Goal: Task Accomplishment & Management: Complete application form

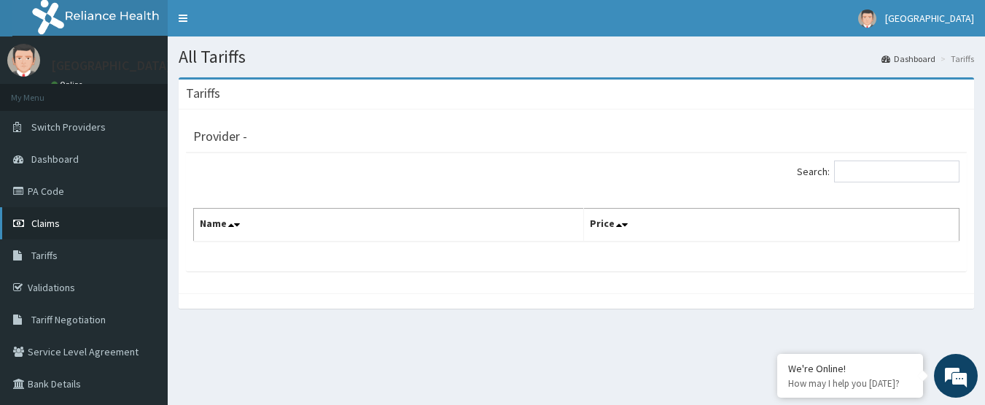
click at [62, 232] on link "Claims" at bounding box center [84, 223] width 168 height 32
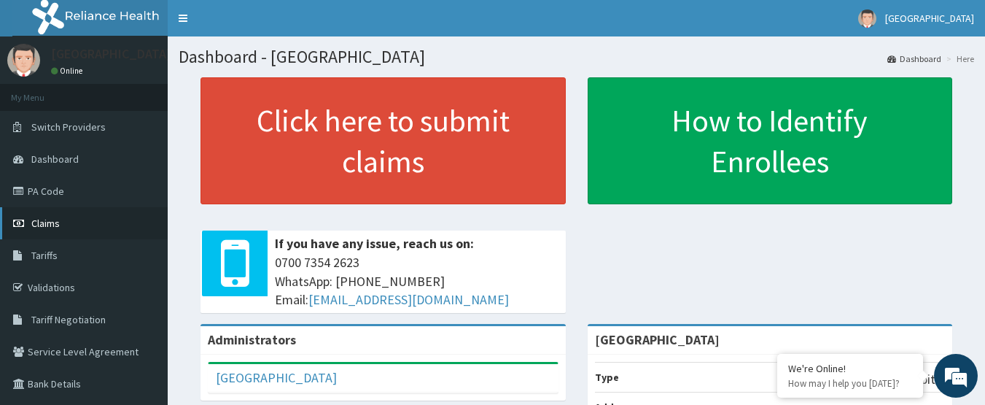
click at [42, 222] on span "Claims" at bounding box center [45, 223] width 28 height 13
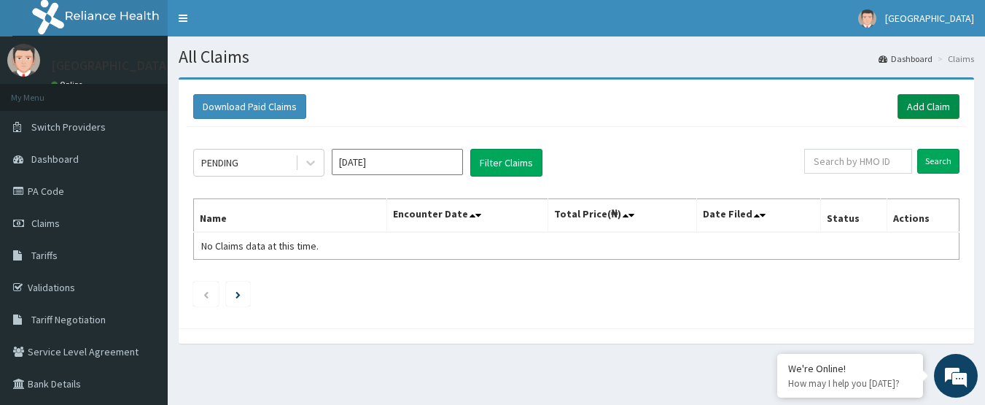
click at [912, 112] on link "Add Claim" at bounding box center [929, 106] width 62 height 25
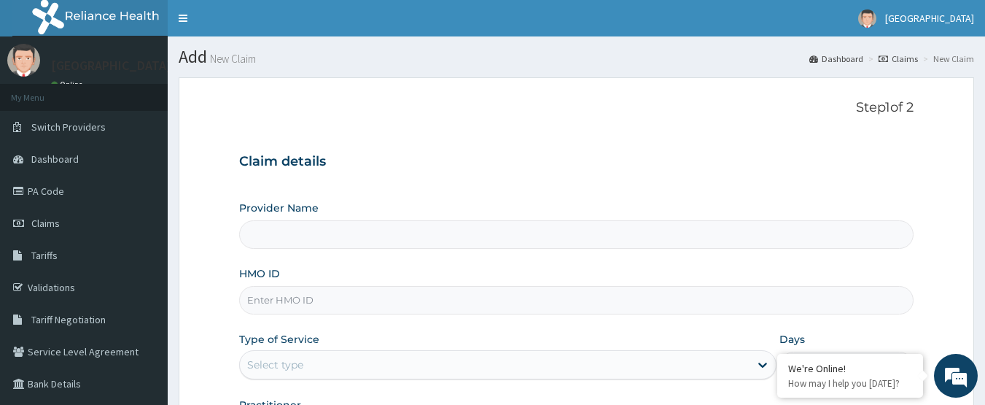
type input "[GEOGRAPHIC_DATA]"
paste input "AVL/10399/B"
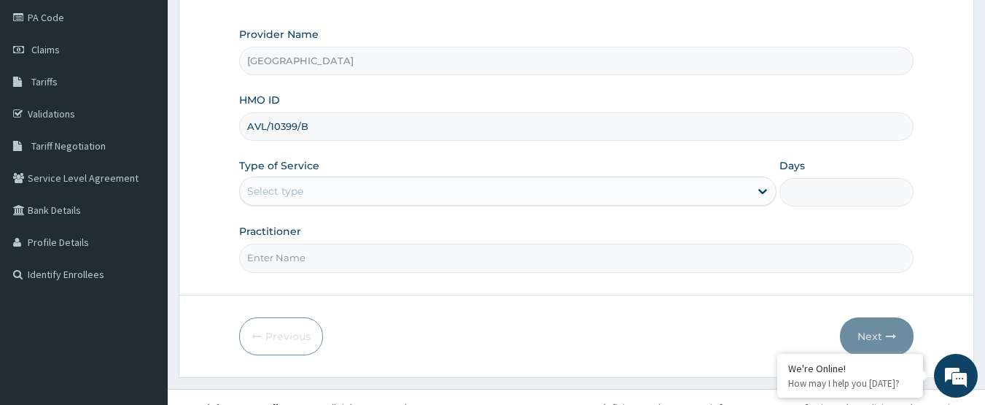
scroll to position [195, 0]
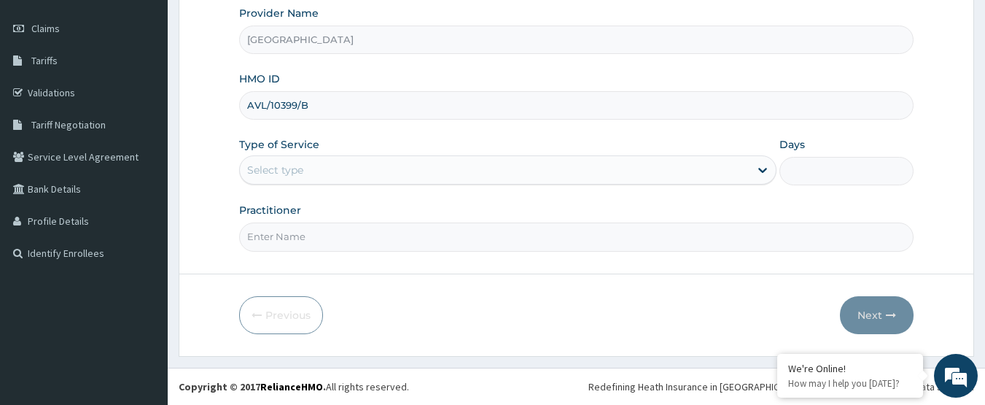
type input "AVL/10399/B"
click at [338, 180] on div "Select type" at bounding box center [495, 169] width 510 height 23
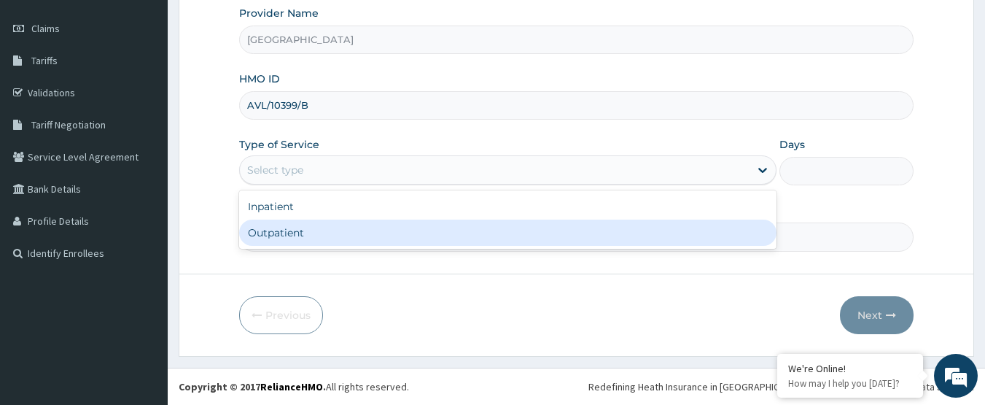
click at [332, 237] on div "Outpatient" at bounding box center [507, 232] width 537 height 26
type input "1"
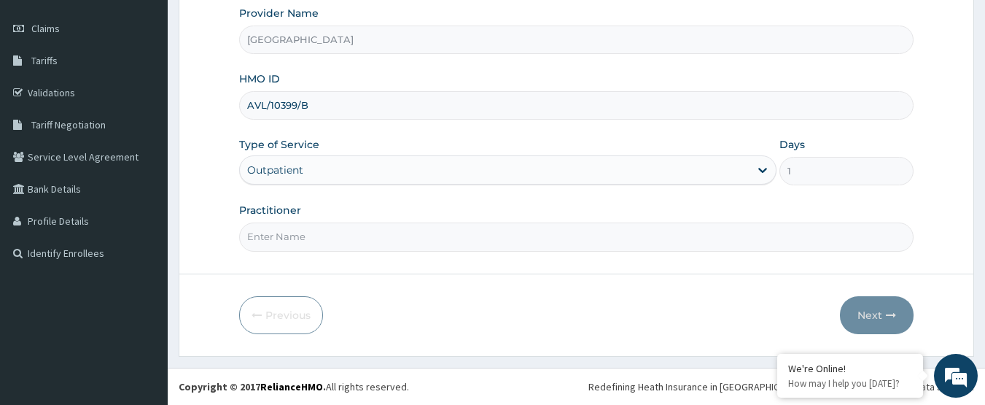
click at [332, 237] on input "Practitioner" at bounding box center [576, 236] width 675 height 28
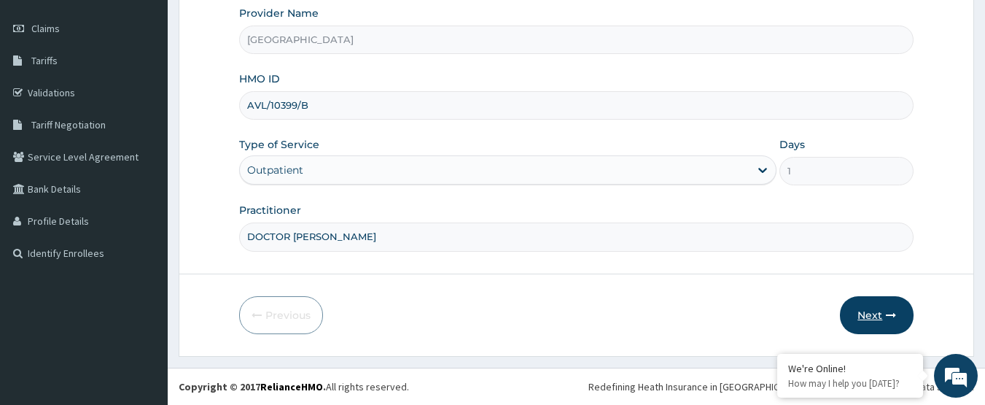
type input "DOCTOR AHMED"
click at [881, 312] on button "Next" at bounding box center [877, 315] width 74 height 38
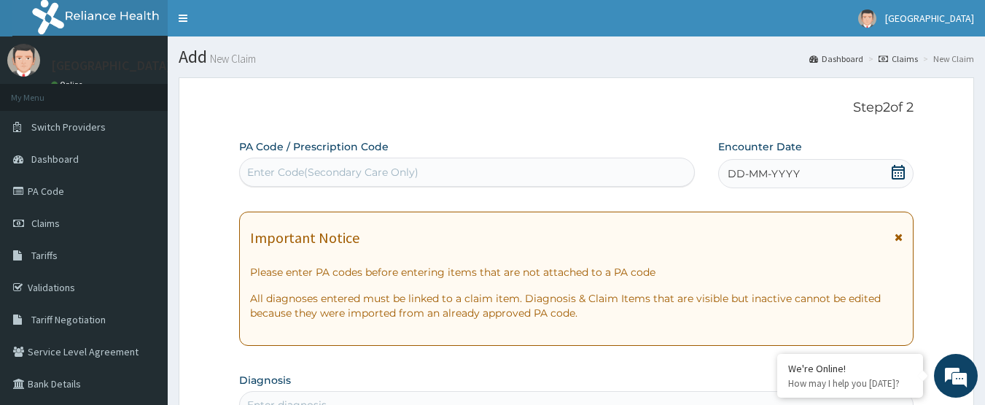
click at [901, 166] on icon at bounding box center [898, 172] width 13 height 15
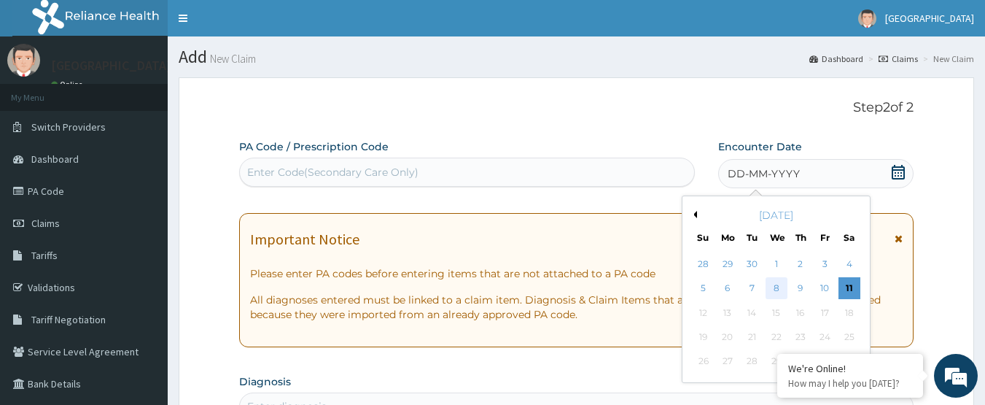
click at [774, 289] on div "8" at bounding box center [777, 289] width 22 height 22
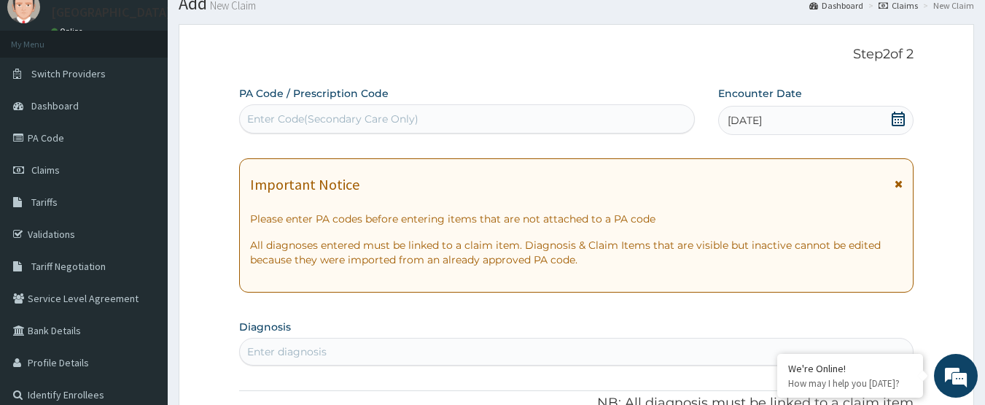
scroll to position [146, 0]
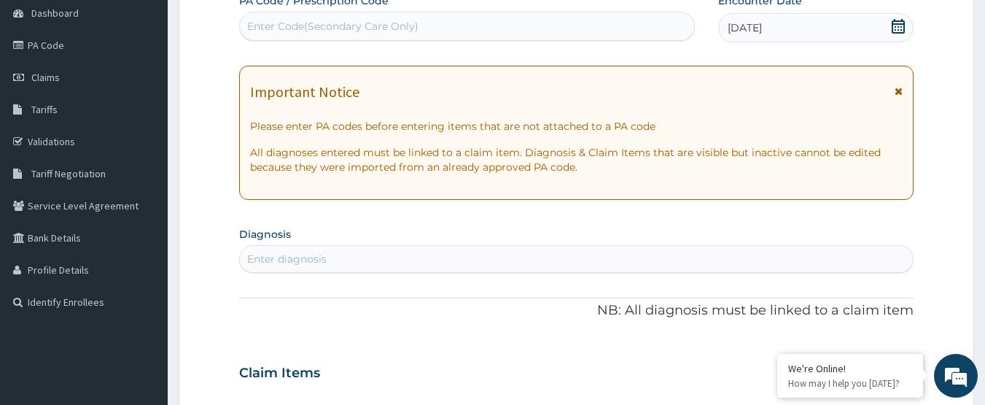
click at [391, 249] on div "Enter diagnosis" at bounding box center [577, 258] width 674 height 23
type input "FEVER"
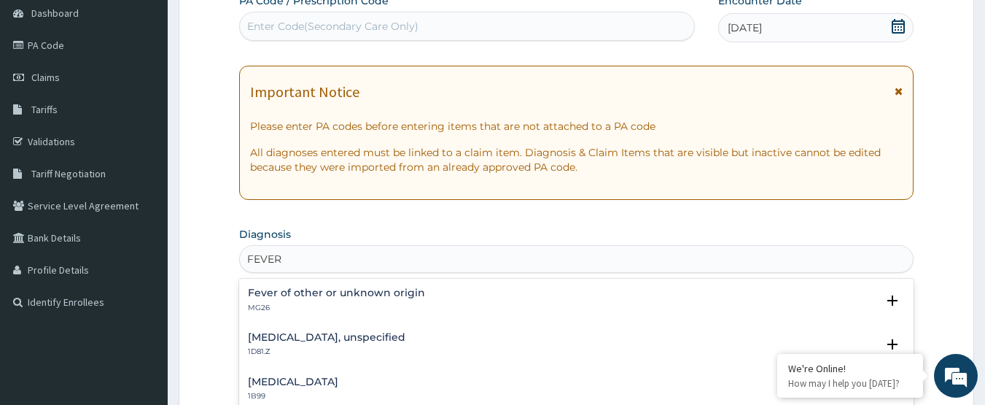
click at [402, 287] on h4 "Fever of other or unknown origin" at bounding box center [336, 292] width 177 height 11
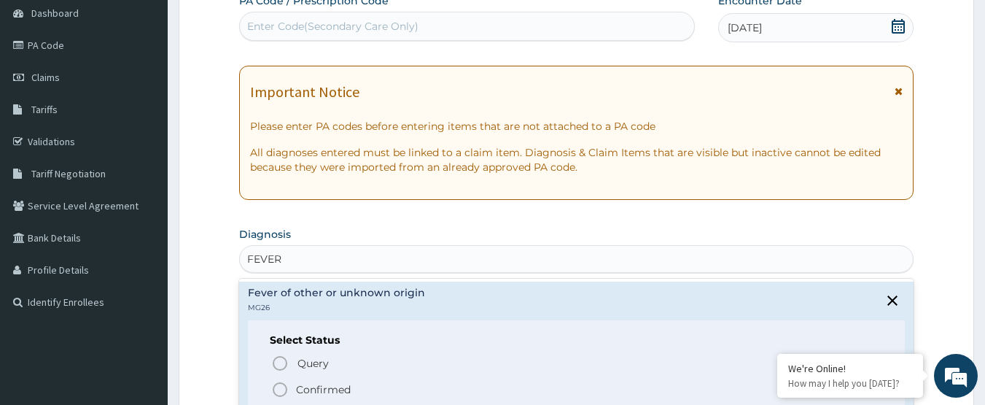
click at [292, 384] on span "Confirmed" at bounding box center [577, 389] width 612 height 17
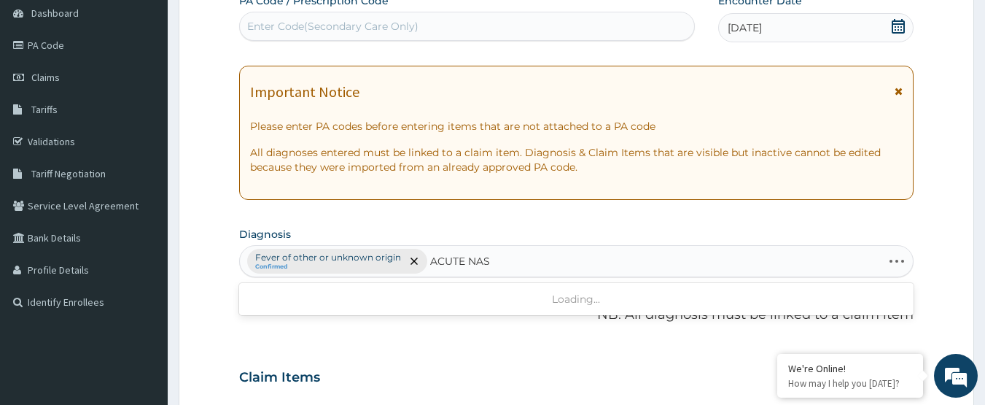
type input "ACUTE NASO"
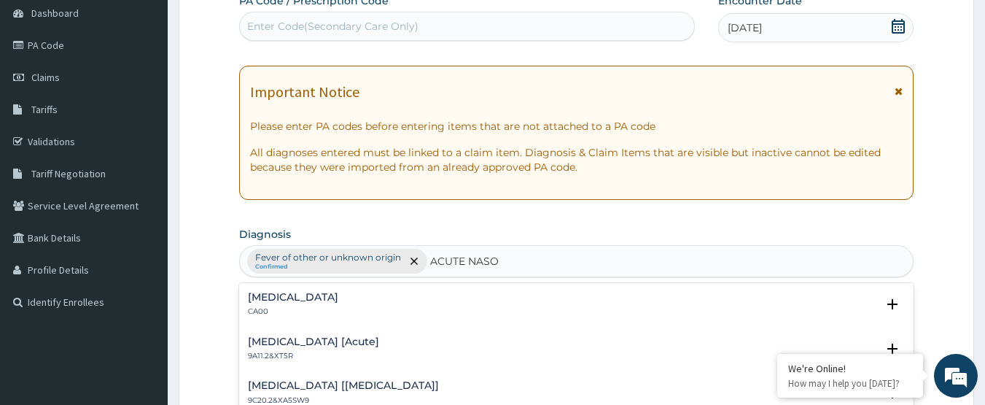
click at [302, 295] on h4 "Acute nasopharyngitis" at bounding box center [293, 297] width 90 height 11
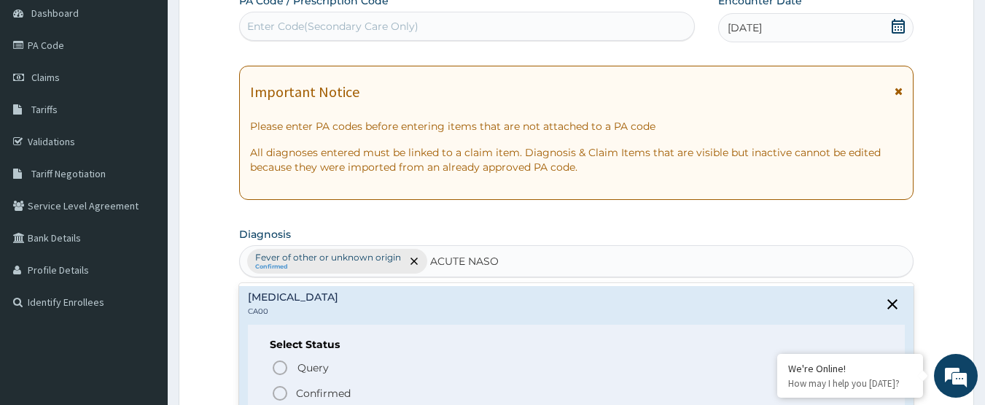
click at [300, 393] on p "Confirmed" at bounding box center [323, 393] width 55 height 15
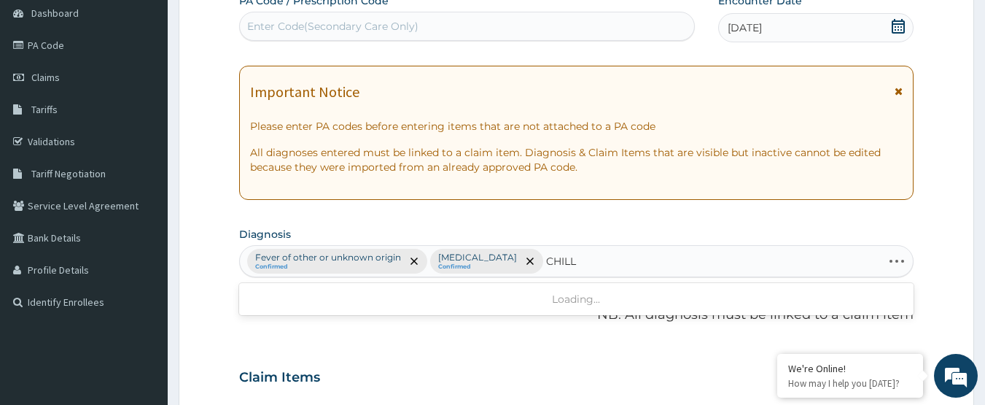
type input "CHILLS"
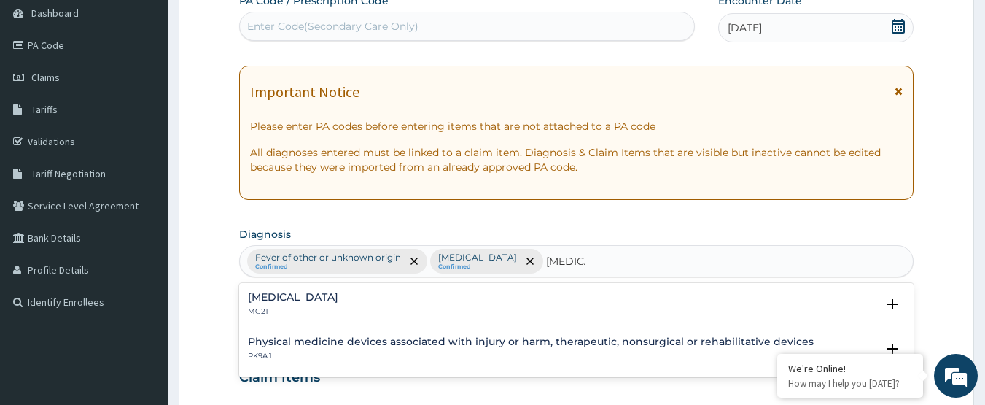
click at [276, 297] on div "Chills MG21" at bounding box center [577, 305] width 658 height 26
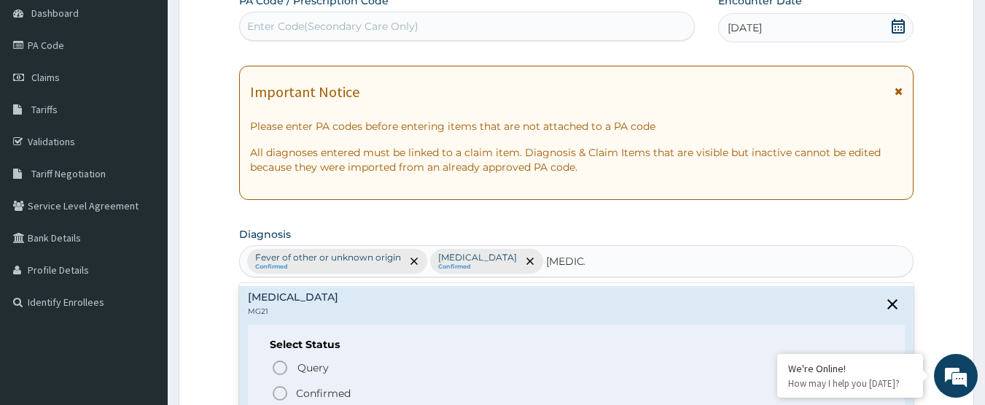
click at [293, 386] on span "Confirmed" at bounding box center [577, 392] width 612 height 17
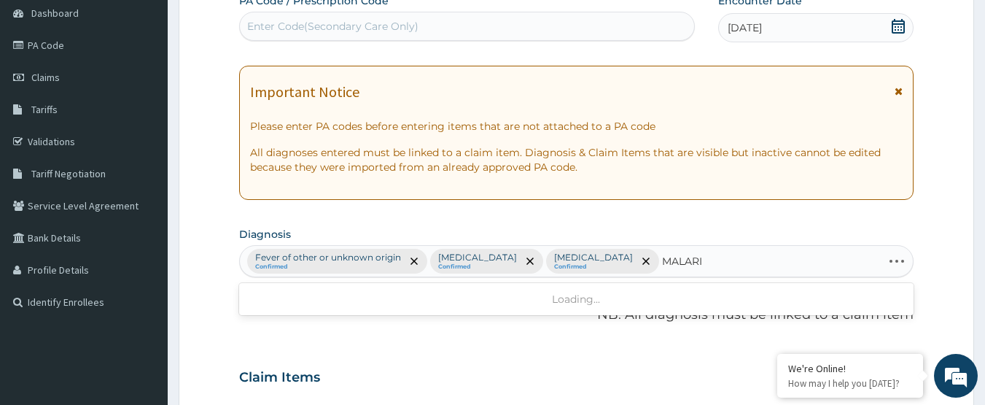
type input "MALARIA"
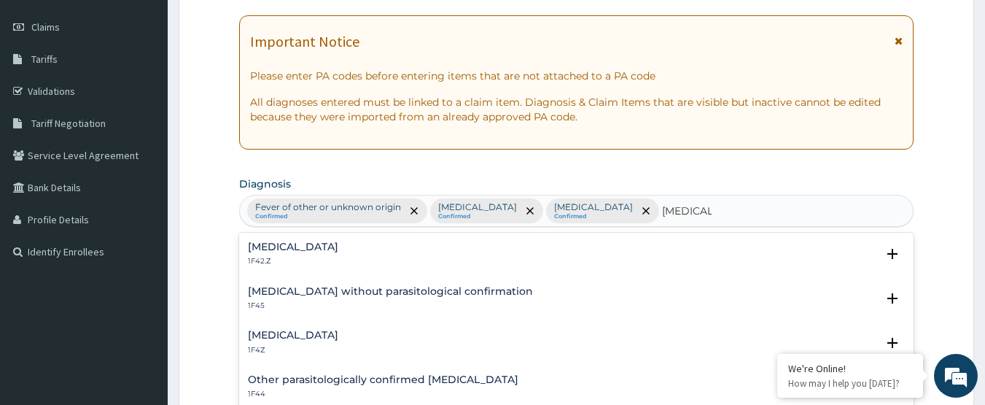
scroll to position [292, 0]
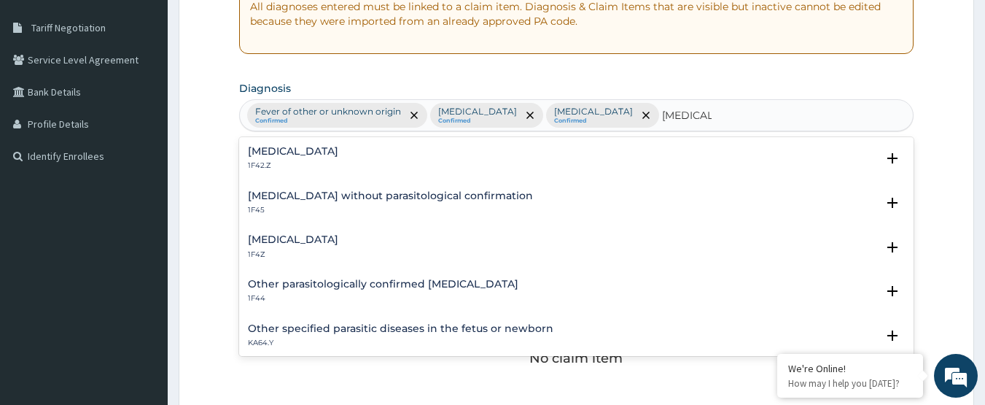
click at [276, 244] on h4 "Malaria, unspecified" at bounding box center [293, 239] width 90 height 11
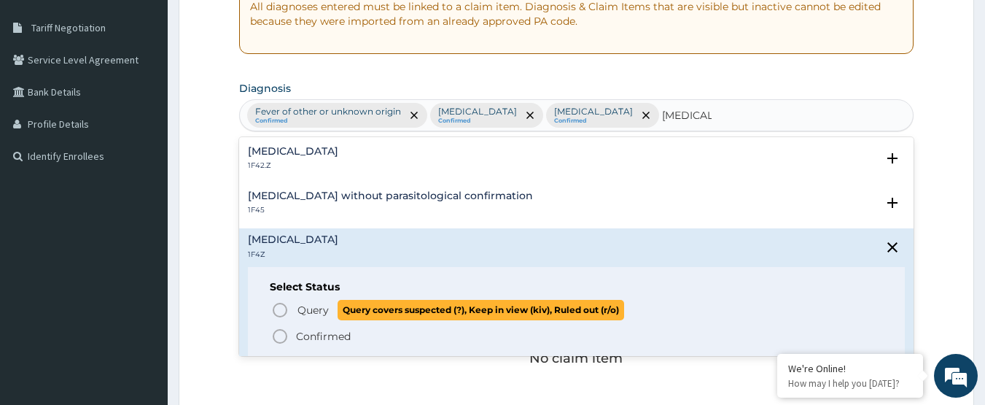
click at [284, 306] on icon "status option query" at bounding box center [279, 309] width 17 height 17
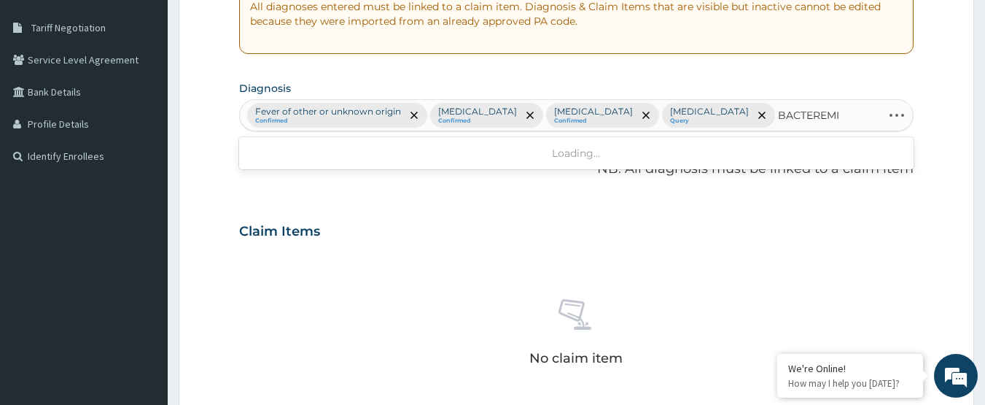
type input "BACTEREMIA"
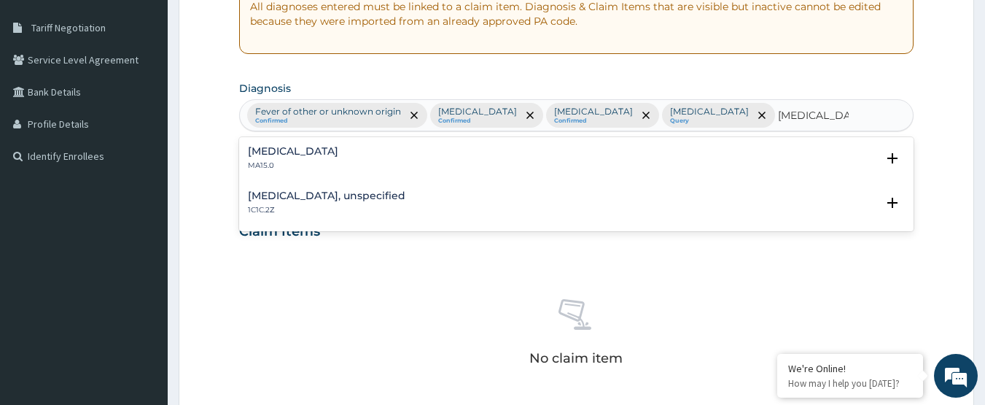
click at [274, 151] on h4 "Bacteraemia" at bounding box center [293, 151] width 90 height 11
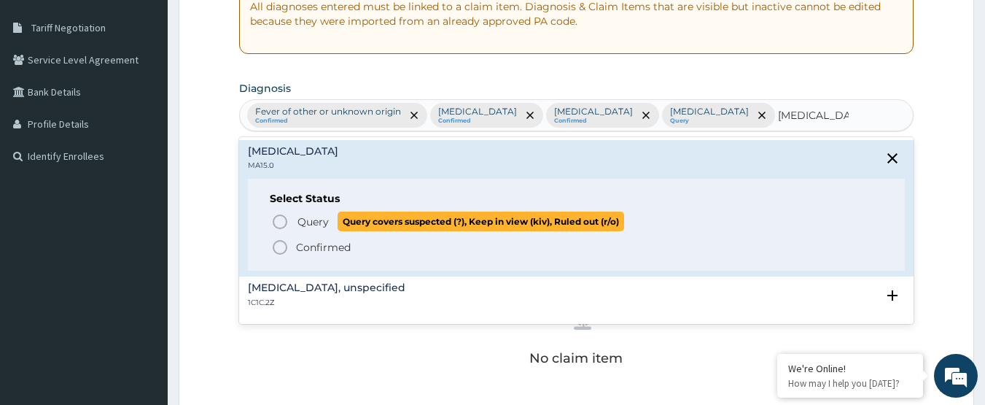
drag, startPoint x: 282, startPoint y: 220, endPoint x: 433, endPoint y: 223, distance: 151.0
click at [282, 221] on icon "status option query" at bounding box center [279, 221] width 17 height 17
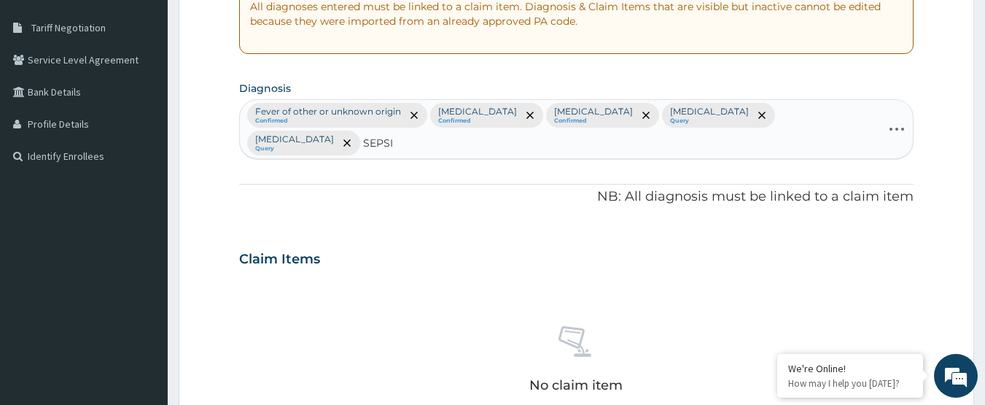
type input "SEPSIS"
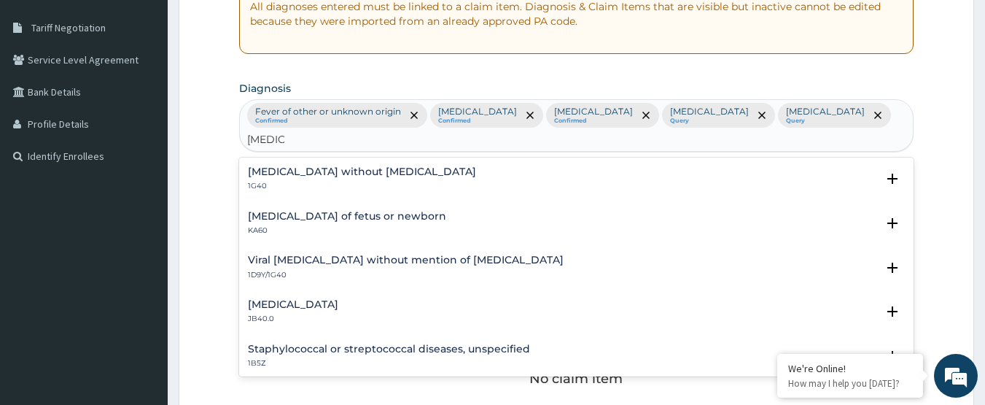
click at [319, 166] on h4 "Sepsis without septic shock" at bounding box center [362, 171] width 228 height 11
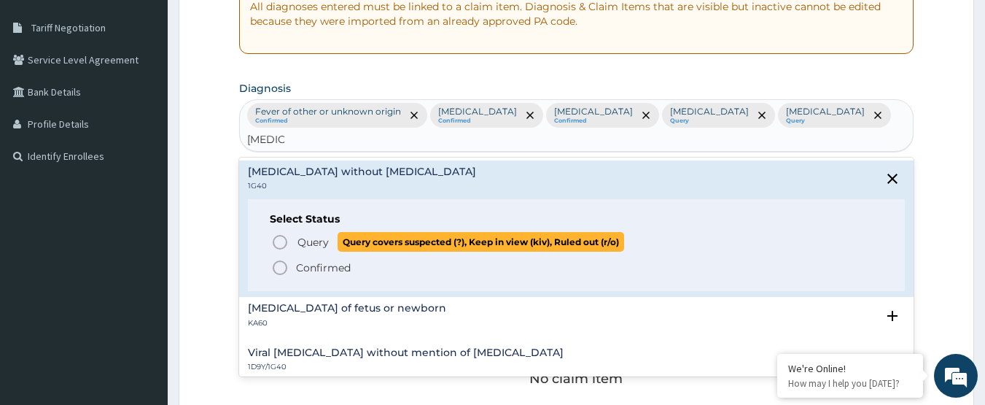
click at [300, 235] on span "Query" at bounding box center [312, 242] width 31 height 15
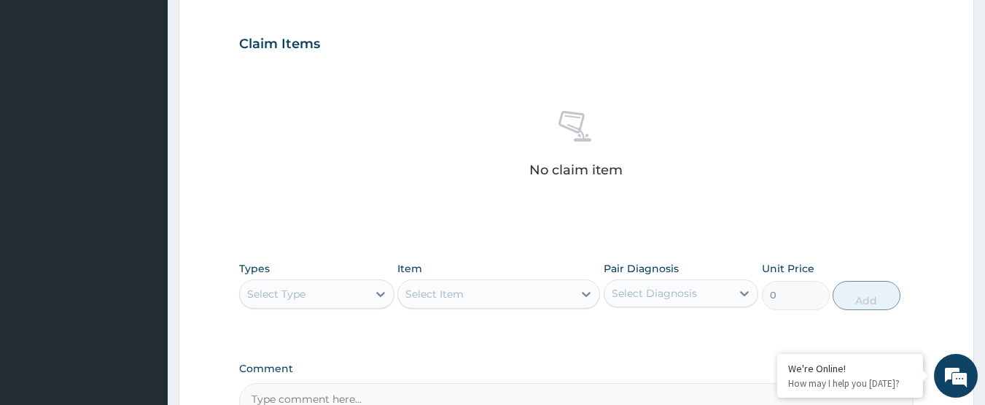
scroll to position [583, 0]
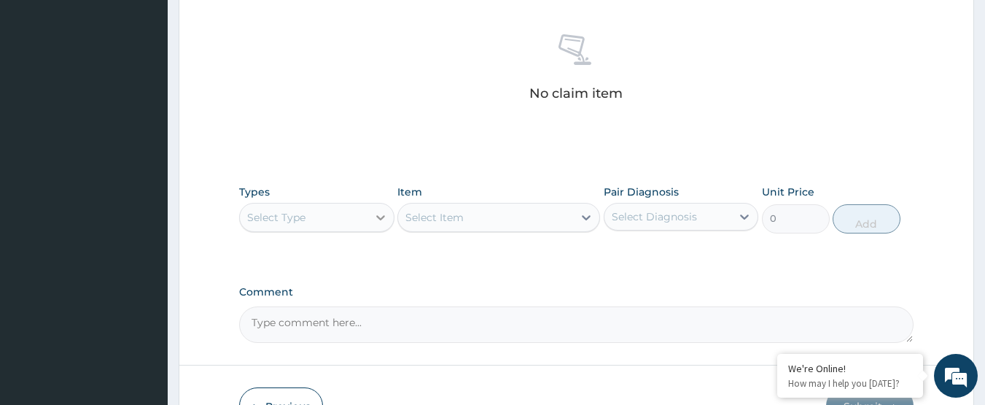
click at [382, 222] on icon at bounding box center [380, 217] width 15 height 15
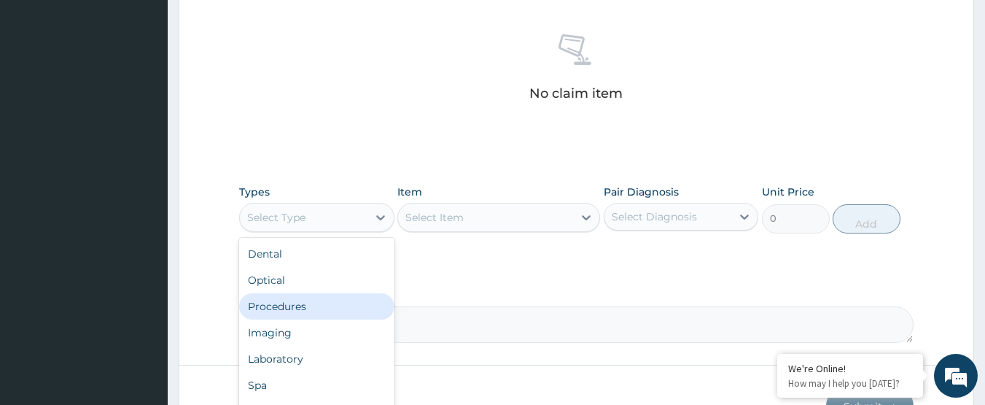
drag, startPoint x: 327, startPoint y: 303, endPoint x: 643, endPoint y: 259, distance: 318.8
click at [328, 304] on div "Procedures" at bounding box center [316, 306] width 155 height 26
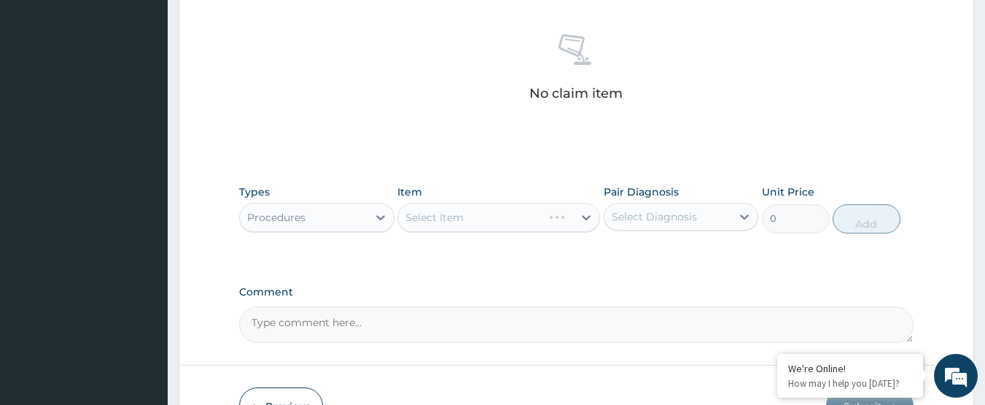
click at [661, 217] on div "Select Diagnosis" at bounding box center [654, 216] width 85 height 15
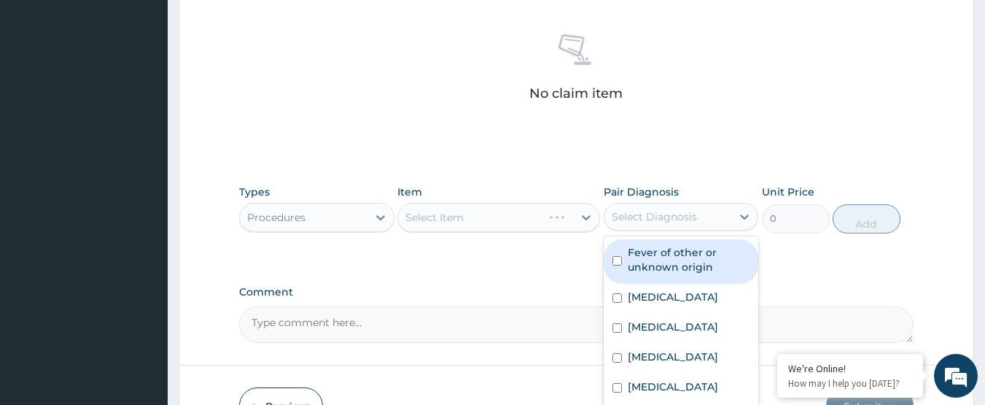
drag, startPoint x: 664, startPoint y: 222, endPoint x: 682, endPoint y: 255, distance: 37.9
click at [682, 255] on label "Fever of other or unknown origin" at bounding box center [689, 259] width 122 height 29
checkbox input "true"
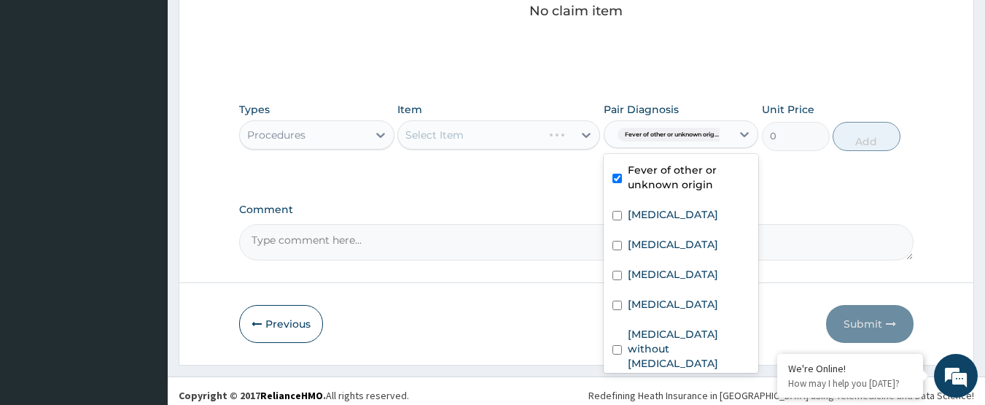
scroll to position [674, 0]
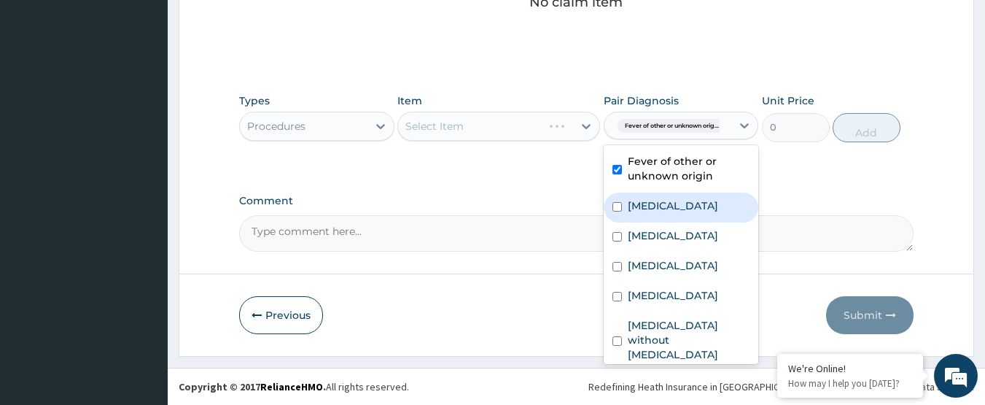
click at [692, 205] on label "Acute nasopharyngitis" at bounding box center [673, 205] width 90 height 15
checkbox input "true"
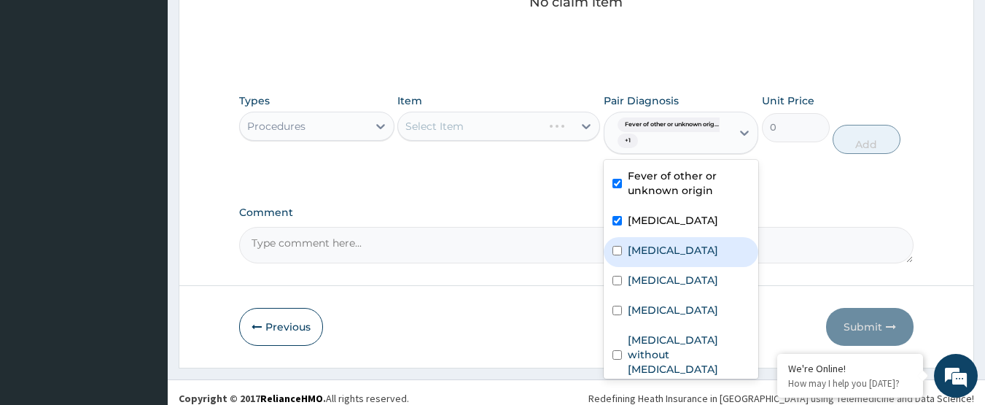
click at [660, 249] on div "Chills" at bounding box center [681, 252] width 155 height 30
checkbox input "true"
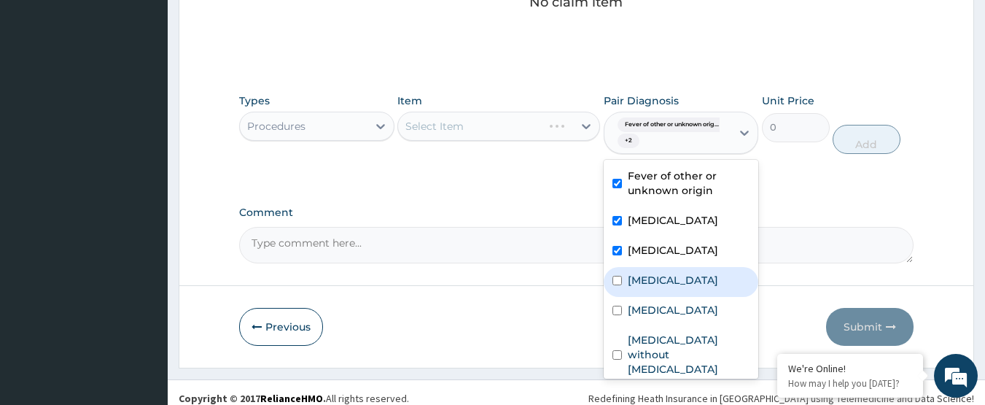
click at [663, 290] on div "Malaria, unspecified" at bounding box center [681, 282] width 155 height 30
checkbox input "true"
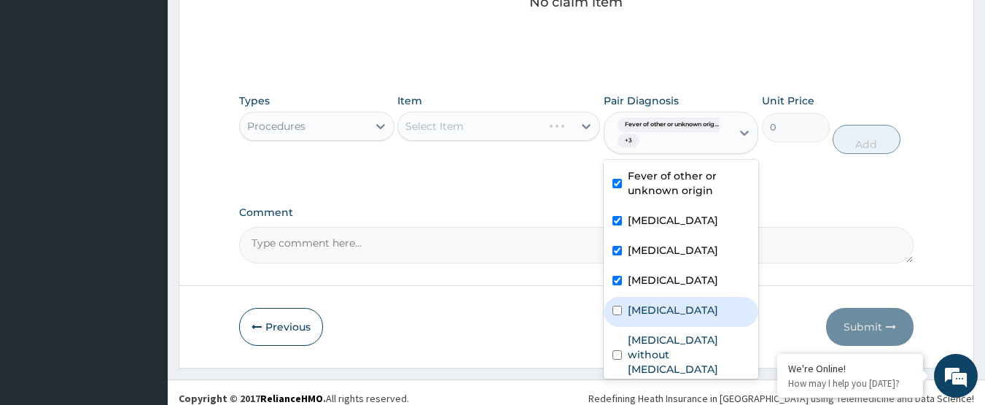
drag, startPoint x: 664, startPoint y: 311, endPoint x: 664, endPoint y: 318, distance: 7.3
click at [664, 311] on label "Bacteraemia" at bounding box center [673, 310] width 90 height 15
checkbox input "true"
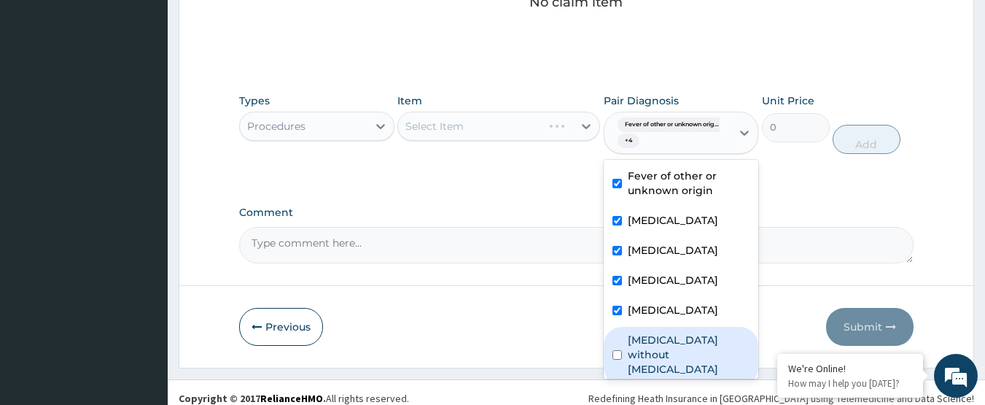
click at [669, 337] on label "Sepsis without septic shock" at bounding box center [689, 354] width 122 height 44
checkbox input "true"
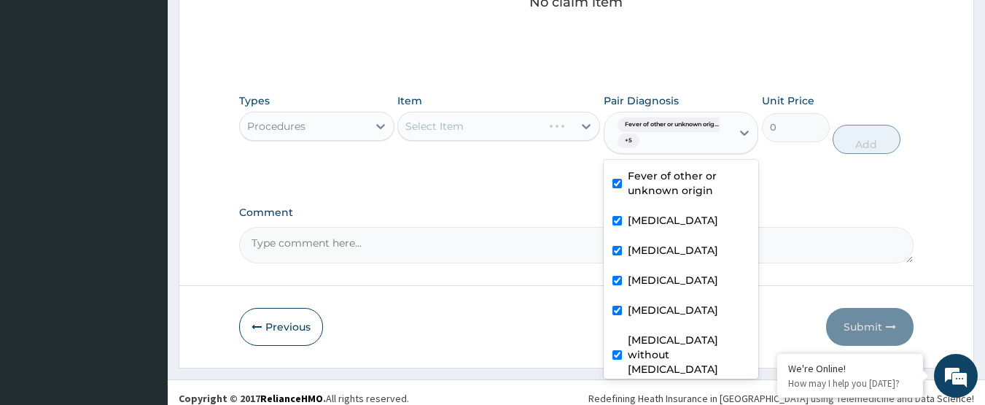
click at [542, 125] on div "Select Item" at bounding box center [498, 126] width 203 height 29
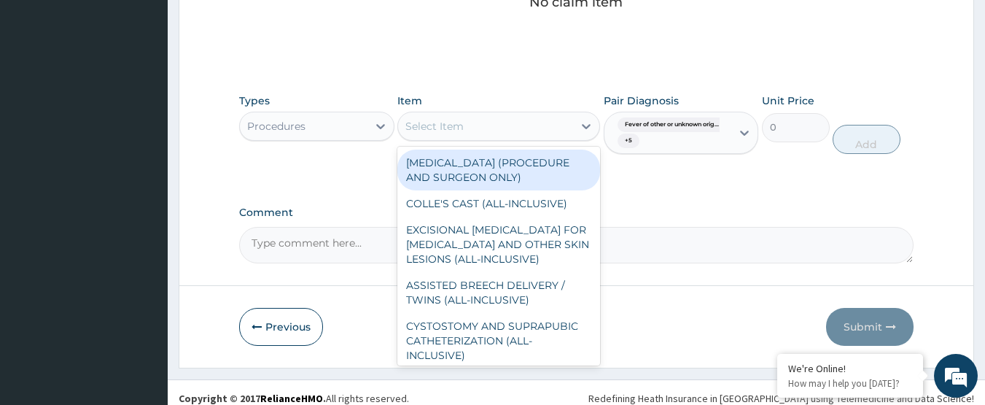
click at [486, 131] on div "Select Item" at bounding box center [485, 125] width 175 height 23
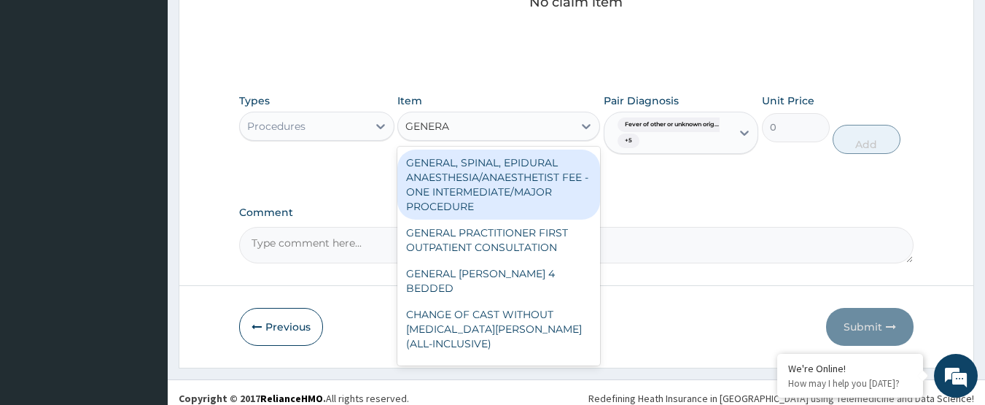
type input "GENERAL"
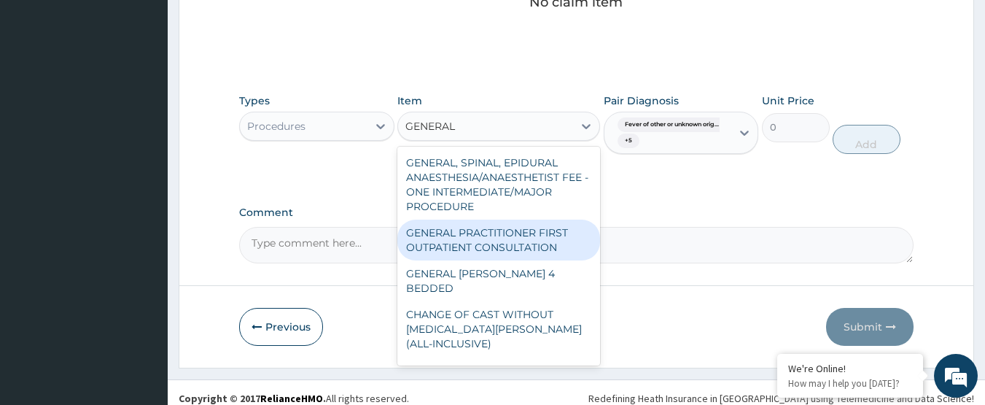
click at [514, 257] on div "GENERAL PRACTITIONER FIRST OUTPATIENT CONSULTATION" at bounding box center [498, 239] width 203 height 41
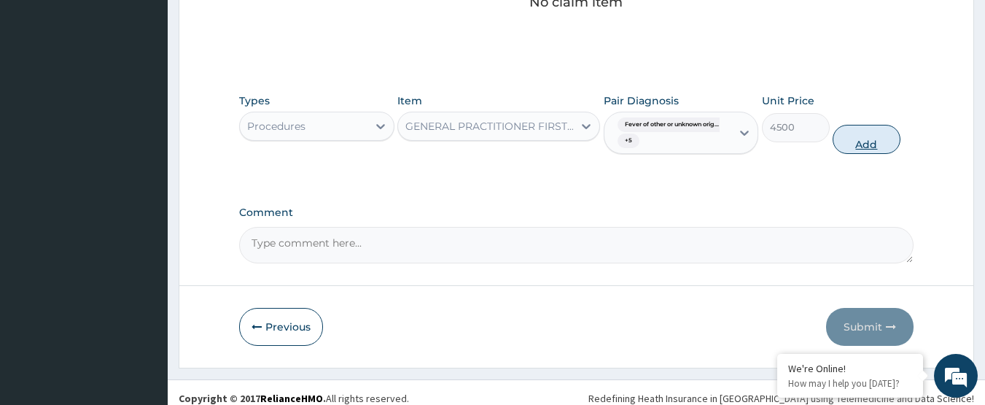
click at [852, 149] on button "Add" at bounding box center [867, 139] width 68 height 29
type input "0"
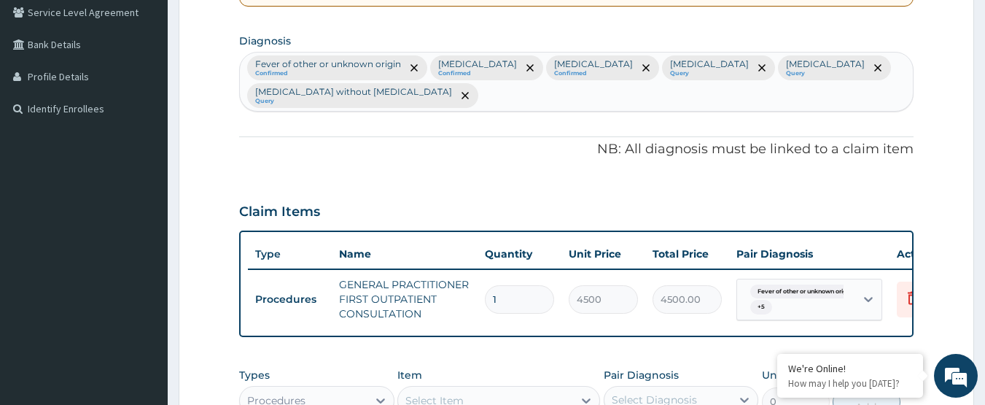
scroll to position [332, 0]
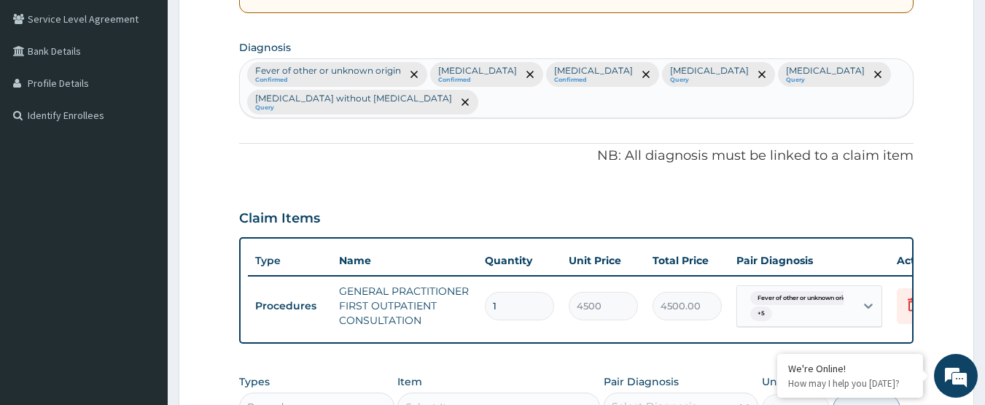
click at [441, 102] on div "Fever of other or unknown origin Confirmed Acute nasopharyngitis Confirmed Chil…" at bounding box center [577, 88] width 674 height 58
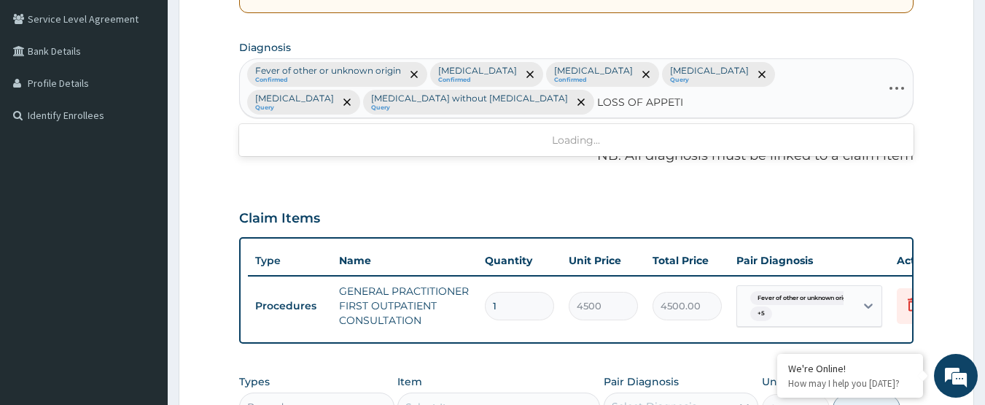
type input "LOSS OF APPETIT"
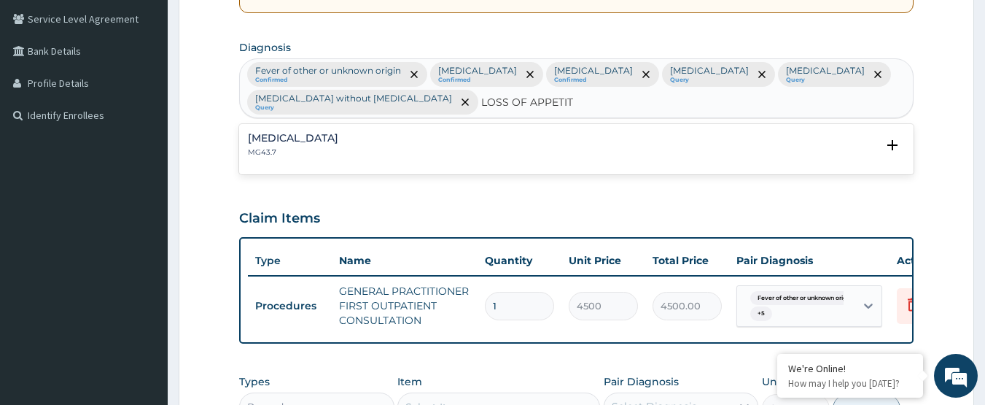
click at [321, 141] on div "Anorexia MG43.7" at bounding box center [577, 146] width 658 height 26
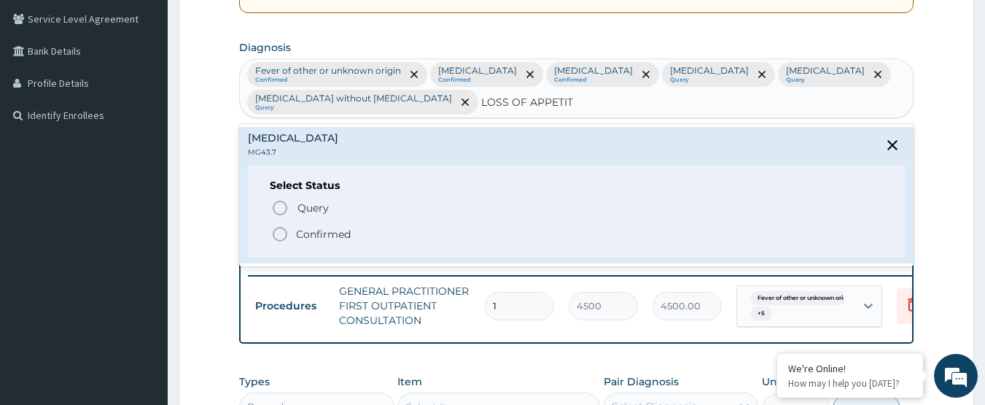
click at [305, 232] on p "Confirmed" at bounding box center [323, 234] width 55 height 15
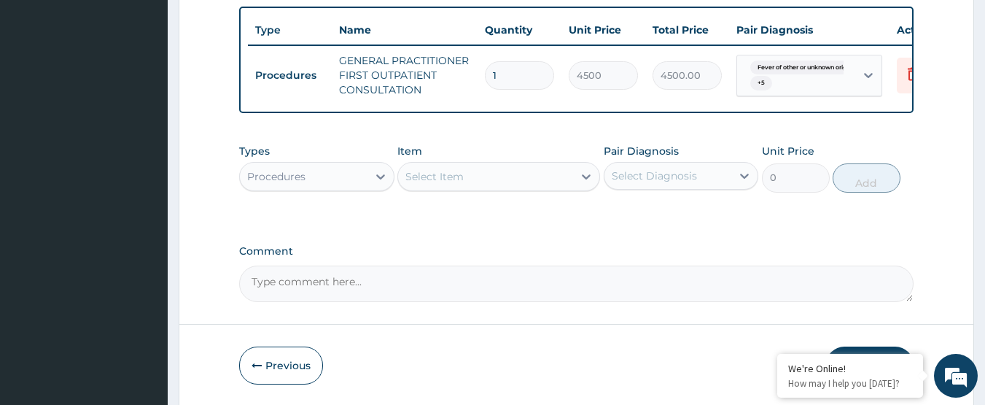
scroll to position [624, 0]
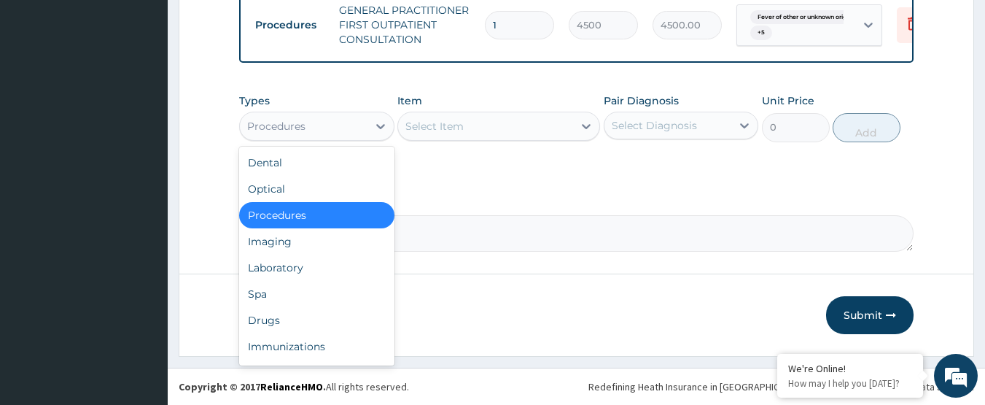
click at [346, 119] on div "Procedures" at bounding box center [304, 125] width 128 height 23
click at [296, 266] on div "Laboratory" at bounding box center [316, 267] width 155 height 26
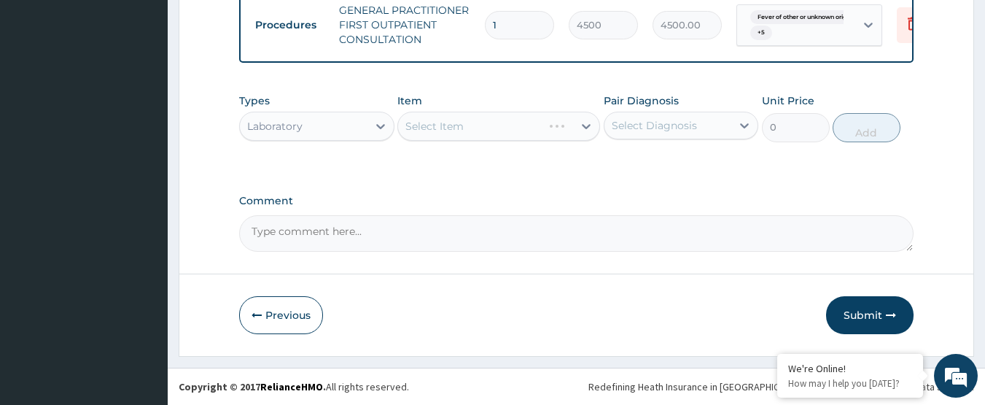
click at [625, 134] on div "Select Diagnosis" at bounding box center [668, 125] width 128 height 23
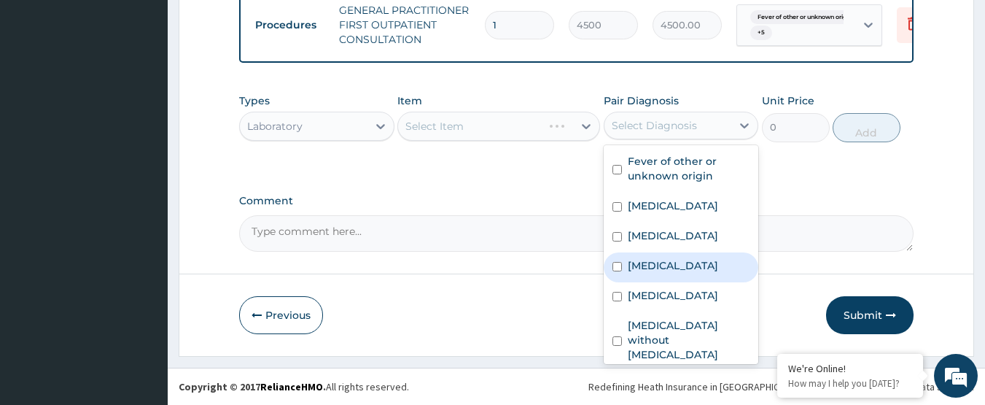
click at [648, 273] on label "Malaria, unspecified" at bounding box center [673, 265] width 90 height 15
checkbox input "true"
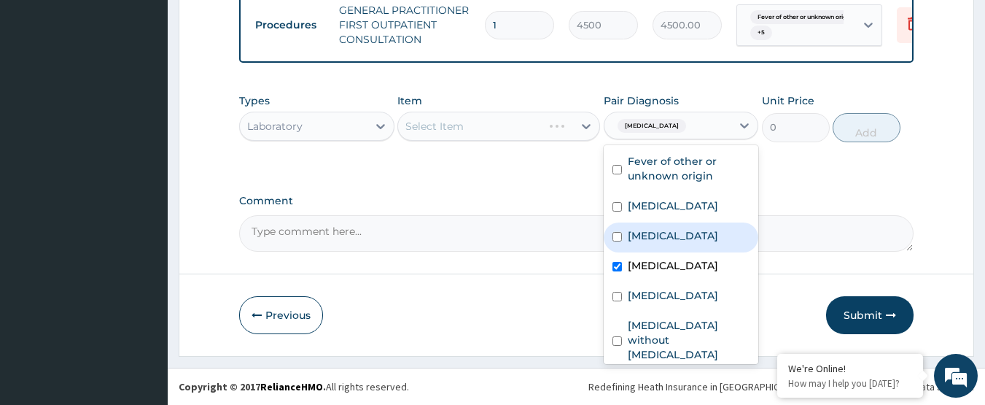
click at [559, 196] on label "Comment" at bounding box center [576, 201] width 675 height 12
click at [559, 215] on textarea "Comment" at bounding box center [576, 233] width 675 height 36
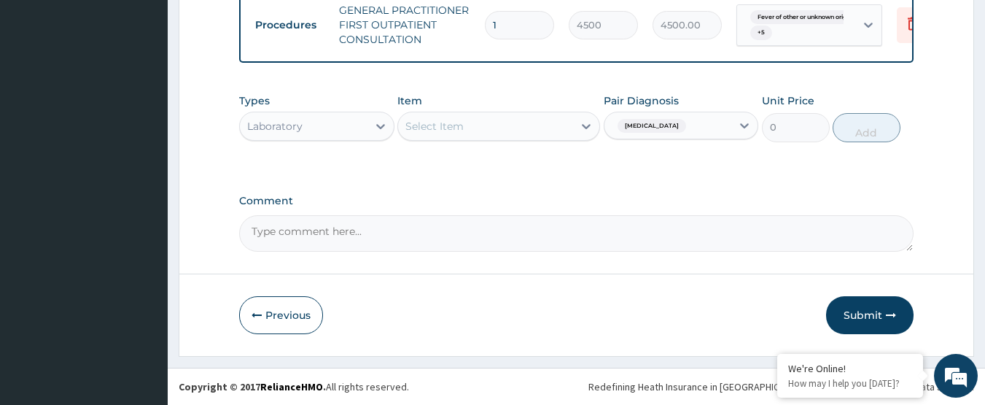
click at [497, 126] on div "Select Item" at bounding box center [485, 125] width 175 height 23
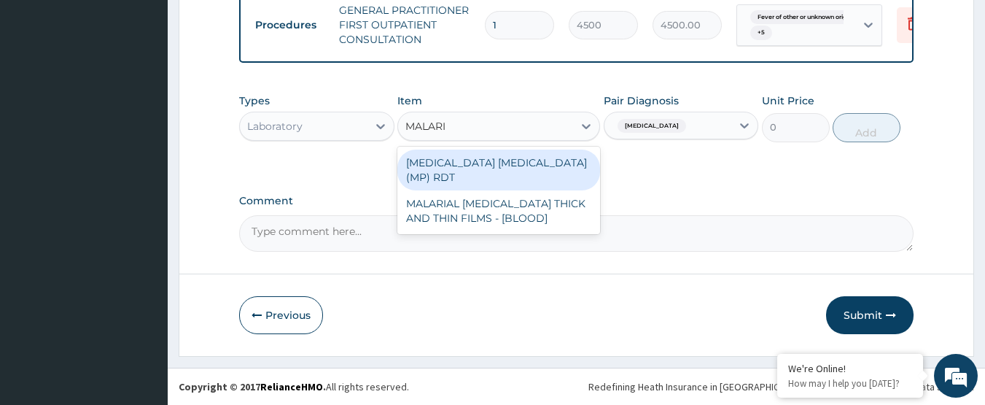
type input "MALARIA"
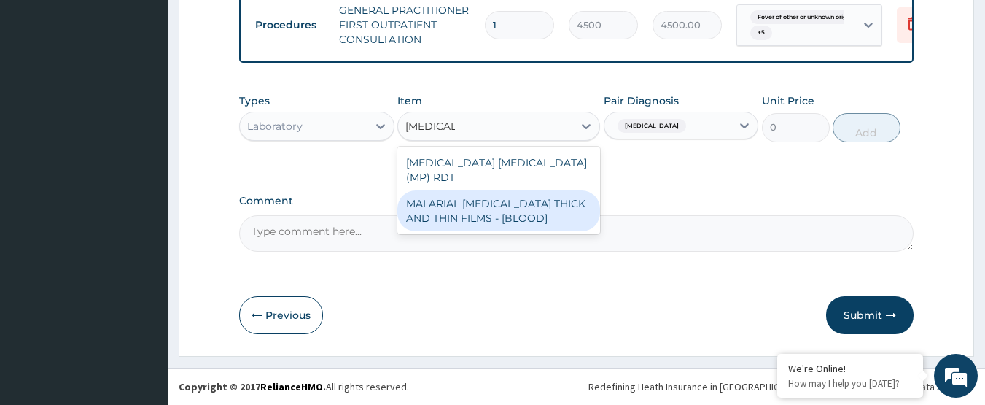
click at [547, 212] on div "MALARIAL PARASITE THICK AND THIN FILMS - [BLOOD]" at bounding box center [498, 210] width 203 height 41
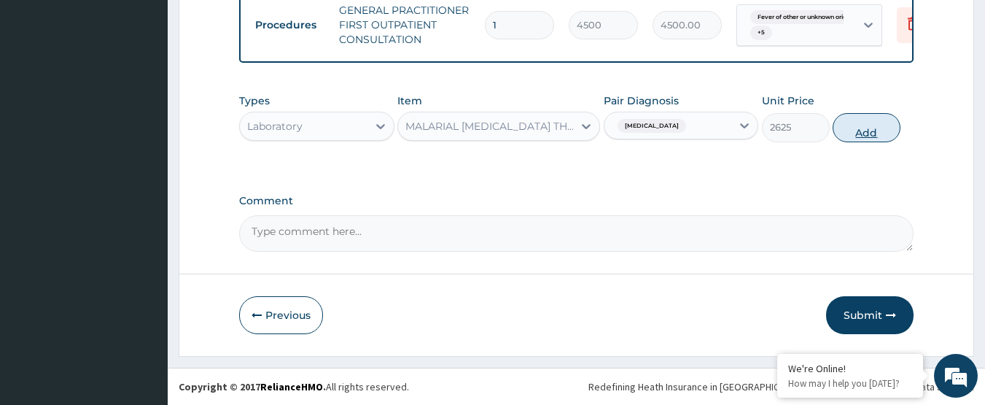
click at [862, 131] on button "Add" at bounding box center [867, 127] width 68 height 29
type input "0"
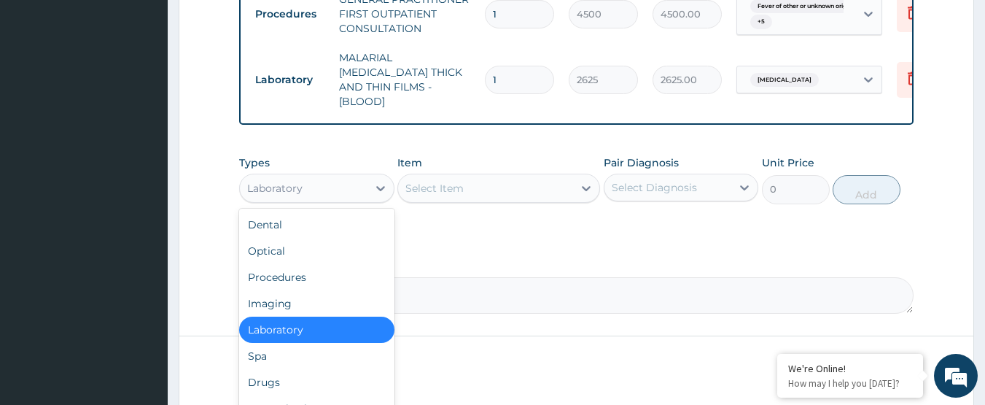
click at [324, 187] on div "Laboratory" at bounding box center [304, 187] width 128 height 23
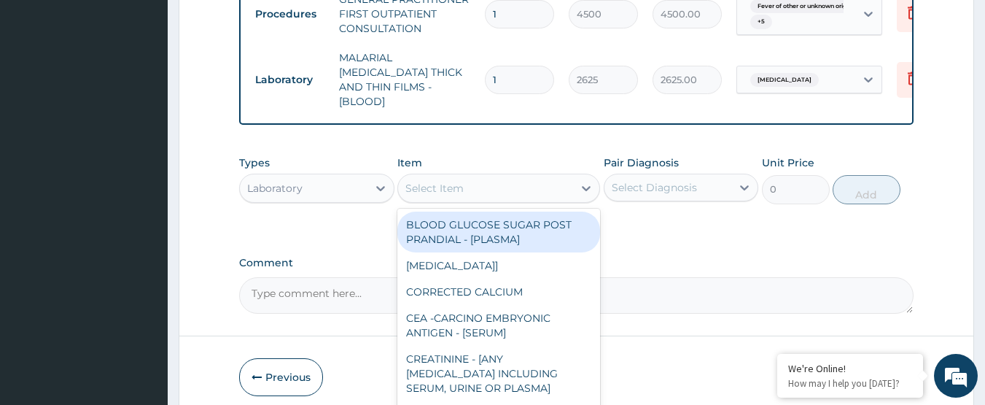
click at [534, 190] on div "Select Item" at bounding box center [485, 187] width 175 height 23
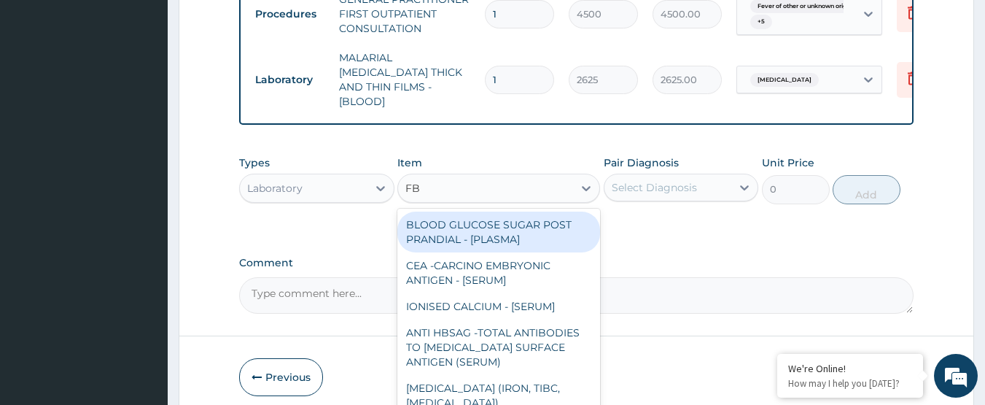
type input "FBC"
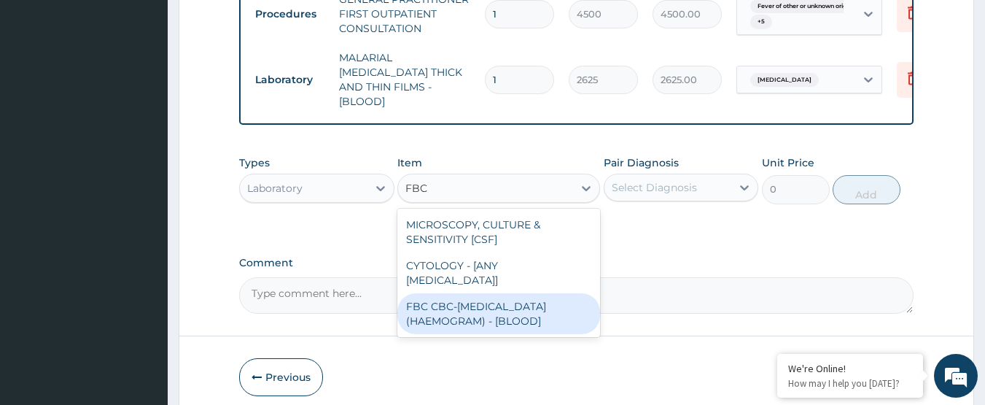
drag, startPoint x: 512, startPoint y: 299, endPoint x: 645, endPoint y: 211, distance: 159.6
click at [512, 300] on div "FBC CBC-COMPLETE BLOOD COUNT (HAEMOGRAM) - [BLOOD]" at bounding box center [498, 313] width 203 height 41
type input "6000"
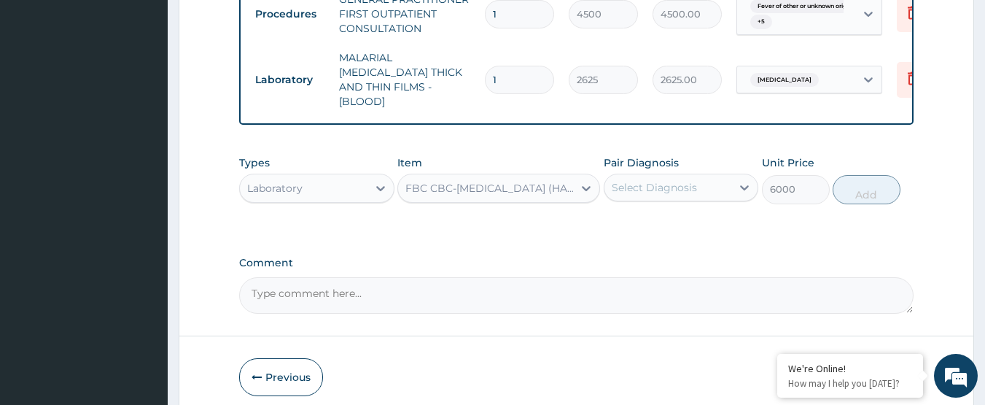
click at [663, 190] on div "Select Diagnosis" at bounding box center [654, 187] width 85 height 15
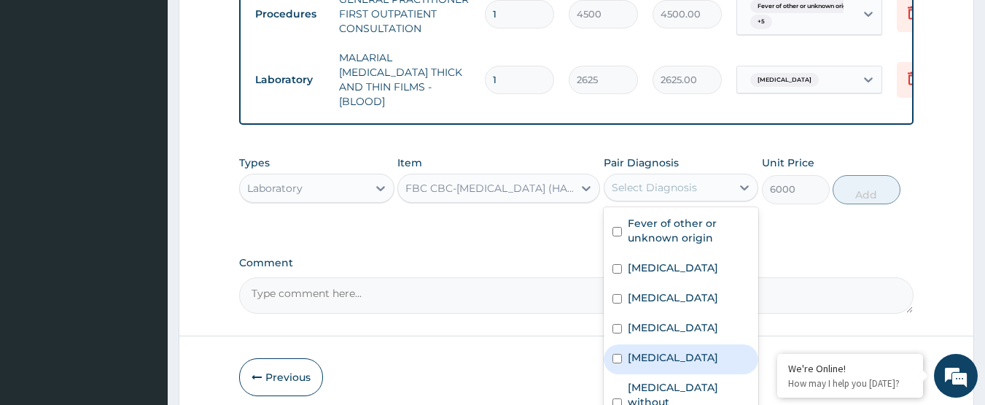
scroll to position [40, 0]
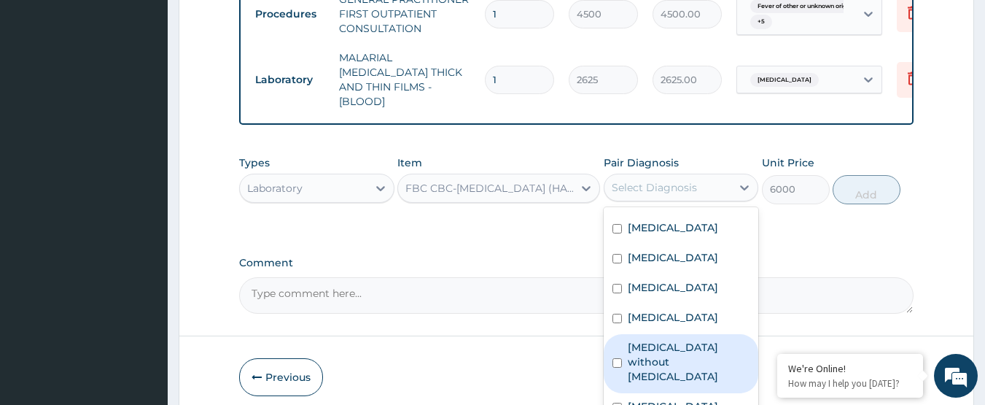
click at [682, 354] on label "Sepsis without septic shock" at bounding box center [689, 362] width 122 height 44
checkbox input "true"
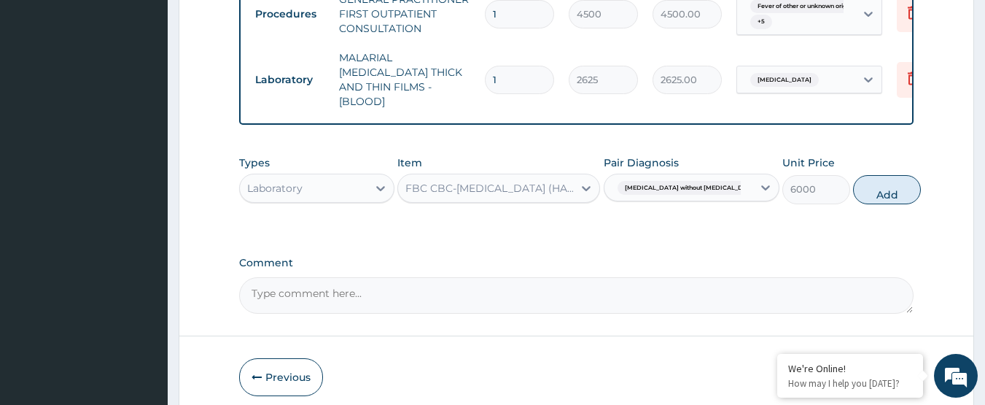
click at [545, 257] on label "Comment" at bounding box center [576, 263] width 675 height 12
click at [545, 277] on textarea "Comment" at bounding box center [576, 295] width 675 height 36
click at [872, 195] on button "Add" at bounding box center [887, 189] width 68 height 29
type input "0"
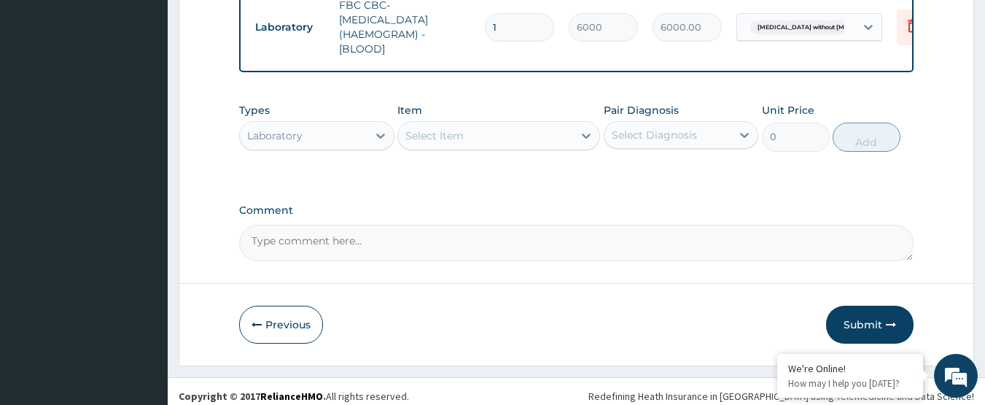
scroll to position [755, 0]
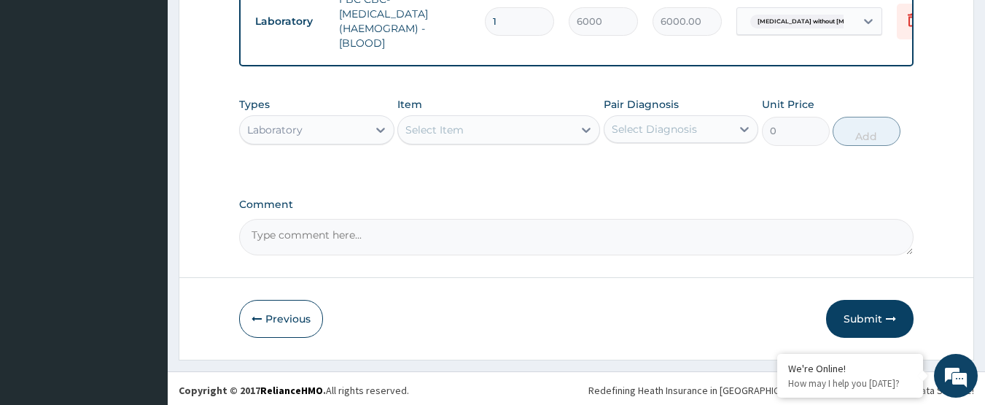
click at [299, 128] on div "Laboratory" at bounding box center [274, 129] width 55 height 15
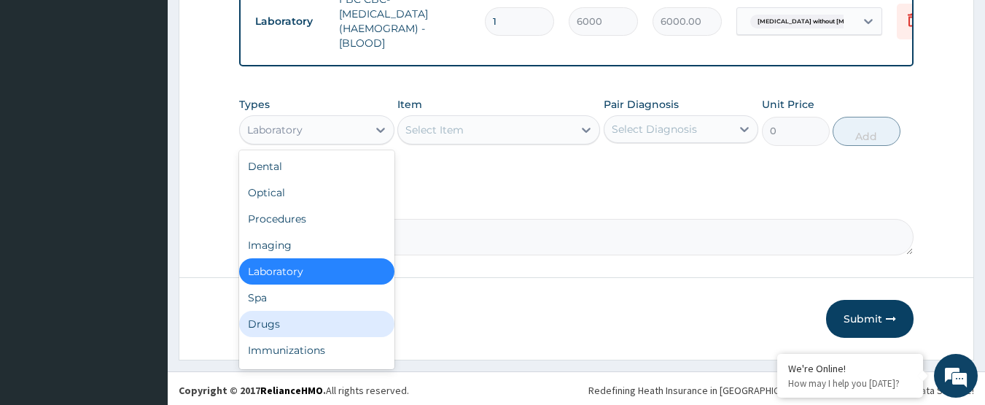
click at [300, 311] on div "Drugs" at bounding box center [316, 324] width 155 height 26
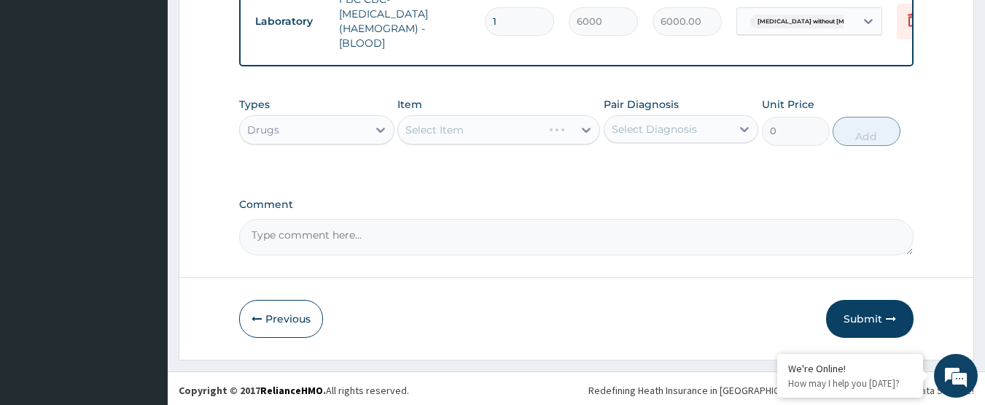
click at [658, 128] on div "Select Diagnosis" at bounding box center [654, 129] width 85 height 15
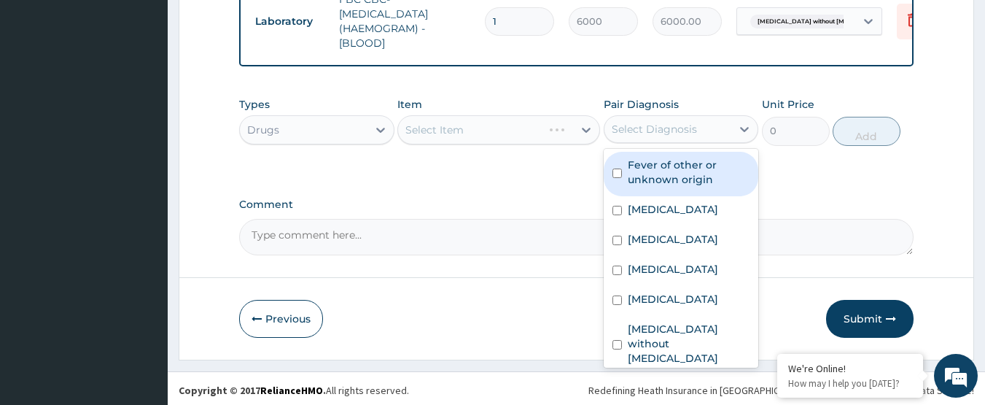
click at [665, 168] on label "Fever of other or unknown origin" at bounding box center [689, 171] width 122 height 29
checkbox input "true"
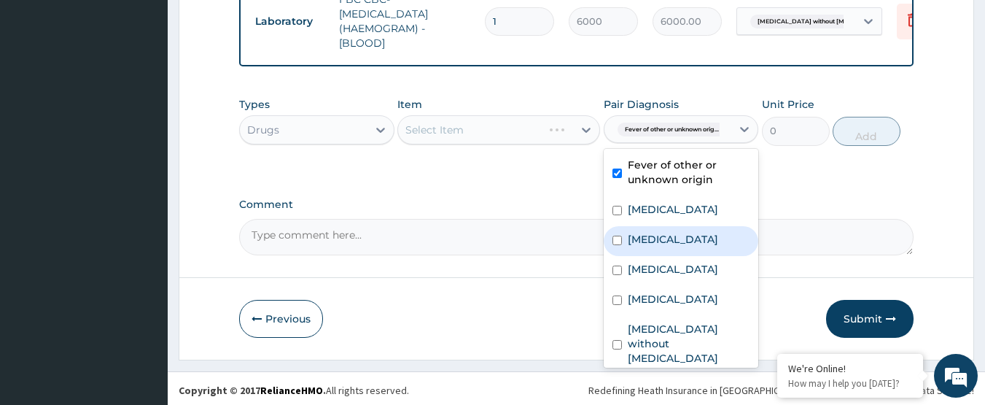
click at [639, 246] on label "Chills" at bounding box center [673, 239] width 90 height 15
checkbox input "true"
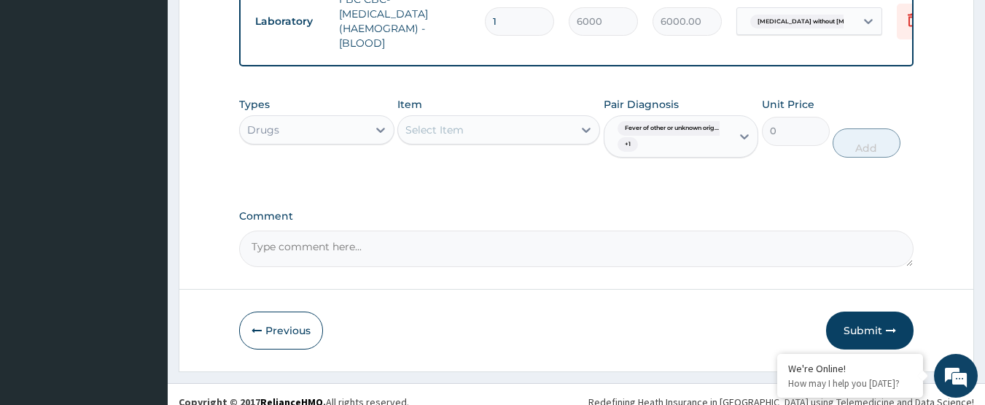
click at [529, 118] on div "Select Item" at bounding box center [485, 129] width 175 height 23
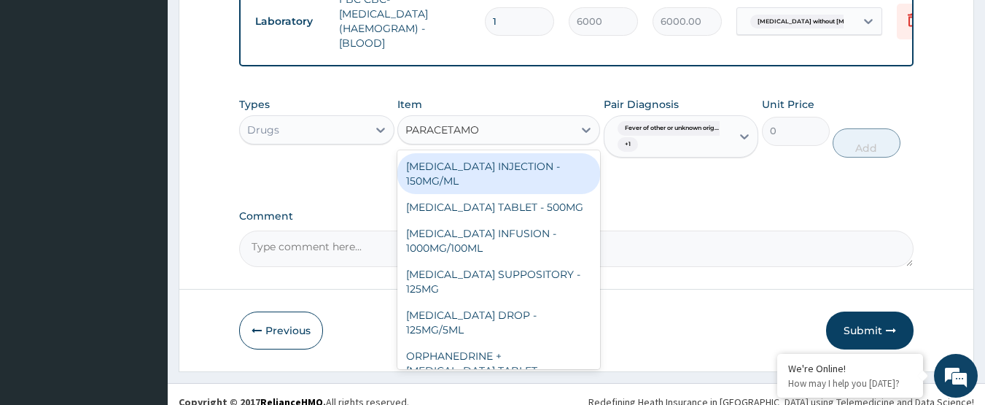
type input "PARACETAMOL"
click at [526, 168] on div "[MEDICAL_DATA] INJECTION - 150MG/ML" at bounding box center [498, 173] width 203 height 41
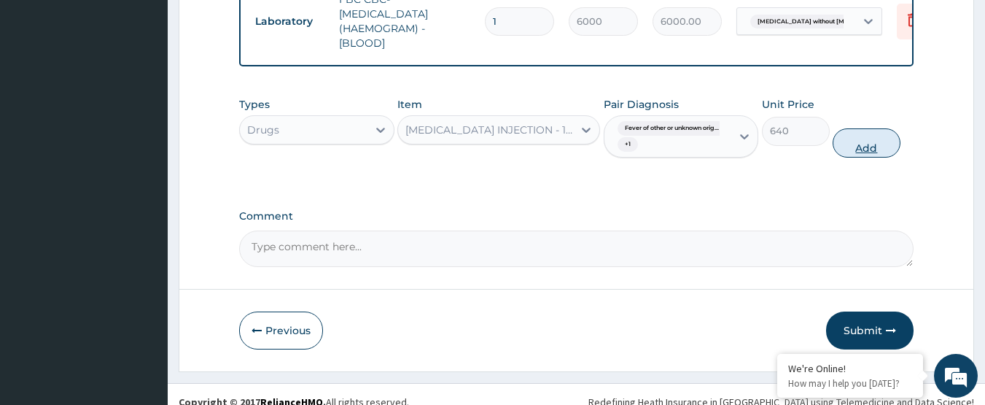
click at [847, 145] on button "Add" at bounding box center [867, 142] width 68 height 29
type input "0"
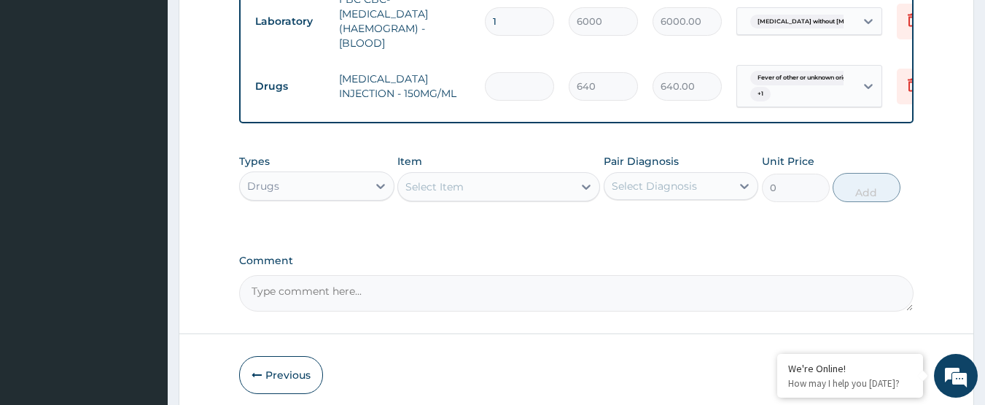
type input "0.00"
type input "2"
type input "1280.00"
type input "2"
click at [541, 191] on div "Select Item" at bounding box center [485, 186] width 175 height 23
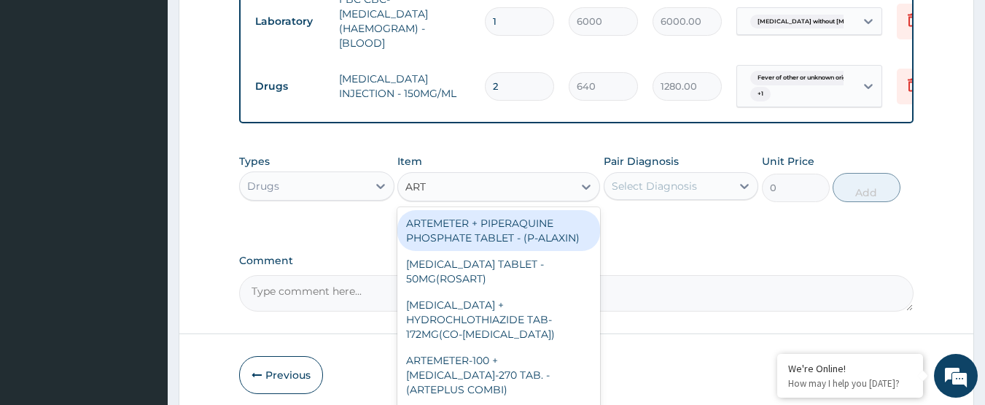
type input "ARTE"
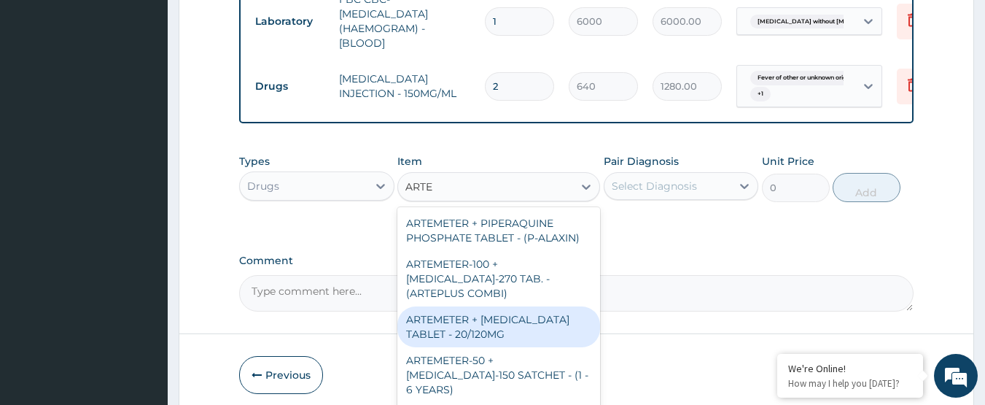
click at [525, 322] on div "ARTEMETER + [MEDICAL_DATA] TABLET - 20/120MG" at bounding box center [498, 326] width 203 height 41
type input "224"
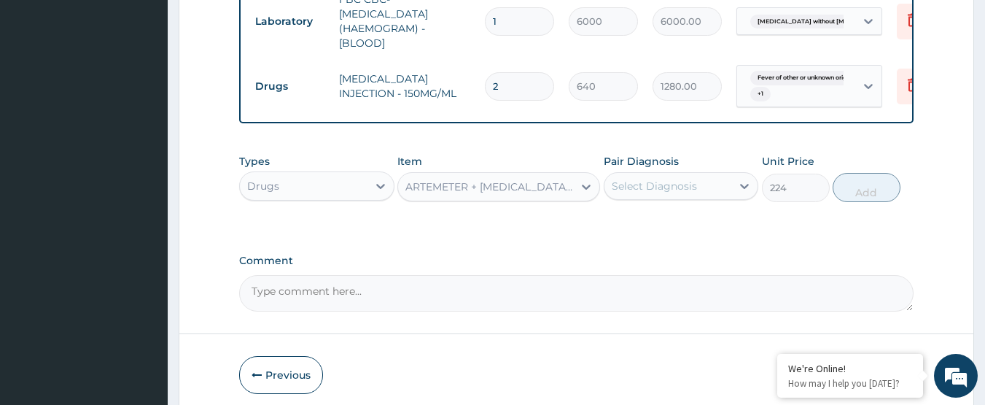
click at [730, 184] on div "Select Diagnosis" at bounding box center [668, 185] width 128 height 23
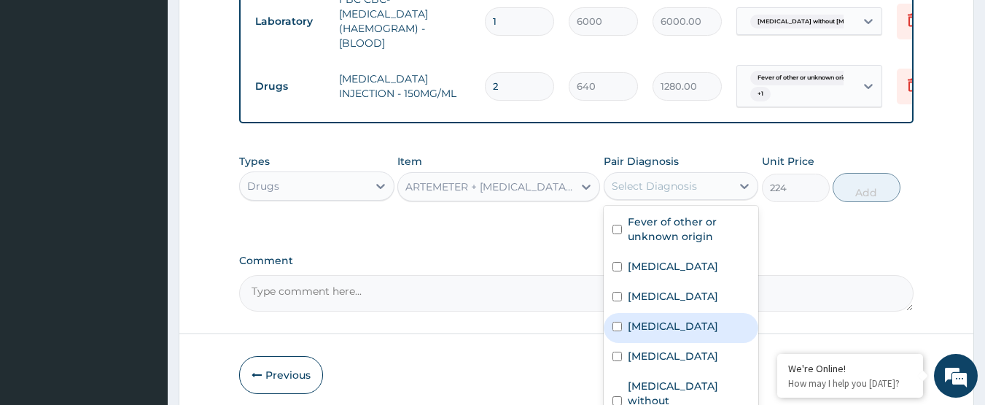
click at [700, 332] on label "Malaria, unspecified" at bounding box center [673, 326] width 90 height 15
checkbox input "true"
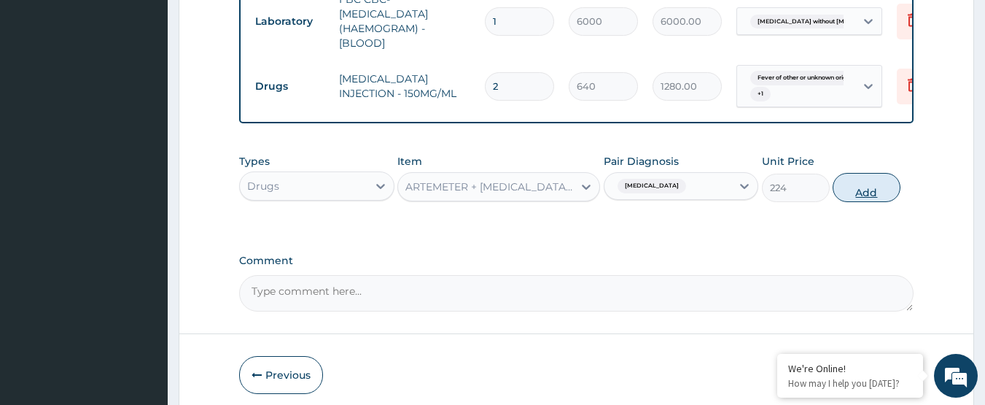
click at [848, 179] on button "Add" at bounding box center [867, 187] width 68 height 29
type input "0"
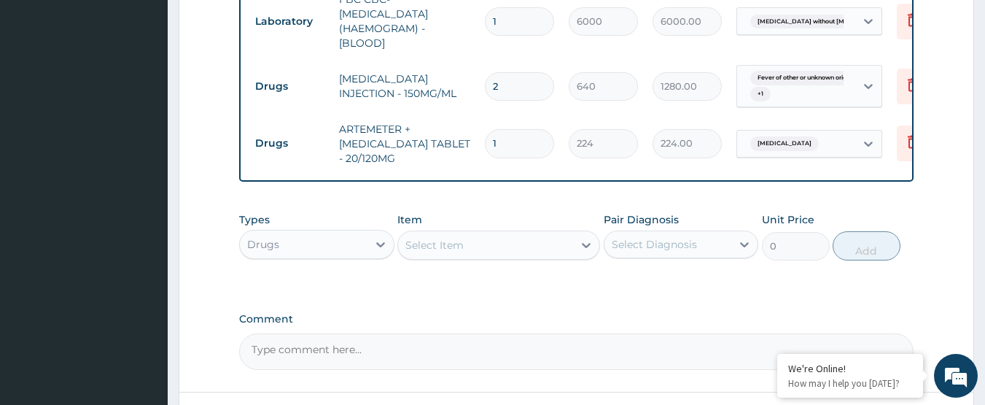
type input "0.00"
type input "6"
type input "1344.00"
type input "6"
click at [472, 313] on label "Comment" at bounding box center [576, 319] width 675 height 12
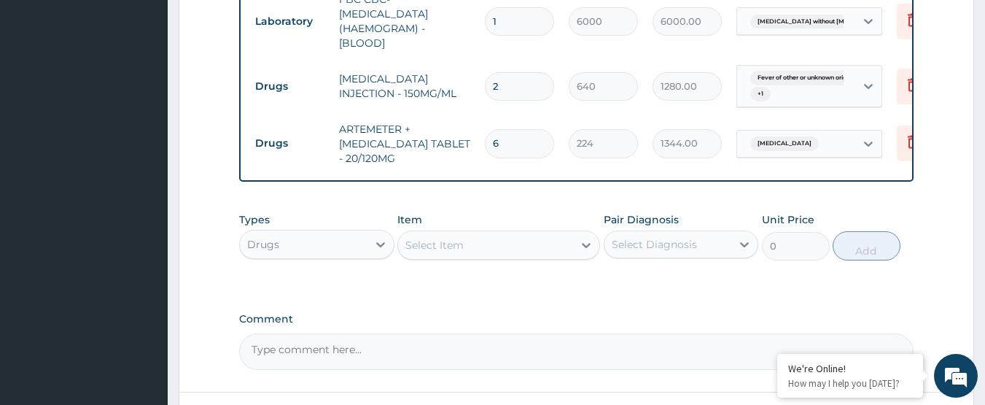
click at [472, 333] on textarea "Comment" at bounding box center [576, 351] width 675 height 36
click at [508, 243] on div "Select Item" at bounding box center [485, 244] width 175 height 23
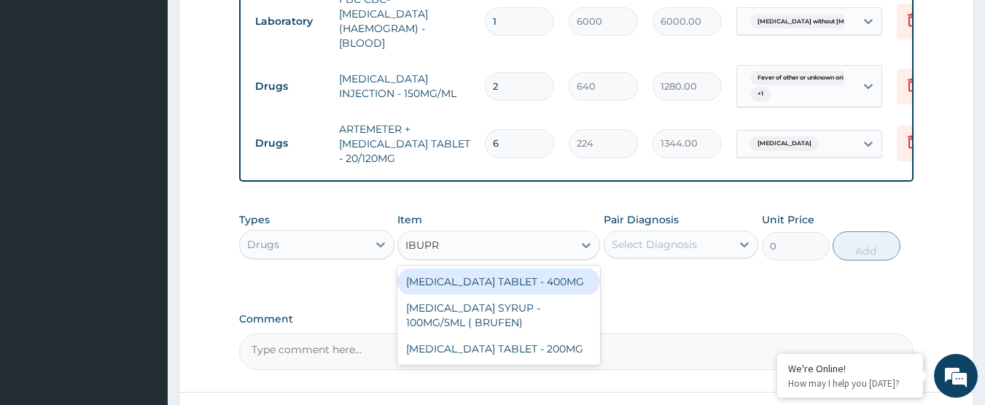
type input "IBUPRO"
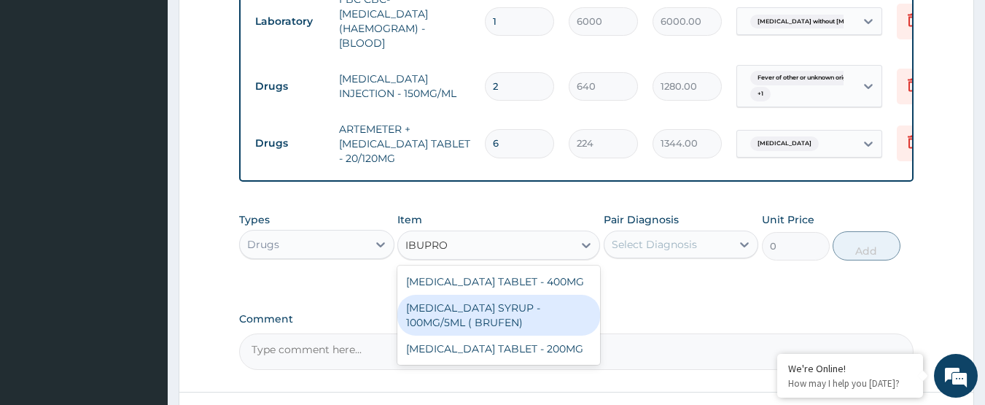
click at [520, 324] on div "[MEDICAL_DATA] SYRUP - 100MG/5ML ( BRUFEN)" at bounding box center [498, 315] width 203 height 41
type input "544"
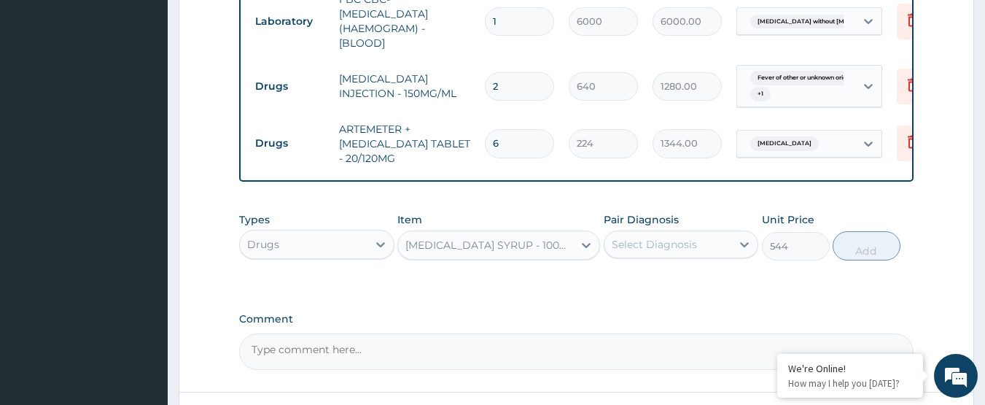
click at [721, 225] on div "Pair Diagnosis Select Diagnosis" at bounding box center [681, 236] width 155 height 48
click at [721, 236] on div "Select Diagnosis" at bounding box center [668, 244] width 128 height 23
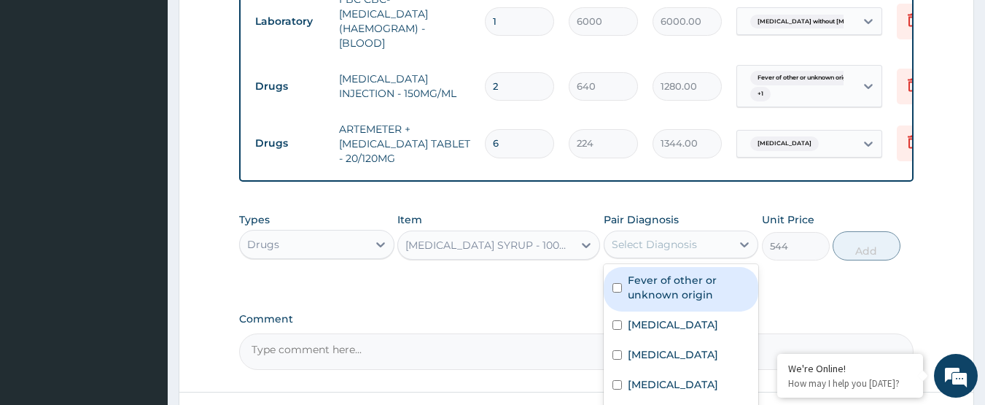
click at [710, 278] on label "Fever of other or unknown origin" at bounding box center [689, 287] width 122 height 29
checkbox input "true"
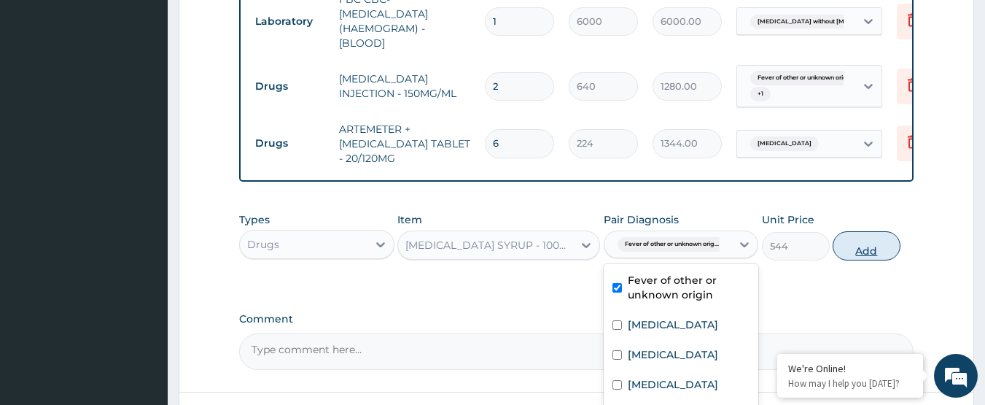
click at [857, 251] on button "Add" at bounding box center [867, 245] width 68 height 29
type input "0"
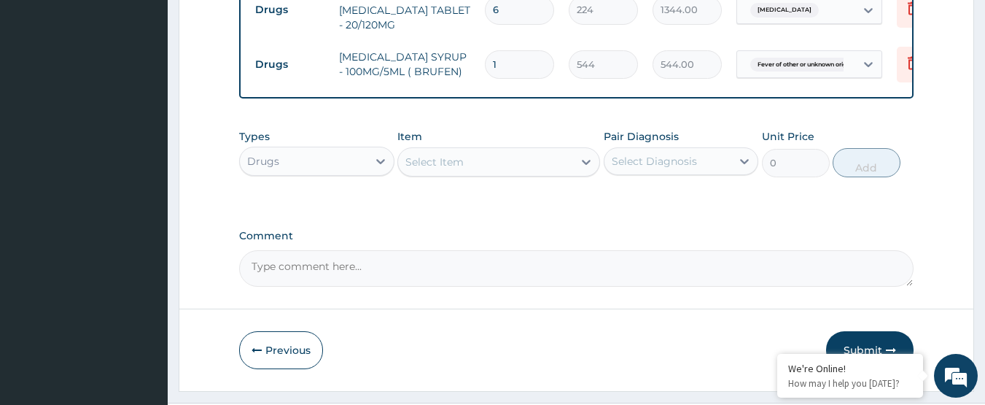
scroll to position [901, 0]
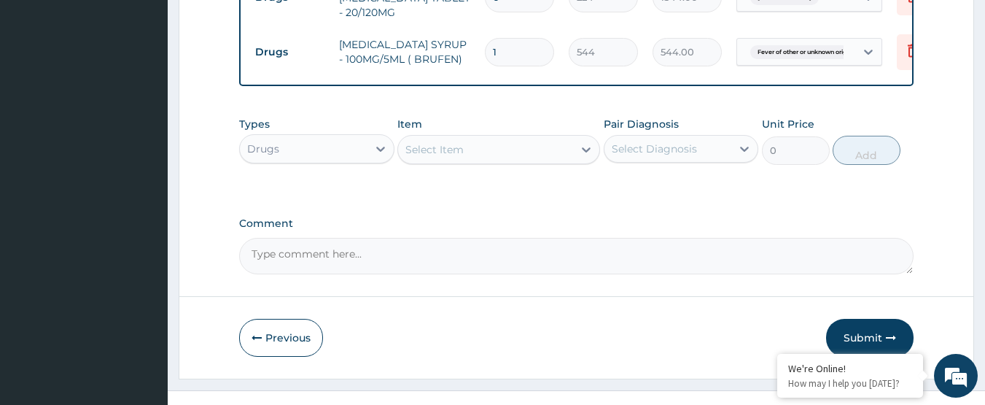
click at [649, 135] on div "Select Diagnosis" at bounding box center [681, 149] width 155 height 28
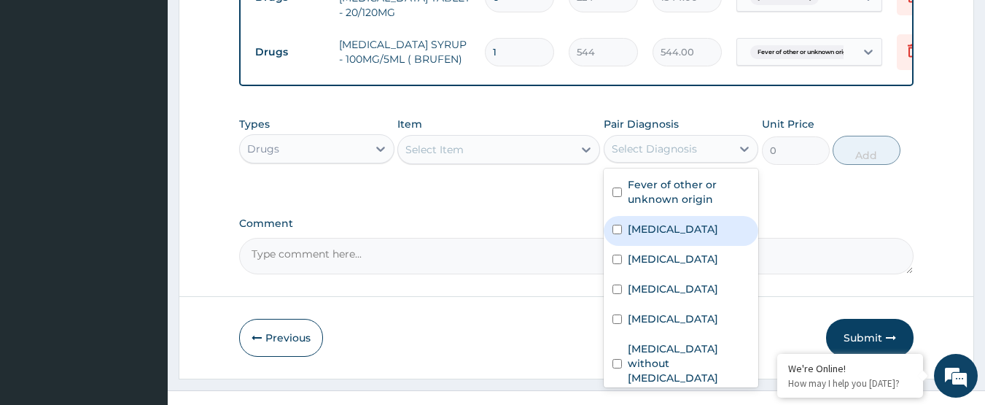
click at [670, 225] on label "Acute nasopharyngitis" at bounding box center [673, 229] width 90 height 15
checkbox input "true"
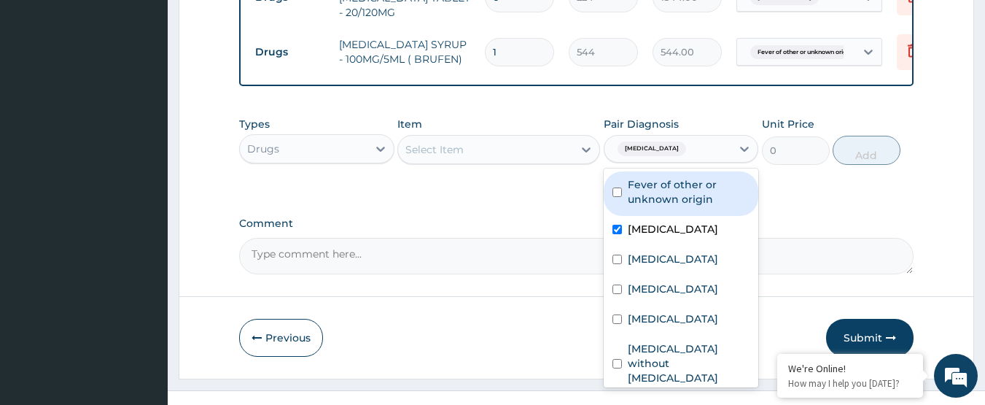
click at [553, 152] on div "Select Item" at bounding box center [485, 149] width 175 height 23
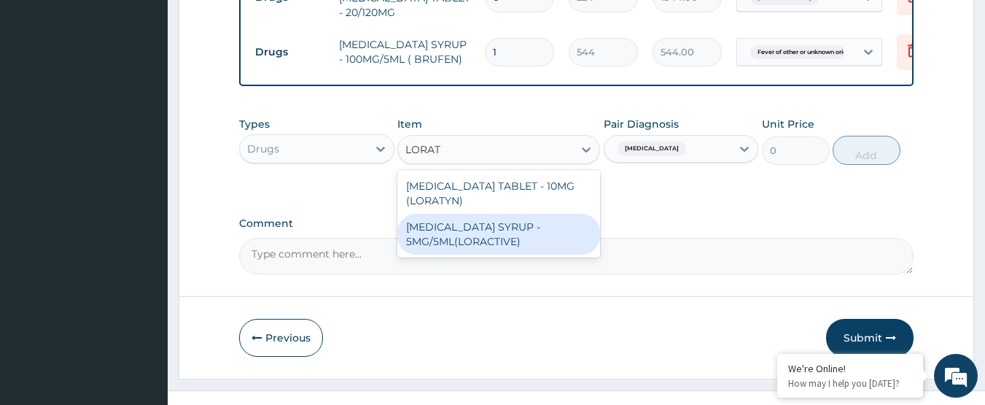
type input "LORAT"
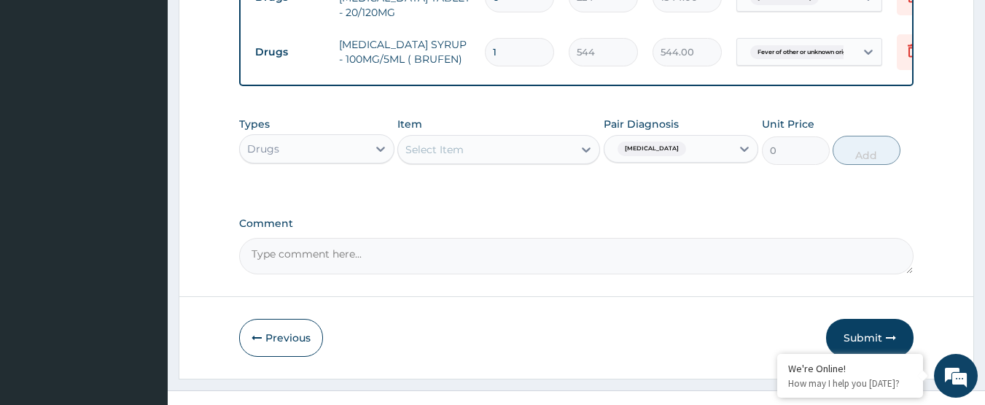
click at [499, 154] on div "Select Item" at bounding box center [485, 149] width 175 height 23
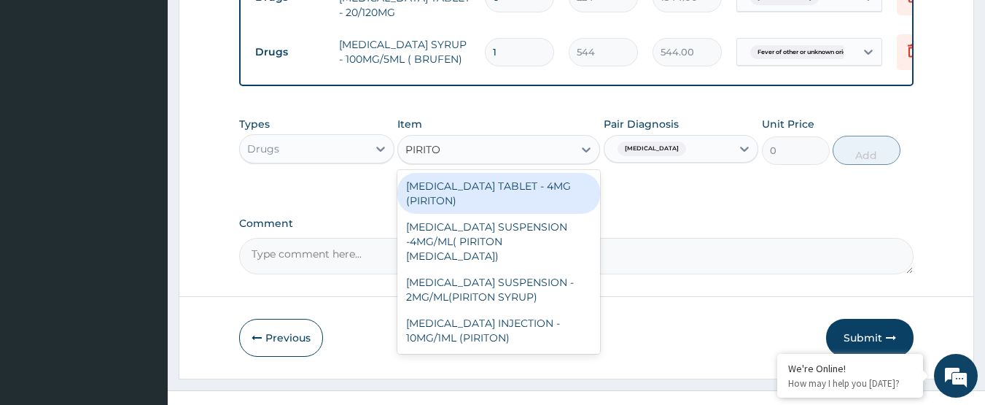
type input "PIRITON"
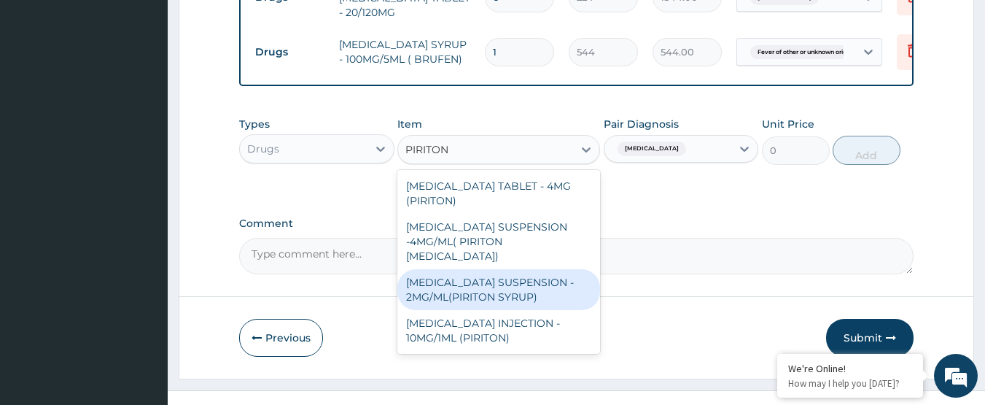
click at [507, 278] on div "[MEDICAL_DATA] SUSPENSION - 2MG/ML(PIRITON SYRUP)" at bounding box center [498, 289] width 203 height 41
type input "960"
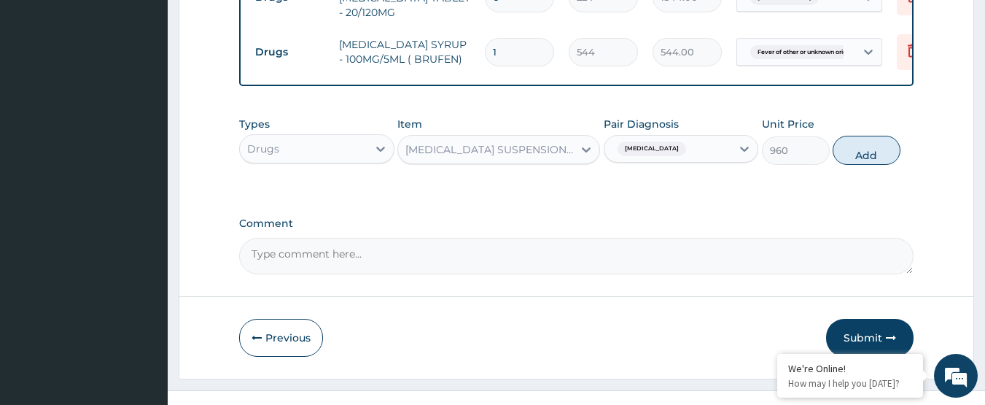
click at [553, 145] on div "[MEDICAL_DATA] SUSPENSION - 2MG/ML(PIRITON SYRUP)" at bounding box center [489, 149] width 169 height 15
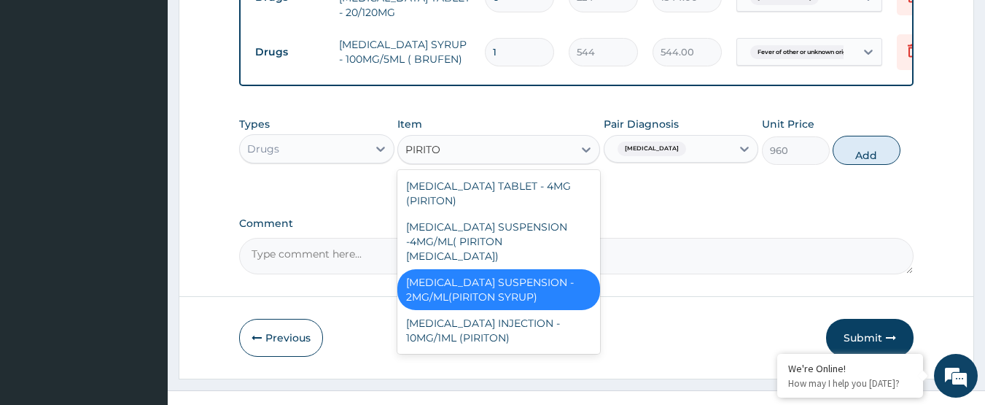
scroll to position [0, 0]
type input "PIRITON"
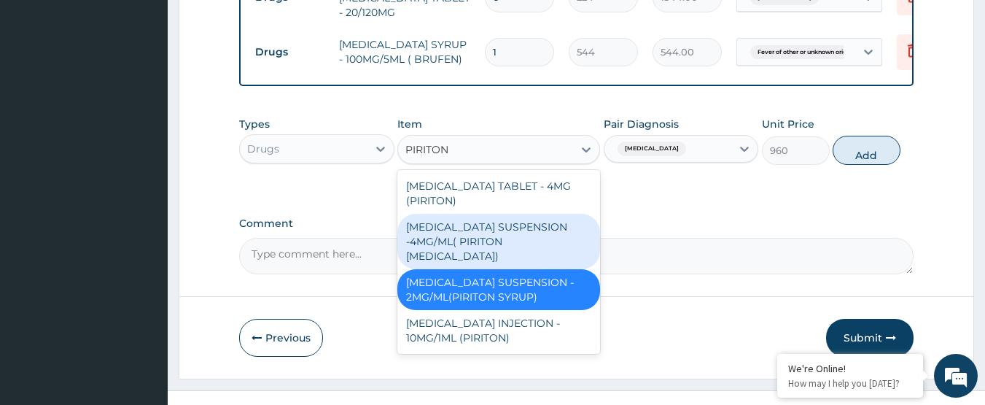
click at [526, 244] on div "[MEDICAL_DATA] SUSPENSION -4MG/ML( PIRITON [MEDICAL_DATA])" at bounding box center [498, 241] width 203 height 55
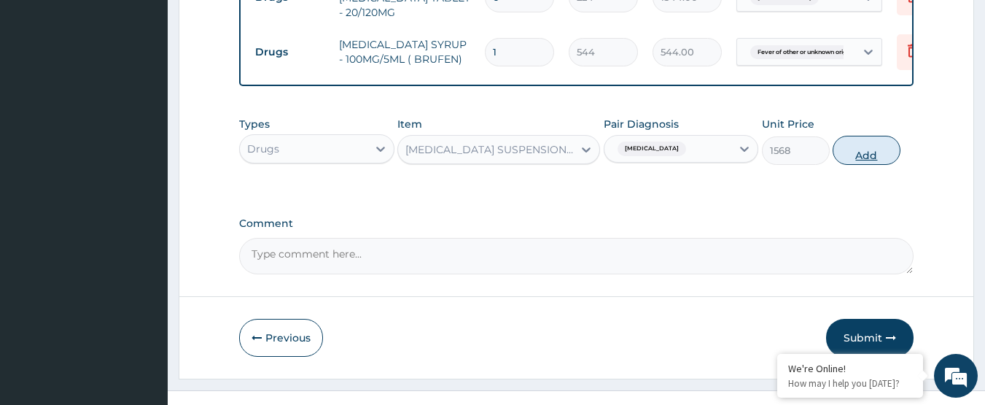
click at [872, 147] on button "Add" at bounding box center [867, 150] width 68 height 29
type input "0"
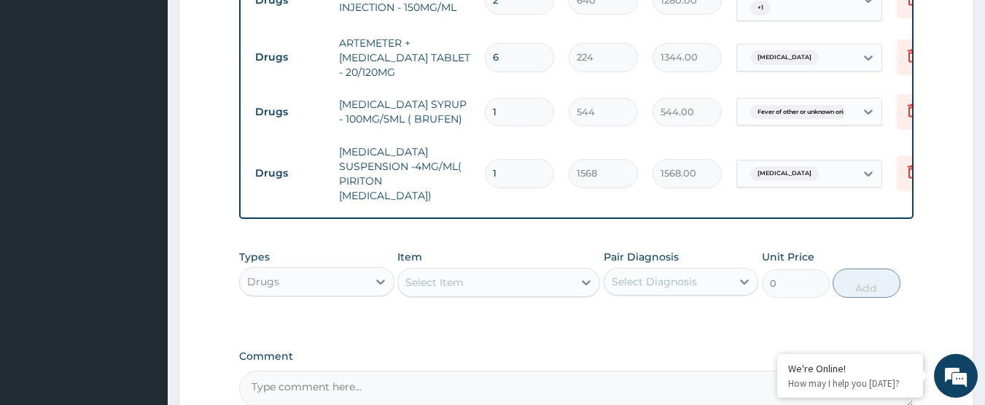
scroll to position [682, 0]
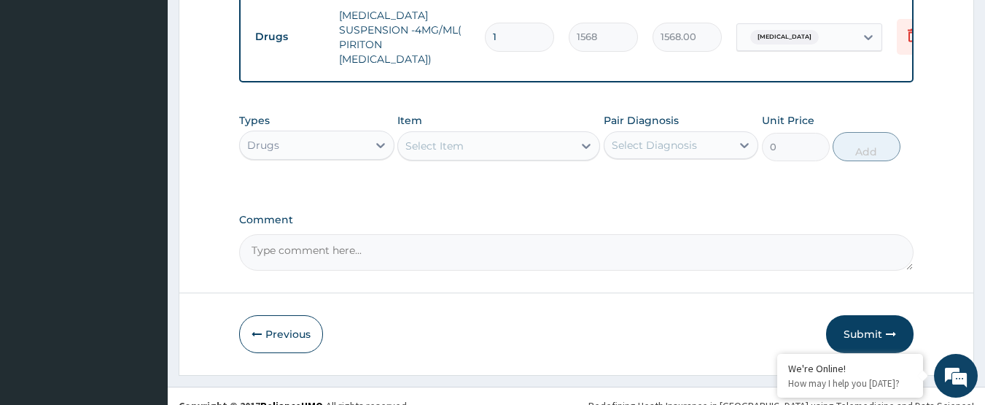
scroll to position [979, 0]
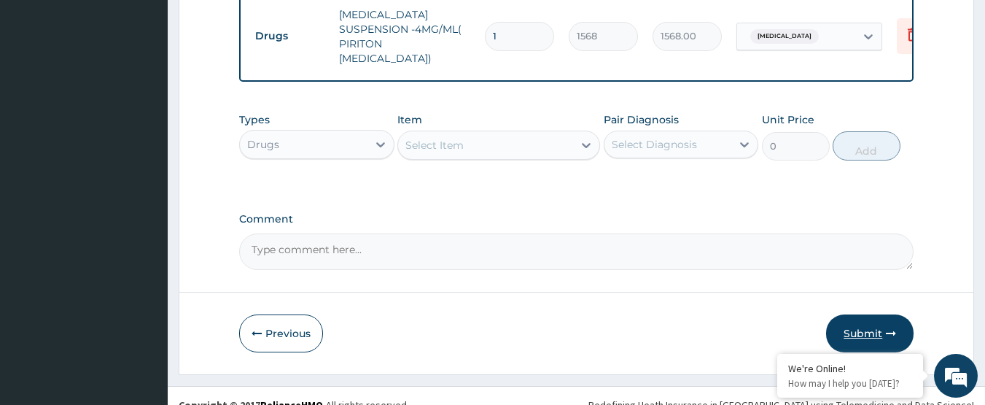
click at [860, 314] on button "Submit" at bounding box center [869, 333] width 87 height 38
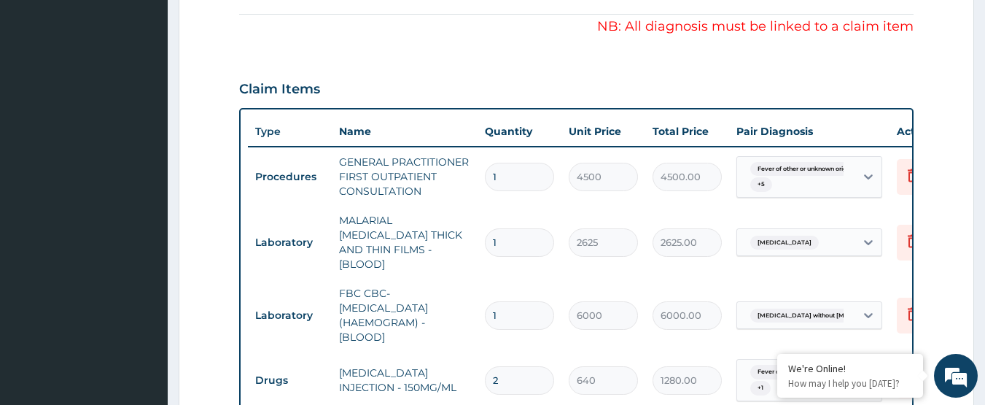
scroll to position [468, 0]
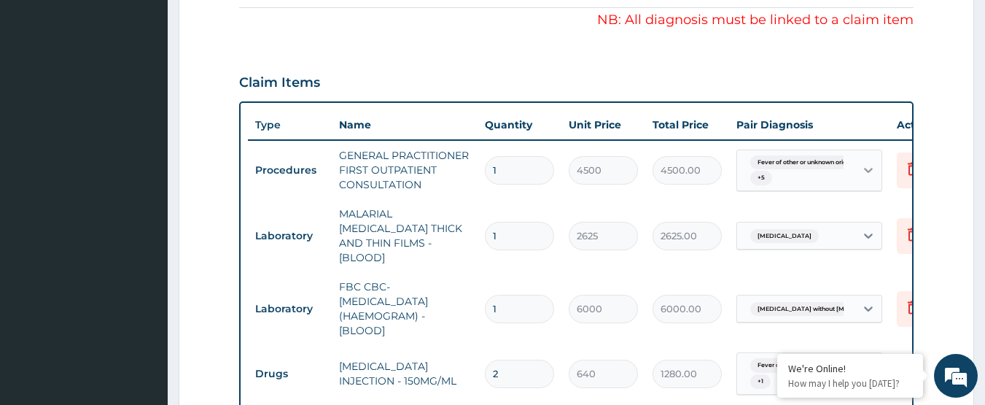
click at [862, 166] on icon at bounding box center [868, 170] width 15 height 15
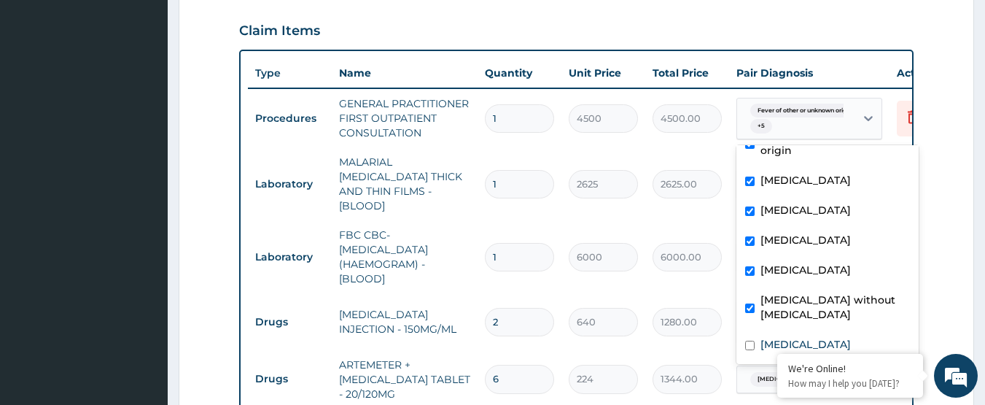
scroll to position [541, 0]
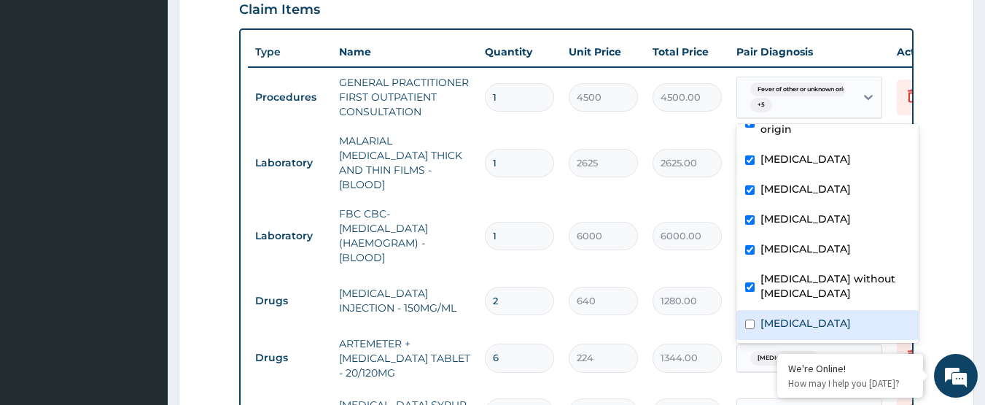
click at [809, 314] on div "Anorexia" at bounding box center [827, 325] width 182 height 30
checkbox input "true"
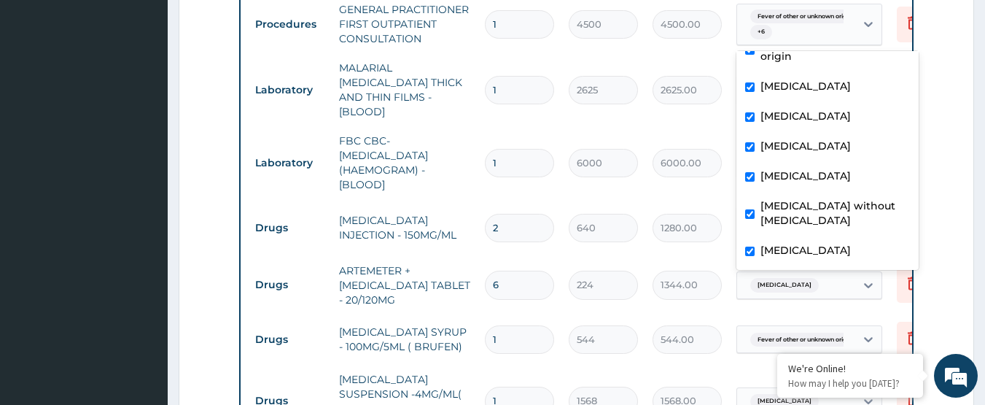
click at [947, 248] on form "Step 2 of 2 PA Code / Prescription Code Enter Code(Secondary Care Only) Encount…" at bounding box center [577, 101] width 796 height 1276
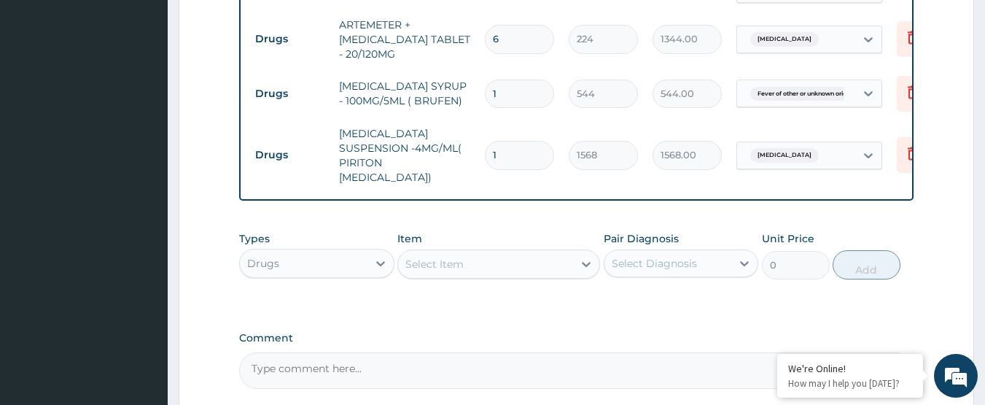
scroll to position [979, 0]
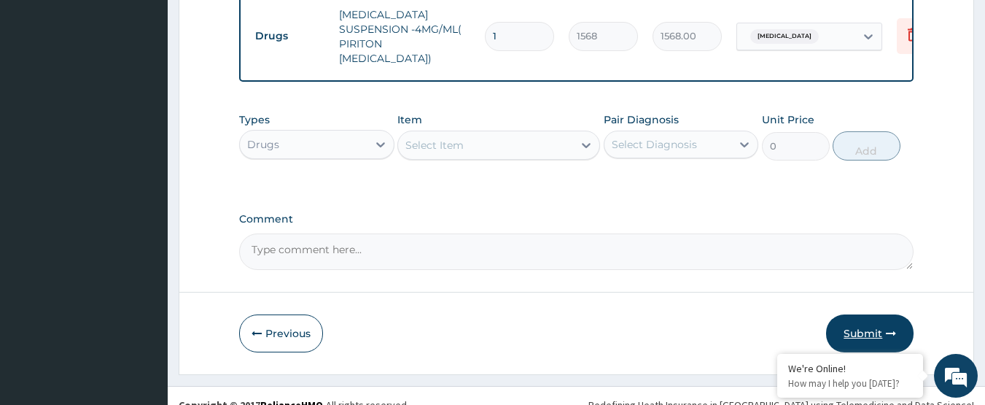
click at [881, 314] on button "Submit" at bounding box center [869, 333] width 87 height 38
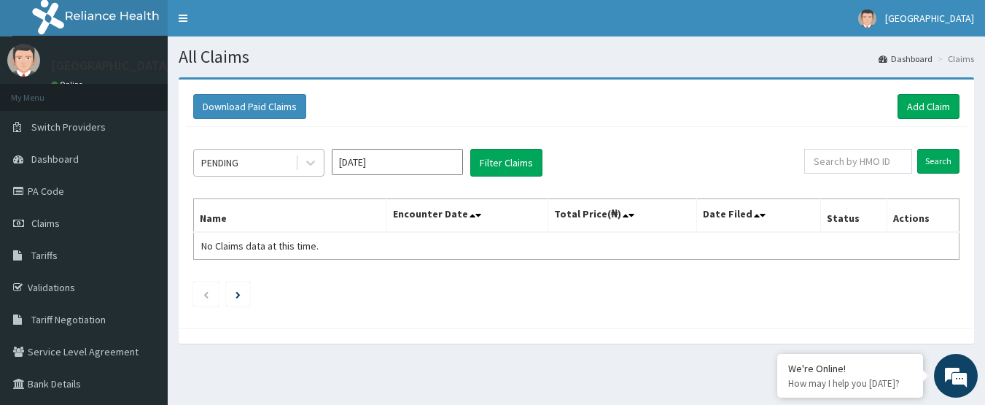
click at [225, 165] on div "PENDING" at bounding box center [219, 162] width 37 height 15
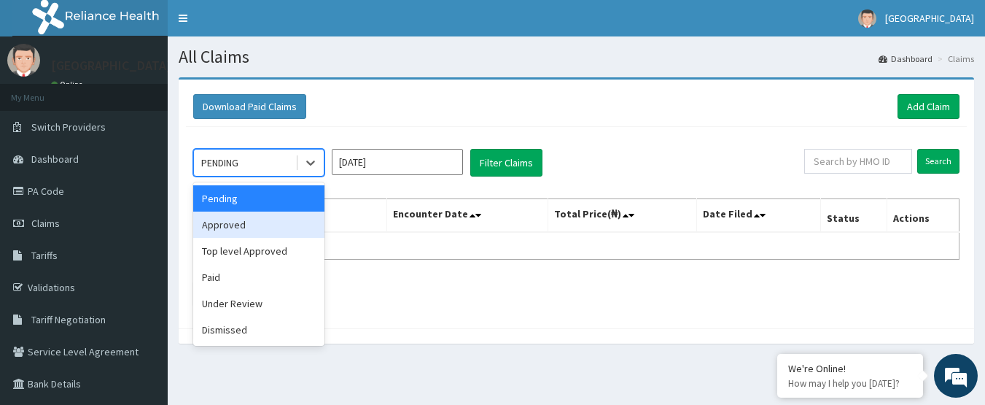
click at [236, 220] on div "Approved" at bounding box center [258, 224] width 131 height 26
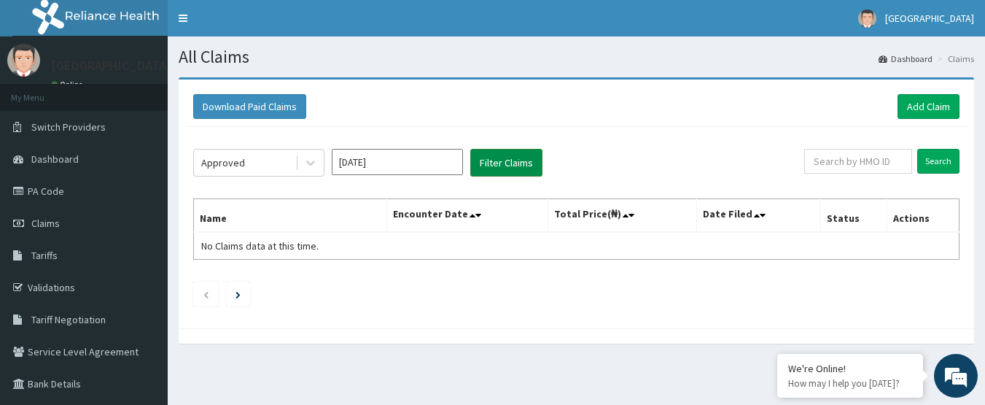
click at [489, 156] on button "Filter Claims" at bounding box center [506, 163] width 72 height 28
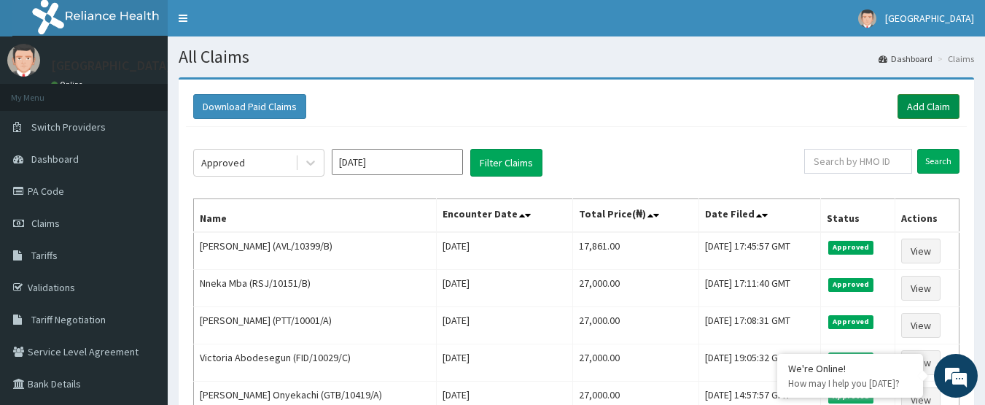
click at [919, 107] on link "Add Claim" at bounding box center [929, 106] width 62 height 25
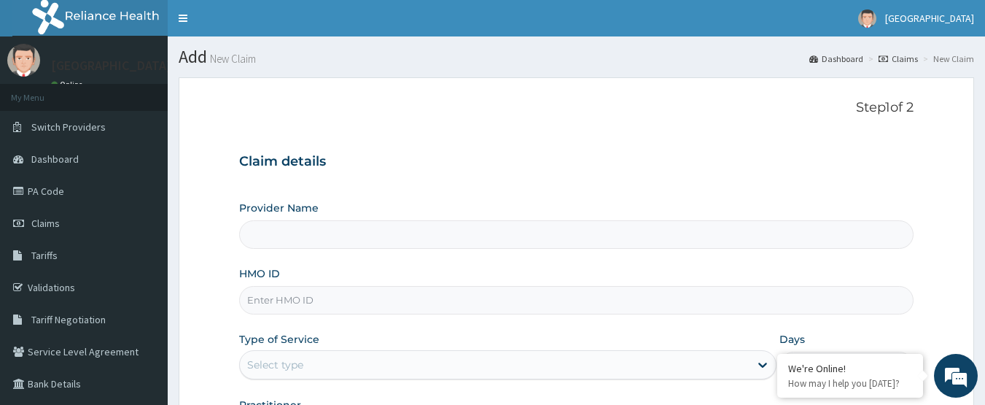
paste input "AVL/10399/B"
type input "AVL/10399/B"
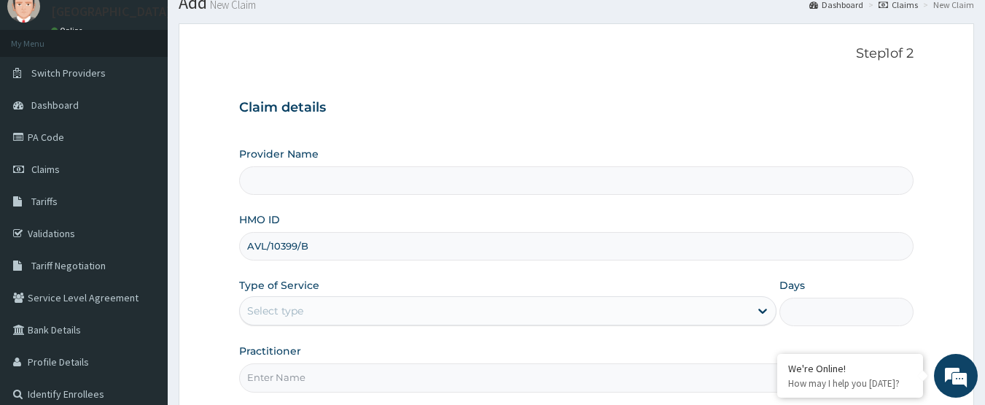
type input "[GEOGRAPHIC_DATA]"
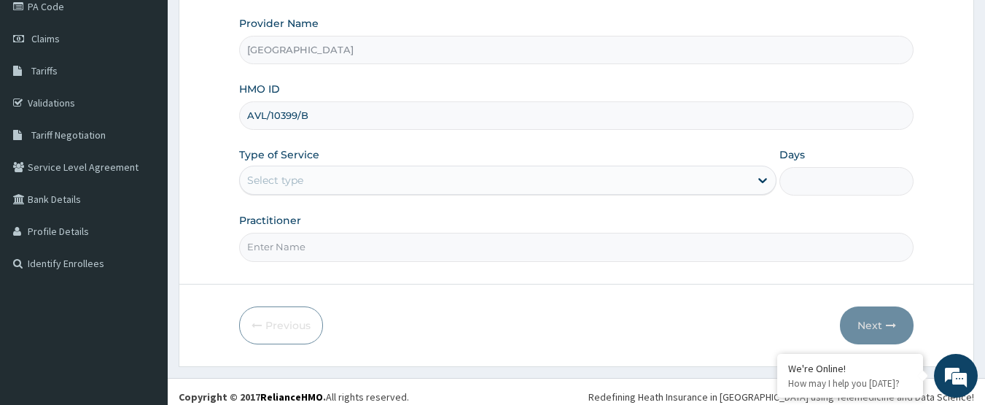
scroll to position [195, 0]
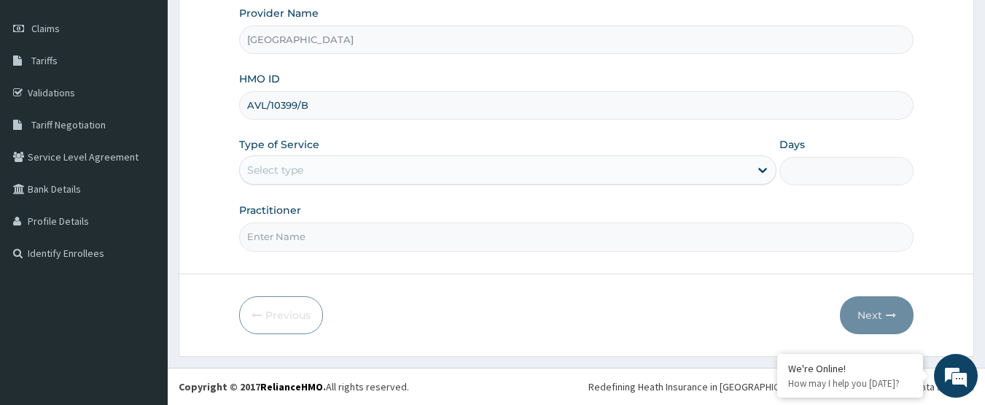
type input "AVL/10399/B"
click at [363, 166] on div "Select type" at bounding box center [495, 169] width 510 height 23
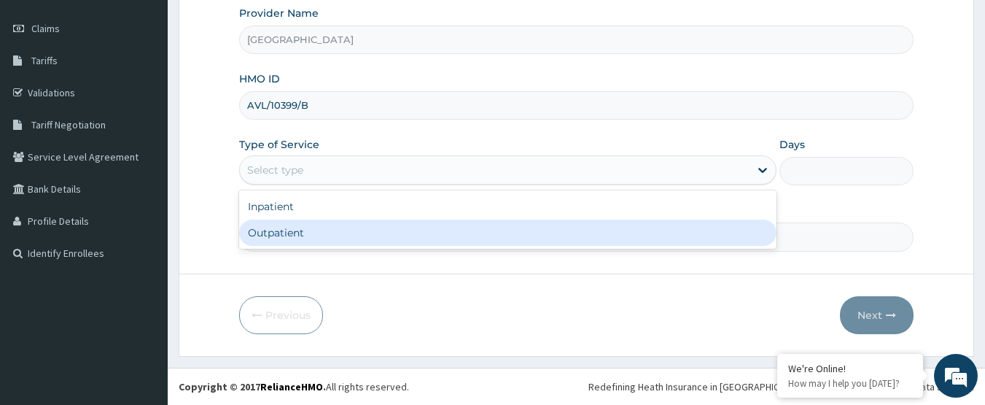
click at [349, 236] on div "Outpatient" at bounding box center [507, 232] width 537 height 26
type input "1"
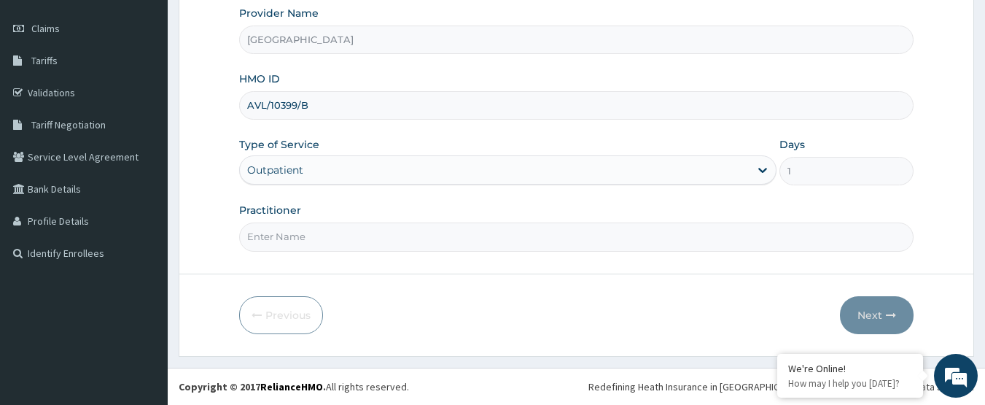
click at [349, 236] on input "Practitioner" at bounding box center [576, 236] width 675 height 28
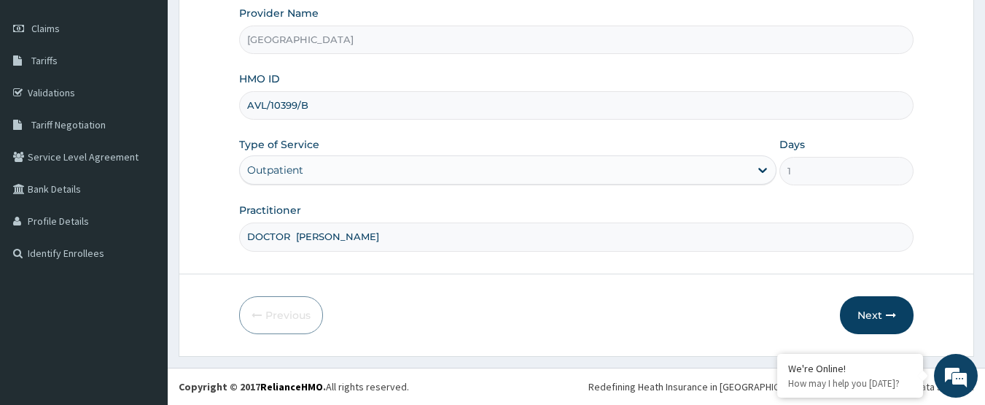
scroll to position [0, 0]
type input "DOCTOR UMEH DAVID"
click at [888, 311] on icon "button" at bounding box center [891, 315] width 10 height 10
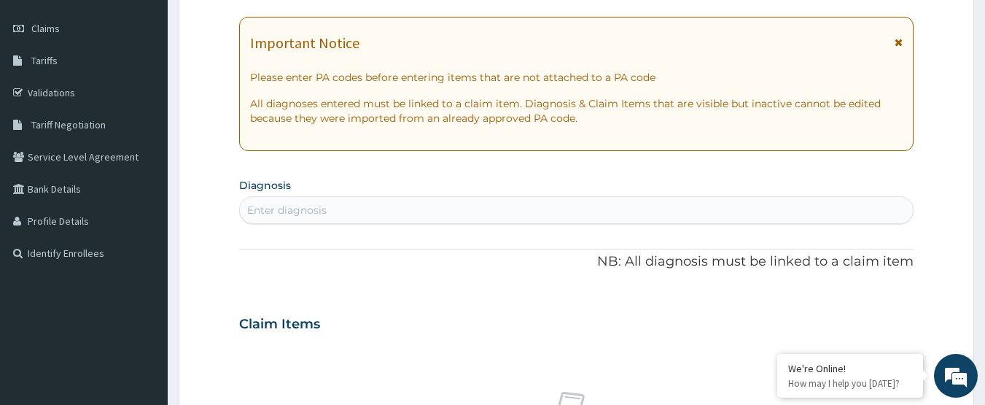
scroll to position [49, 0]
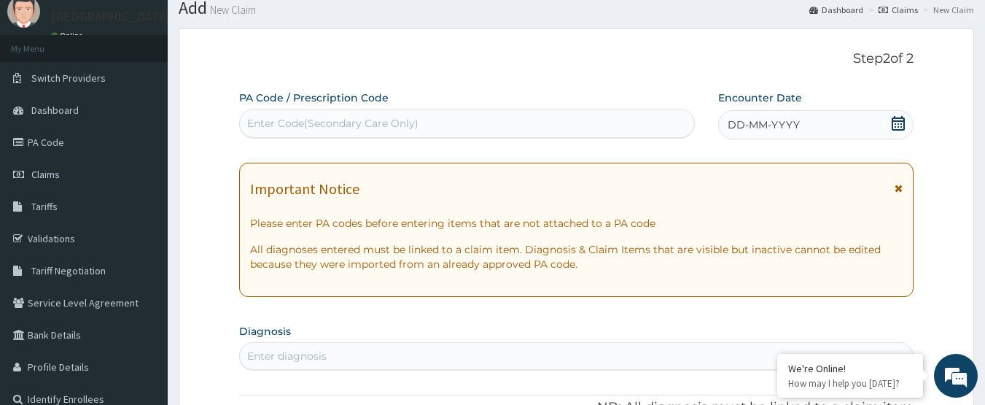
click at [900, 120] on icon at bounding box center [898, 123] width 13 height 15
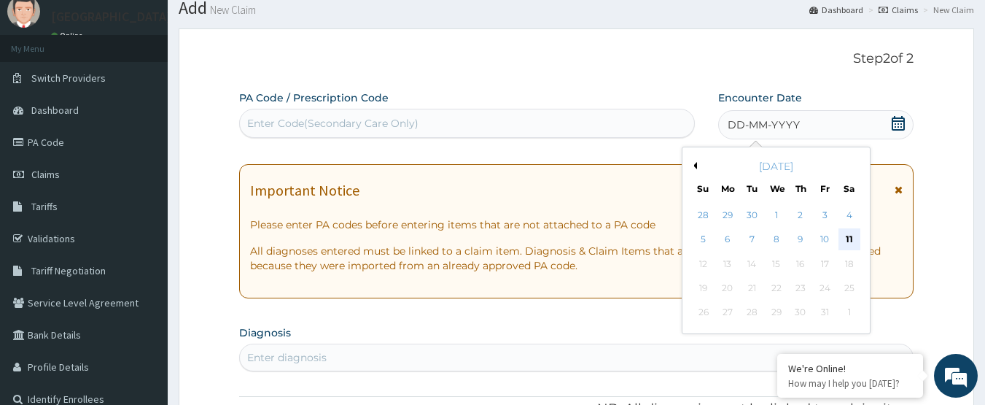
click at [854, 238] on div "11" at bounding box center [850, 240] width 22 height 22
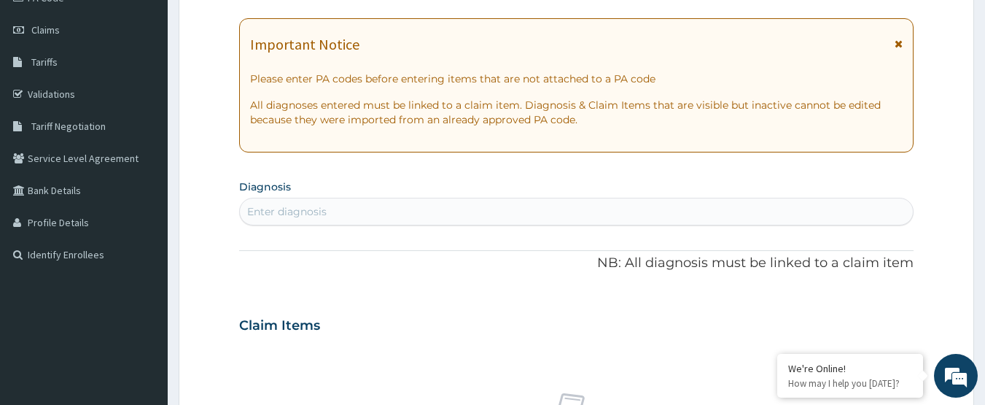
scroll to position [195, 0]
click at [364, 204] on div "Enter diagnosis" at bounding box center [577, 209] width 674 height 23
type input "FEVER"
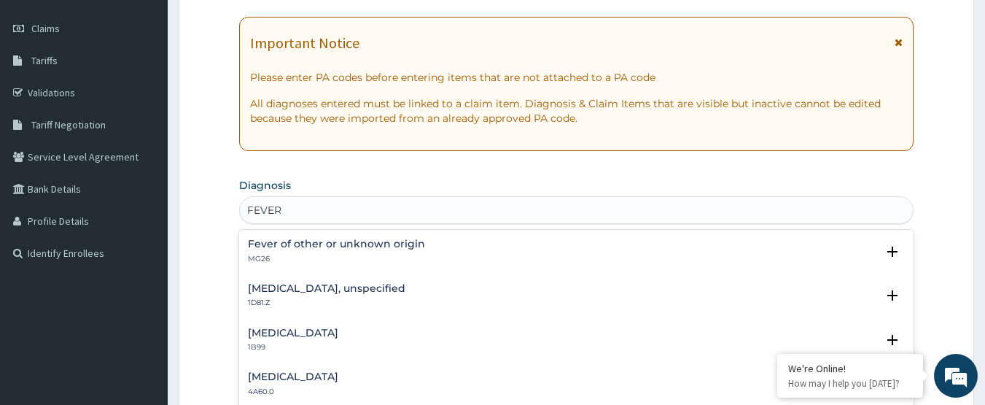
click at [323, 244] on h4 "Fever of other or unknown origin" at bounding box center [336, 243] width 177 height 11
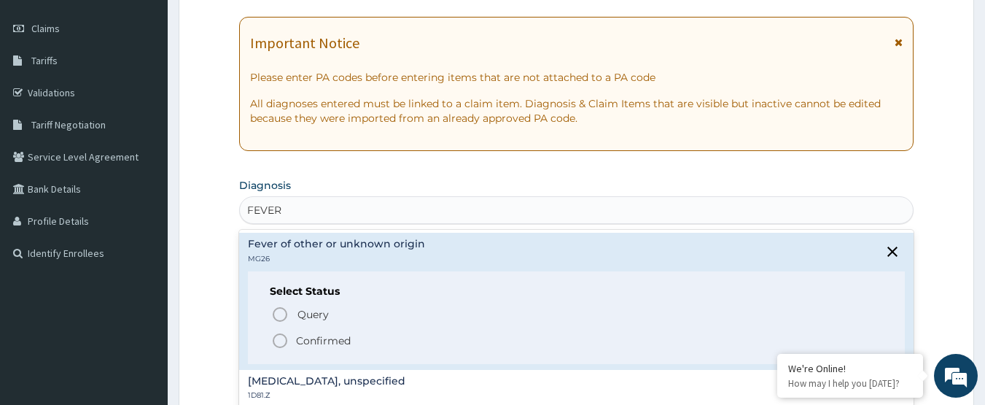
click at [319, 338] on p "Confirmed" at bounding box center [323, 340] width 55 height 15
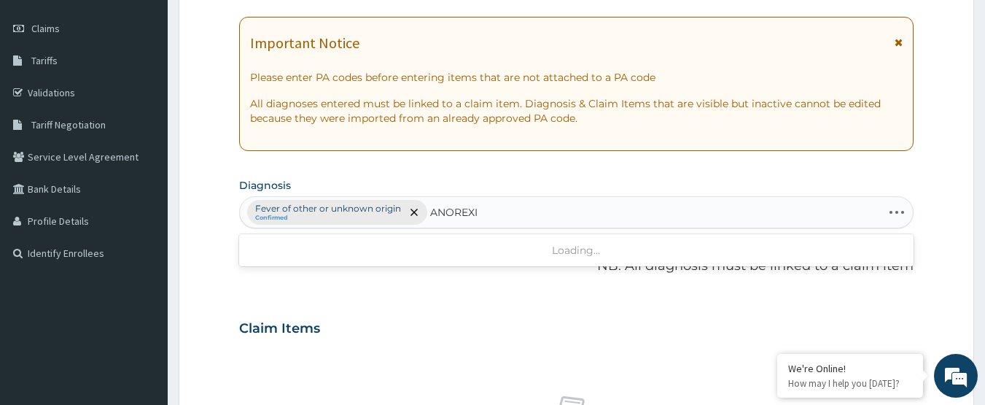
type input "ANOREXIA"
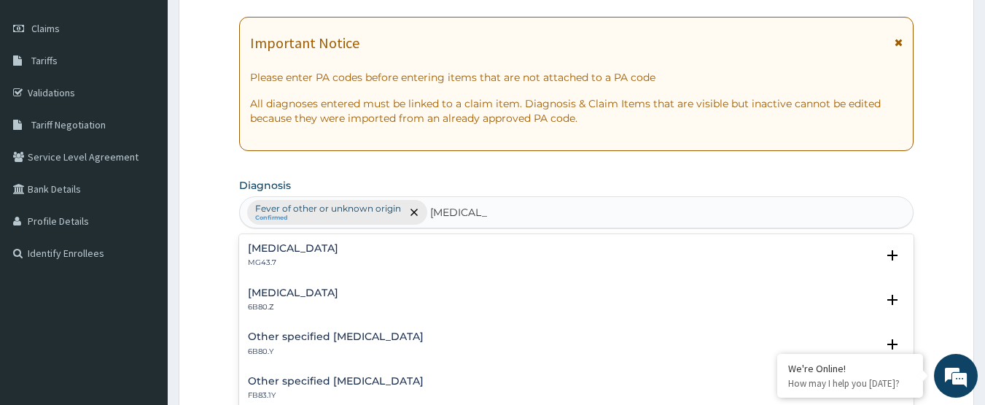
click at [338, 252] on div "Anorexia MG43.7" at bounding box center [577, 256] width 658 height 26
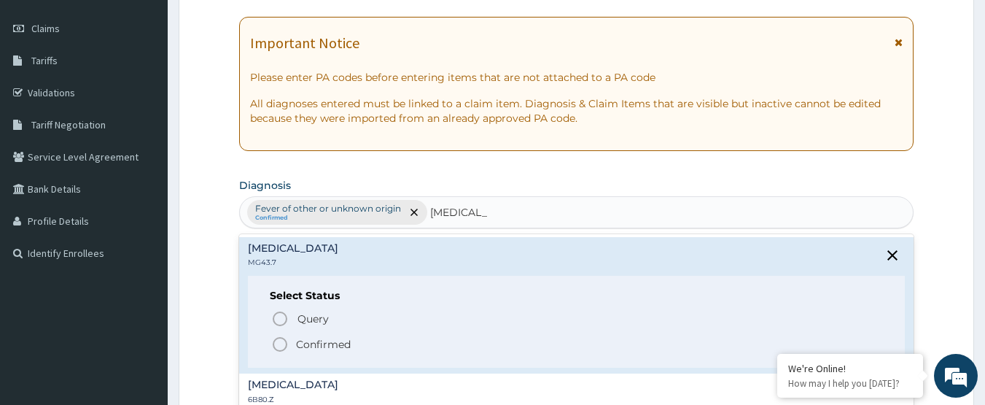
click at [329, 343] on p "Confirmed" at bounding box center [323, 344] width 55 height 15
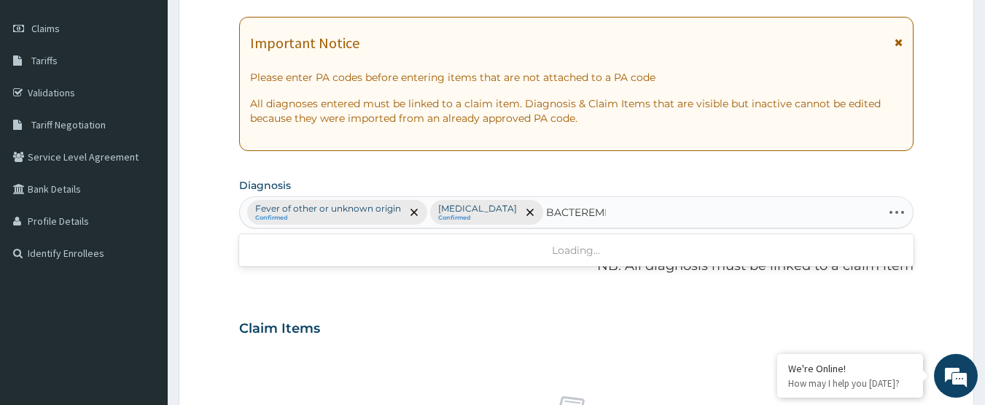
type input "BACTEREMIA"
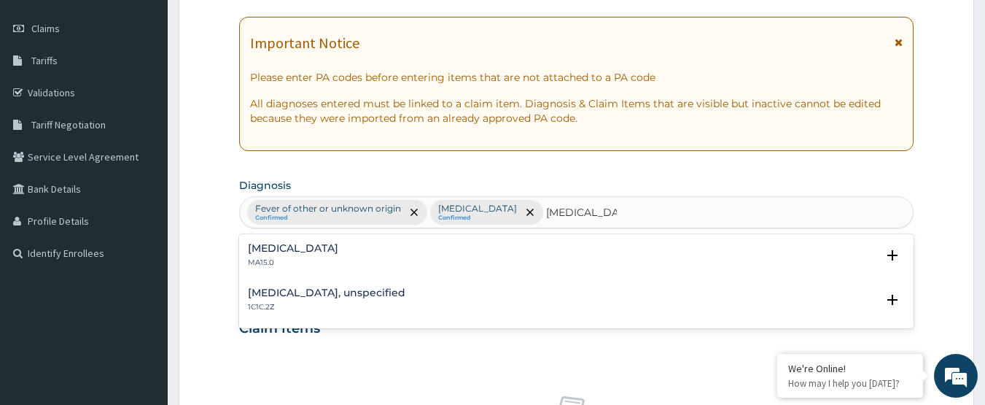
click at [249, 270] on div "Bacteraemia MA15.0 Select Status Query Query covers suspected (?), Keep in view…" at bounding box center [577, 259] width 658 height 33
click at [257, 257] on div "Bacteraemia MA15.0" at bounding box center [293, 256] width 90 height 26
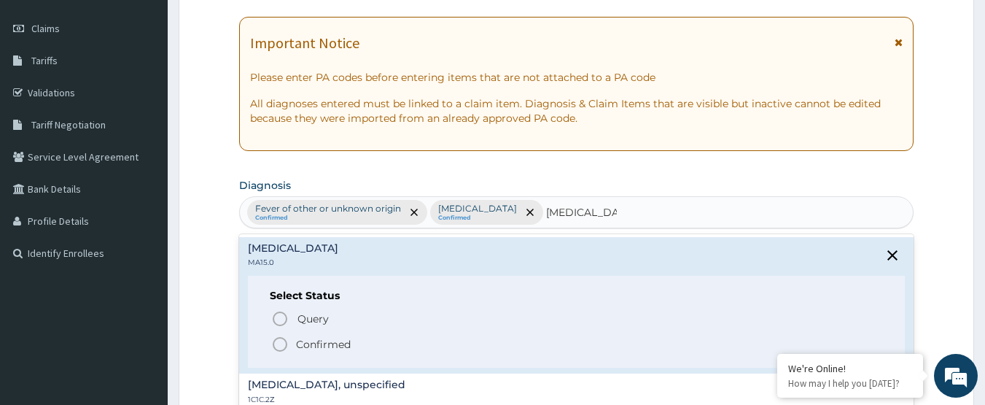
click at [284, 341] on icon "status option filled" at bounding box center [279, 343] width 17 height 17
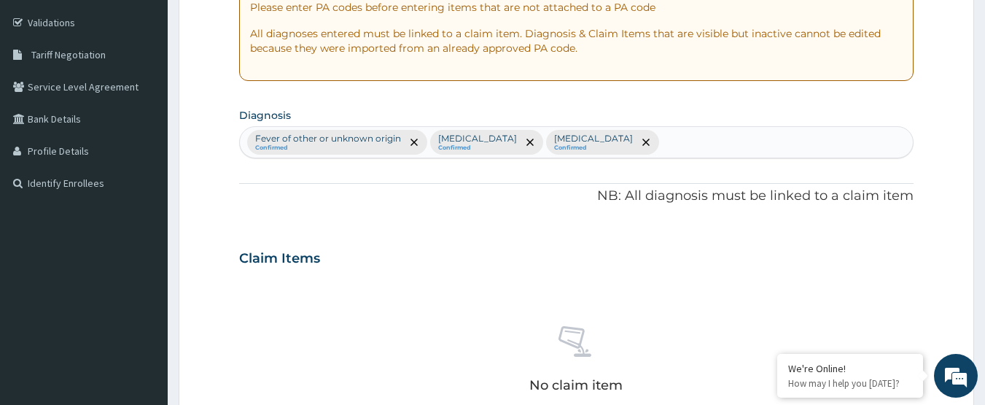
scroll to position [486, 0]
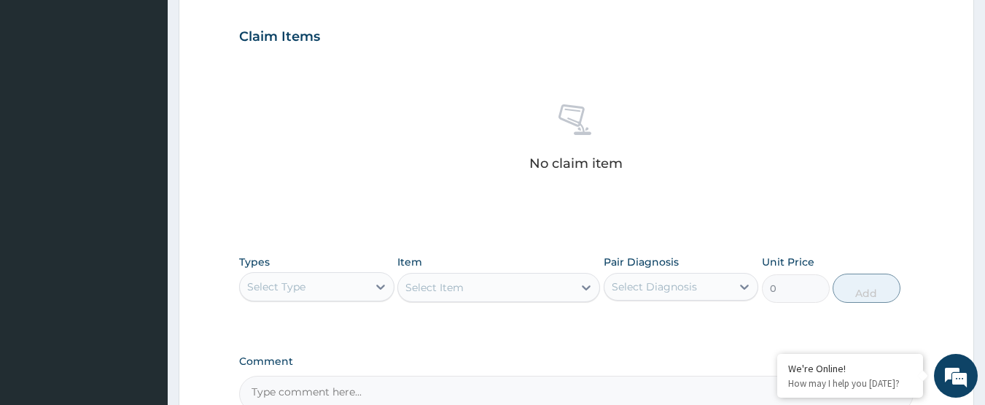
click at [337, 278] on div "Select Type" at bounding box center [304, 286] width 128 height 23
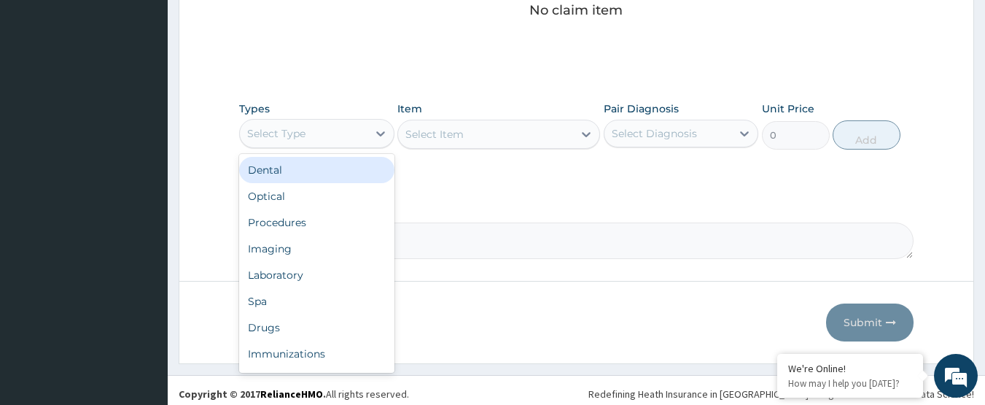
scroll to position [647, 0]
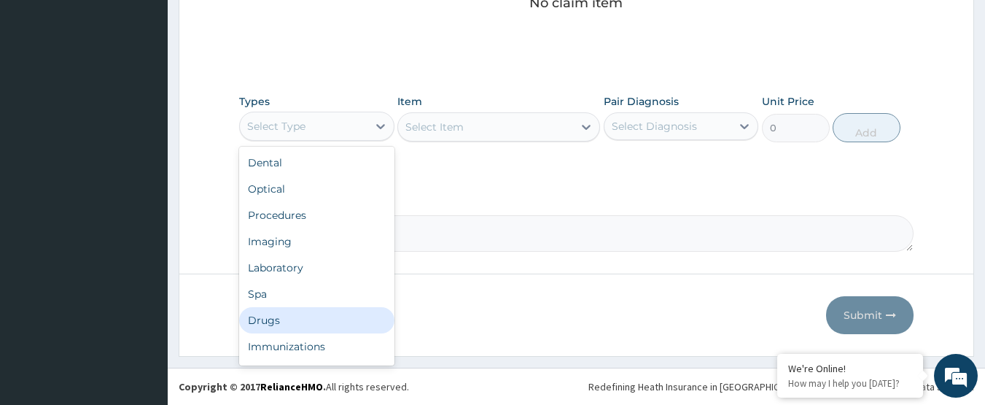
click at [317, 320] on div "Drugs" at bounding box center [316, 320] width 155 height 26
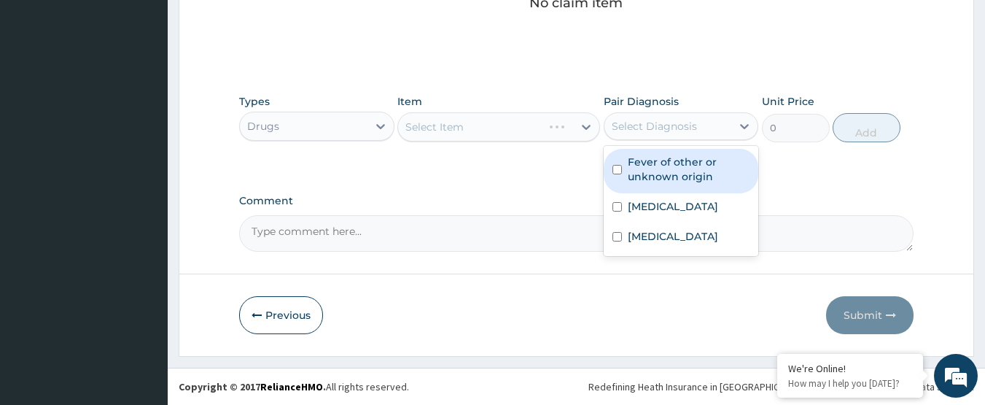
click at [660, 125] on div "Select Diagnosis" at bounding box center [654, 126] width 85 height 15
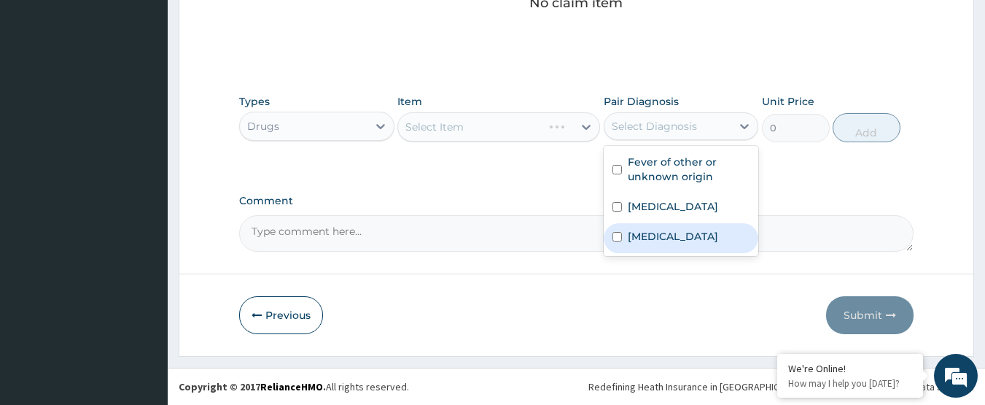
click at [521, 221] on textarea "Comment" at bounding box center [576, 233] width 675 height 36
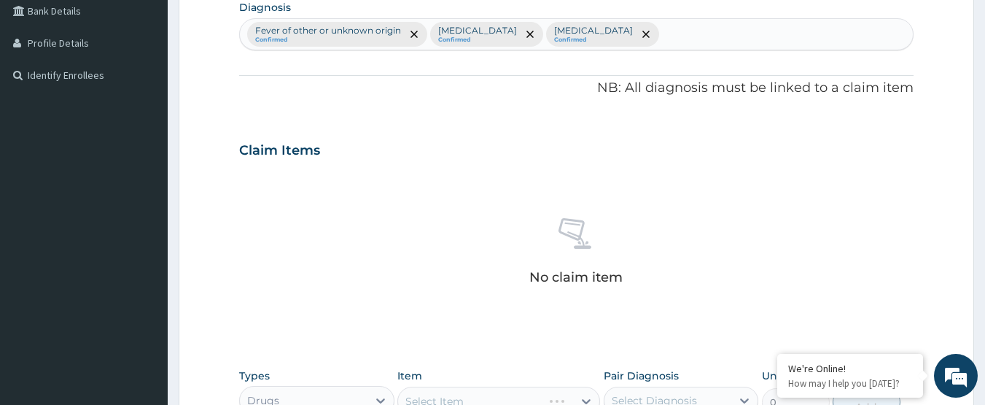
scroll to position [355, 0]
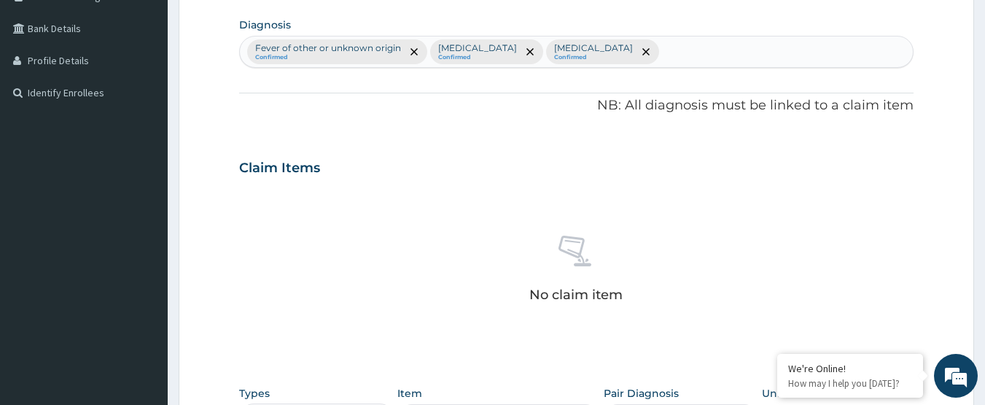
click at [629, 56] on div "Fever of other or unknown origin Confirmed Anorexia Confirmed Bacteraemia Confi…" at bounding box center [577, 51] width 674 height 31
type input "MALARIA"
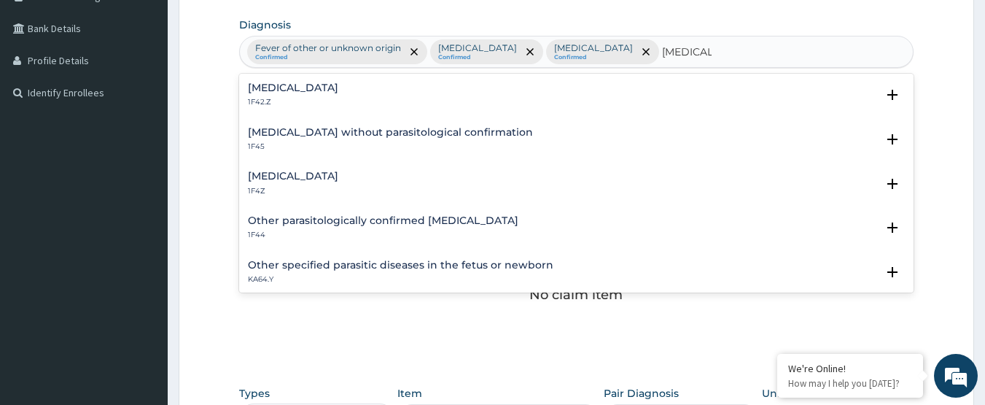
click at [338, 174] on h4 "Malaria, unspecified" at bounding box center [293, 176] width 90 height 11
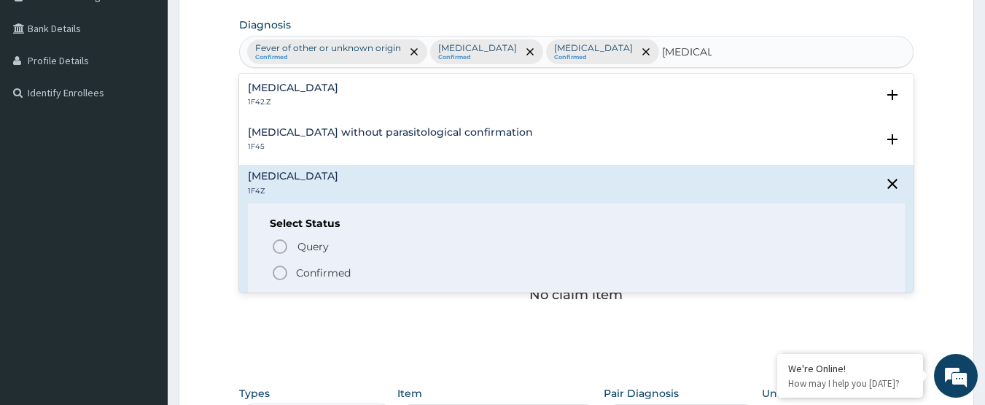
click at [316, 273] on p "Confirmed" at bounding box center [323, 272] width 55 height 15
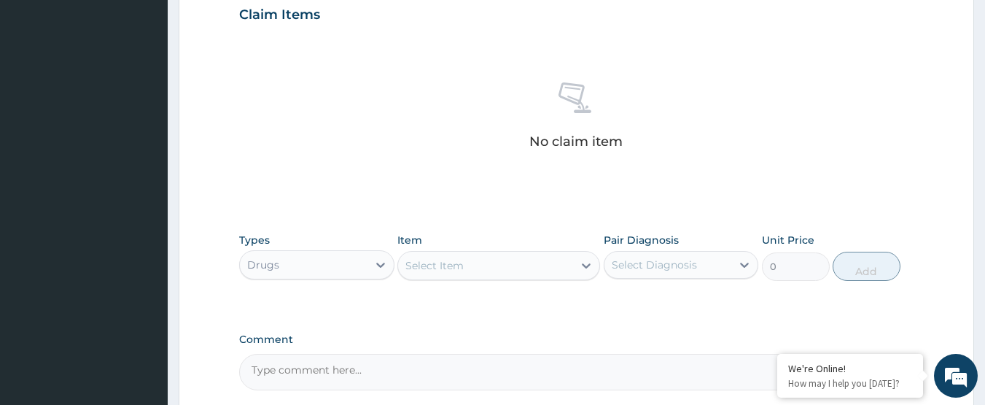
scroll to position [574, 0]
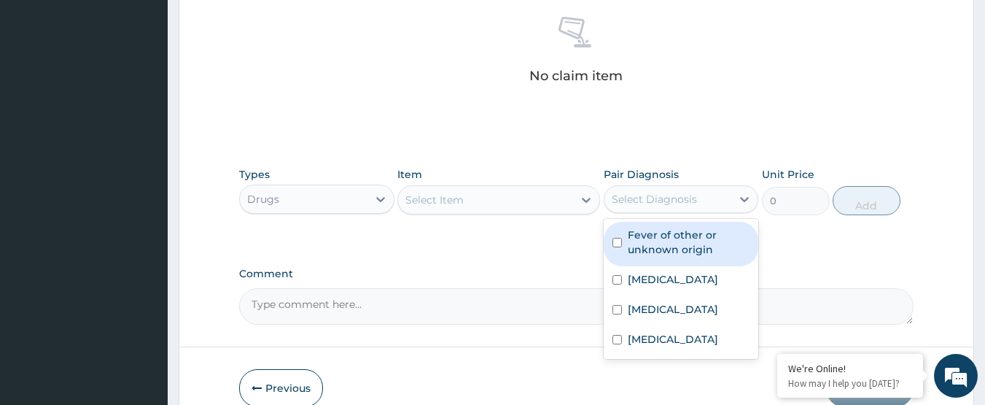
click at [652, 201] on div "Select Diagnosis" at bounding box center [654, 199] width 85 height 15
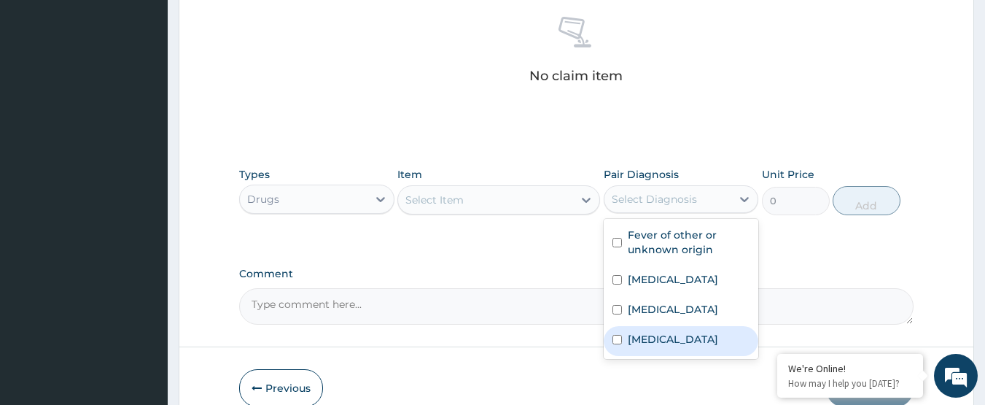
click at [659, 332] on label "Malaria, unspecified" at bounding box center [673, 339] width 90 height 15
checkbox input "true"
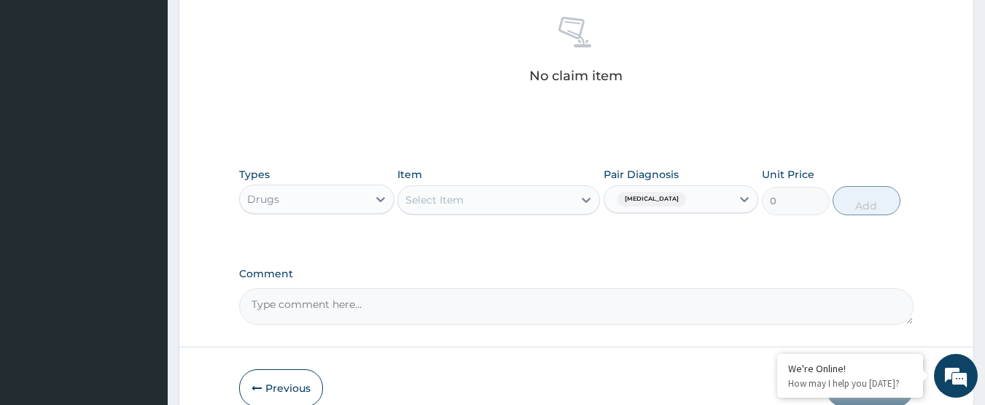
click at [505, 190] on div "Select Item" at bounding box center [485, 199] width 175 height 23
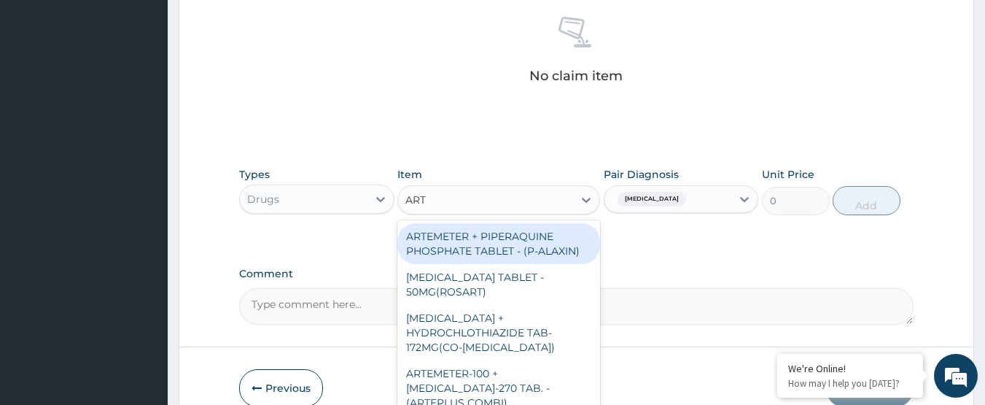
type input "ARTE"
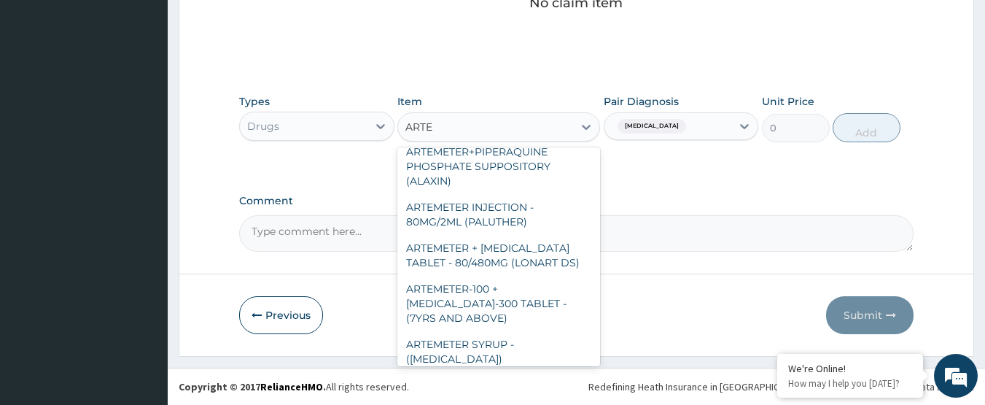
scroll to position [732, 0]
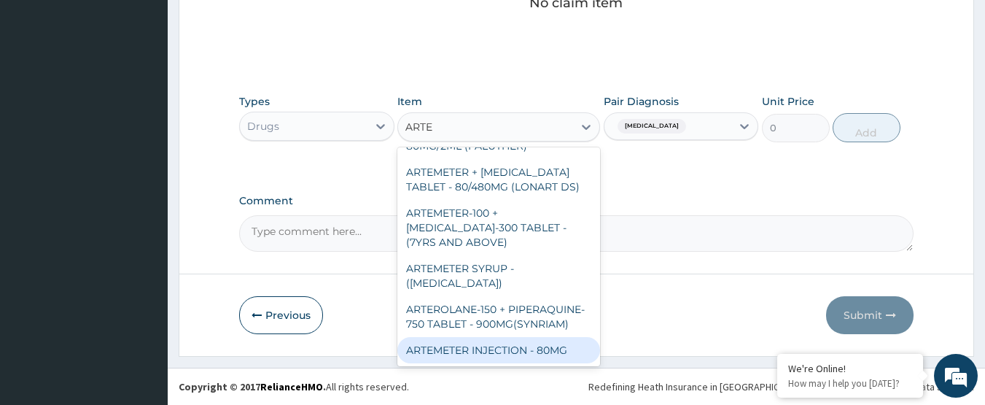
click at [497, 344] on div "ARTEMETER INJECTION - 80MG" at bounding box center [498, 350] width 203 height 26
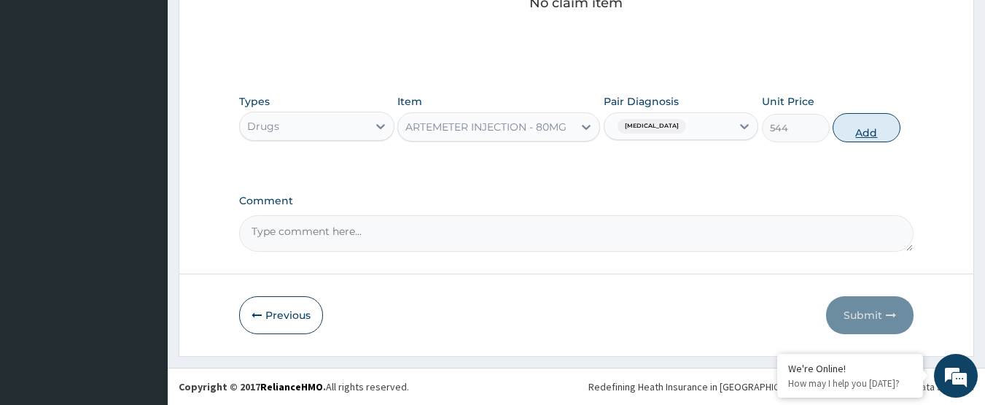
click at [859, 131] on button "Add" at bounding box center [867, 127] width 68 height 29
type input "0"
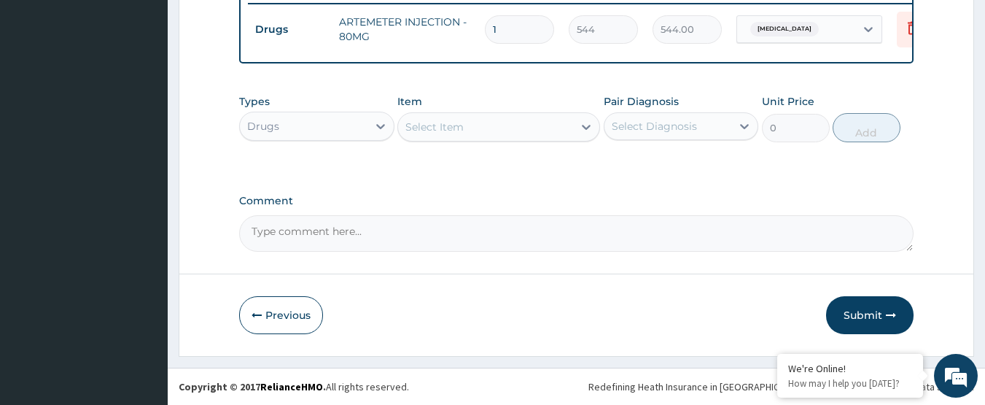
scroll to position [516, 0]
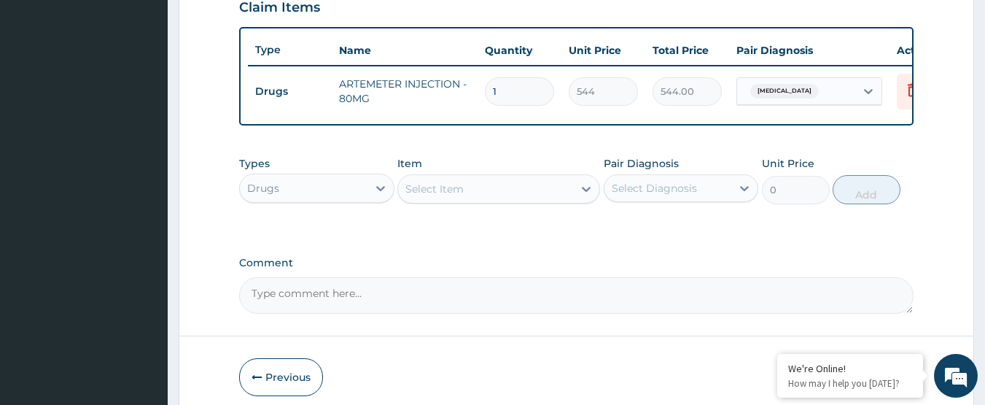
type input "0.00"
type input "3"
type input "1632.00"
type input "3"
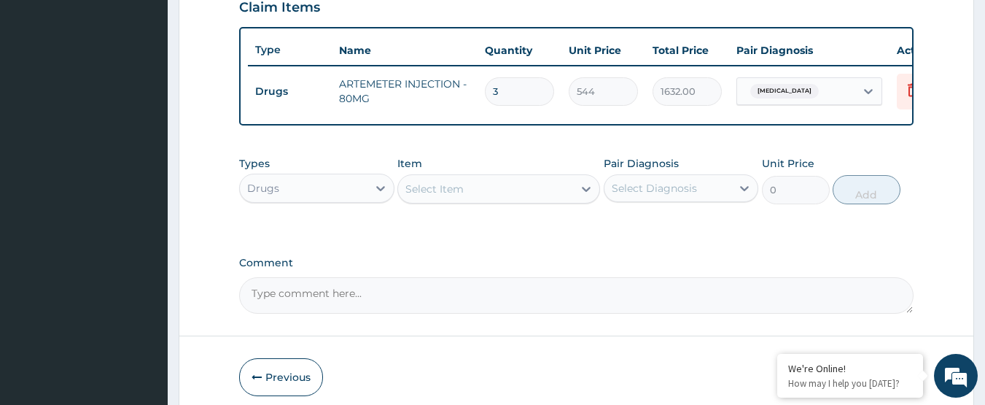
click at [651, 192] on div "Select Diagnosis" at bounding box center [654, 188] width 85 height 15
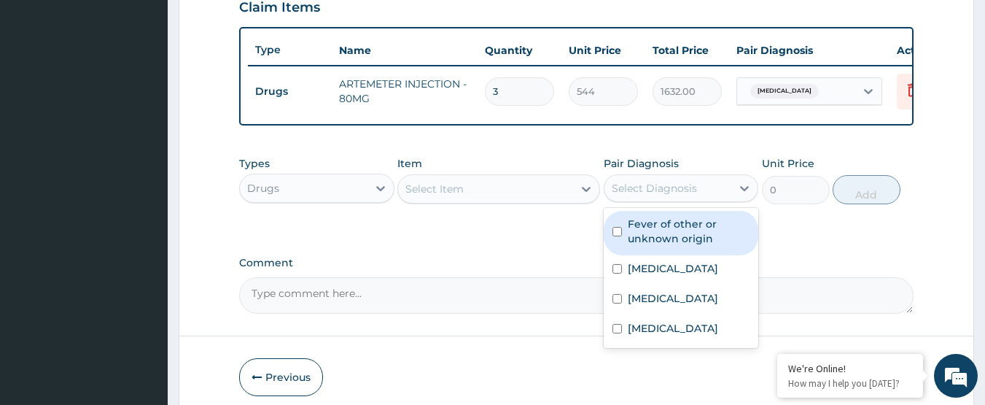
click at [672, 244] on label "Fever of other or unknown origin" at bounding box center [689, 231] width 122 height 29
checkbox input "true"
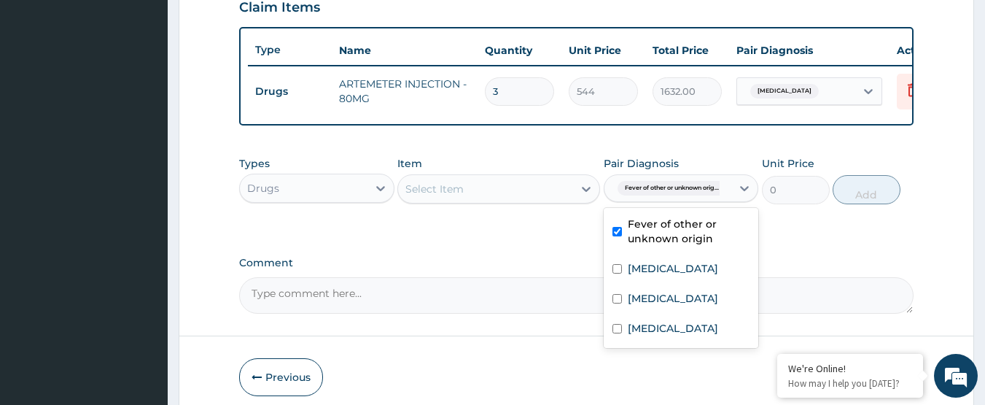
click at [516, 231] on div "Types Drugs Item Select Item Pair Diagnosis option Fever of other or unknown or…" at bounding box center [576, 191] width 675 height 85
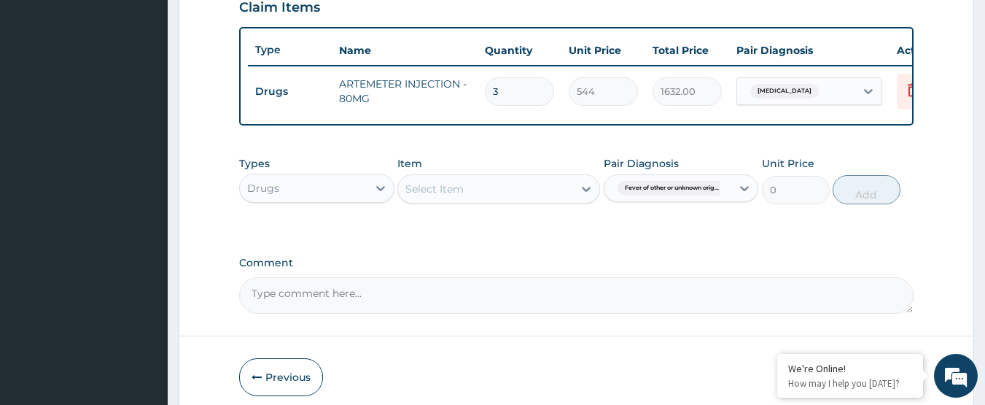
click at [514, 201] on div "Select Item" at bounding box center [485, 188] width 175 height 23
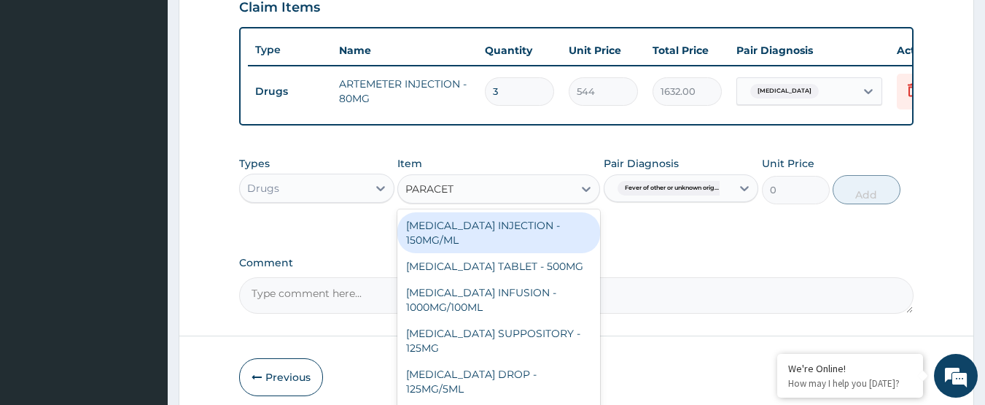
type input "PARACETA"
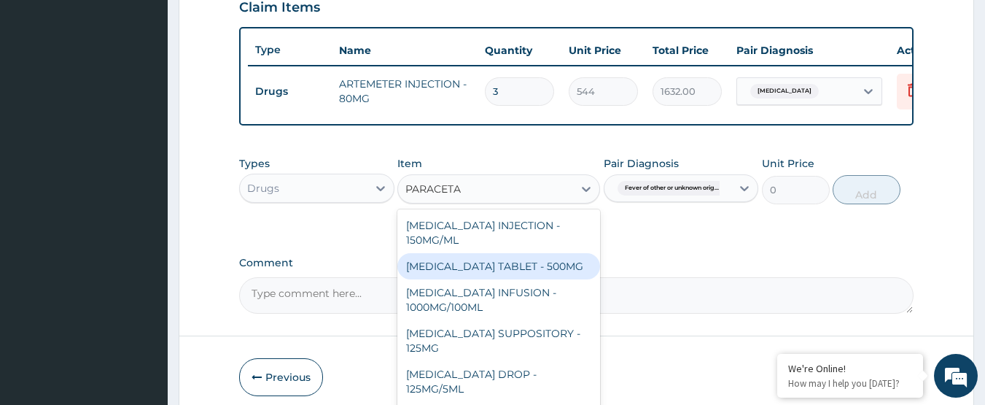
click at [528, 278] on div "[MEDICAL_DATA] TABLET - 500MG" at bounding box center [498, 266] width 203 height 26
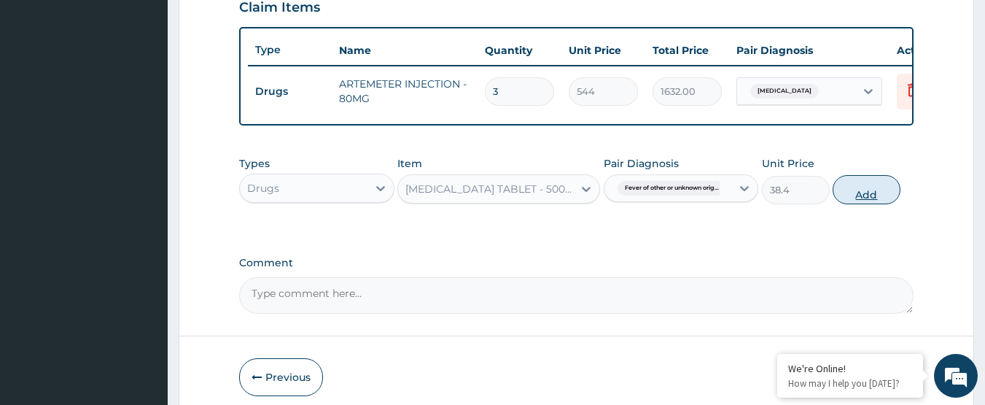
click at [876, 192] on button "Add" at bounding box center [867, 189] width 68 height 29
type input "0"
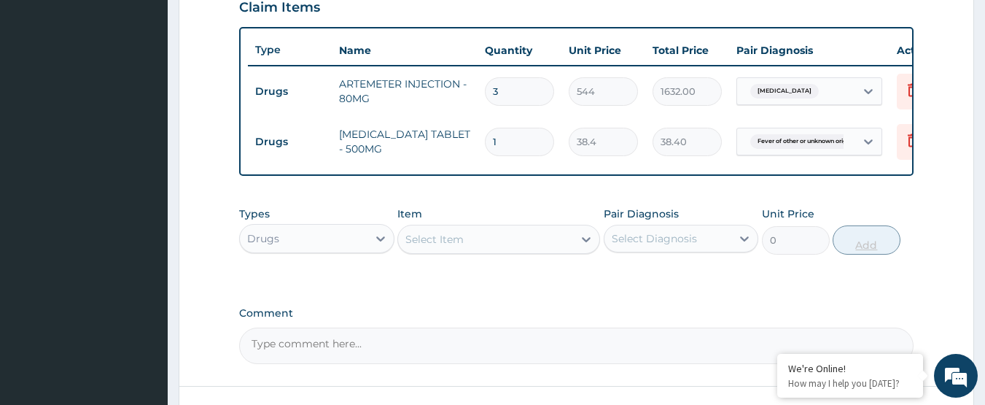
type input "10"
type input "384.00"
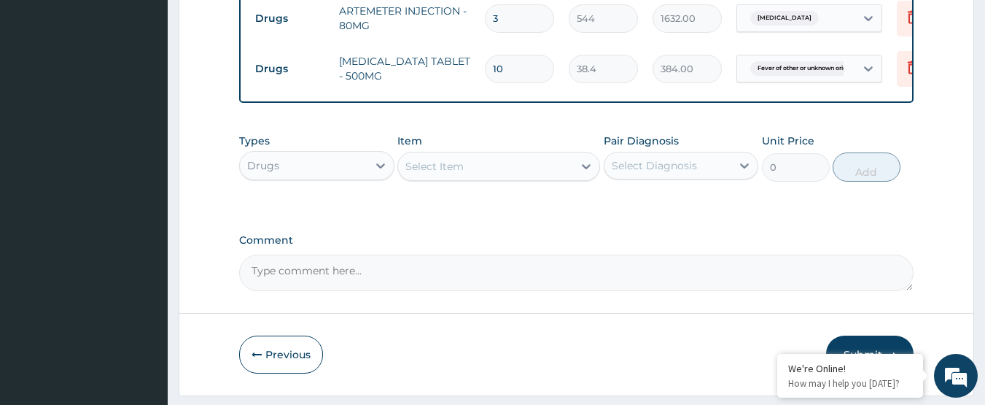
type input "10"
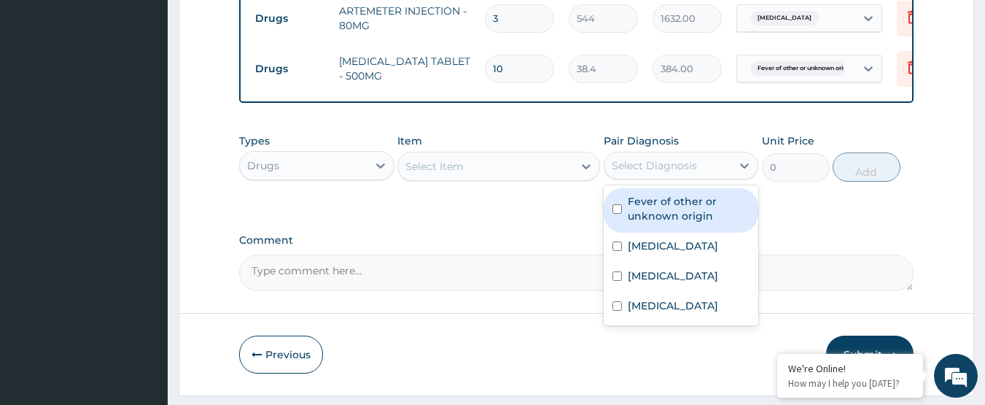
click at [705, 164] on div "Select Diagnosis" at bounding box center [668, 165] width 128 height 23
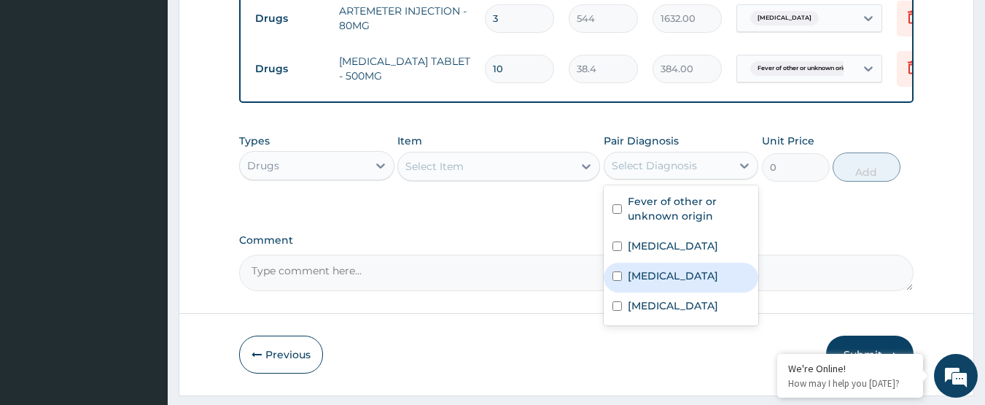
click at [711, 292] on div "Bacteraemia" at bounding box center [681, 277] width 155 height 30
checkbox input "true"
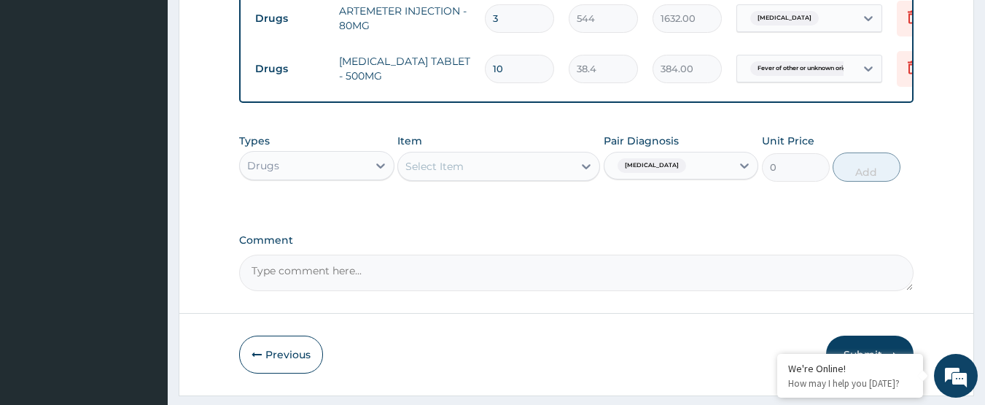
click at [532, 203] on div "Types Drugs Item Select Item Pair Diagnosis Bacteraemia Unit Price 0 Add" at bounding box center [576, 168] width 675 height 85
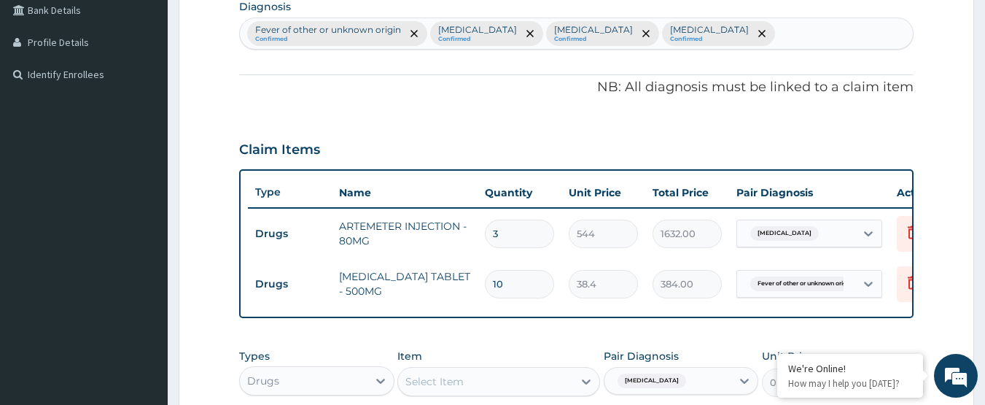
scroll to position [224, 0]
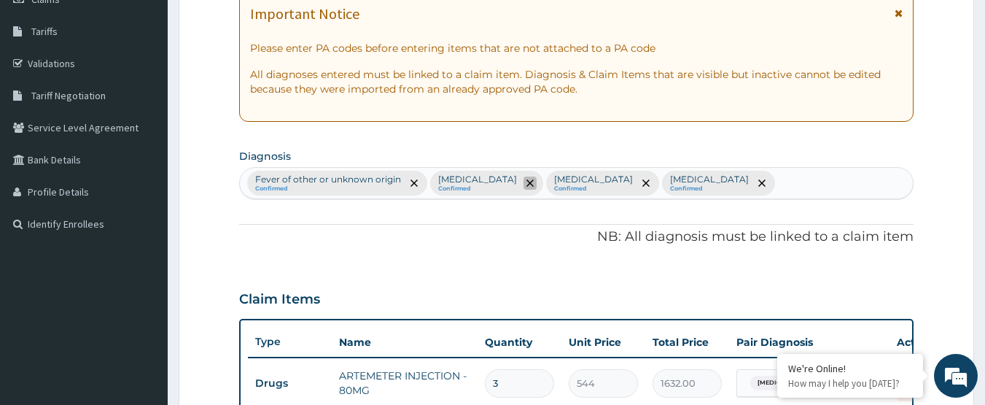
click at [524, 182] on span "remove selection option" at bounding box center [530, 182] width 13 height 13
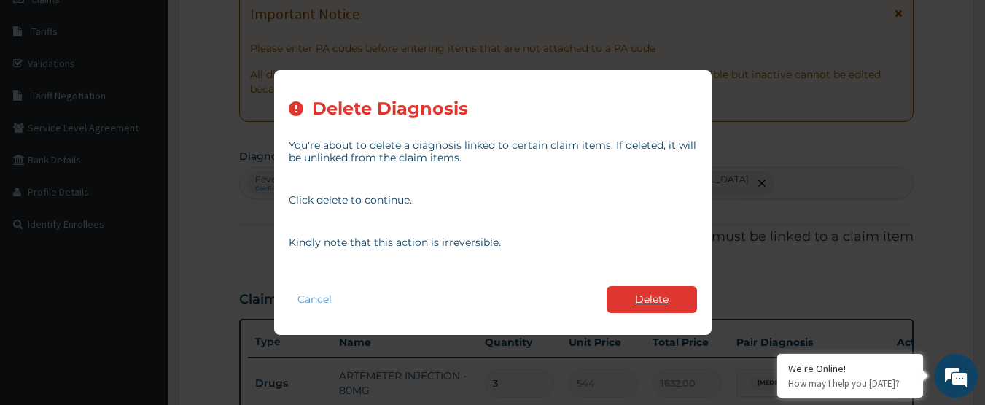
click at [627, 294] on button "Delete" at bounding box center [652, 299] width 90 height 27
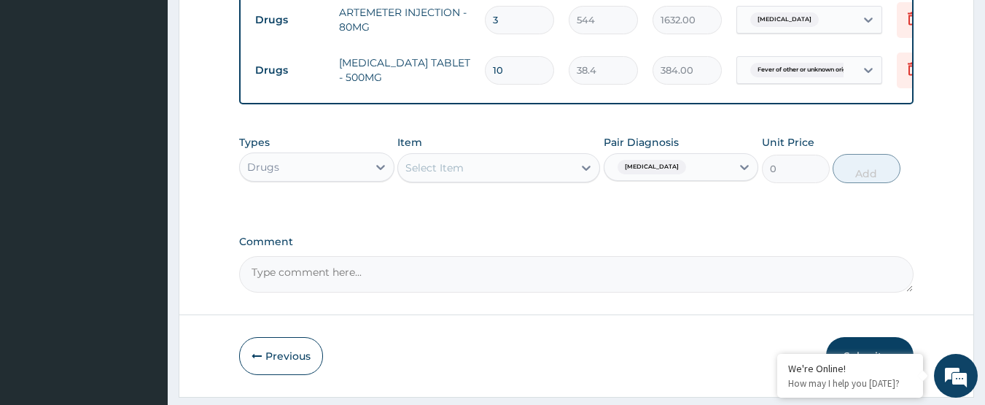
scroll to position [588, 0]
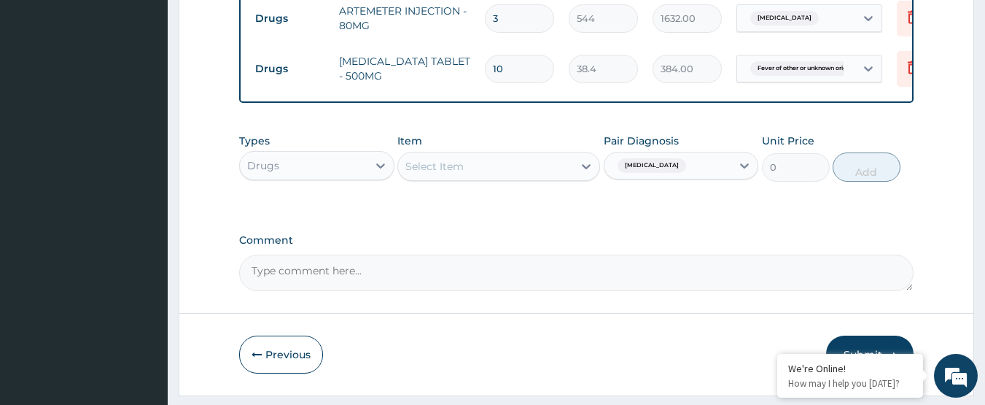
click at [572, 178] on div "Select Item" at bounding box center [485, 166] width 175 height 23
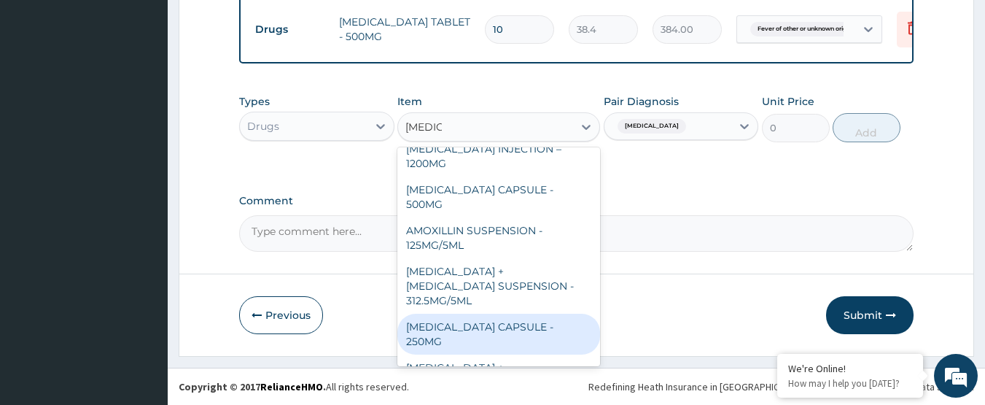
scroll to position [0, 0]
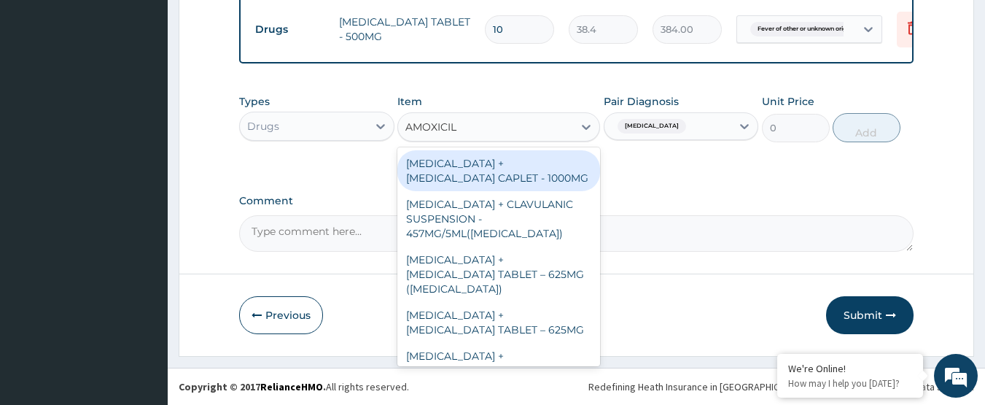
type input "AMOXICILL"
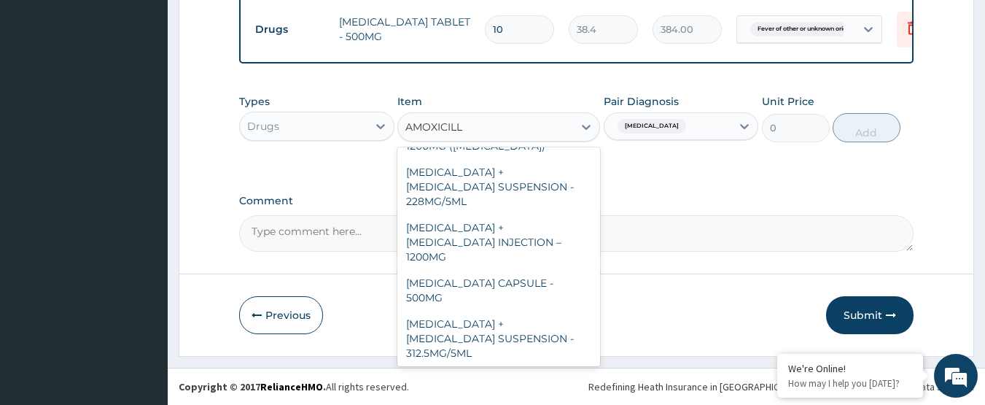
scroll to position [350, 0]
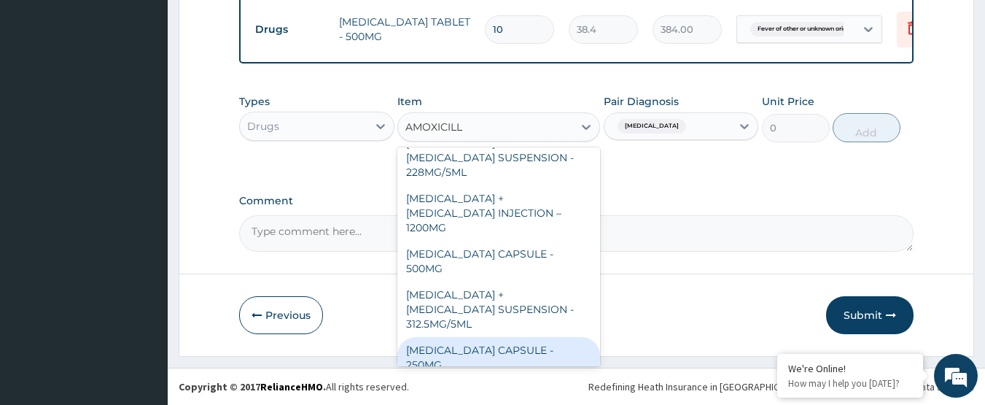
click at [441, 337] on div "[MEDICAL_DATA] CAPSULE - 250MG" at bounding box center [498, 357] width 203 height 41
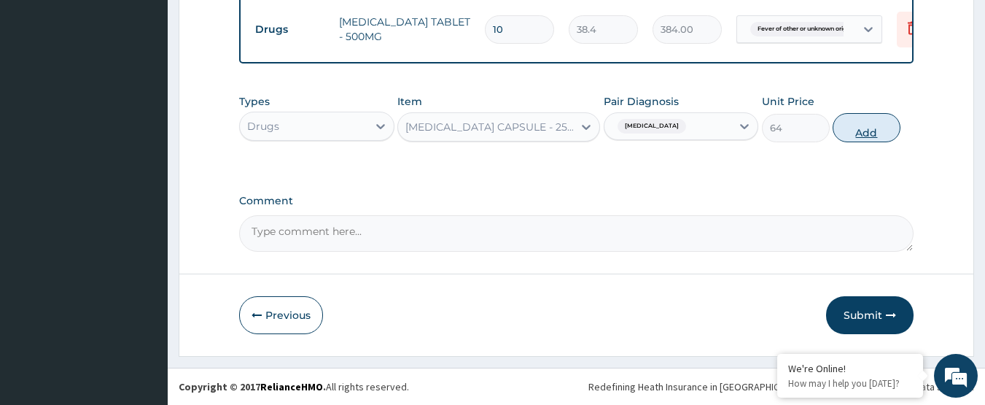
click at [849, 136] on button "Add" at bounding box center [867, 127] width 68 height 29
type input "0"
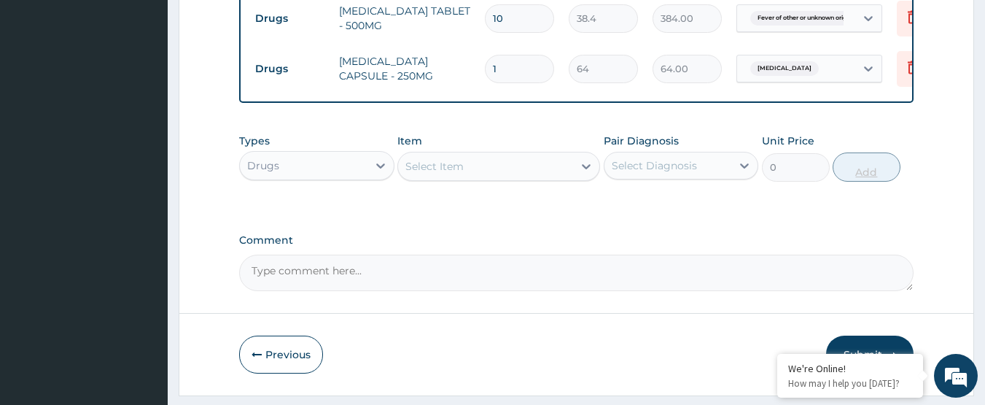
type input "10"
type input "640.00"
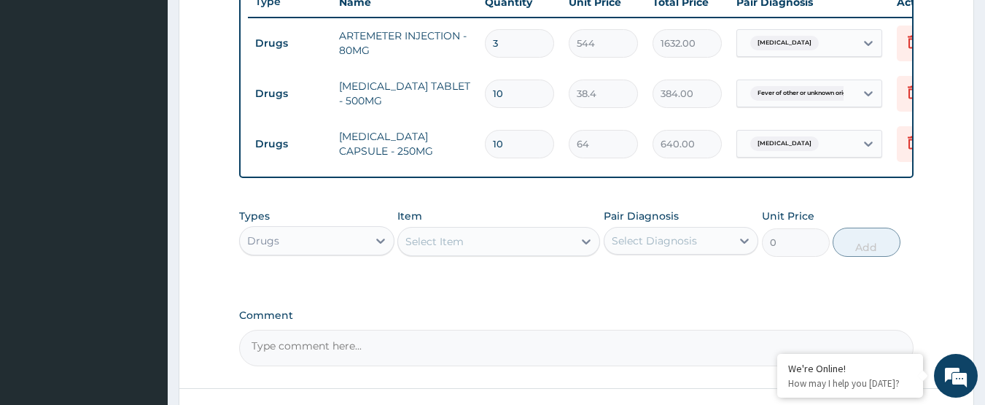
scroll to position [689, 0]
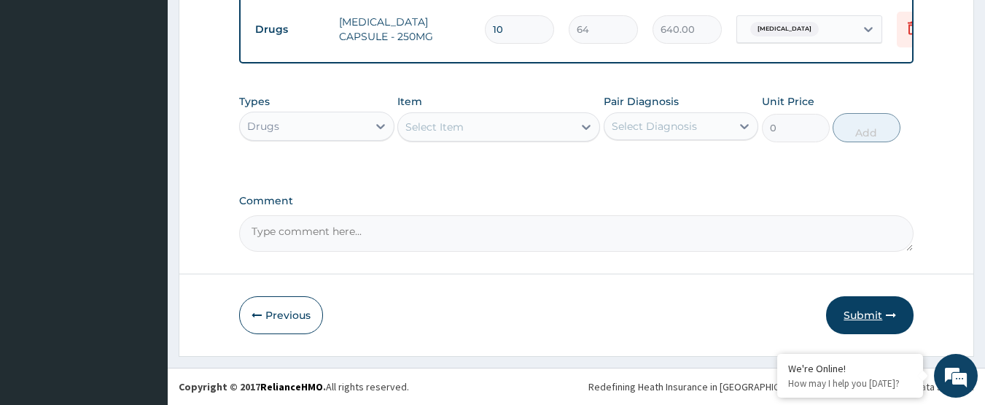
type input "10"
click at [883, 312] on button "Submit" at bounding box center [869, 315] width 87 height 38
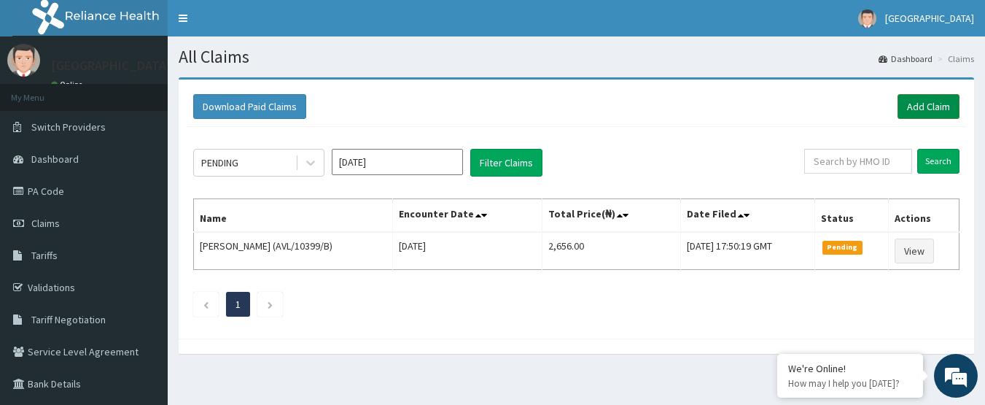
click at [922, 107] on link "Add Claim" at bounding box center [929, 106] width 62 height 25
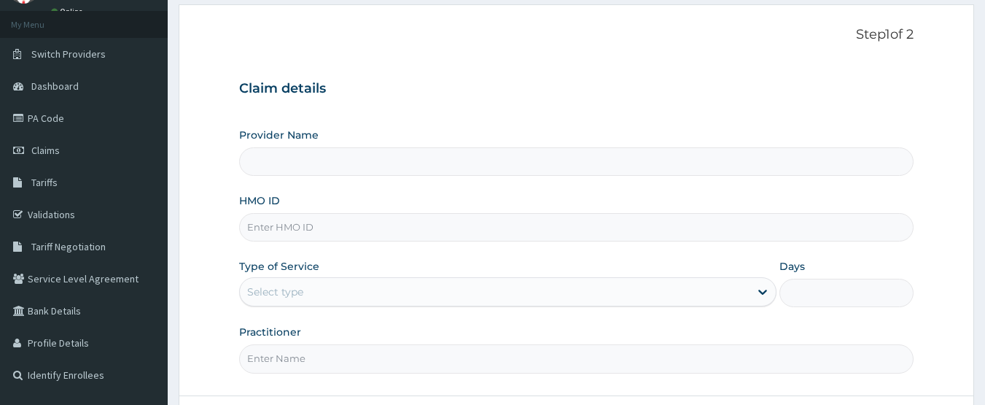
paste input "TDE/10016/A"
type input "TDE/10016/A"
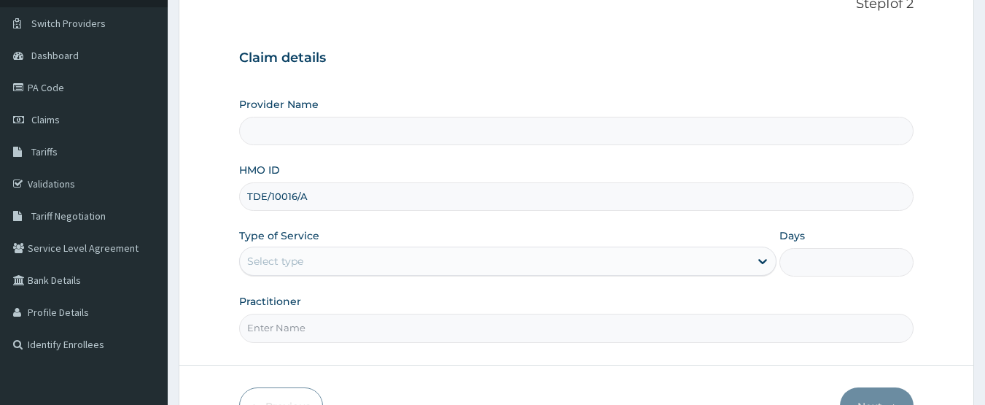
type input "[GEOGRAPHIC_DATA]"
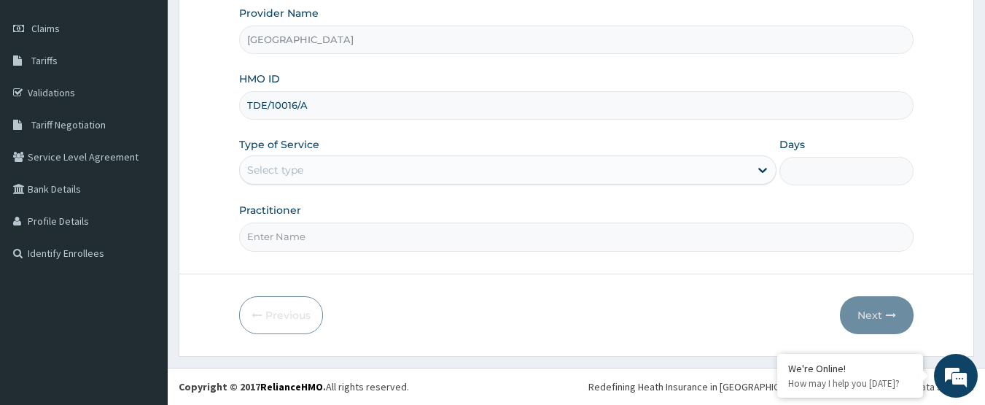
type input "TDE/10016/A"
click at [337, 170] on div "Select type" at bounding box center [495, 169] width 510 height 23
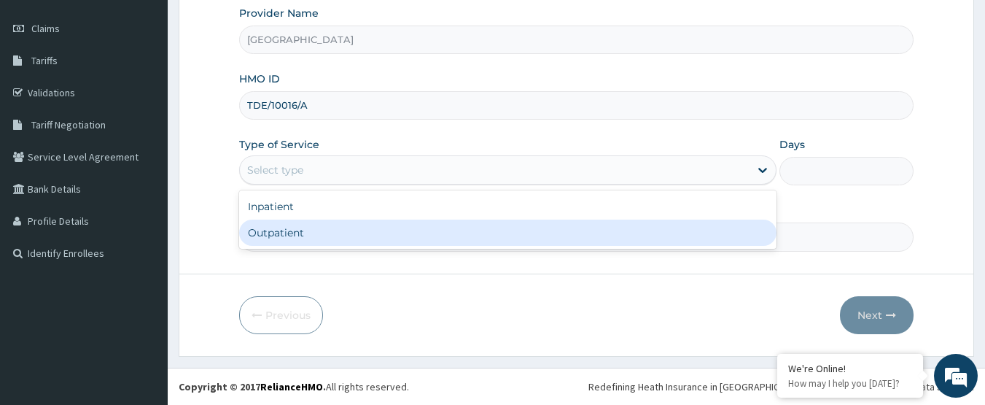
click at [334, 236] on div "Outpatient" at bounding box center [507, 232] width 537 height 26
type input "1"
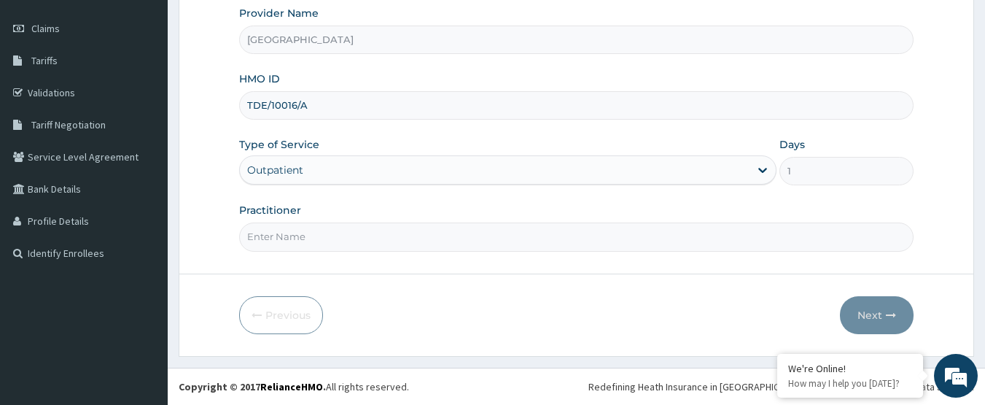
click at [333, 238] on input "Practitioner" at bounding box center [576, 236] width 675 height 28
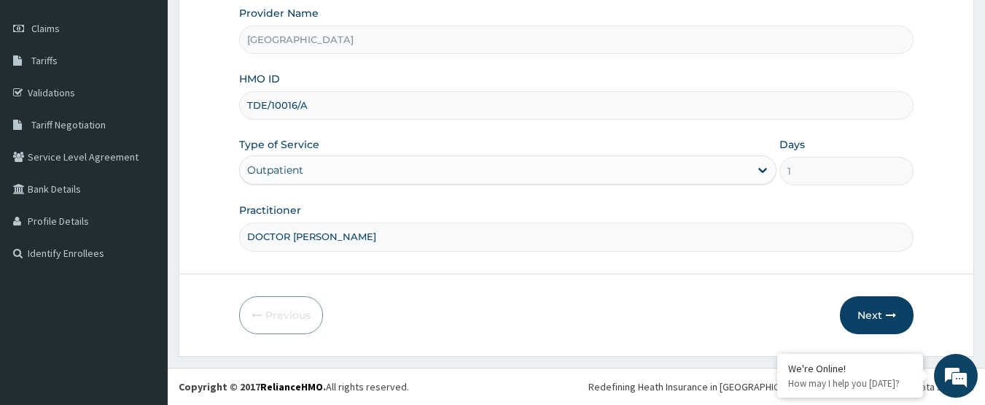
scroll to position [0, 0]
type input "DOCTOR UMEH DAVID"
click at [874, 311] on button "Next" at bounding box center [877, 315] width 74 height 38
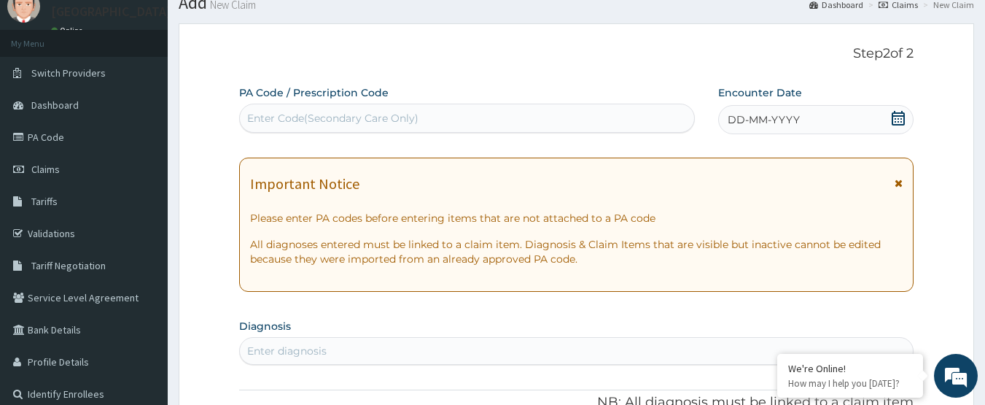
scroll to position [49, 0]
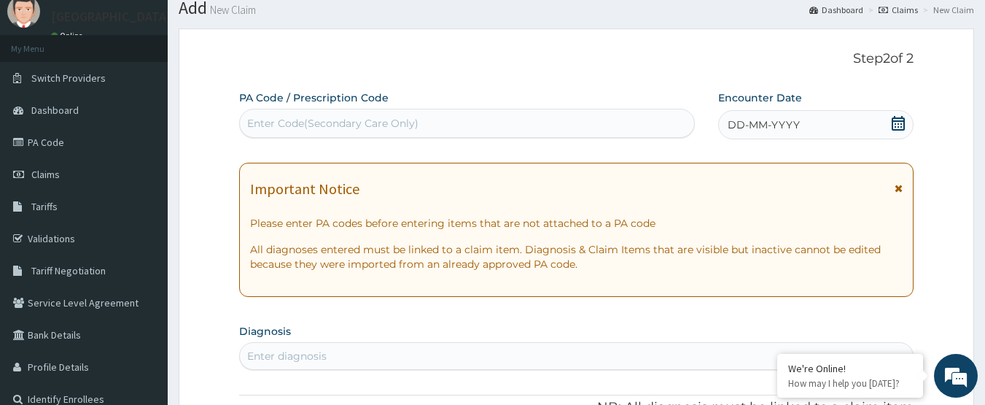
click at [891, 124] on icon at bounding box center [898, 123] width 15 height 15
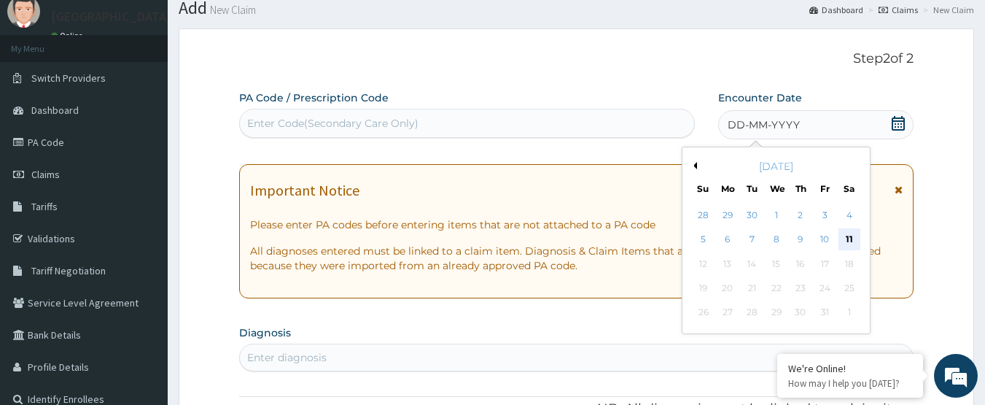
click at [849, 238] on div "11" at bounding box center [850, 240] width 22 height 22
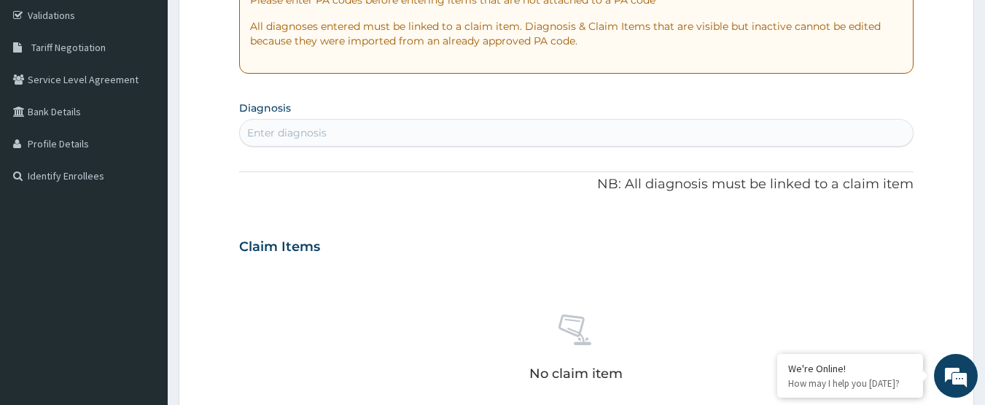
scroll to position [268, 0]
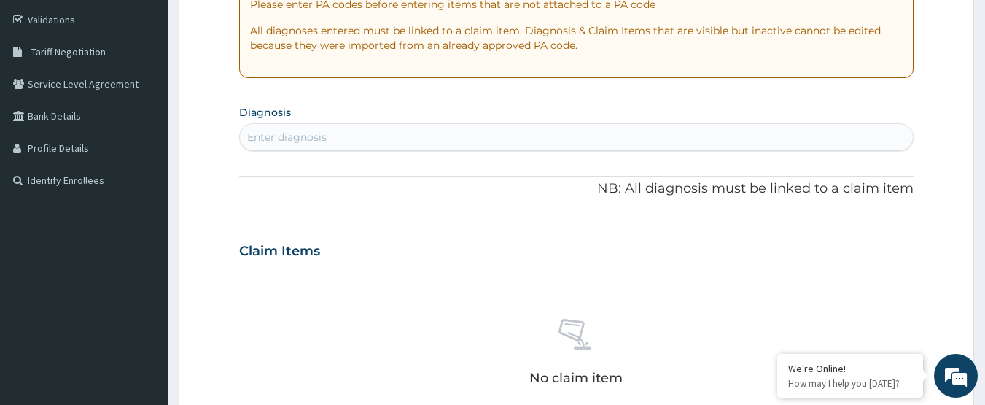
click at [322, 136] on div "Enter diagnosis" at bounding box center [286, 137] width 79 height 15
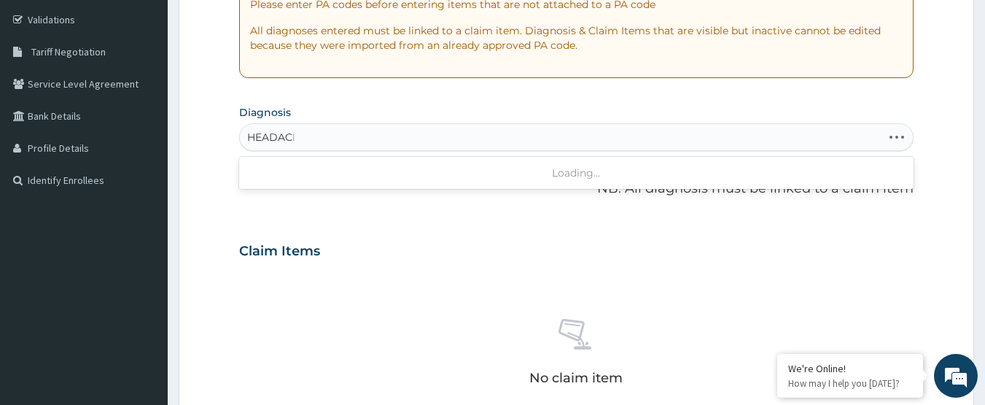
type input "HEADACHE"
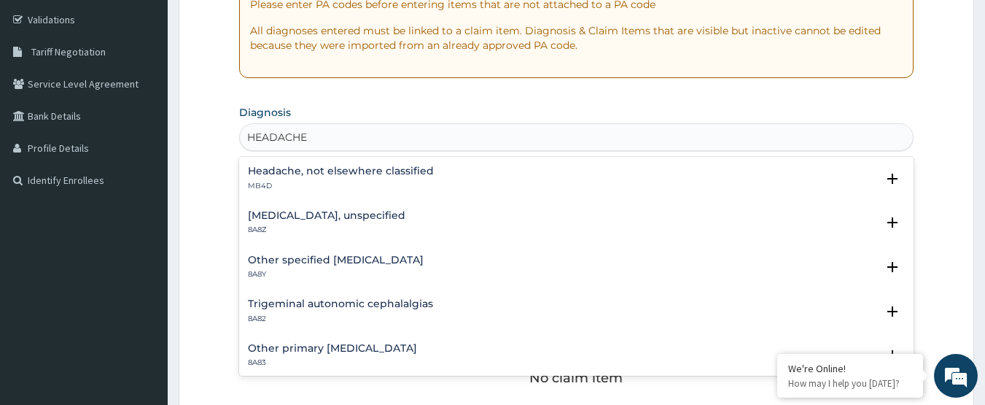
click at [310, 176] on h4 "Headache, not elsewhere classified" at bounding box center [341, 171] width 186 height 11
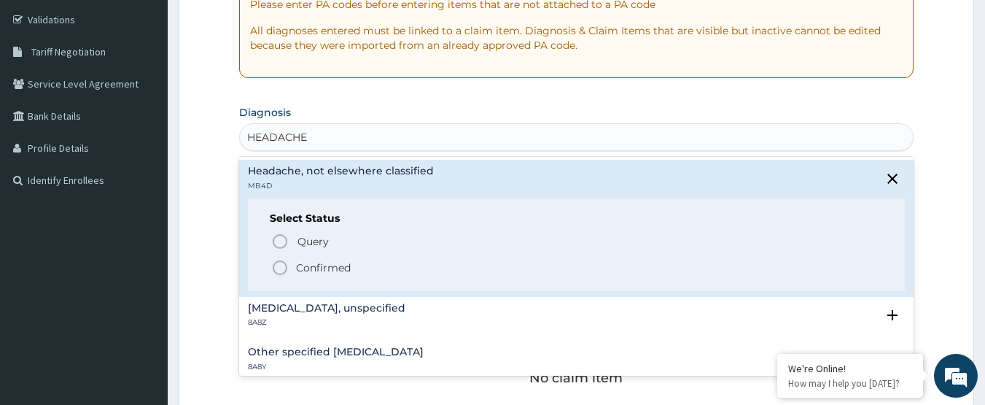
click at [297, 270] on p "Confirmed" at bounding box center [323, 267] width 55 height 15
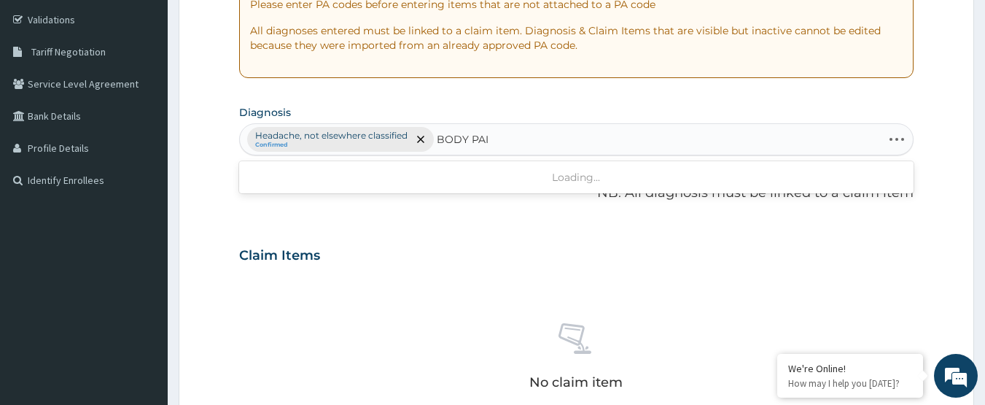
type input "BODY PAIN"
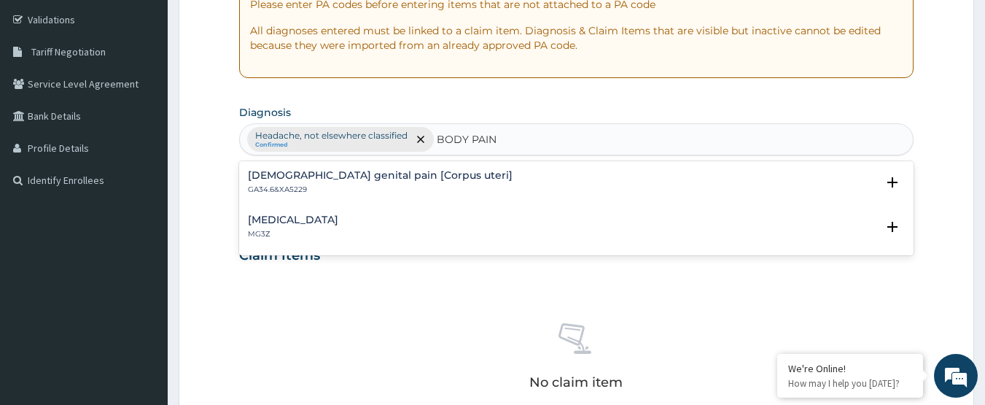
click at [333, 216] on h4 "[MEDICAL_DATA]" at bounding box center [293, 219] width 90 height 11
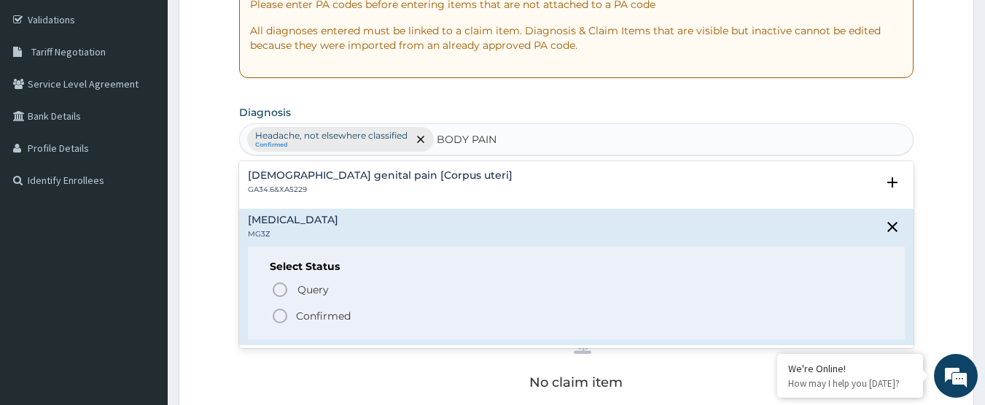
click at [316, 319] on p "Confirmed" at bounding box center [323, 315] width 55 height 15
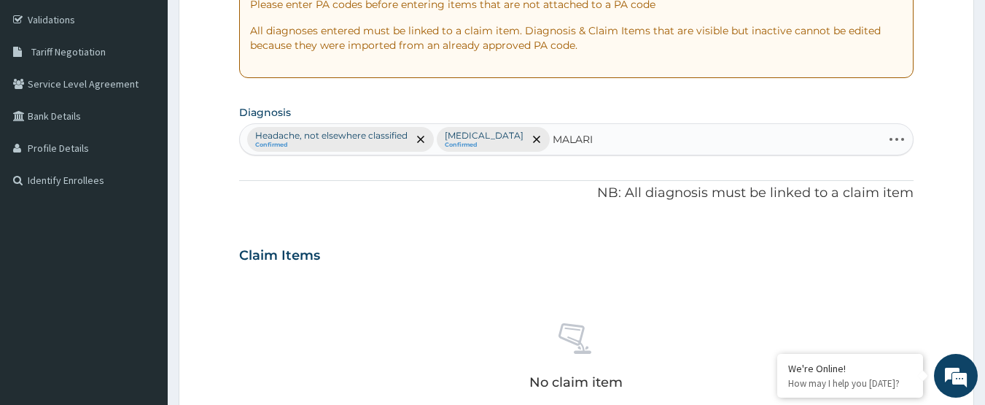
type input "[MEDICAL_DATA]"
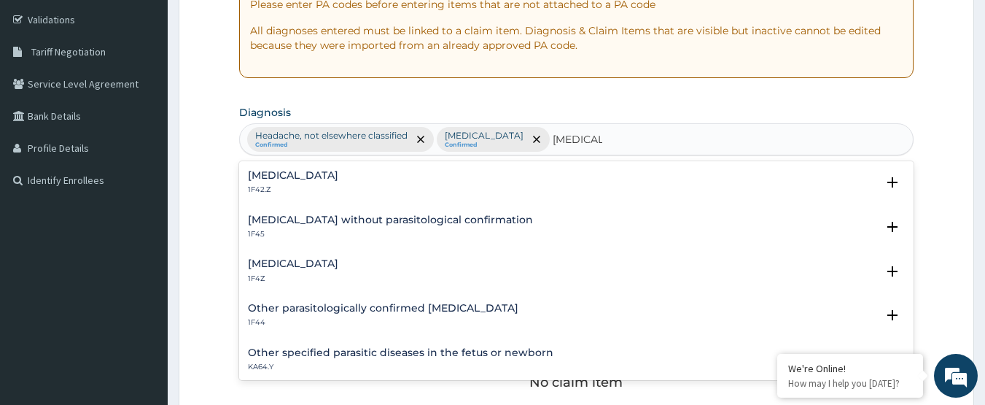
click at [335, 263] on h4 "[MEDICAL_DATA]" at bounding box center [293, 263] width 90 height 11
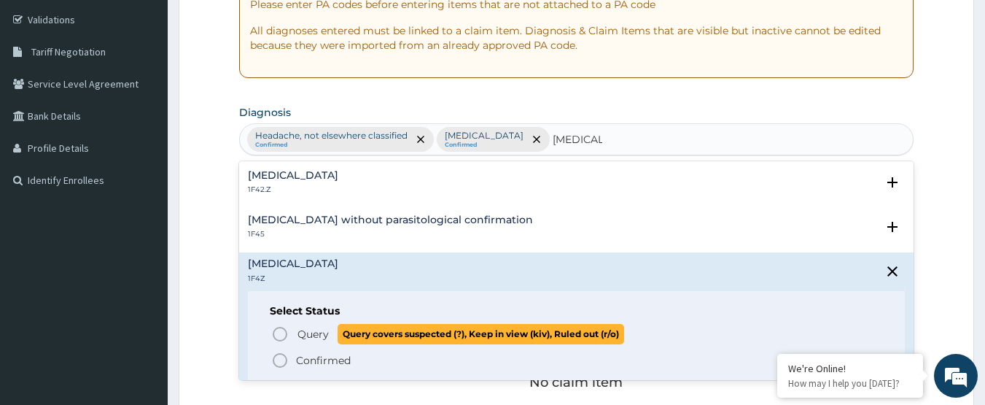
click at [319, 332] on span "Query" at bounding box center [312, 334] width 31 height 15
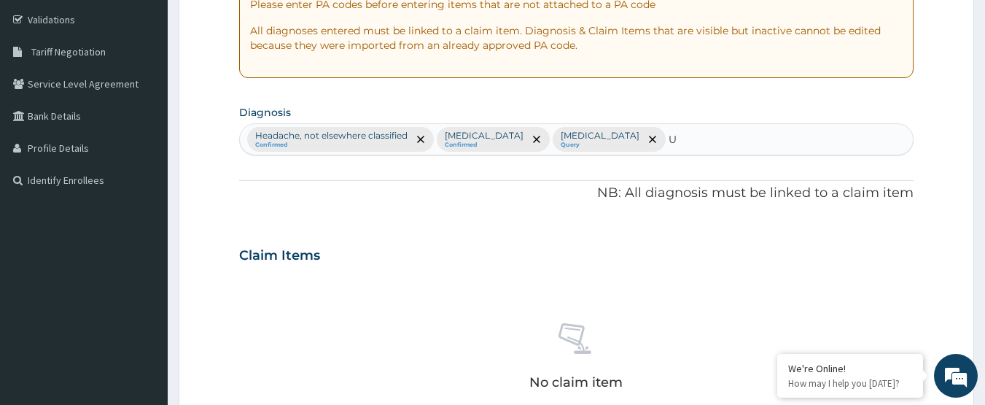
type input "UP"
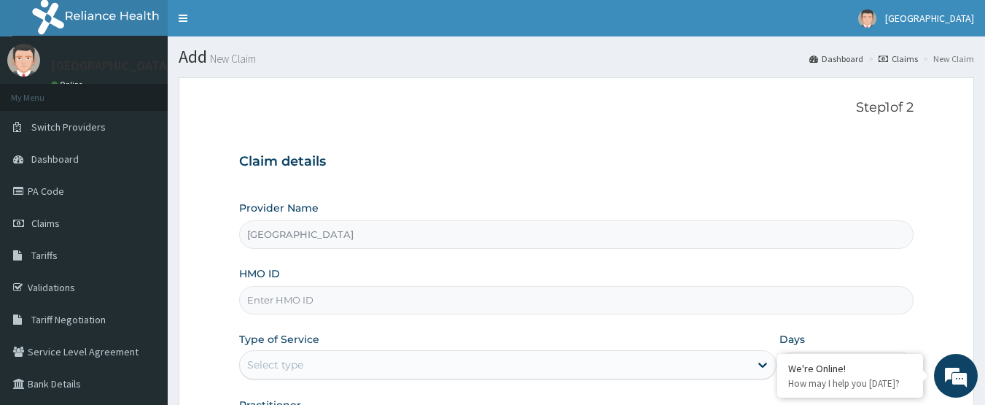
paste input "TDE/10016/A"
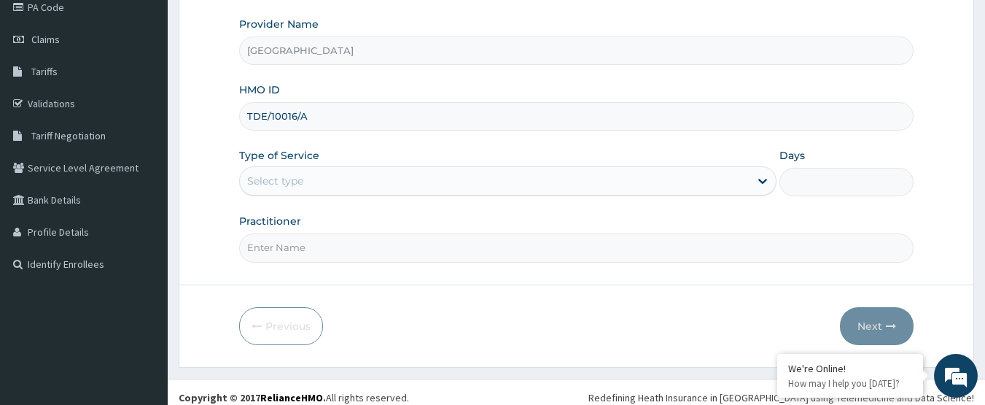
scroll to position [195, 0]
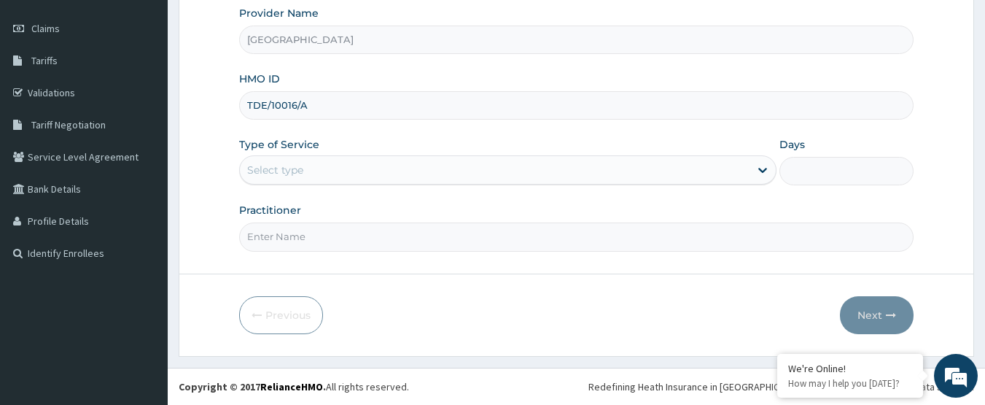
type input "TDE/10016/A"
click at [319, 166] on div "Select type" at bounding box center [495, 169] width 510 height 23
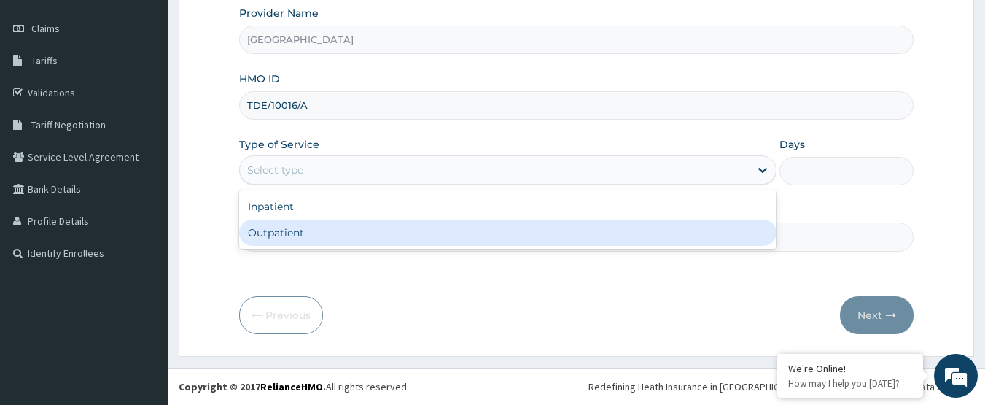
click at [318, 235] on div "Outpatient" at bounding box center [507, 232] width 537 height 26
type input "1"
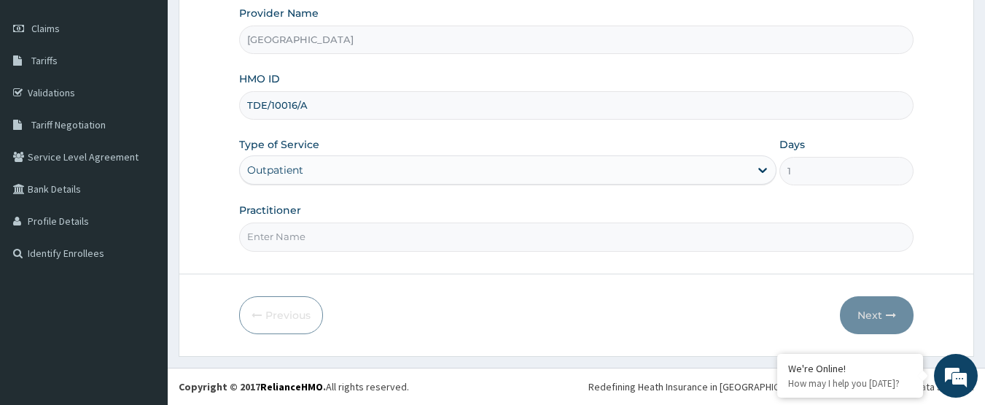
click at [318, 235] on input "Practitioner" at bounding box center [576, 236] width 675 height 28
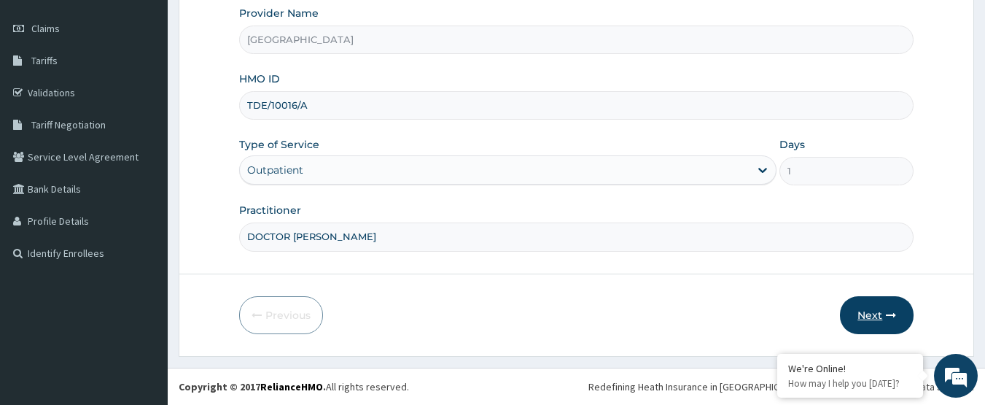
type input "DOCTOR [PERSON_NAME]"
click at [883, 319] on button "Next" at bounding box center [877, 315] width 74 height 38
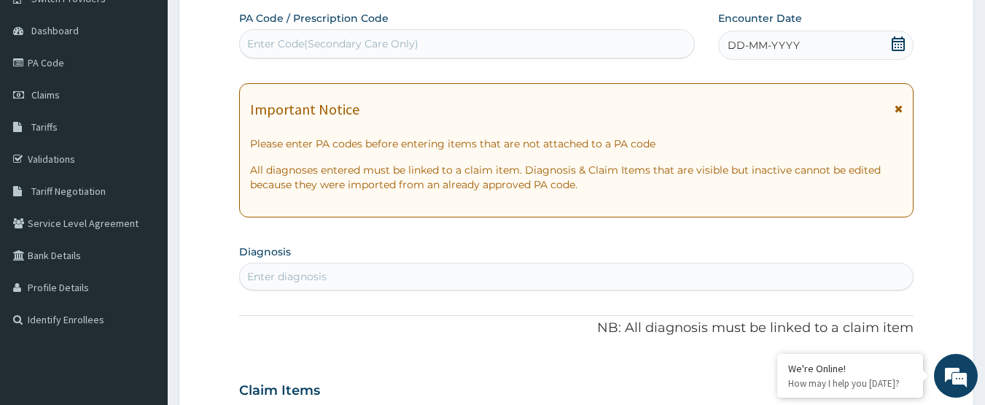
scroll to position [0, 0]
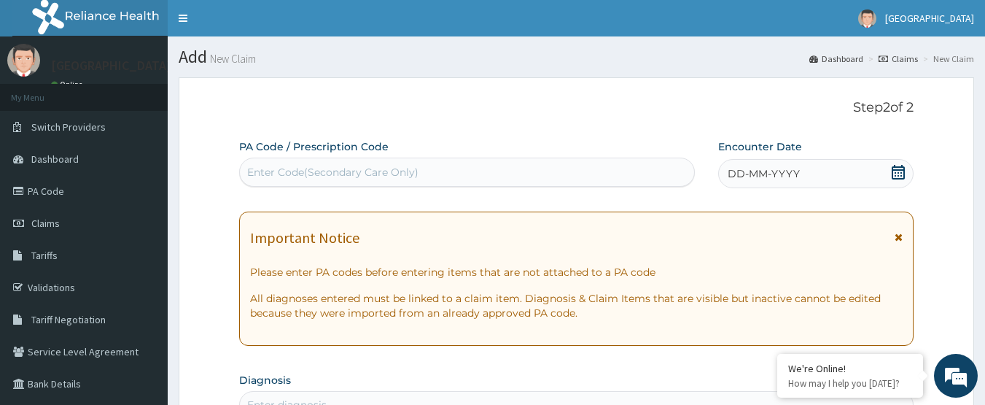
click at [901, 175] on icon at bounding box center [898, 172] width 15 height 15
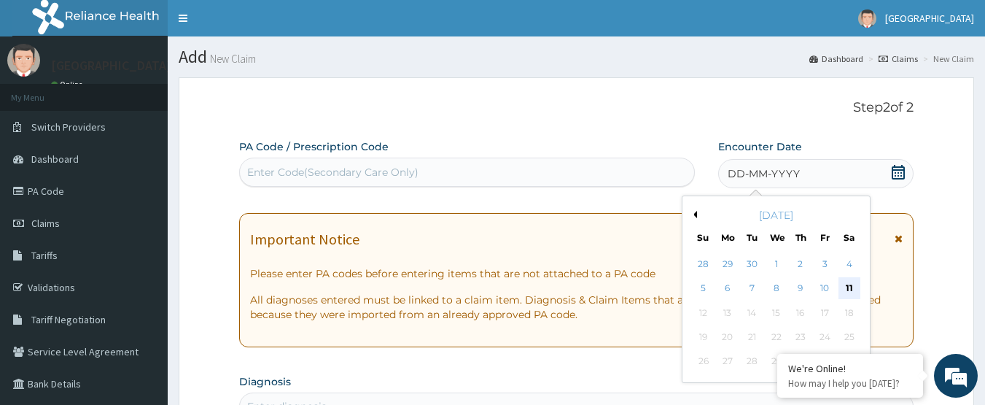
click at [853, 294] on div "11" at bounding box center [850, 289] width 22 height 22
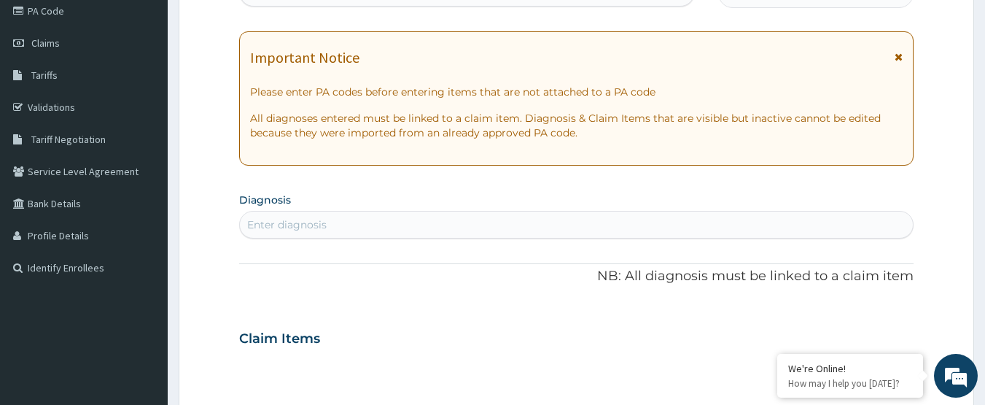
scroll to position [219, 0]
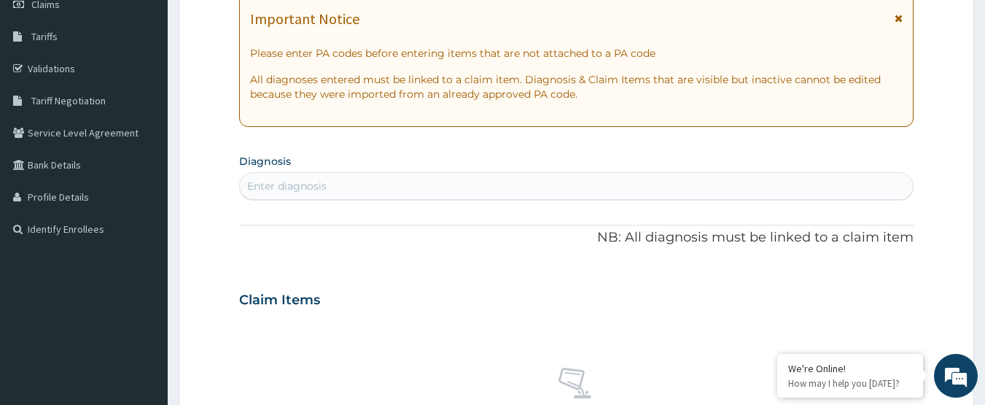
click at [285, 181] on div "Enter diagnosis" at bounding box center [286, 186] width 79 height 15
click at [288, 187] on div "Enter diagnosis" at bounding box center [286, 186] width 79 height 15
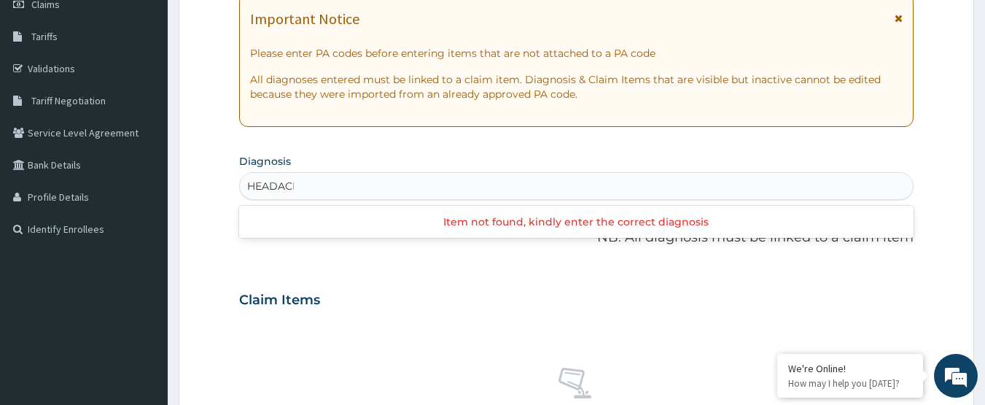
type input "HEADACHE"
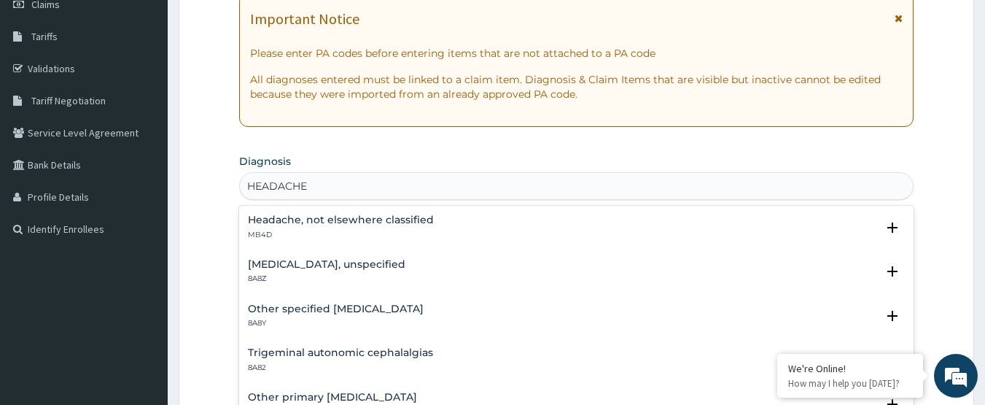
click at [288, 216] on h4 "Headache, not elsewhere classified" at bounding box center [341, 219] width 186 height 11
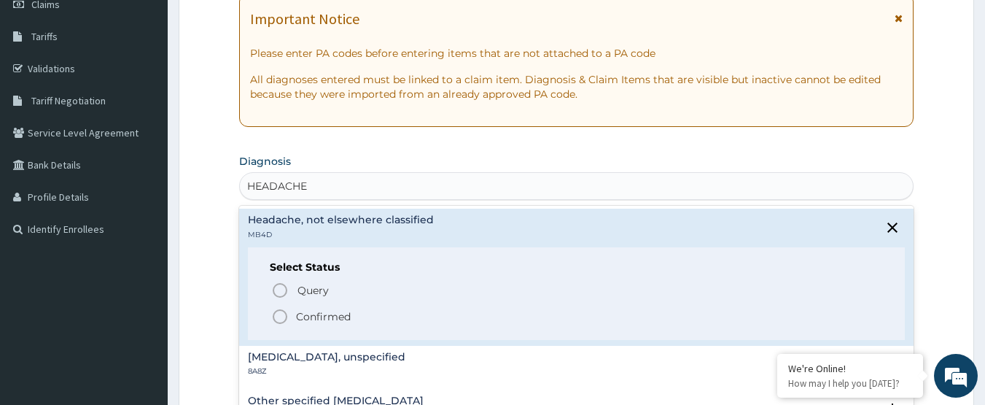
click at [300, 311] on p "Confirmed" at bounding box center [323, 316] width 55 height 15
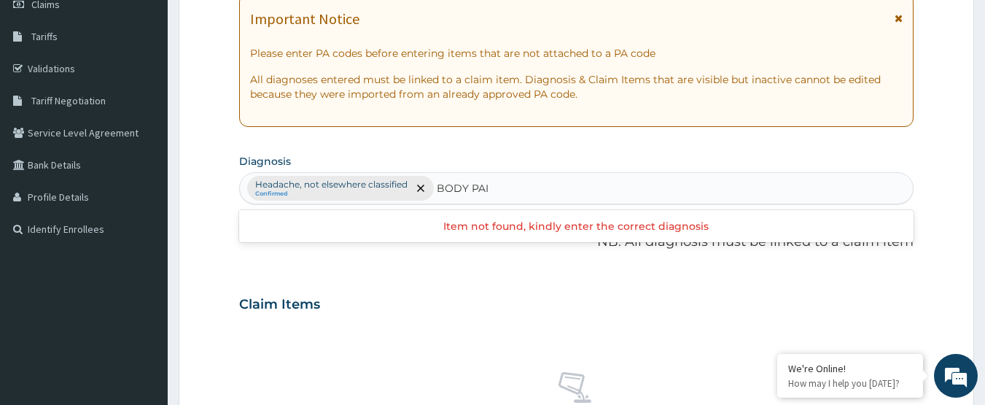
type input "BODY PAIN"
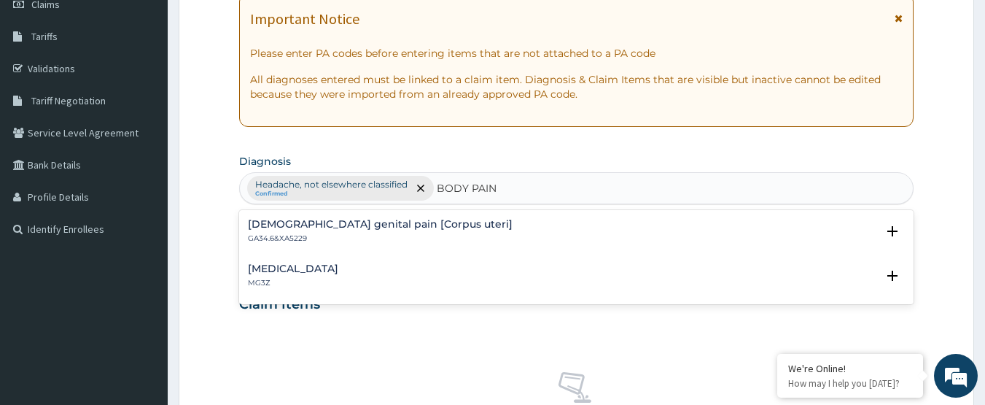
click at [349, 266] on div "Pain, unspecified MG3Z" at bounding box center [577, 276] width 658 height 26
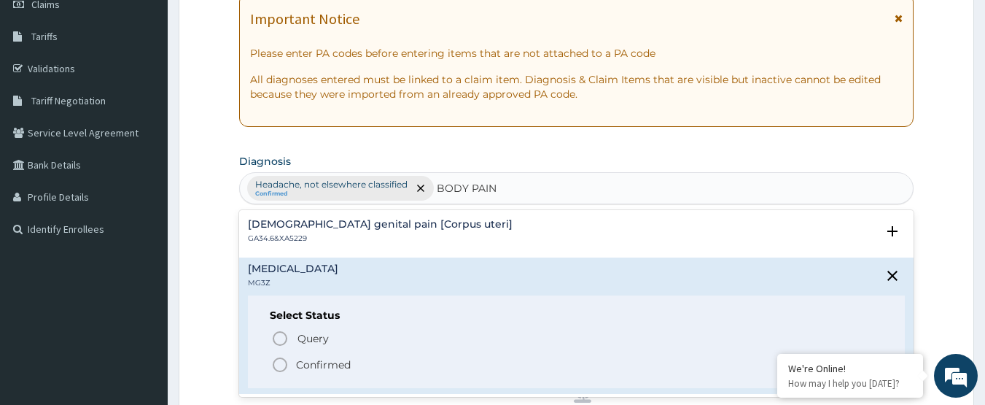
click at [327, 364] on p "Confirmed" at bounding box center [323, 364] width 55 height 15
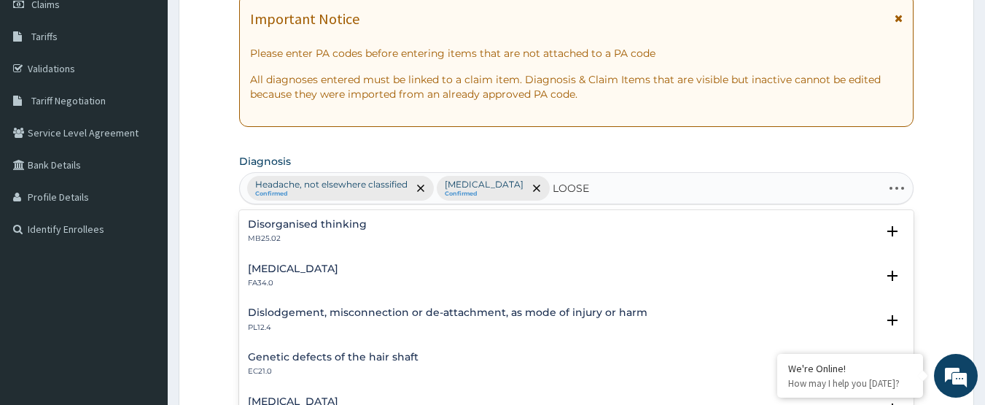
type input "LOOSE"
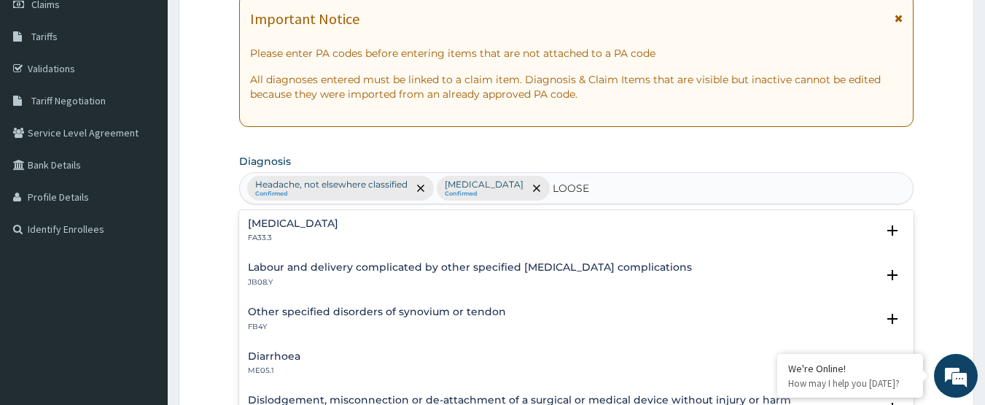
scroll to position [230, 0]
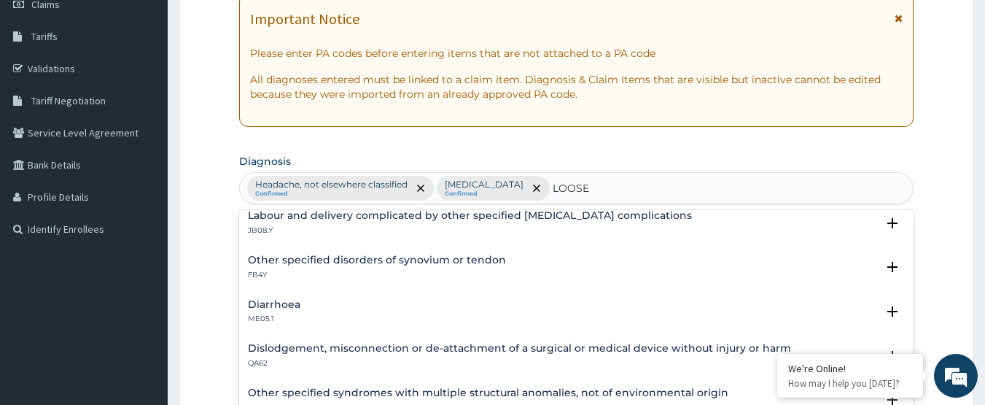
click at [298, 302] on h4 "Diarrhoea" at bounding box center [274, 304] width 52 height 11
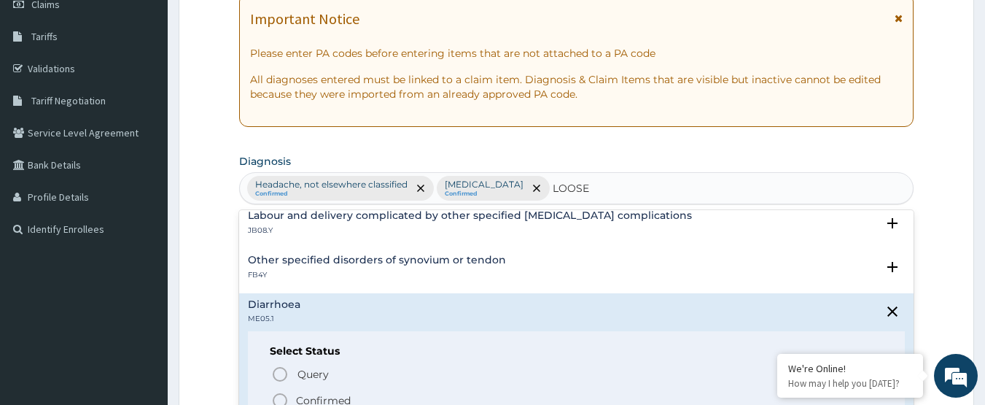
scroll to position [322, 0]
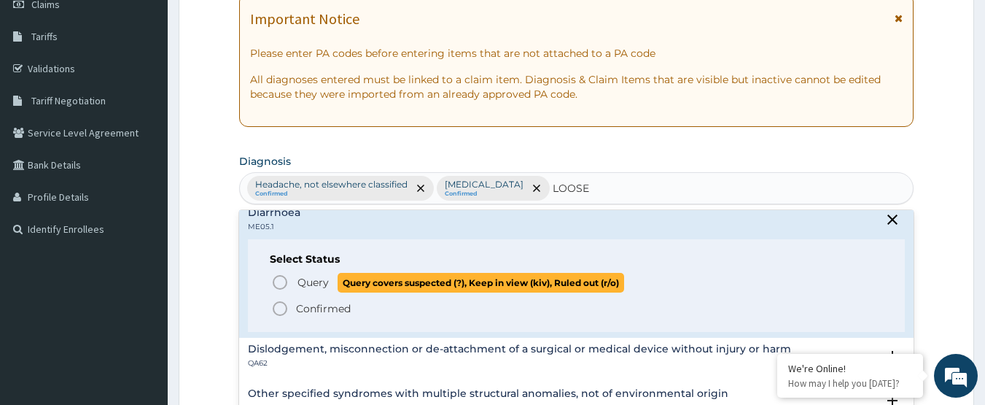
click at [322, 279] on span "Query" at bounding box center [312, 282] width 31 height 15
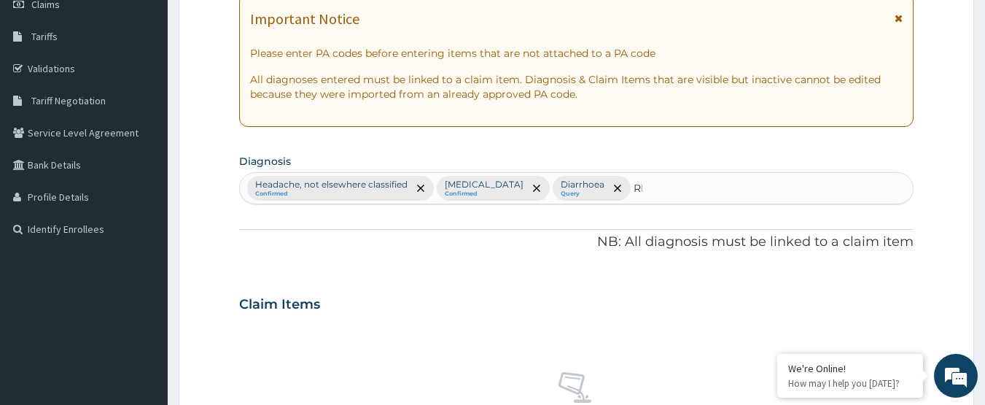
type input "R"
type input "UPPER RESPIRATORY TRACT"
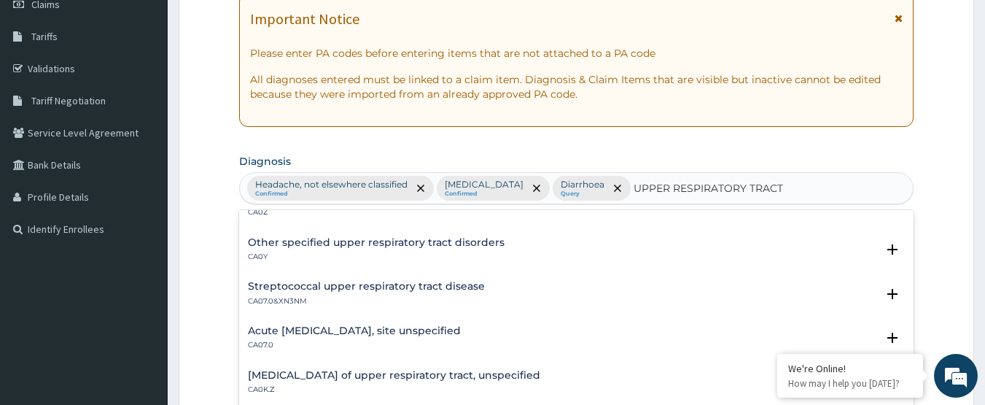
scroll to position [0, 0]
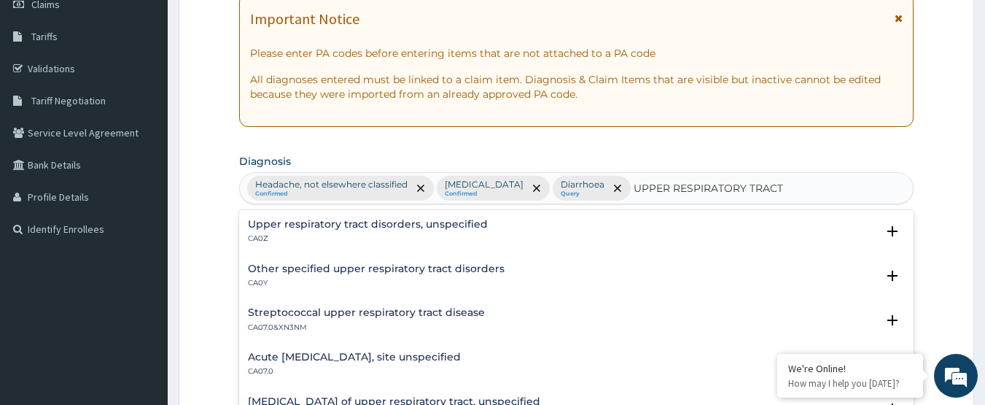
click at [440, 231] on div "Upper respiratory tract disorders, unspecified CA0Z" at bounding box center [368, 232] width 240 height 26
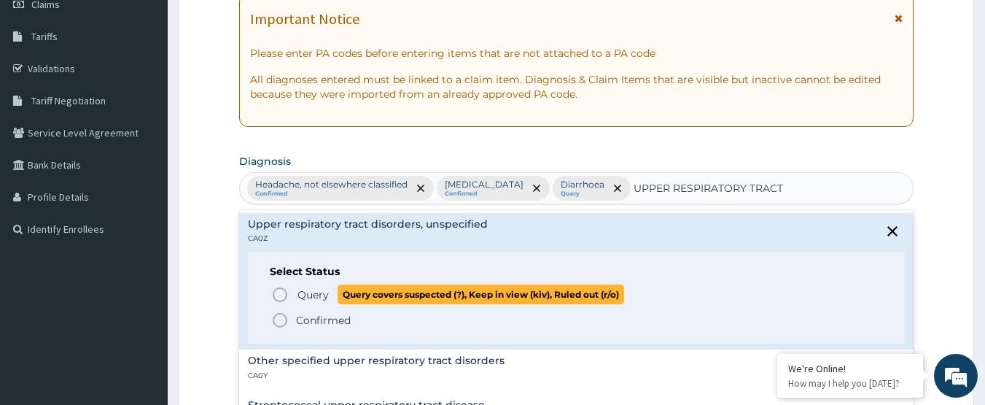
click at [332, 297] on p "Query Query covers suspected (?), Keep in view (kiv), Ruled out (r/o)" at bounding box center [460, 294] width 328 height 20
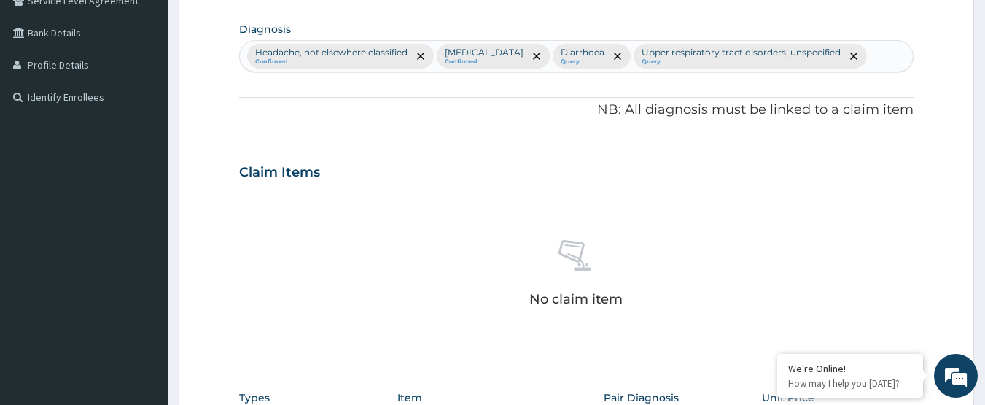
scroll to position [365, 0]
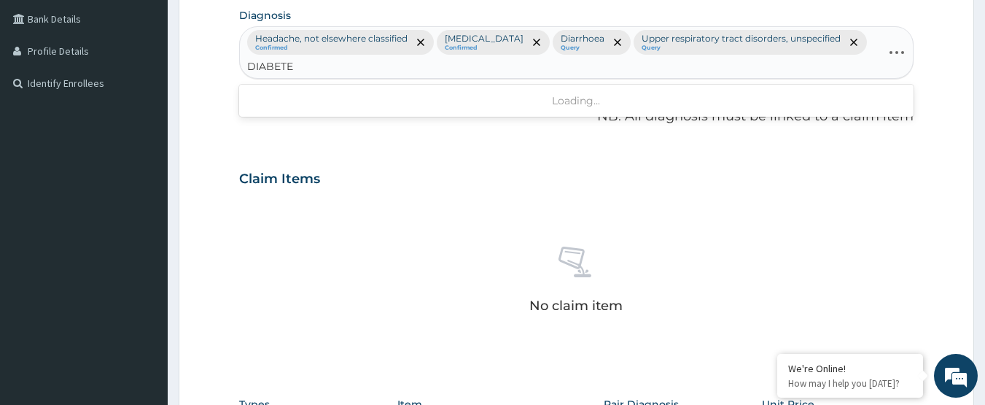
type input "DIABETES"
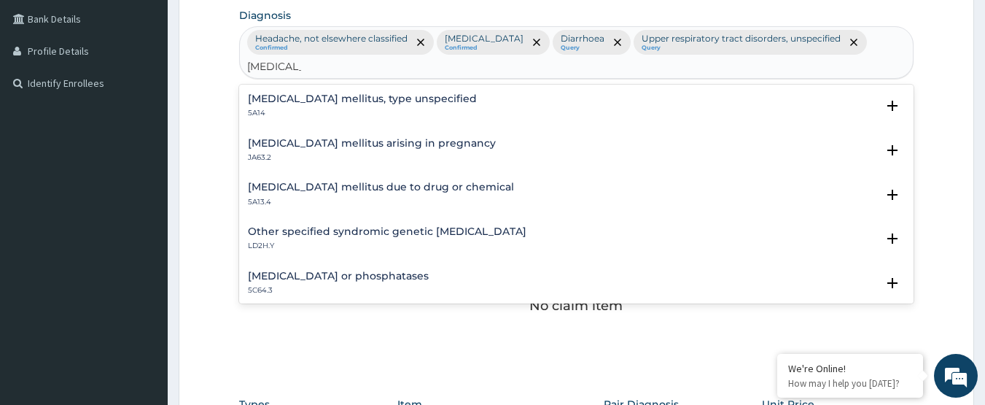
click at [427, 104] on h4 "Diabetes mellitus, type unspecified" at bounding box center [362, 98] width 229 height 11
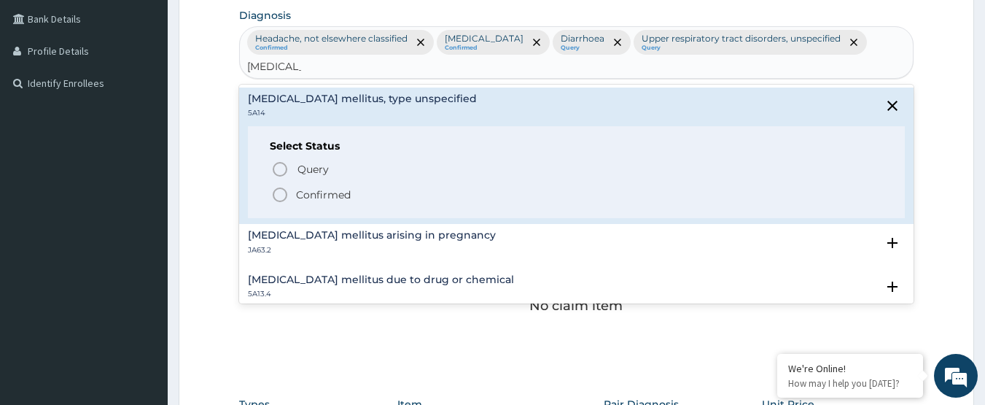
click at [323, 192] on p "Confirmed" at bounding box center [323, 194] width 55 height 15
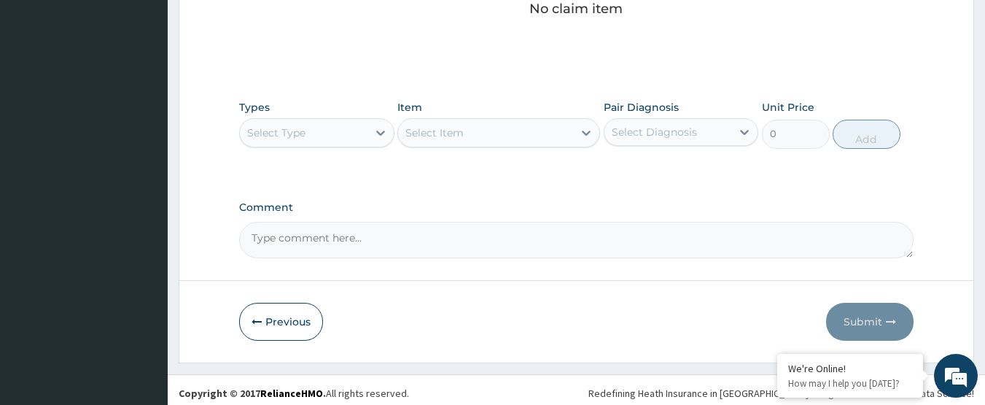
scroll to position [674, 0]
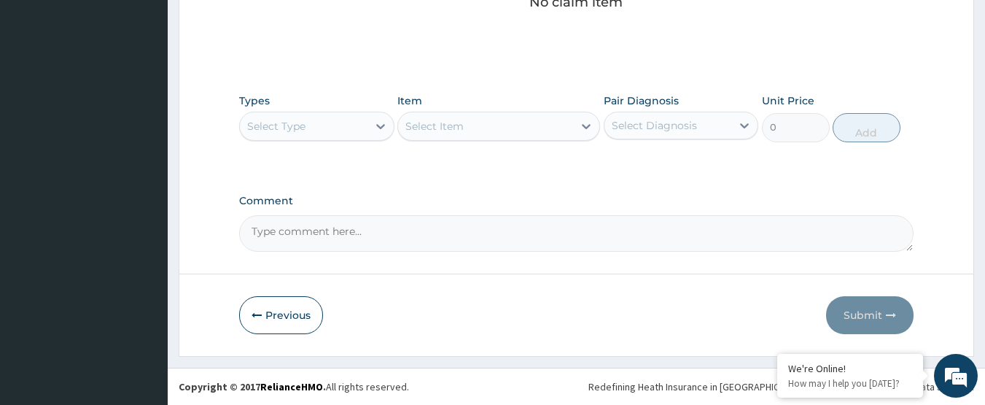
click at [348, 124] on div "Select Type" at bounding box center [304, 125] width 128 height 23
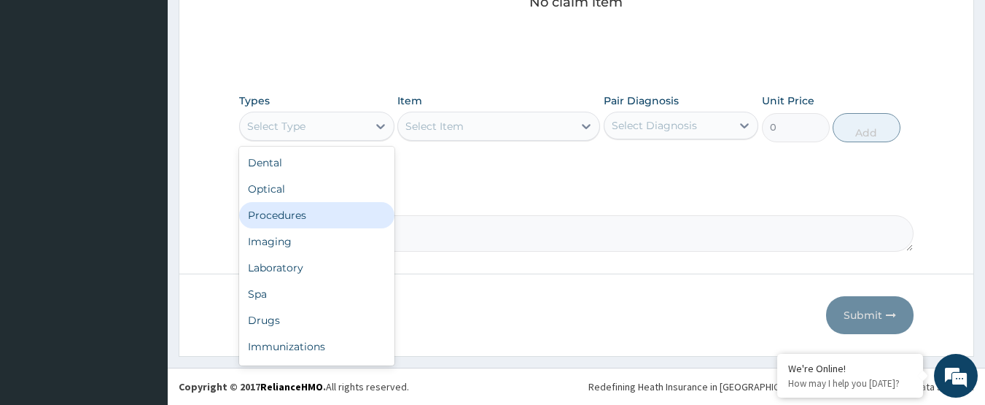
drag, startPoint x: 327, startPoint y: 216, endPoint x: 497, endPoint y: 171, distance: 175.6
click at [333, 214] on div "Procedures" at bounding box center [316, 215] width 155 height 26
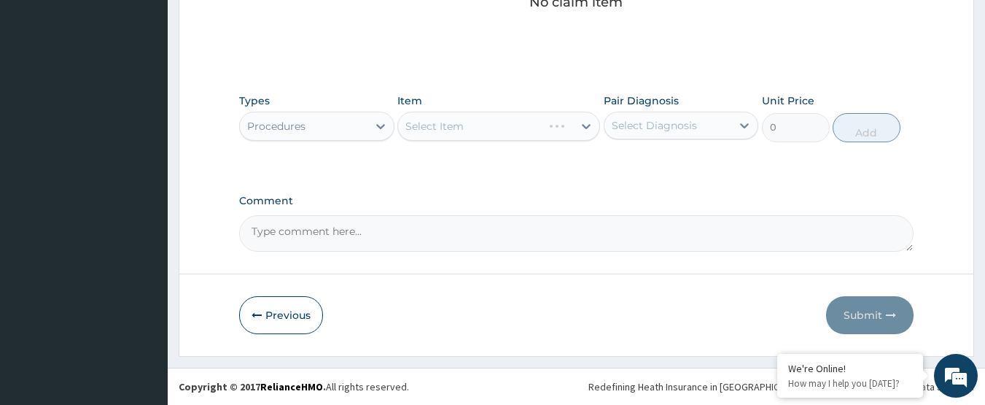
click at [682, 122] on div "Select Diagnosis" at bounding box center [654, 125] width 85 height 15
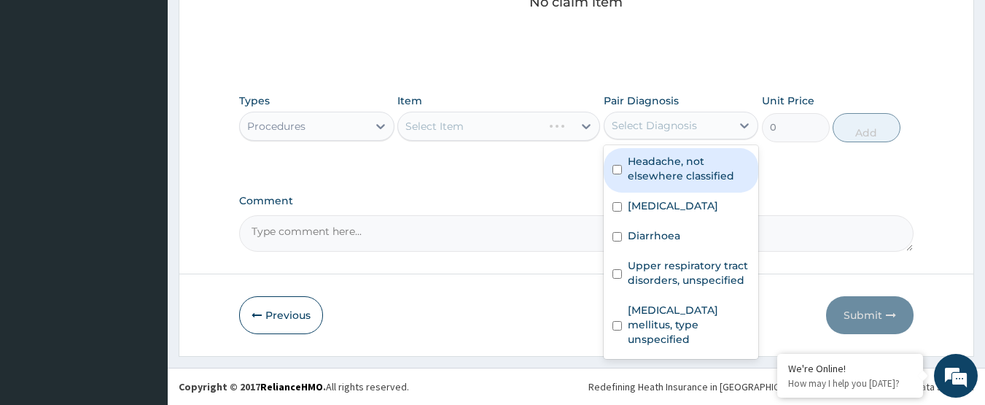
click at [681, 158] on label "Headache, not elsewhere classified" at bounding box center [689, 168] width 122 height 29
checkbox input "true"
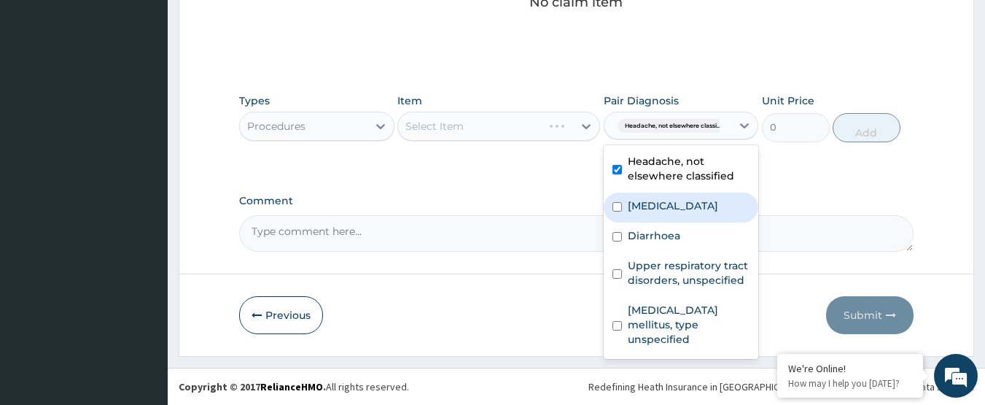
drag, startPoint x: 684, startPoint y: 203, endPoint x: 682, endPoint y: 233, distance: 30.7
click at [684, 203] on label "Pain, unspecified" at bounding box center [673, 205] width 90 height 15
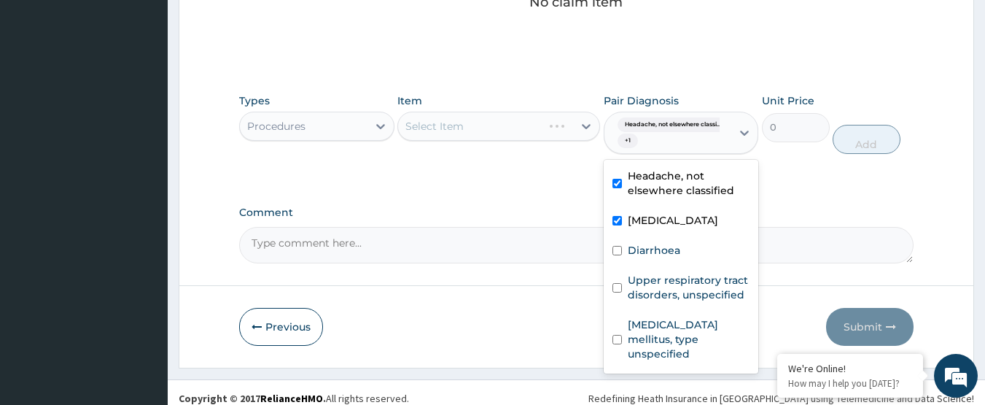
click at [682, 233] on div "Pain, unspecified" at bounding box center [681, 222] width 155 height 30
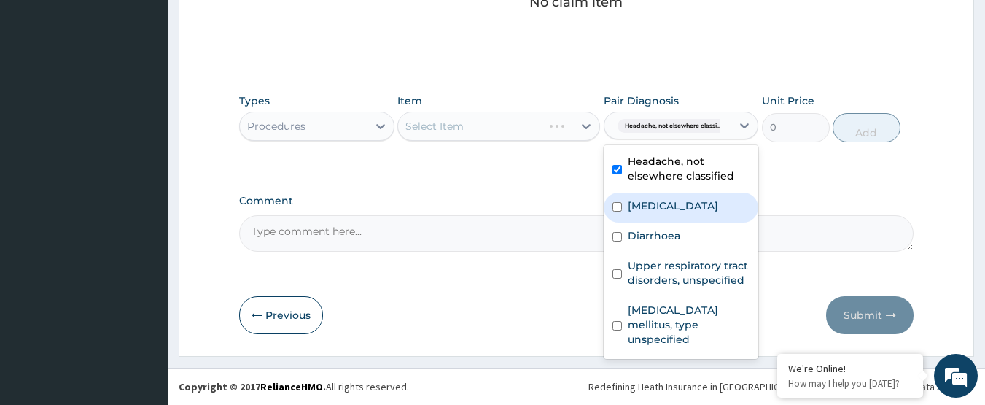
click at [688, 206] on label "Pain, unspecified" at bounding box center [673, 205] width 90 height 15
checkbox input "true"
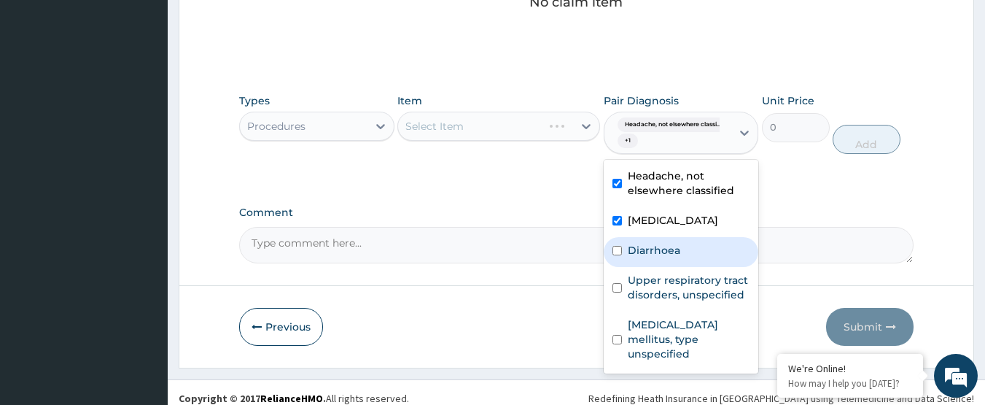
drag, startPoint x: 682, startPoint y: 242, endPoint x: 694, endPoint y: 269, distance: 29.7
click at [682, 243] on div "Diarrhoea" at bounding box center [681, 252] width 155 height 30
checkbox input "true"
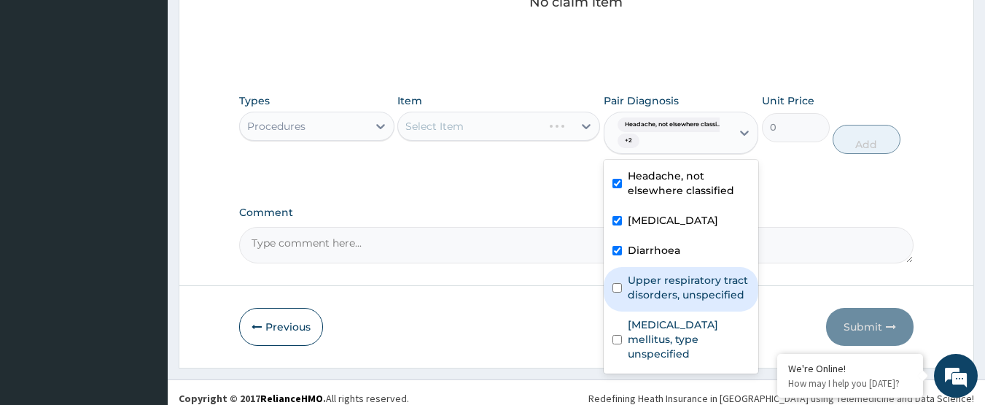
drag, startPoint x: 699, startPoint y: 290, endPoint x: 702, endPoint y: 299, distance: 9.2
click at [700, 291] on label "Upper respiratory tract disorders, unspecified" at bounding box center [689, 287] width 122 height 29
checkbox input "true"
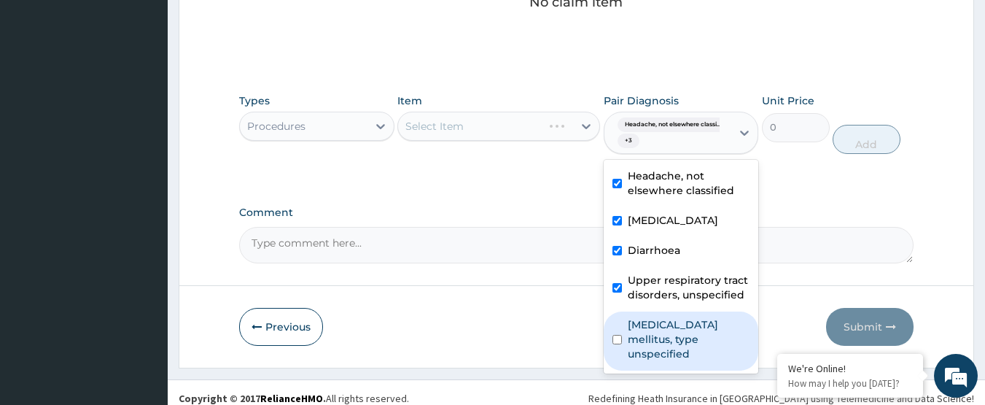
click at [704, 336] on label "Diabetes mellitus, type unspecified" at bounding box center [689, 339] width 122 height 44
checkbox input "true"
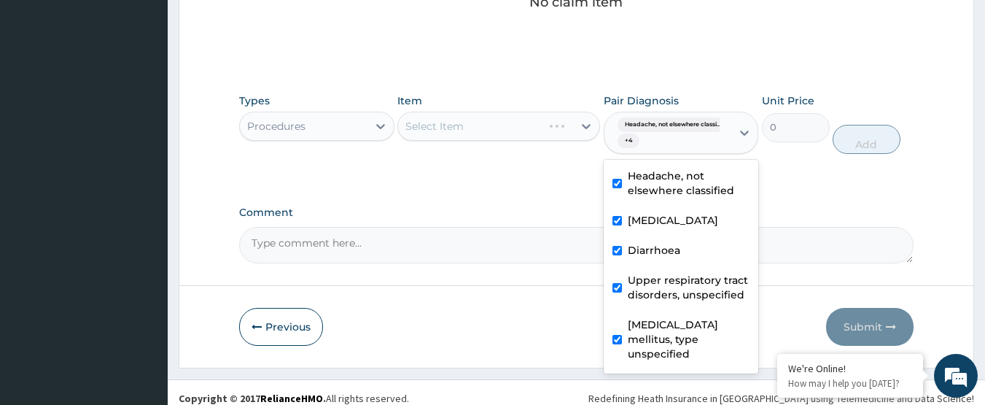
click at [529, 206] on label "Comment" at bounding box center [576, 212] width 675 height 12
click at [529, 227] on textarea "Comment" at bounding box center [576, 245] width 675 height 36
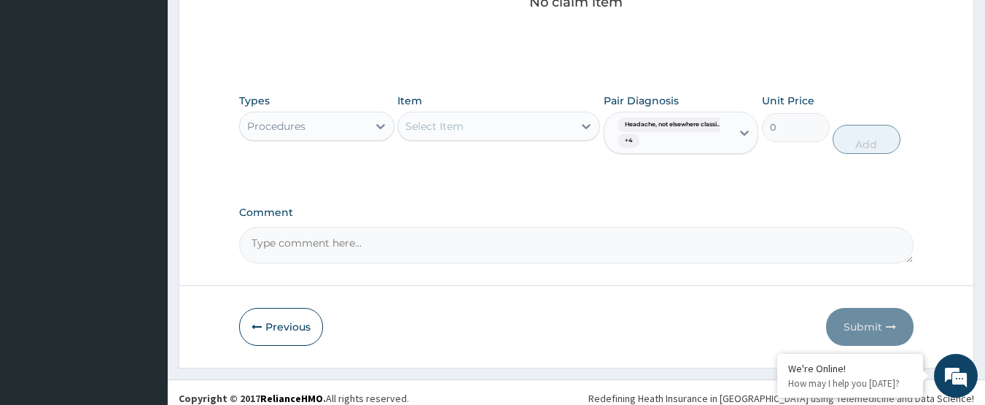
click at [497, 123] on div "Select Item" at bounding box center [485, 125] width 175 height 23
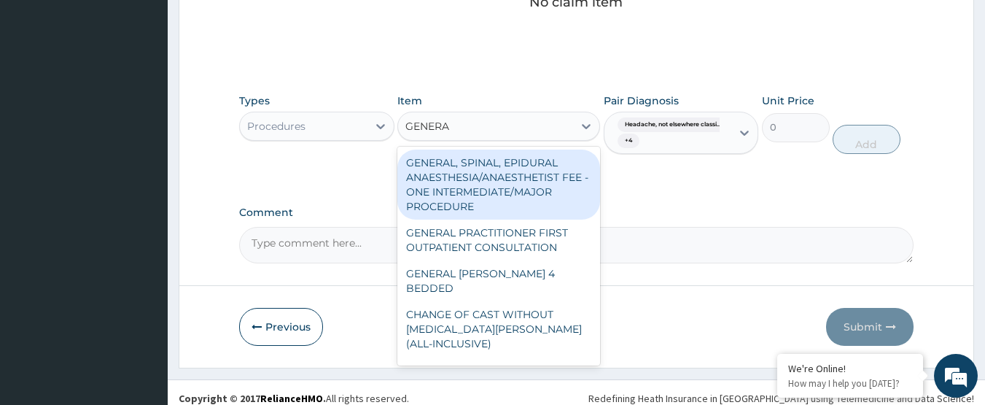
type input "GENERAL"
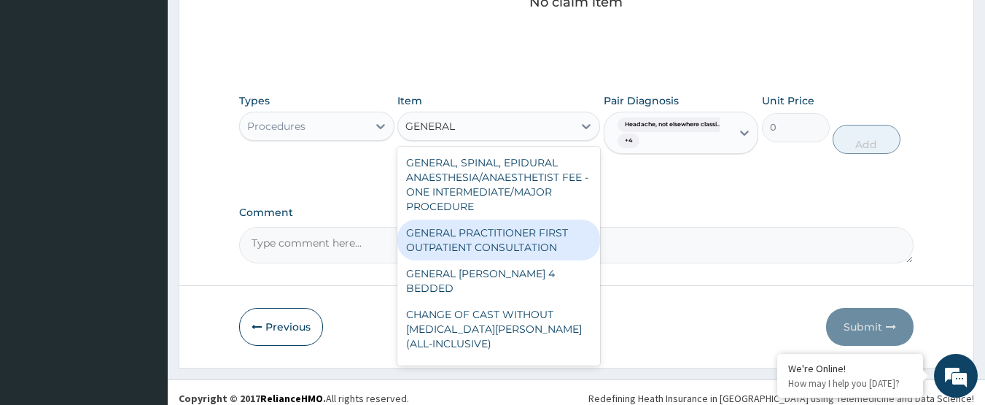
click at [539, 250] on div "GENERAL PRACTITIONER FIRST OUTPATIENT CONSULTATION" at bounding box center [498, 239] width 203 height 41
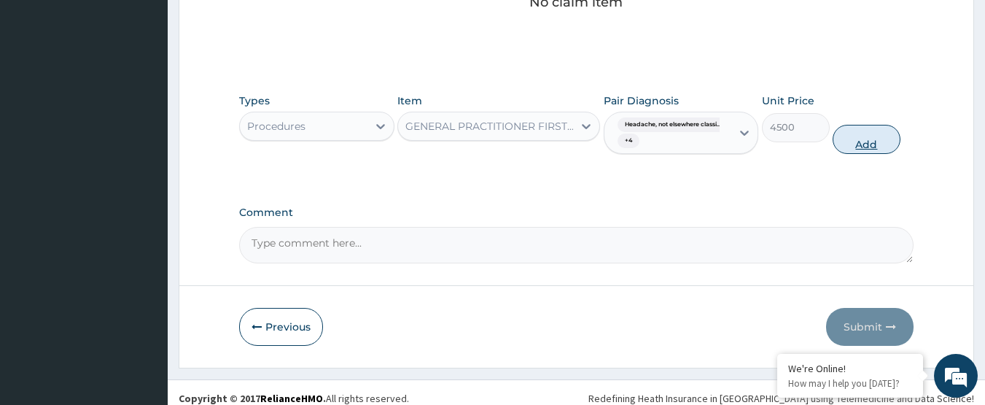
click at [852, 148] on button "Add" at bounding box center [867, 139] width 68 height 29
type input "0"
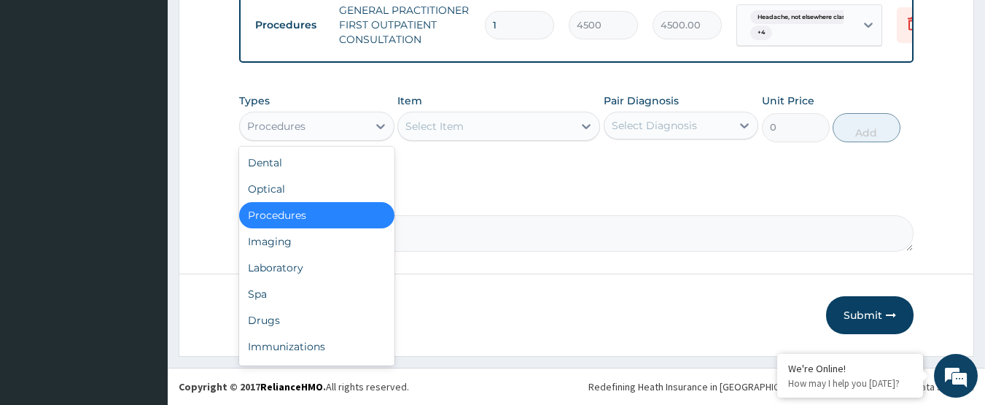
click at [308, 133] on div "Procedures" at bounding box center [304, 125] width 128 height 23
click at [308, 316] on div "Drugs" at bounding box center [316, 320] width 155 height 26
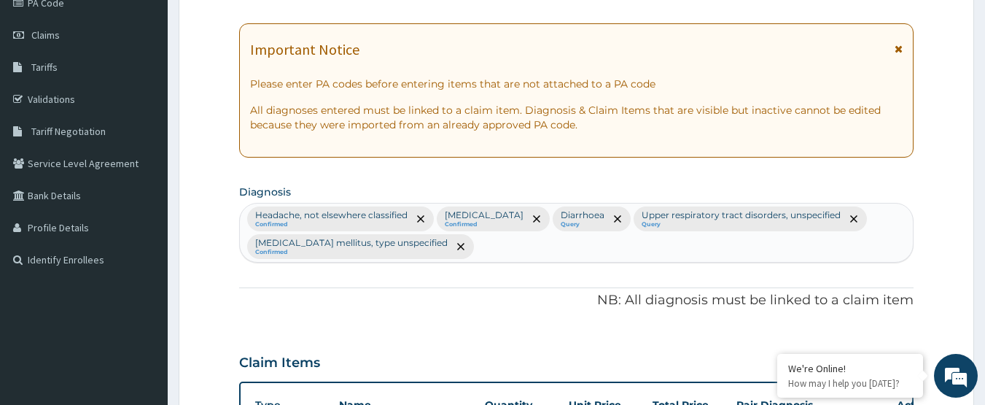
scroll to position [187, 0]
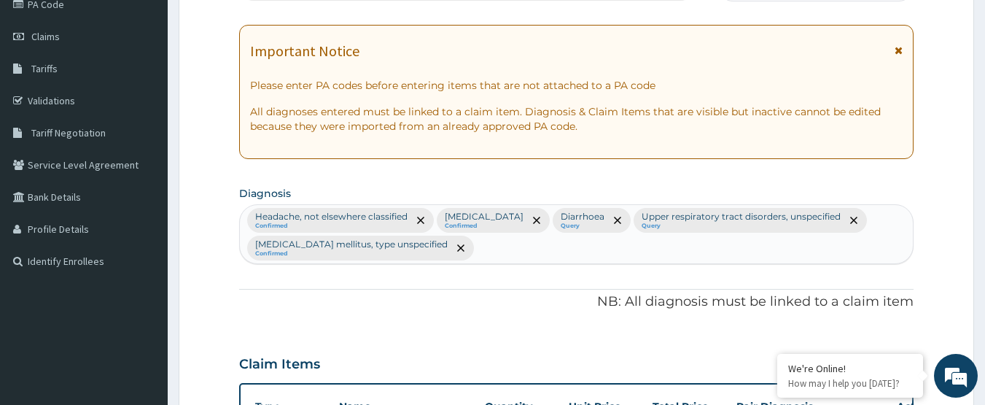
click at [470, 251] on div "Headache, not elsewhere classified Confirmed Pain, unspecified Confirmed Diarrh…" at bounding box center [577, 234] width 674 height 58
type input "MALARIA"
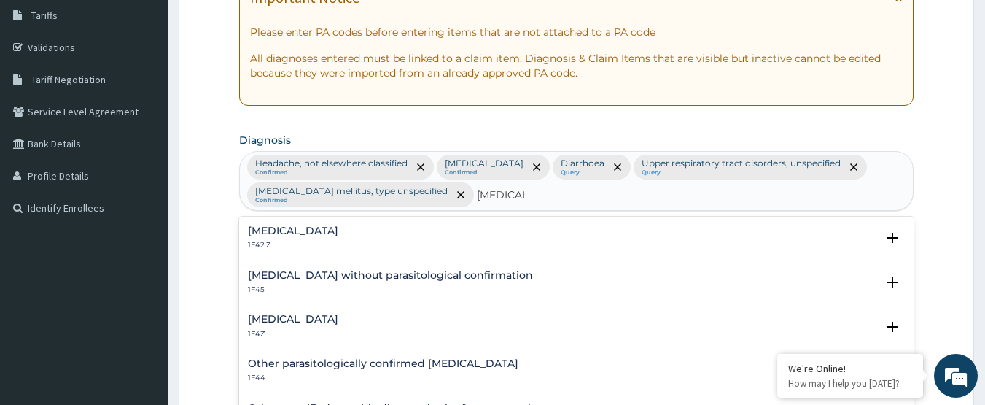
scroll to position [332, 0]
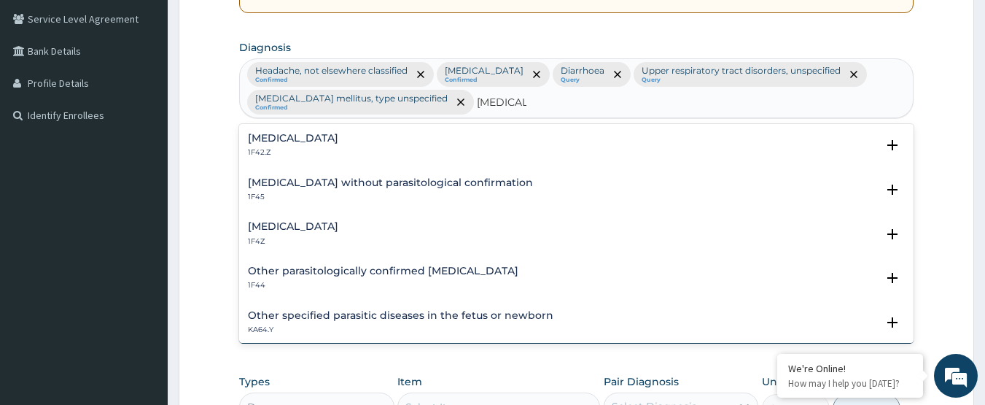
click at [384, 229] on div "Malaria, unspecified 1F4Z" at bounding box center [577, 234] width 658 height 26
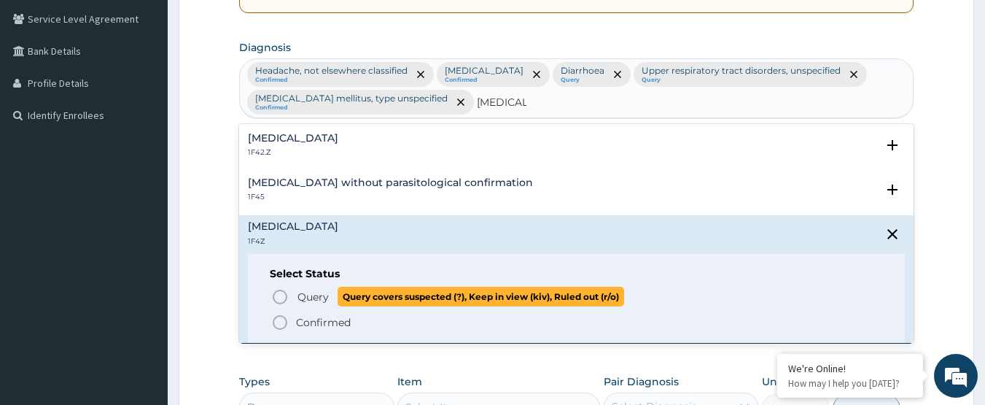
click at [330, 301] on p "Query Query covers suspected (?), Keep in view (kiv), Ruled out (r/o)" at bounding box center [460, 297] width 328 height 20
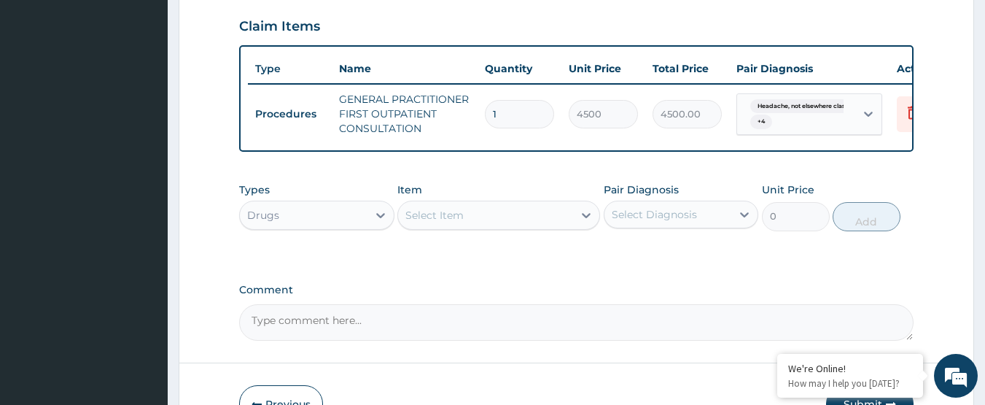
scroll to position [624, 0]
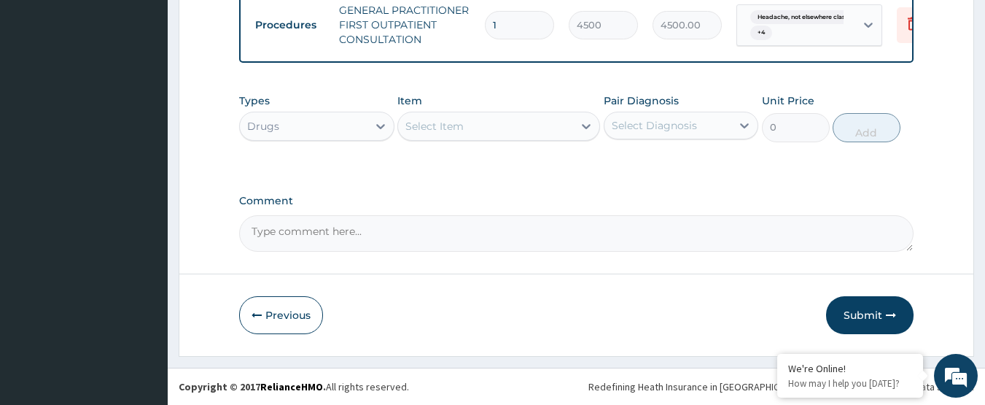
click at [699, 132] on div "Select Diagnosis" at bounding box center [668, 125] width 128 height 23
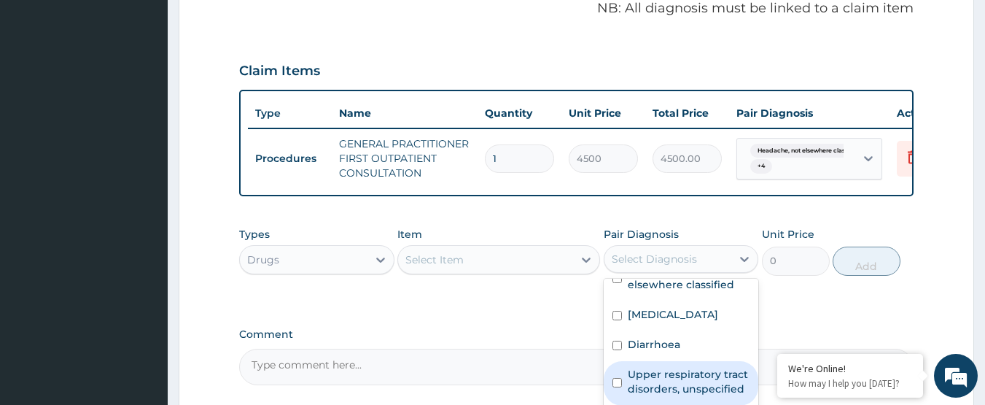
scroll to position [478, 0]
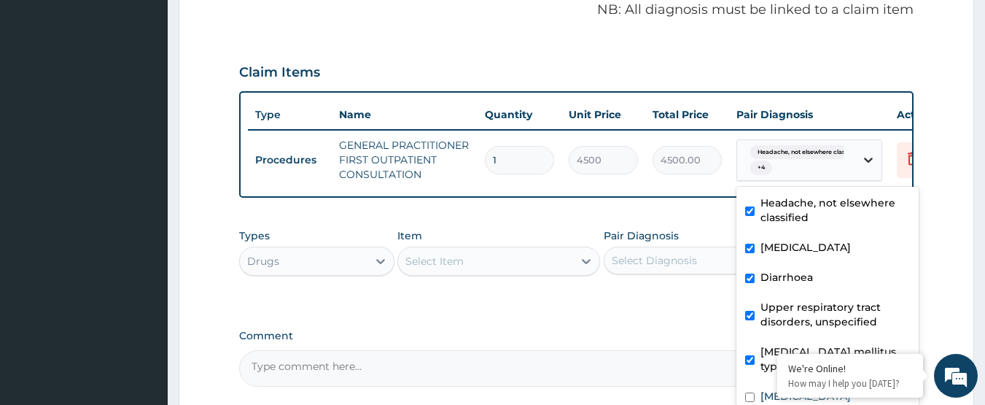
click at [864, 166] on icon at bounding box center [868, 159] width 15 height 15
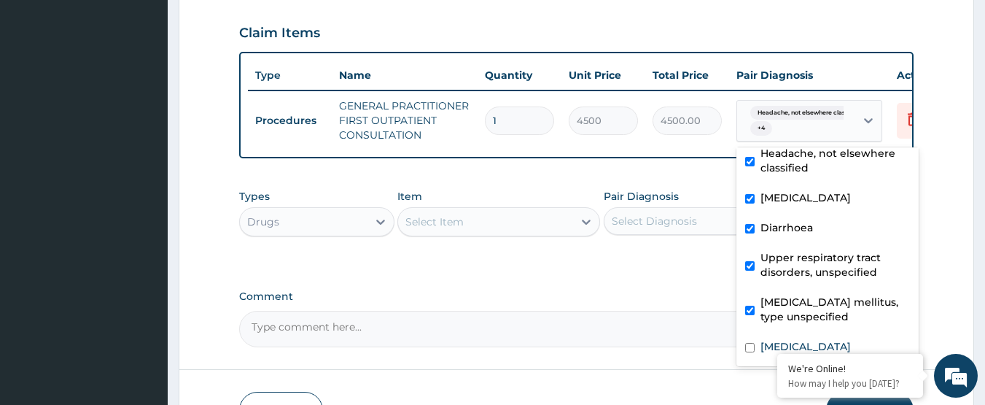
scroll to position [551, 0]
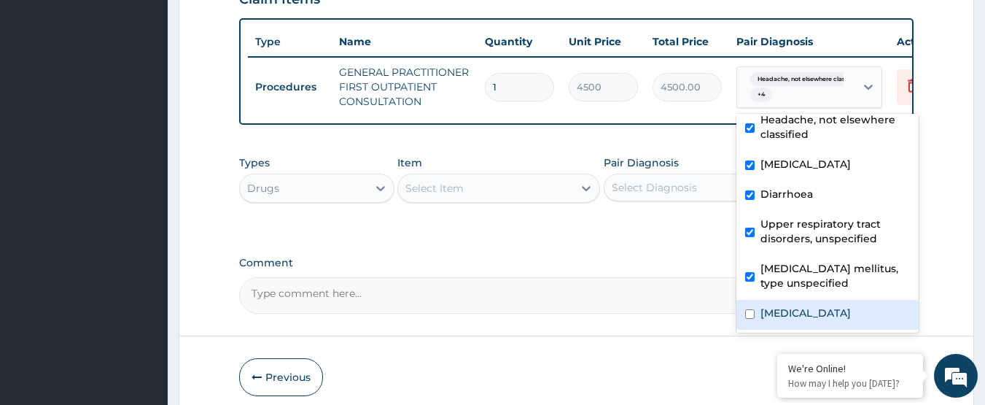
click at [792, 306] on label "Malaria, unspecified" at bounding box center [806, 313] width 90 height 15
checkbox input "true"
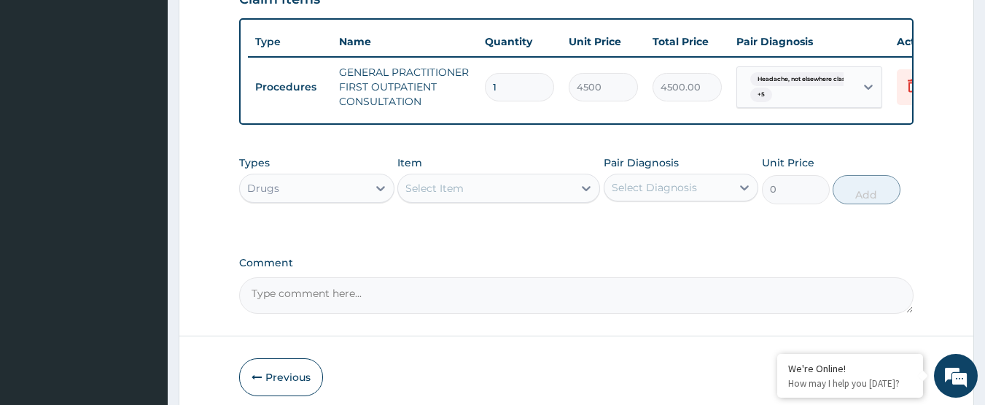
click at [702, 233] on div "Types Drugs Item Select Item Pair Diagnosis Select Diagnosis Unit Price 0 Add" at bounding box center [576, 190] width 675 height 85
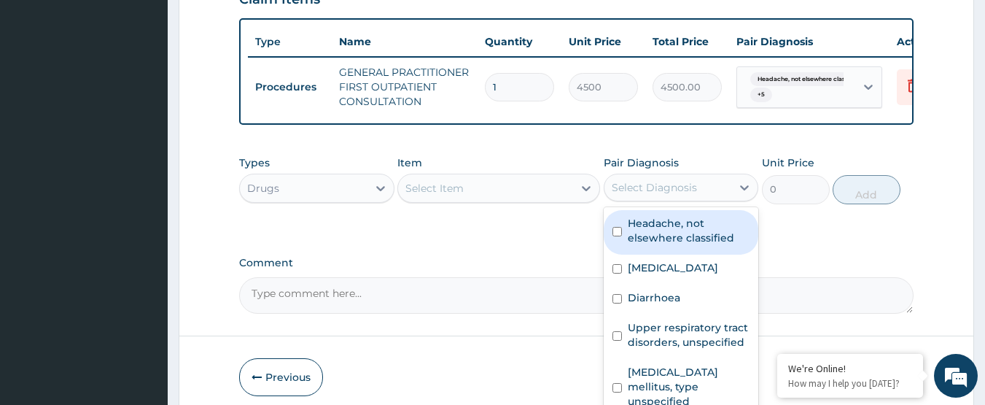
click at [731, 199] on div "Select Diagnosis" at bounding box center [668, 187] width 128 height 23
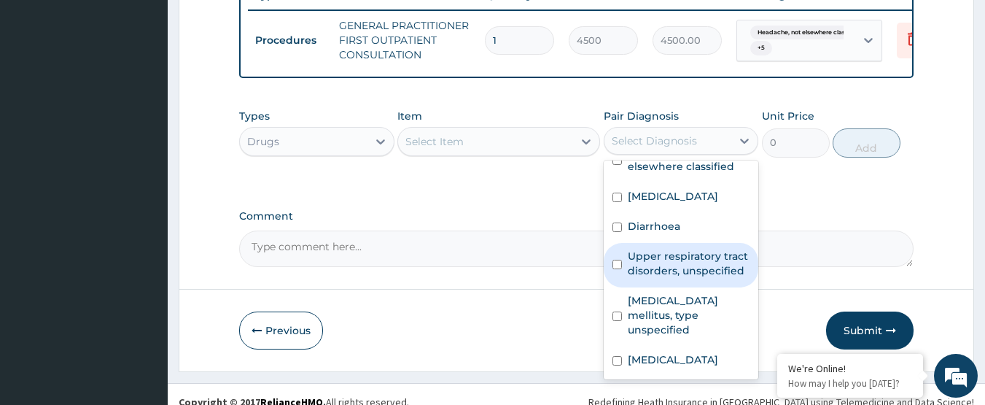
scroll to position [624, 0]
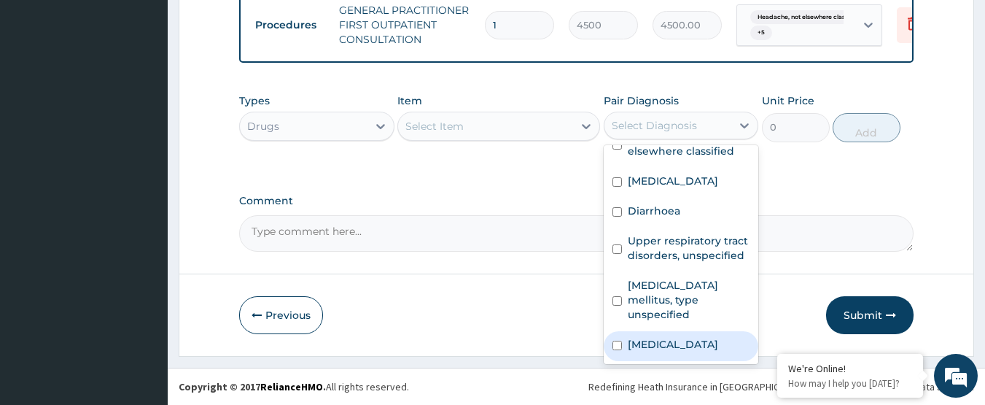
click at [694, 346] on label "Malaria, unspecified" at bounding box center [673, 344] width 90 height 15
checkbox input "true"
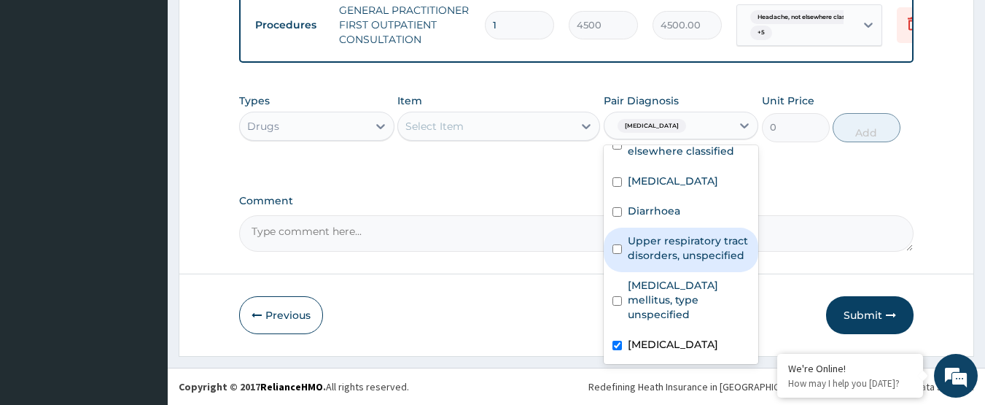
click at [517, 116] on div "Select Item" at bounding box center [485, 125] width 175 height 23
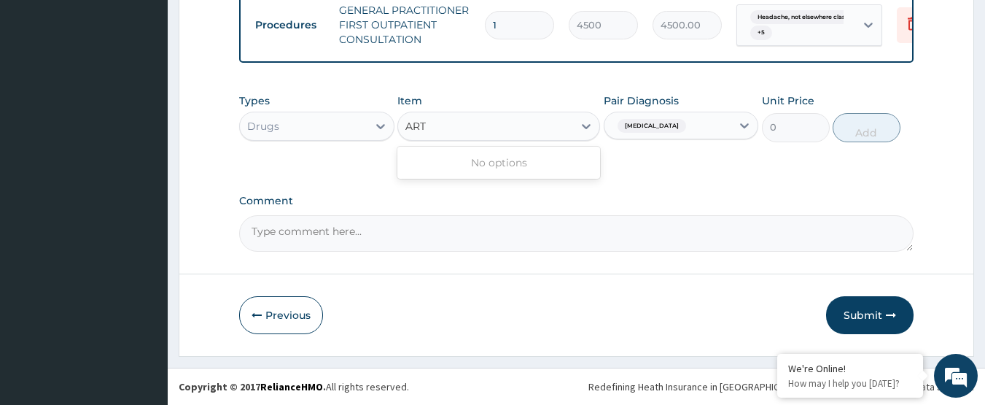
type input "ARTE"
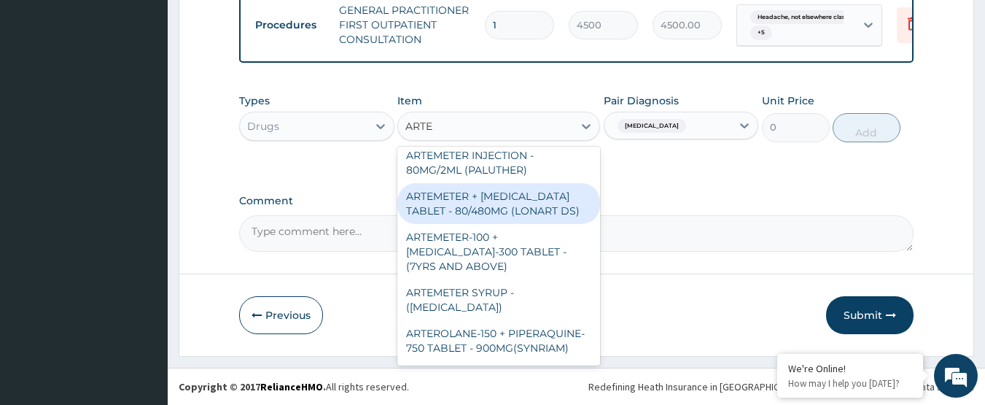
scroll to position [732, 0]
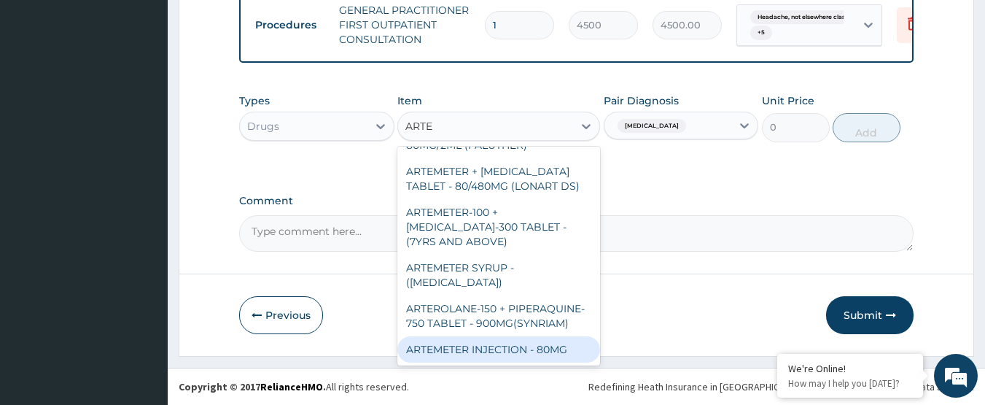
click at [533, 341] on div "ARTEMETER INJECTION - 80MG" at bounding box center [498, 349] width 203 height 26
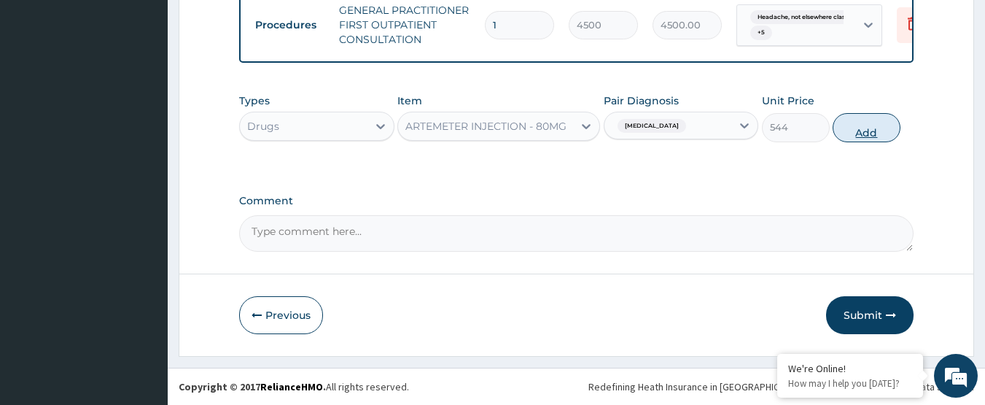
click at [853, 123] on button "Add" at bounding box center [867, 127] width 68 height 29
type input "0"
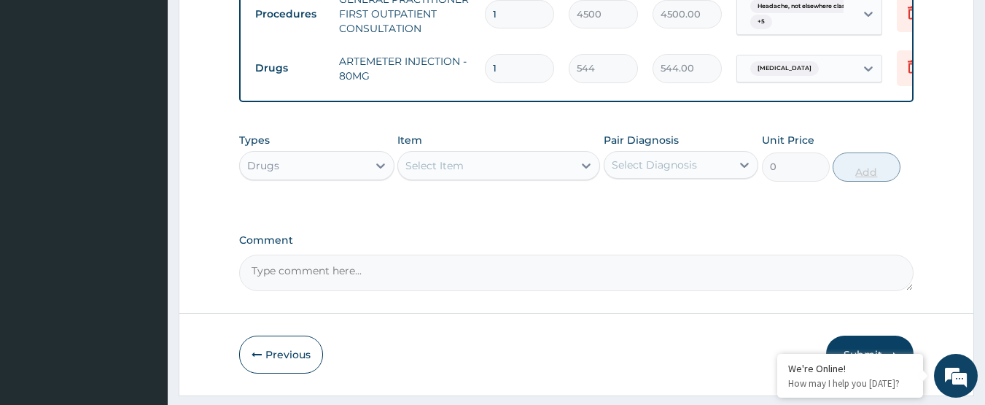
type input "0.00"
type input "6"
type input "3264.00"
type input "6"
click at [656, 179] on div "Select Diagnosis" at bounding box center [681, 165] width 155 height 28
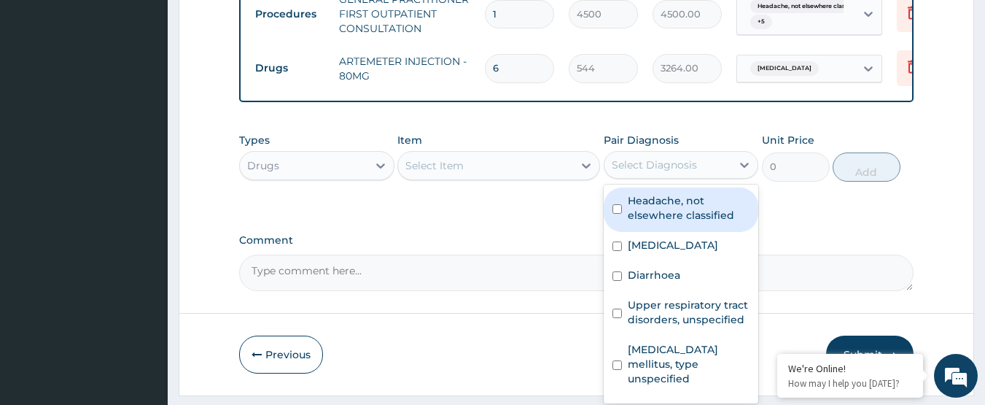
click at [669, 222] on label "Headache, not elsewhere classified" at bounding box center [689, 207] width 122 height 29
checkbox input "true"
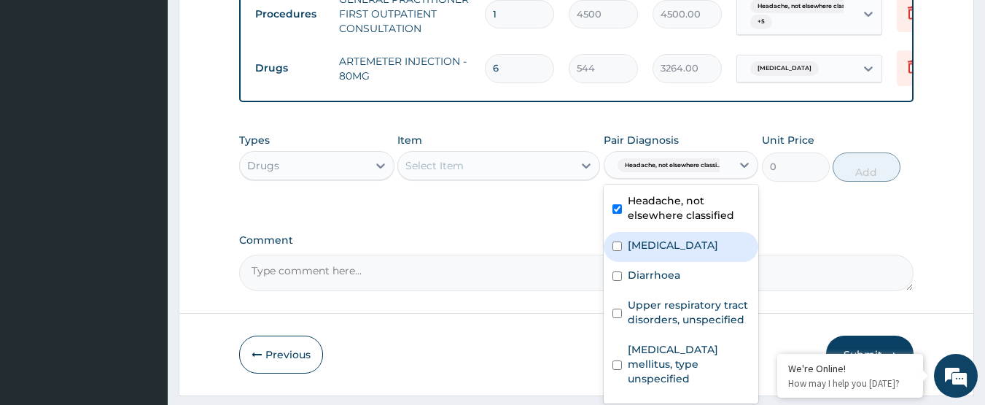
click at [676, 252] on label "Pain, unspecified" at bounding box center [673, 245] width 90 height 15
checkbox input "true"
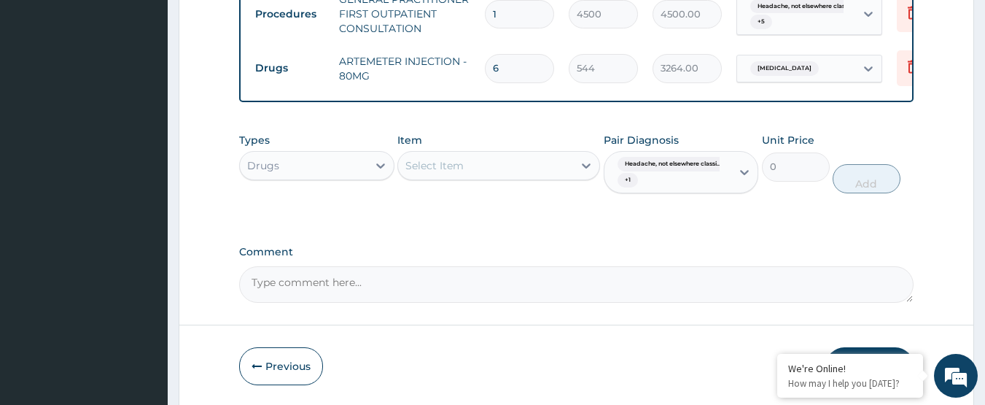
click at [499, 177] on div "Select Item" at bounding box center [485, 165] width 175 height 23
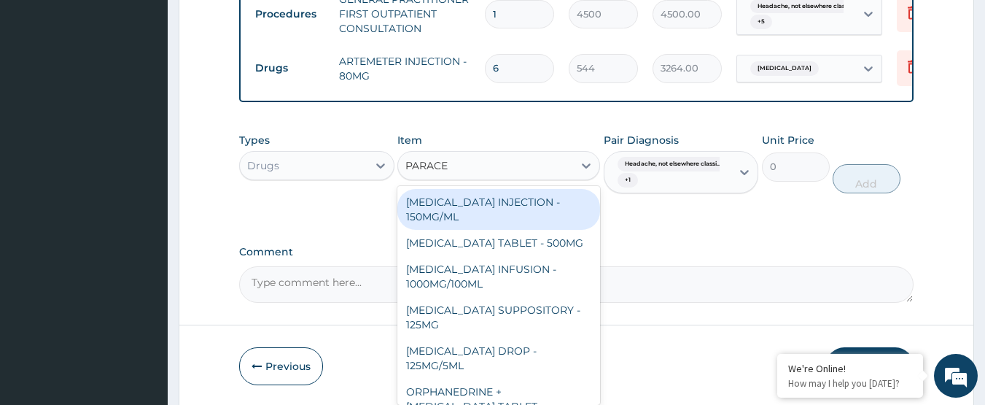
type input "PARACET"
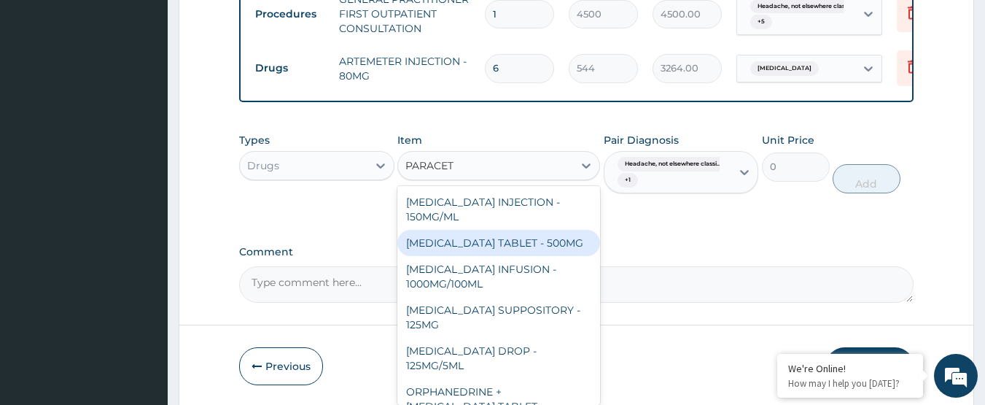
click at [507, 255] on div "PARACETAMOL TABLET - 500MG" at bounding box center [498, 243] width 203 height 26
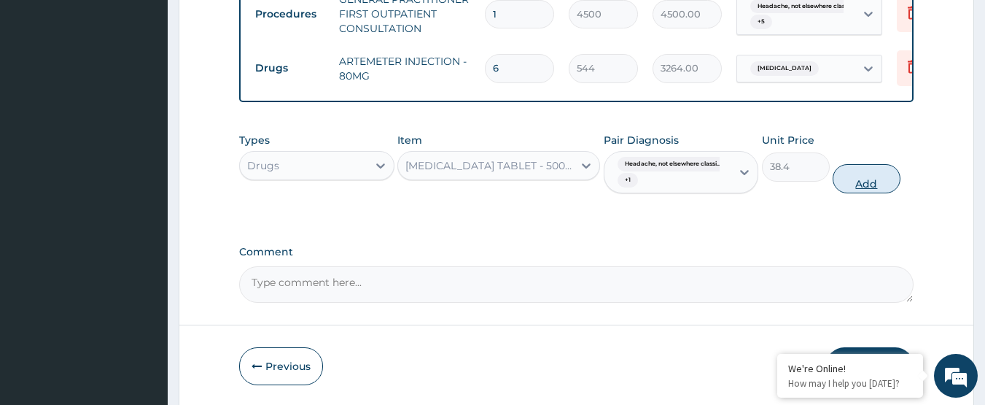
click at [875, 188] on button "Add" at bounding box center [867, 178] width 68 height 29
type input "0"
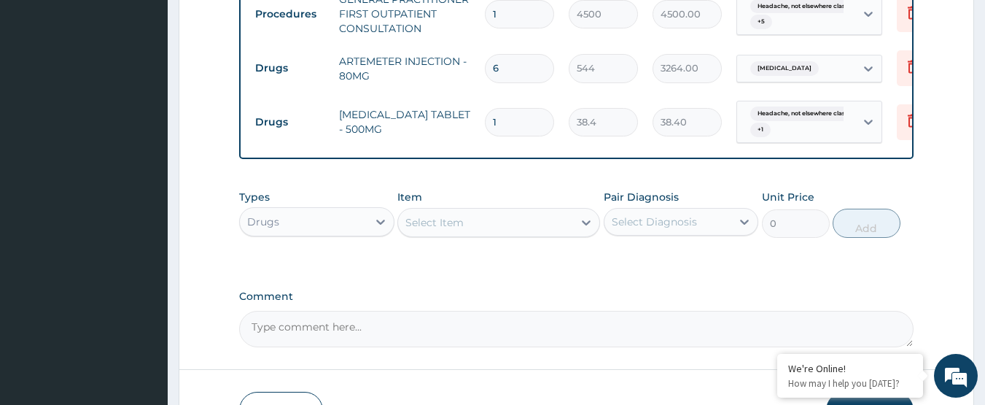
type input "0.00"
type input "3"
type input "115.20"
type input "30"
type input "1152.00"
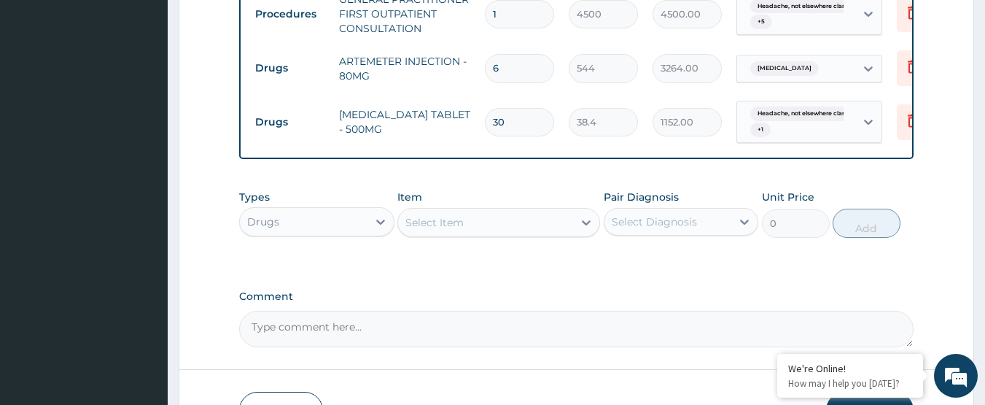
type input "30"
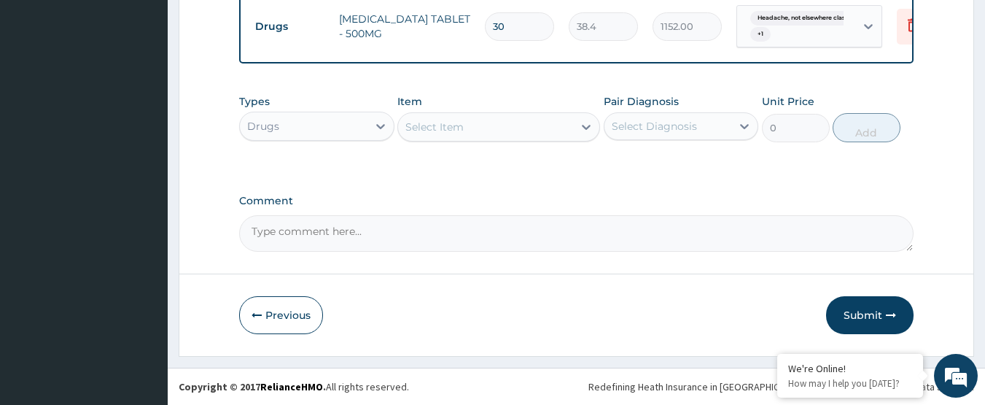
scroll to position [731, 0]
click at [680, 114] on div "Select Diagnosis" at bounding box center [668, 125] width 128 height 23
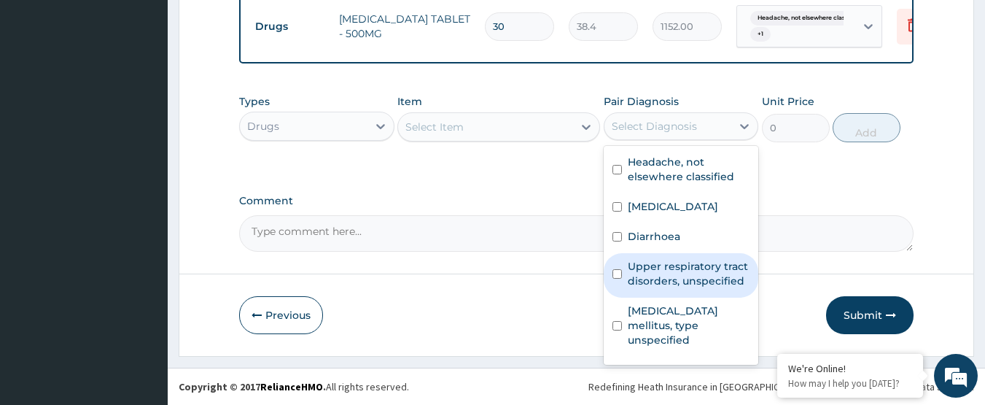
click at [685, 270] on label "Upper respiratory tract disorders, unspecified" at bounding box center [689, 273] width 122 height 29
checkbox input "true"
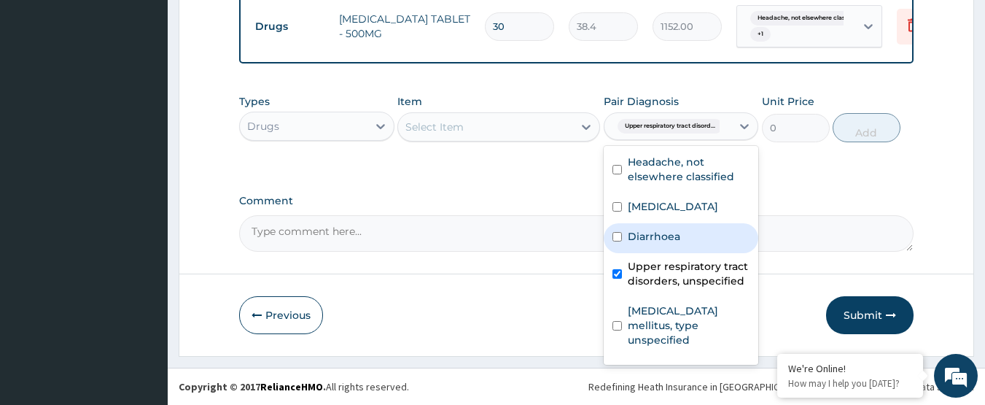
click at [513, 171] on div "Types Drugs Item Select Item Pair Diagnosis option Upper respiratory tract diso…" at bounding box center [576, 129] width 675 height 85
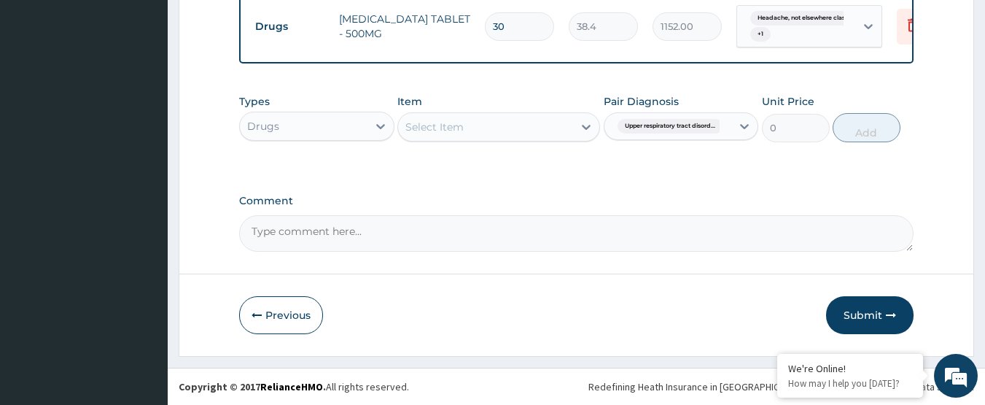
click at [497, 134] on div "Select Item" at bounding box center [485, 126] width 175 height 23
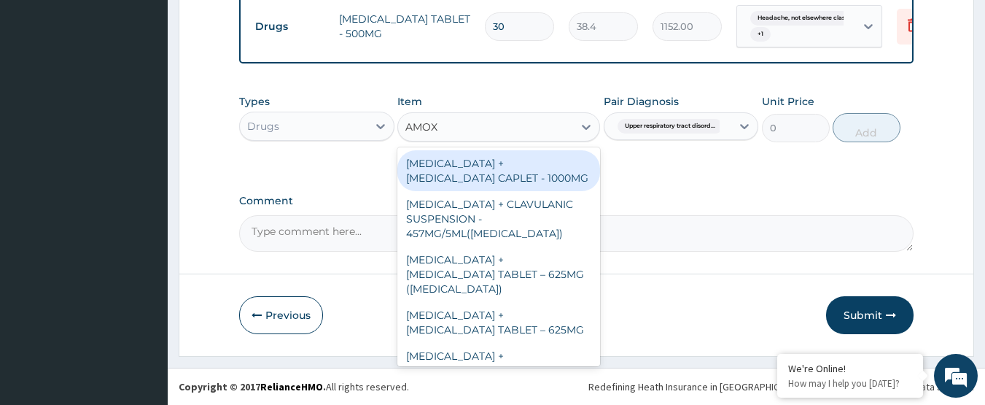
type input "AMOXI"
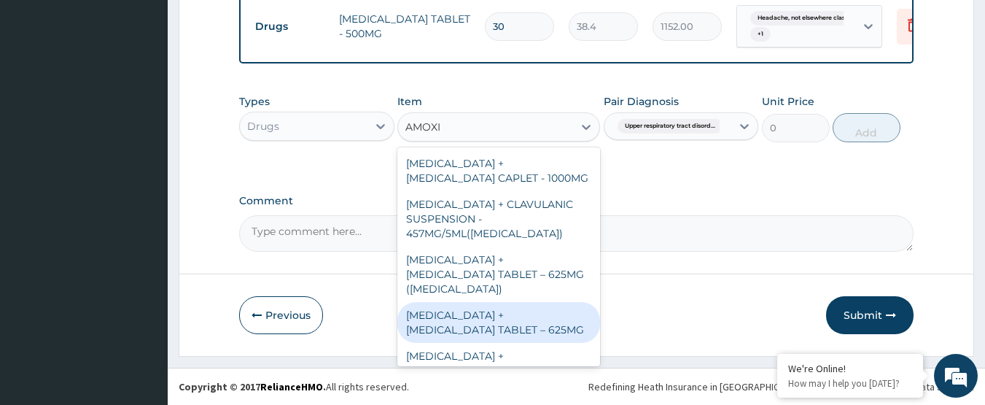
click at [532, 317] on div "[MEDICAL_DATA] + [MEDICAL_DATA] TABLET – 625MG" at bounding box center [498, 322] width 203 height 41
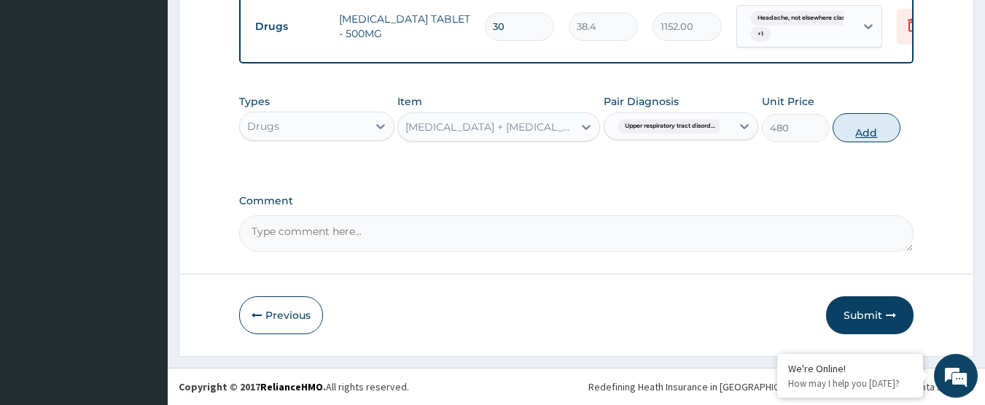
click at [871, 125] on button "Add" at bounding box center [867, 127] width 68 height 29
type input "0"
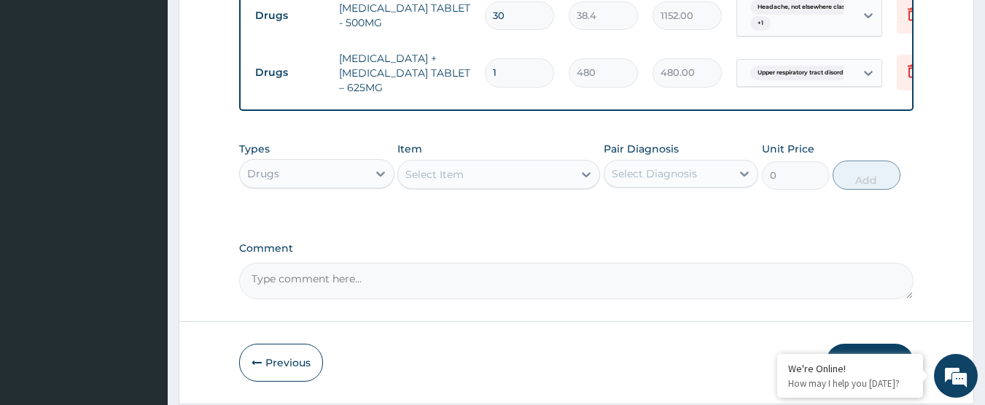
type input "10"
type input "4800.00"
type input "10"
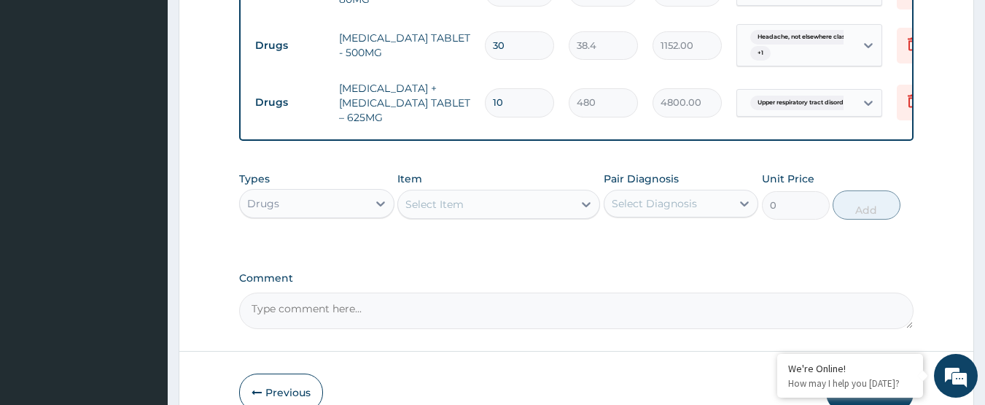
scroll to position [789, 0]
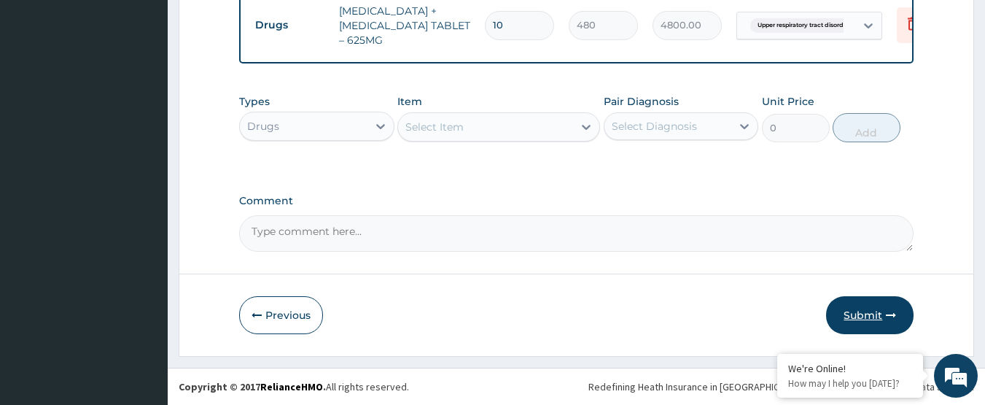
click at [862, 319] on button "Submit" at bounding box center [869, 315] width 87 height 38
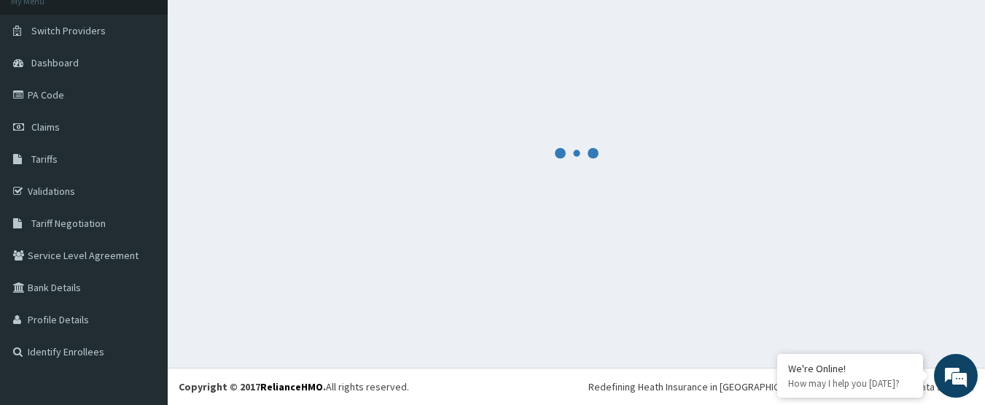
scroll to position [96, 0]
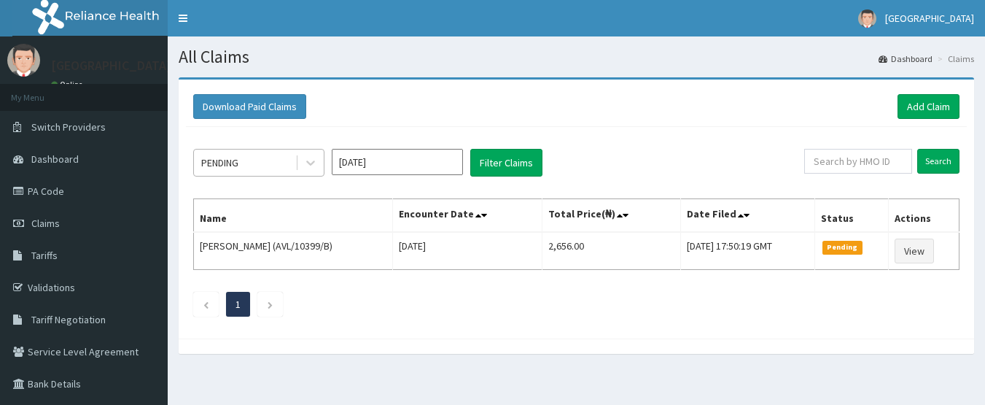
click at [264, 166] on div "PENDING" at bounding box center [244, 162] width 101 height 23
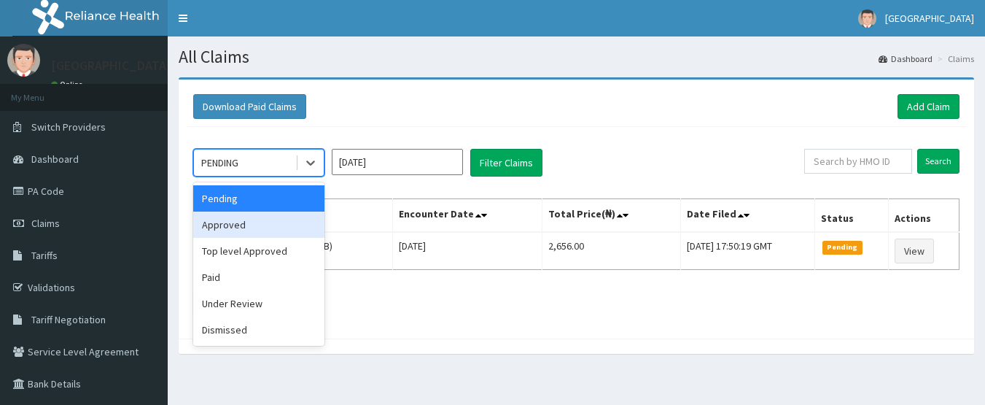
click at [260, 225] on div "Approved" at bounding box center [258, 224] width 131 height 26
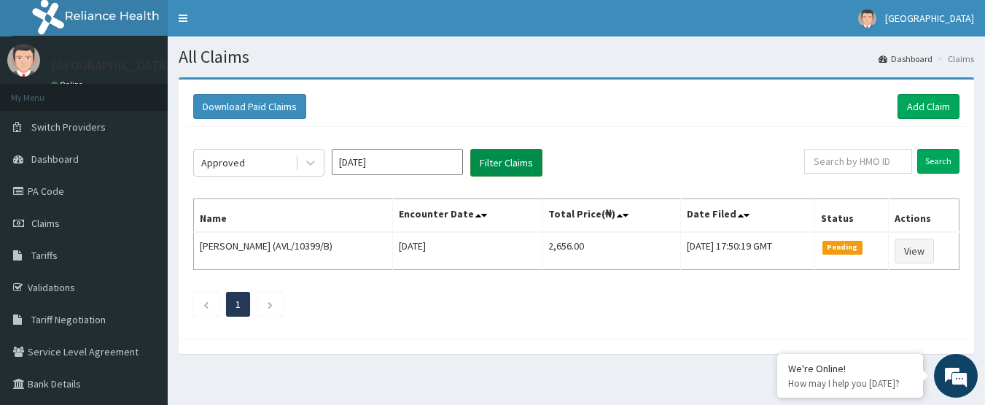
click at [490, 164] on button "Filter Claims" at bounding box center [506, 163] width 72 height 28
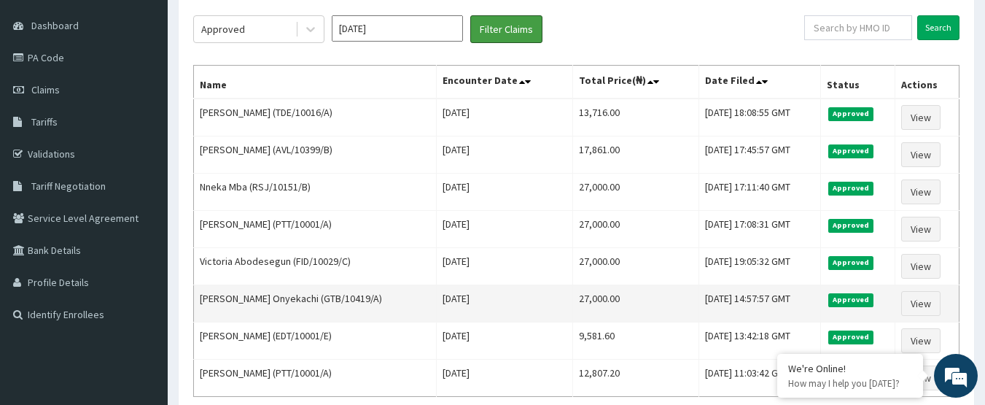
scroll to position [146, 0]
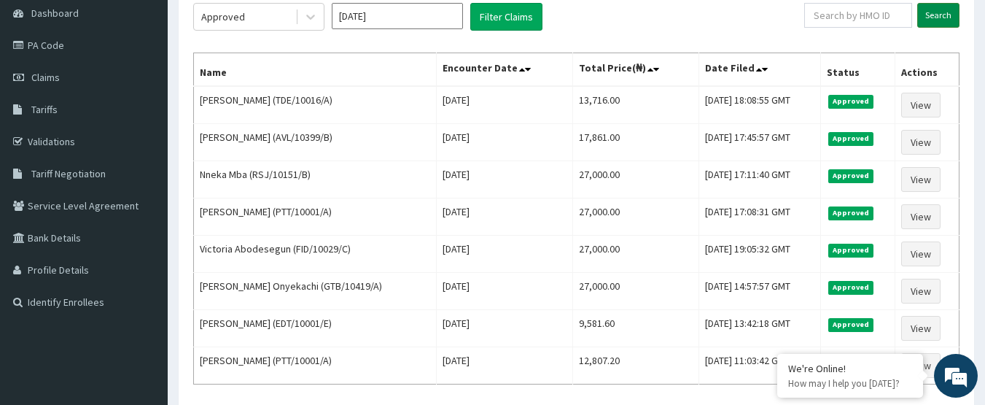
click at [957, 15] on input "Search" at bounding box center [938, 15] width 42 height 25
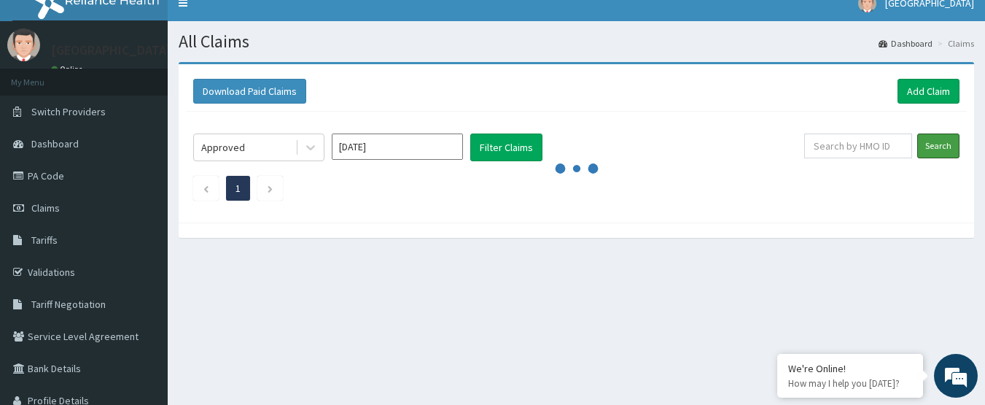
scroll to position [0, 0]
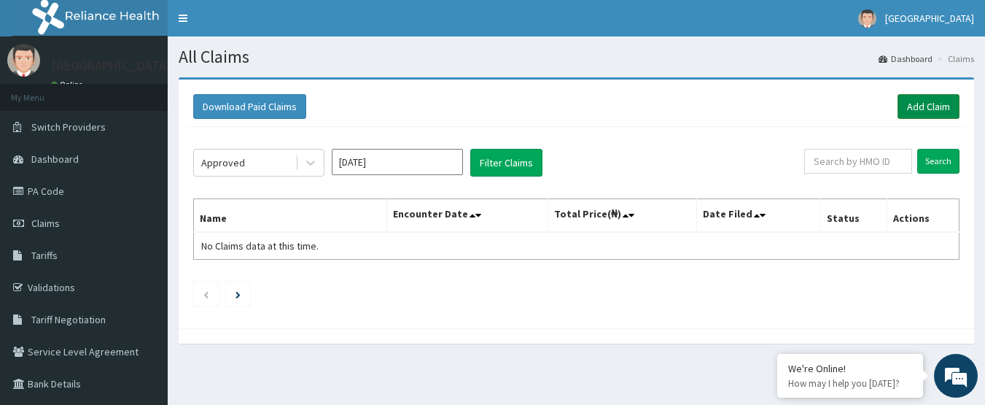
drag, startPoint x: 916, startPoint y: 101, endPoint x: 903, endPoint y: 104, distance: 13.4
click at [917, 101] on link "Add Claim" at bounding box center [929, 106] width 62 height 25
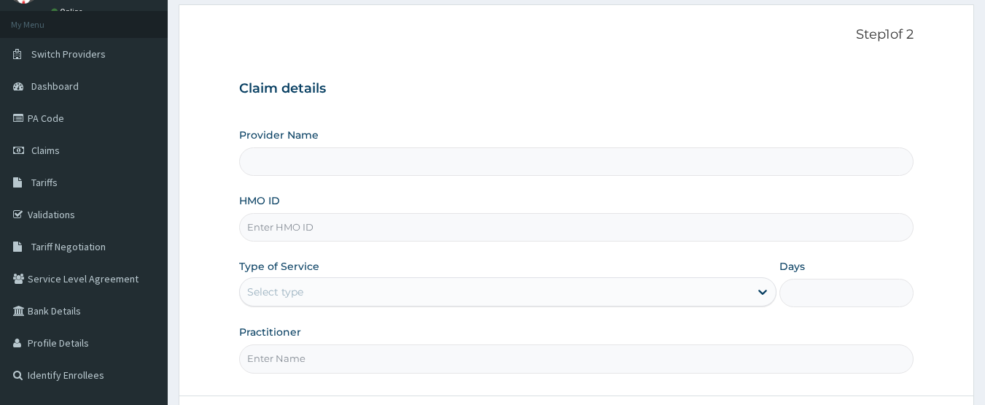
paste input "NPZ/10097/A"
type input "NPZ/10097/A"
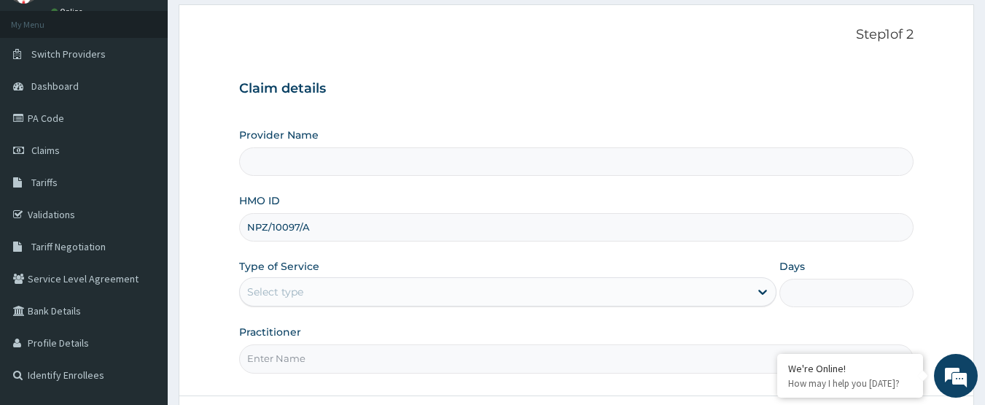
type input "[GEOGRAPHIC_DATA]"
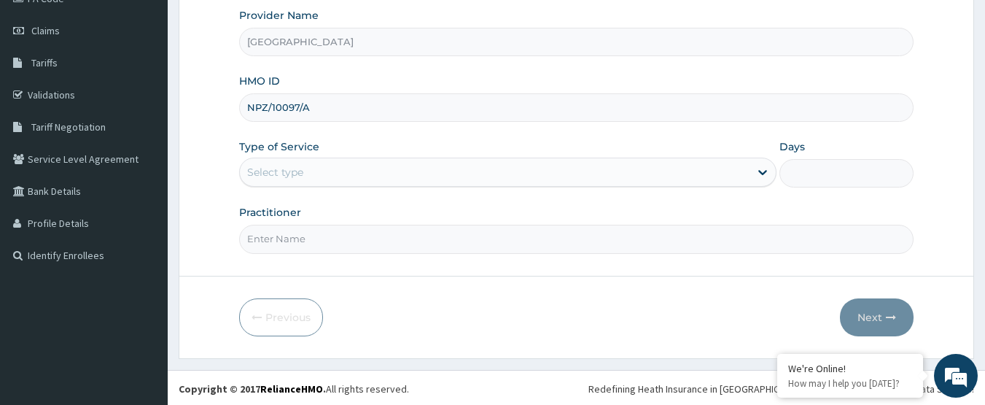
scroll to position [195, 0]
type input "NPZ/10097/A"
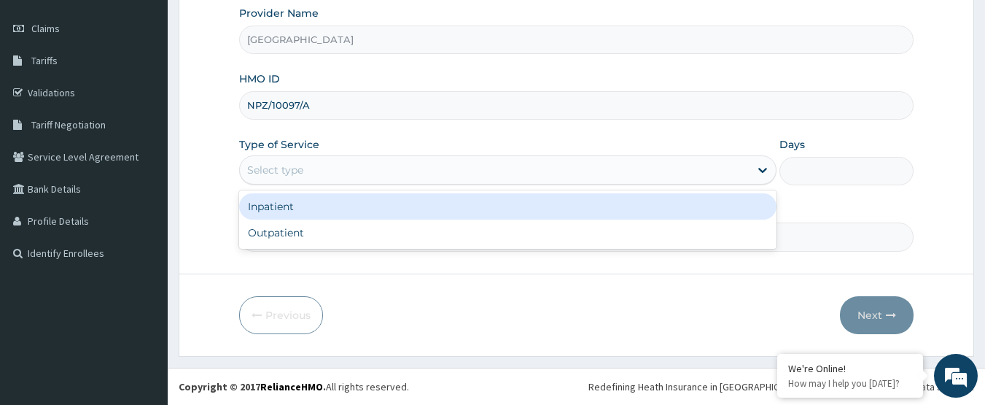
click at [295, 176] on div "Select type" at bounding box center [275, 170] width 56 height 15
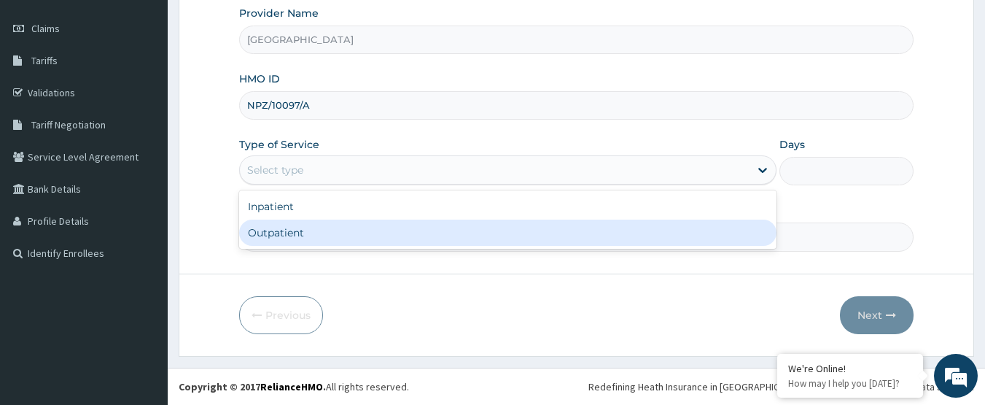
click at [301, 227] on div "Outpatient" at bounding box center [507, 232] width 537 height 26
type input "1"
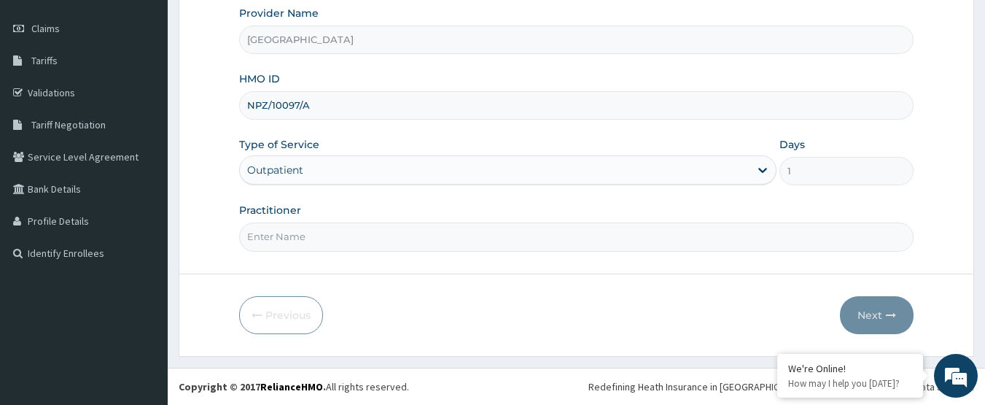
click at [302, 227] on input "Practitioner" at bounding box center [576, 236] width 675 height 28
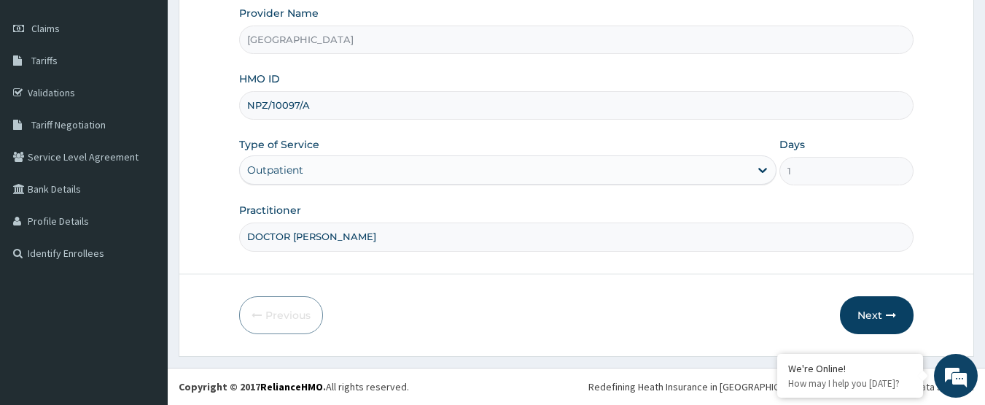
scroll to position [0, 0]
type input "DOCTOR [PERSON_NAME]"
click at [891, 311] on icon "button" at bounding box center [891, 315] width 10 height 10
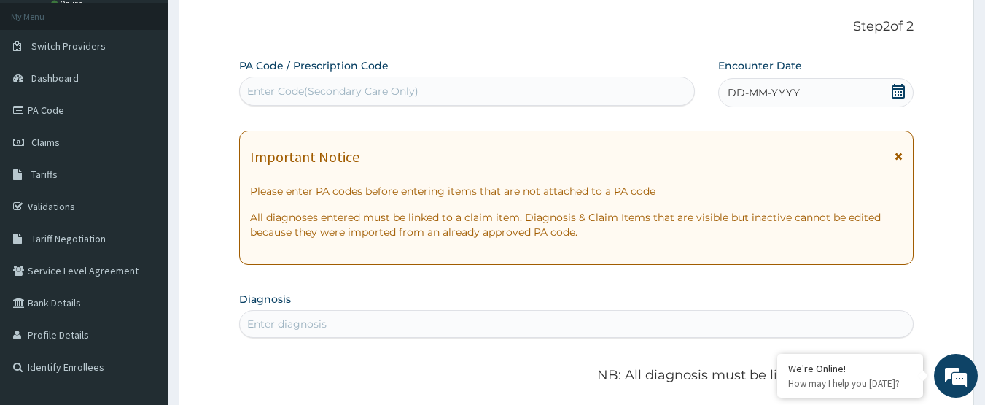
scroll to position [49, 0]
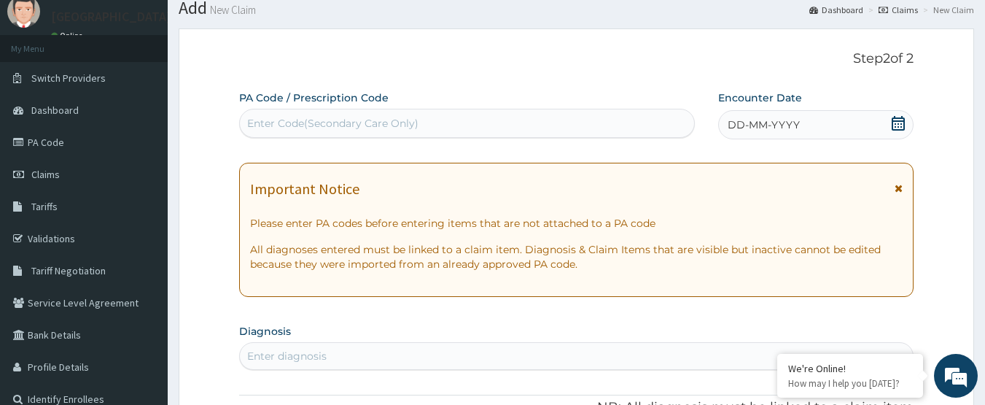
click at [895, 129] on icon at bounding box center [898, 123] width 13 height 15
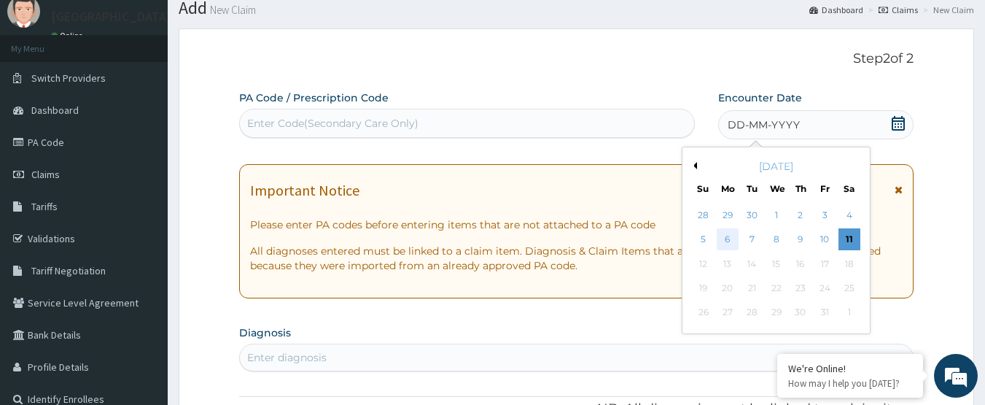
click at [726, 244] on div "6" at bounding box center [728, 240] width 22 height 22
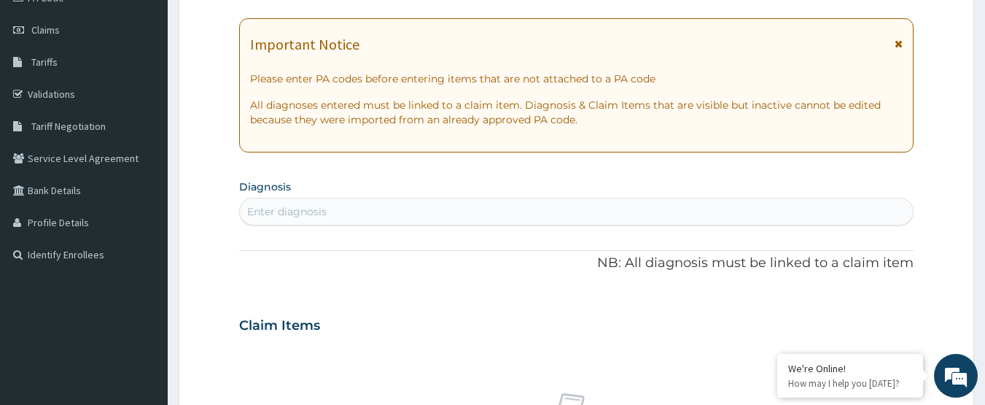
scroll to position [195, 0]
click at [393, 205] on div "Enter diagnosis" at bounding box center [577, 209] width 674 height 23
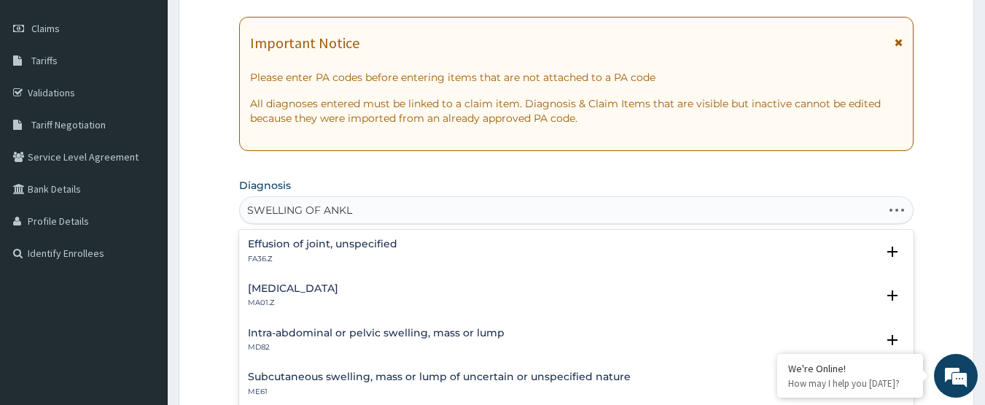
type input "SWELLING OF ANKLE"
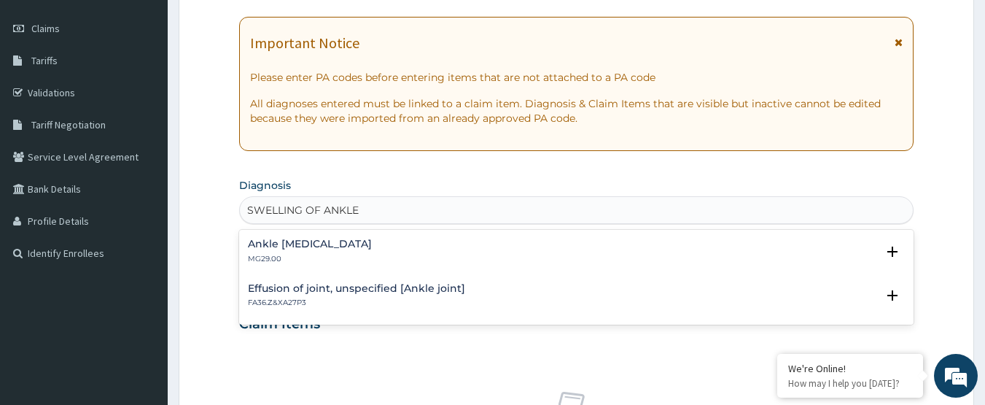
click at [262, 258] on p "MG29.00" at bounding box center [310, 259] width 124 height 10
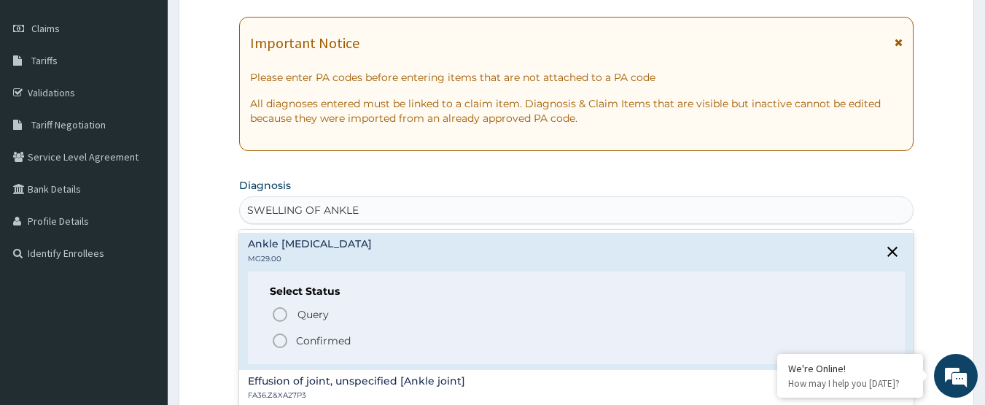
click at [290, 339] on span "Confirmed" at bounding box center [577, 340] width 612 height 17
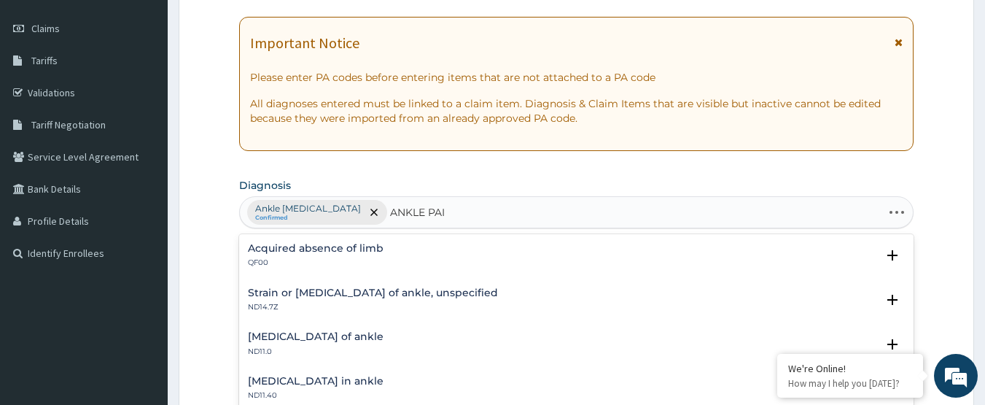
type input "ANKLE PAIN"
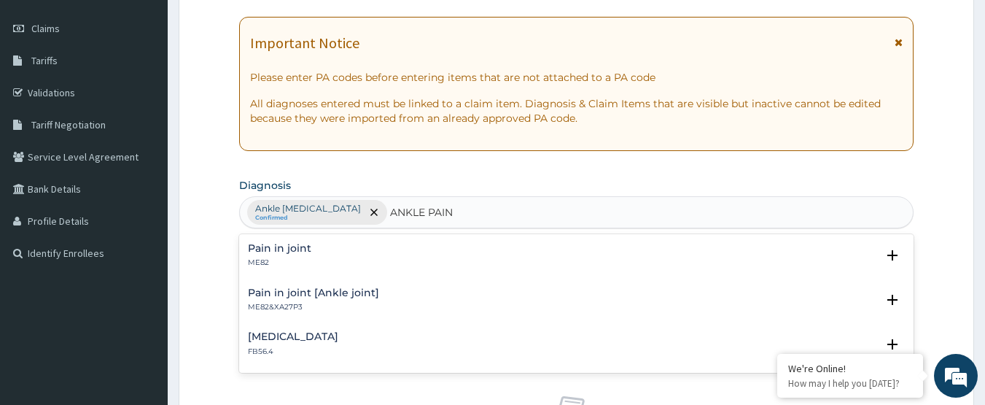
click at [306, 292] on h4 "Pain in joint [Ankle joint]" at bounding box center [313, 292] width 131 height 11
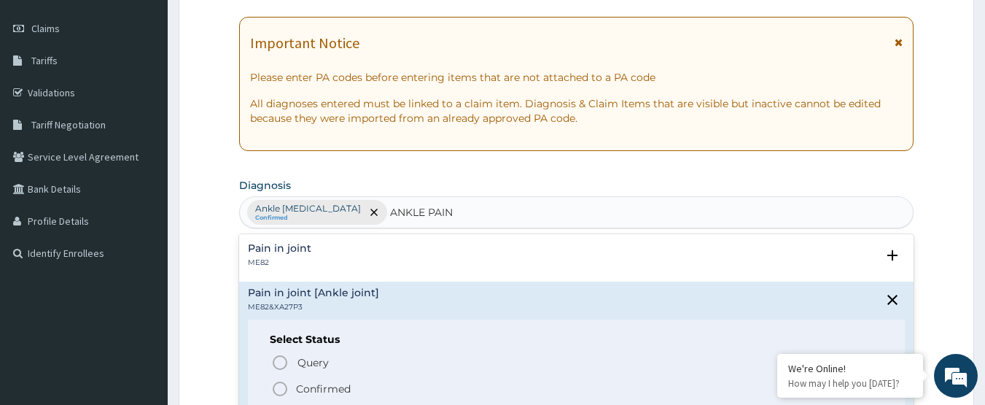
click at [289, 386] on span "Confirmed" at bounding box center [577, 388] width 612 height 17
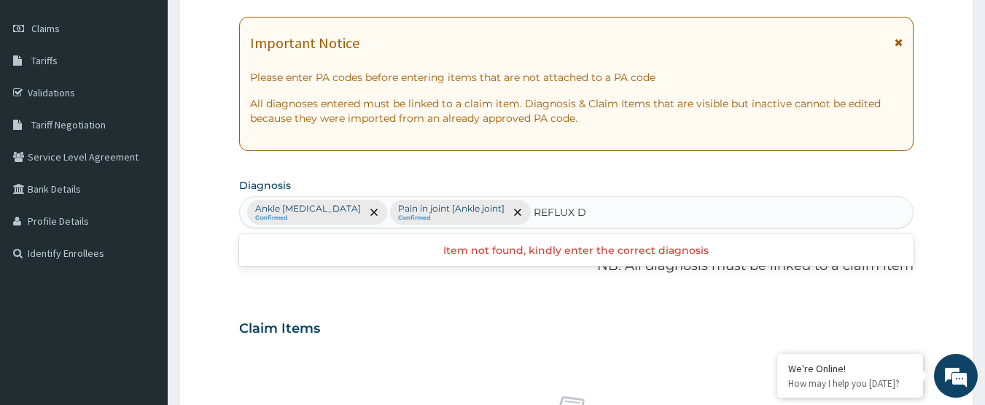
type input "REFLUX"
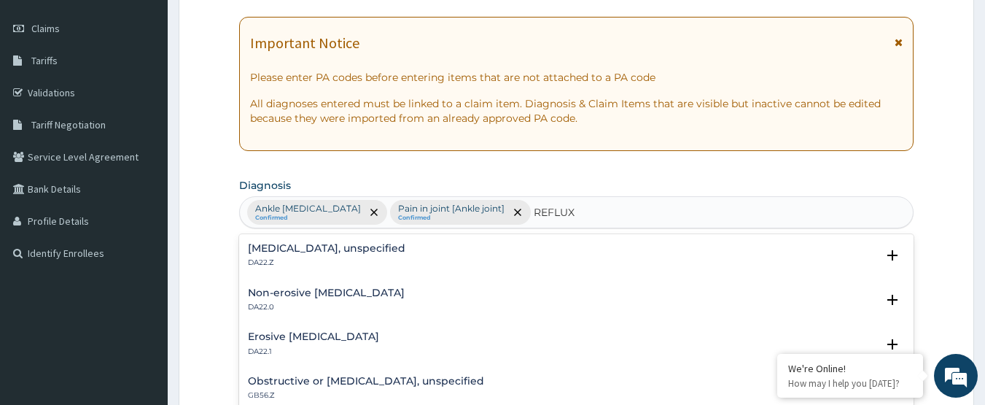
click at [402, 248] on h4 "[MEDICAL_DATA], unspecified" at bounding box center [326, 248] width 157 height 11
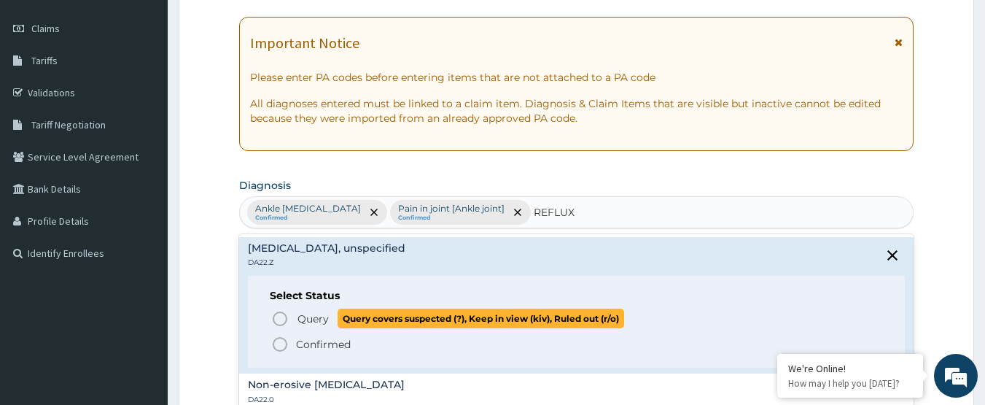
click at [326, 310] on p "Query Query covers suspected (?), Keep in view (kiv), Ruled out (r/o)" at bounding box center [460, 318] width 328 height 20
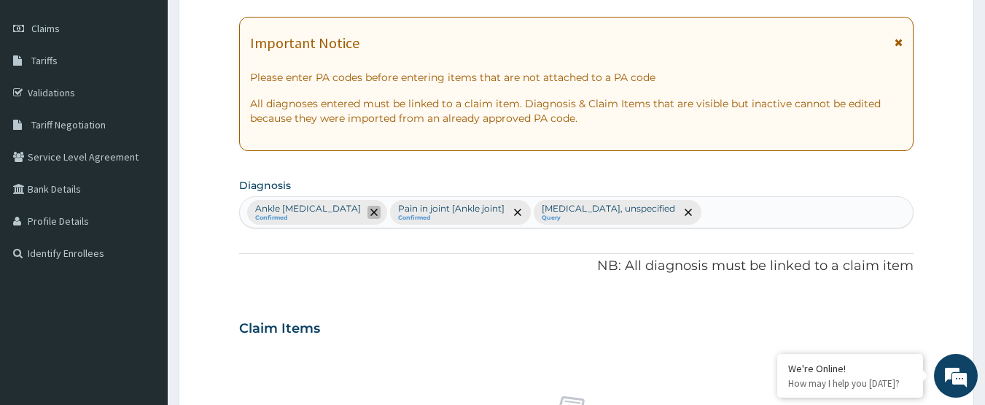
click at [370, 212] on icon "remove selection option" at bounding box center [373, 212] width 7 height 7
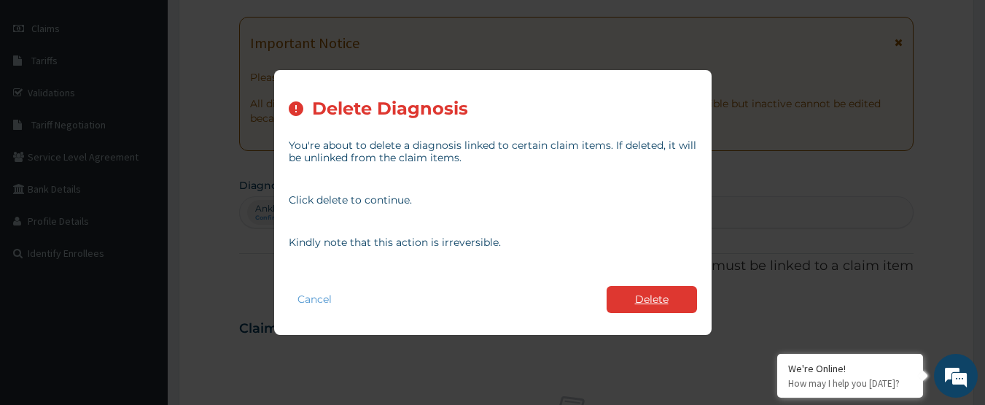
click at [645, 305] on button "Delete" at bounding box center [652, 299] width 90 height 27
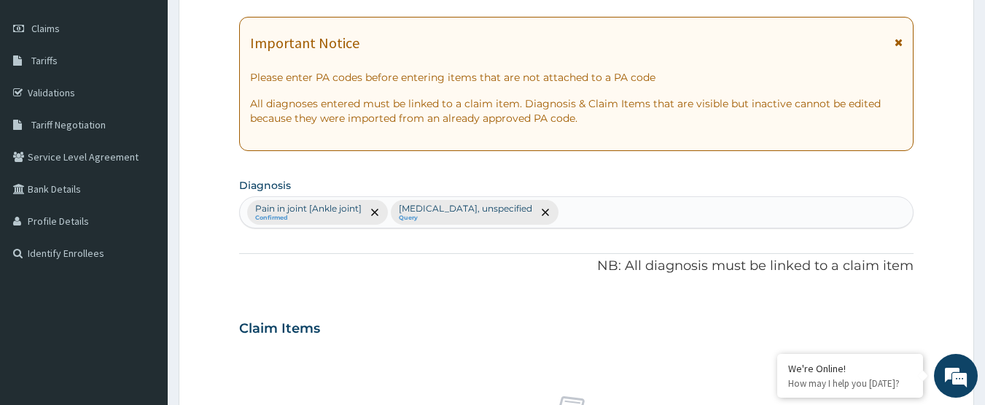
click at [691, 214] on div "Pain in joint [Ankle joint] Confirmed [MEDICAL_DATA], unspecified Query" at bounding box center [577, 212] width 674 height 31
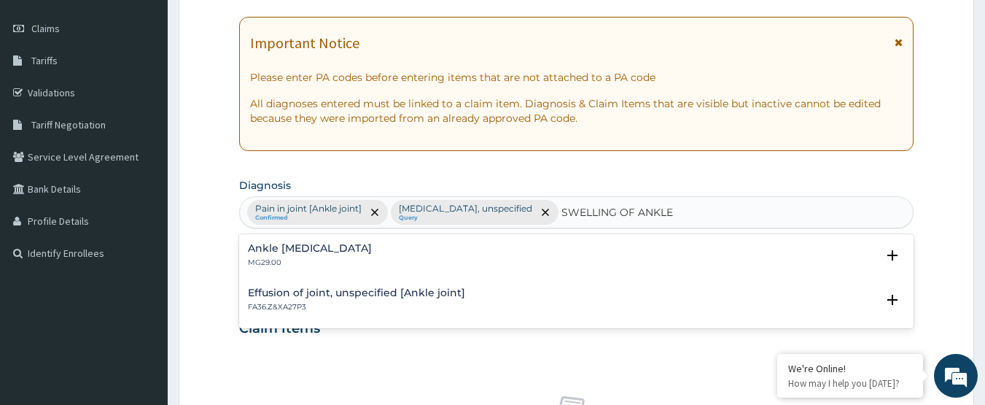
type input "SWELLING OF ANKLE"
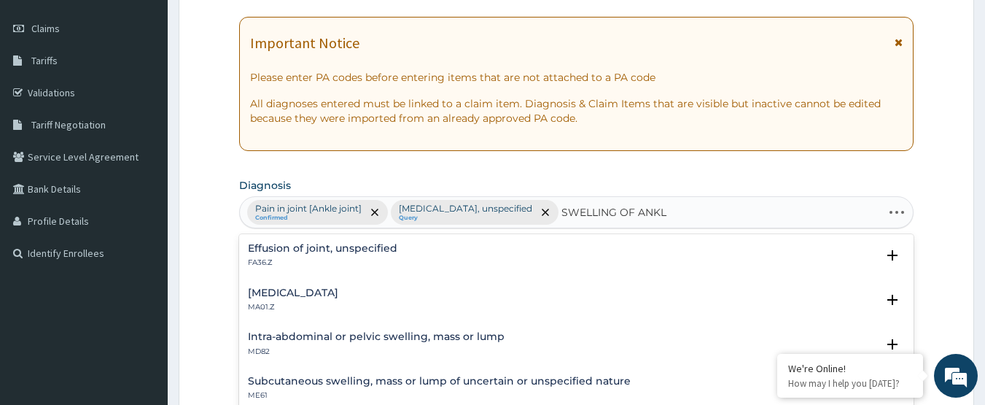
type input "SWELLING OF ANKLE"
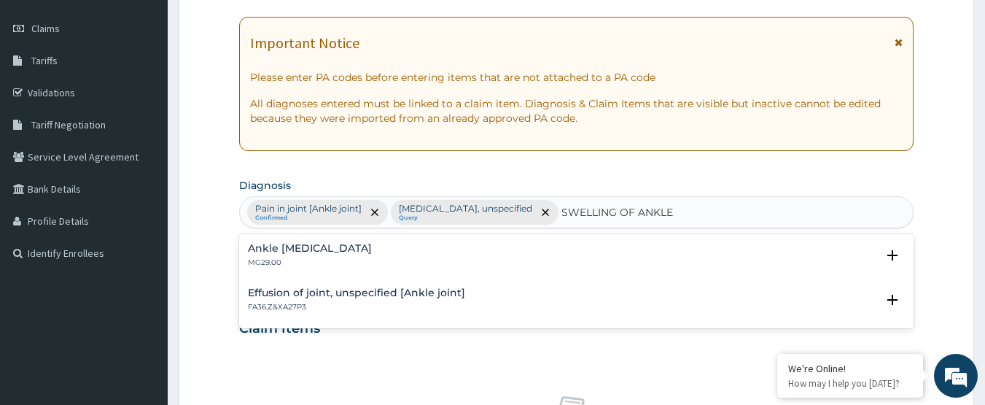
click at [437, 308] on p "FA36.Z&XA27P3" at bounding box center [356, 307] width 217 height 10
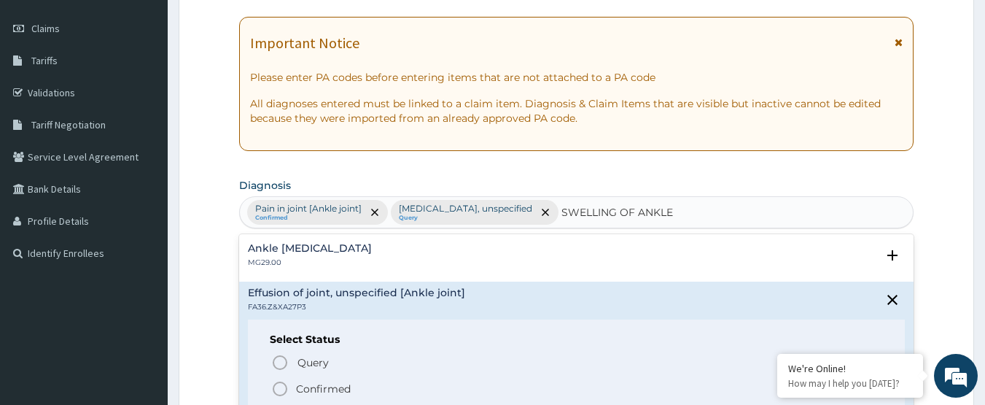
click at [317, 392] on p "Confirmed" at bounding box center [323, 388] width 55 height 15
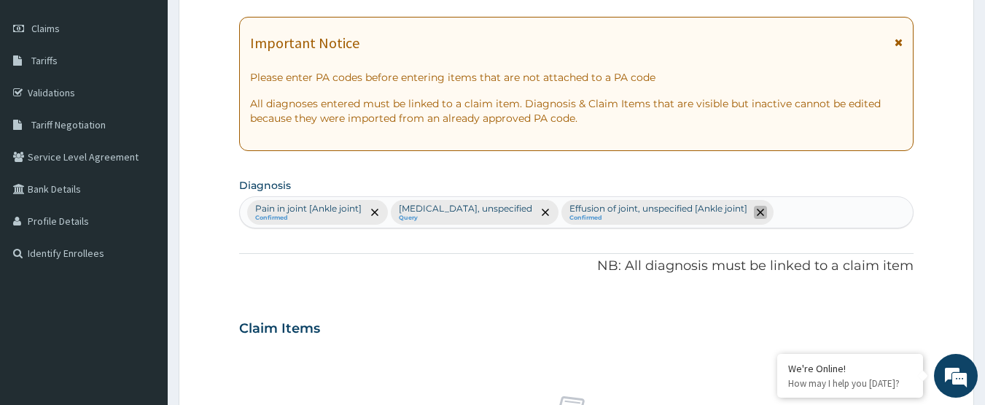
click at [767, 217] on span "remove selection option" at bounding box center [760, 212] width 13 height 13
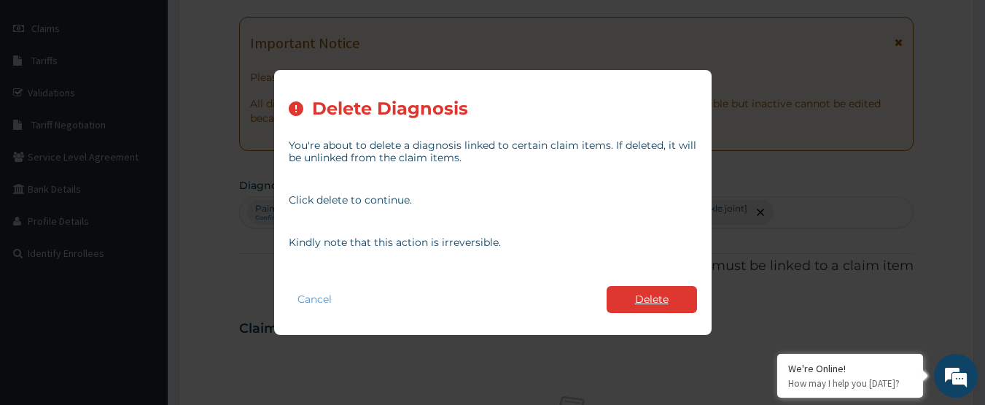
click at [664, 301] on button "Delete" at bounding box center [652, 299] width 90 height 27
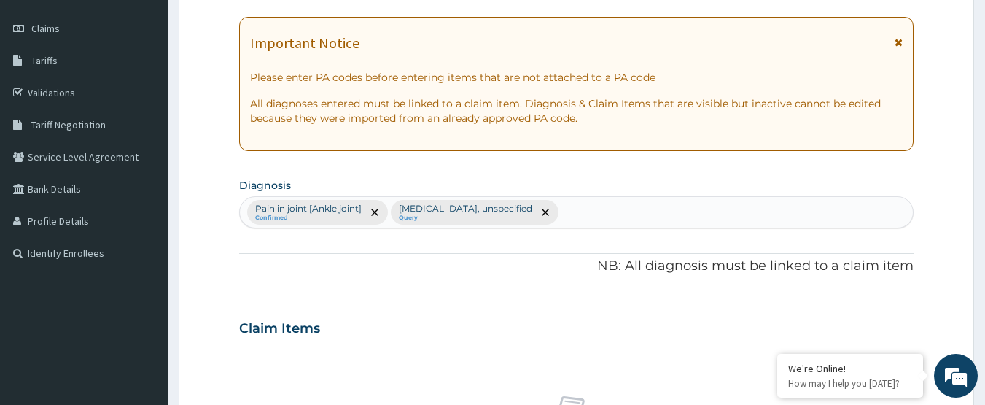
click at [688, 213] on div "Pain in joint [Ankle joint] Confirmed Gastro-oesophageal reflux disease, unspec…" at bounding box center [577, 212] width 674 height 31
type input "SWELLING OF ANKL"
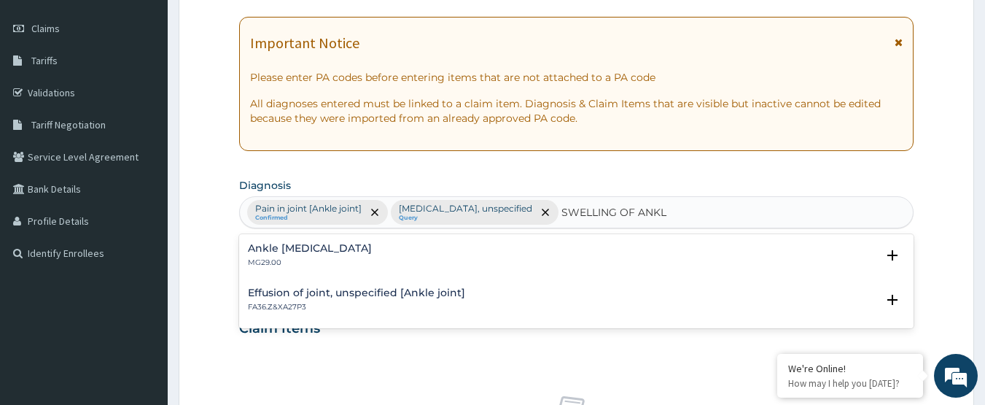
click at [336, 245] on div "Ankle oedema MG29.00" at bounding box center [577, 256] width 658 height 26
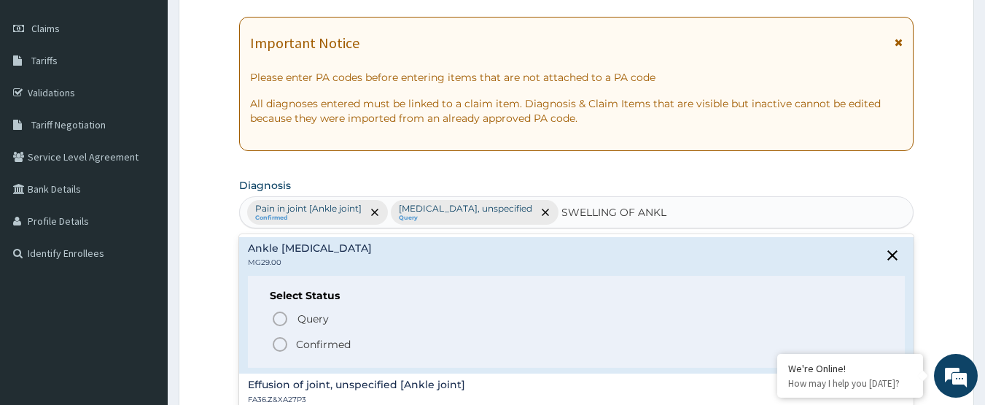
click at [330, 342] on p "Confirmed" at bounding box center [323, 344] width 55 height 15
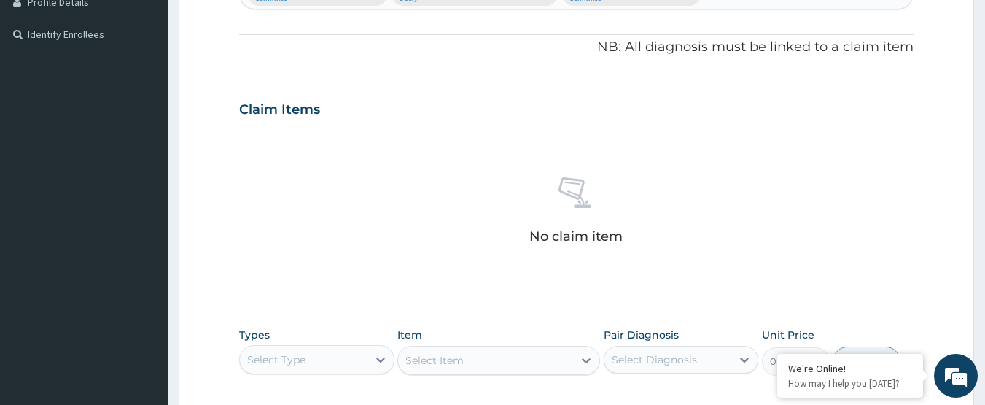
scroll to position [632, 0]
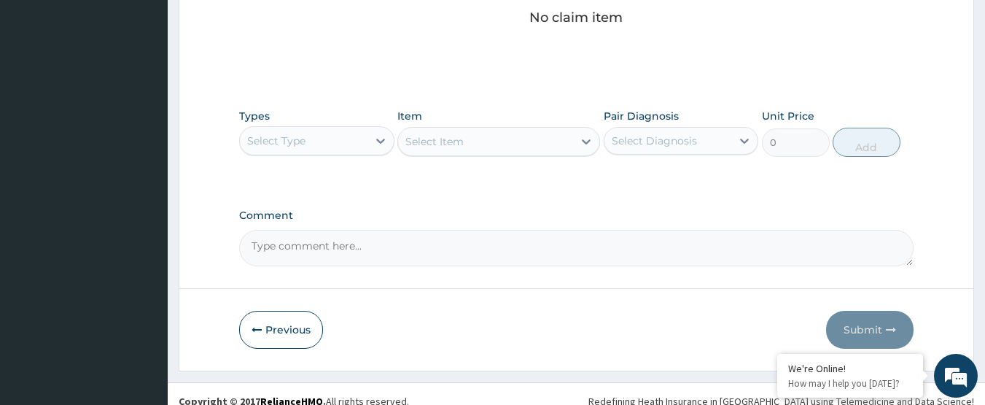
click at [322, 149] on div "Select Type" at bounding box center [304, 140] width 128 height 23
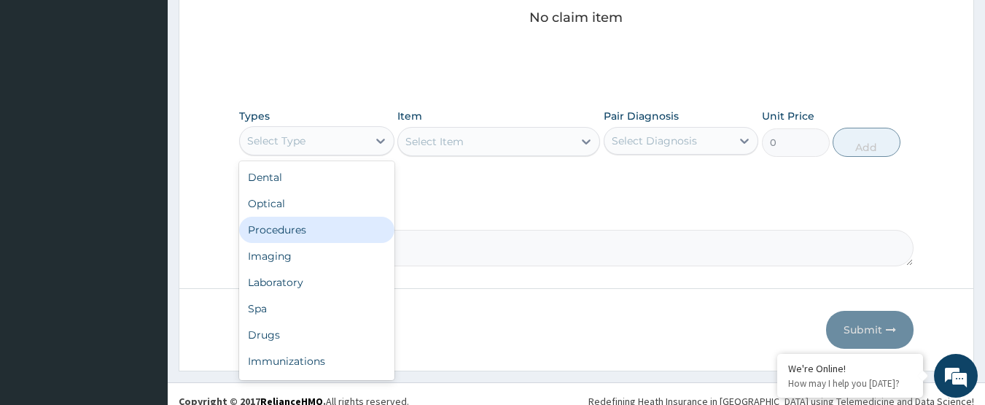
click at [311, 236] on div "Procedures" at bounding box center [316, 230] width 155 height 26
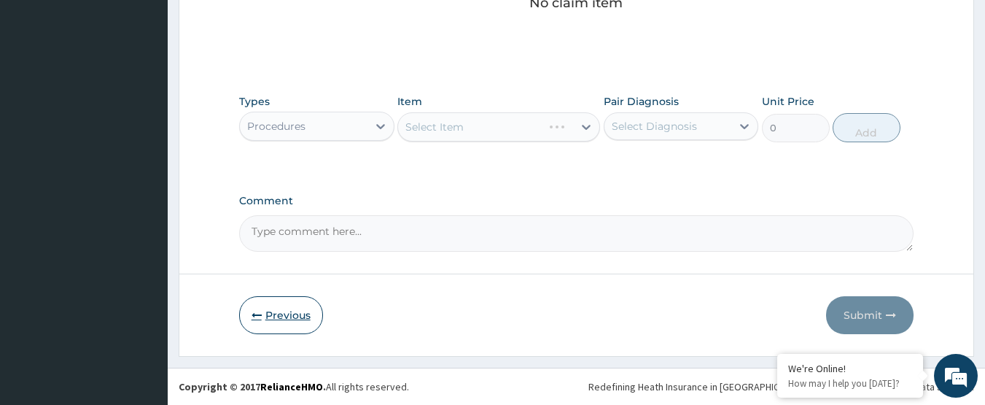
click at [281, 311] on button "Previous" at bounding box center [281, 315] width 84 height 38
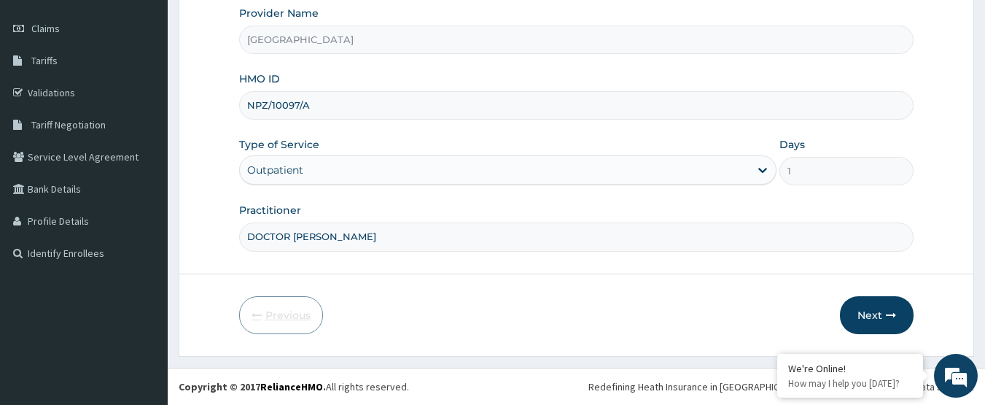
scroll to position [195, 0]
click at [337, 236] on input "DOCTOR ABDUL" at bounding box center [576, 236] width 675 height 28
type input "DOCTOR [PERSON_NAME]"
click at [877, 321] on button "Next" at bounding box center [877, 315] width 74 height 38
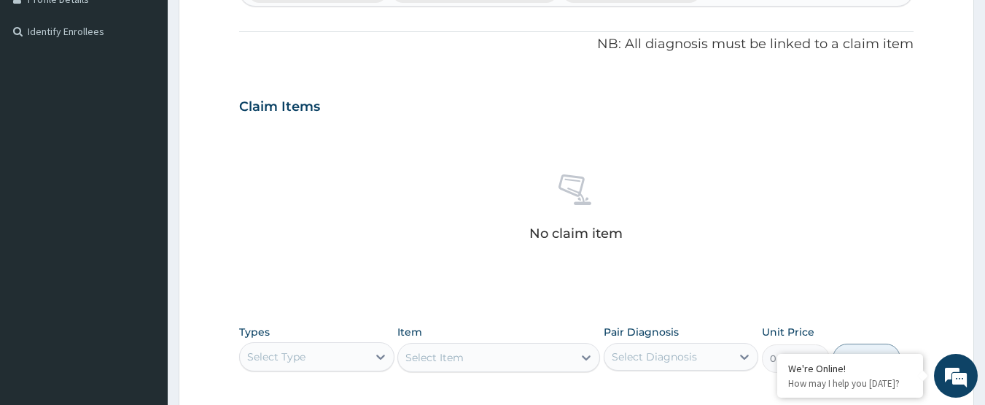
scroll to position [559, 0]
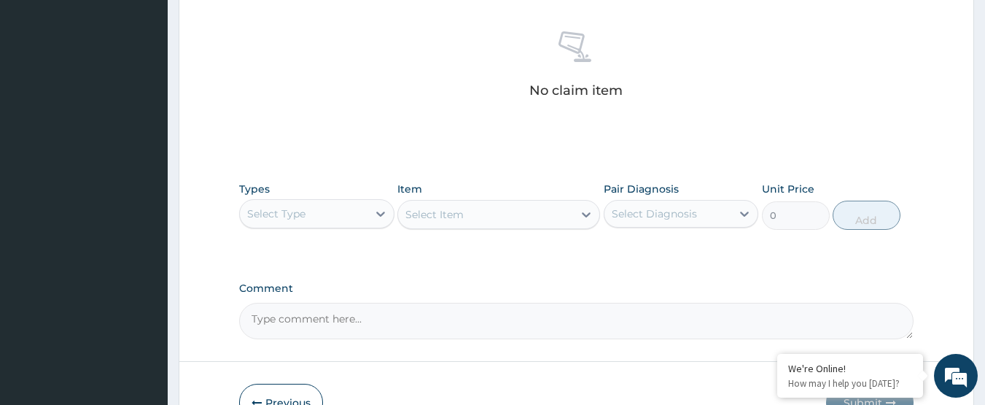
click at [364, 210] on div "Select Type" at bounding box center [304, 213] width 128 height 23
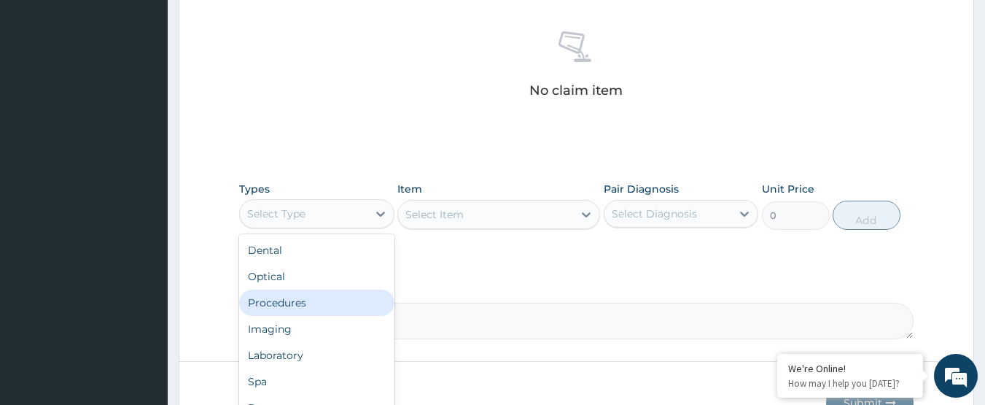
drag, startPoint x: 331, startPoint y: 304, endPoint x: 497, endPoint y: 298, distance: 165.6
click at [334, 304] on div "Procedures" at bounding box center [316, 302] width 155 height 26
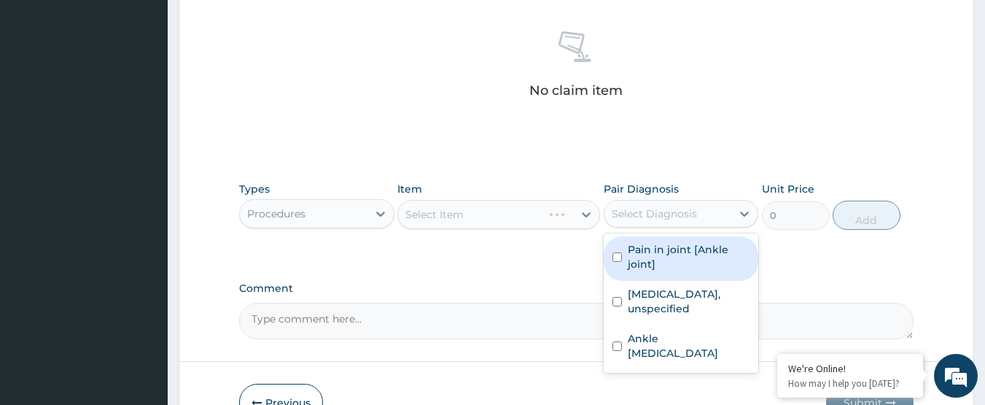
click at [720, 218] on div "Select Diagnosis" at bounding box center [668, 213] width 128 height 23
click at [711, 253] on label "Pain in joint [Ankle joint]" at bounding box center [689, 256] width 122 height 29
checkbox input "true"
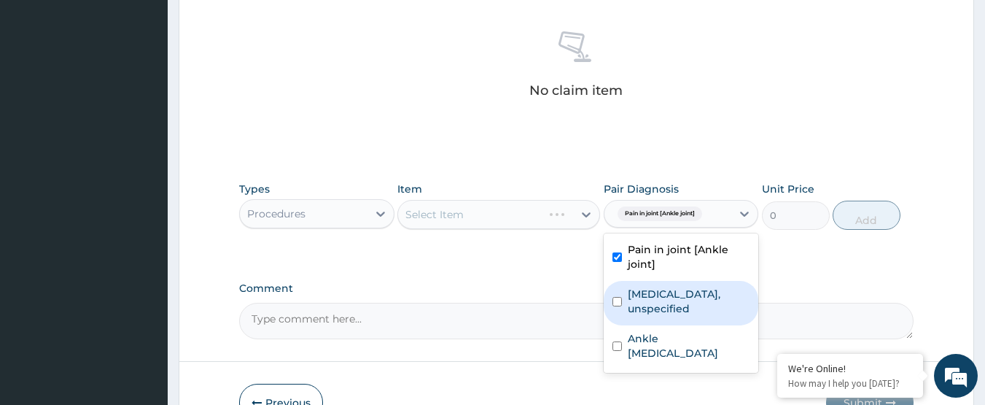
drag, startPoint x: 700, startPoint y: 296, endPoint x: 688, endPoint y: 325, distance: 31.7
click at [700, 297] on label "[MEDICAL_DATA], unspecified" at bounding box center [689, 301] width 122 height 29
checkbox input "true"
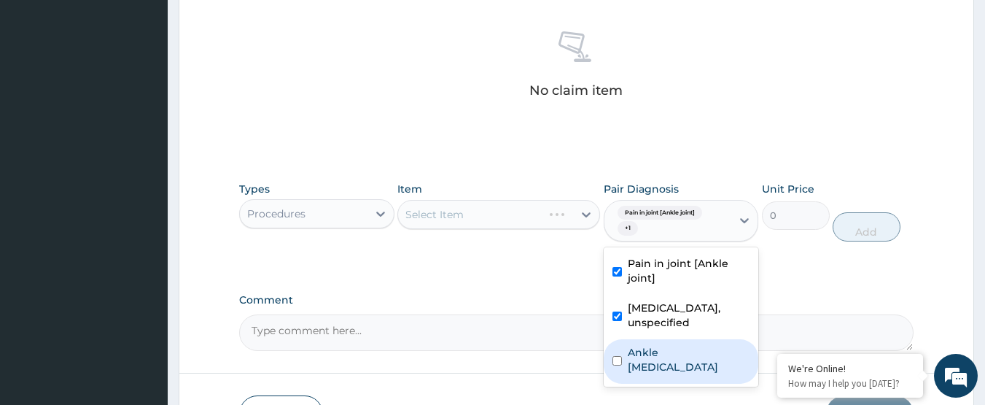
click at [682, 370] on label "Ankle [MEDICAL_DATA]" at bounding box center [689, 359] width 122 height 29
checkbox input "true"
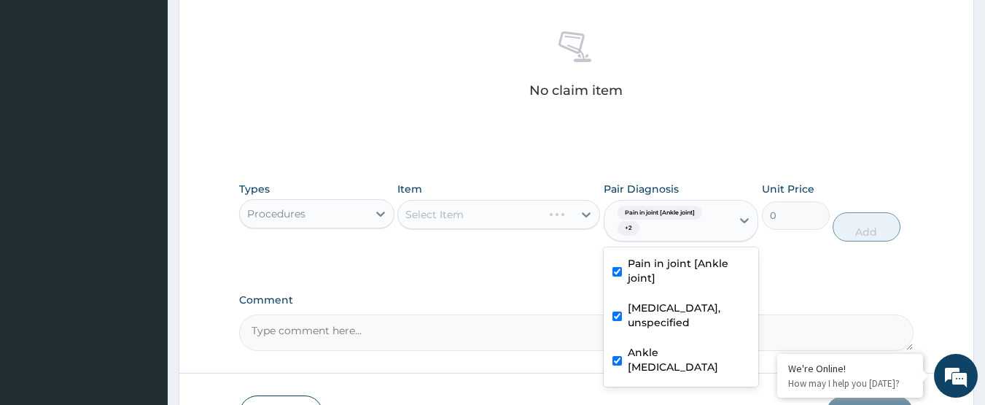
click at [510, 264] on div "Types Procedures Item Select Item Pair Diagnosis option Ankle oedema, selected.…" at bounding box center [576, 222] width 675 height 97
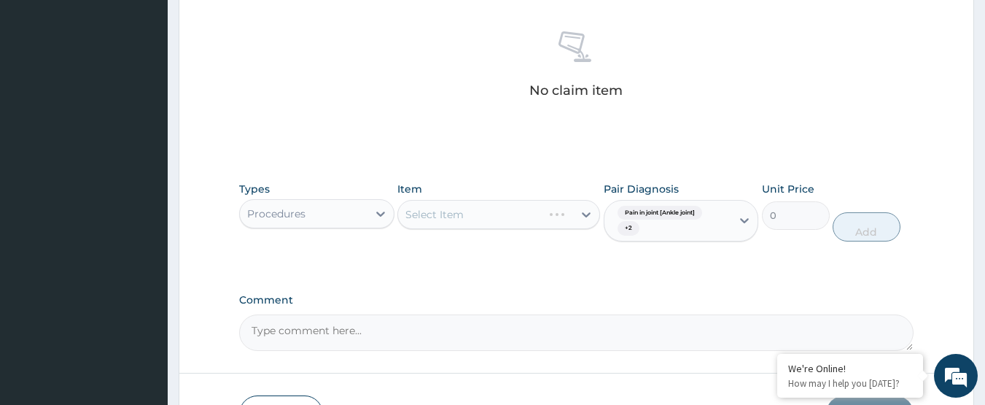
click at [527, 206] on div "Select Item" at bounding box center [498, 214] width 203 height 29
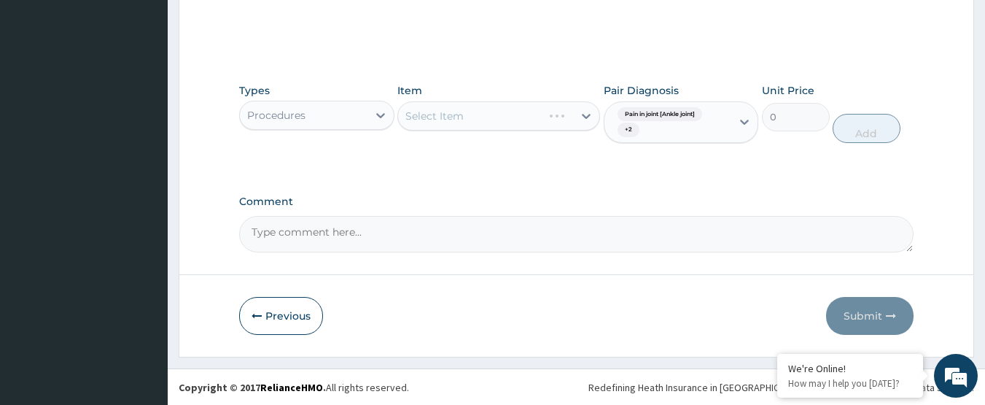
scroll to position [658, 0]
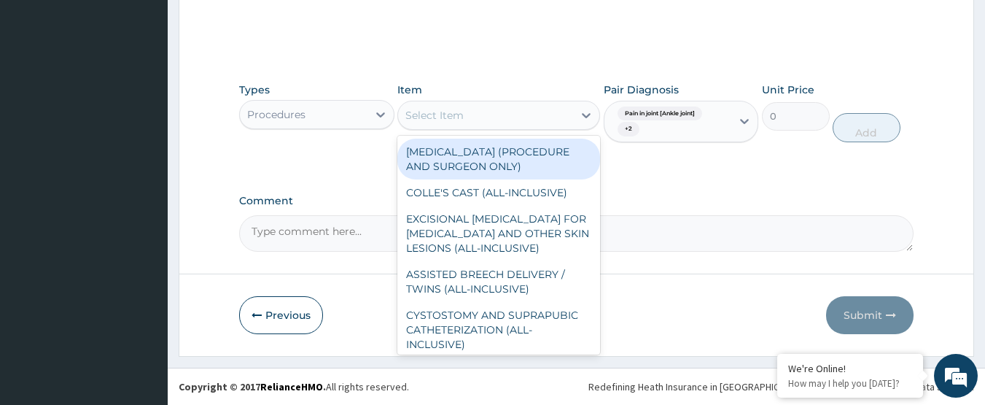
click at [532, 113] on div "Select Item" at bounding box center [485, 115] width 175 height 23
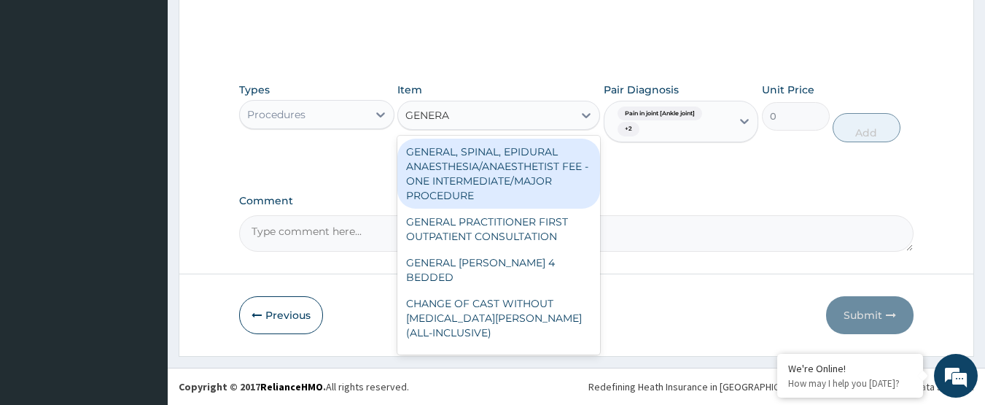
type input "GENERAL"
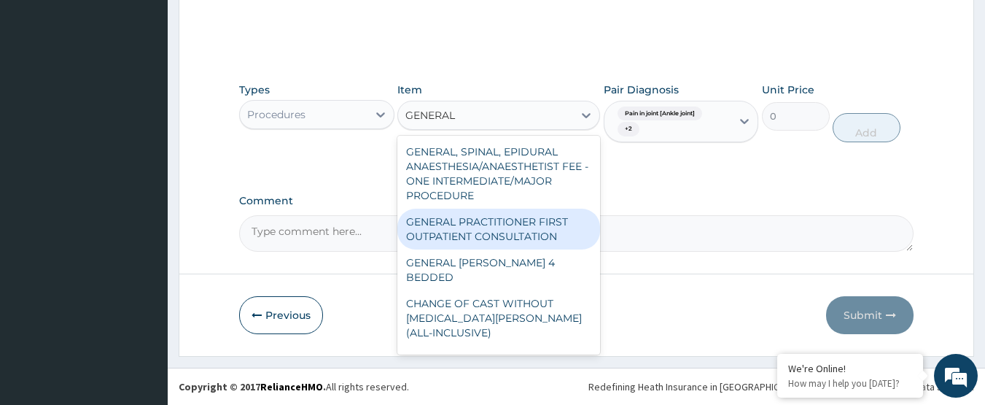
click at [529, 249] on div "GENERAL PRACTITIONER FIRST OUTPATIENT CONSULTATION" at bounding box center [498, 229] width 203 height 41
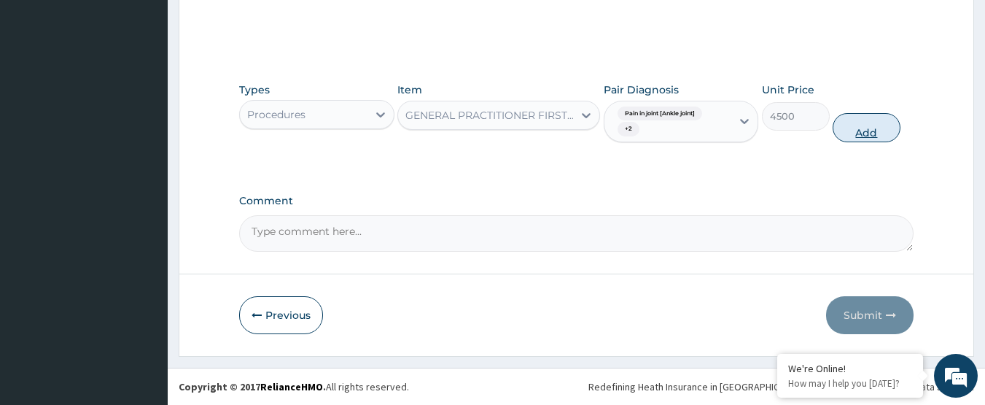
click at [875, 141] on button "Add" at bounding box center [867, 127] width 68 height 29
type input "0"
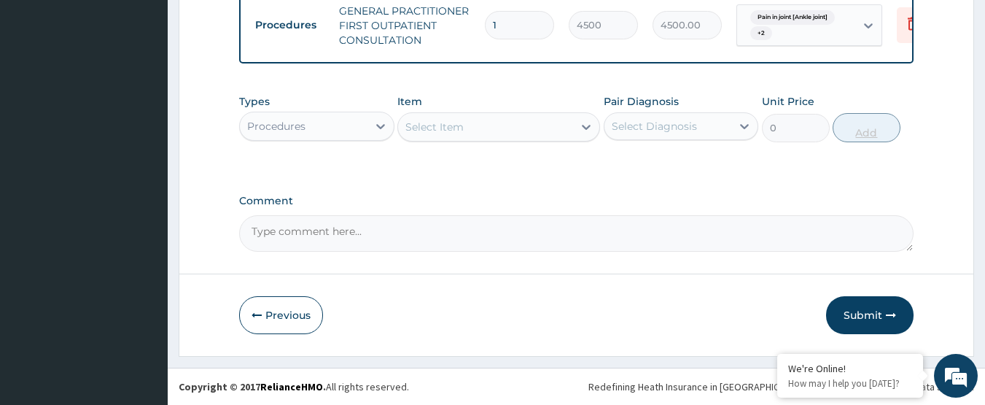
scroll to position [596, 0]
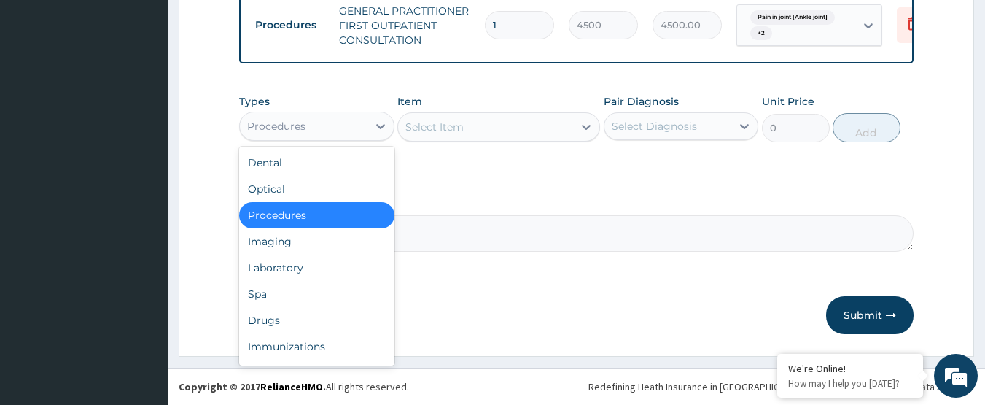
click at [358, 128] on div "Procedures" at bounding box center [304, 125] width 128 height 23
click at [306, 312] on div "Drugs" at bounding box center [316, 320] width 155 height 26
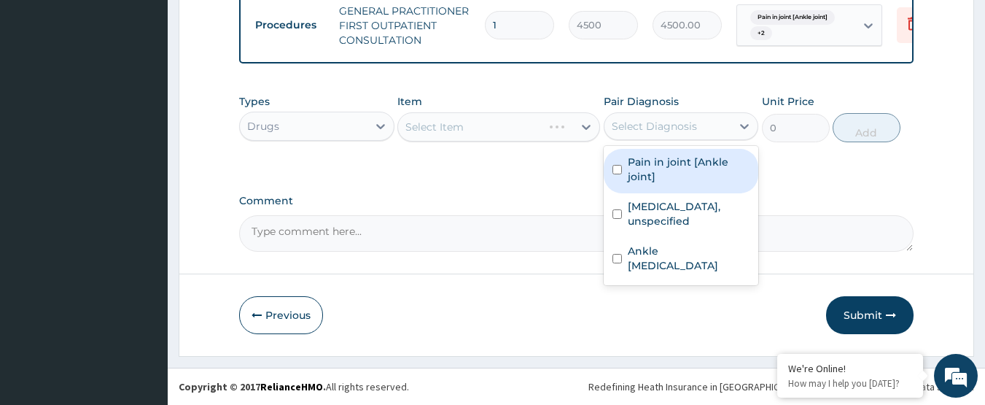
click at [705, 128] on div "Select Diagnosis" at bounding box center [668, 125] width 128 height 23
click at [680, 163] on label "Pain in joint [Ankle joint]" at bounding box center [689, 169] width 122 height 29
checkbox input "true"
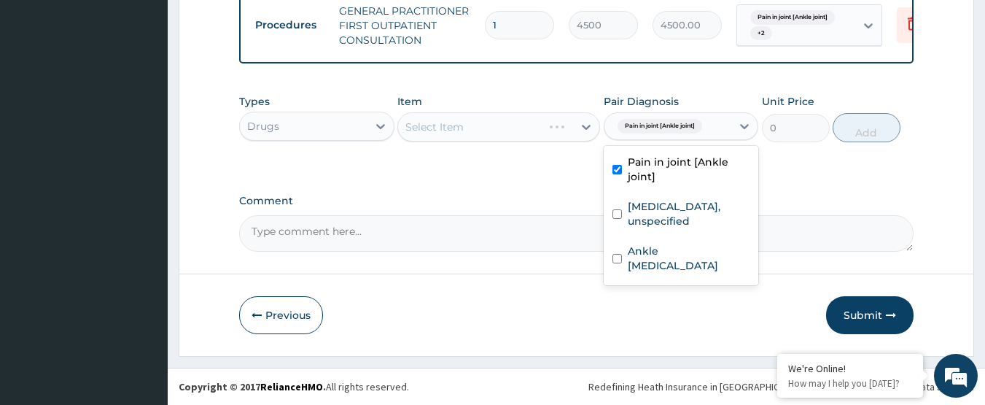
click at [518, 202] on label "Comment" at bounding box center [576, 201] width 675 height 12
click at [518, 215] on textarea "Comment" at bounding box center [576, 233] width 675 height 36
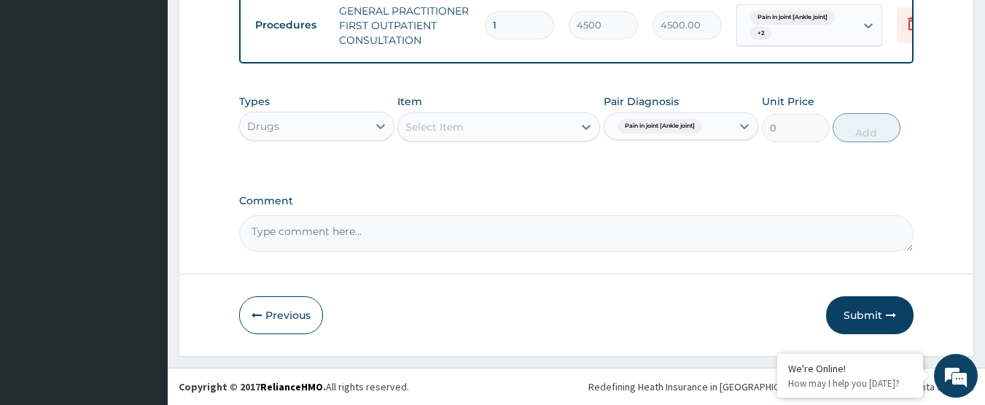
click at [489, 131] on div "Select Item" at bounding box center [485, 126] width 175 height 23
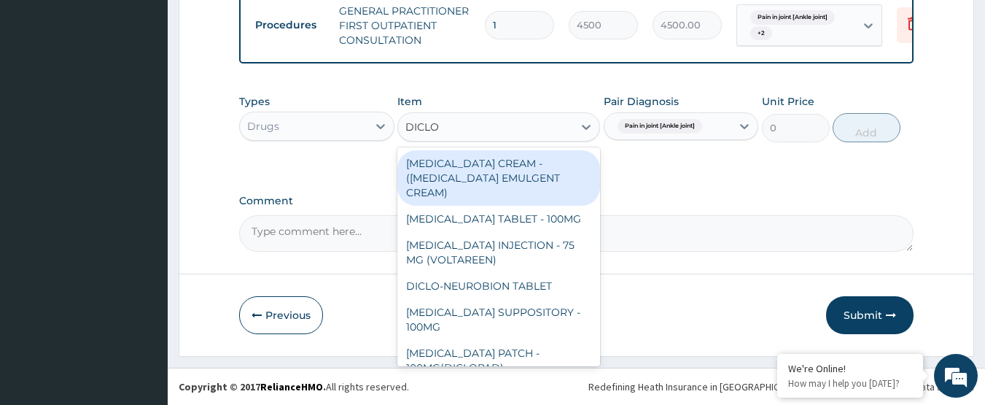
type input "DICLOF"
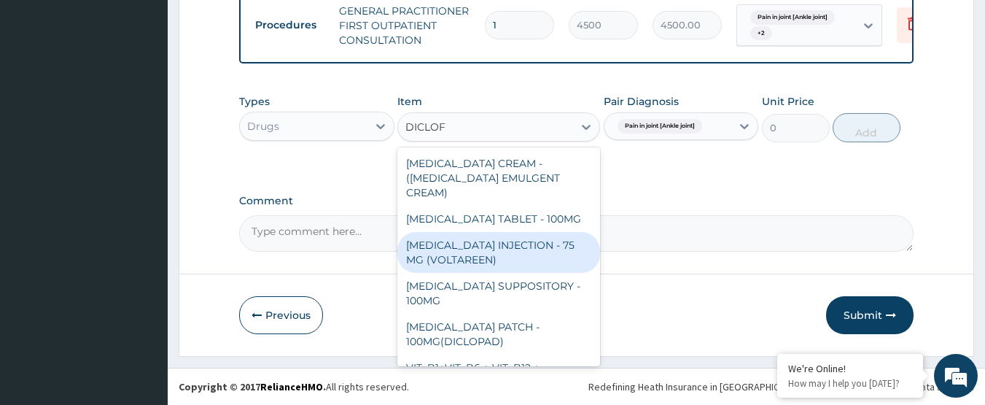
click at [521, 233] on div "[MEDICAL_DATA] INJECTION - 75 MG (VOLTAREEN)" at bounding box center [498, 252] width 203 height 41
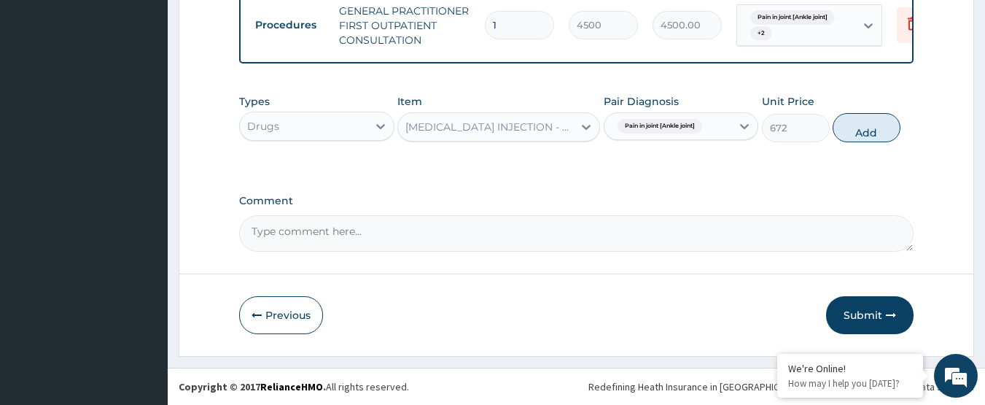
click at [870, 133] on button "Add" at bounding box center [867, 127] width 68 height 29
type input "0"
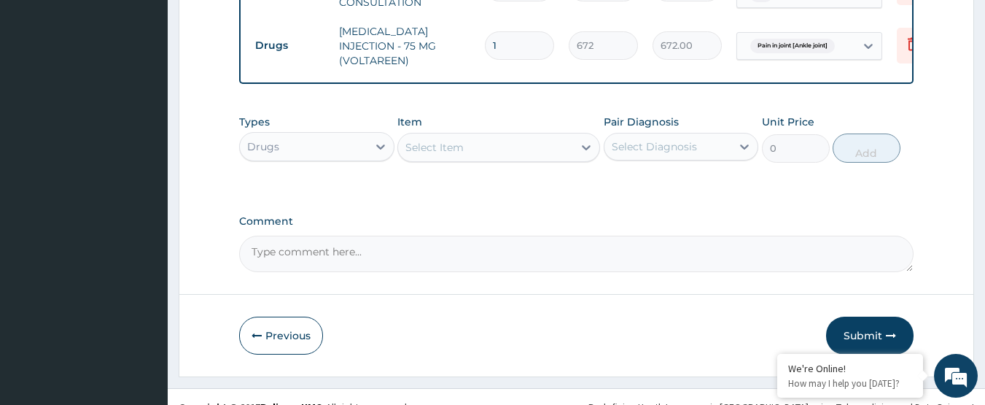
scroll to position [647, 0]
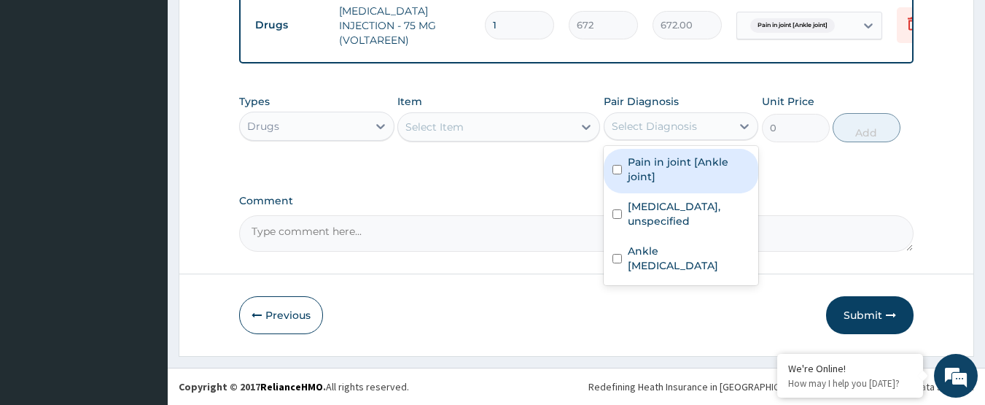
click at [618, 133] on div "Select Diagnosis" at bounding box center [668, 125] width 128 height 23
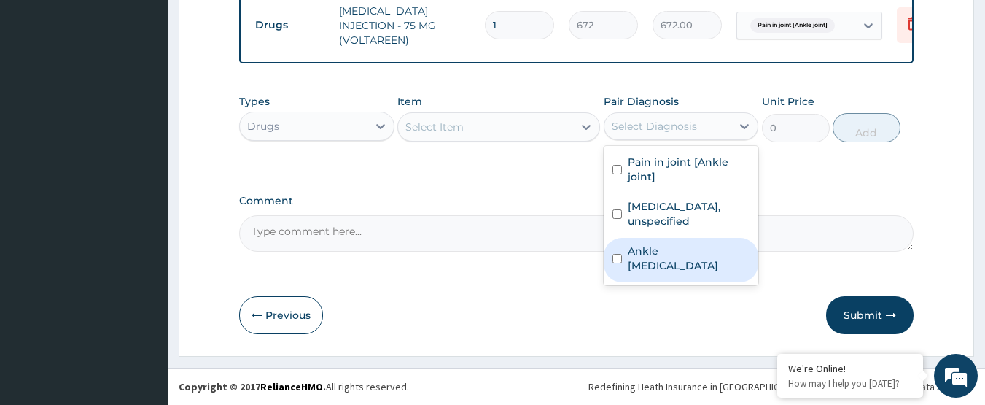
click at [664, 268] on label "Ankle [MEDICAL_DATA]" at bounding box center [689, 258] width 122 height 29
checkbox input "true"
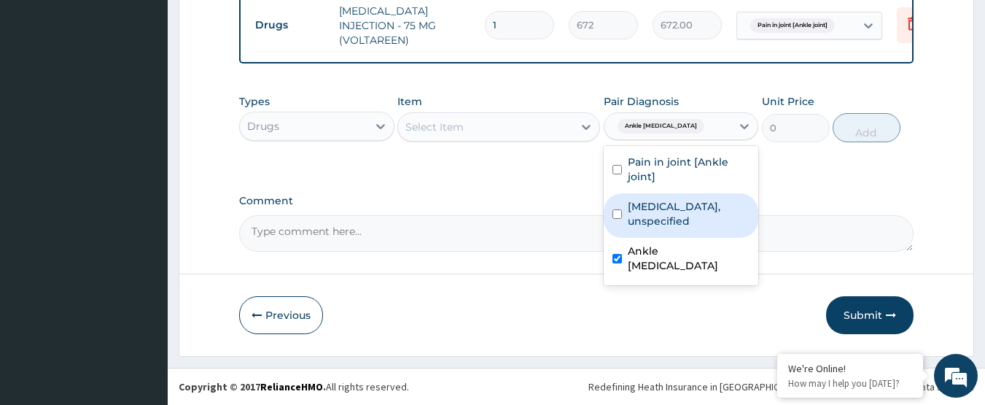
click at [417, 129] on div "Select Item" at bounding box center [434, 127] width 58 height 15
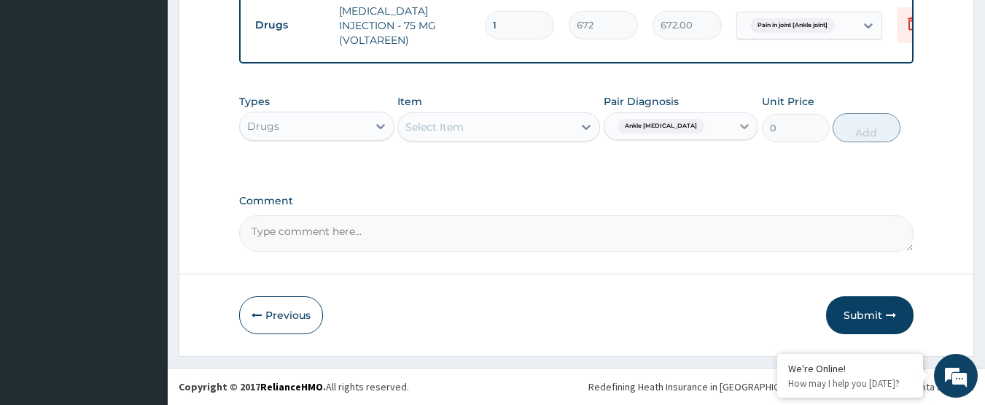
click at [748, 124] on icon at bounding box center [745, 126] width 9 height 5
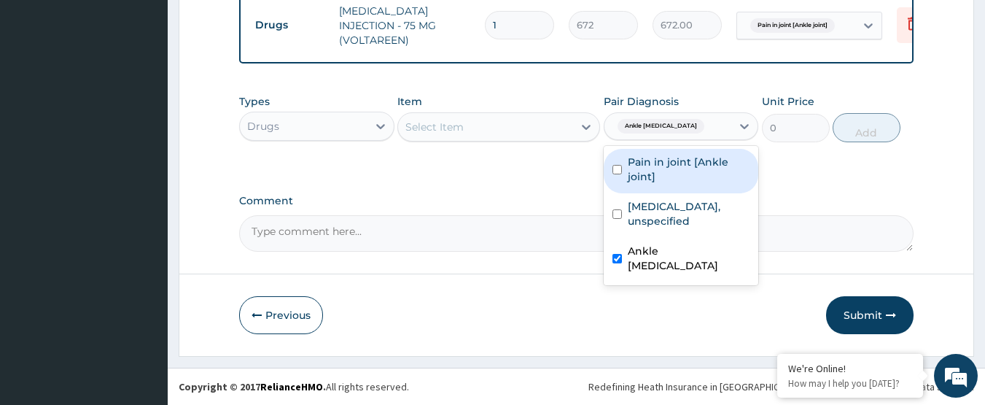
click at [691, 170] on label "Pain in joint [Ankle joint]" at bounding box center [689, 169] width 122 height 29
checkbox input "true"
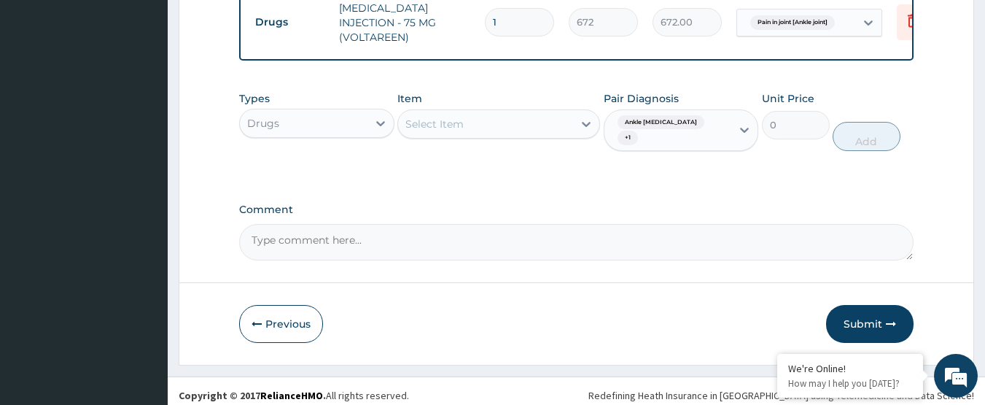
click at [471, 118] on div "Select Item" at bounding box center [485, 123] width 175 height 23
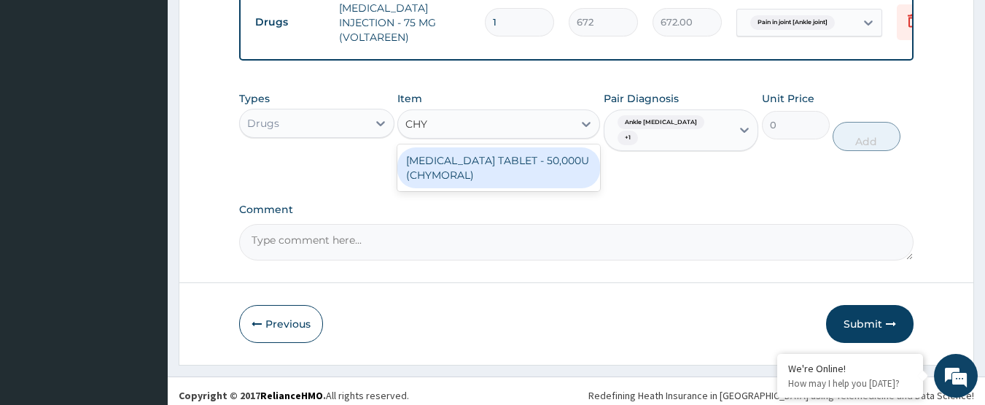
type input "CHYM"
click at [502, 178] on div "[MEDICAL_DATA] TABLET - 50,000U (CHYMORAL)" at bounding box center [498, 167] width 203 height 41
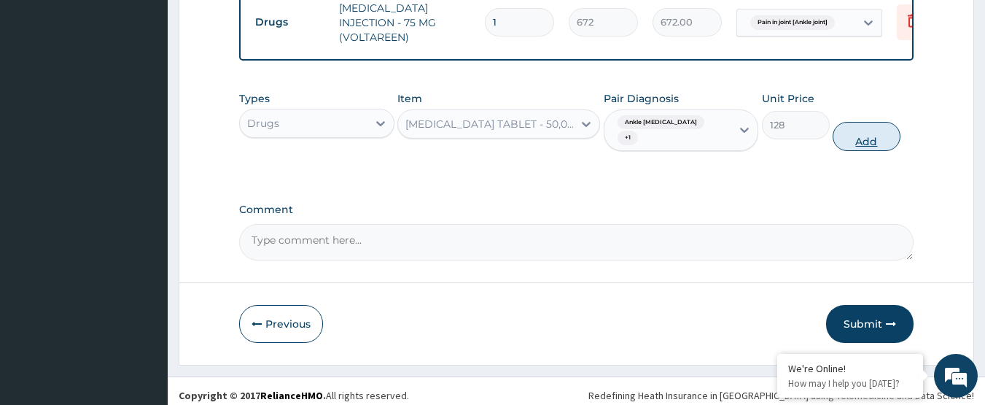
click at [847, 136] on button "Add" at bounding box center [867, 136] width 68 height 29
type input "0"
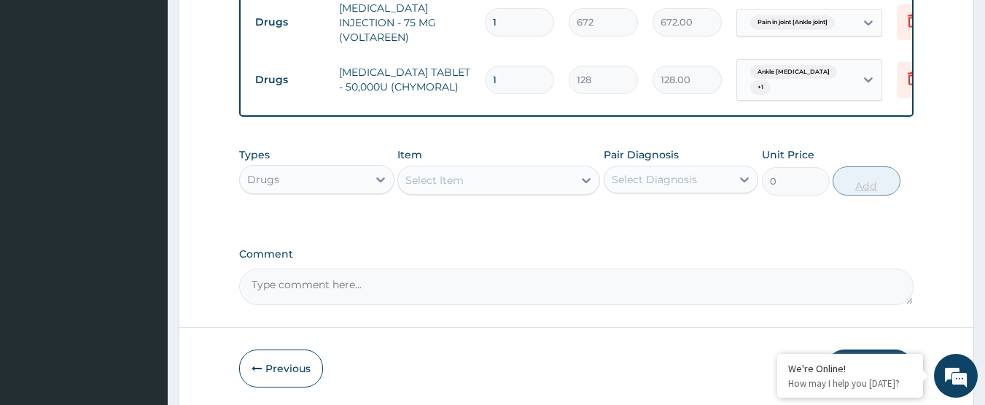
type input "0.00"
type input "3"
type input "384.00"
type input "30"
type input "3840.00"
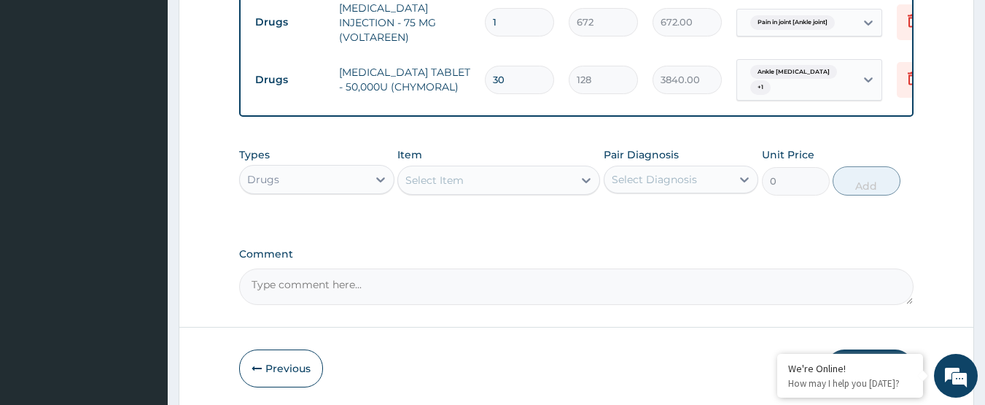
type input "3"
type input "384.00"
type input "0.00"
type input "3"
type input "384.00"
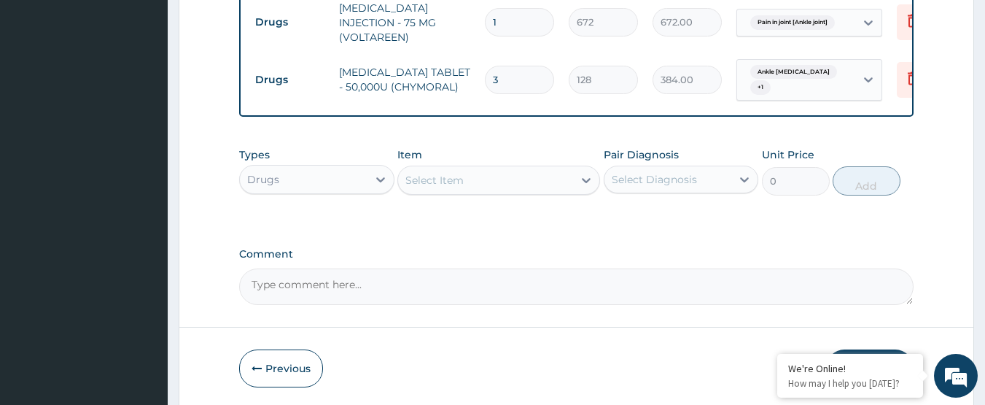
type input "30"
type input "3840.00"
type input "30"
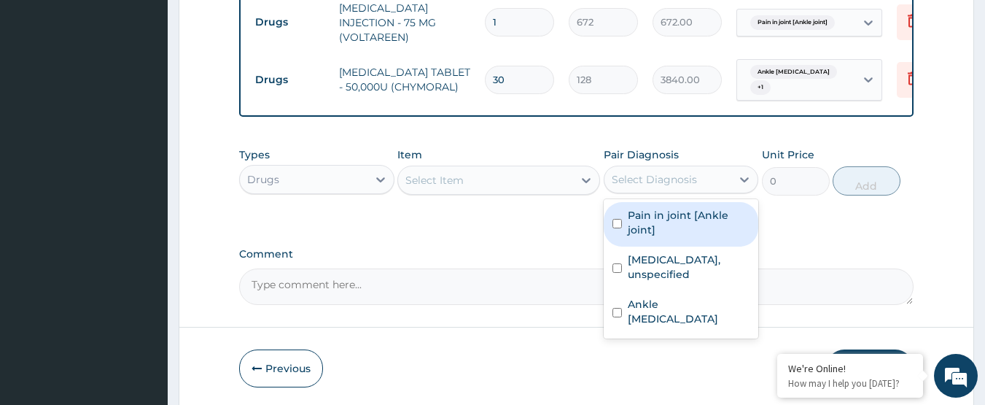
click at [699, 168] on div "Select Diagnosis" at bounding box center [668, 179] width 128 height 23
click at [502, 268] on textarea "Comment" at bounding box center [576, 286] width 675 height 36
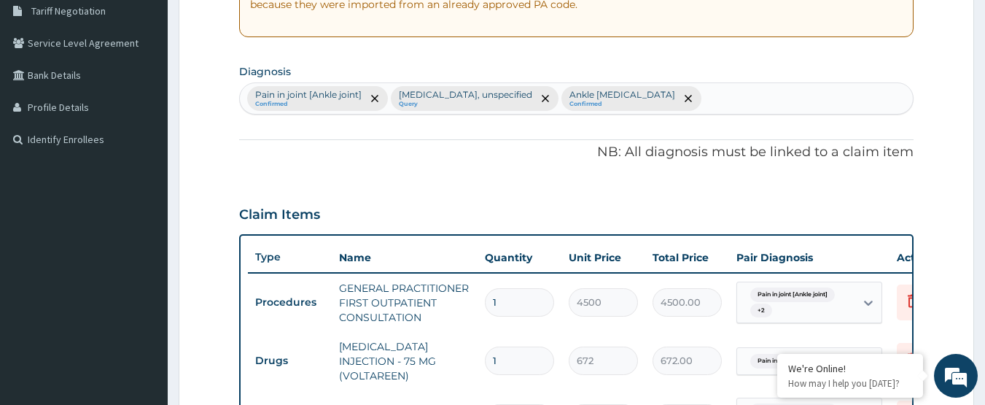
scroll to position [282, 0]
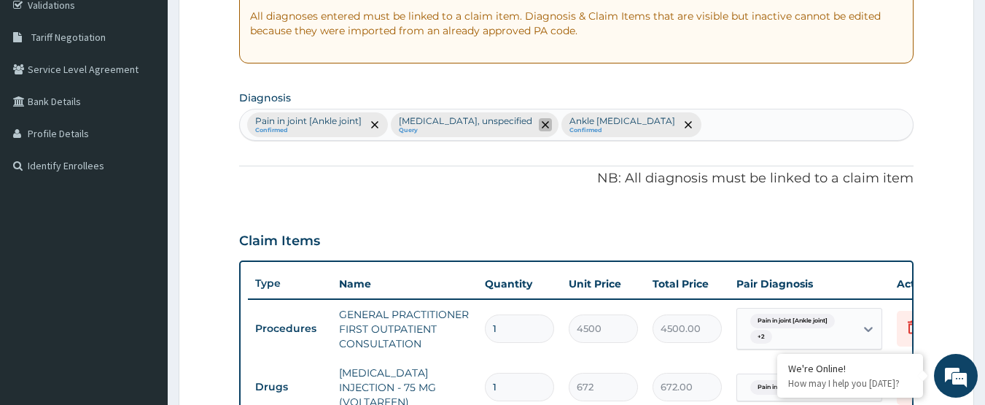
click at [552, 129] on span "remove selection option" at bounding box center [545, 124] width 13 height 13
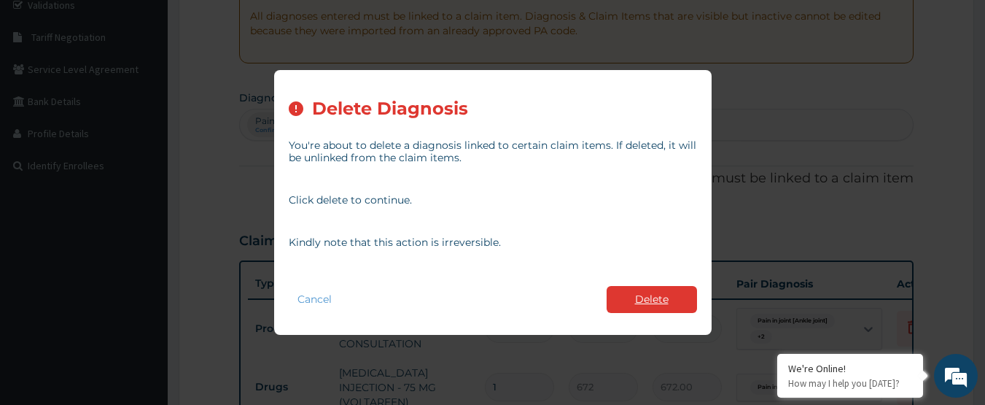
click at [637, 308] on button "Delete" at bounding box center [652, 299] width 90 height 27
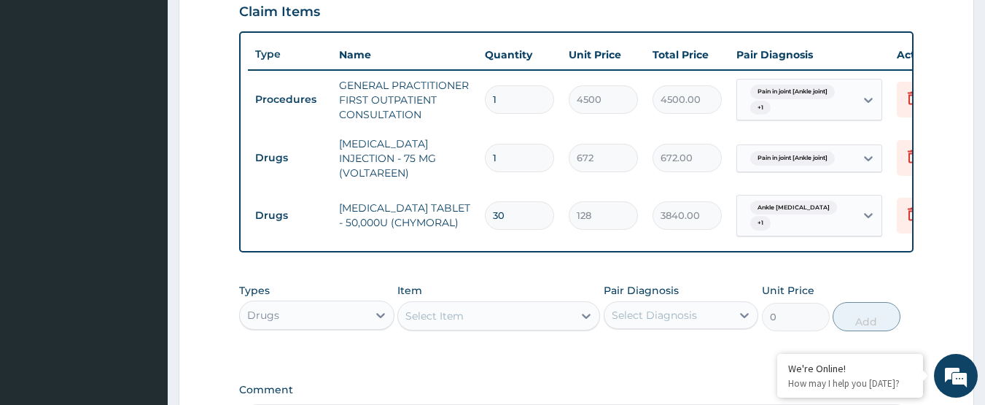
scroll to position [510, 0]
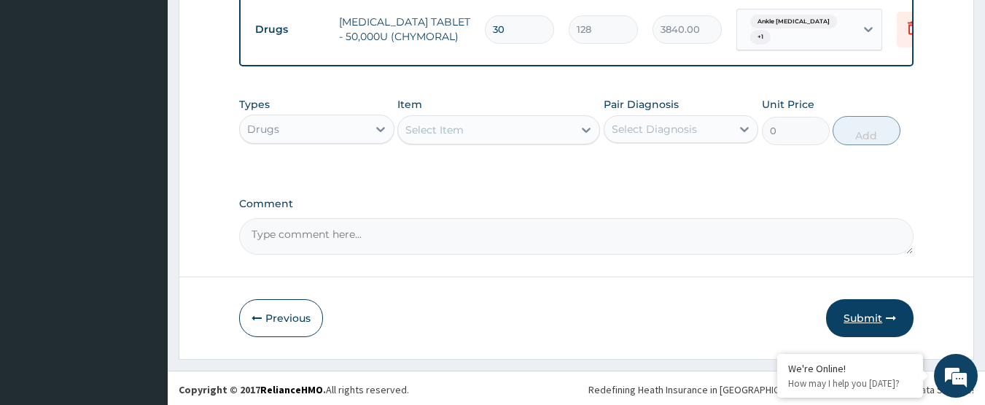
click at [884, 314] on button "Submit" at bounding box center [869, 318] width 87 height 38
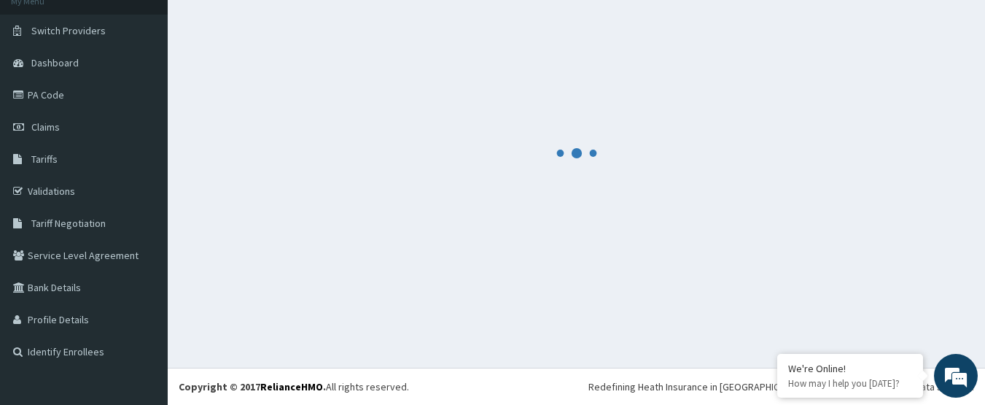
scroll to position [697, 0]
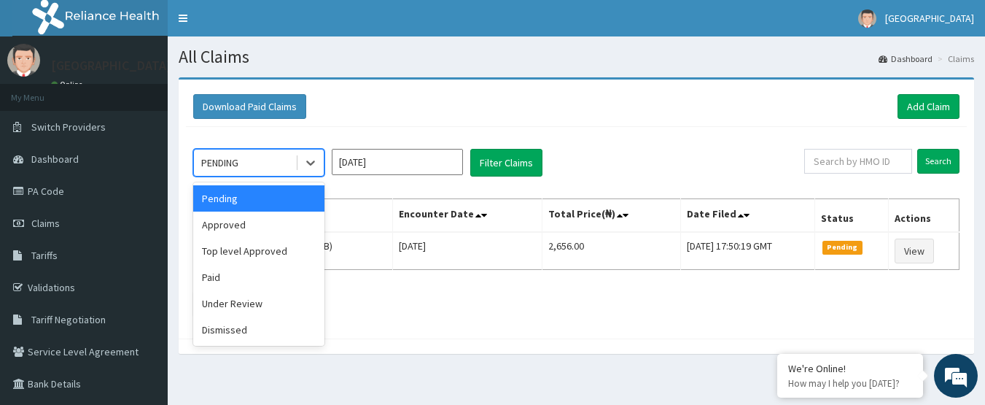
click at [264, 160] on div "PENDING" at bounding box center [244, 162] width 101 height 23
drag, startPoint x: 264, startPoint y: 225, endPoint x: 376, endPoint y: 201, distance: 114.8
click at [264, 225] on div "Approved" at bounding box center [258, 224] width 131 height 26
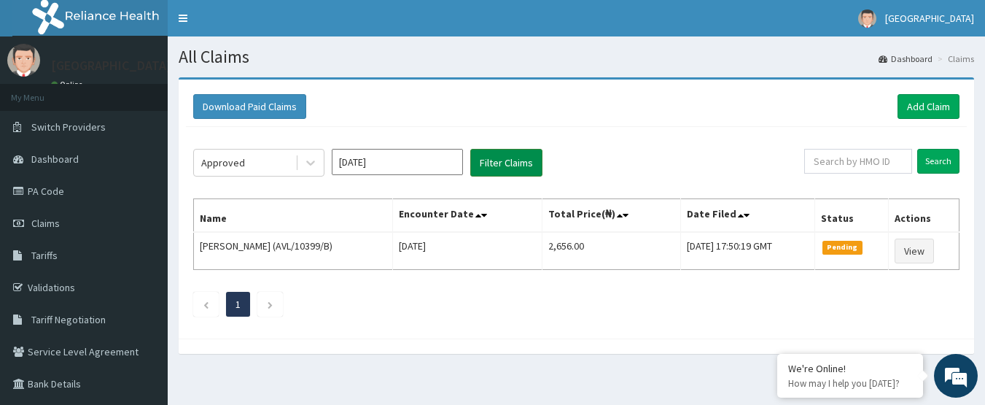
click at [525, 154] on button "Filter Claims" at bounding box center [506, 163] width 72 height 28
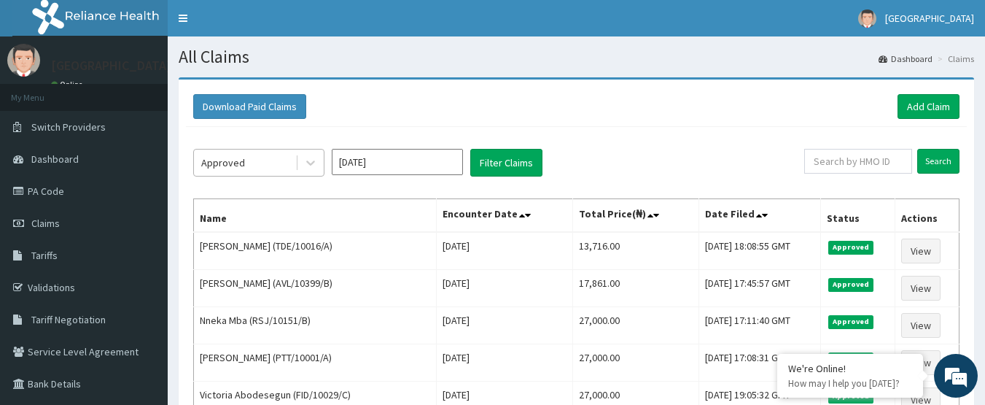
click at [260, 163] on div "Approved" at bounding box center [244, 162] width 101 height 23
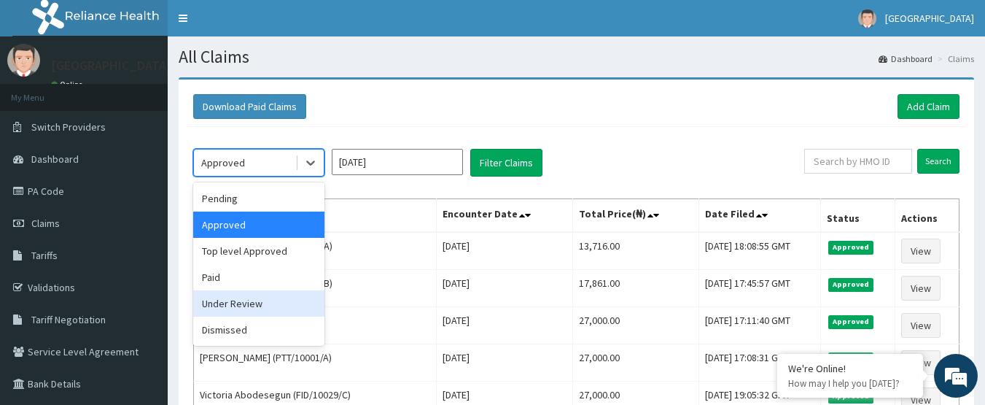
click at [253, 297] on div "Under Review" at bounding box center [258, 303] width 131 height 26
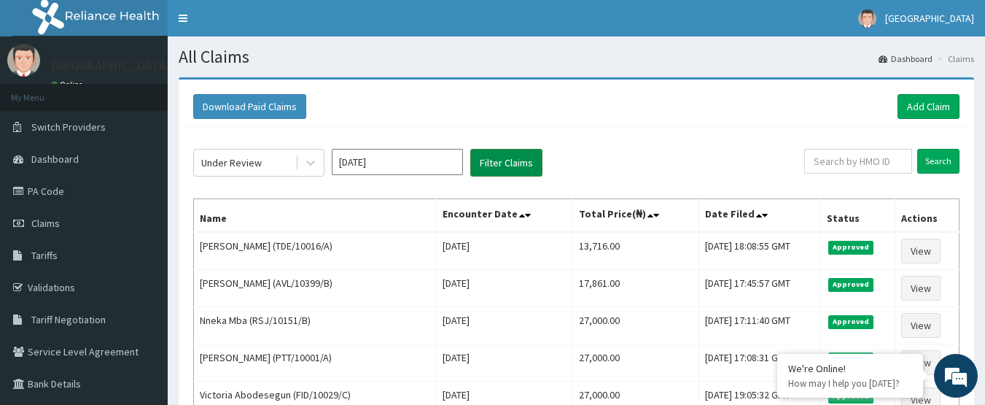
click at [486, 166] on button "Filter Claims" at bounding box center [506, 163] width 72 height 28
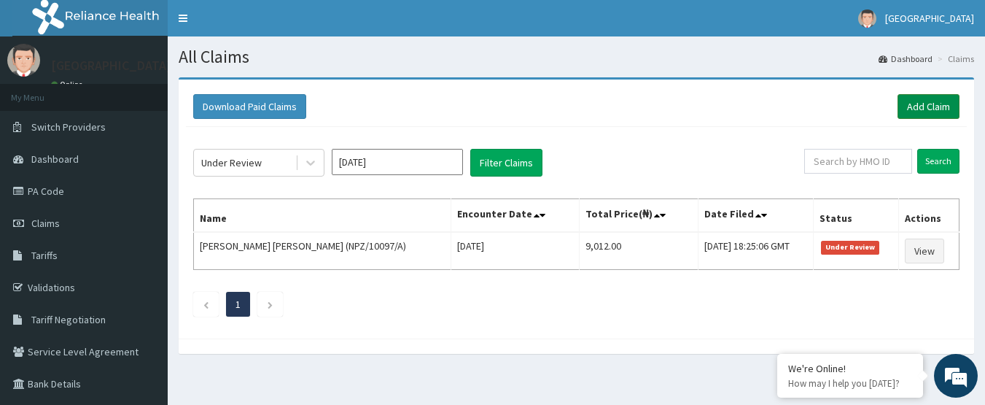
click at [941, 96] on link "Add Claim" at bounding box center [929, 106] width 62 height 25
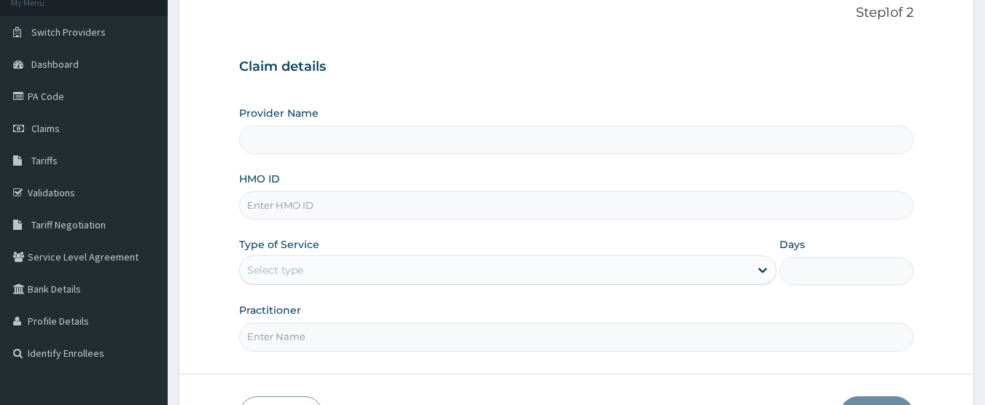
scroll to position [146, 0]
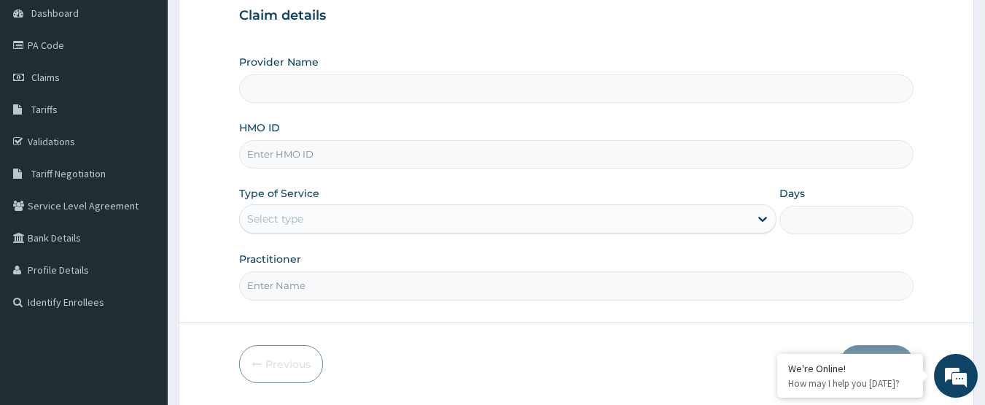
paste input "NPZ/10097/A"
type input "NPZ/10097/A"
type input "[GEOGRAPHIC_DATA]"
type input "NPZ/10097/A"
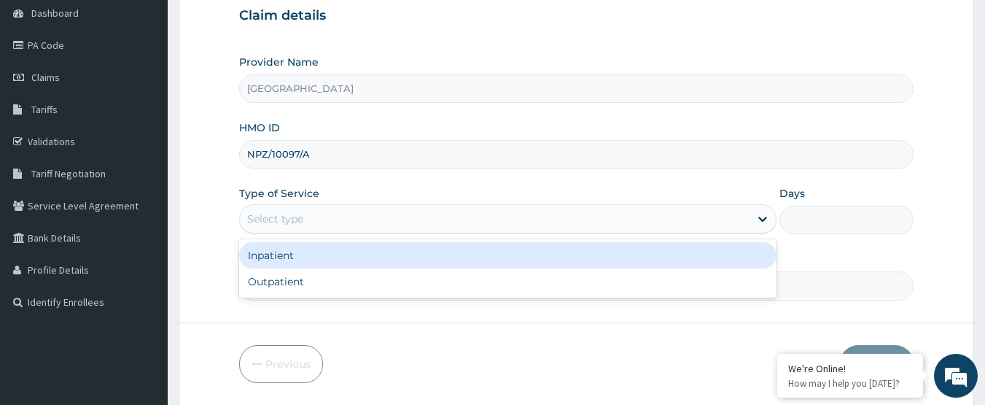
click at [367, 226] on div "Select type" at bounding box center [495, 218] width 510 height 23
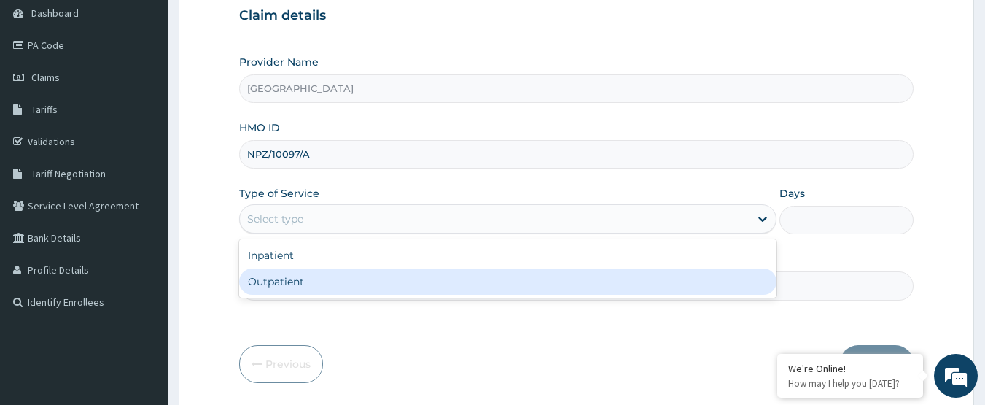
click at [351, 280] on div "Outpatient" at bounding box center [507, 281] width 537 height 26
type input "1"
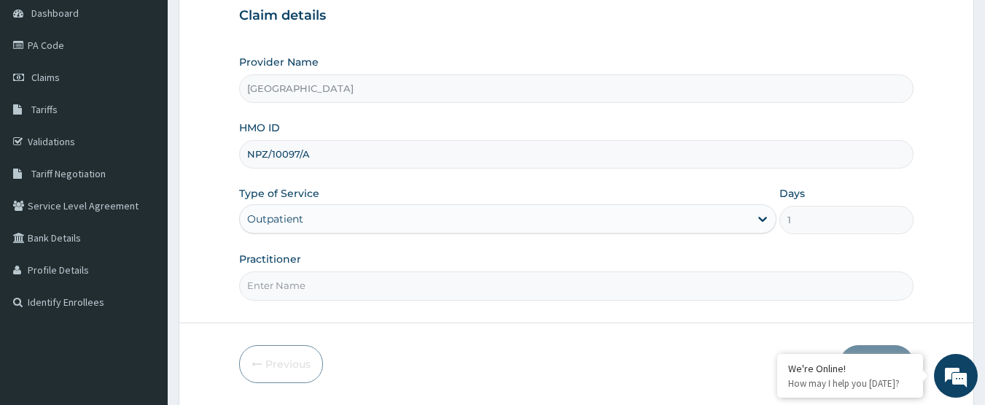
click at [351, 280] on input "Practitioner" at bounding box center [576, 285] width 675 height 28
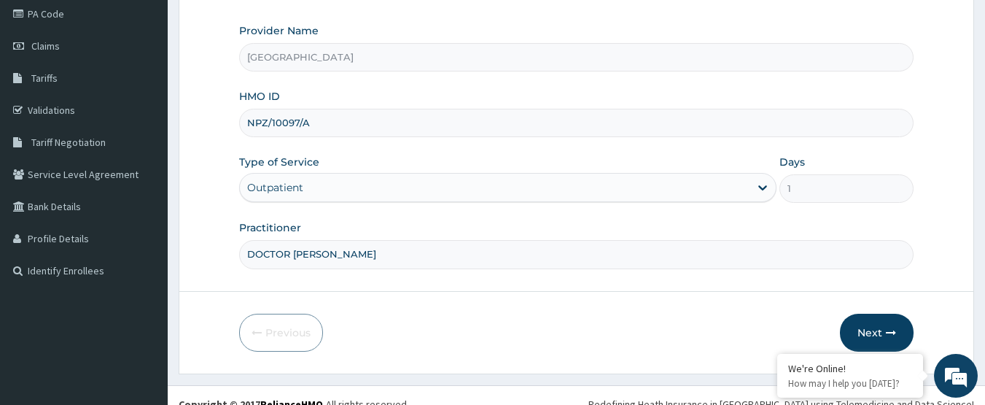
scroll to position [195, 0]
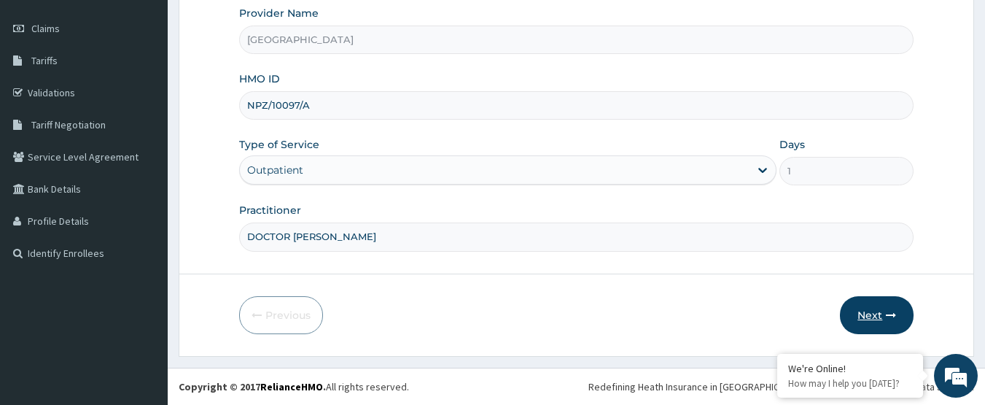
type input "DOCTOR [PERSON_NAME]"
click at [888, 316] on icon "button" at bounding box center [891, 315] width 10 height 10
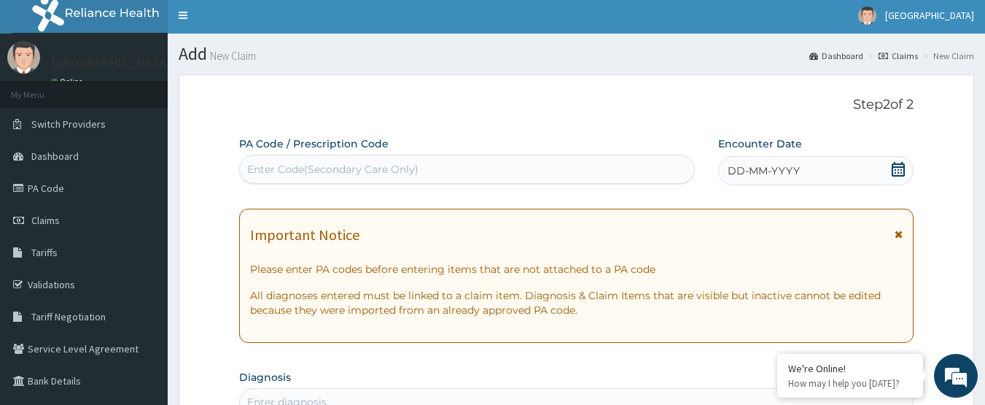
scroll to position [0, 0]
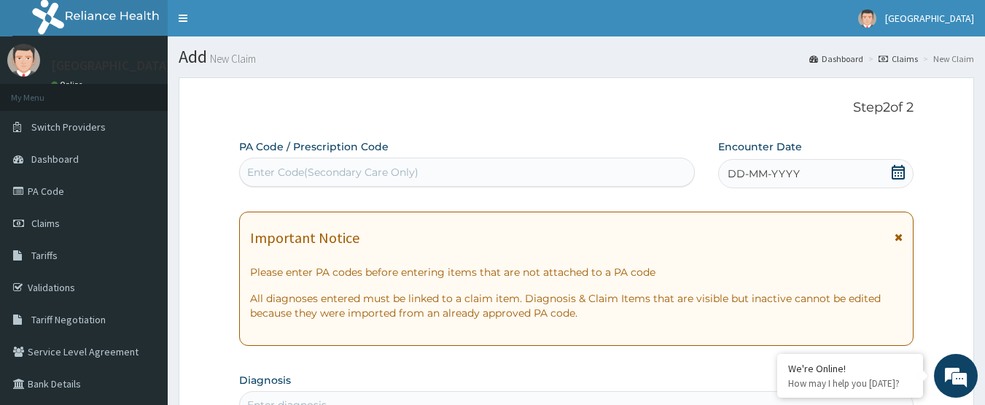
click at [894, 165] on icon at bounding box center [898, 172] width 15 height 15
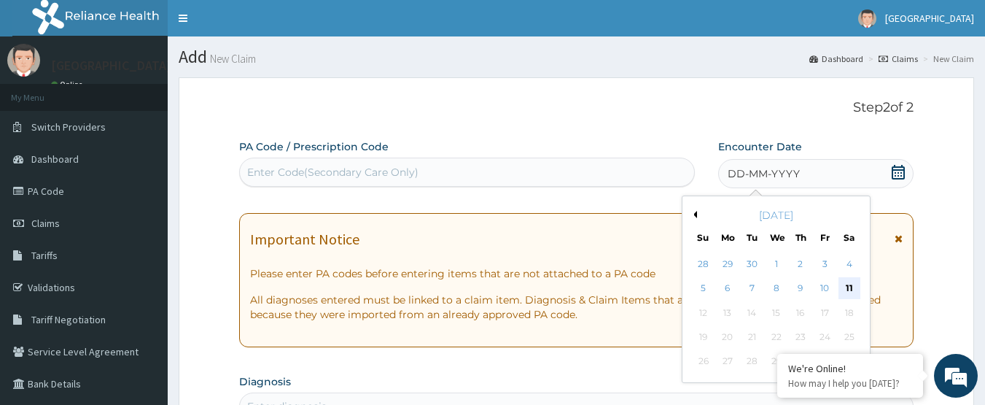
click at [845, 289] on div "11" at bounding box center [850, 289] width 22 height 22
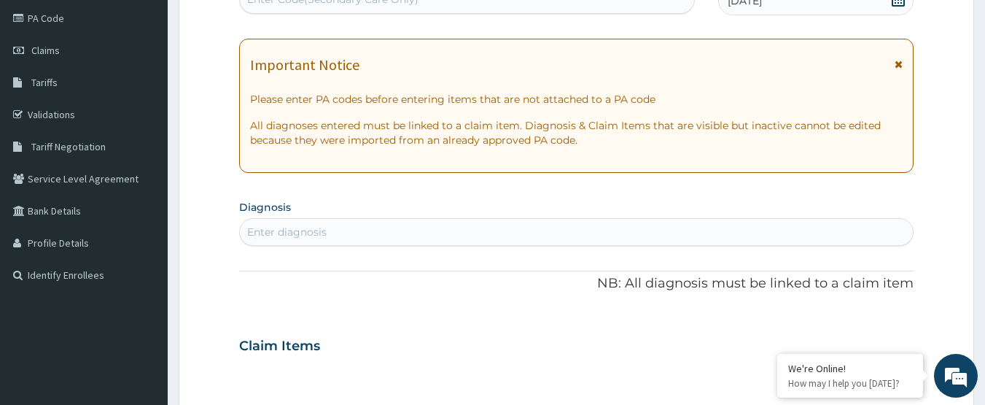
scroll to position [292, 0]
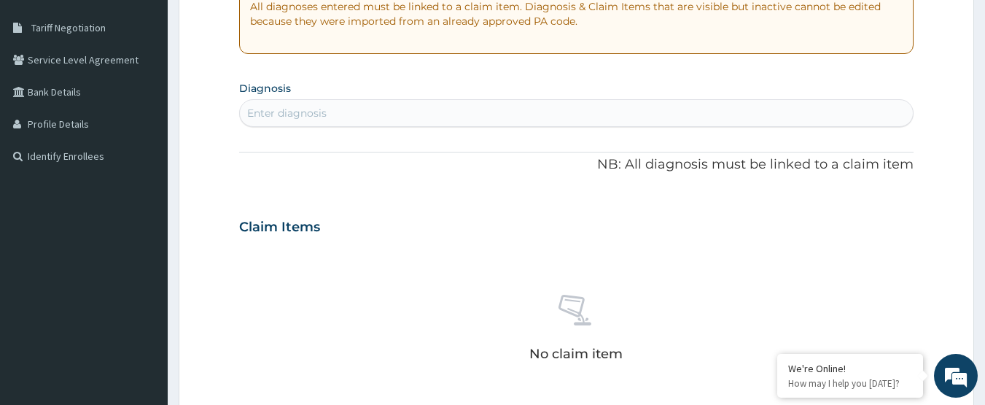
click at [374, 110] on div "Enter diagnosis" at bounding box center [577, 112] width 674 height 23
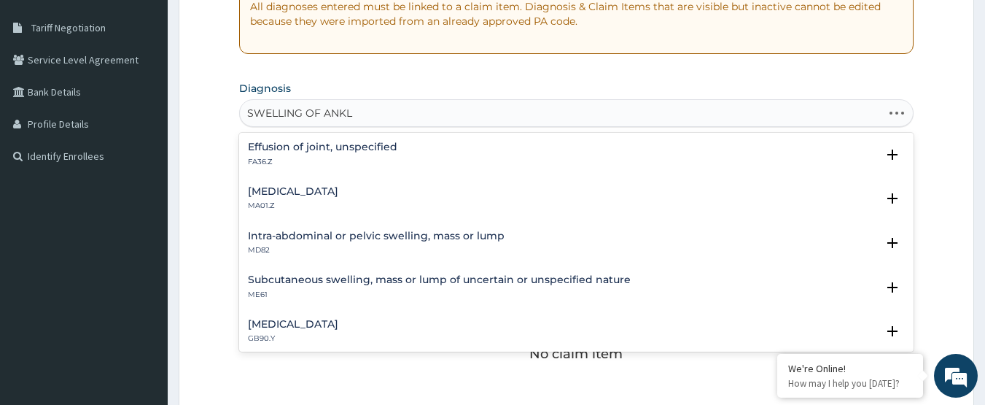
type input "SWELLING OF ANKLE"
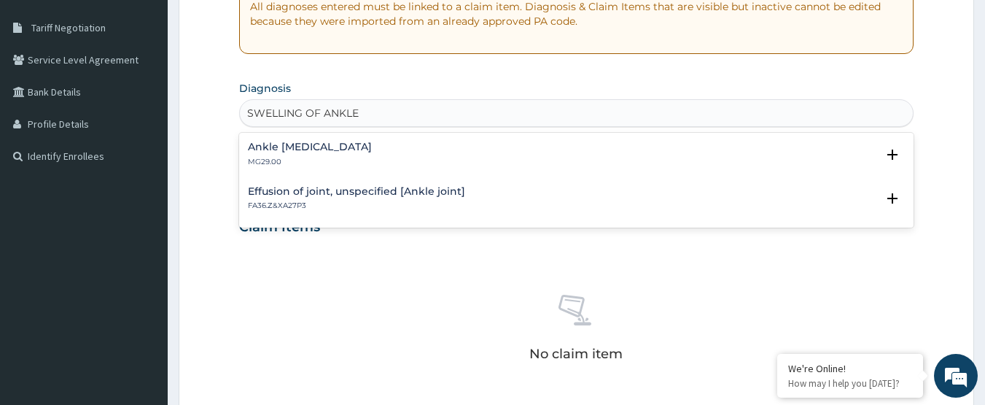
click at [354, 145] on div "Ankle [MEDICAL_DATA] MG29.00" at bounding box center [577, 154] width 658 height 26
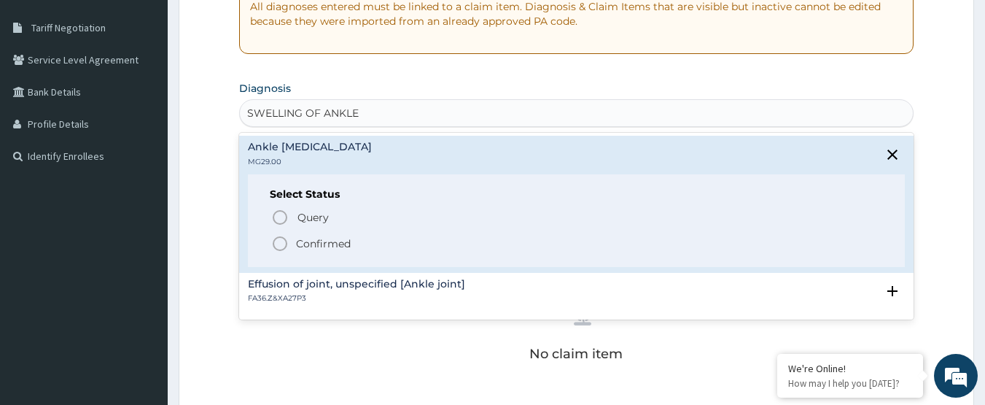
click at [338, 249] on p "Confirmed" at bounding box center [323, 243] width 55 height 15
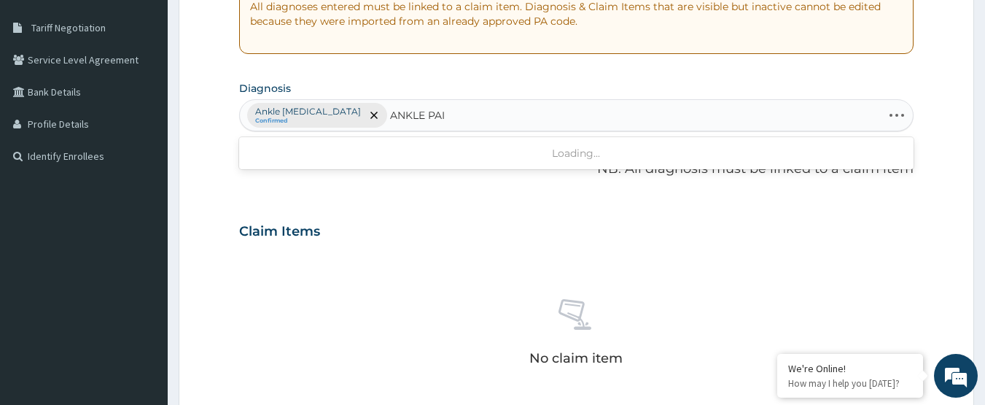
type input "ANKLE PAIN"
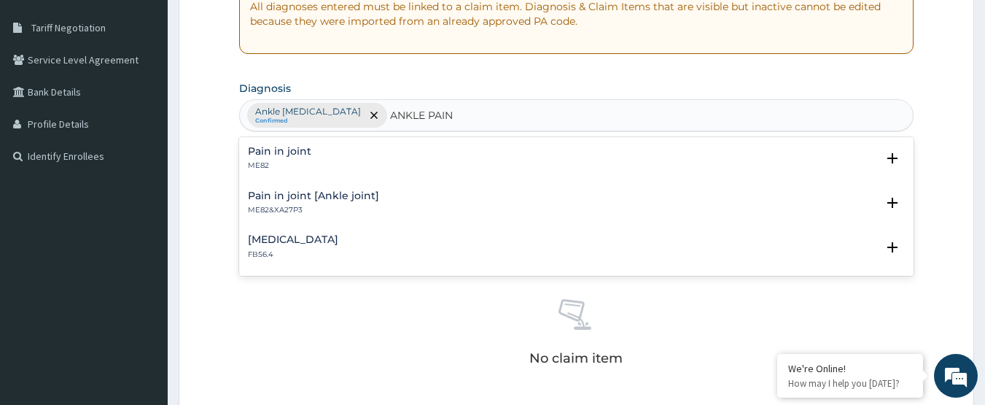
click at [286, 195] on h4 "Pain in joint [Ankle joint]" at bounding box center [313, 195] width 131 height 11
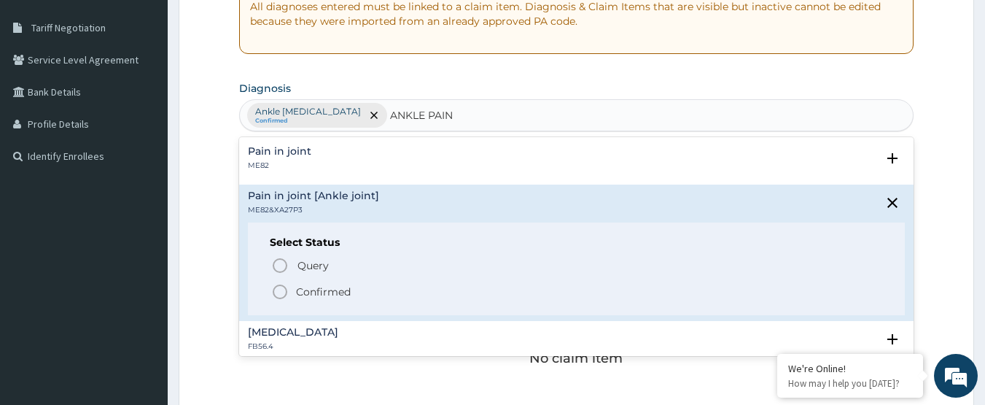
click at [284, 295] on icon "status option filled" at bounding box center [279, 291] width 17 height 17
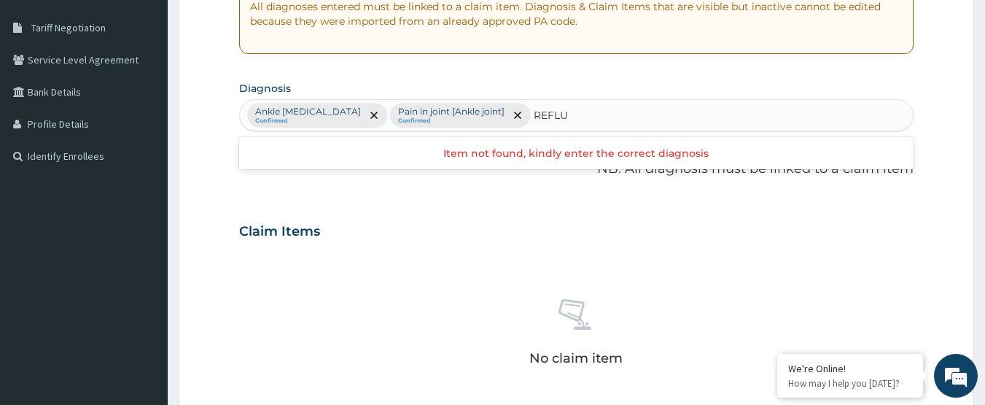
type input "REFLUX"
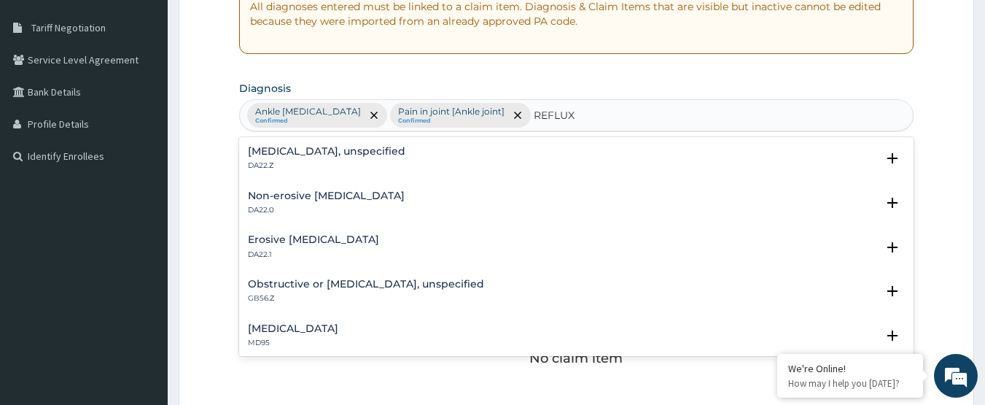
click at [405, 167] on p "DA22.Z" at bounding box center [326, 165] width 157 height 10
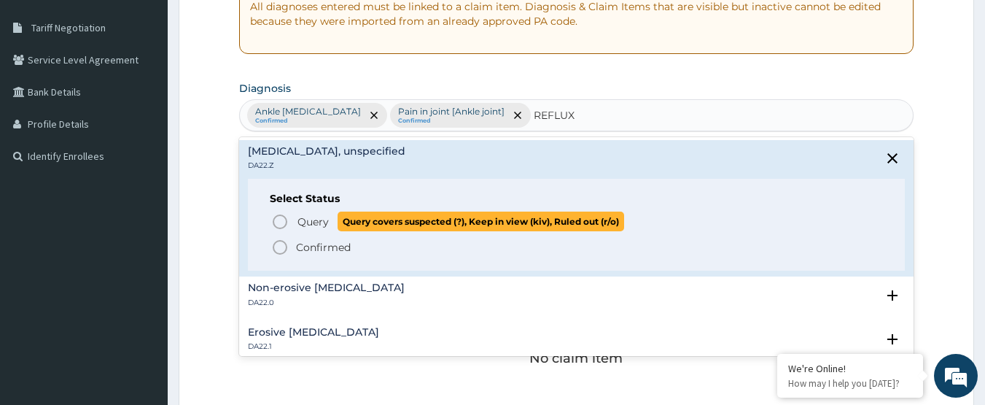
click at [321, 227] on span "Query" at bounding box center [312, 221] width 31 height 15
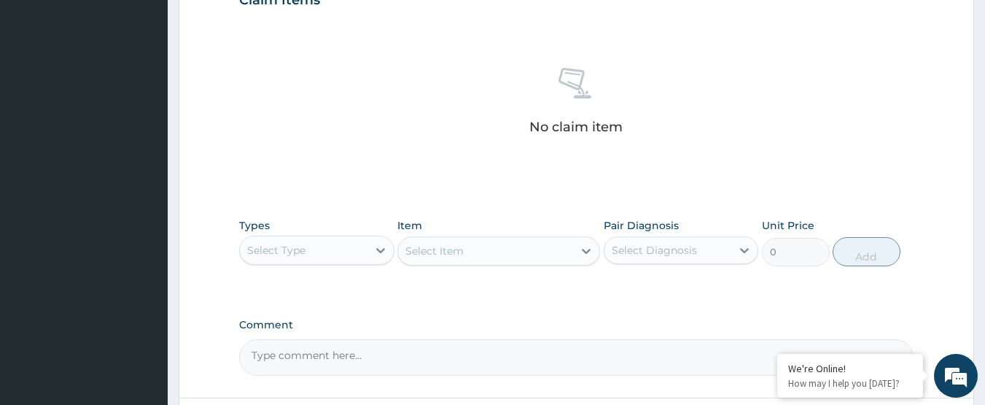
scroll to position [583, 0]
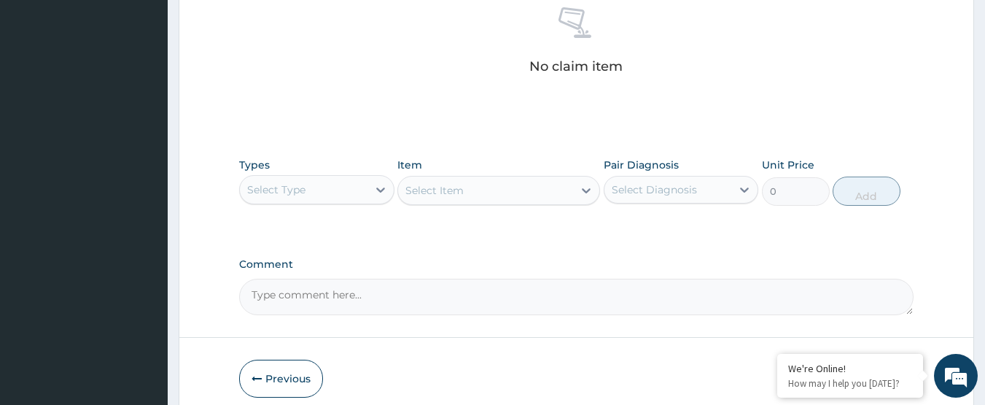
click at [331, 193] on div "Select Type" at bounding box center [304, 189] width 128 height 23
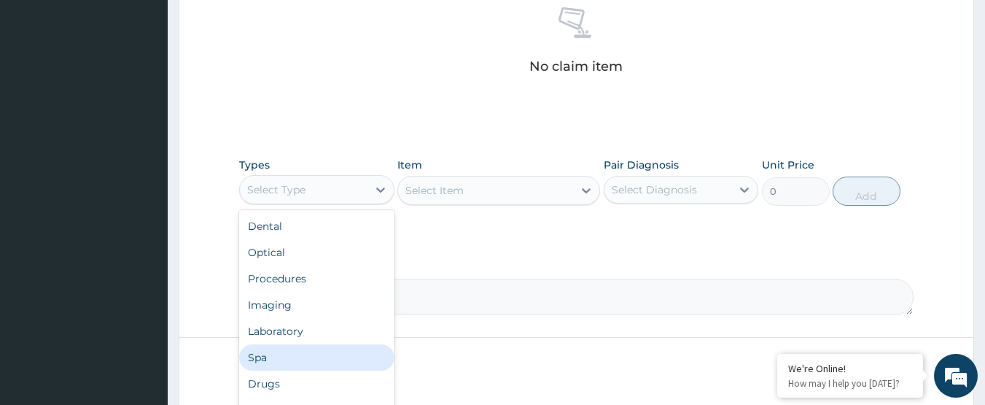
scroll to position [50, 0]
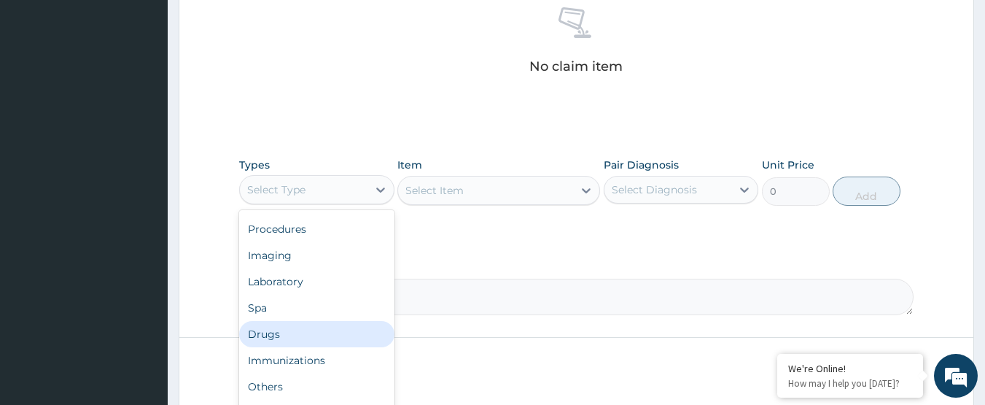
click at [322, 330] on div "Drugs" at bounding box center [316, 334] width 155 height 26
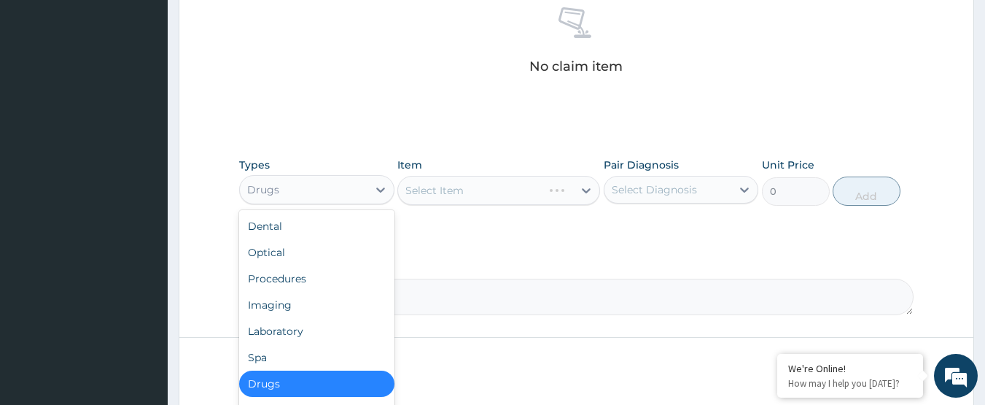
click at [338, 192] on div "Drugs" at bounding box center [304, 189] width 128 height 23
drag, startPoint x: 327, startPoint y: 284, endPoint x: 352, endPoint y: 284, distance: 25.5
click at [327, 285] on div "Procedures" at bounding box center [316, 278] width 155 height 26
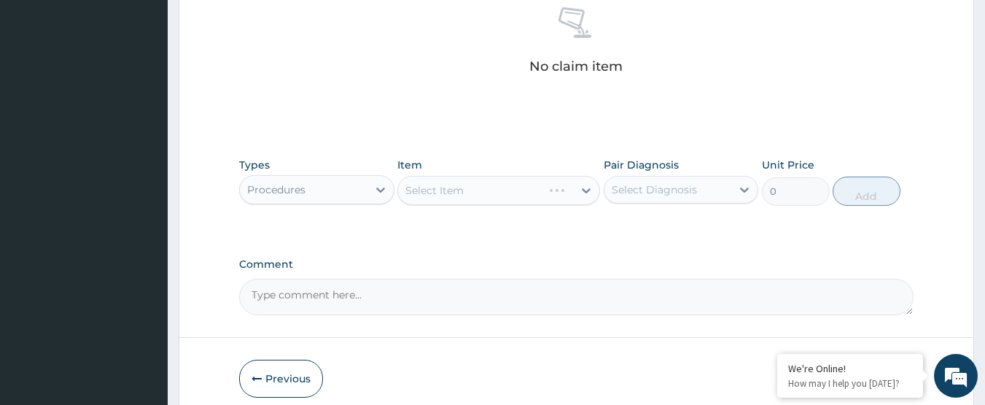
click at [678, 192] on div "Select Diagnosis" at bounding box center [654, 189] width 85 height 15
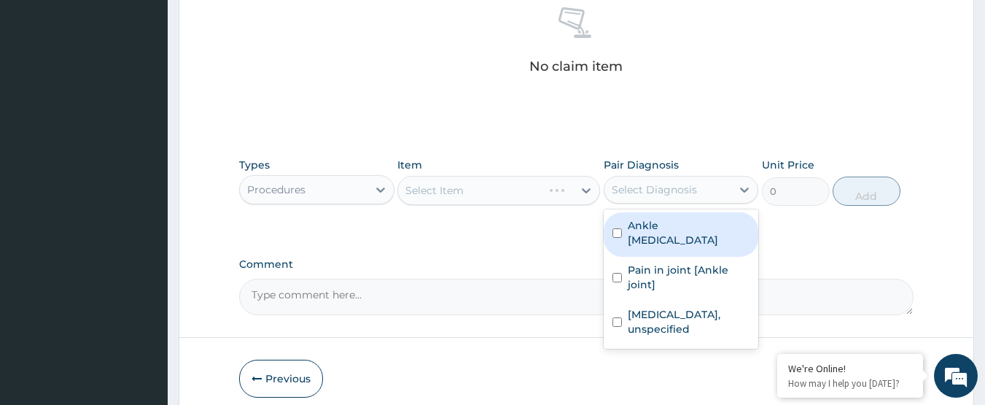
click at [678, 218] on label "Ankle [MEDICAL_DATA]" at bounding box center [689, 232] width 122 height 29
checkbox input "true"
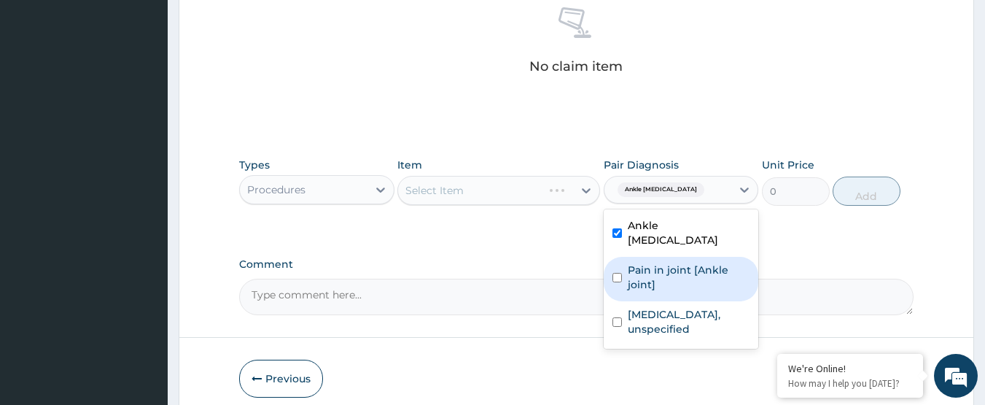
click at [686, 262] on label "Pain in joint [Ankle joint]" at bounding box center [689, 276] width 122 height 29
checkbox input "true"
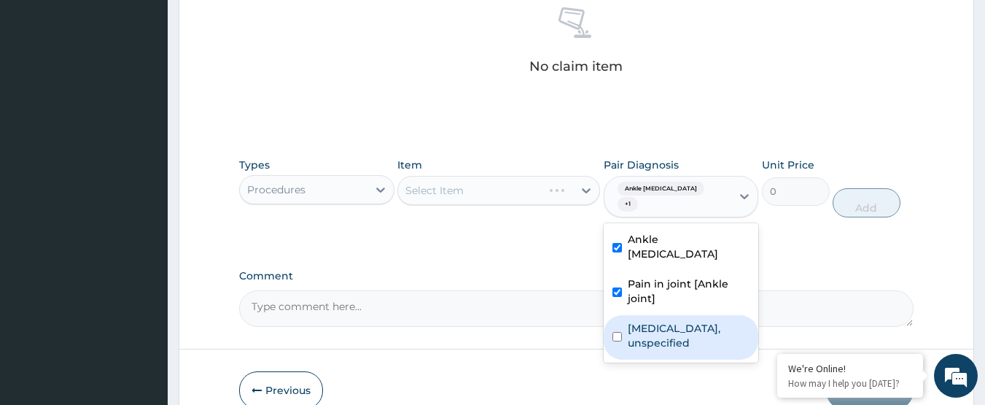
click at [685, 321] on label "[MEDICAL_DATA], unspecified" at bounding box center [689, 335] width 122 height 29
checkbox input "true"
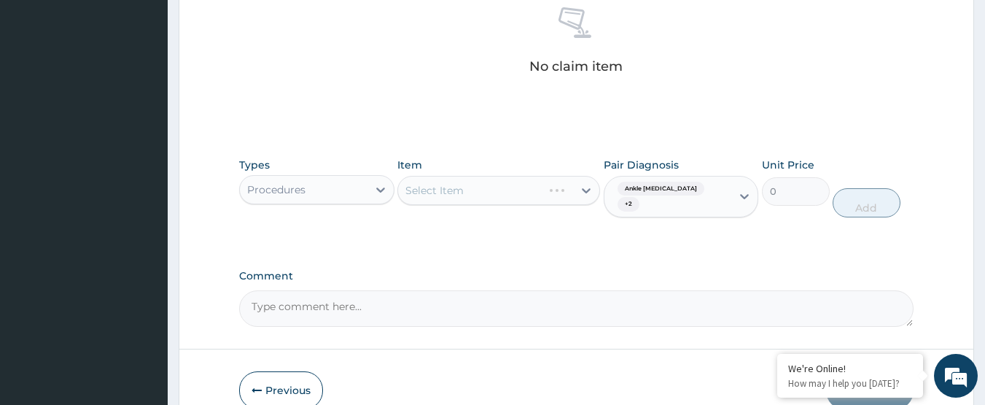
click at [556, 271] on div "Comment" at bounding box center [576, 298] width 675 height 57
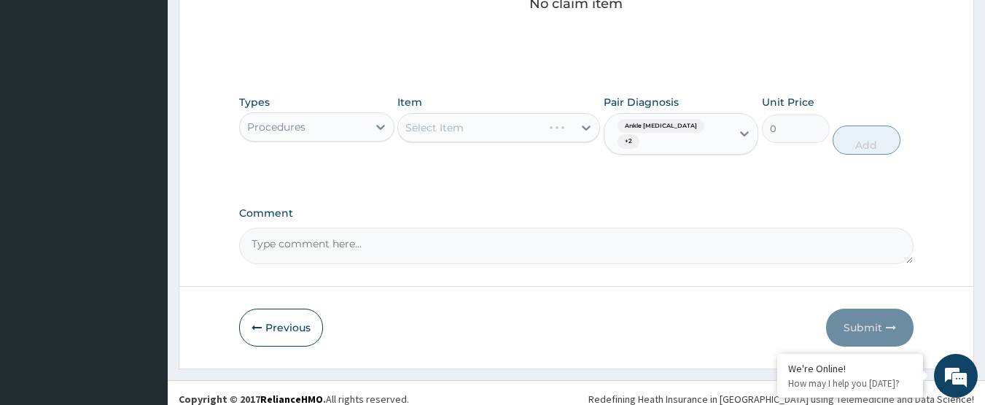
scroll to position [647, 0]
click at [490, 129] on div "Select Item" at bounding box center [485, 126] width 175 height 23
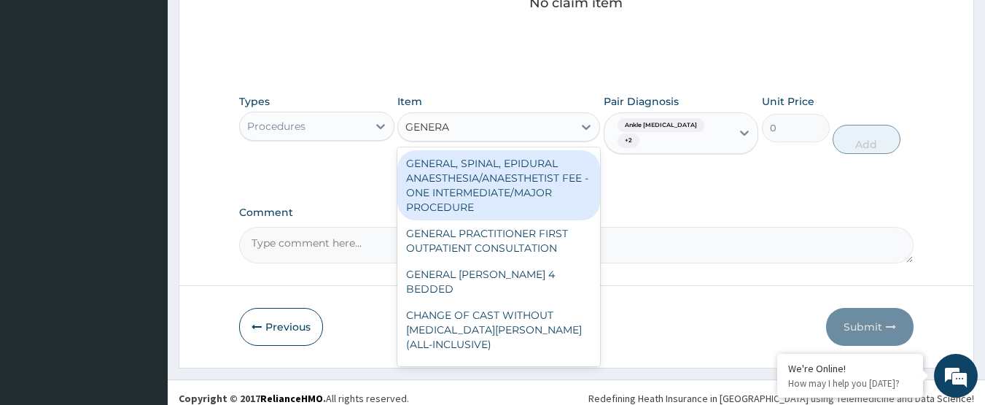
type input "GENERAL"
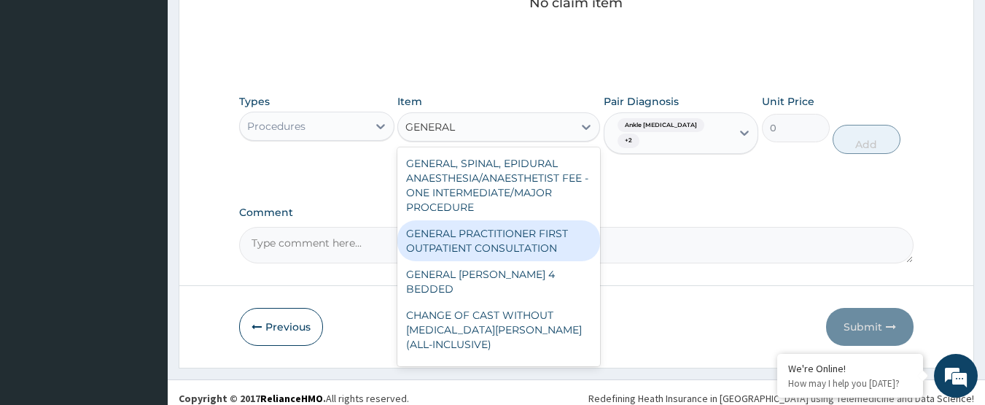
scroll to position [73, 0]
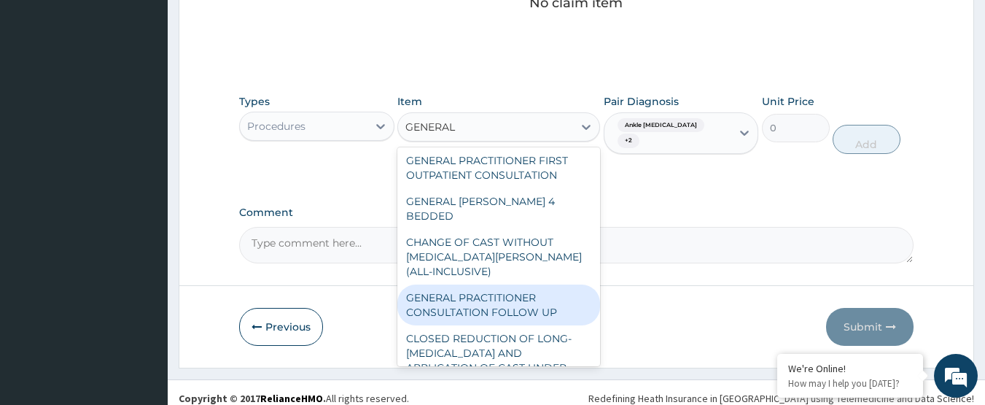
click at [537, 297] on div "GENERAL PRACTITIONER CONSULTATION FOLLOW UP" at bounding box center [498, 304] width 203 height 41
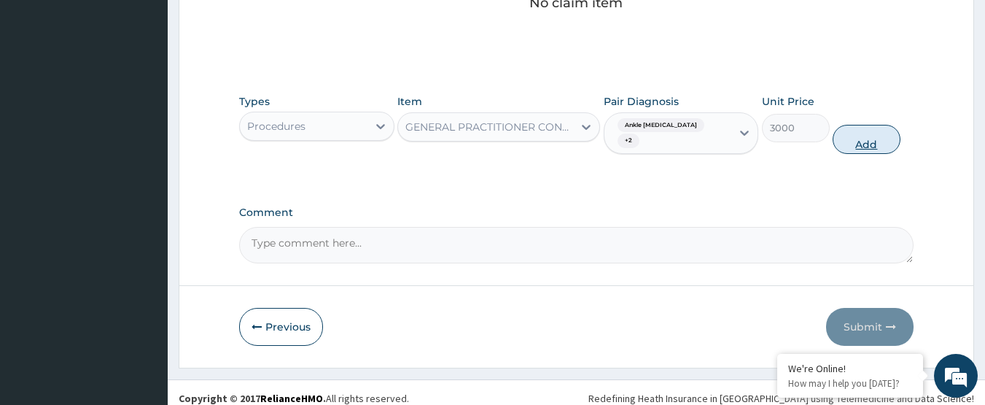
click at [864, 139] on button "Add" at bounding box center [867, 139] width 68 height 29
type input "0"
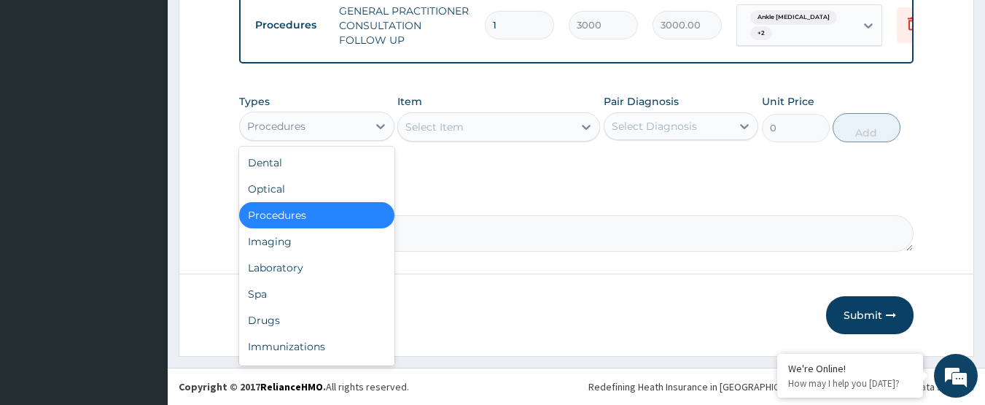
click at [330, 116] on div "Procedures" at bounding box center [304, 125] width 128 height 23
drag, startPoint x: 296, startPoint y: 316, endPoint x: 311, endPoint y: 313, distance: 15.6
click at [295, 316] on div "Drugs" at bounding box center [316, 320] width 155 height 26
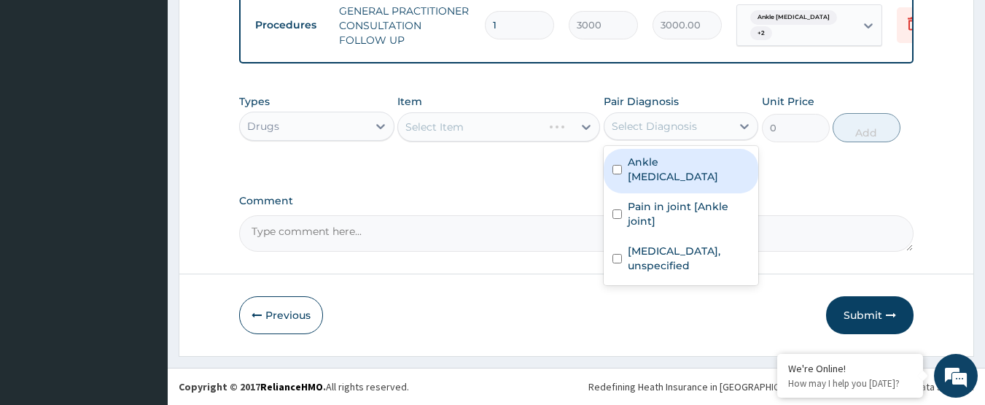
click at [635, 125] on div "Select Diagnosis" at bounding box center [654, 126] width 85 height 15
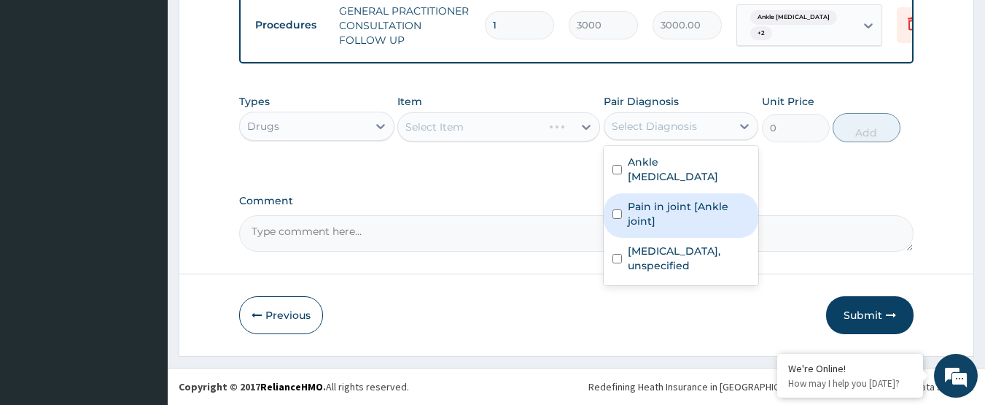
click at [648, 206] on label "Pain in joint [Ankle joint]" at bounding box center [689, 213] width 122 height 29
checkbox input "true"
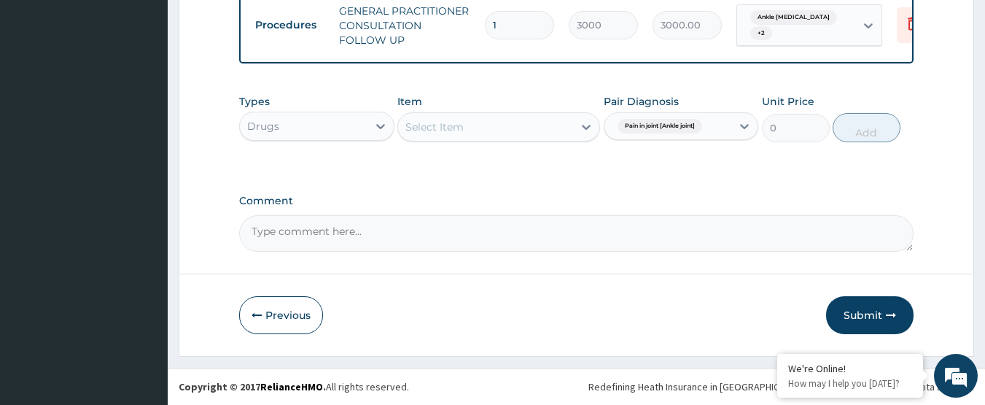
click at [529, 119] on div "Select Item" at bounding box center [485, 126] width 175 height 23
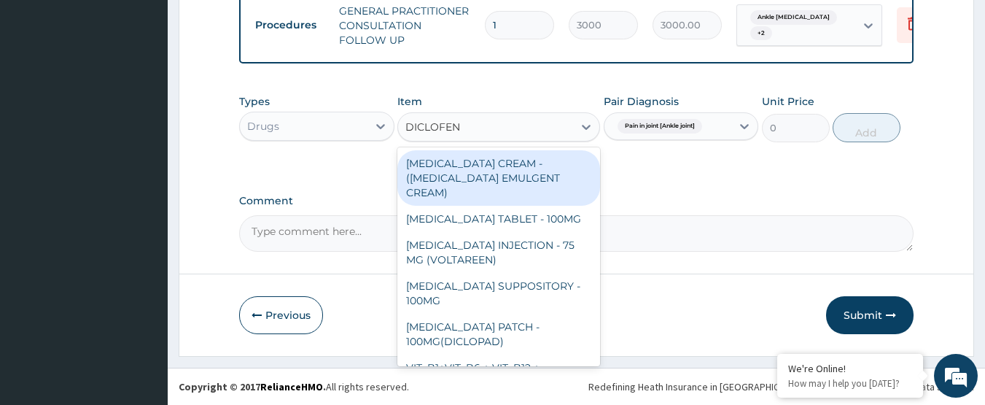
type input "DICLOFENA"
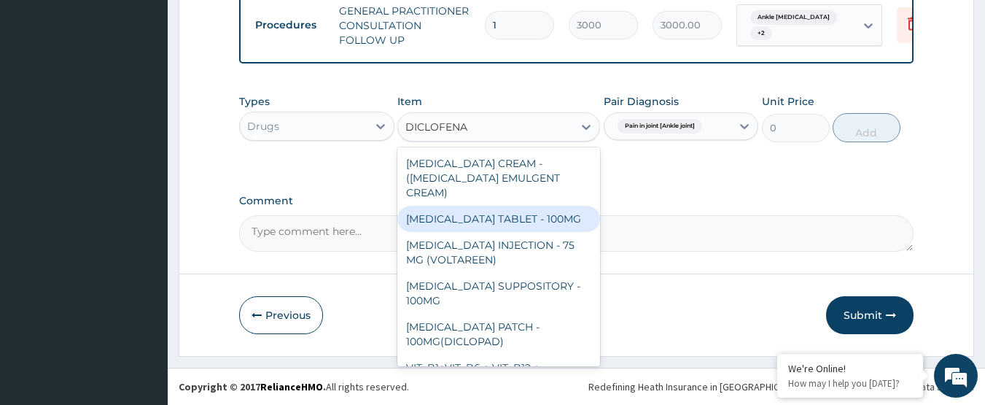
click at [534, 206] on div "[MEDICAL_DATA] TABLET - 100MG" at bounding box center [498, 219] width 203 height 26
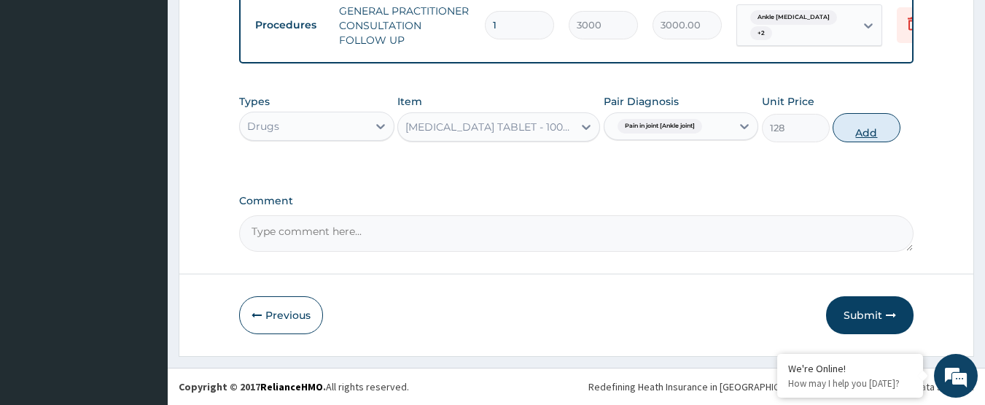
click at [853, 134] on button "Add" at bounding box center [867, 127] width 68 height 29
type input "0"
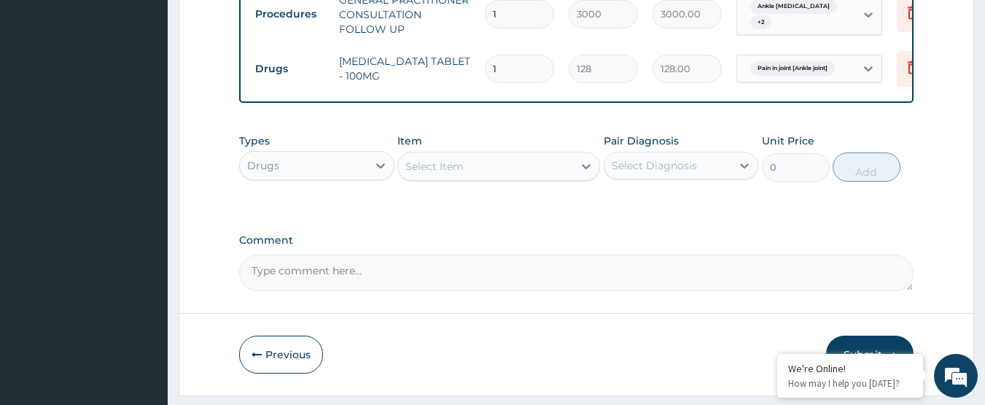
type input "0.00"
type input "5"
type input "640.00"
type input "5"
click at [639, 259] on div "Comment" at bounding box center [576, 262] width 675 height 57
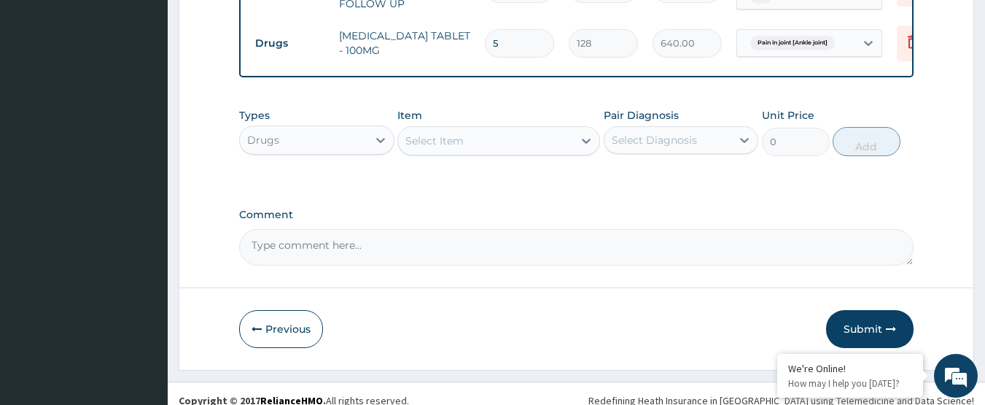
scroll to position [647, 0]
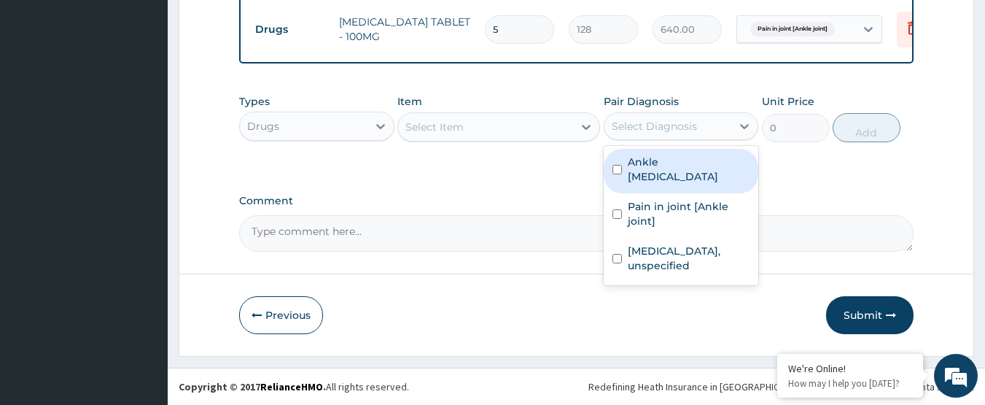
click at [698, 116] on div "Select Diagnosis" at bounding box center [668, 125] width 128 height 23
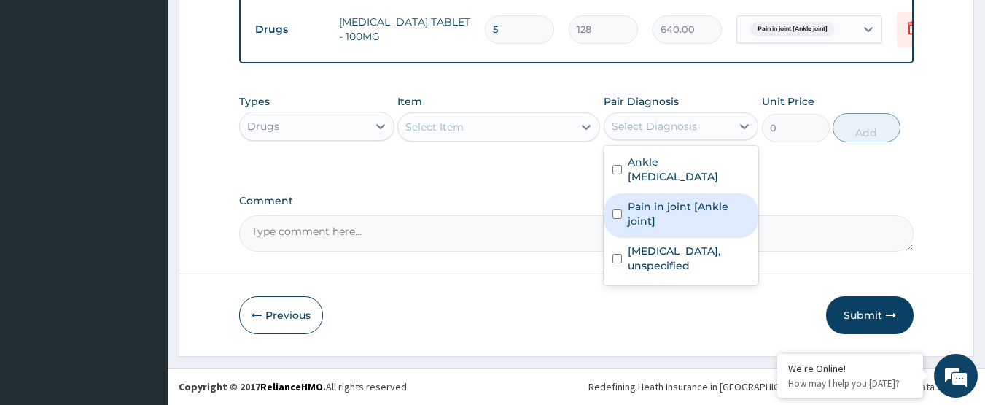
click at [680, 199] on label "Pain in joint [Ankle joint]" at bounding box center [689, 213] width 122 height 29
checkbox input "true"
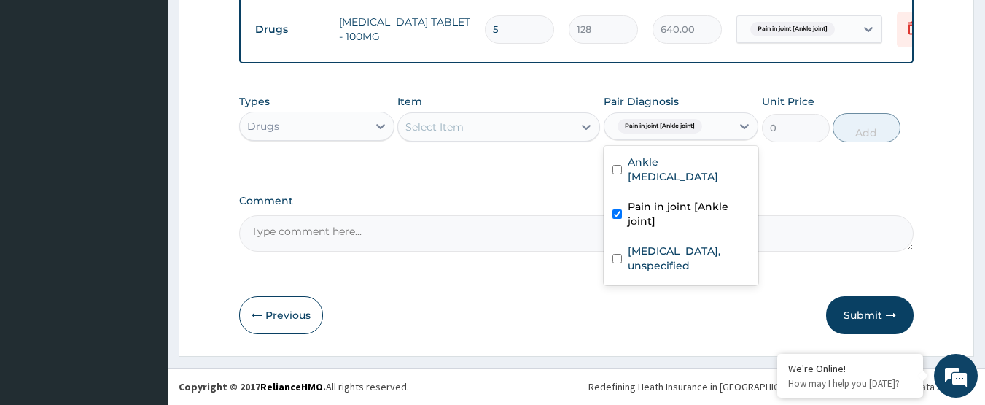
click at [484, 132] on div "Select Item" at bounding box center [485, 126] width 175 height 23
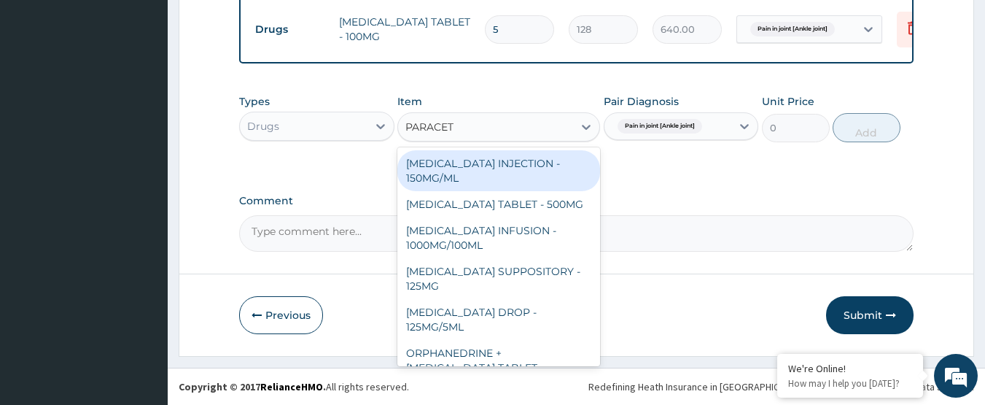
type input "PARACETA"
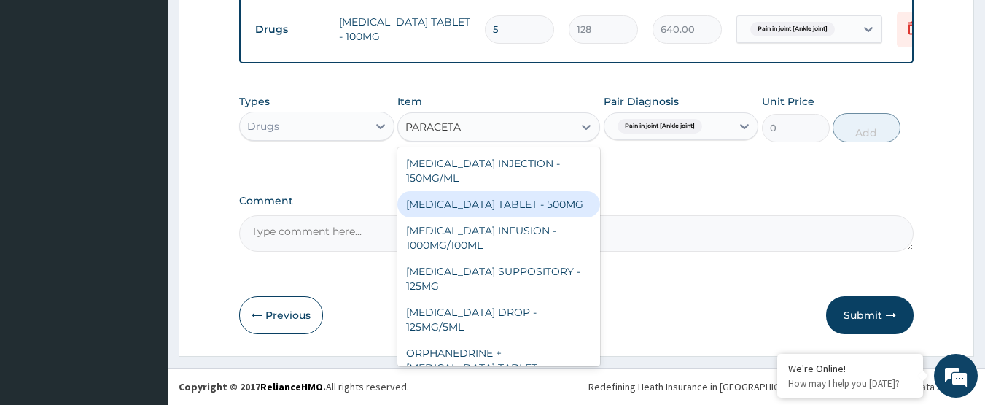
click at [523, 205] on div "[MEDICAL_DATA] TABLET - 500MG" at bounding box center [498, 204] width 203 height 26
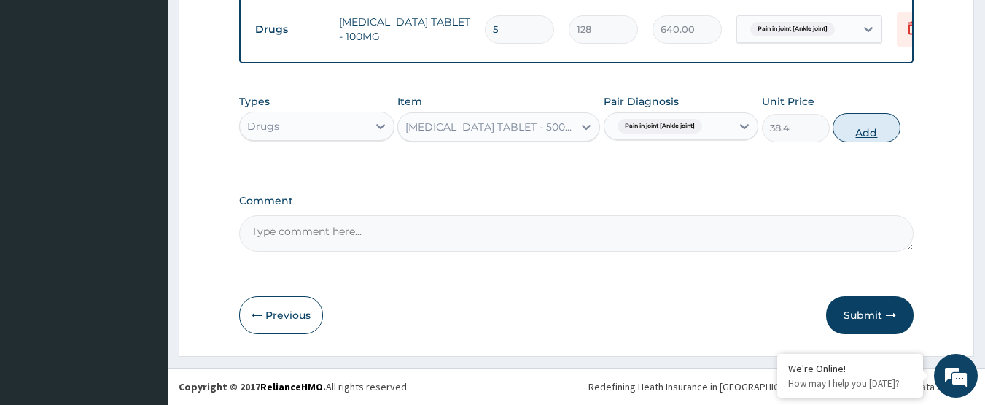
click at [858, 133] on button "Add" at bounding box center [867, 127] width 68 height 29
type input "0"
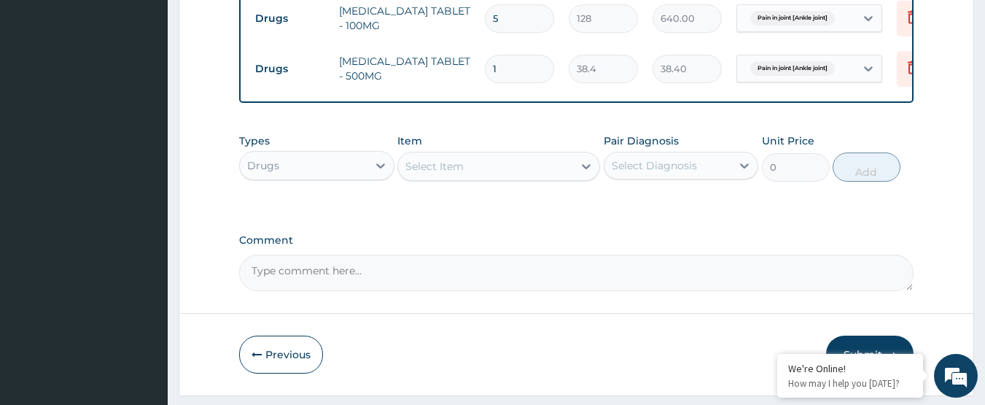
type input "0.00"
type input "2"
type input "76.80"
type input "21"
type input "806.40"
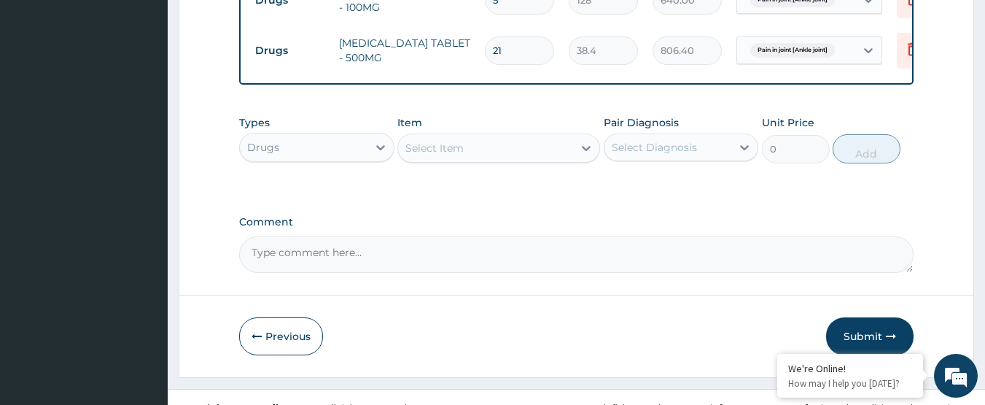
scroll to position [697, 0]
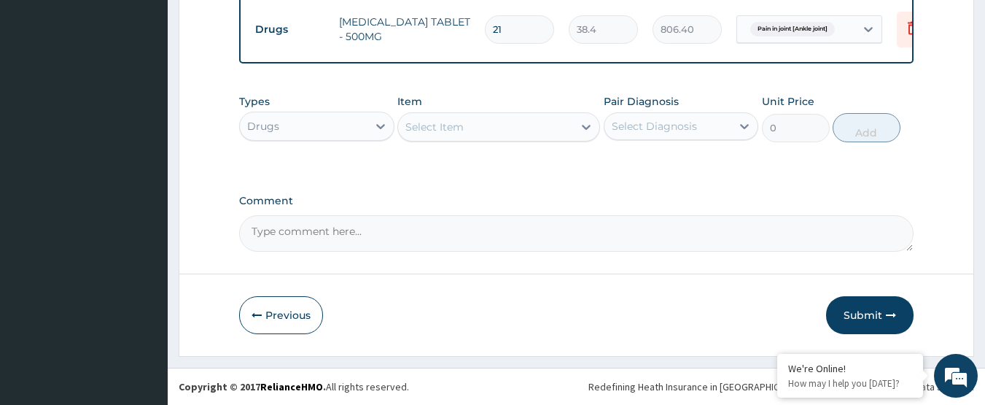
type input "21"
click at [507, 165] on div "Types Drugs Item Select Item Pair Diagnosis Select Diagnosis Unit Price 0 Add" at bounding box center [576, 129] width 675 height 85
click at [653, 138] on div "Select Diagnosis" at bounding box center [681, 126] width 155 height 28
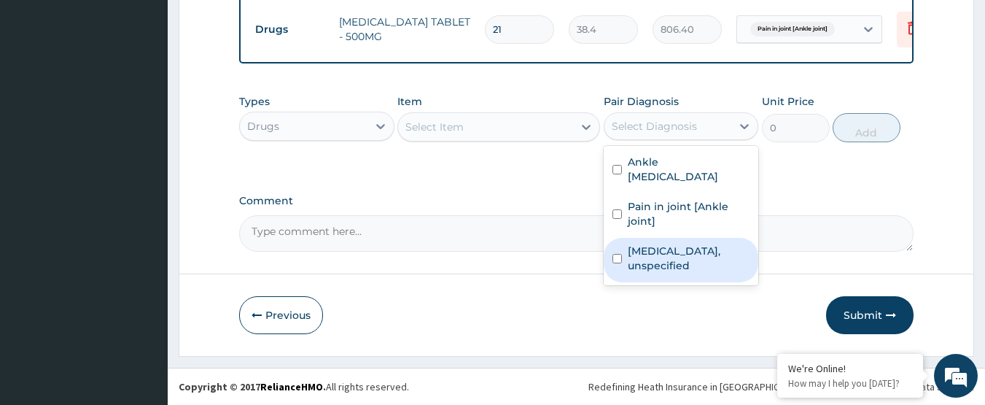
click at [669, 257] on label "[MEDICAL_DATA], unspecified" at bounding box center [689, 258] width 122 height 29
checkbox input "true"
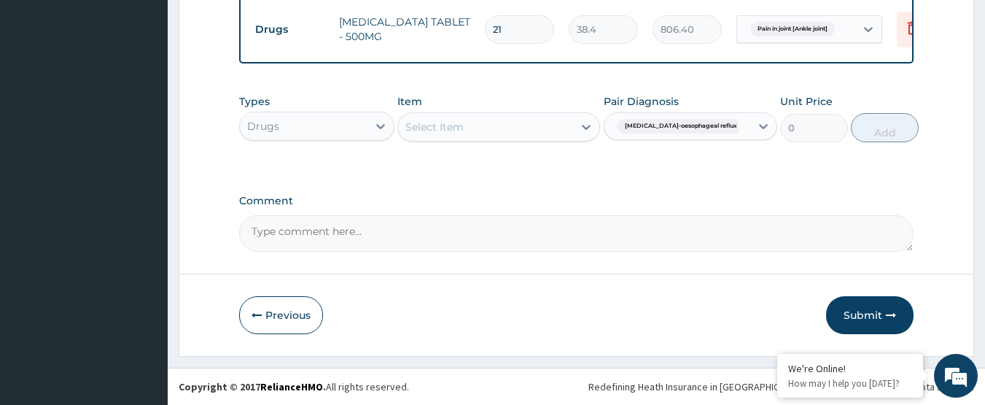
click at [521, 130] on div "Select Item" at bounding box center [485, 126] width 175 height 23
type input "OMEP"
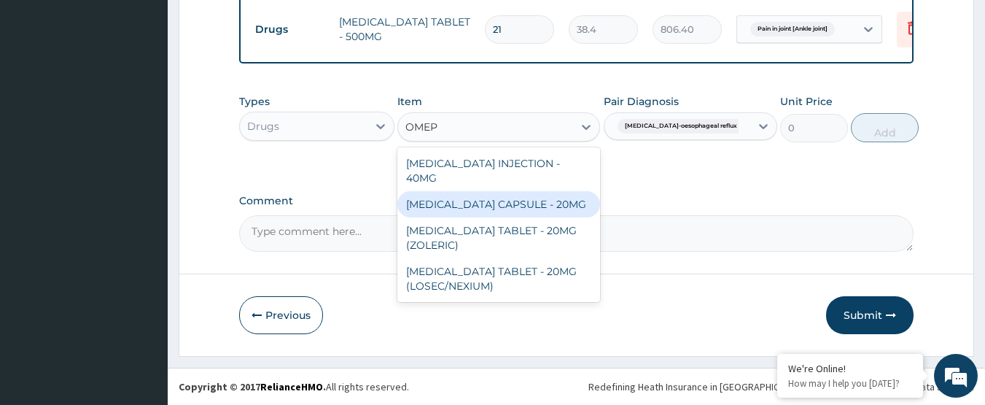
click at [533, 191] on div "[MEDICAL_DATA] CAPSULE - 20MG" at bounding box center [498, 204] width 203 height 26
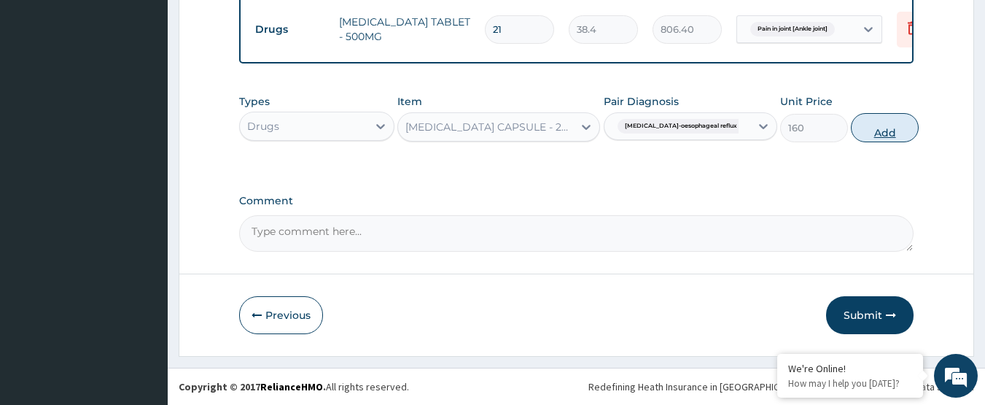
click at [857, 133] on button "Add" at bounding box center [885, 127] width 68 height 29
type input "0"
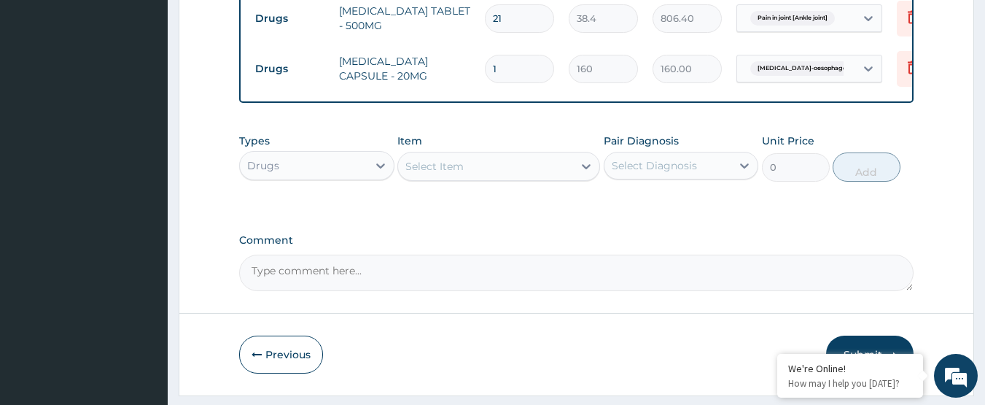
type input "14"
type input "2240.00"
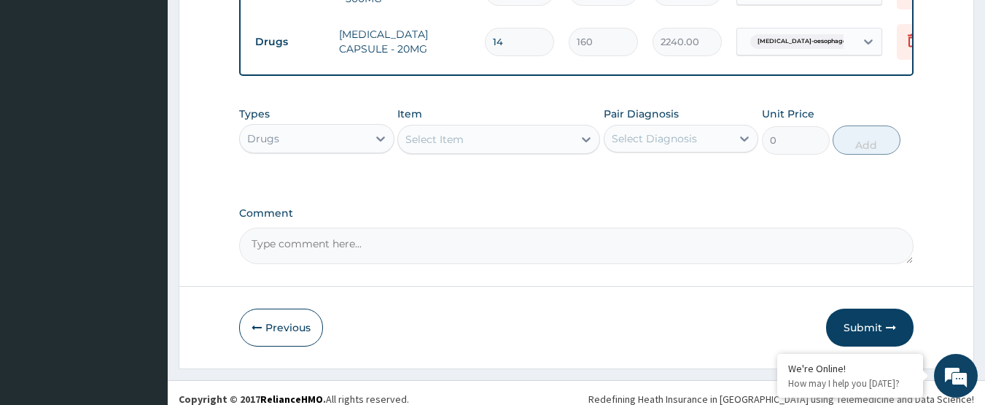
scroll to position [747, 0]
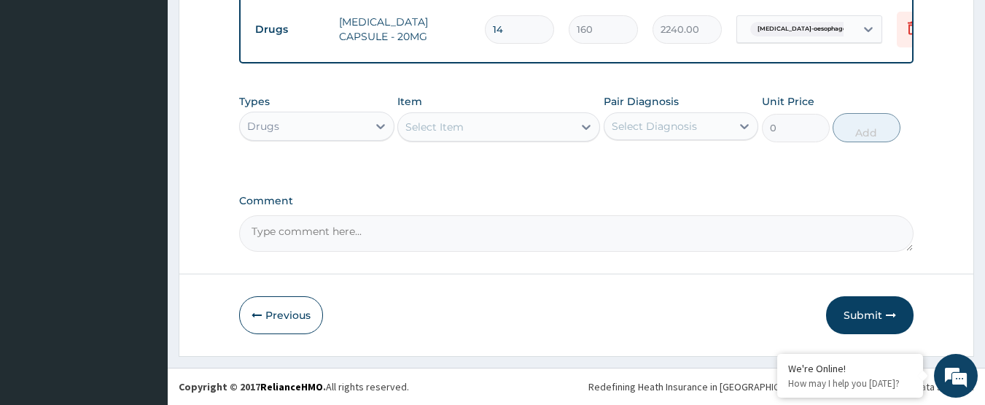
type input "14"
click at [534, 153] on div "Types Drugs Item Select Item Pair Diagnosis Select Diagnosis Unit Price 0 Add" at bounding box center [576, 129] width 675 height 85
click at [691, 133] on div "Select Diagnosis" at bounding box center [668, 125] width 128 height 23
click at [674, 131] on div "Select Diagnosis" at bounding box center [654, 126] width 85 height 15
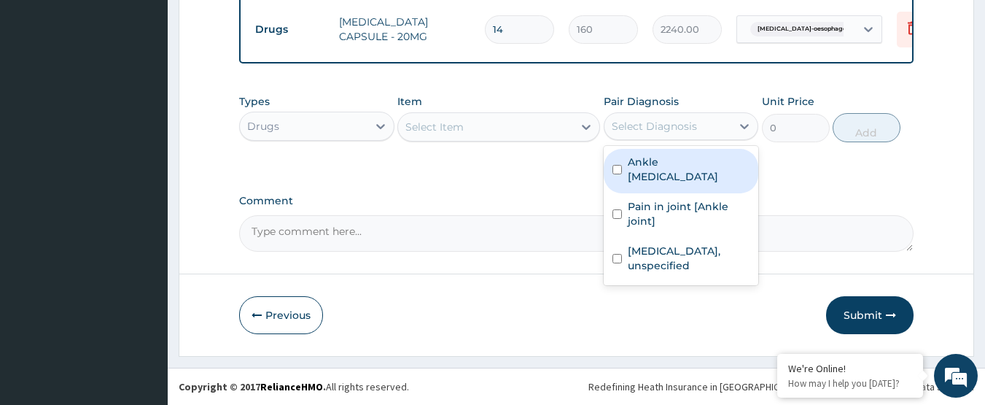
click at [665, 168] on label "Ankle [MEDICAL_DATA]" at bounding box center [689, 169] width 122 height 29
checkbox input "true"
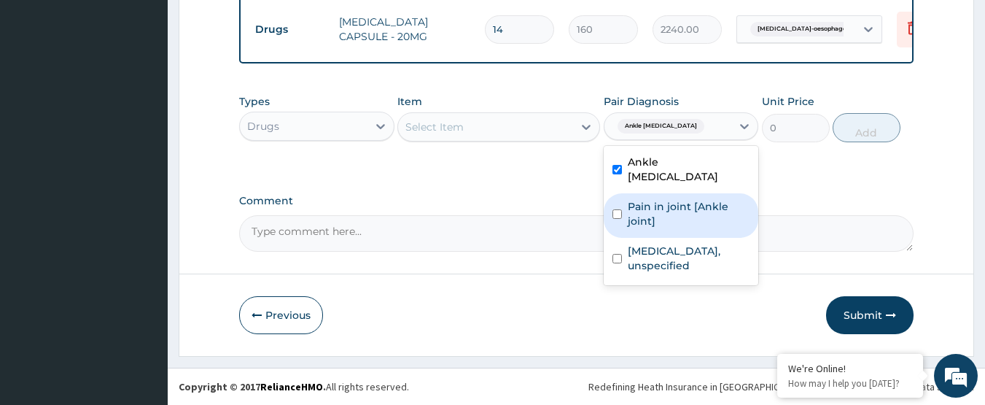
click at [665, 199] on label "Pain in joint [Ankle joint]" at bounding box center [689, 213] width 122 height 29
checkbox input "true"
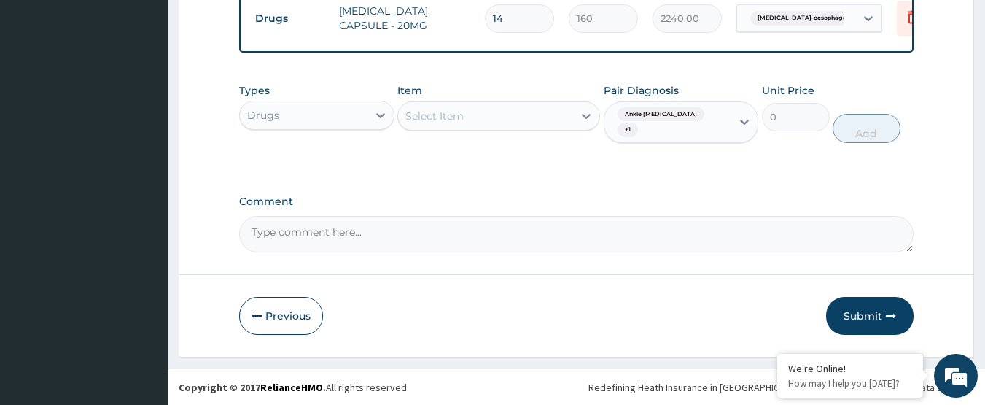
click at [484, 122] on div "Select Item" at bounding box center [485, 115] width 175 height 23
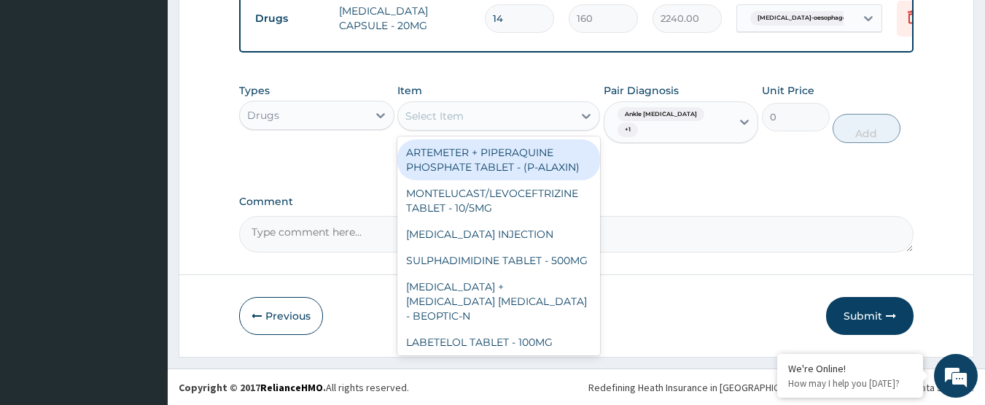
type input "R"
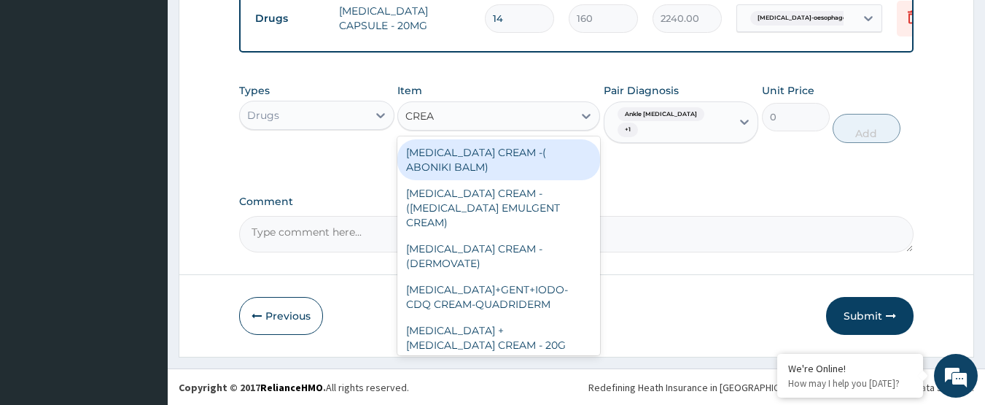
type input "CREAM"
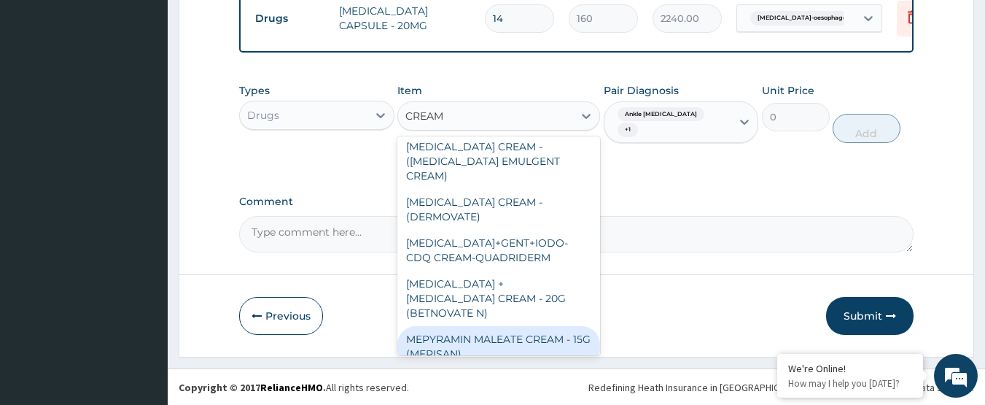
scroll to position [0, 0]
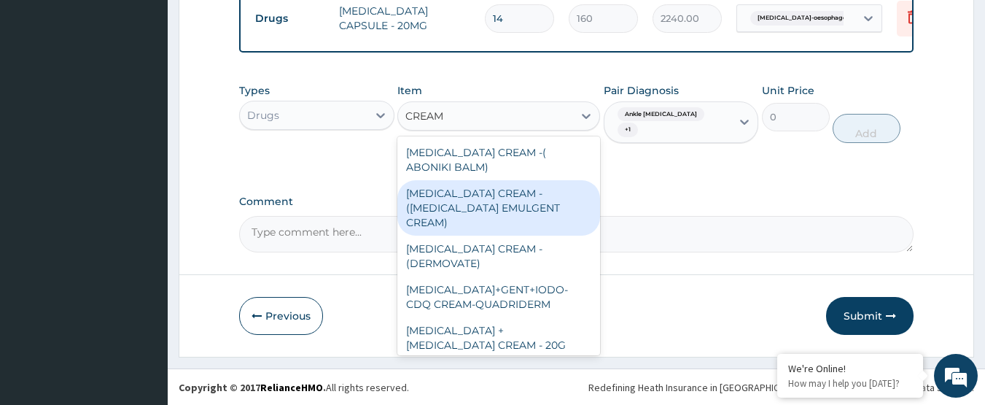
click at [504, 220] on div "[MEDICAL_DATA] CREAM - ([MEDICAL_DATA] EMULGENT CREAM)" at bounding box center [498, 207] width 203 height 55
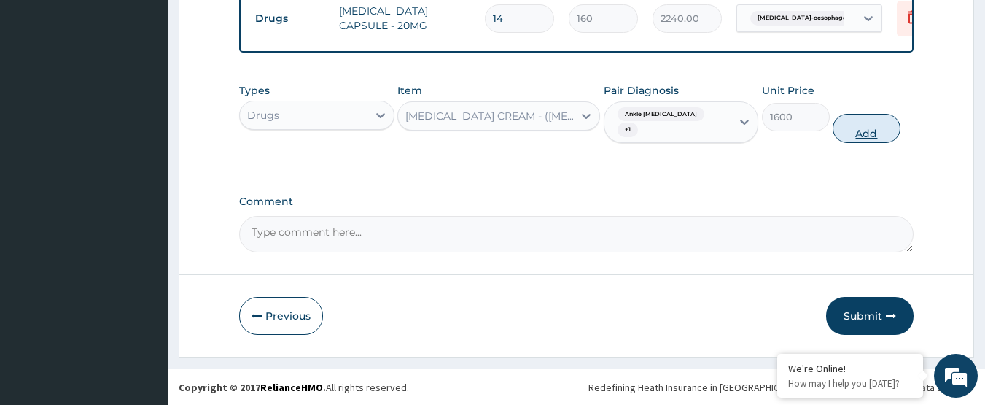
click at [865, 136] on button "Add" at bounding box center [867, 128] width 68 height 29
type input "0"
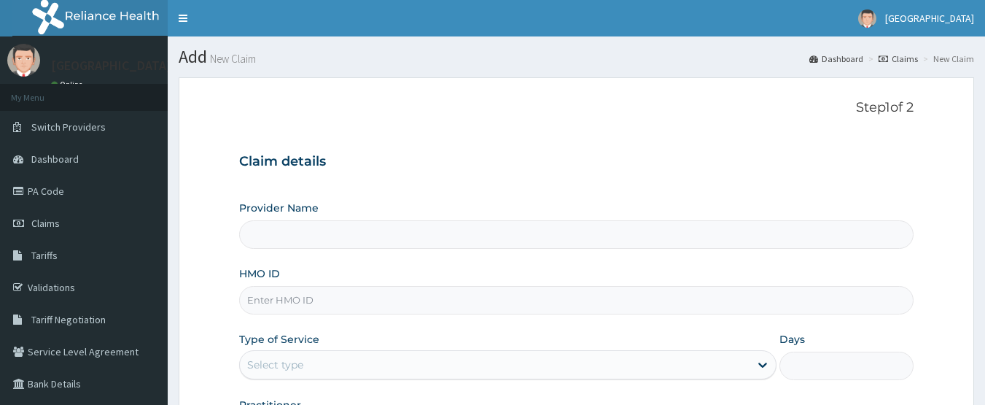
type input "[GEOGRAPHIC_DATA]"
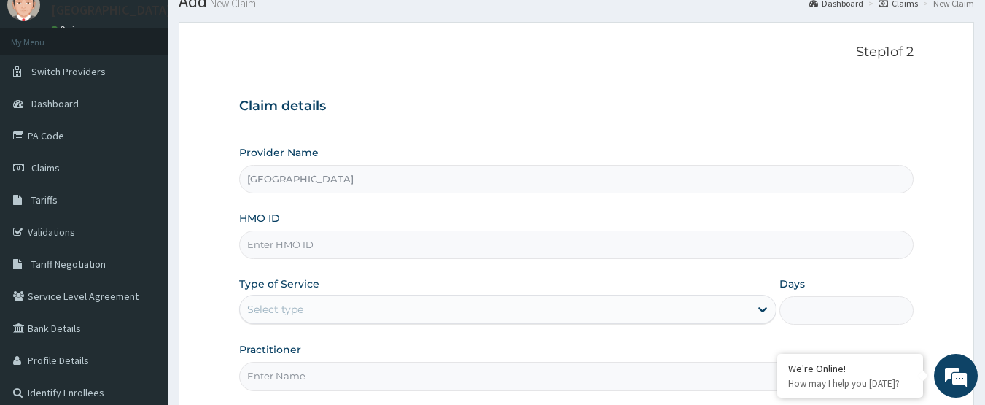
scroll to position [49, 0]
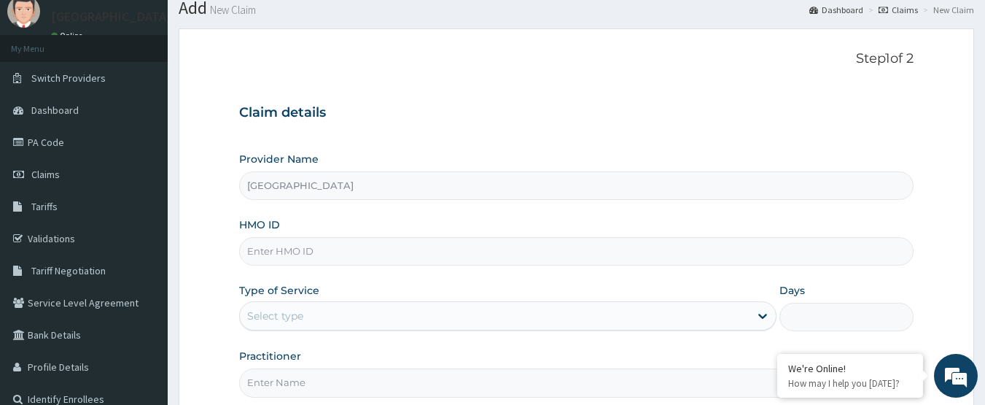
paste input "NPZ/10097/A"
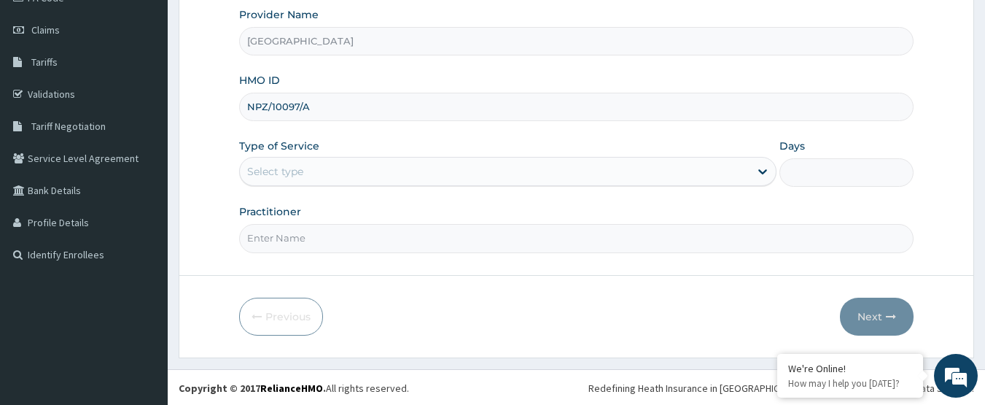
scroll to position [195, 0]
type input "NPZ/10097/A"
click at [333, 166] on div "Select type" at bounding box center [495, 169] width 510 height 23
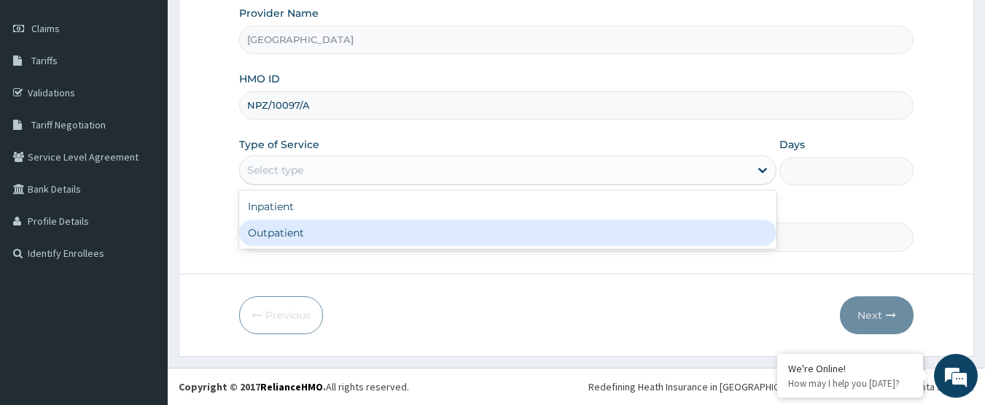
click at [322, 231] on div "Outpatient" at bounding box center [507, 232] width 537 height 26
type input "1"
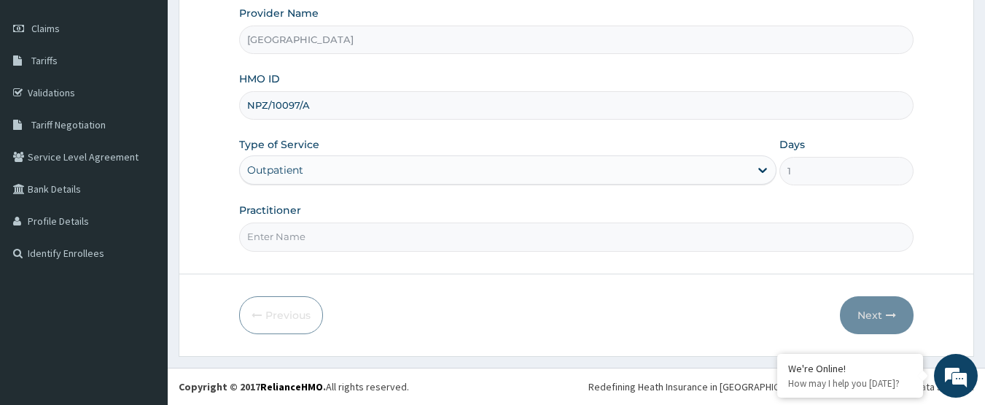
click at [322, 239] on input "Practitioner" at bounding box center [576, 236] width 675 height 28
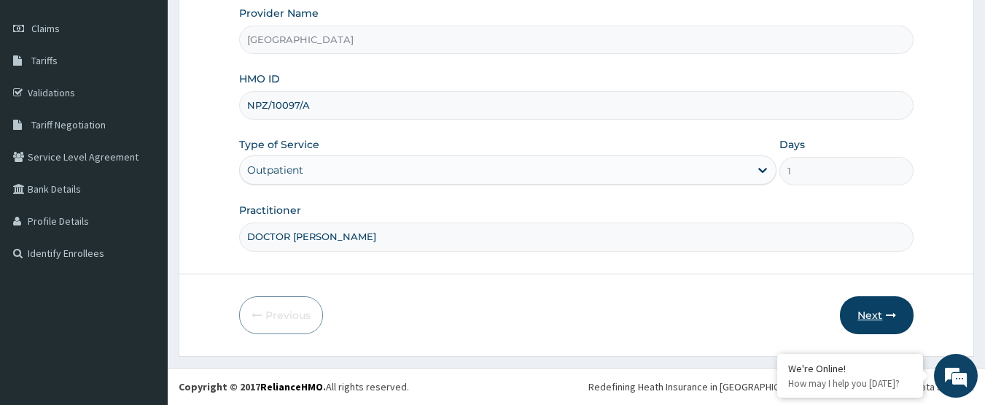
type input "DOCTOR UMEH DAVID"
click at [847, 315] on button "Next" at bounding box center [877, 315] width 74 height 38
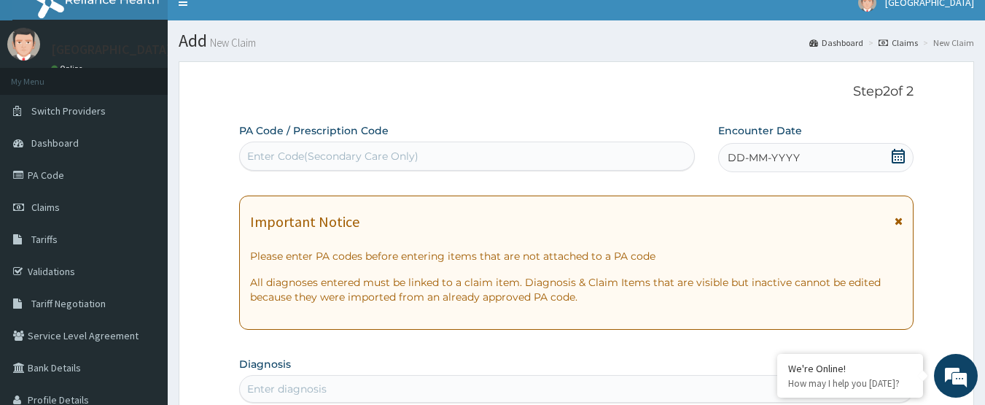
scroll to position [0, 0]
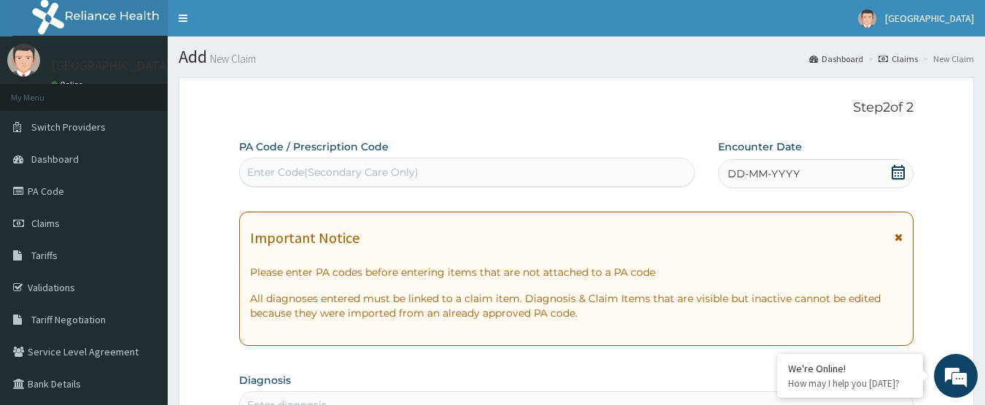
click at [891, 176] on icon at bounding box center [898, 172] width 15 height 15
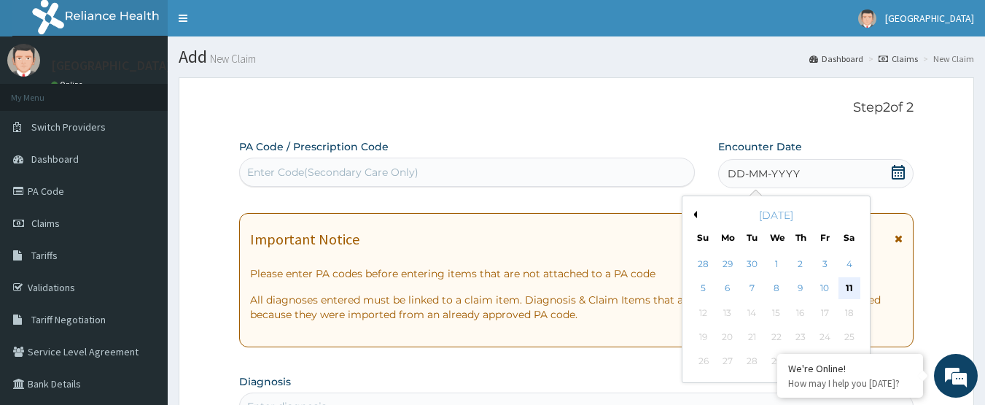
click at [844, 284] on div "11" at bounding box center [850, 289] width 22 height 22
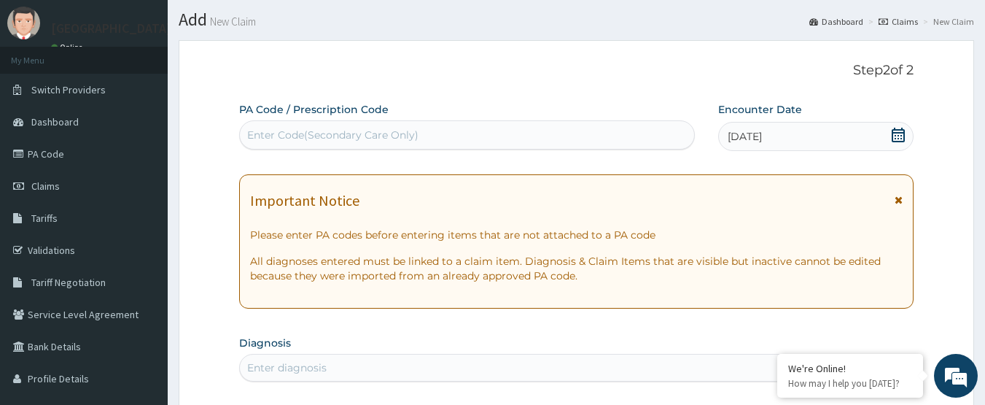
scroll to position [219, 0]
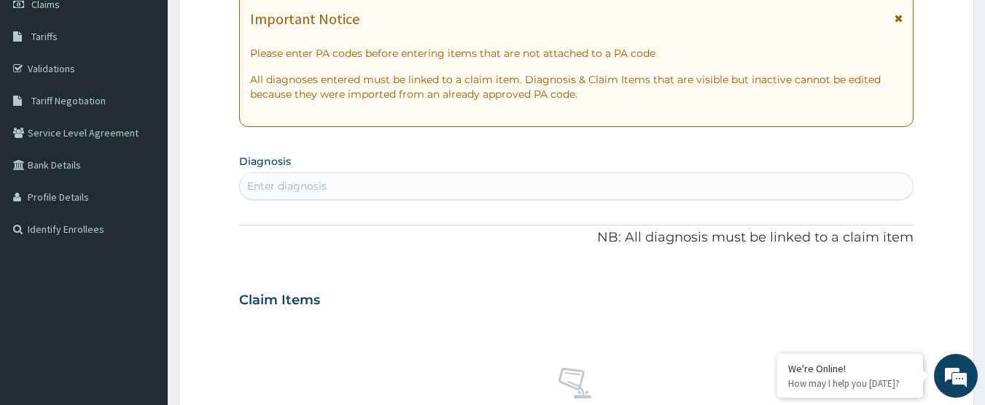
click at [348, 182] on div "Enter diagnosis" at bounding box center [577, 185] width 674 height 23
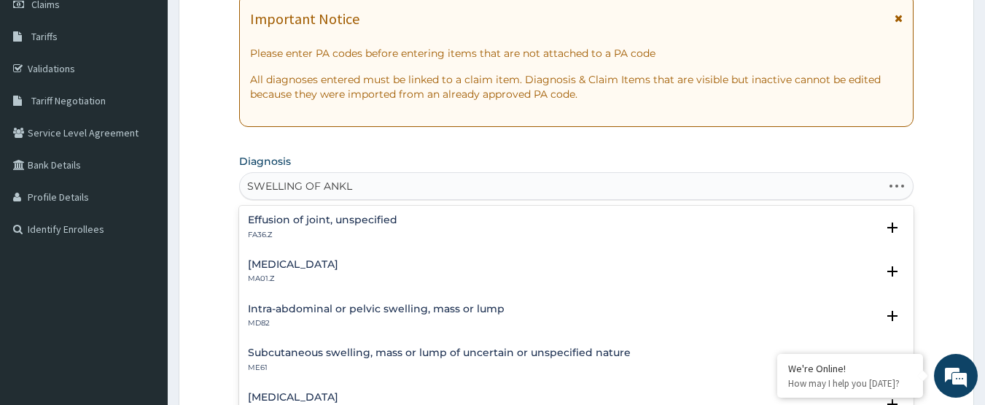
type input "SWELLING OF ANKLE"
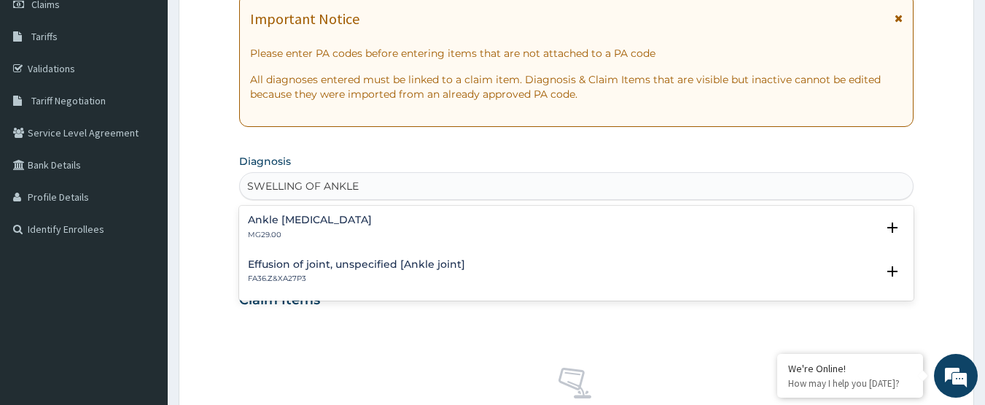
click at [327, 213] on div "Ankle oedema MG29.00 Select Status Query Query covers suspected (?), Keep in vi…" at bounding box center [576, 231] width 675 height 44
click at [303, 230] on p "MG29.00" at bounding box center [310, 235] width 124 height 10
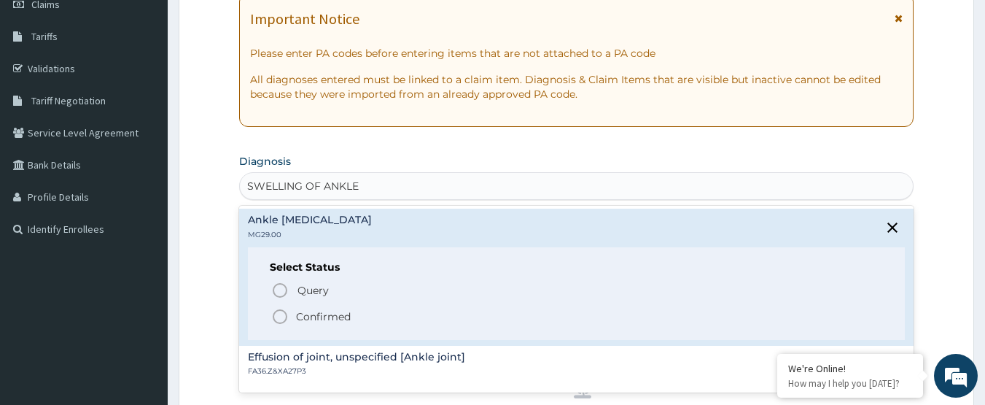
click at [324, 321] on p "Confirmed" at bounding box center [323, 316] width 55 height 15
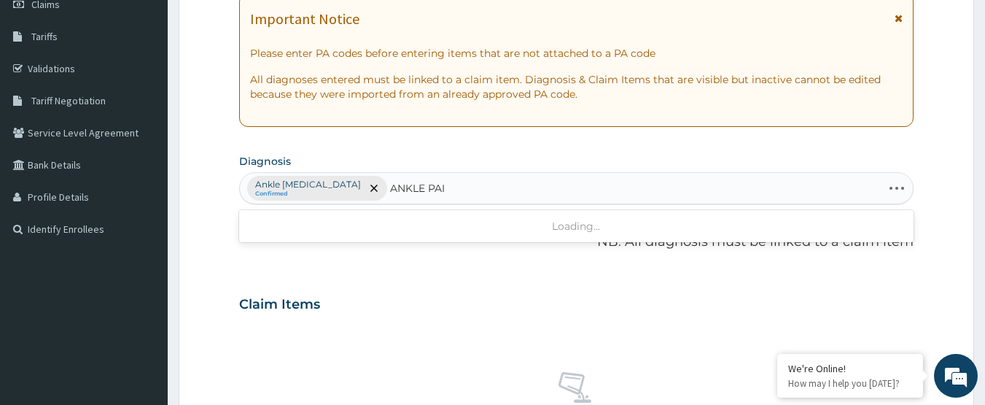
type input "ANKLE PAIN"
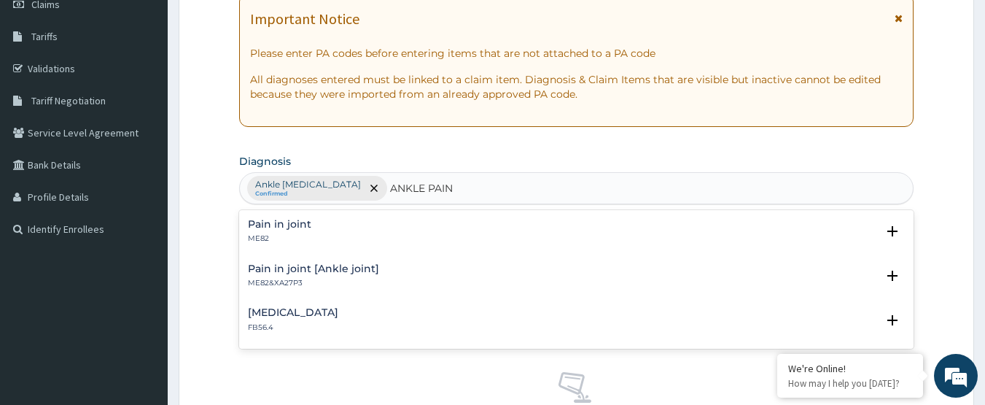
click at [305, 275] on div "Pain in joint [Ankle joint] ME82&XA27P3" at bounding box center [313, 276] width 131 height 26
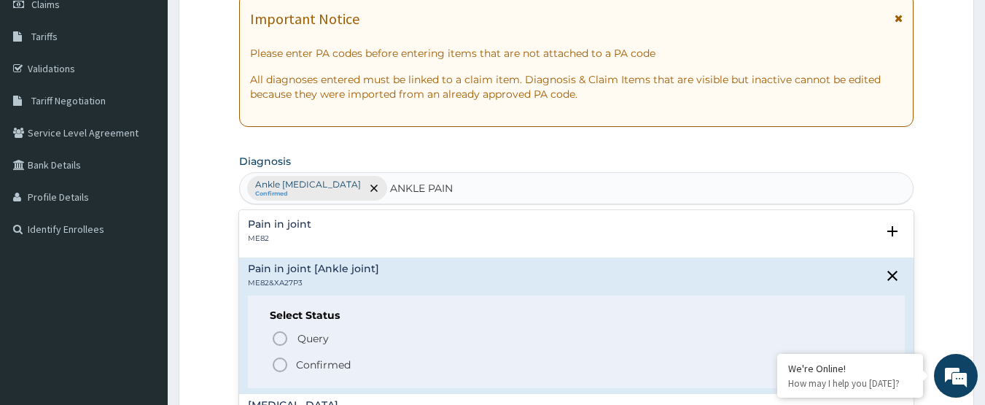
click at [308, 365] on p "Confirmed" at bounding box center [323, 364] width 55 height 15
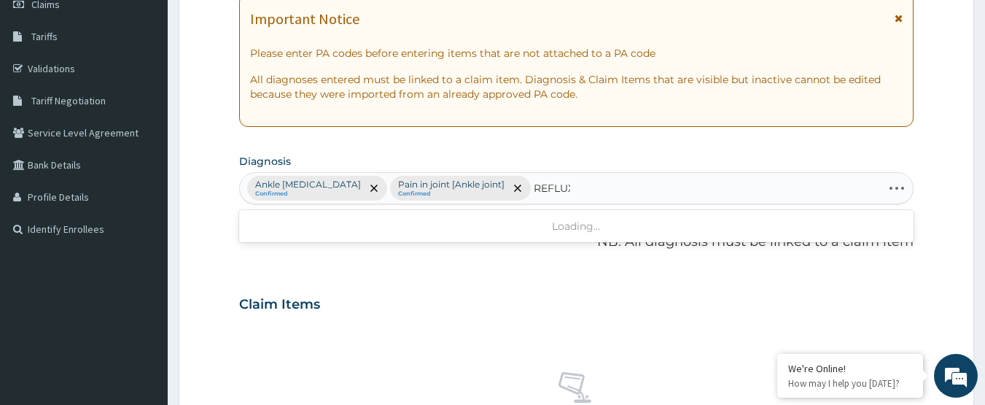
type input "REFLUX"
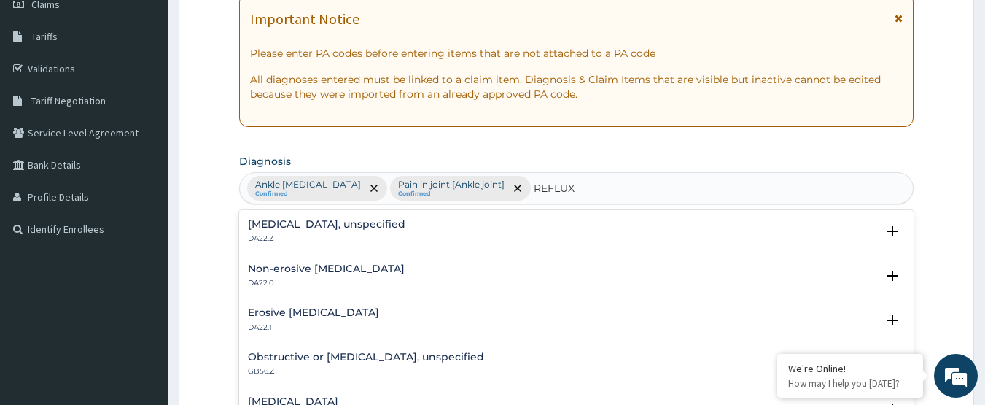
click at [385, 229] on h4 "Gastro-oesophageal reflux disease, unspecified" at bounding box center [326, 224] width 157 height 11
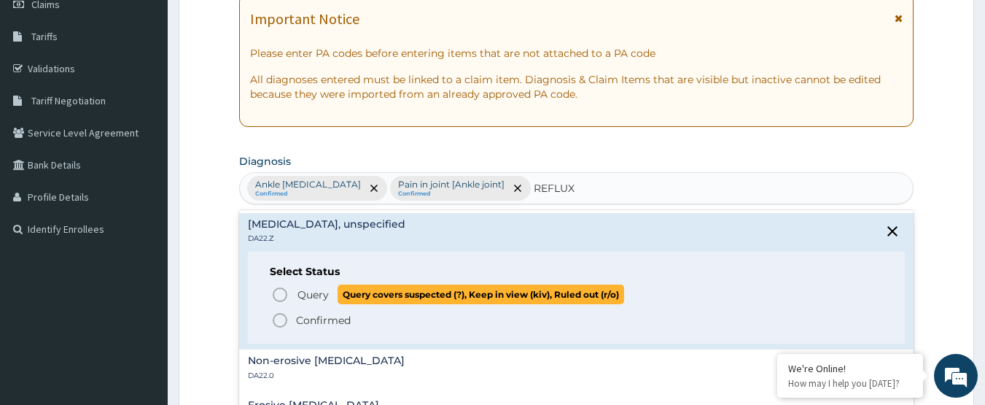
click at [319, 290] on span "Query" at bounding box center [312, 294] width 31 height 15
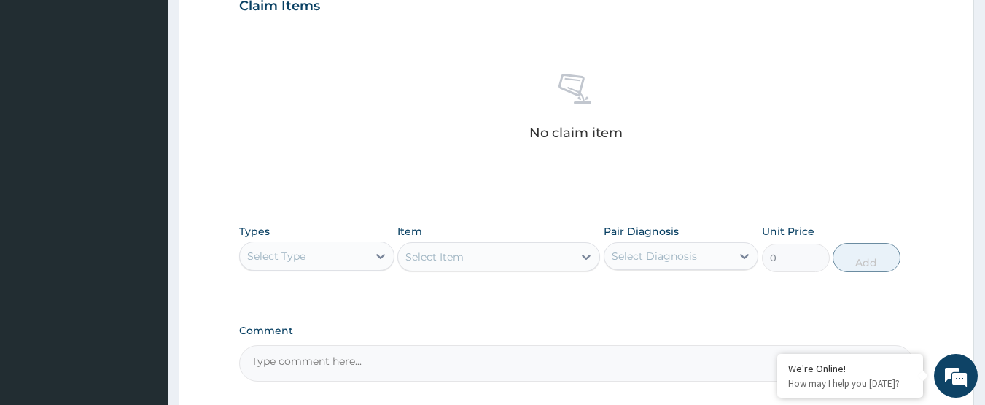
scroll to position [583, 0]
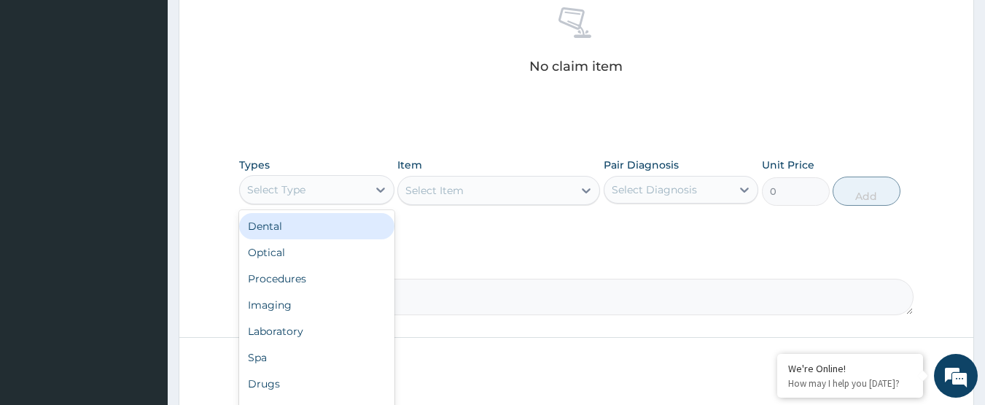
click at [357, 190] on div "Select Type" at bounding box center [304, 189] width 128 height 23
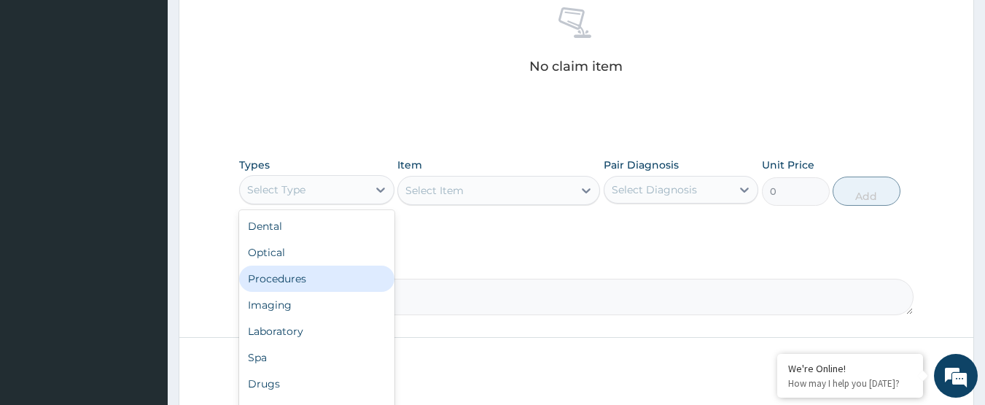
click at [341, 272] on div "Procedures" at bounding box center [316, 278] width 155 height 26
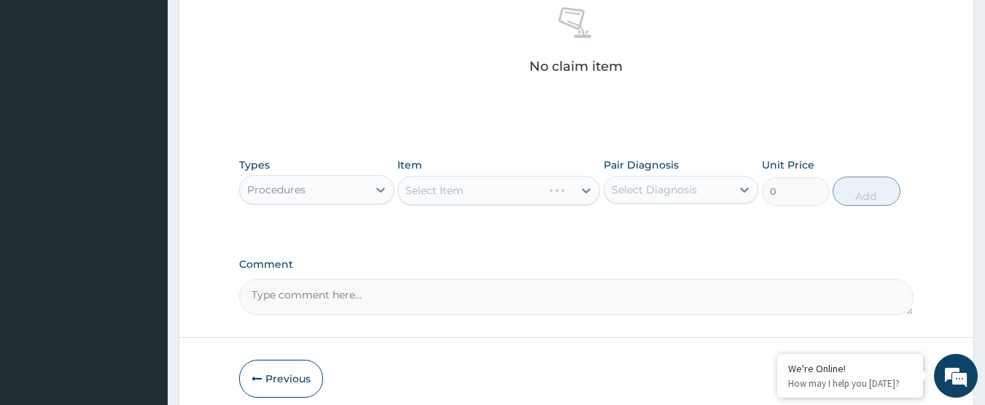
click at [646, 194] on div "Select Diagnosis" at bounding box center [654, 189] width 85 height 15
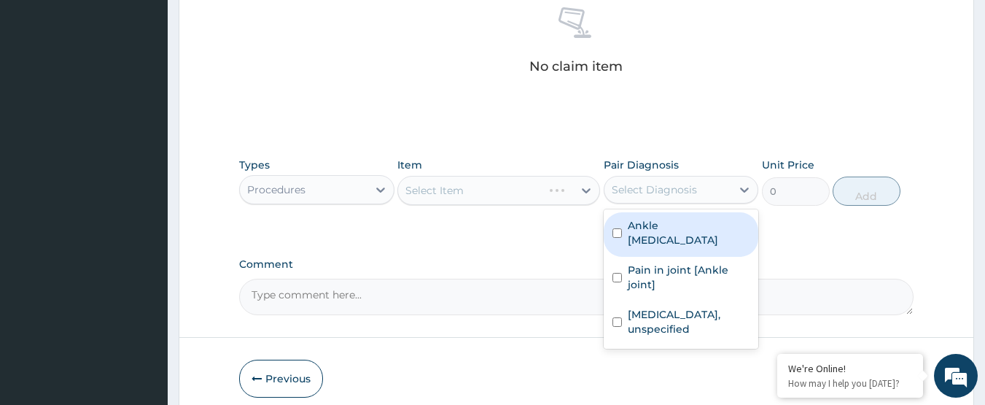
click at [676, 230] on label "Ankle oedema" at bounding box center [689, 232] width 122 height 29
checkbox input "true"
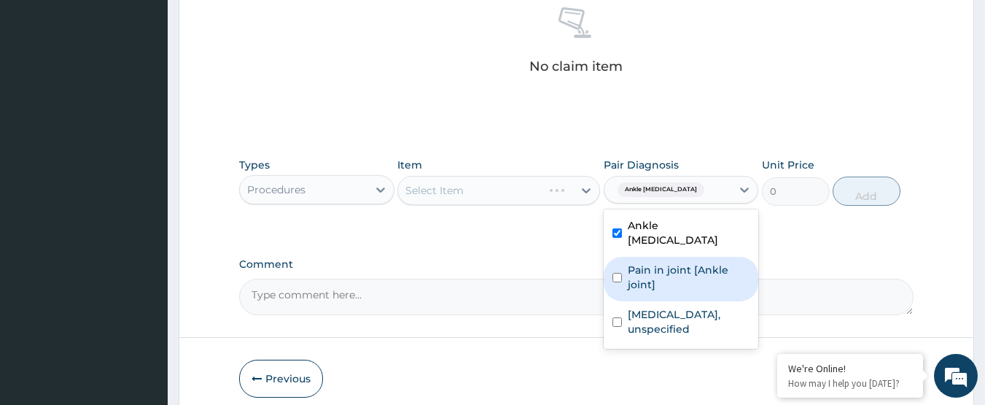
drag, startPoint x: 681, startPoint y: 252, endPoint x: 682, endPoint y: 264, distance: 11.7
click at [681, 262] on label "Pain in joint [Ankle joint]" at bounding box center [689, 276] width 122 height 29
checkbox input "true"
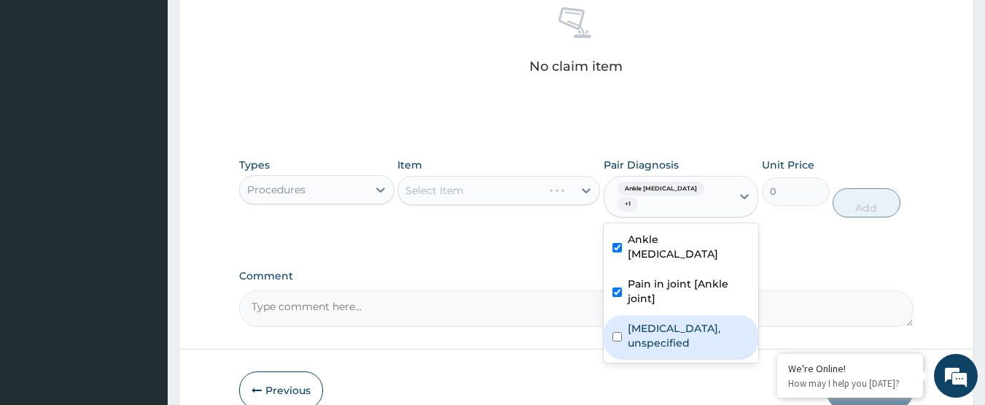
drag, startPoint x: 685, startPoint y: 311, endPoint x: 621, endPoint y: 297, distance: 66.5
click at [685, 321] on label "Gastro-oesophageal reflux disease, unspecified" at bounding box center [689, 335] width 122 height 29
checkbox input "true"
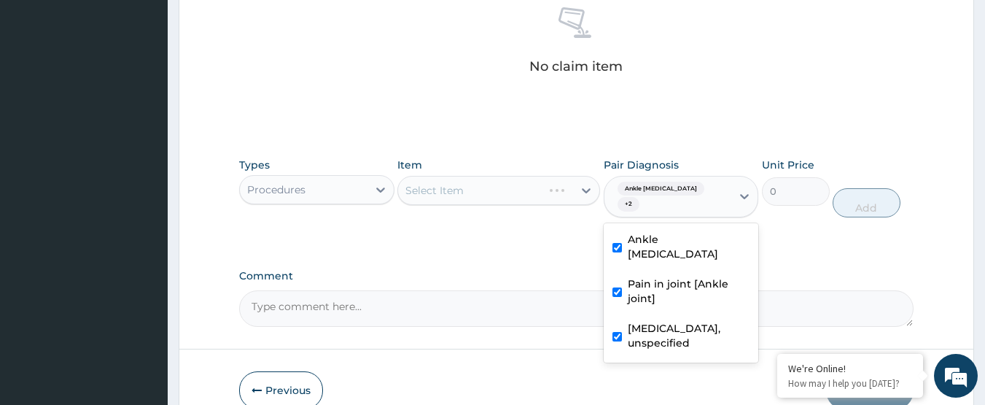
click at [493, 270] on label "Comment" at bounding box center [576, 276] width 675 height 12
click at [493, 290] on textarea "Comment" at bounding box center [576, 308] width 675 height 36
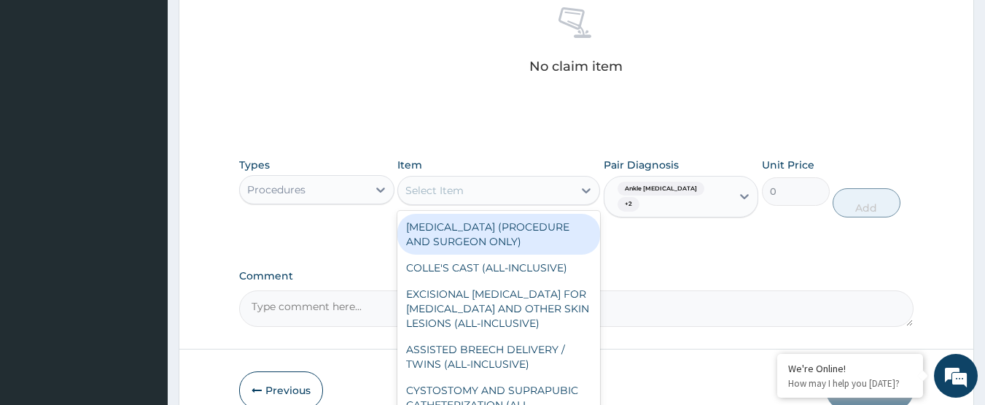
click at [493, 195] on div "Select Item" at bounding box center [485, 190] width 175 height 23
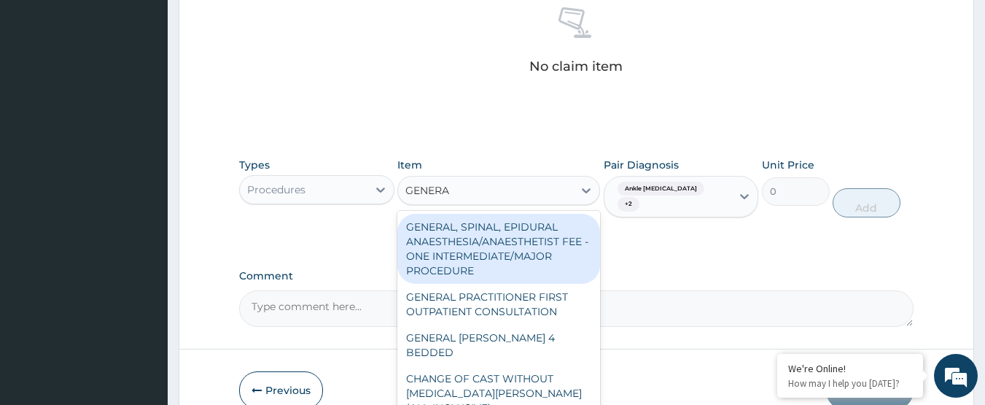
type input "GENERAL"
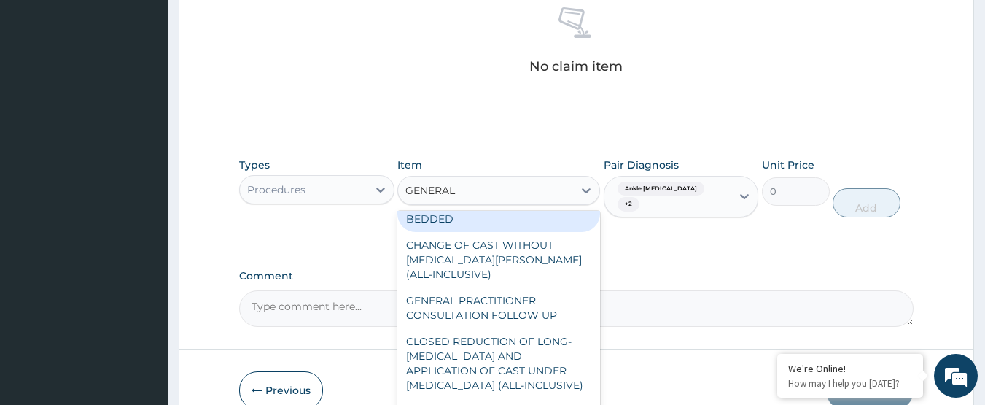
scroll to position [146, 0]
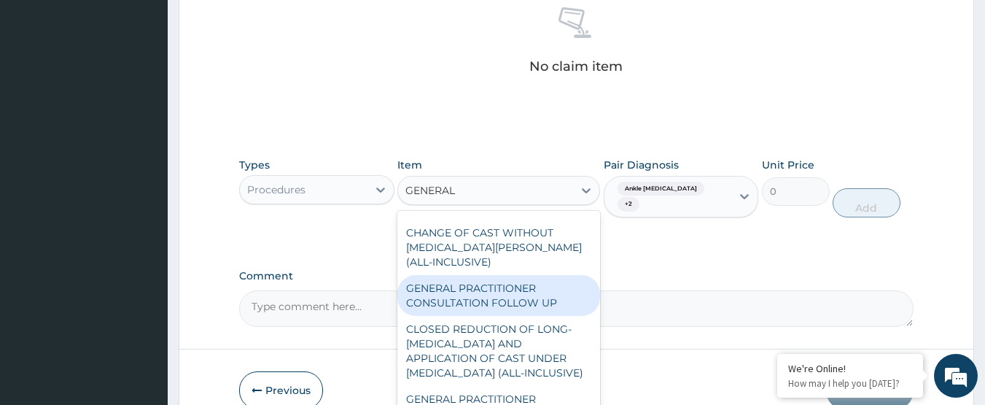
click at [532, 311] on div "GENERAL PRACTITIONER CONSULTATION FOLLOW UP" at bounding box center [498, 295] width 203 height 41
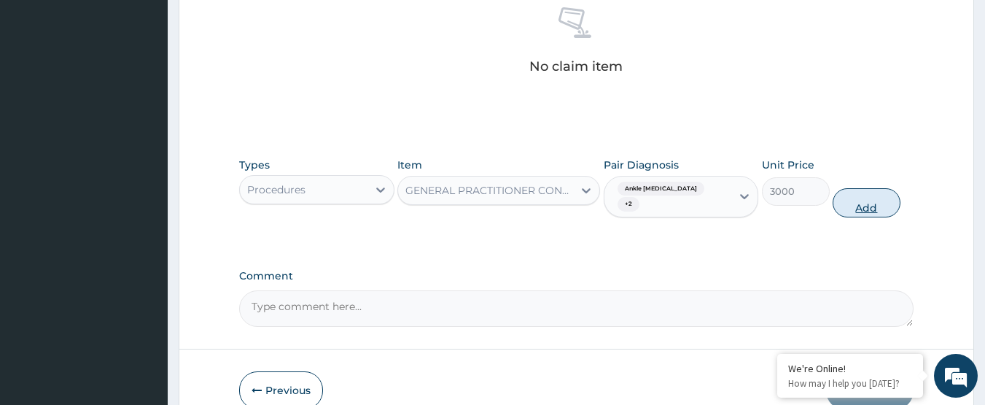
click at [888, 197] on button "Add" at bounding box center [867, 202] width 68 height 29
type input "0"
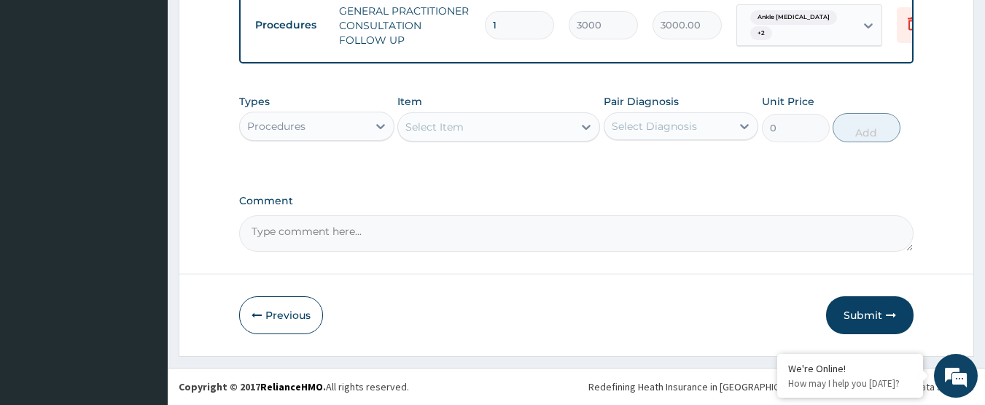
scroll to position [596, 0]
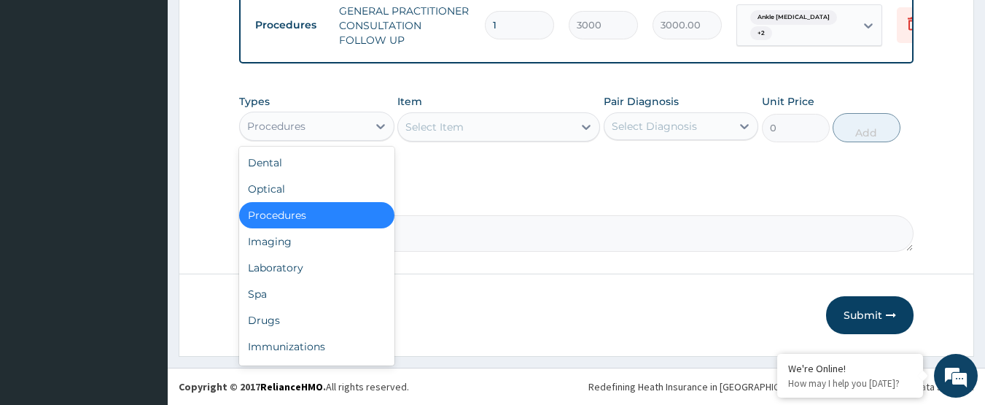
click at [365, 126] on div "Procedures" at bounding box center [304, 125] width 128 height 23
click at [308, 305] on div "Spa" at bounding box center [316, 294] width 155 height 26
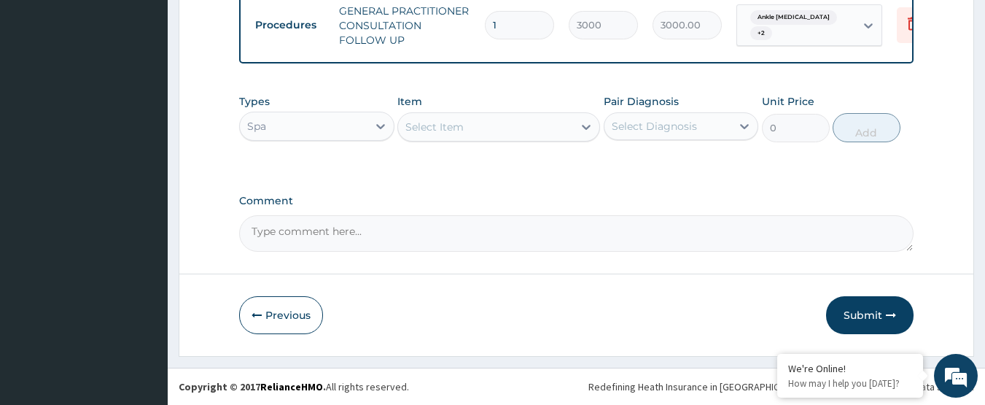
click at [320, 133] on div "Spa" at bounding box center [304, 125] width 128 height 23
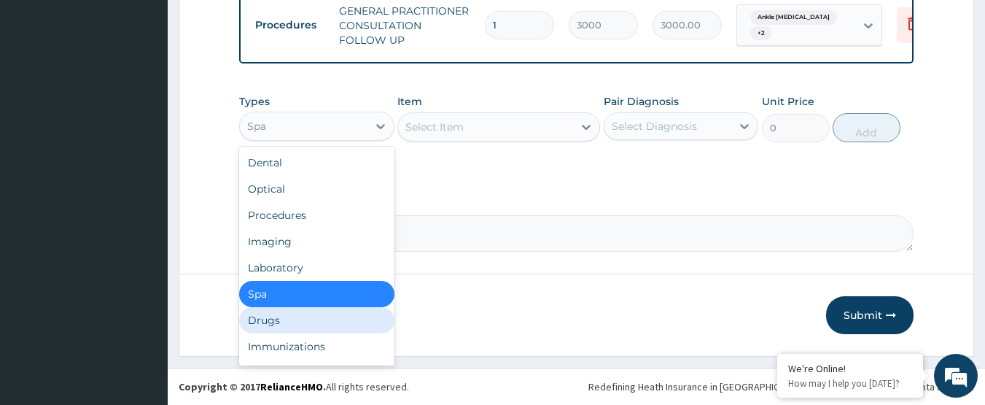
drag, startPoint x: 307, startPoint y: 321, endPoint x: 354, endPoint y: 292, distance: 54.6
click at [310, 319] on div "Drugs" at bounding box center [316, 320] width 155 height 26
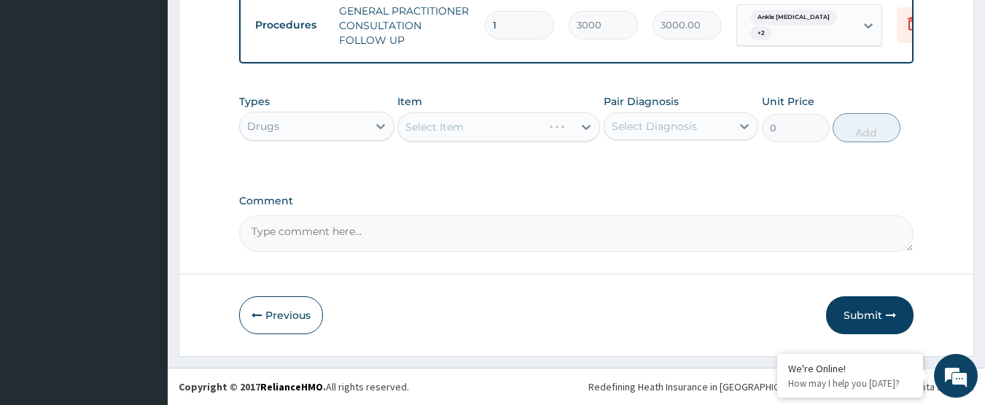
click at [667, 132] on div "Select Diagnosis" at bounding box center [654, 126] width 85 height 15
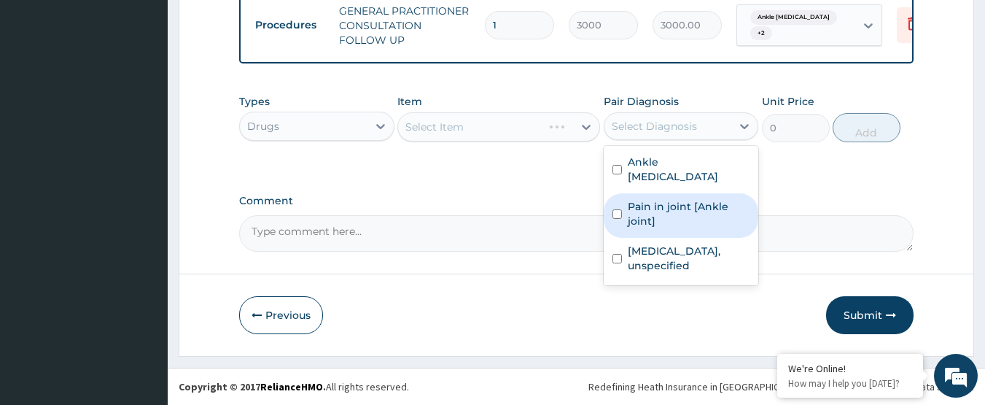
click at [680, 199] on label "Pain in joint [Ankle joint]" at bounding box center [689, 213] width 122 height 29
checkbox input "true"
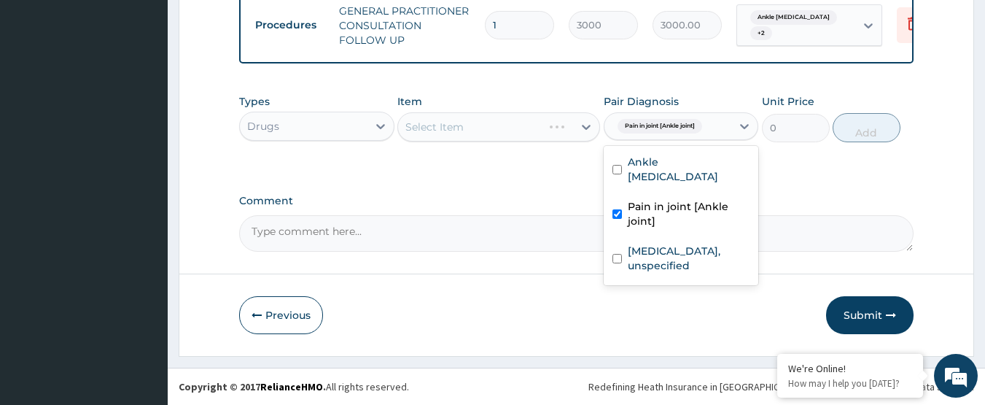
click at [504, 195] on label "Comment" at bounding box center [576, 201] width 675 height 12
click at [504, 215] on textarea "Comment" at bounding box center [576, 233] width 675 height 36
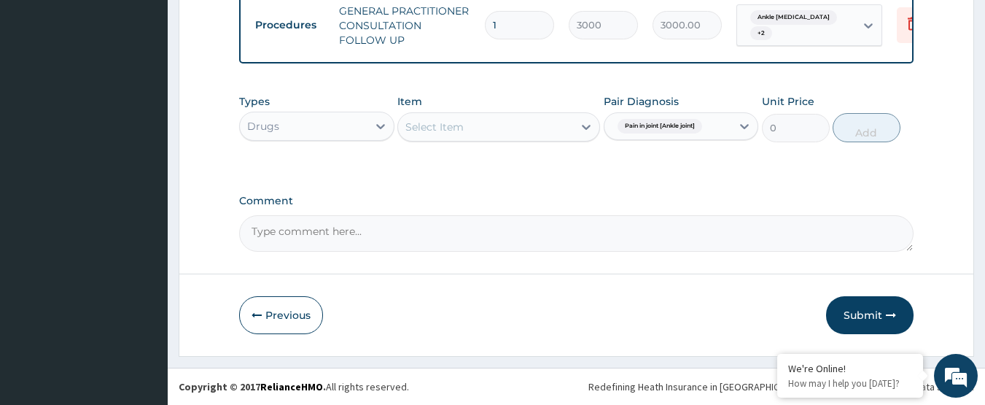
click at [496, 129] on div "Select Item" at bounding box center [485, 126] width 175 height 23
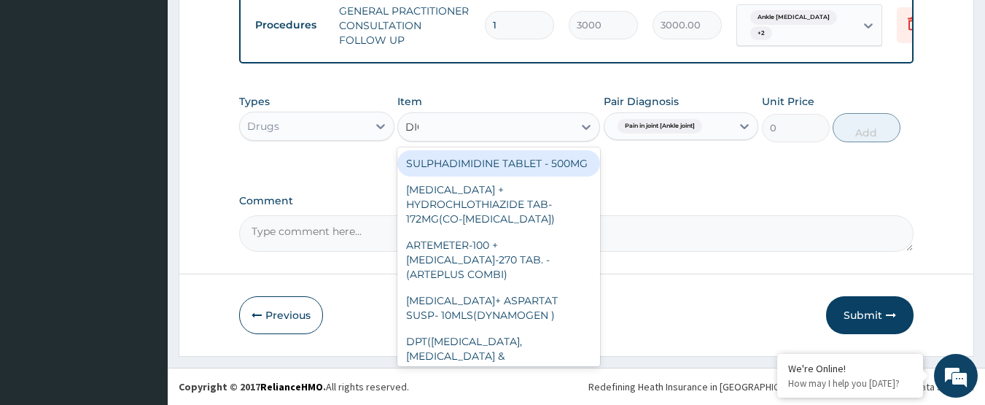
type input "DICL"
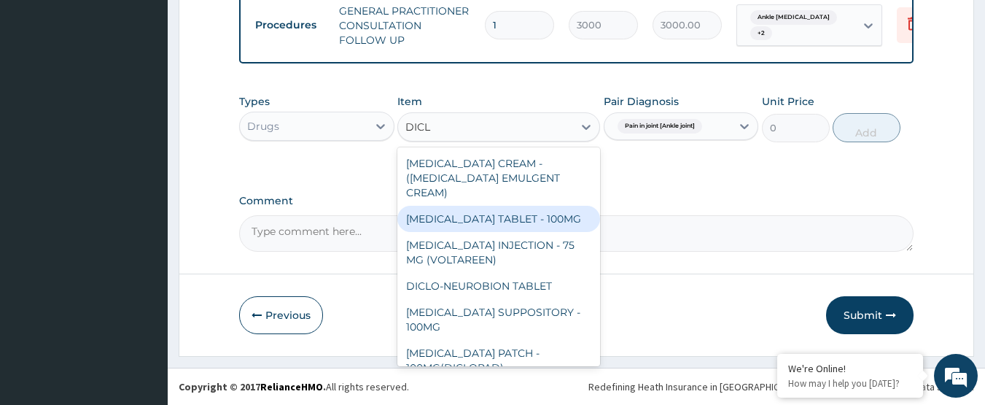
click at [533, 208] on div "DICLOFENAC TABLET - 100MG" at bounding box center [498, 219] width 203 height 26
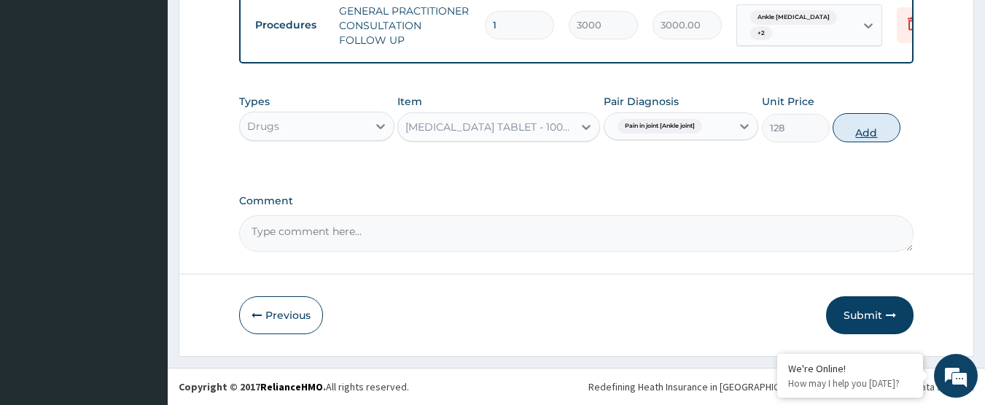
click at [869, 131] on button "Add" at bounding box center [867, 127] width 68 height 29
type input "0"
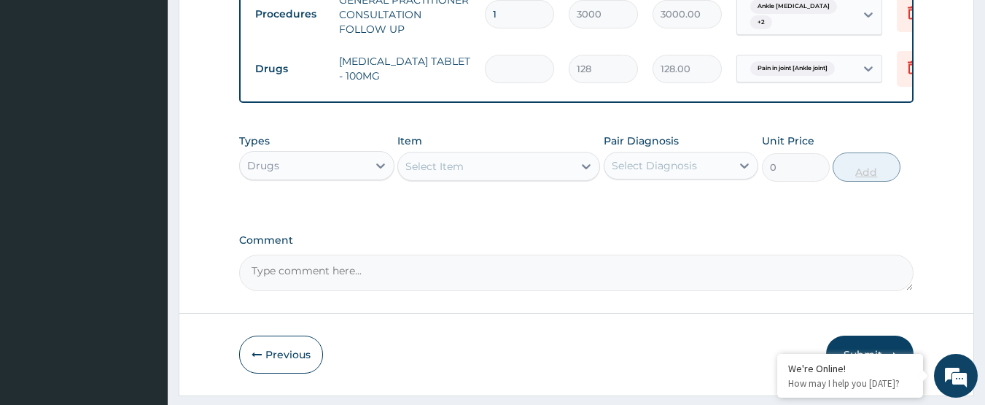
type input "0.00"
type input "5"
type input "640.00"
type input "5"
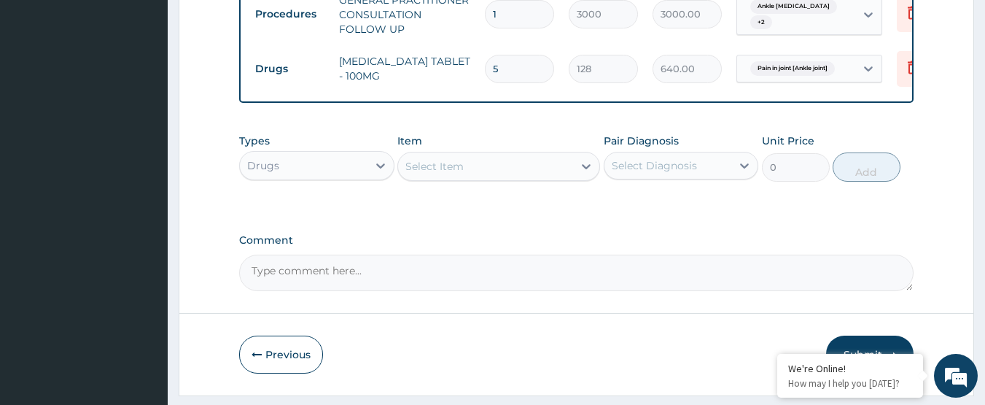
click at [532, 178] on div "Select Item" at bounding box center [485, 166] width 175 height 23
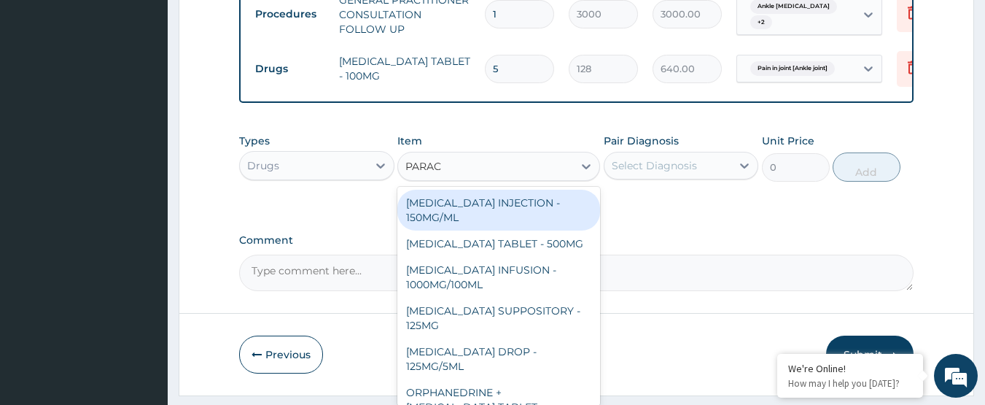
type input "PARACE"
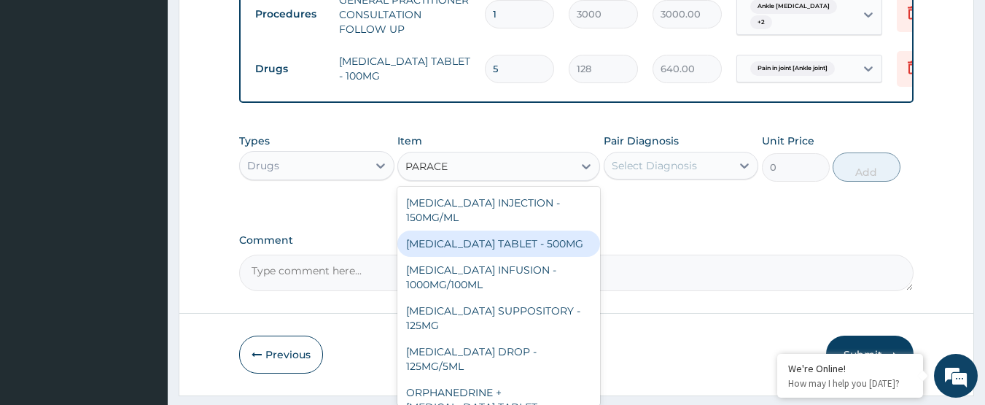
click at [540, 257] on div "PARACETAMOL TABLET - 500MG" at bounding box center [498, 243] width 203 height 26
type input "38.4"
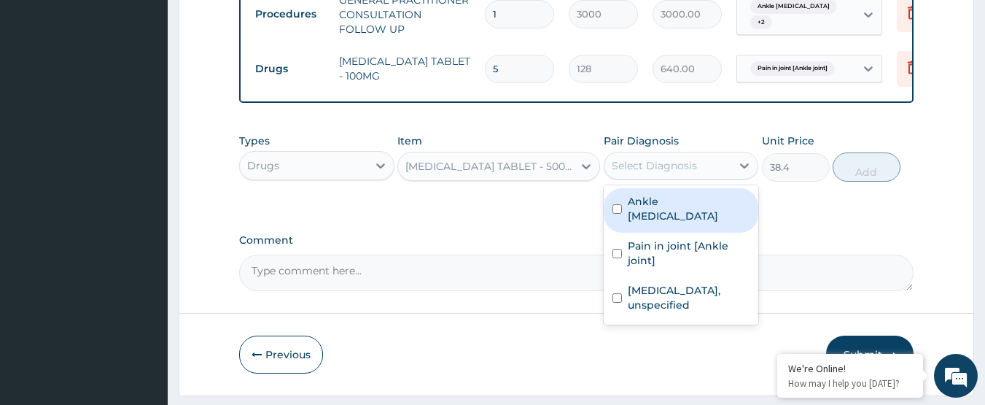
click at [701, 170] on div "Select Diagnosis" at bounding box center [668, 165] width 128 height 23
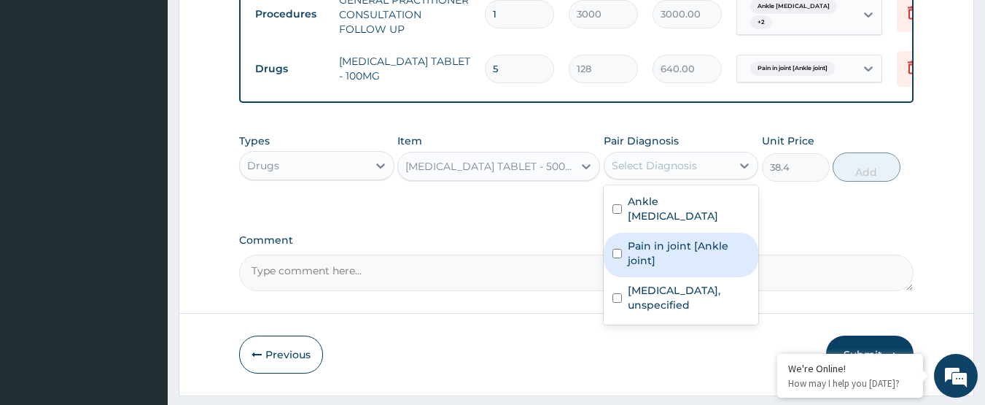
click at [699, 249] on label "Pain in joint [Ankle joint]" at bounding box center [689, 252] width 122 height 29
checkbox input "true"
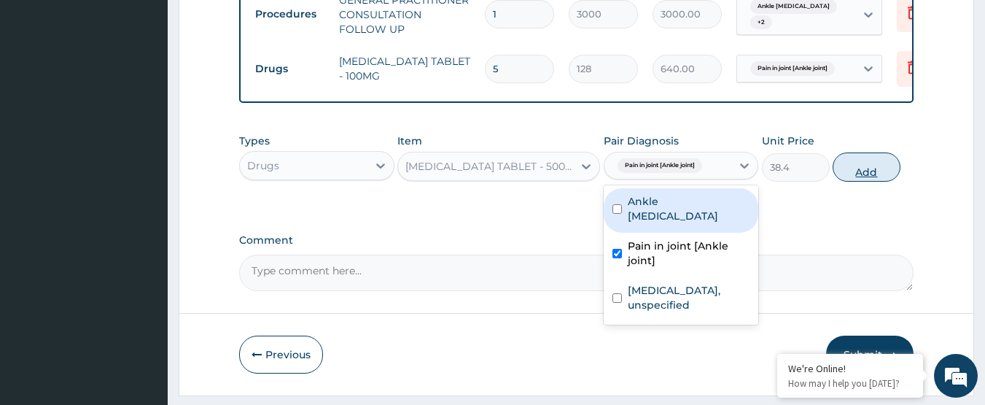
click at [863, 176] on button "Add" at bounding box center [867, 166] width 68 height 29
type input "0"
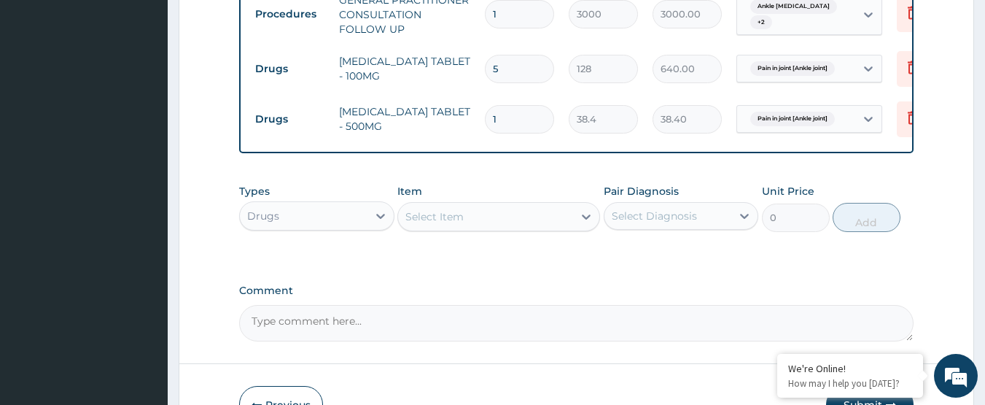
type input "0.00"
type input "3"
type input "115.20"
type input "30"
type input "1152.00"
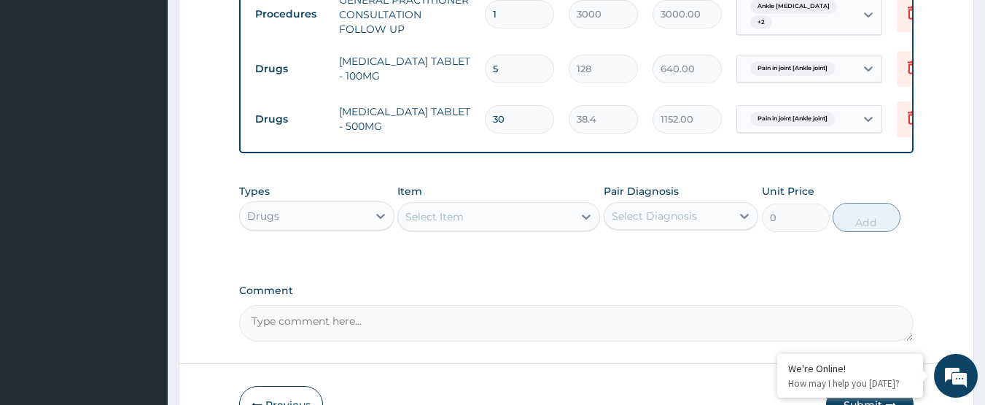
type input "30"
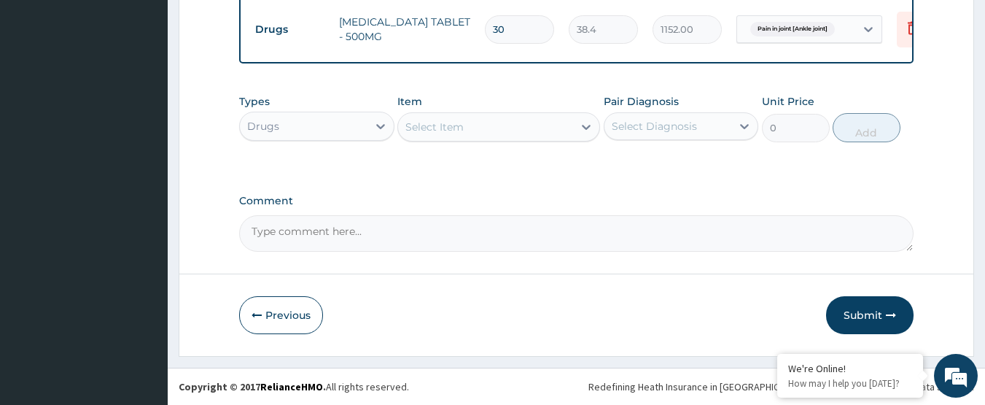
scroll to position [697, 0]
click at [664, 119] on div "Select Diagnosis" at bounding box center [654, 126] width 85 height 15
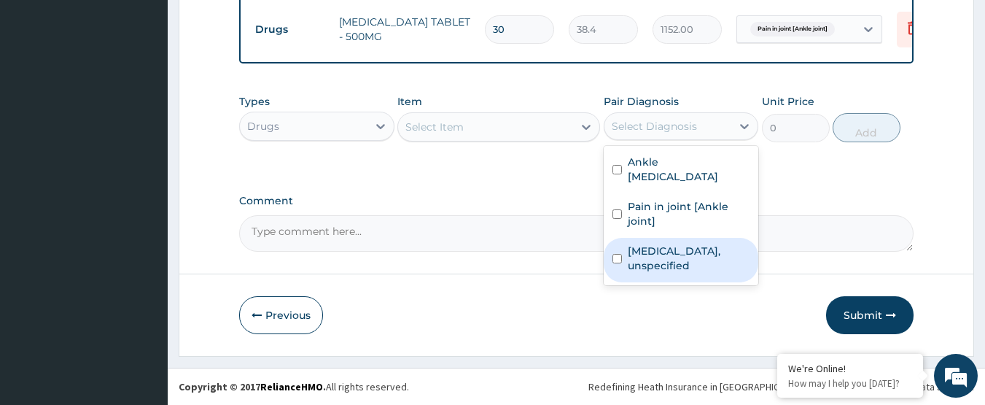
drag, startPoint x: 668, startPoint y: 233, endPoint x: 642, endPoint y: 215, distance: 31.4
click at [666, 244] on label "Gastro-oesophageal reflux disease, unspecified" at bounding box center [689, 258] width 122 height 29
checkbox input "true"
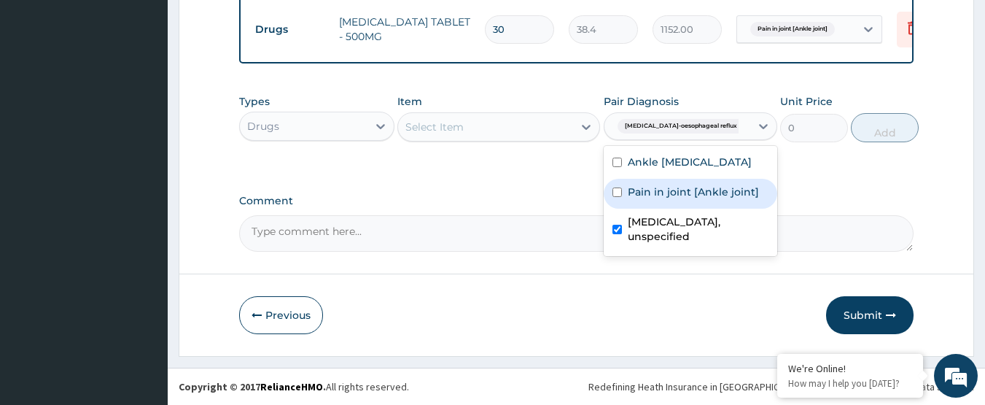
click at [524, 132] on div "Select Item" at bounding box center [485, 126] width 175 height 23
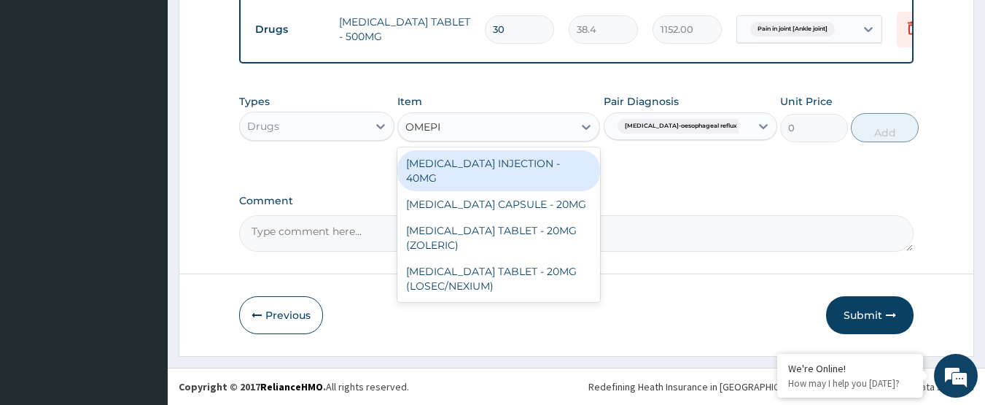
type input "OMEPRA"
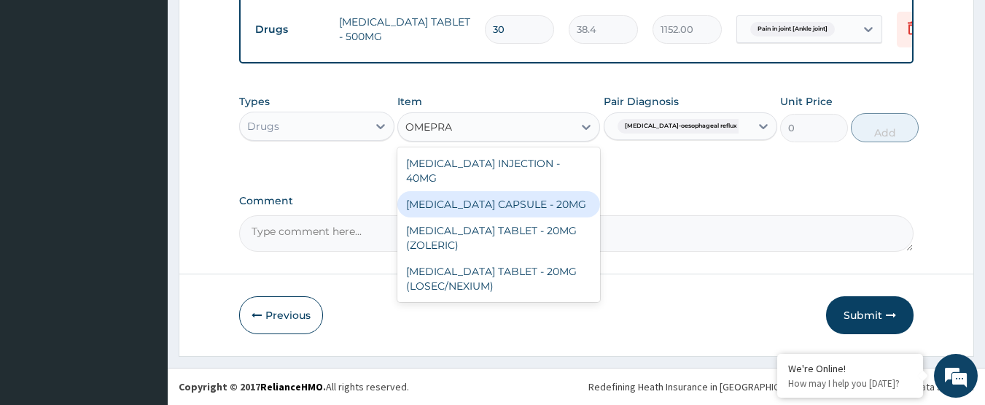
click at [510, 191] on div "OMEPRAZOLE CAPSULE - 20MG" at bounding box center [498, 204] width 203 height 26
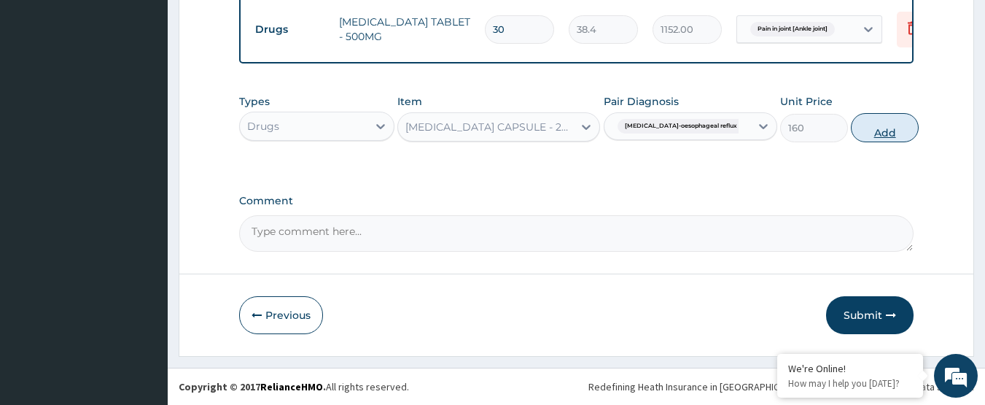
click at [855, 136] on button "Add" at bounding box center [885, 127] width 68 height 29
type input "0"
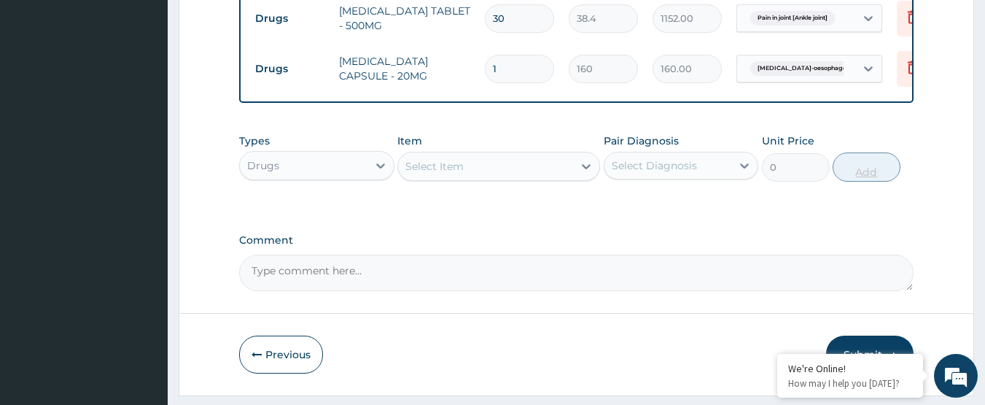
type input "14"
type input "2240.00"
type input "14"
click at [684, 173] on div "Select Diagnosis" at bounding box center [654, 165] width 85 height 15
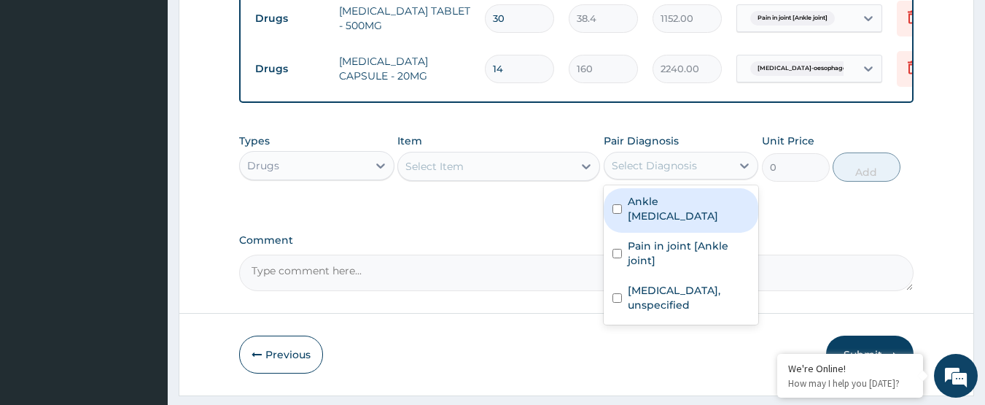
click at [685, 211] on label "Ankle oedema" at bounding box center [689, 208] width 122 height 29
checkbox input "true"
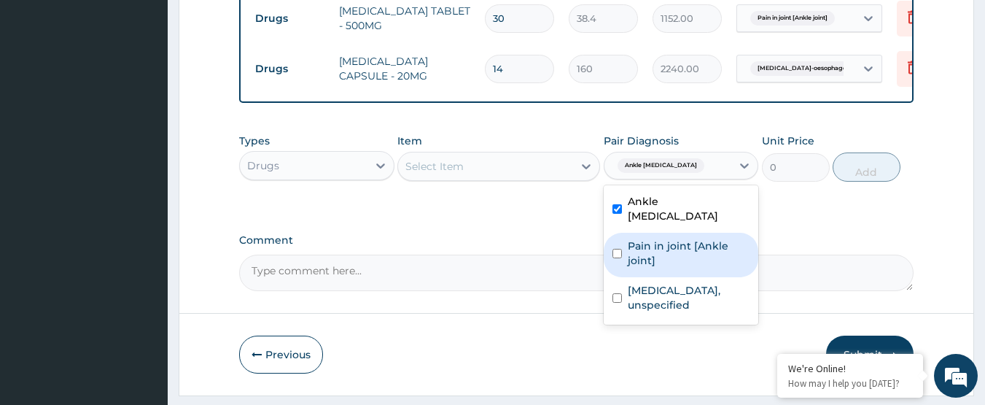
click at [685, 244] on label "Pain in joint [Ankle joint]" at bounding box center [689, 252] width 122 height 29
checkbox input "true"
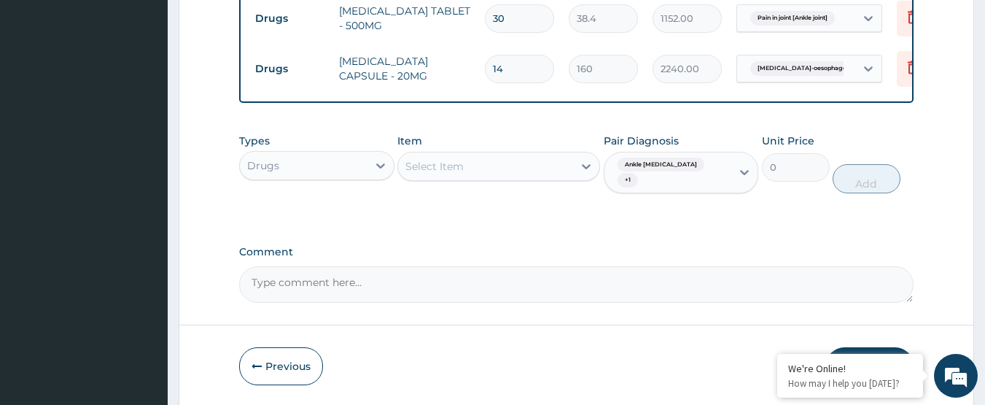
click at [577, 214] on div "Types Drugs Item Select Item Pair Diagnosis Ankle oedema + 1 Unit Price 0 Add" at bounding box center [576, 174] width 675 height 97
click at [535, 178] on div "Select Item" at bounding box center [485, 166] width 175 height 23
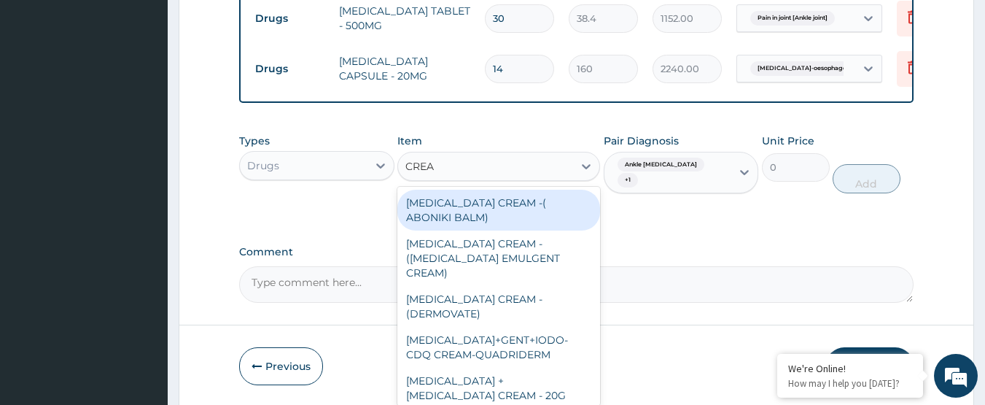
type input "CREAM"
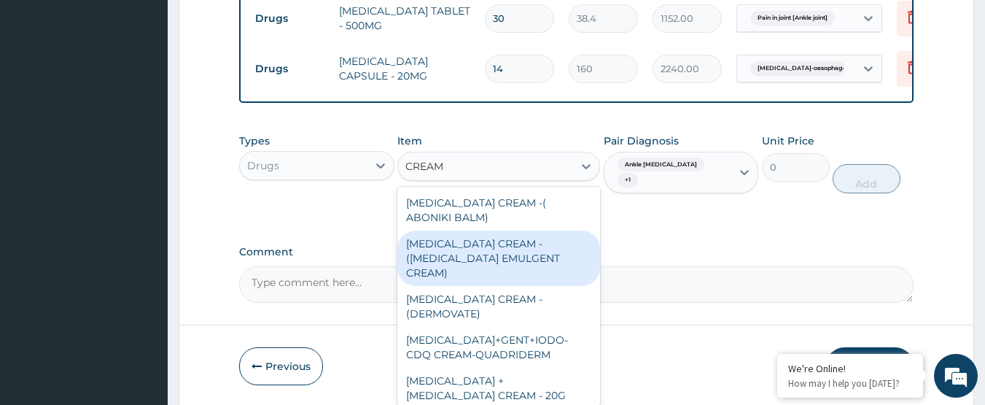
click at [551, 260] on div "DICLOFENAC CREAM - (VOLTAREN EMULGENT CREAM)" at bounding box center [498, 257] width 203 height 55
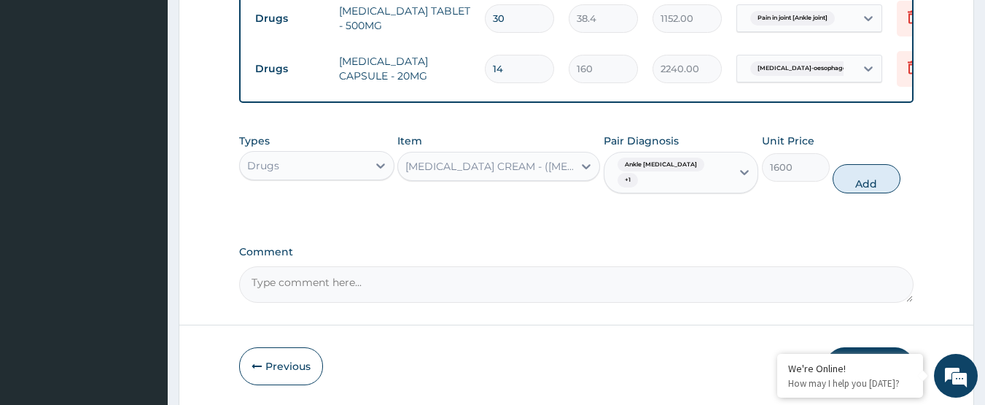
click at [878, 175] on button "Add" at bounding box center [867, 178] width 68 height 29
type input "0"
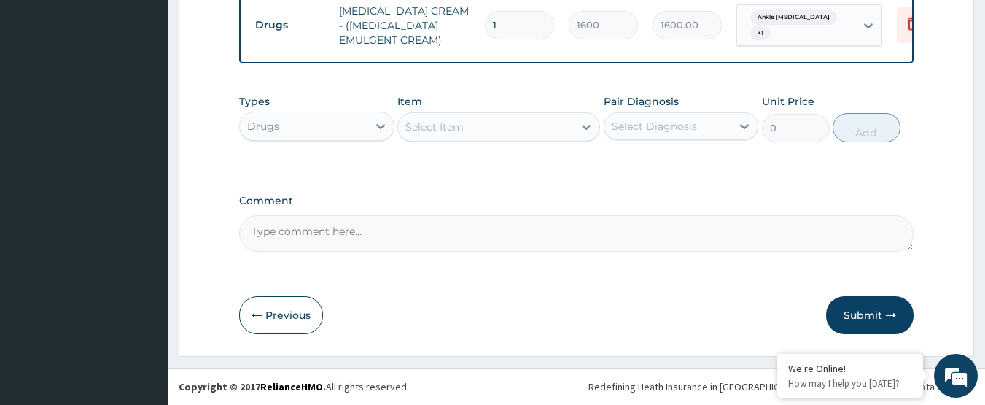
scroll to position [806, 0]
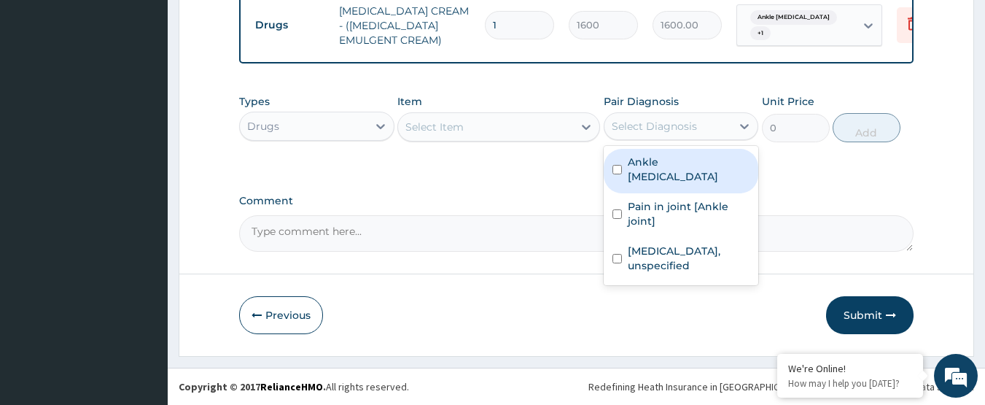
click at [677, 132] on div "Select Diagnosis" at bounding box center [654, 126] width 85 height 15
click at [680, 154] on div "Ankle oedema" at bounding box center [681, 171] width 155 height 44
checkbox input "true"
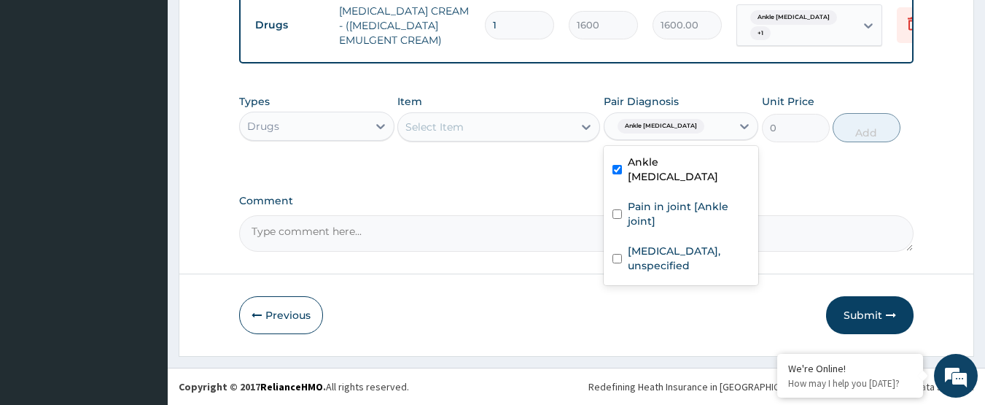
click at [568, 121] on div "Select Item" at bounding box center [485, 126] width 175 height 23
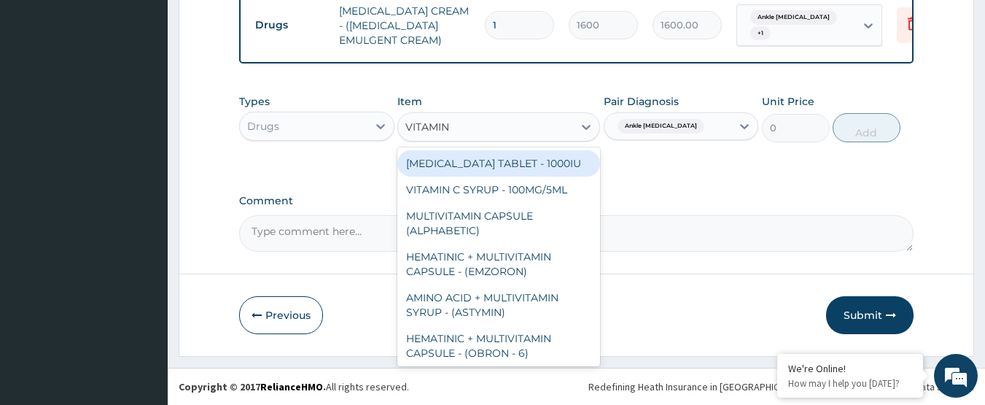
type input "VITAMIN C"
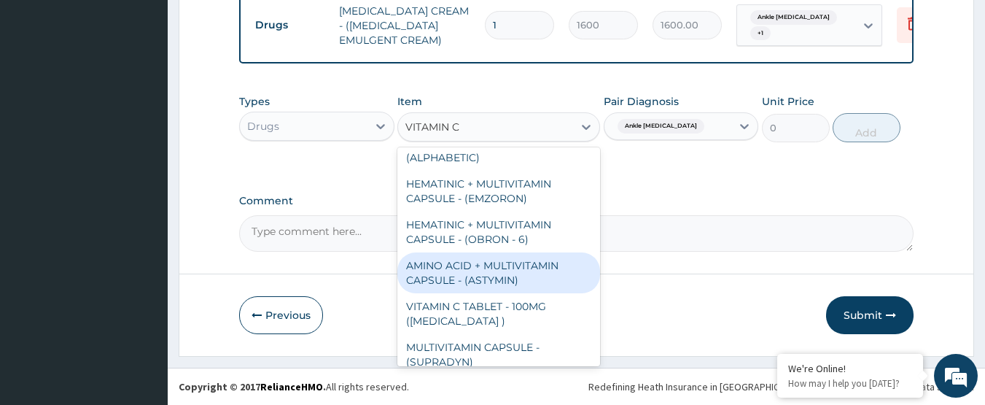
scroll to position [73, 0]
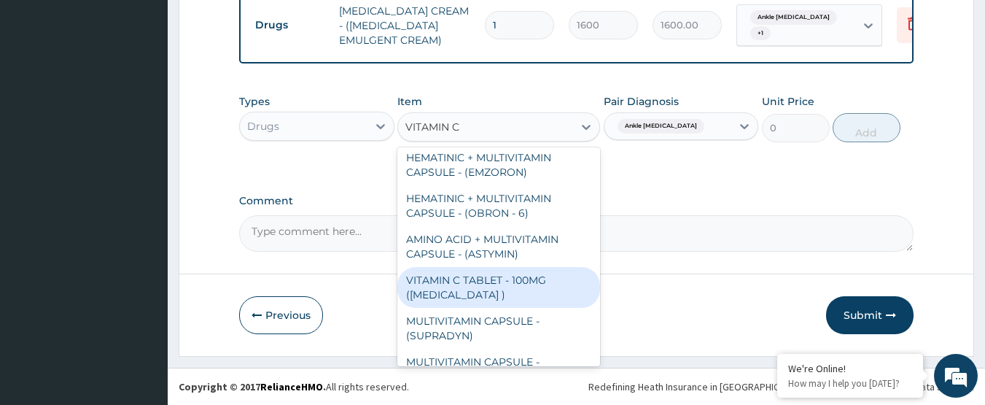
click at [526, 288] on div "VITAMIN C TABLET - 100MG (ASCORBIC ACID )" at bounding box center [498, 287] width 203 height 41
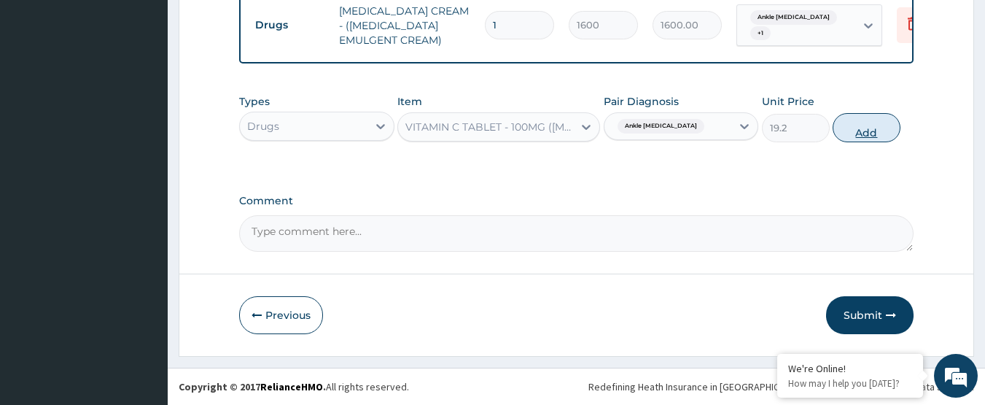
click at [871, 128] on button "Add" at bounding box center [867, 127] width 68 height 29
type input "0"
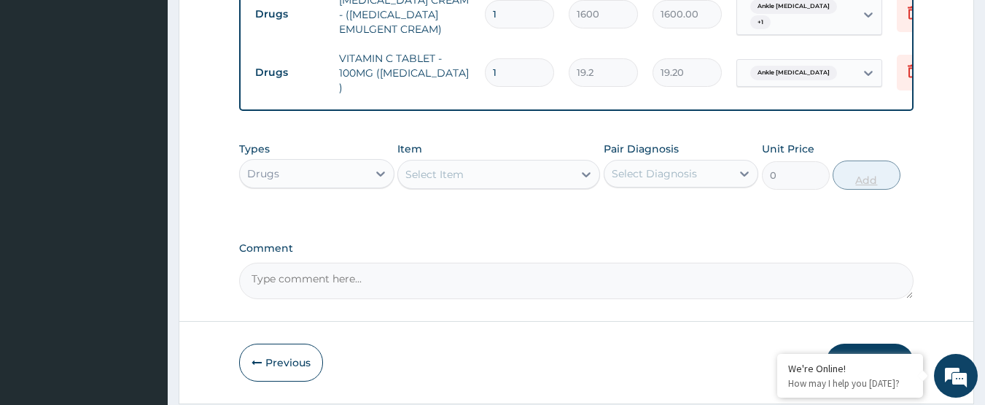
type input "10"
type input "192.00"
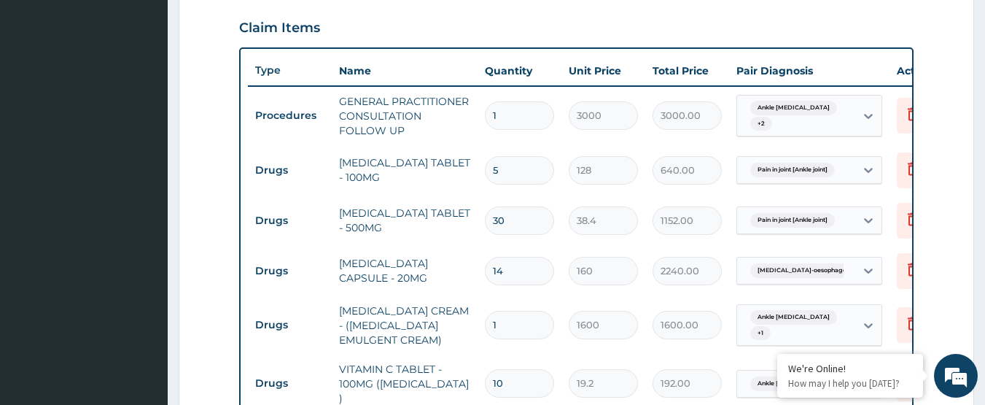
scroll to position [587, 0]
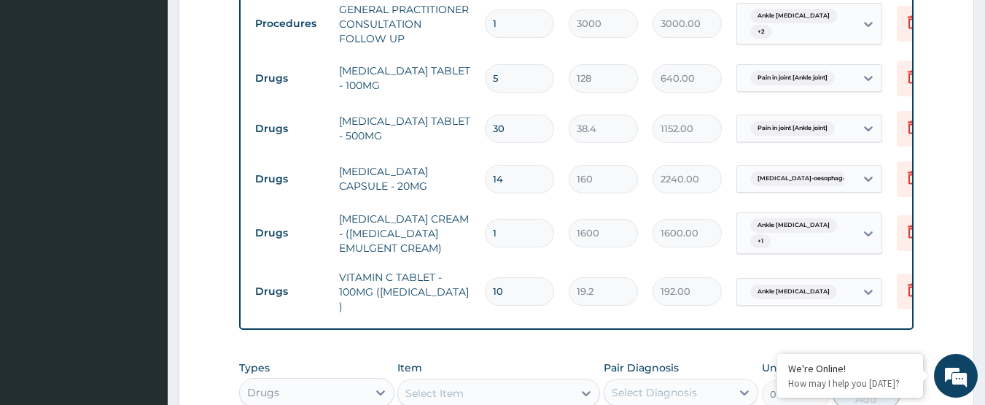
type input "9"
type input "172.80"
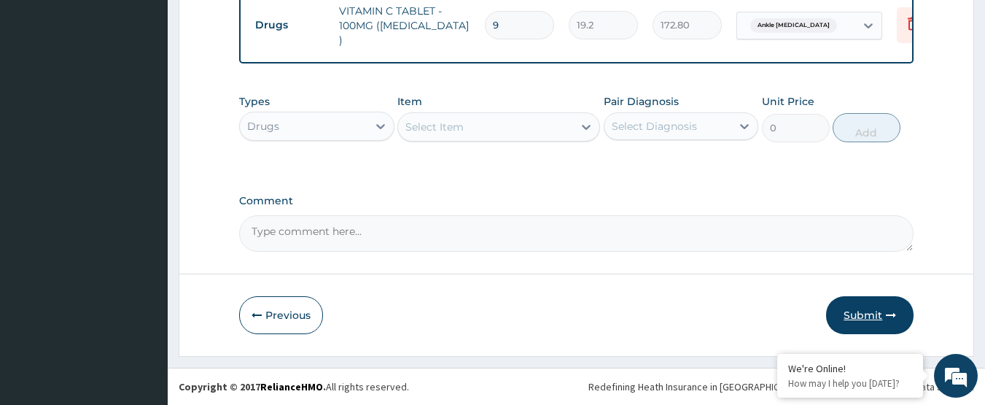
type input "9"
click at [847, 318] on button "Submit" at bounding box center [869, 315] width 87 height 38
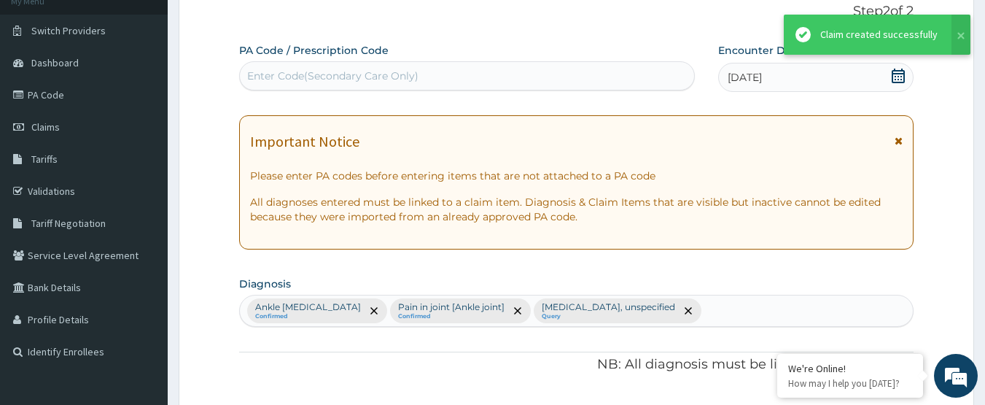
scroll to position [856, 0]
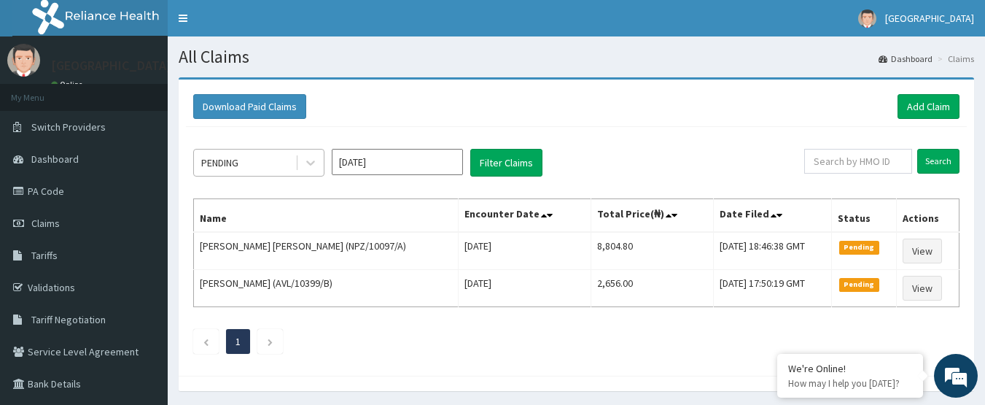
click at [254, 170] on div "PENDING" at bounding box center [244, 162] width 101 height 23
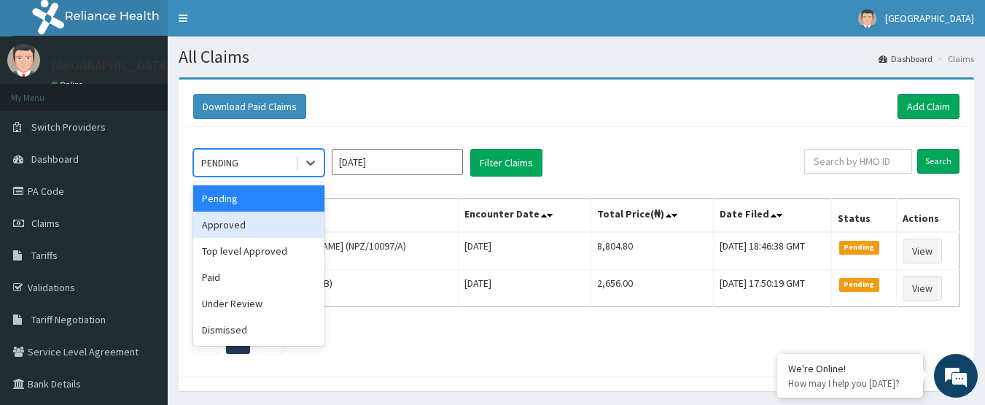
click at [254, 223] on div "Approved" at bounding box center [258, 224] width 131 height 26
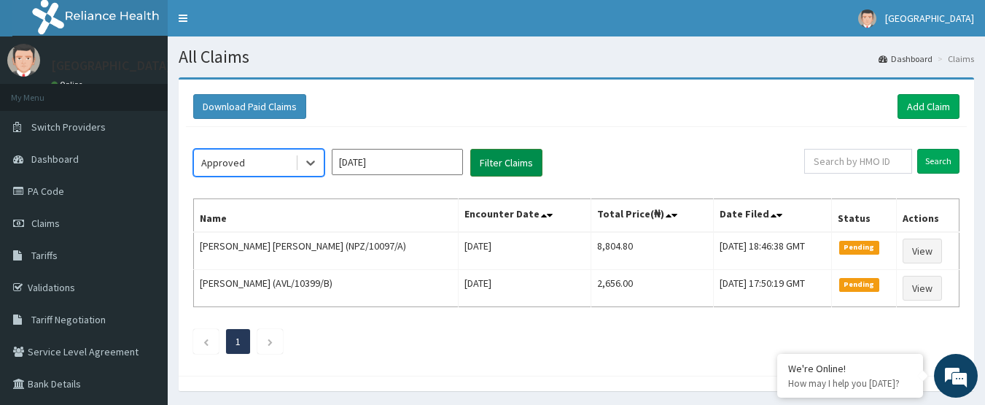
click at [501, 172] on button "Filter Claims" at bounding box center [506, 163] width 72 height 28
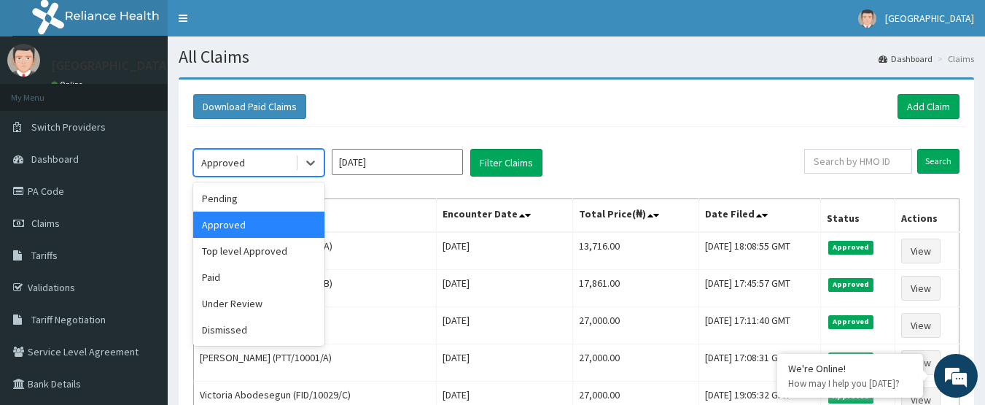
click at [240, 157] on div "Approved" at bounding box center [223, 162] width 44 height 15
click at [235, 198] on div "Pending" at bounding box center [258, 198] width 131 height 26
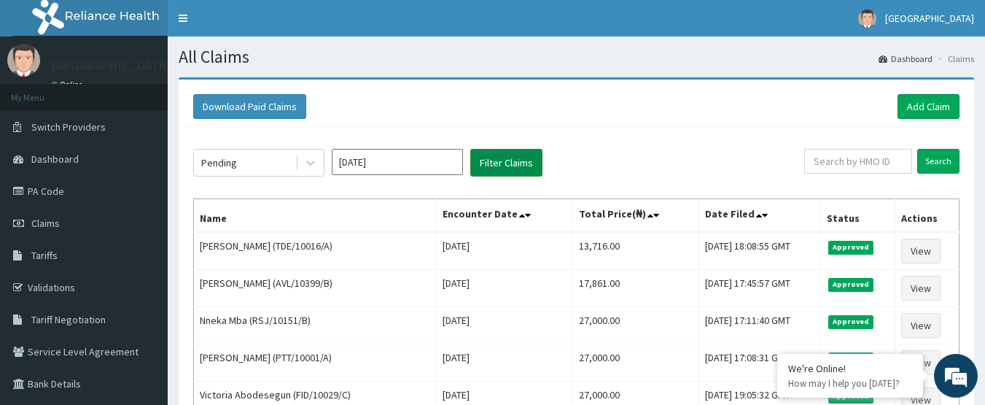
click at [481, 161] on button "Filter Claims" at bounding box center [506, 163] width 72 height 28
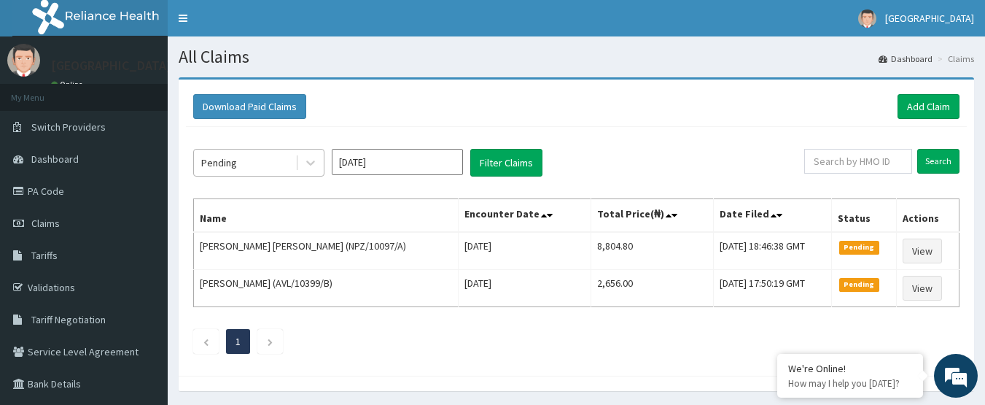
click at [225, 165] on div "Pending" at bounding box center [219, 162] width 36 height 15
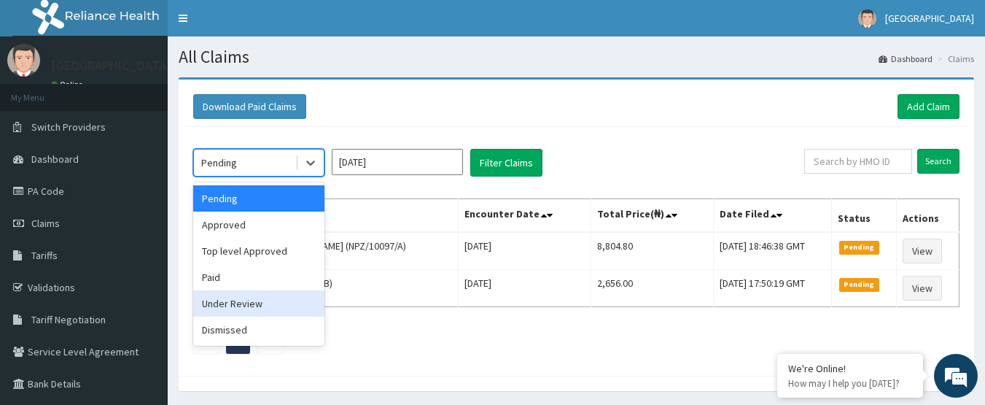
drag, startPoint x: 248, startPoint y: 303, endPoint x: 429, endPoint y: 219, distance: 199.0
click at [249, 302] on div "Under Review" at bounding box center [258, 303] width 131 height 26
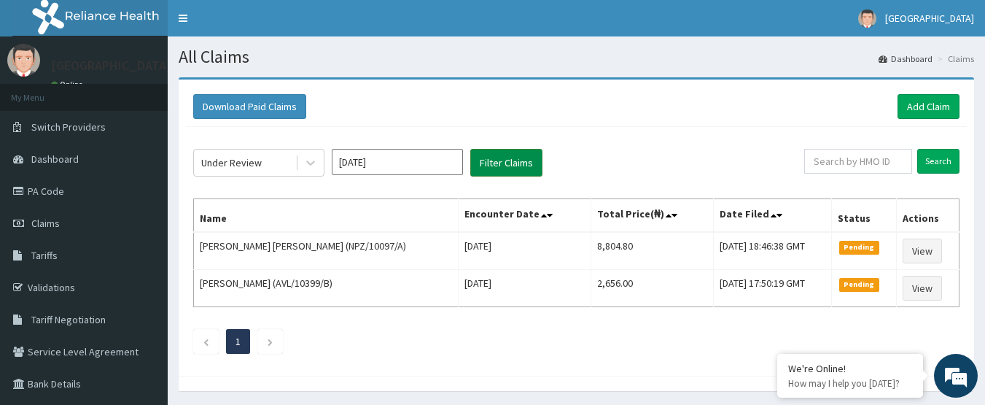
click at [492, 166] on button "Filter Claims" at bounding box center [506, 163] width 72 height 28
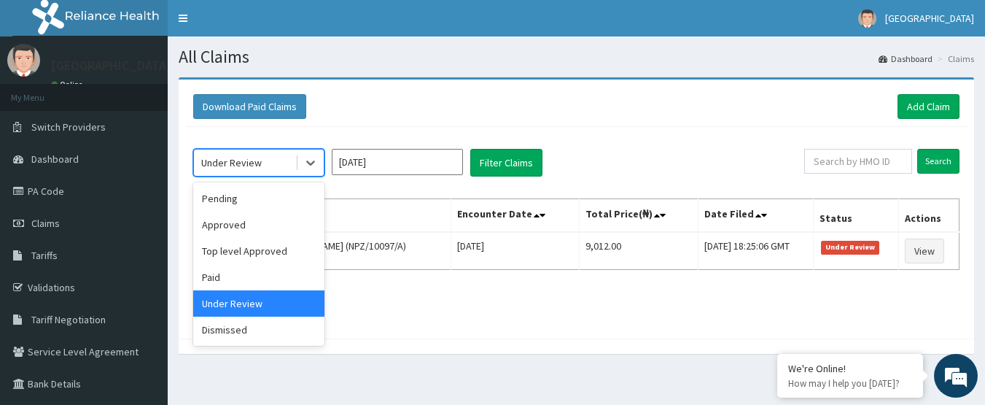
click at [265, 160] on div "Under Review" at bounding box center [244, 162] width 101 height 23
click at [261, 199] on div "Pending" at bounding box center [258, 198] width 131 height 26
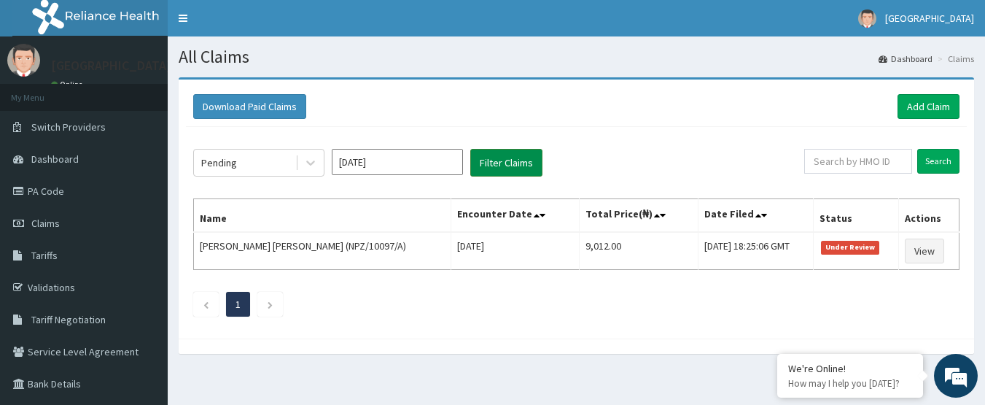
click at [491, 160] on button "Filter Claims" at bounding box center [506, 163] width 72 height 28
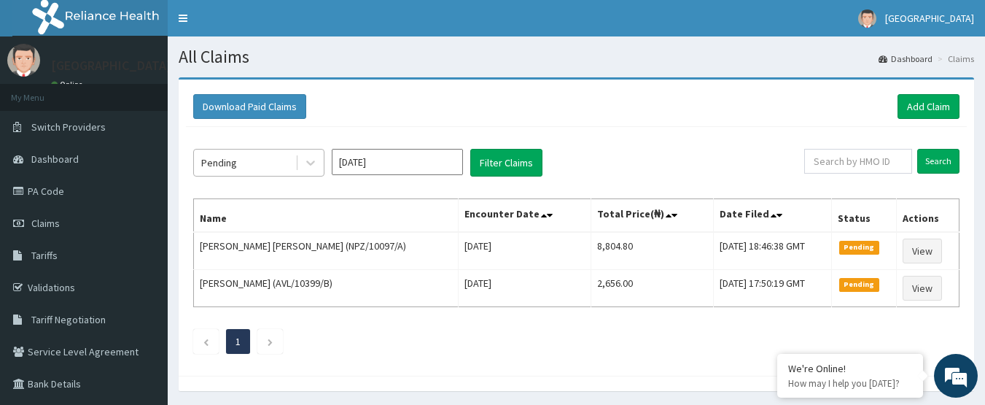
click at [245, 170] on div "Pending" at bounding box center [244, 162] width 101 height 23
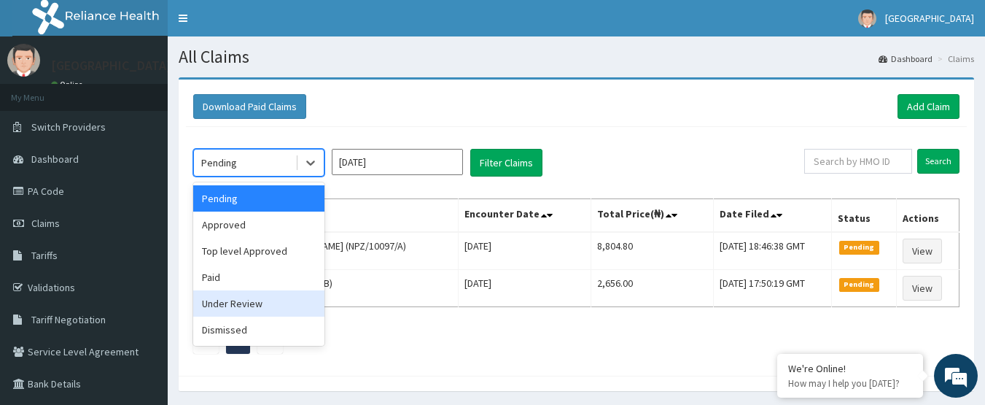
click at [268, 308] on div "Under Review" at bounding box center [258, 303] width 131 height 26
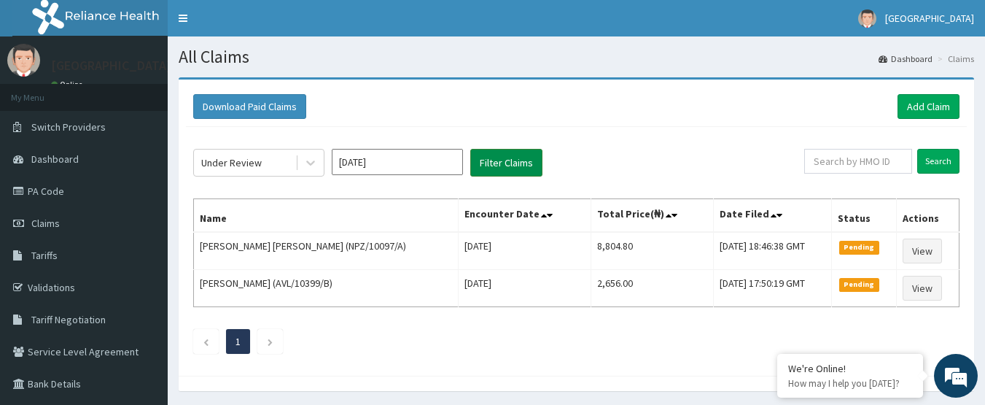
click at [505, 166] on button "Filter Claims" at bounding box center [506, 163] width 72 height 28
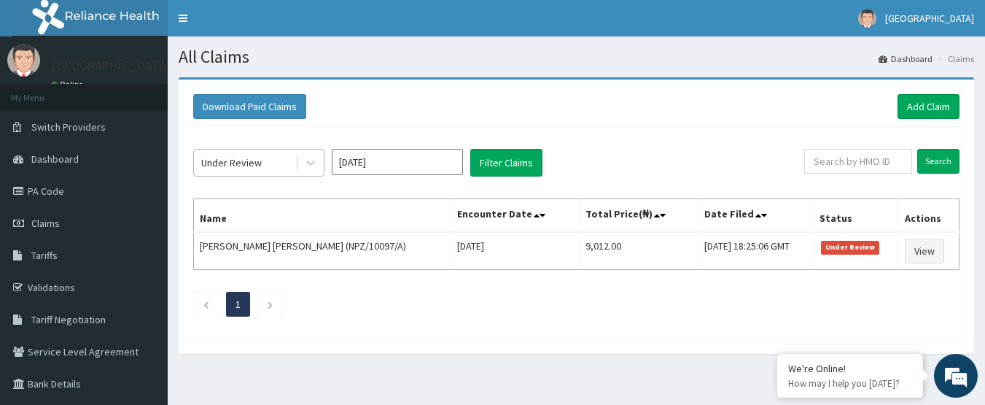
click at [260, 164] on div "Under Review" at bounding box center [231, 162] width 61 height 15
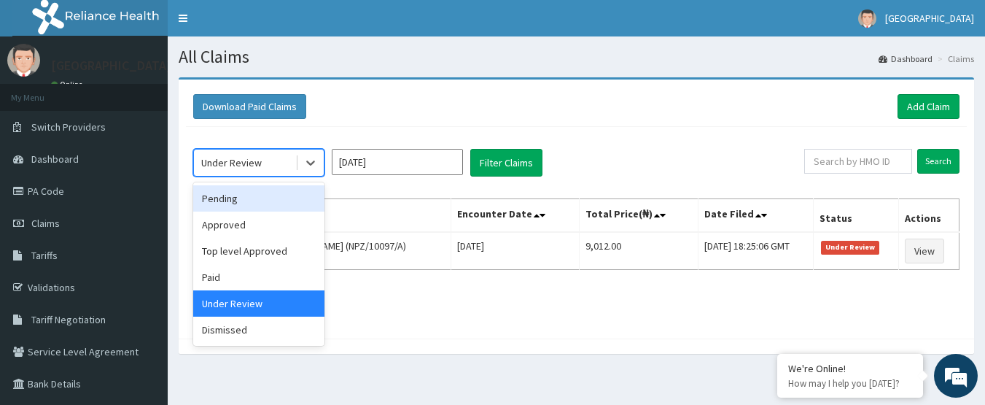
drag, startPoint x: 263, startPoint y: 196, endPoint x: 532, endPoint y: 181, distance: 269.5
click at [263, 195] on div "Pending" at bounding box center [258, 198] width 131 height 26
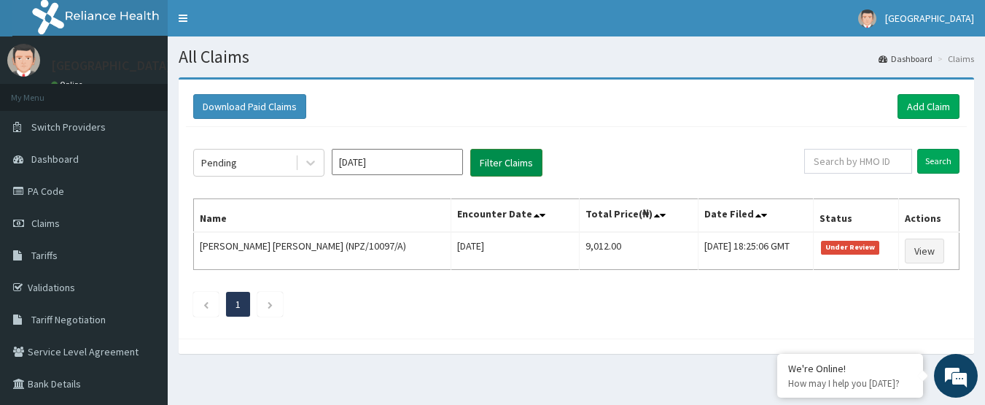
click at [507, 157] on button "Filter Claims" at bounding box center [506, 163] width 72 height 28
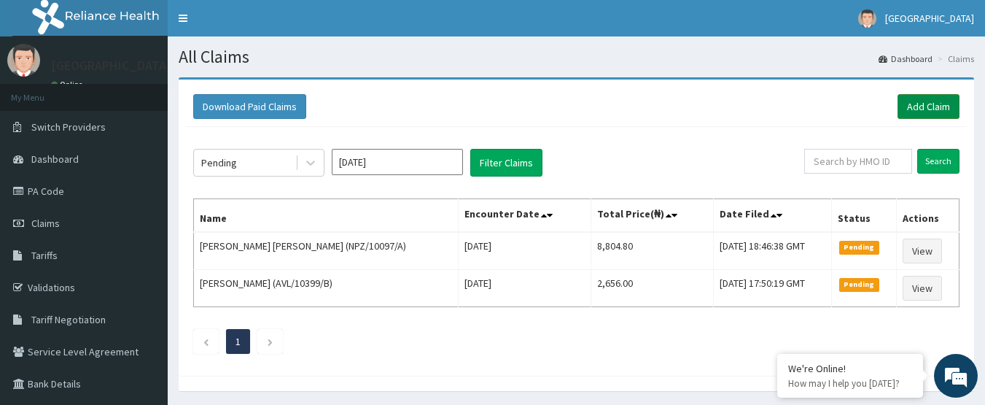
click at [910, 109] on link "Add Claim" at bounding box center [929, 106] width 62 height 25
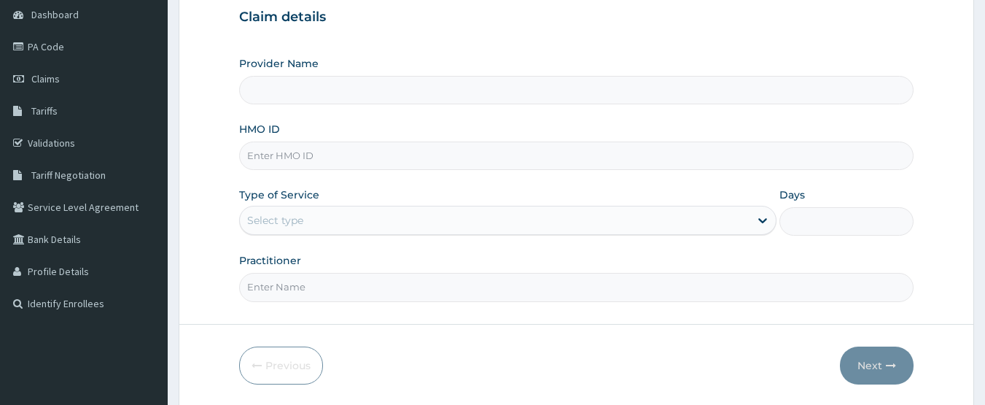
scroll to position [146, 0]
paste input "AGO/10283/A"
type input "AGO/10283/A"
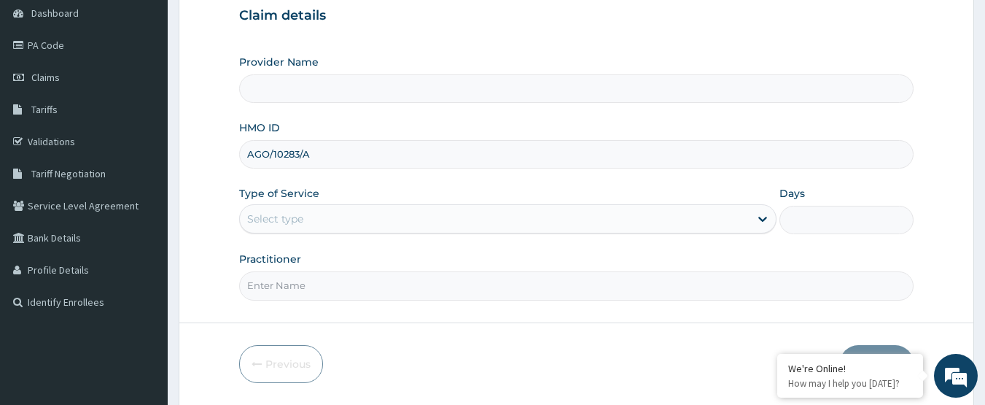
type input "[GEOGRAPHIC_DATA]"
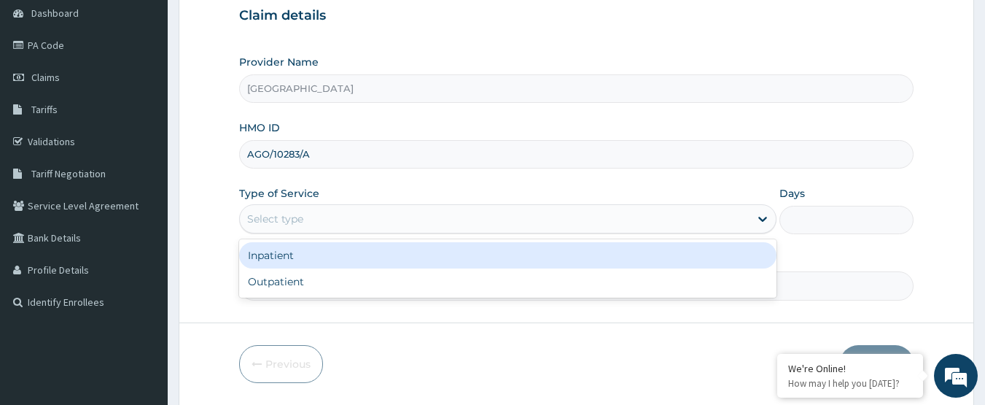
click at [367, 219] on div "Select type" at bounding box center [495, 218] width 510 height 23
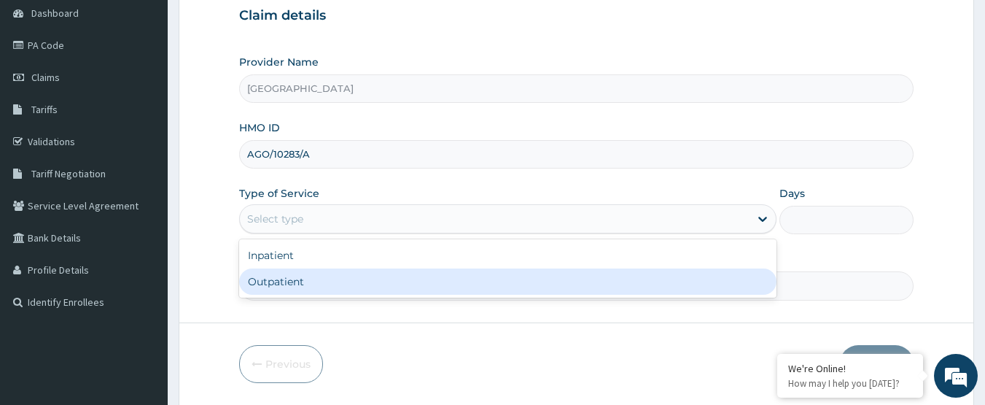
click at [348, 286] on div "Outpatient" at bounding box center [507, 281] width 537 height 26
type input "1"
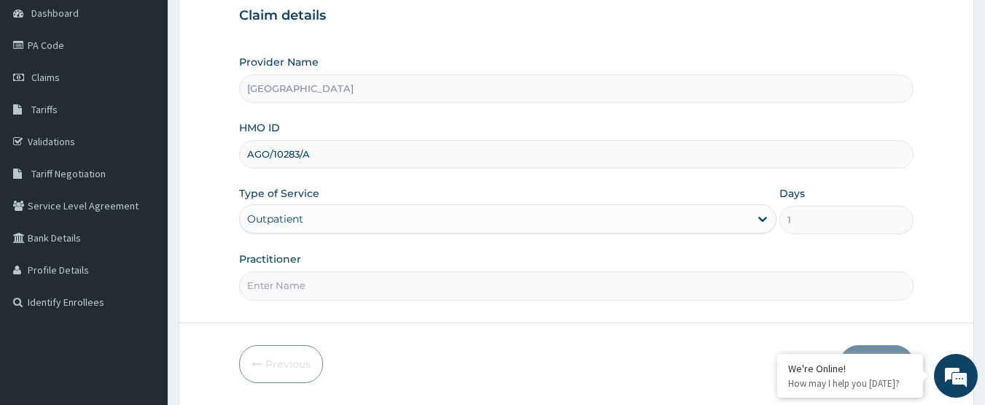
click at [348, 287] on input "Practitioner" at bounding box center [576, 285] width 675 height 28
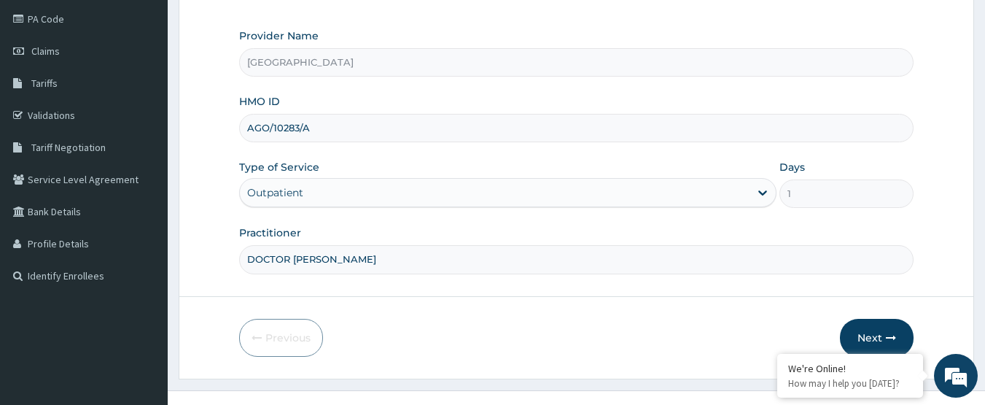
scroll to position [195, 0]
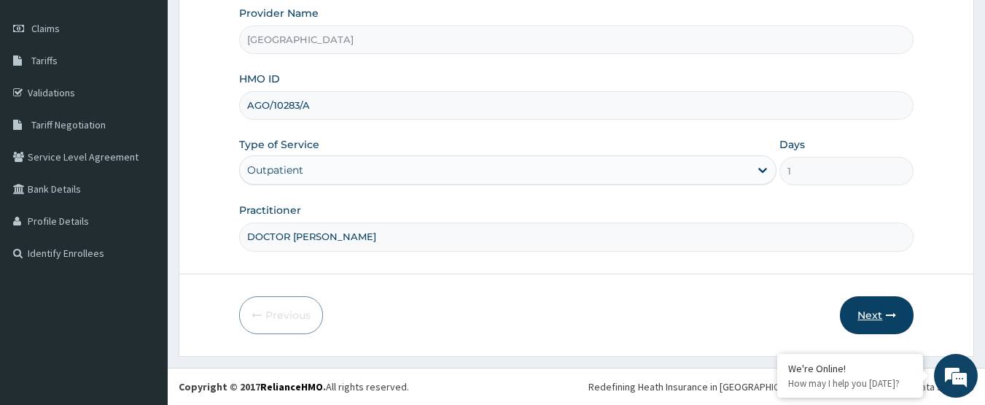
type input "DOCTOR [PERSON_NAME]"
click at [871, 308] on button "Next" at bounding box center [877, 315] width 74 height 38
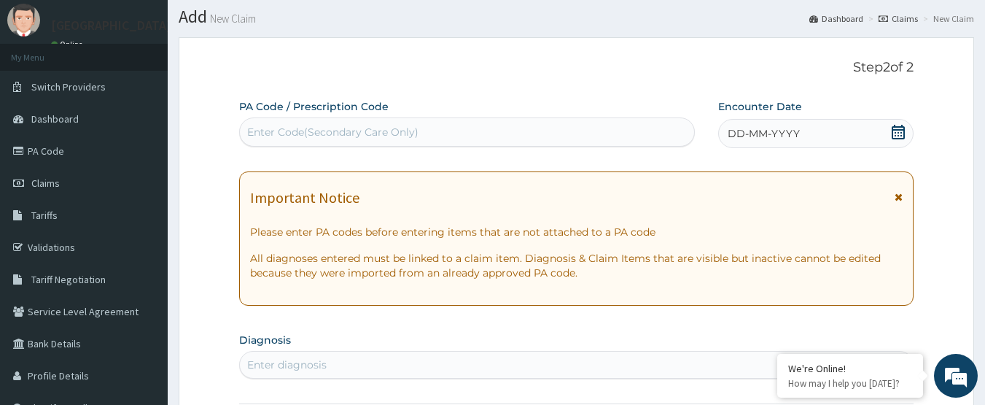
scroll to position [0, 0]
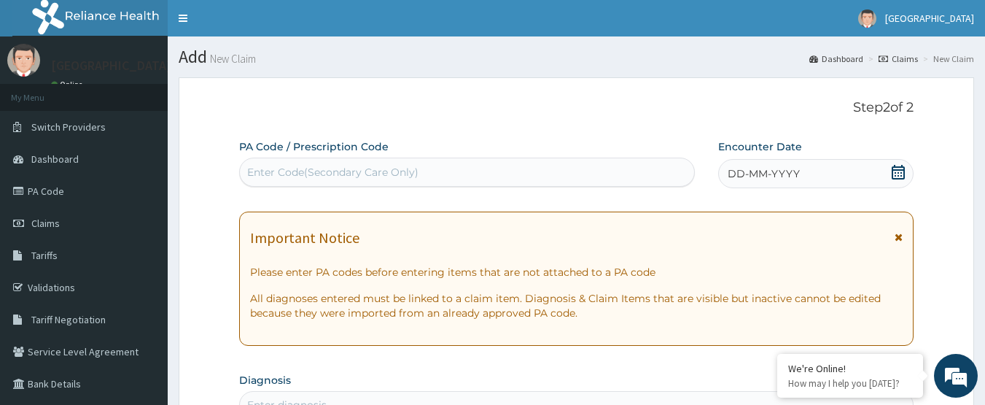
click at [893, 178] on icon at bounding box center [898, 172] width 13 height 15
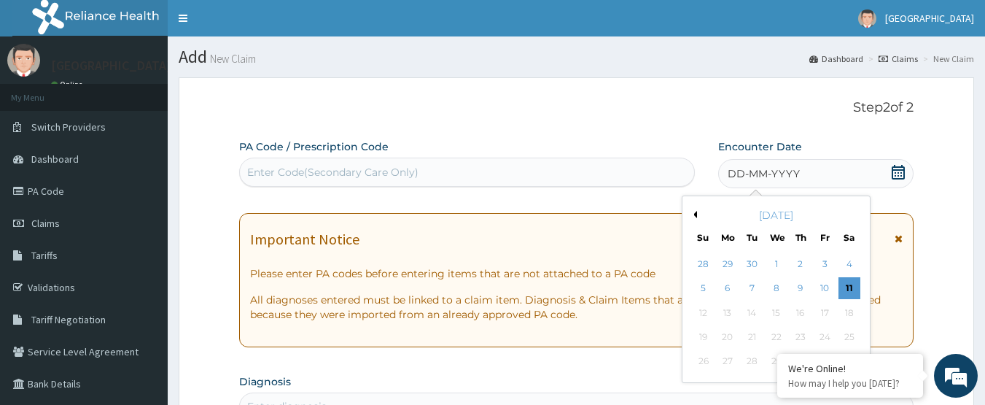
click at [847, 261] on div "4" at bounding box center [850, 264] width 22 height 22
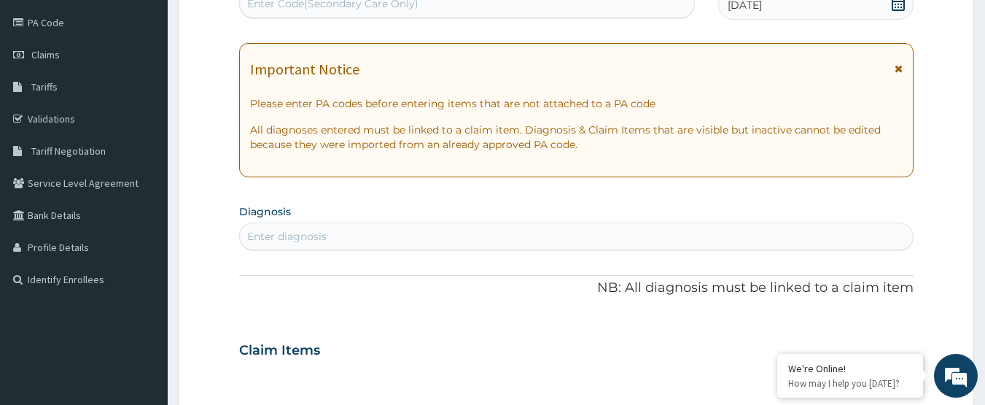
scroll to position [219, 0]
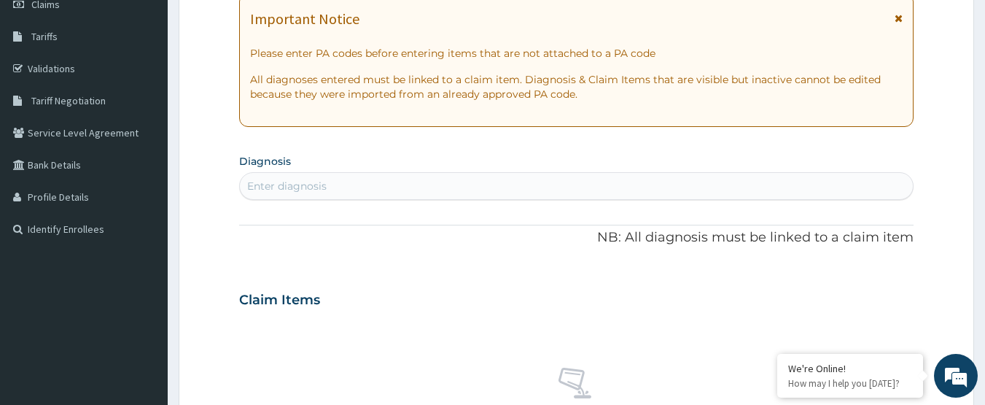
click at [324, 179] on div "Enter diagnosis" at bounding box center [286, 186] width 79 height 15
type input "BACK PAIN"
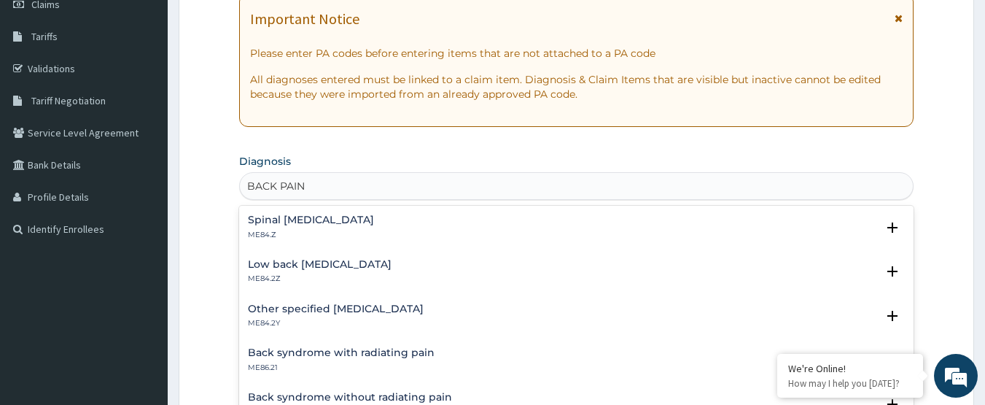
scroll to position [73, 0]
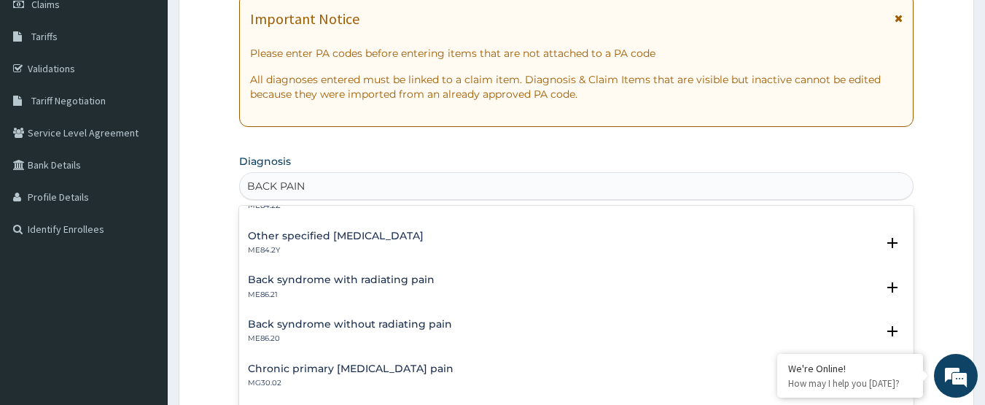
click at [319, 237] on h4 "Other specified [MEDICAL_DATA]" at bounding box center [336, 235] width 176 height 11
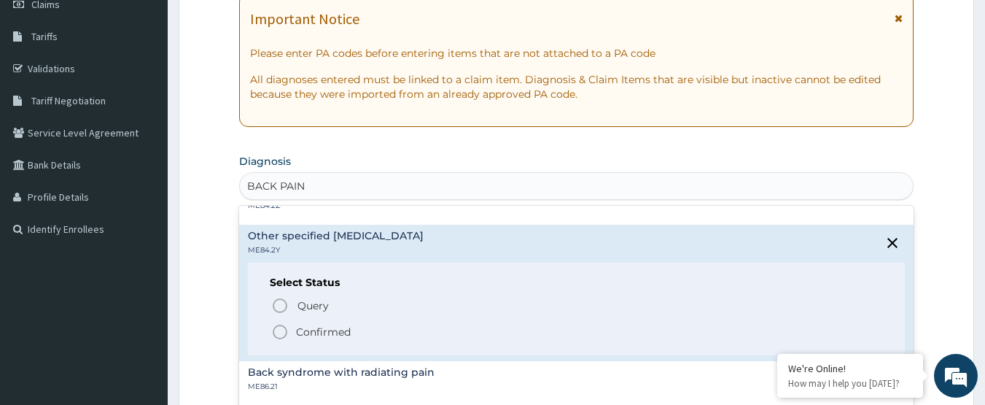
click at [303, 328] on p "Confirmed" at bounding box center [323, 331] width 55 height 15
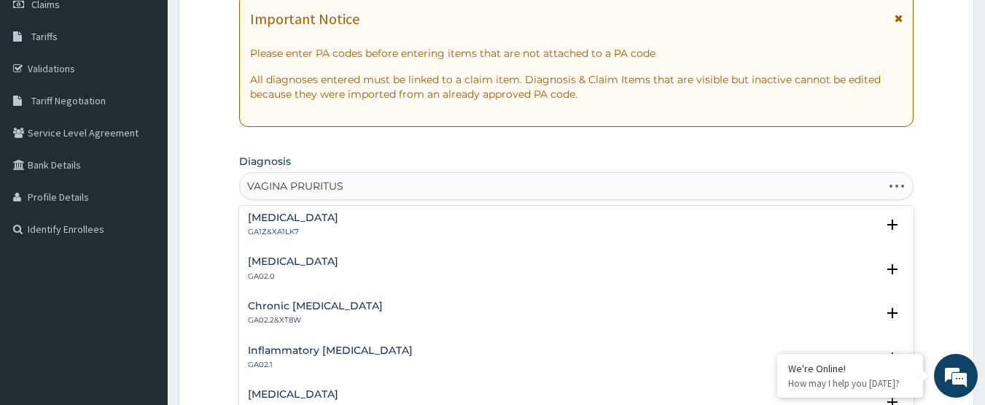
scroll to position [0, 0]
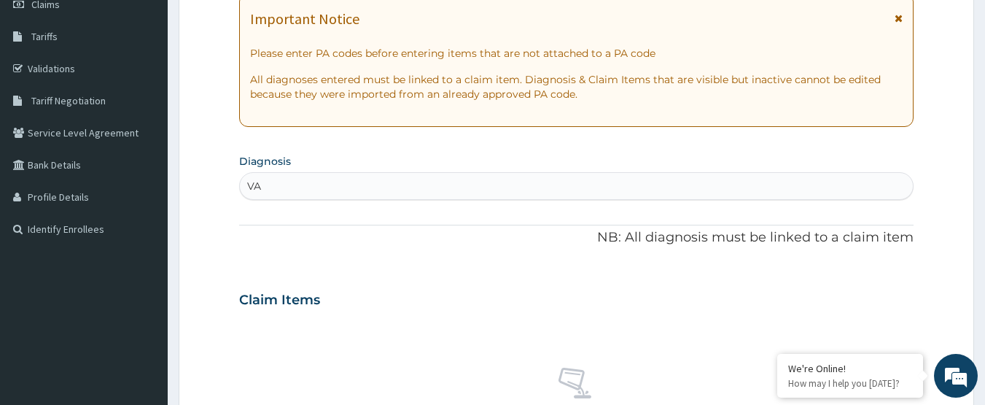
type input "V"
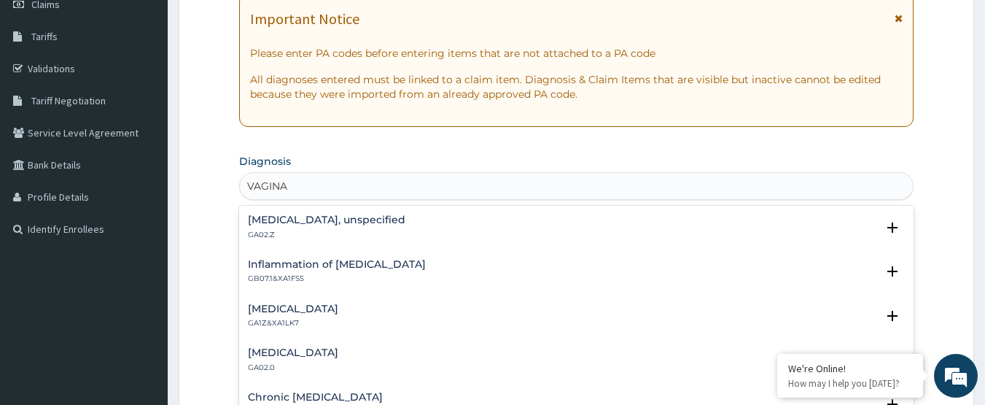
type input "VAGINA"
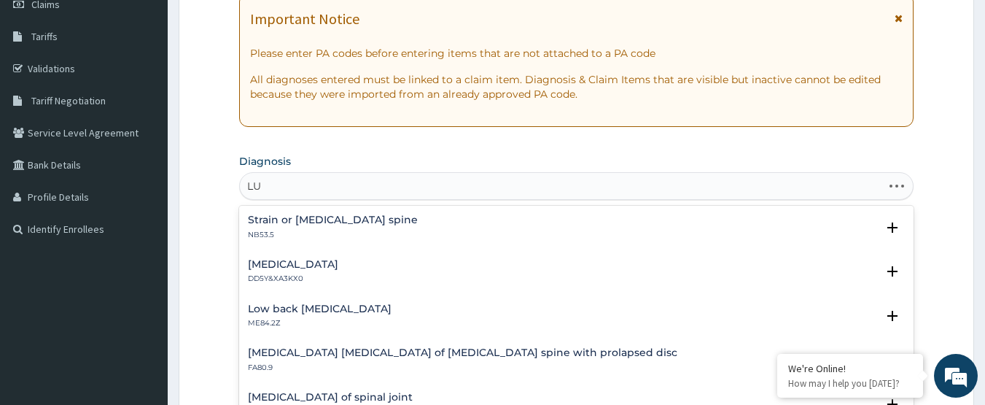
type input "L"
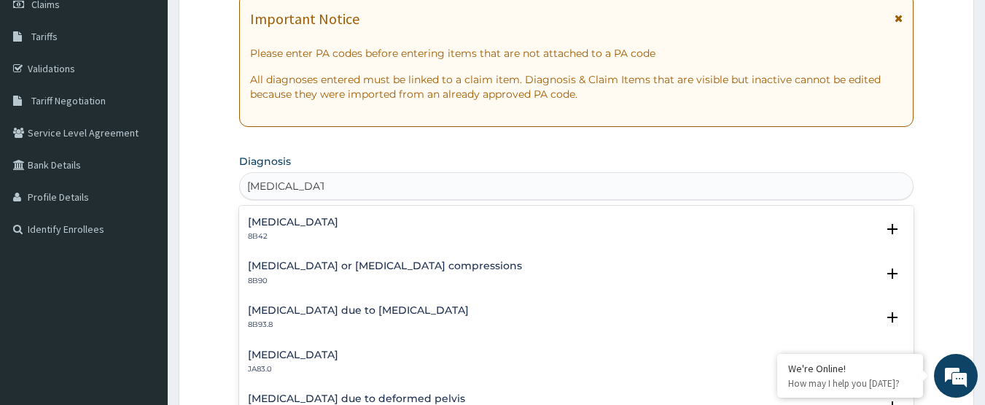
scroll to position [185, 0]
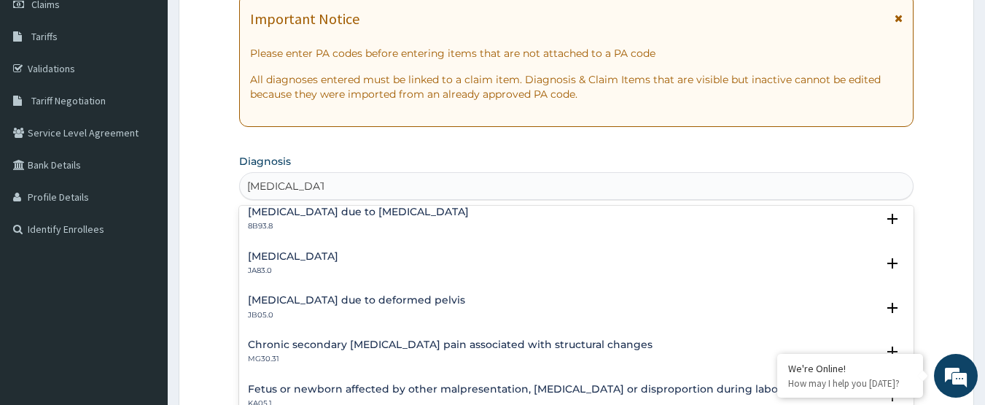
type input "[MEDICAL_DATA]"
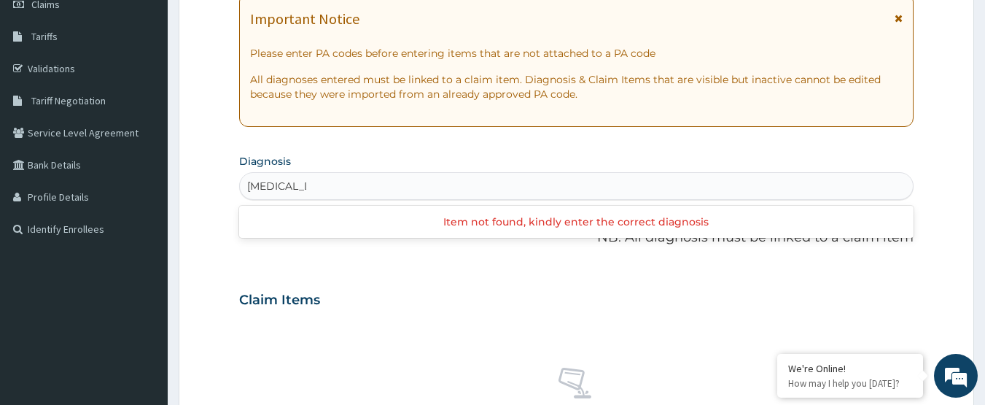
type input "[MEDICAL_DATA]"
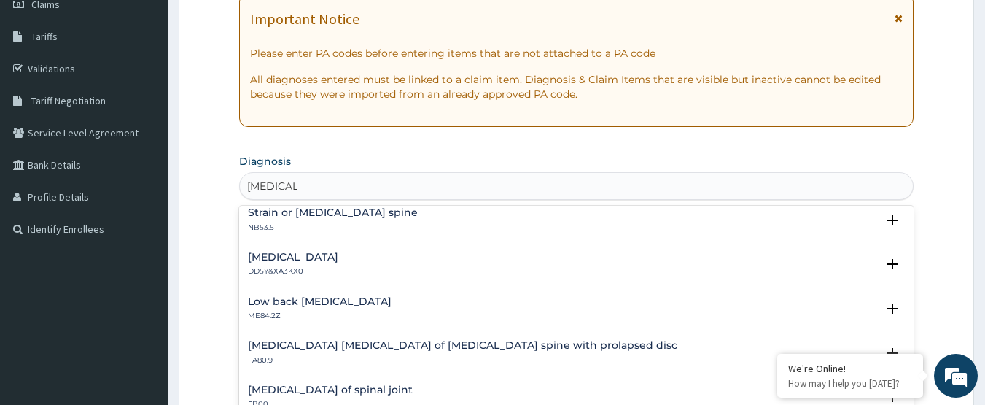
scroll to position [0, 0]
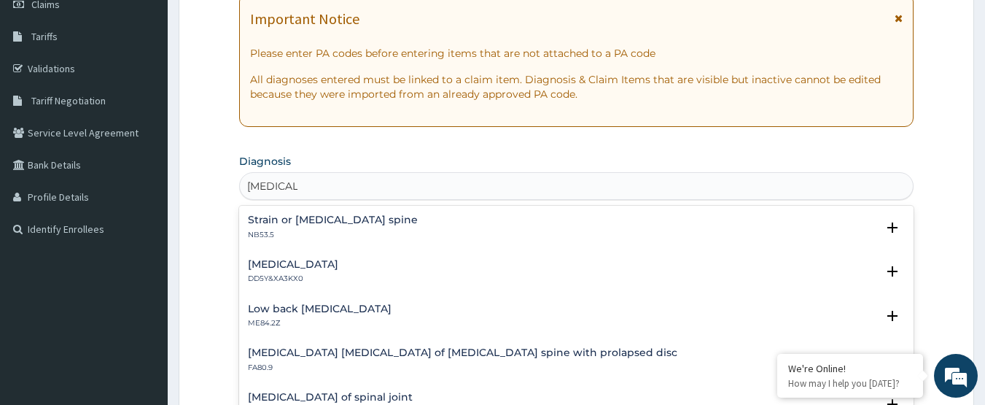
click at [341, 309] on h4 "Low back [MEDICAL_DATA]" at bounding box center [320, 308] width 144 height 11
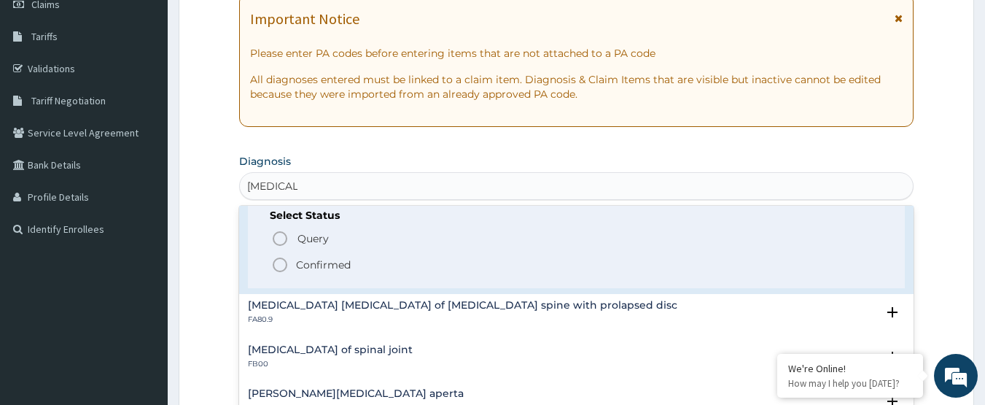
scroll to position [146, 0]
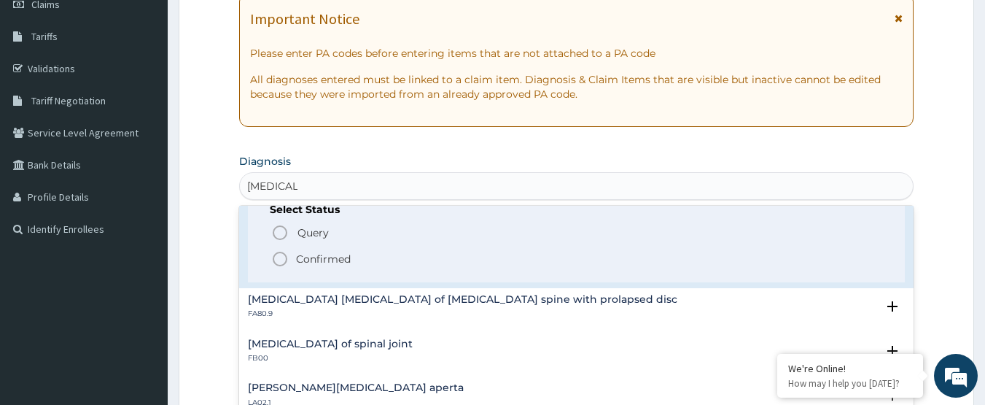
click at [327, 260] on p "Confirmed" at bounding box center [323, 259] width 55 height 15
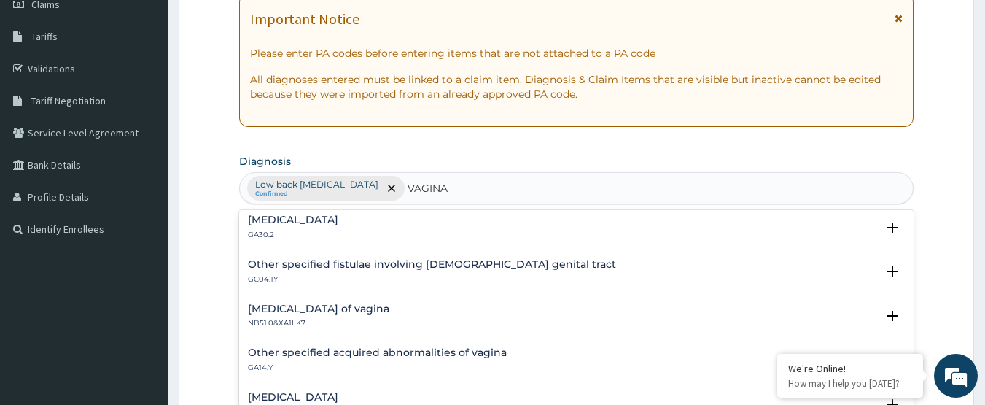
scroll to position [510, 0]
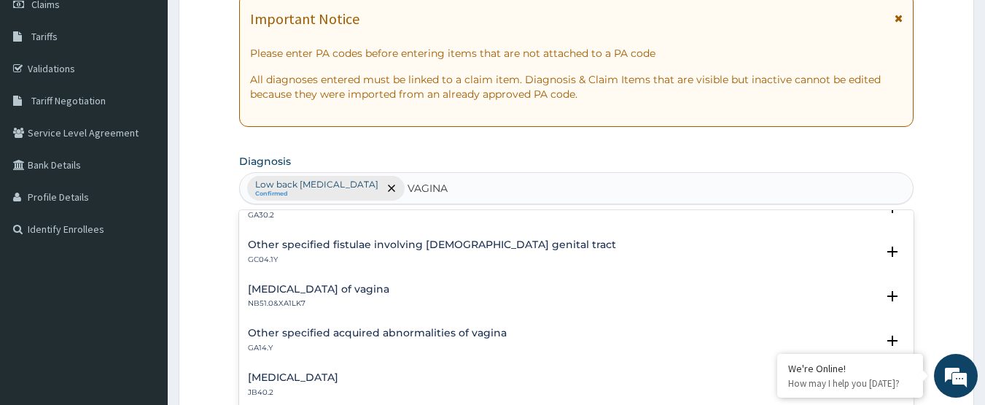
type input "VAGINA"
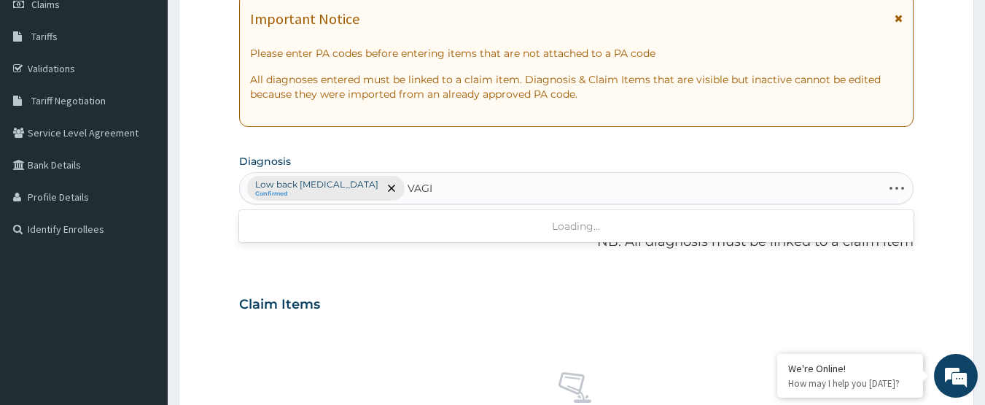
type input "VAGIN"
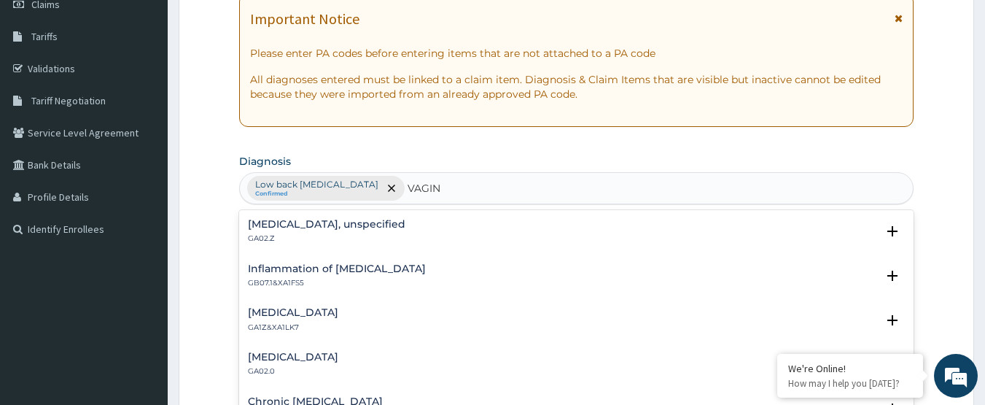
click at [400, 228] on div "[MEDICAL_DATA], unspecified GA02.Z" at bounding box center [577, 232] width 658 height 26
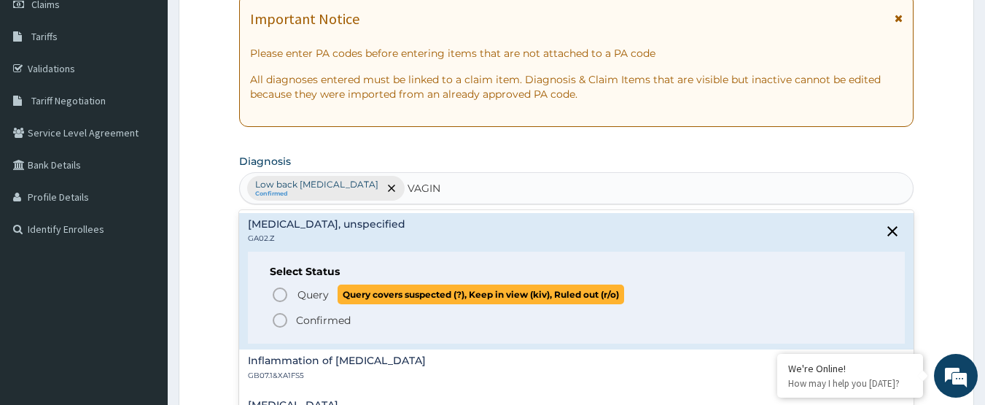
click at [308, 296] on span "Query" at bounding box center [312, 294] width 31 height 15
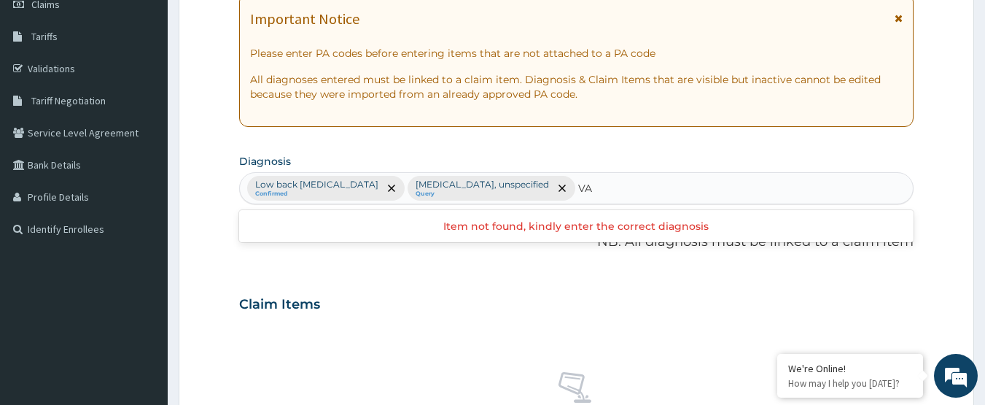
type input "V"
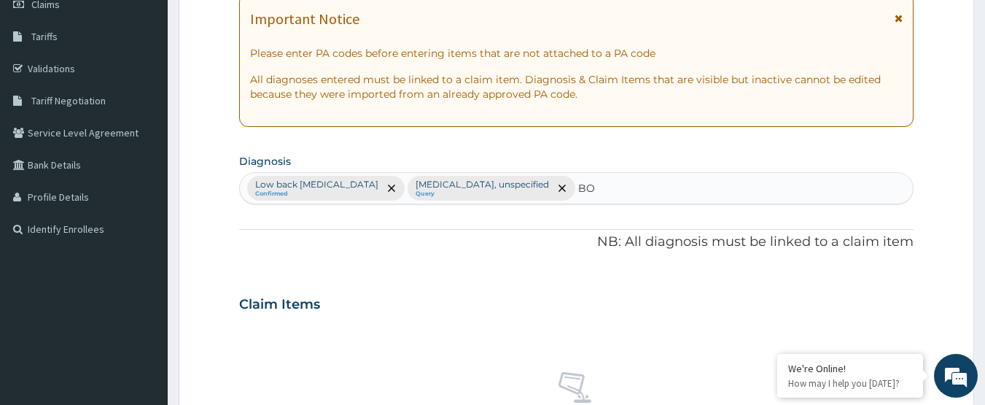
type input "B"
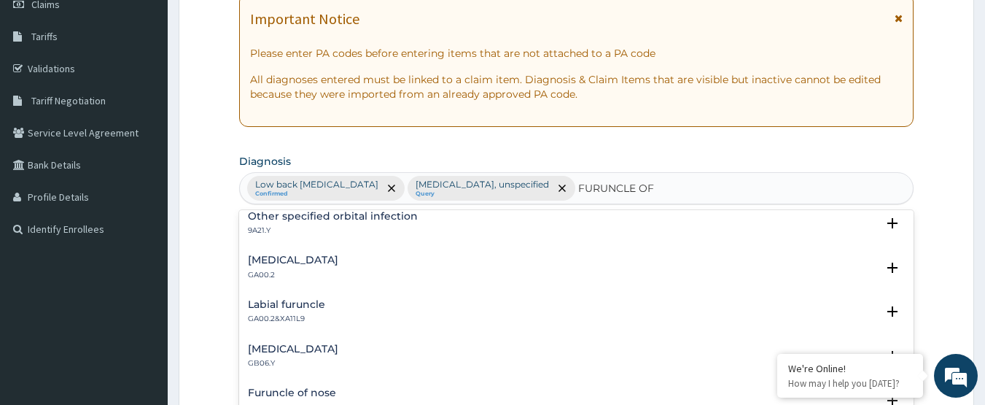
scroll to position [0, 0]
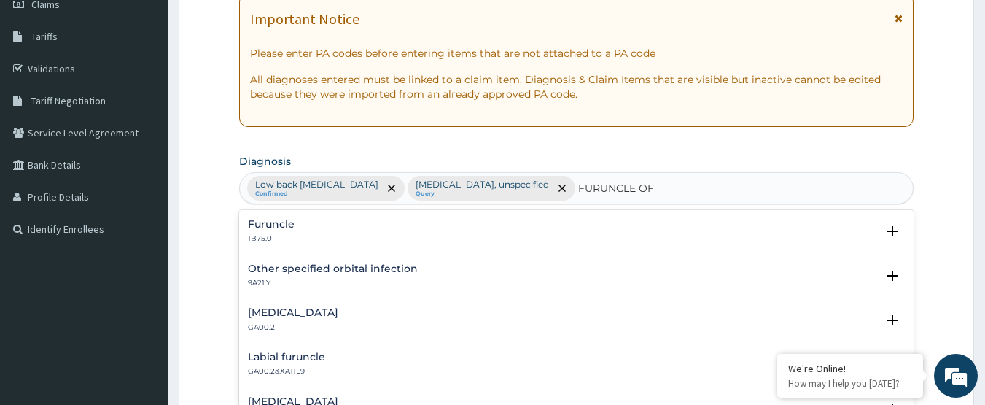
type input "FURUNCLE OF"
click at [315, 209] on div "PA Code / Prescription Code Enter Code(Secondary Care Only) Encounter Date [DAT…" at bounding box center [576, 300] width 675 height 759
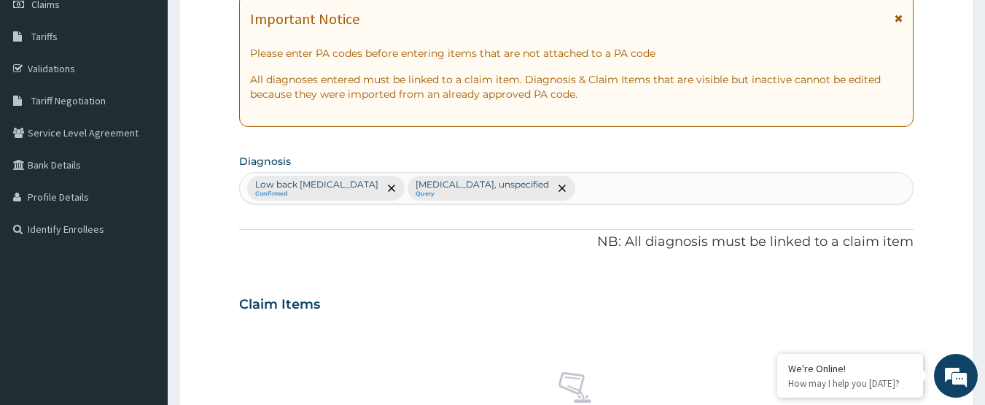
click at [551, 191] on div "Low back [MEDICAL_DATA] Confirmed [MEDICAL_DATA], unspecified Query" at bounding box center [577, 188] width 674 height 31
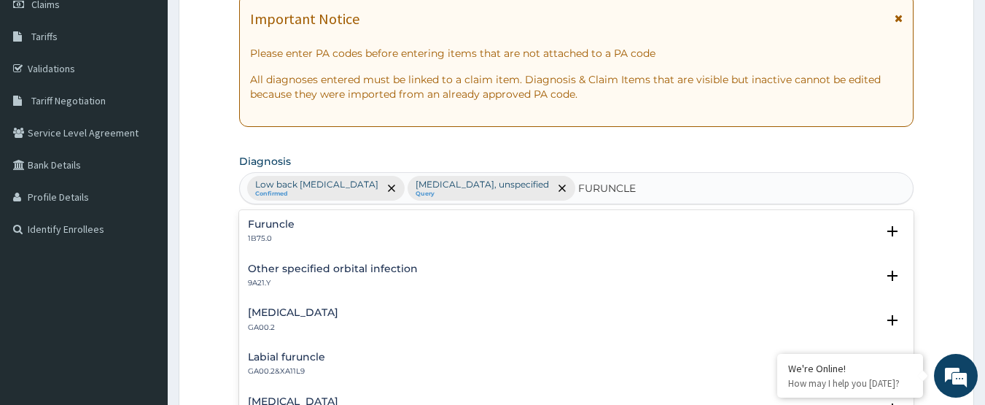
scroll to position [52, 0]
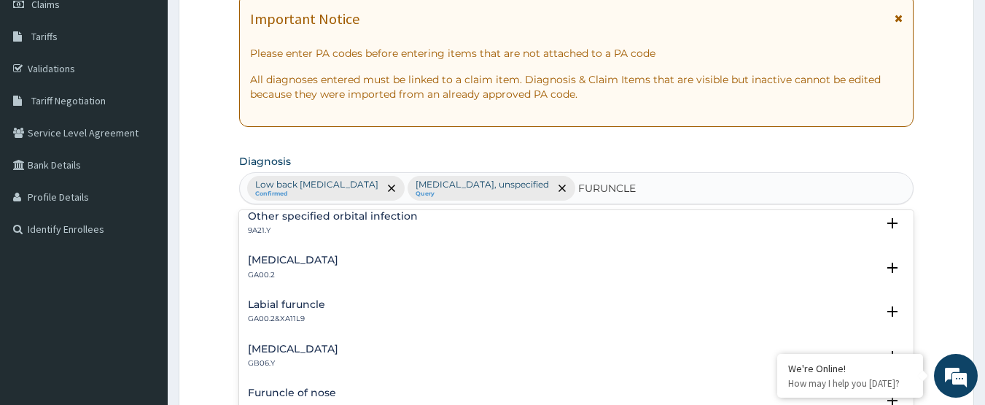
type input "FURUNCLE"
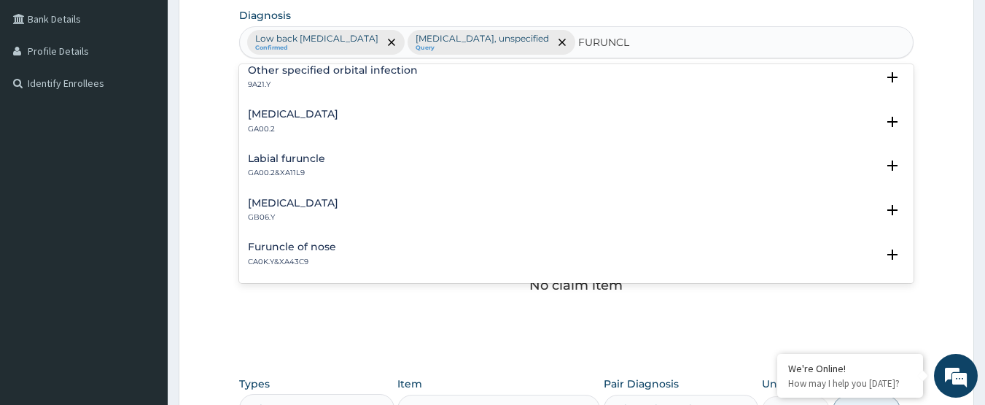
type input "FURUNCL"
click at [621, 316] on div "No claim item" at bounding box center [576, 262] width 675 height 168
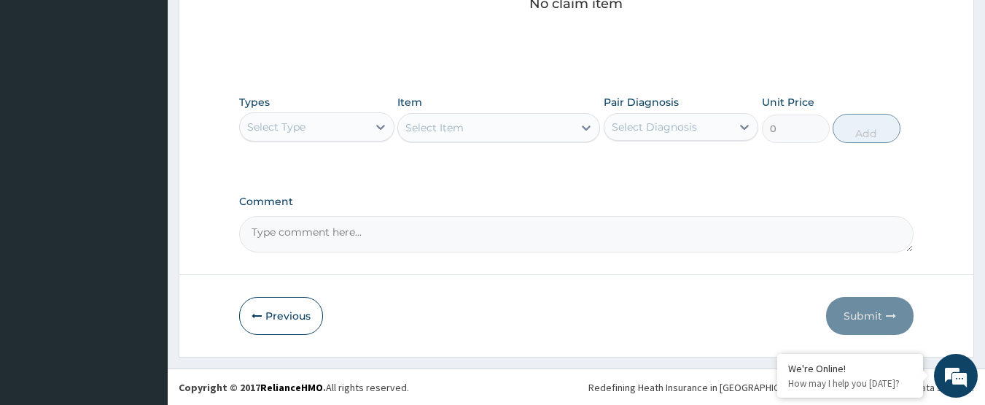
scroll to position [647, 0]
click at [373, 236] on textarea "Comment" at bounding box center [576, 233] width 675 height 36
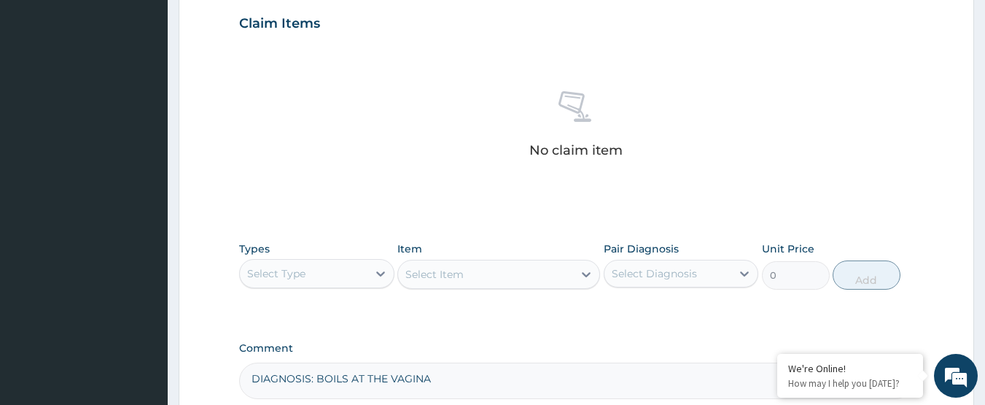
scroll to position [282, 0]
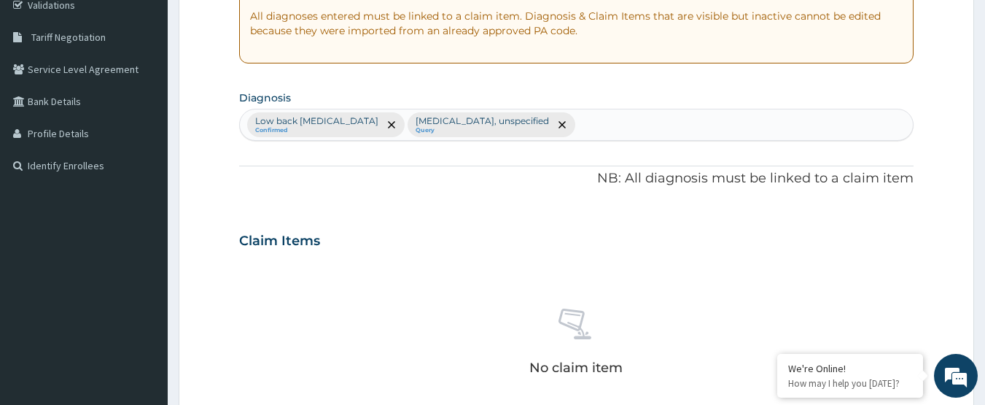
type textarea "DIAGNOSIS: BOILS AT THE VAGINA"
click at [548, 127] on div "Low back [MEDICAL_DATA] Confirmed [MEDICAL_DATA], unspecified Query" at bounding box center [577, 124] width 674 height 31
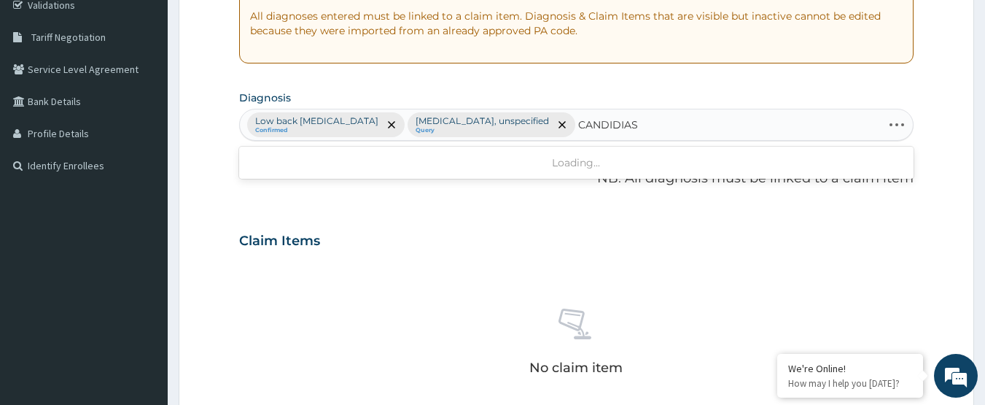
type input "[MEDICAL_DATA]"
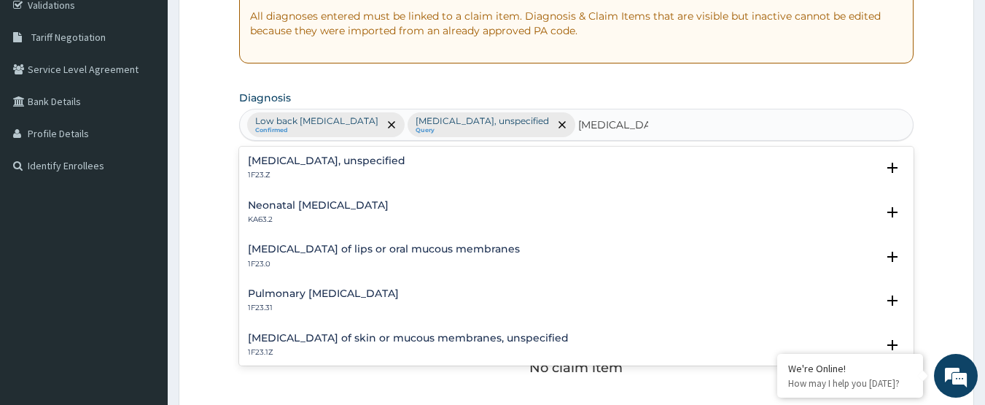
click at [353, 167] on div "[MEDICAL_DATA], unspecified 1F23.Z" at bounding box center [326, 168] width 157 height 26
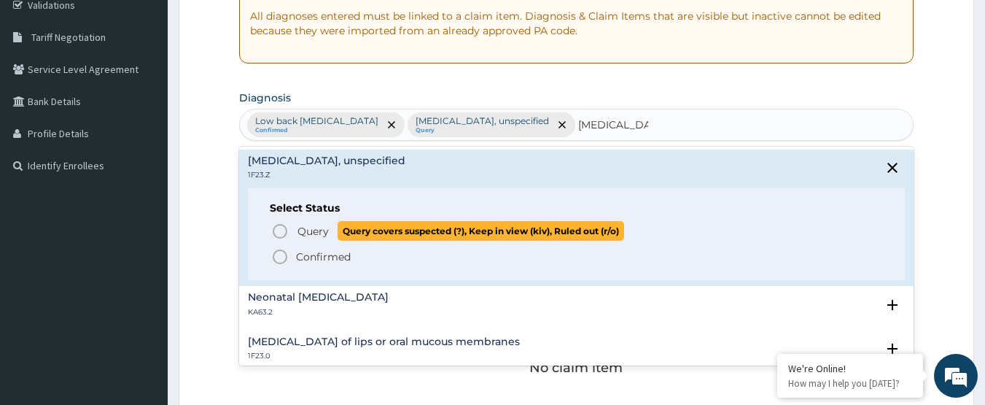
click at [303, 229] on span "Query" at bounding box center [312, 231] width 31 height 15
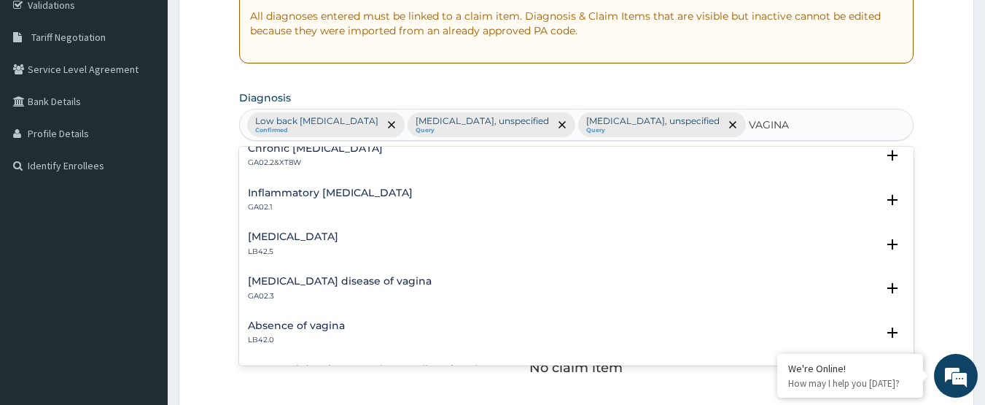
scroll to position [146, 0]
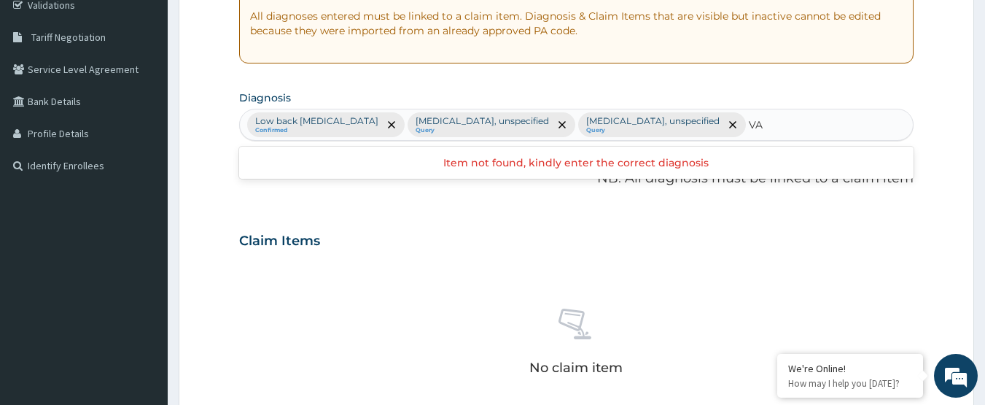
type input "V"
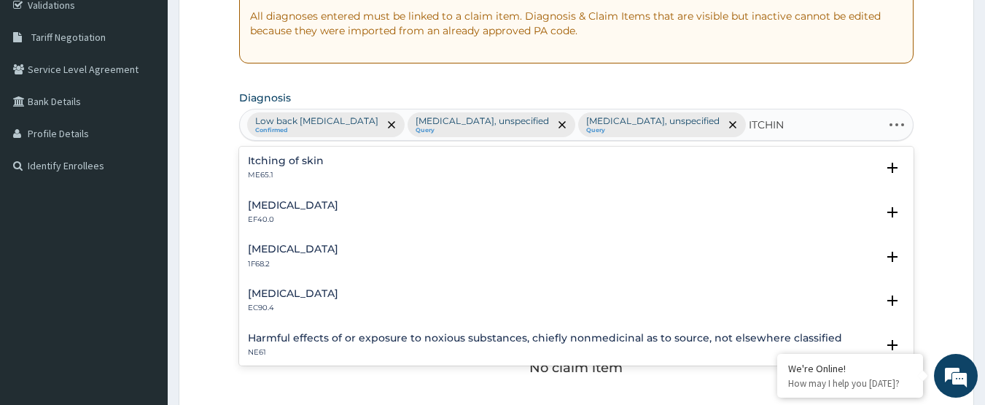
type input "ITCHING"
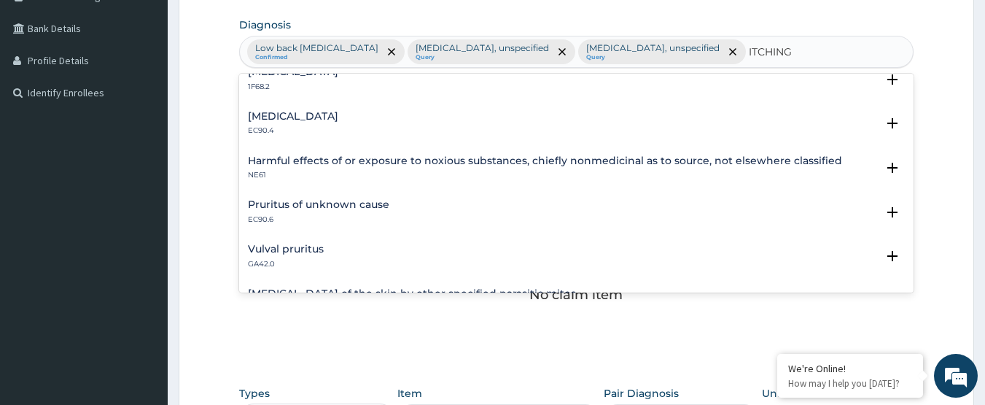
scroll to position [117, 0]
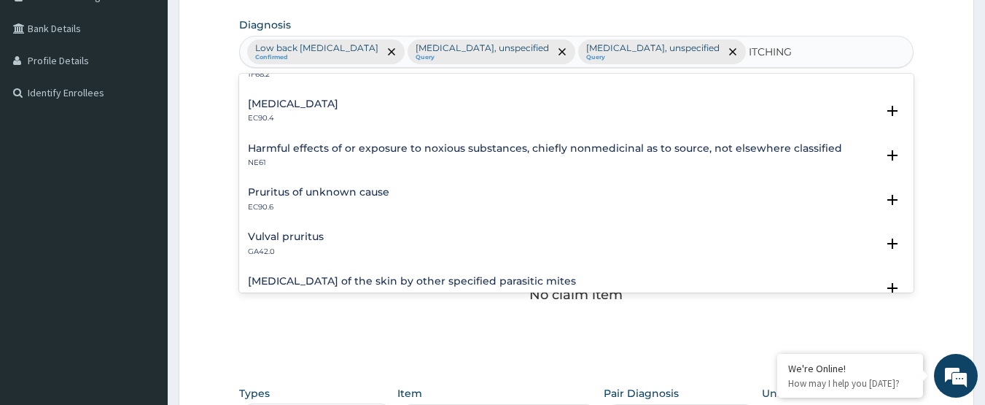
click at [319, 244] on div "Vulval pruritus GA42.0" at bounding box center [286, 244] width 76 height 26
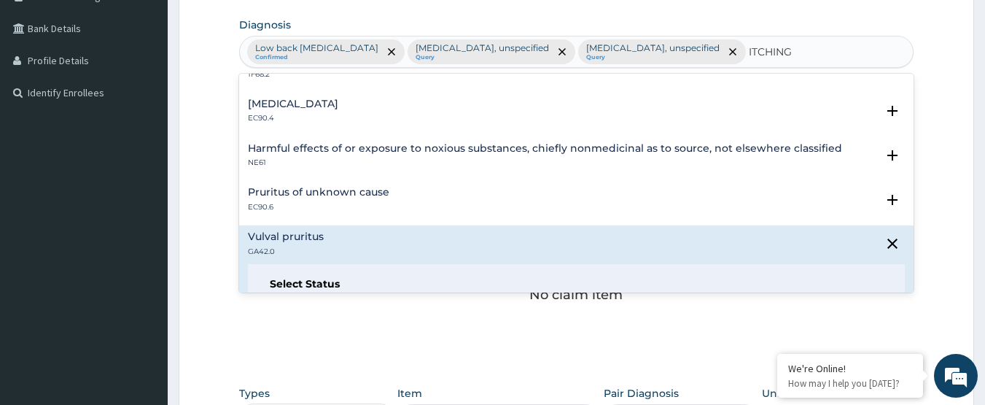
scroll to position [190, 0]
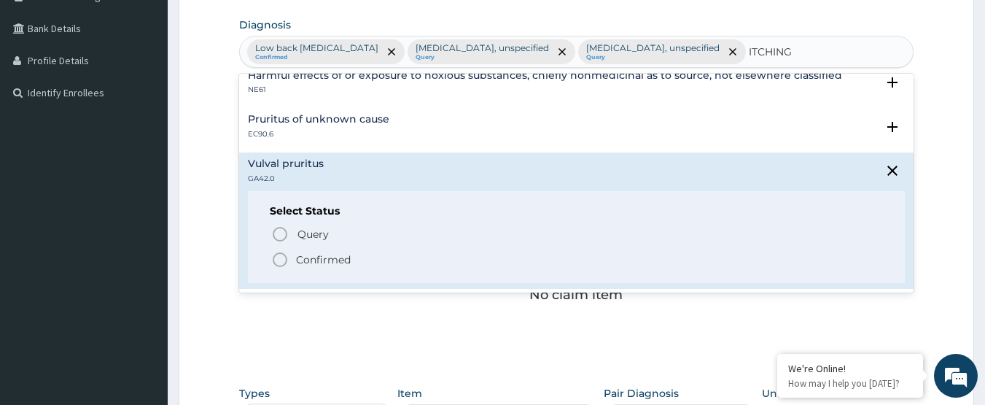
click at [327, 261] on p "Confirmed" at bounding box center [323, 259] width 55 height 15
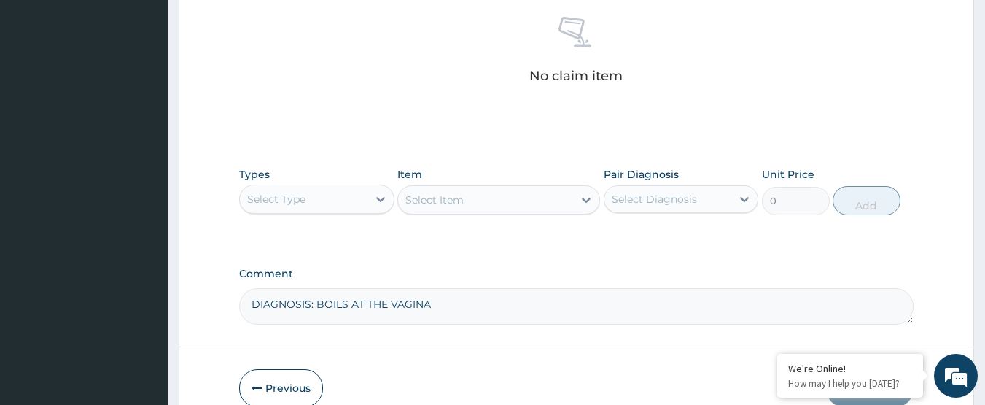
scroll to position [647, 0]
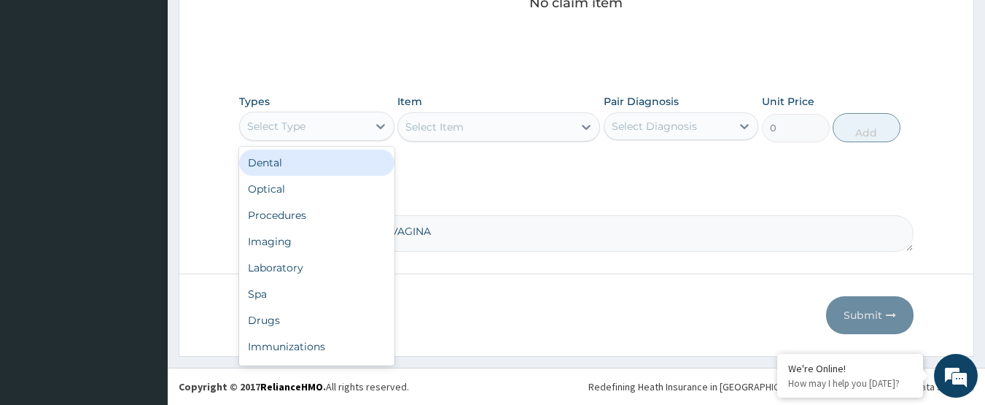
click at [367, 122] on div "Select Type" at bounding box center [304, 125] width 128 height 23
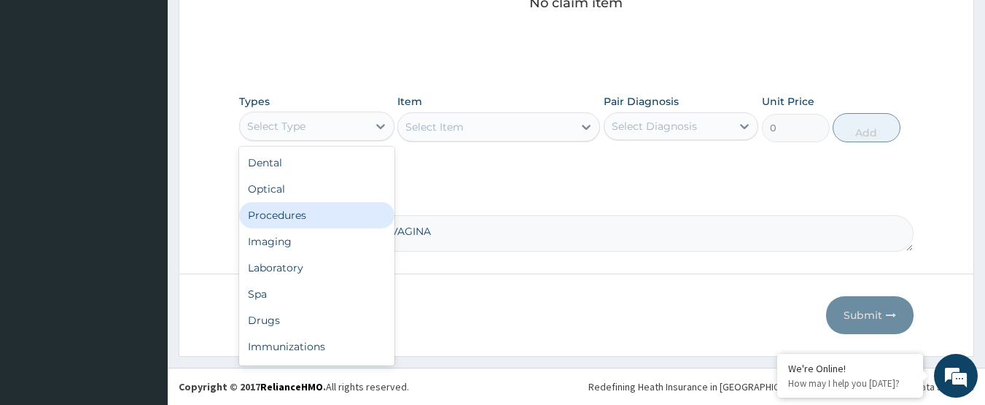
click at [341, 213] on div "Procedures" at bounding box center [316, 215] width 155 height 26
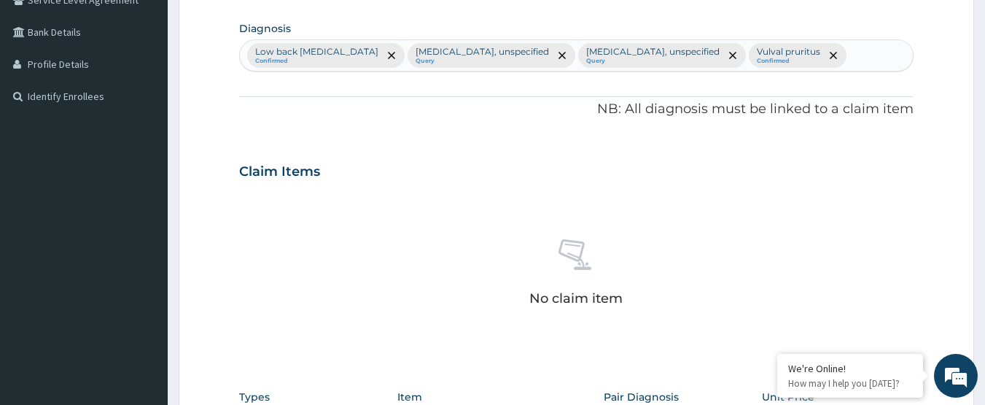
scroll to position [282, 0]
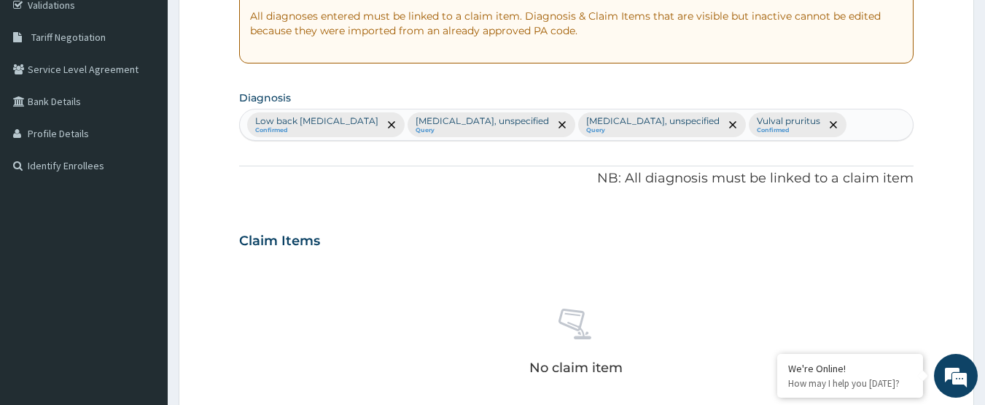
click at [789, 126] on div "Low back [MEDICAL_DATA] Confirmed [MEDICAL_DATA], unspecified Query [MEDICAL_DA…" at bounding box center [577, 124] width 674 height 31
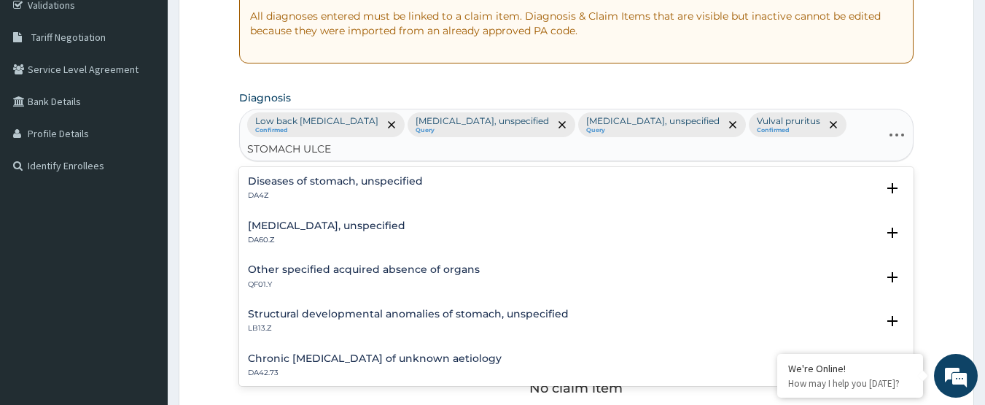
type input "[MEDICAL_DATA]"
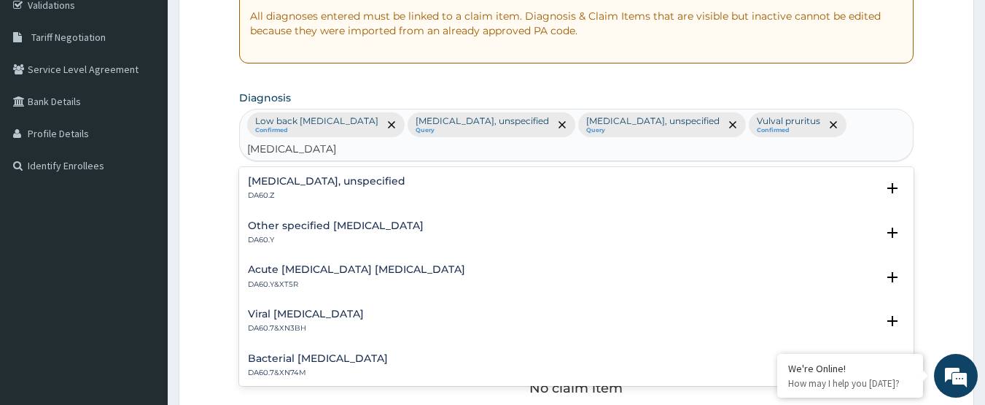
click at [359, 190] on p "DA60.Z" at bounding box center [326, 195] width 157 height 10
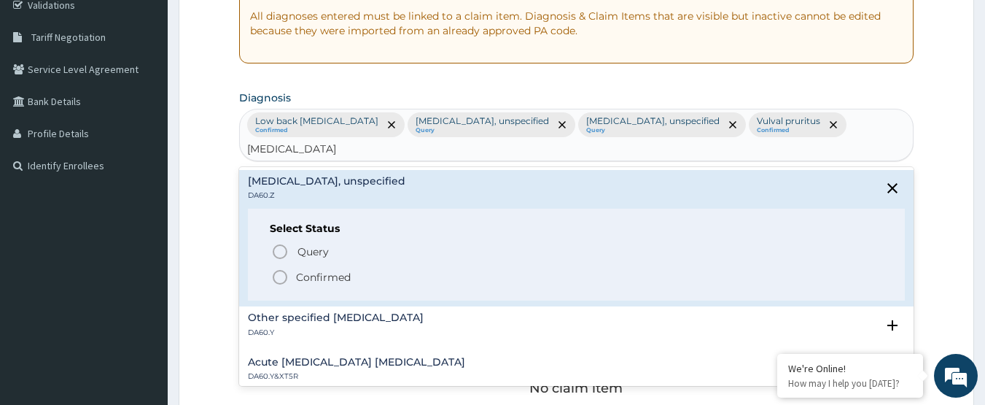
click at [331, 270] on p "Confirmed" at bounding box center [323, 277] width 55 height 15
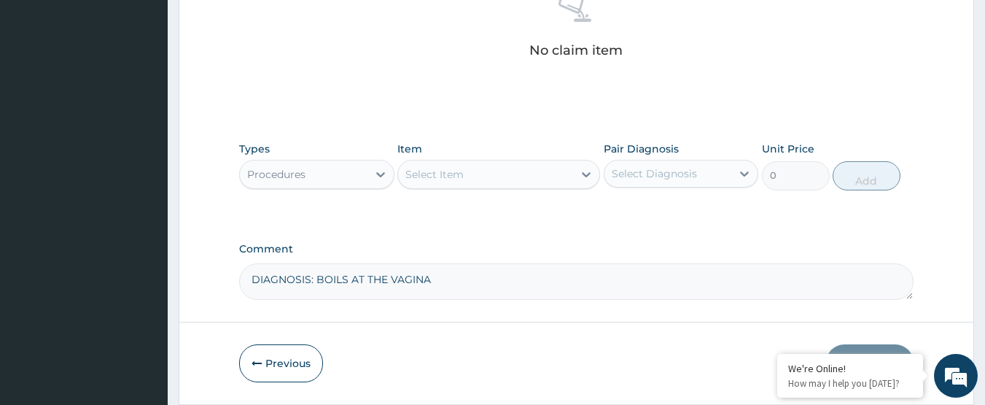
scroll to position [647, 0]
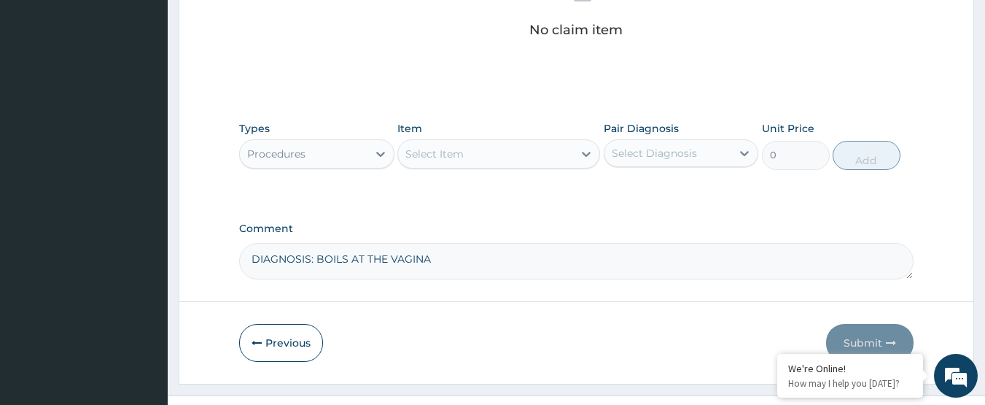
click at [363, 155] on div "Procedures" at bounding box center [304, 153] width 128 height 23
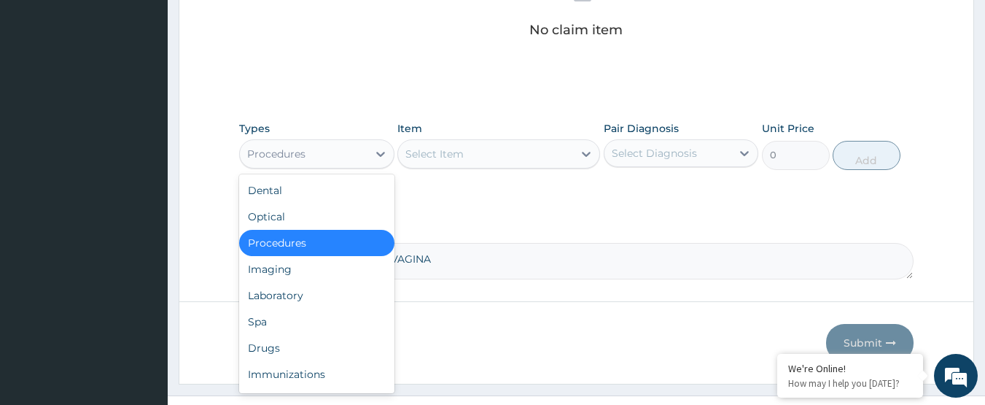
click at [345, 248] on div "Procedures" at bounding box center [316, 243] width 155 height 26
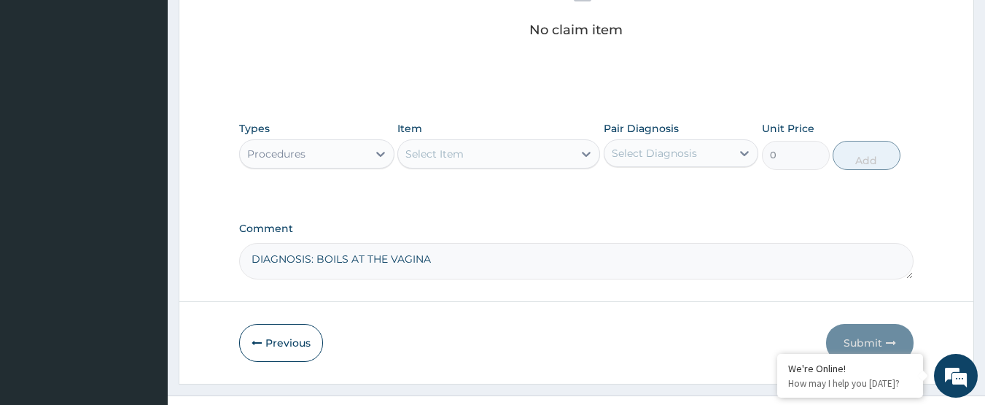
click at [628, 157] on div "Select Diagnosis" at bounding box center [654, 153] width 85 height 15
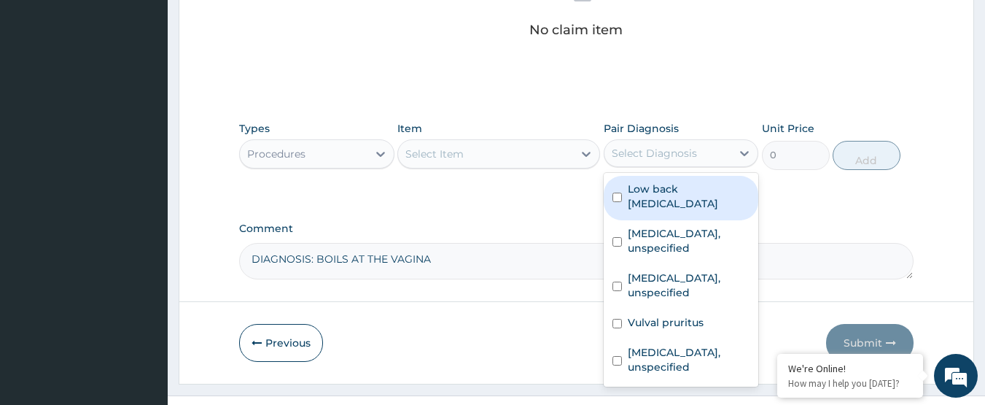
click at [634, 182] on label "Low back [MEDICAL_DATA]" at bounding box center [689, 196] width 122 height 29
checkbox input "true"
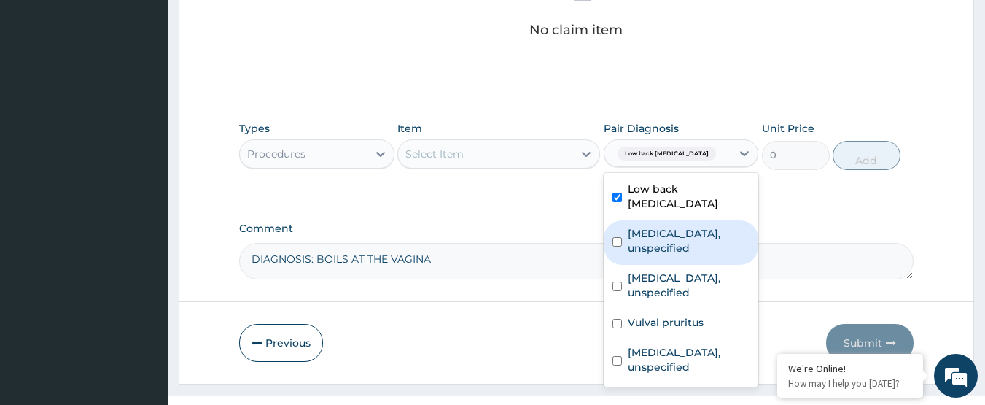
click at [654, 229] on label "[MEDICAL_DATA], unspecified" at bounding box center [689, 240] width 122 height 29
checkbox input "true"
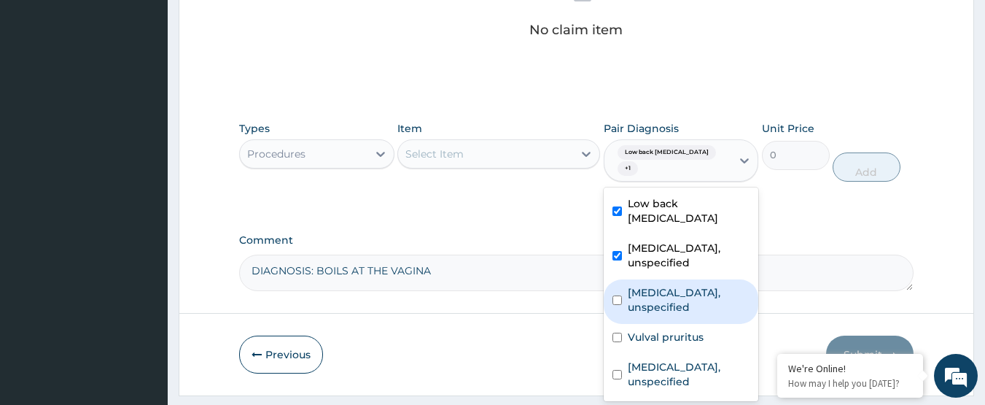
click at [655, 285] on label "[MEDICAL_DATA], unspecified" at bounding box center [689, 299] width 122 height 29
checkbox input "true"
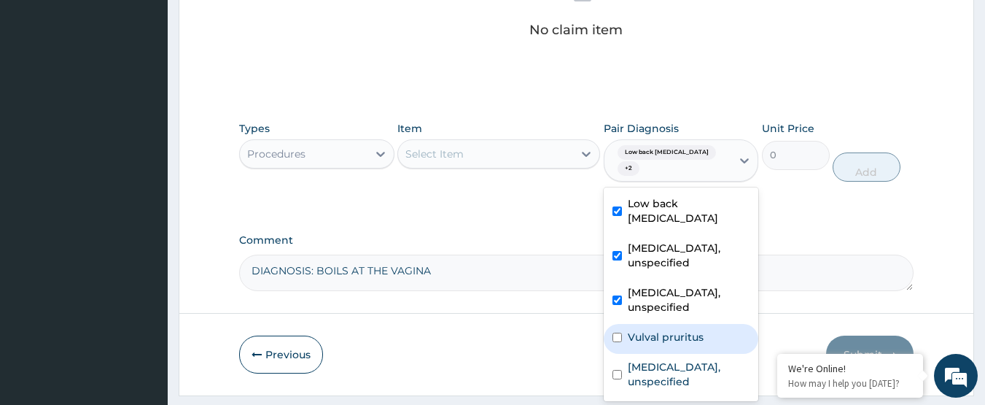
drag, startPoint x: 669, startPoint y: 317, endPoint x: 670, endPoint y: 333, distance: 16.1
click at [669, 327] on div "Low back [MEDICAL_DATA] [MEDICAL_DATA], unspecified [MEDICAL_DATA], unspecified…" at bounding box center [681, 294] width 155 height 214
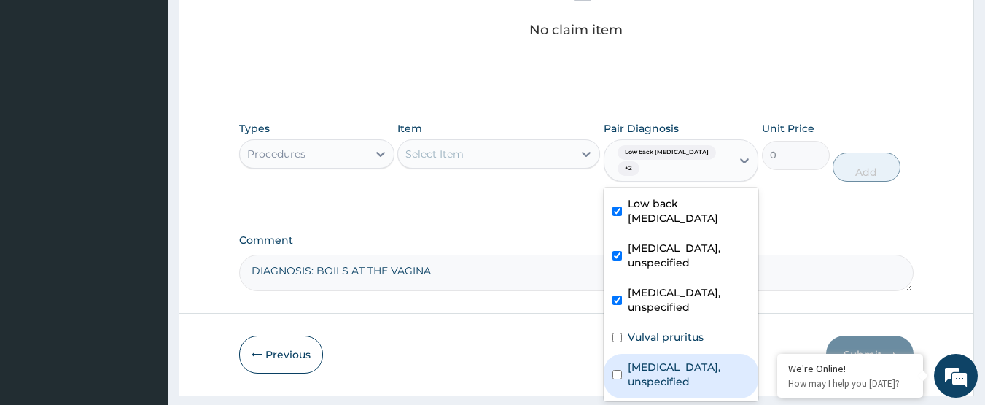
click at [670, 359] on label "[MEDICAL_DATA], unspecified" at bounding box center [689, 373] width 122 height 29
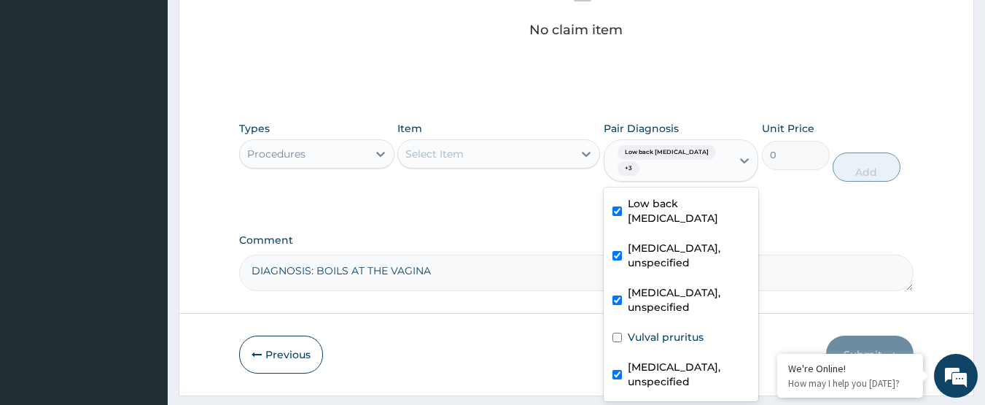
click at [649, 359] on label "[MEDICAL_DATA], unspecified" at bounding box center [689, 373] width 122 height 29
checkbox input "false"
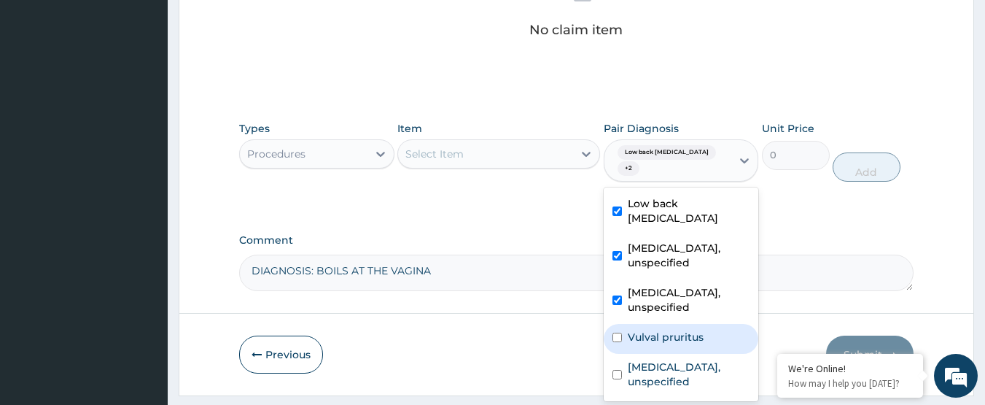
click at [647, 330] on label "Vulval pruritus" at bounding box center [666, 337] width 76 height 15
checkbox input "true"
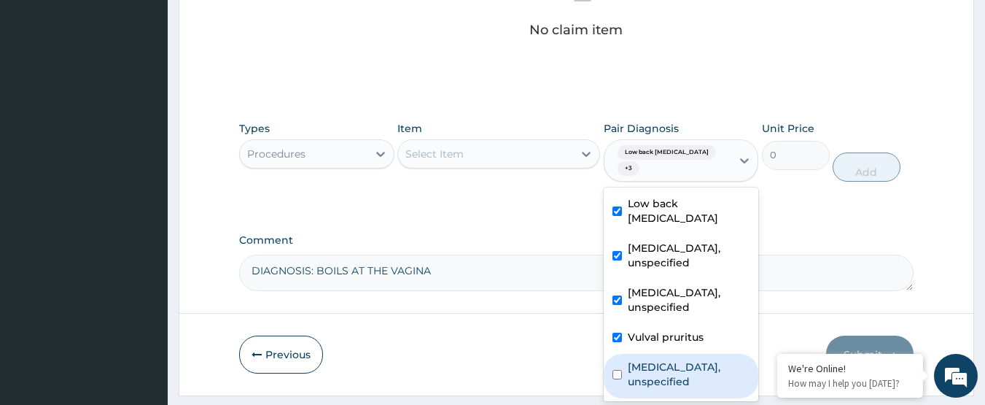
click at [654, 359] on label "[MEDICAL_DATA], unspecified" at bounding box center [689, 373] width 122 height 29
checkbox input "true"
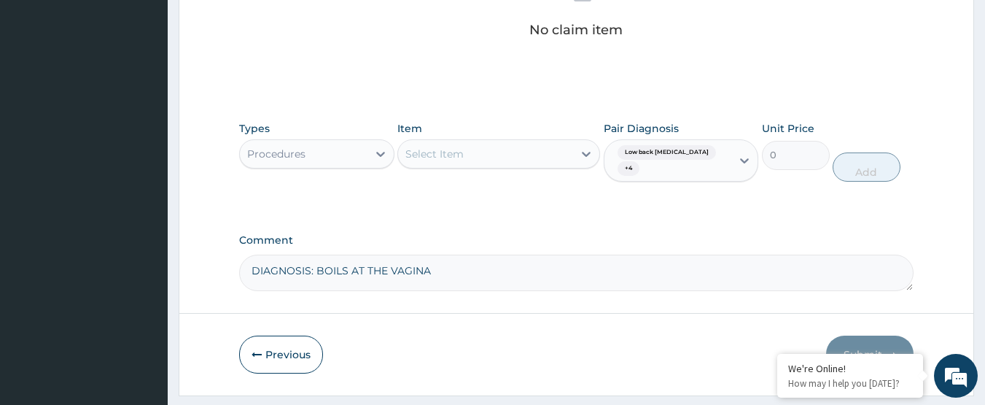
click at [532, 153] on div "Select Item" at bounding box center [485, 153] width 175 height 23
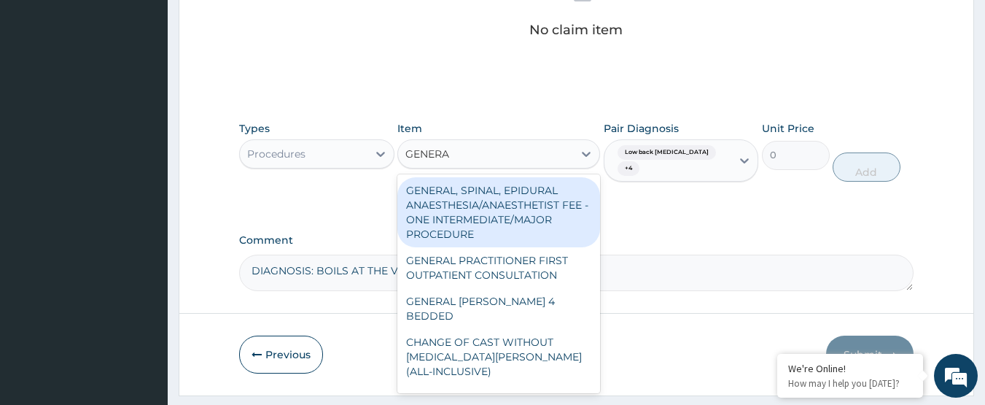
type input "GENERAL"
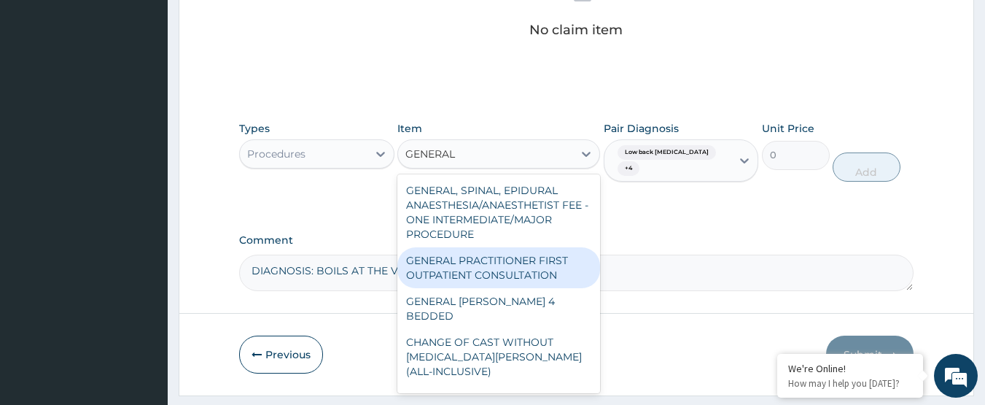
click at [532, 275] on div "GENERAL PRACTITIONER FIRST OUTPATIENT CONSULTATION" at bounding box center [498, 267] width 203 height 41
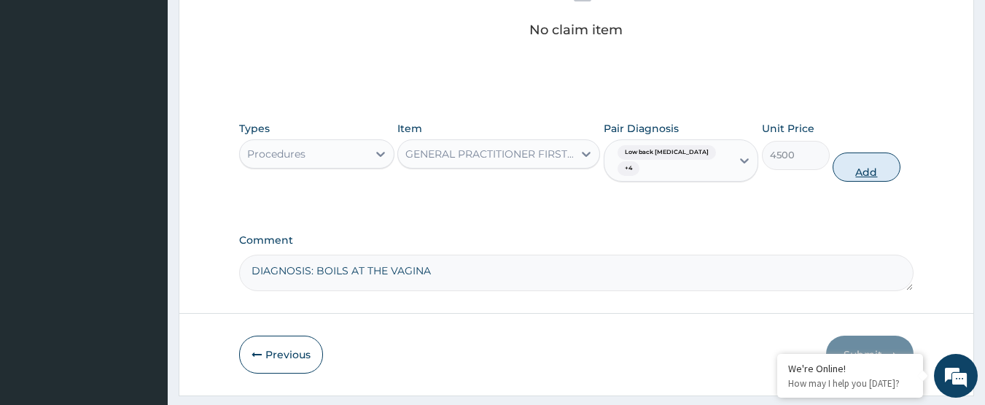
click at [859, 170] on button "Add" at bounding box center [867, 166] width 68 height 29
type input "0"
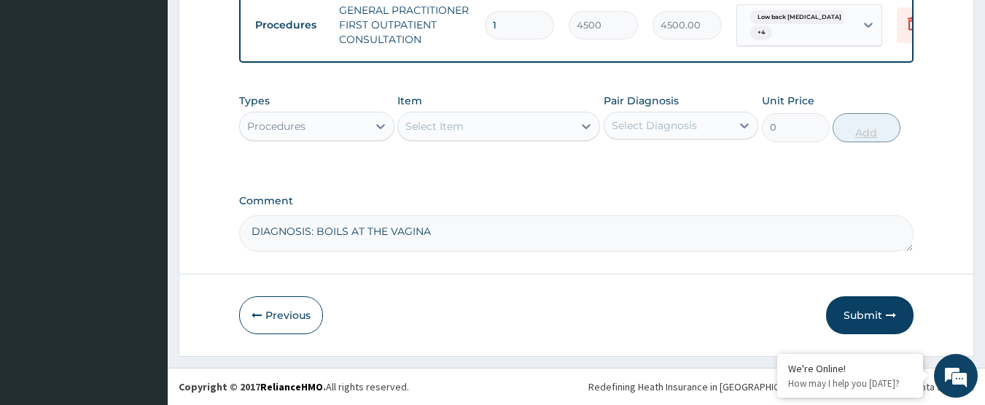
scroll to position [624, 0]
click at [357, 131] on div "Procedures" at bounding box center [304, 125] width 128 height 23
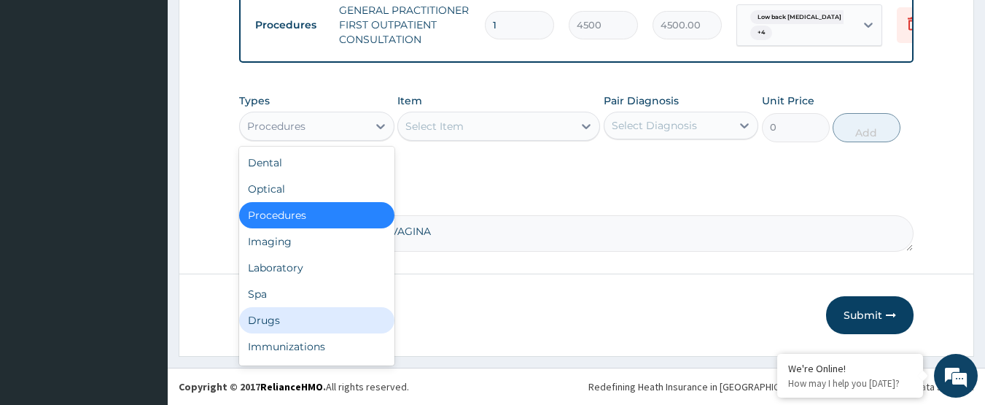
drag, startPoint x: 299, startPoint y: 312, endPoint x: 562, endPoint y: 168, distance: 300.2
click at [300, 312] on div "Drugs" at bounding box center [316, 320] width 155 height 26
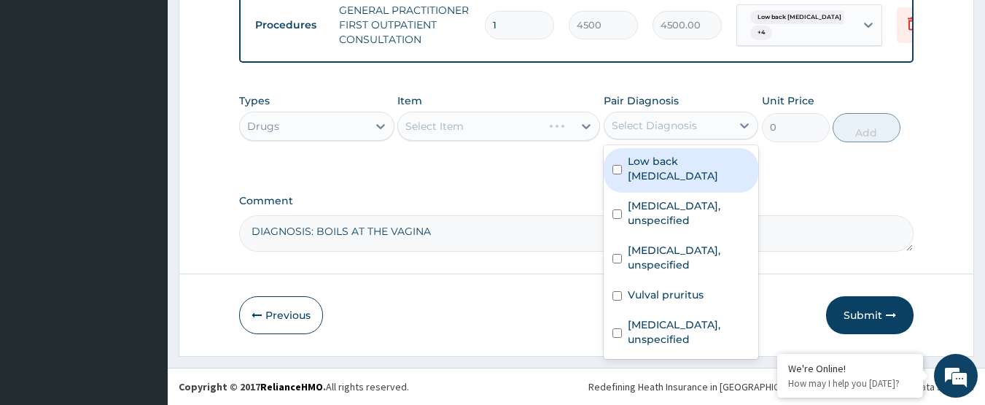
click at [653, 121] on div "Select Diagnosis" at bounding box center [654, 125] width 85 height 15
click at [650, 166] on label "Low back [MEDICAL_DATA]" at bounding box center [689, 168] width 122 height 29
checkbox input "true"
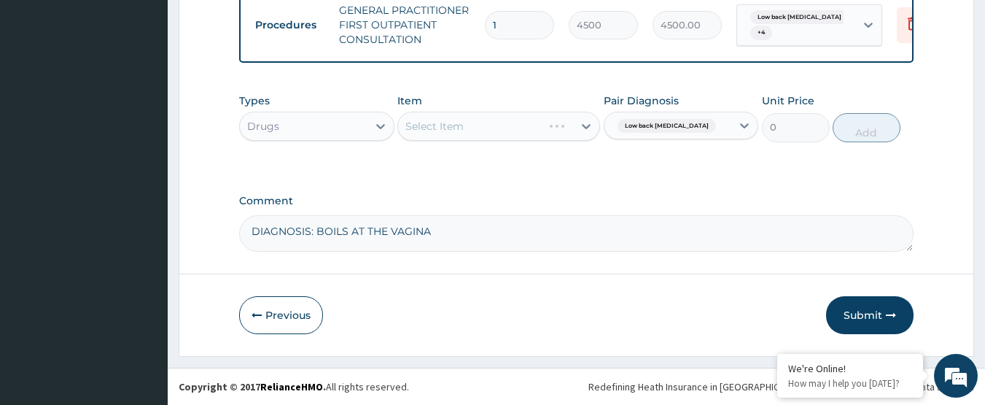
click at [532, 200] on label "Comment" at bounding box center [576, 201] width 675 height 12
click at [532, 215] on textarea "DIAGNOSIS: BOILS AT THE VAGINA" at bounding box center [576, 233] width 675 height 36
click at [483, 128] on div "Select Item" at bounding box center [485, 125] width 175 height 23
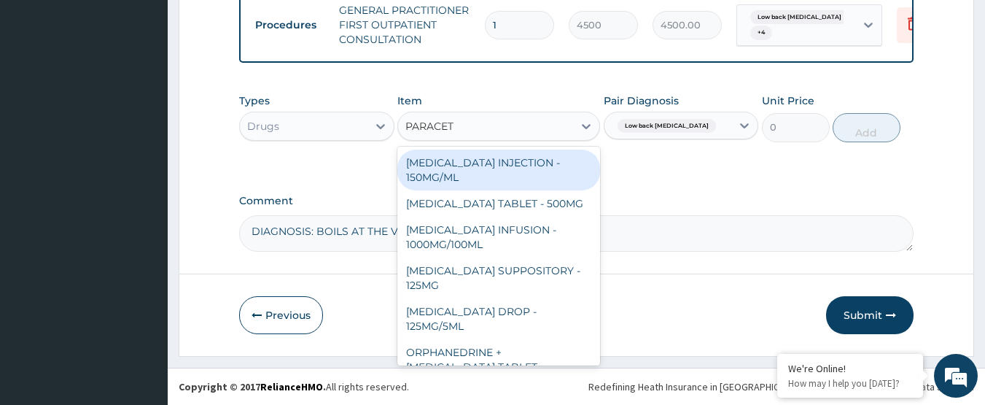
type input "PARACETA"
click at [504, 157] on div "[MEDICAL_DATA] INJECTION - 150MG/ML" at bounding box center [498, 169] width 203 height 41
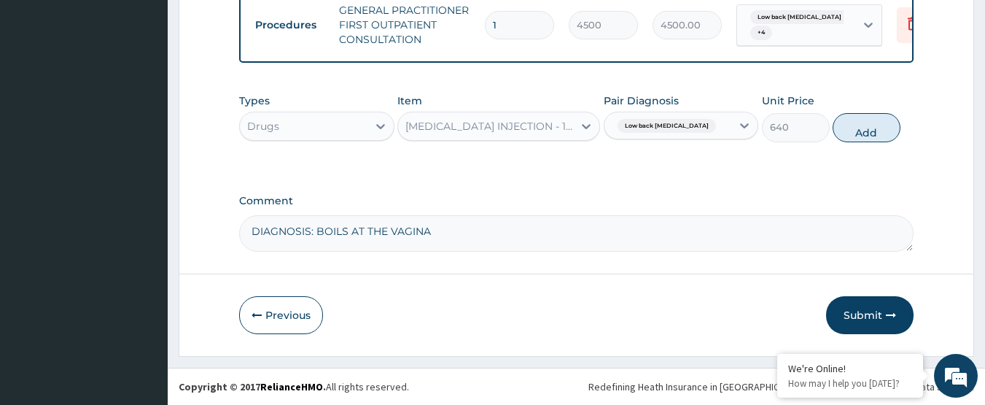
click at [860, 134] on button "Add" at bounding box center [867, 127] width 68 height 29
type input "0"
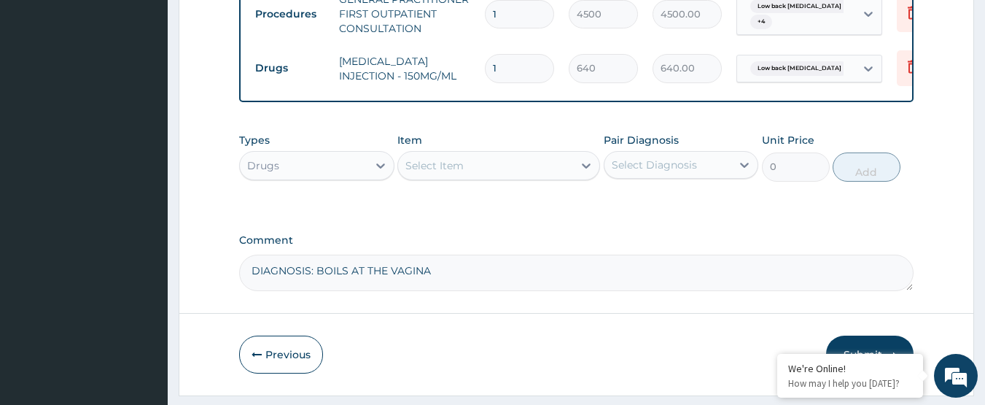
type input "0.00"
type input "7"
type input "4480.00"
type input "0.00"
type input "6"
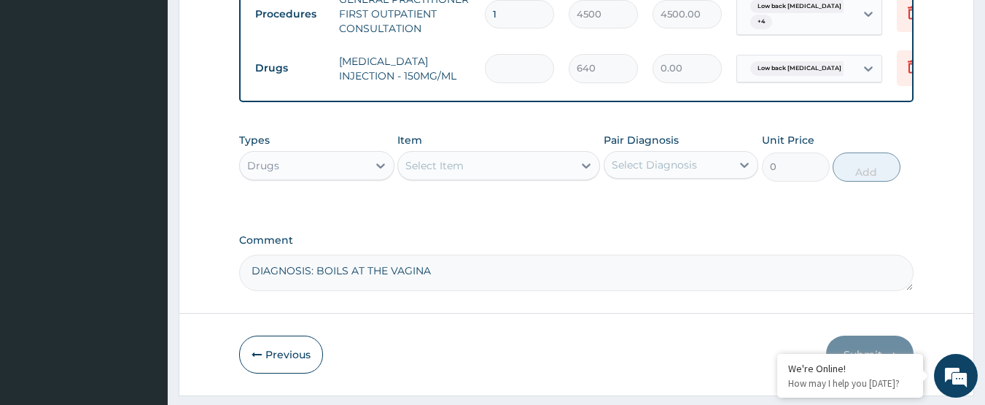
type input "3840.00"
type input "0.00"
type input "5"
type input "3200.00"
type input "0.00"
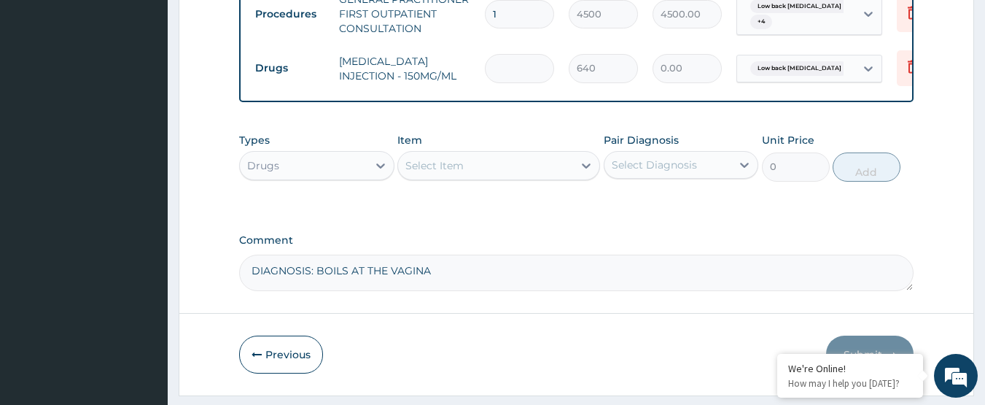
type input "4"
type input "2560.00"
type input "4"
click at [534, 177] on div "Select Item" at bounding box center [485, 165] width 175 height 23
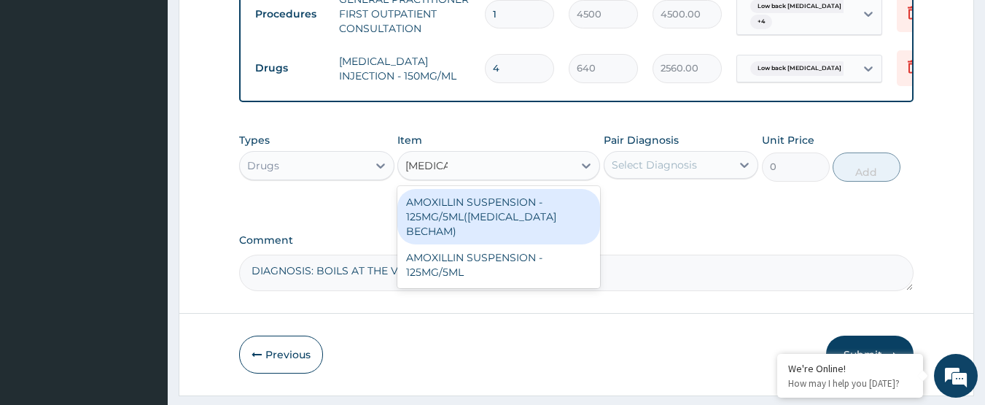
type input "AMOXI"
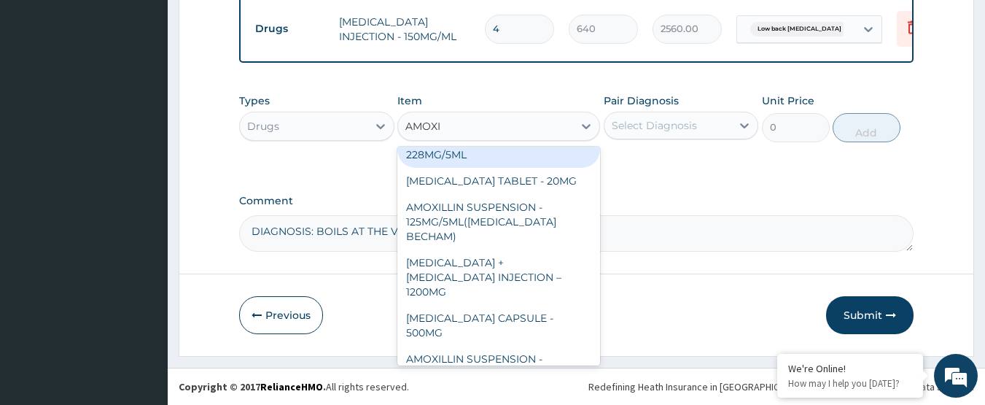
scroll to position [379, 0]
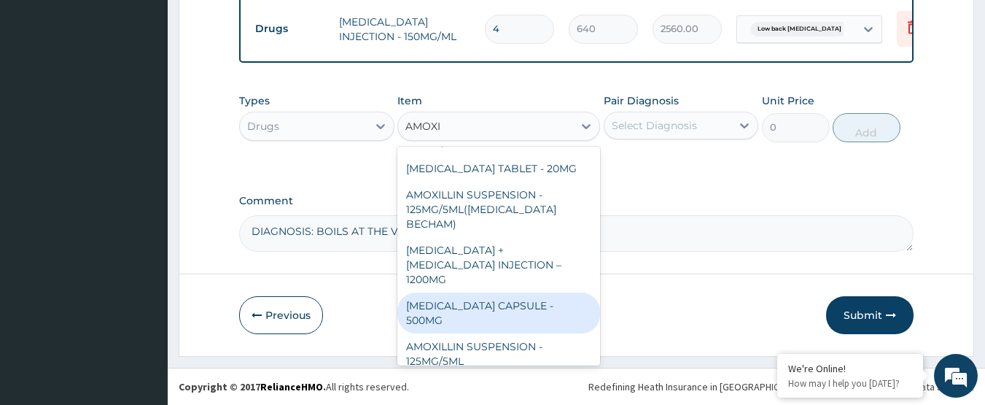
click at [553, 292] on div "[MEDICAL_DATA] CAPSULE - 500MG" at bounding box center [498, 312] width 203 height 41
type input "128"
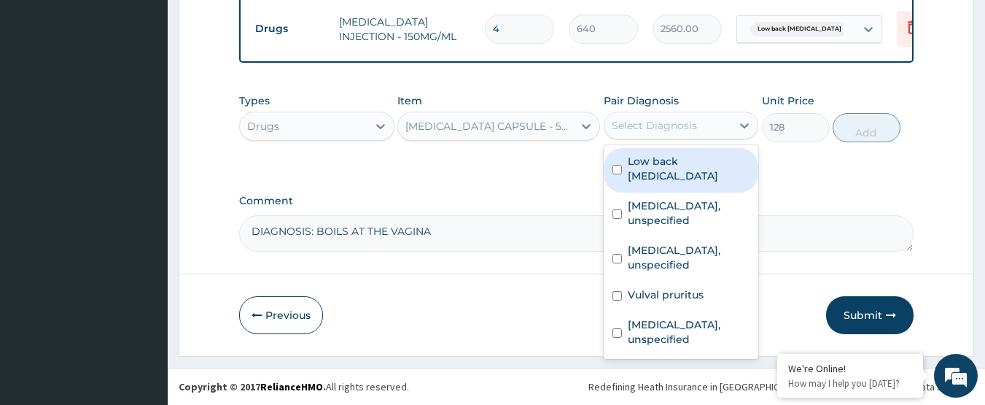
click at [657, 117] on div "Select Diagnosis" at bounding box center [668, 125] width 128 height 23
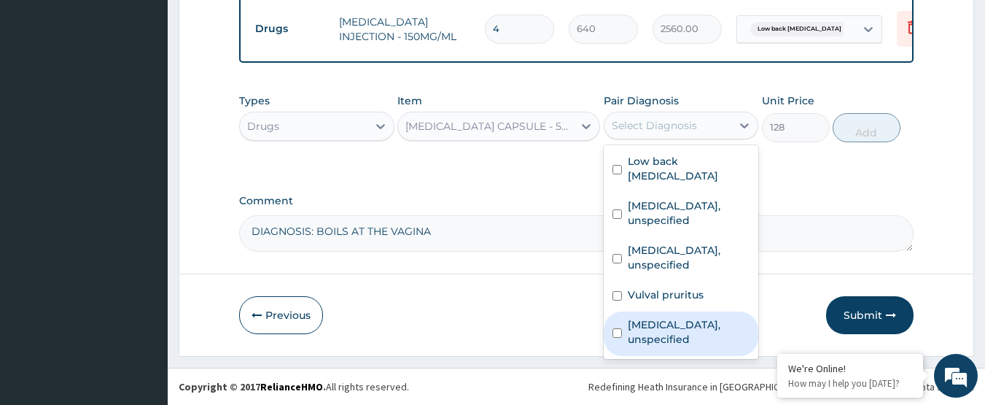
drag, startPoint x: 650, startPoint y: 311, endPoint x: 752, endPoint y: 198, distance: 153.3
click at [652, 317] on label "[MEDICAL_DATA], unspecified" at bounding box center [689, 331] width 122 height 29
checkbox input "true"
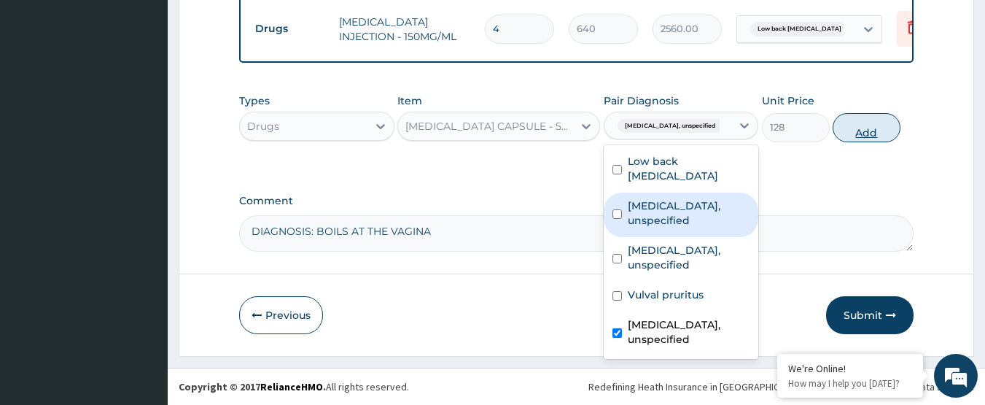
click at [862, 125] on button "Add" at bounding box center [867, 127] width 68 height 29
type input "0"
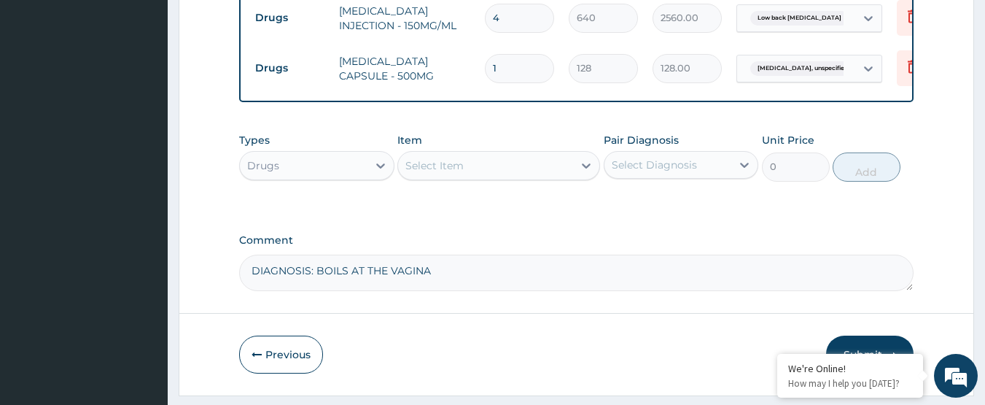
type input "0.00"
type input "8"
type input "1024.00"
type input "8"
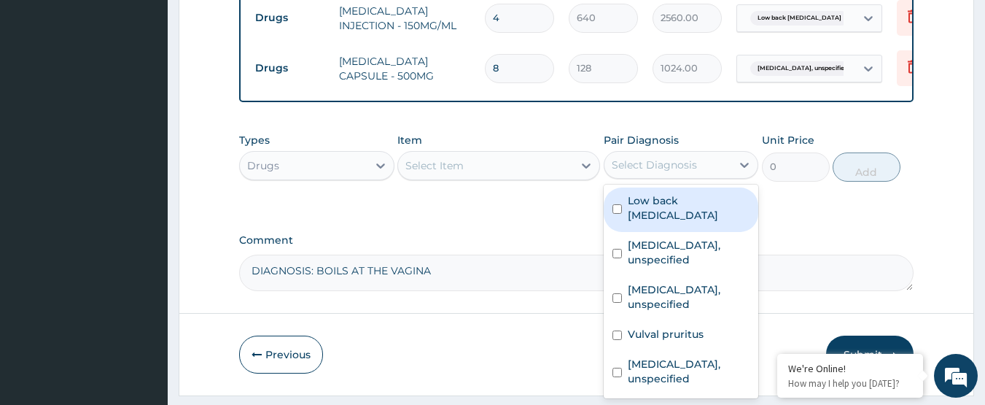
click at [641, 176] on div "Select Diagnosis" at bounding box center [668, 164] width 128 height 23
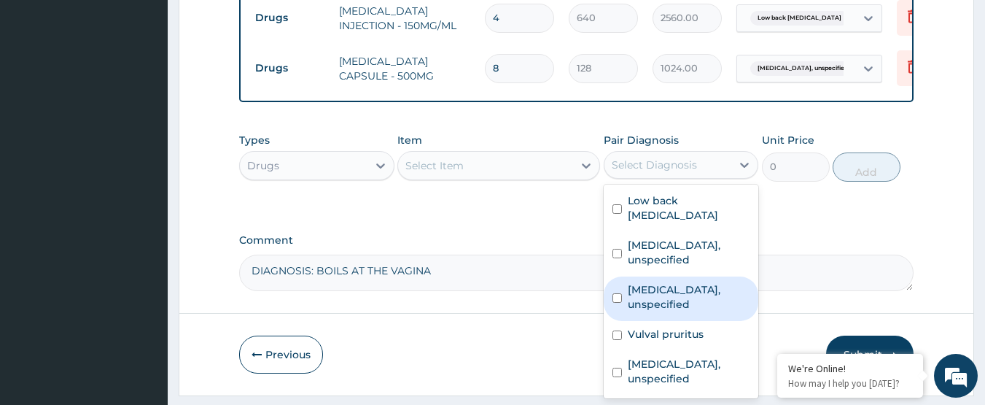
click at [669, 286] on label "[MEDICAL_DATA], unspecified" at bounding box center [689, 296] width 122 height 29
checkbox input "true"
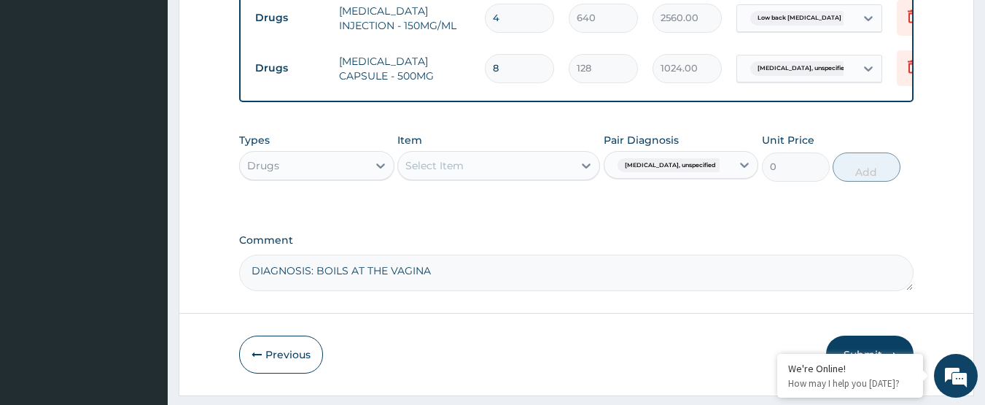
click at [511, 176] on div "Select Item" at bounding box center [485, 165] width 175 height 23
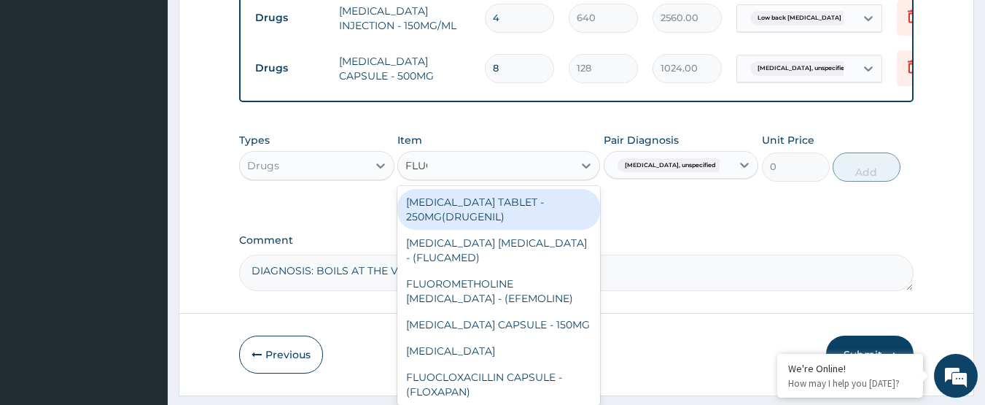
type input "FLUCO"
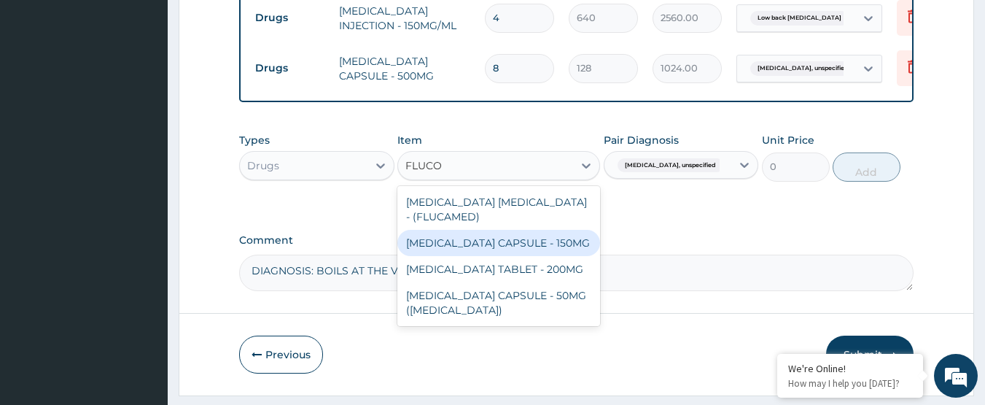
click at [526, 252] on div "[MEDICAL_DATA] CAPSULE - 150MG" at bounding box center [498, 243] width 203 height 26
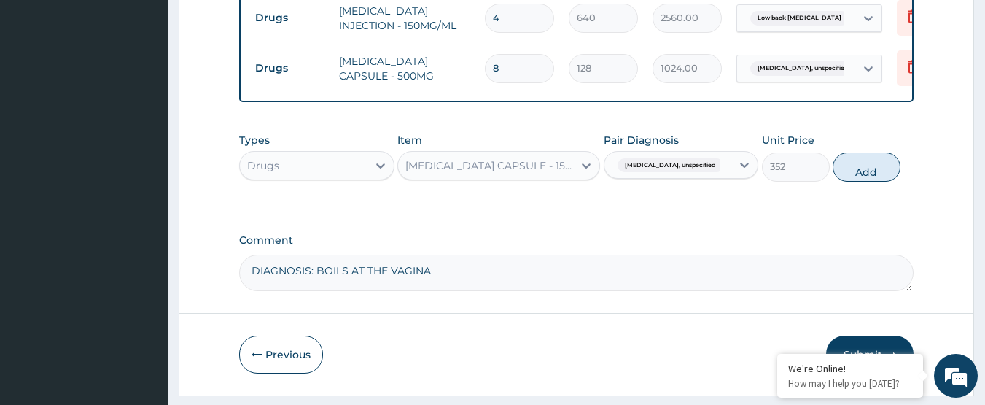
click at [877, 180] on button "Add" at bounding box center [867, 166] width 68 height 29
type input "0"
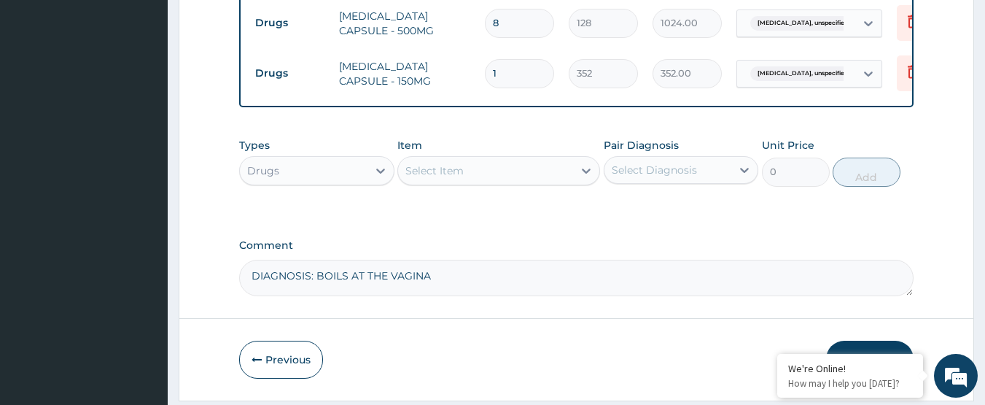
scroll to position [775, 0]
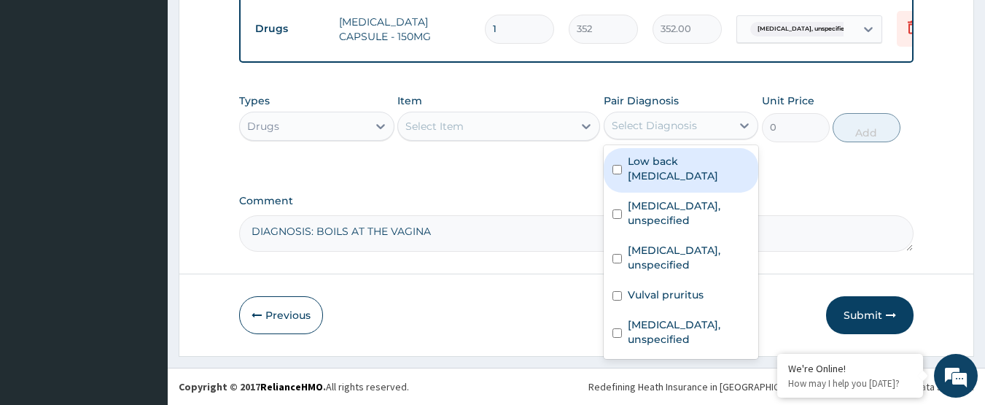
click at [639, 128] on div "Select Diagnosis" at bounding box center [654, 125] width 85 height 15
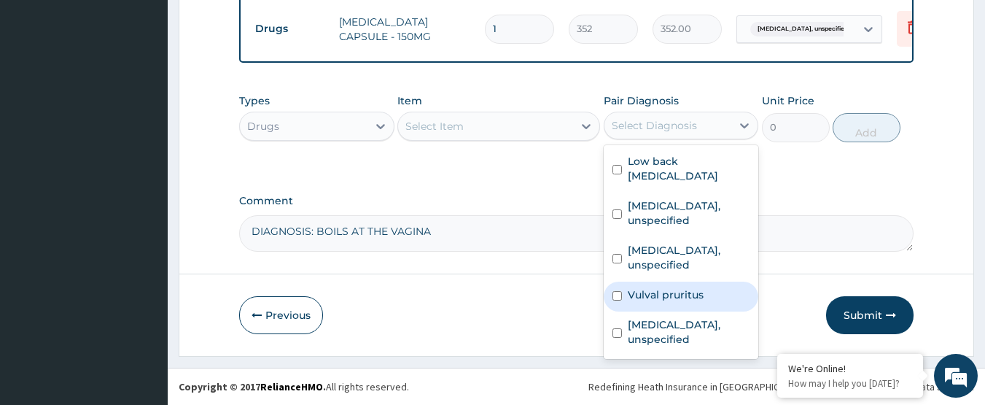
click at [644, 287] on label "Vulval pruritus" at bounding box center [666, 294] width 76 height 15
checkbox input "true"
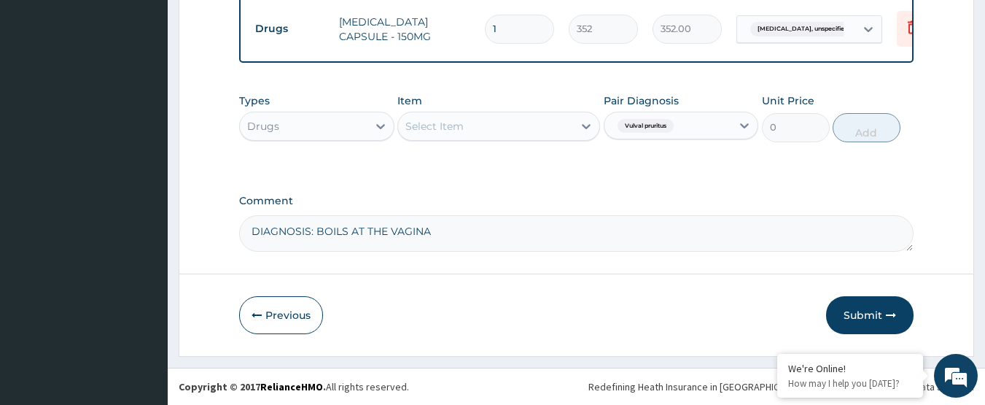
click at [545, 165] on div "Types Drugs Item Select Item Pair Diagnosis Vulval pruritus Unit Price 0 Add" at bounding box center [576, 128] width 675 height 85
click at [476, 129] on div "Select Item" at bounding box center [485, 125] width 175 height 23
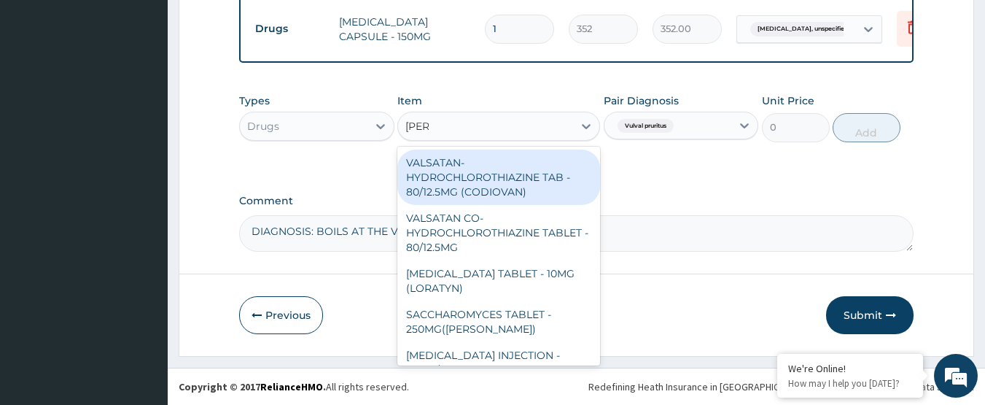
type input "LORAT"
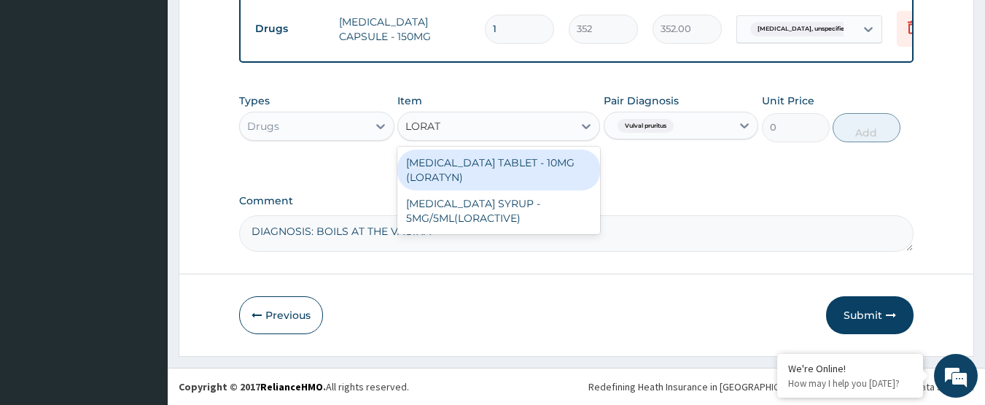
click at [493, 157] on div "[MEDICAL_DATA] TABLET - 10MG (LORATYN)" at bounding box center [498, 169] width 203 height 41
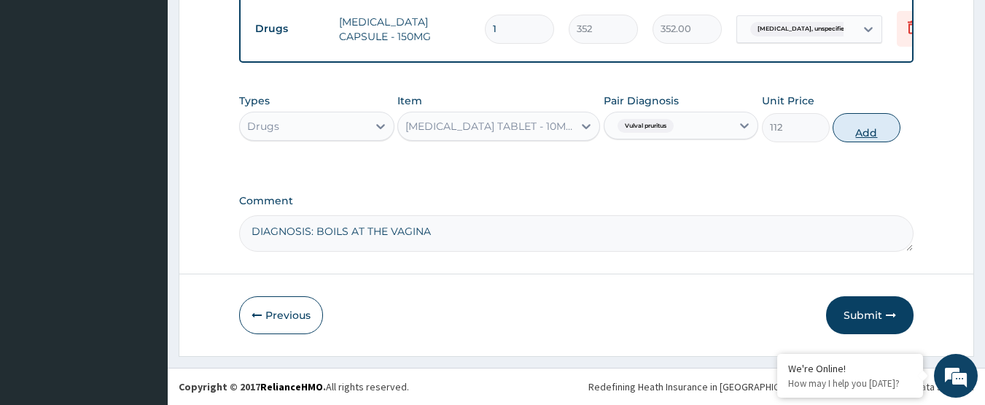
click at [869, 128] on button "Add" at bounding box center [867, 127] width 68 height 29
type input "0"
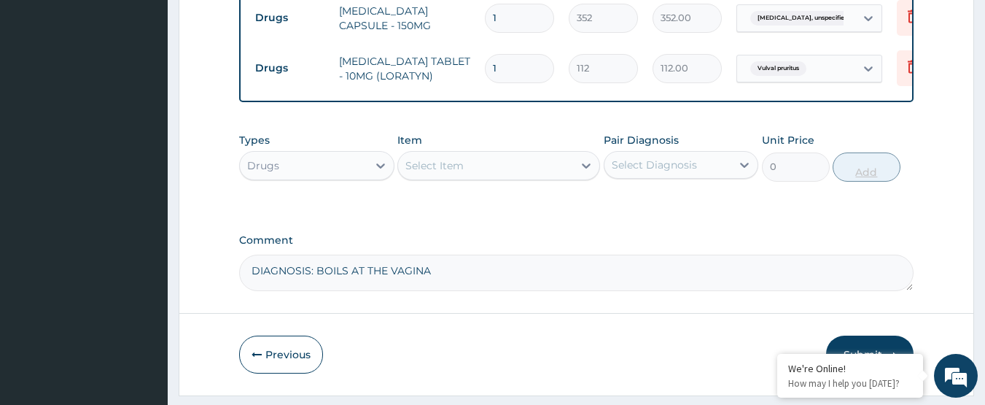
type input "0.00"
type input "7"
type input "784.00"
type input "7"
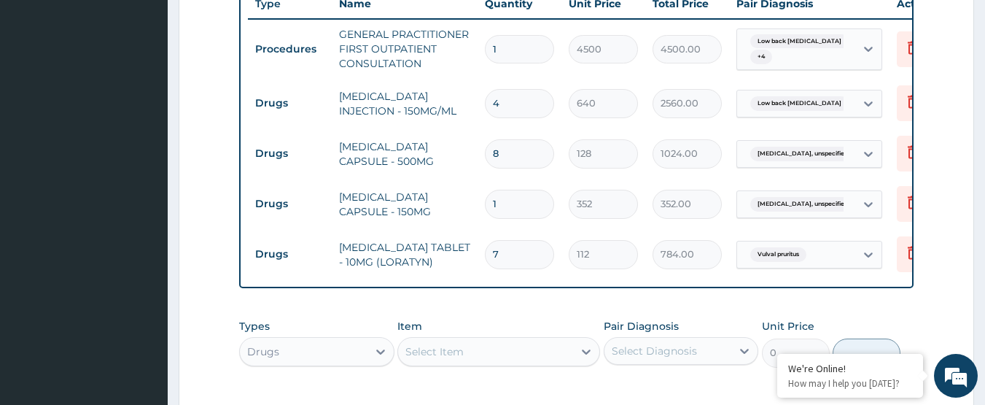
scroll to position [556, 0]
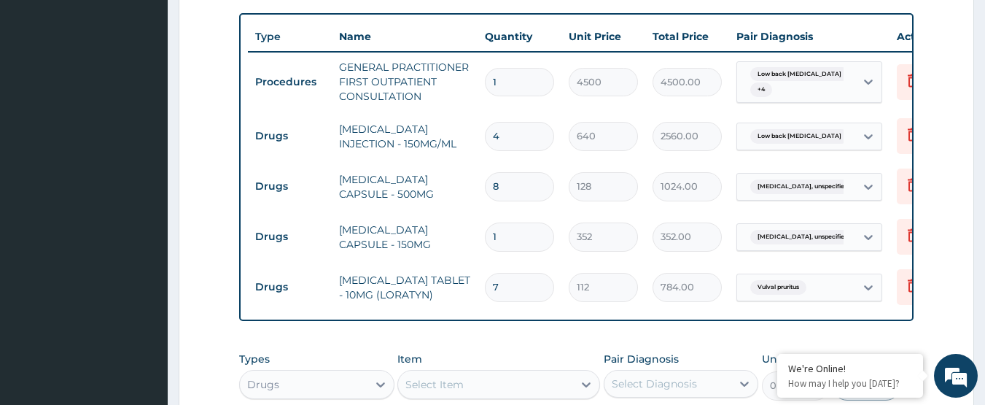
click at [512, 140] on input "4" at bounding box center [519, 136] width 69 height 28
type input "0.00"
type input "7"
type input "4480.00"
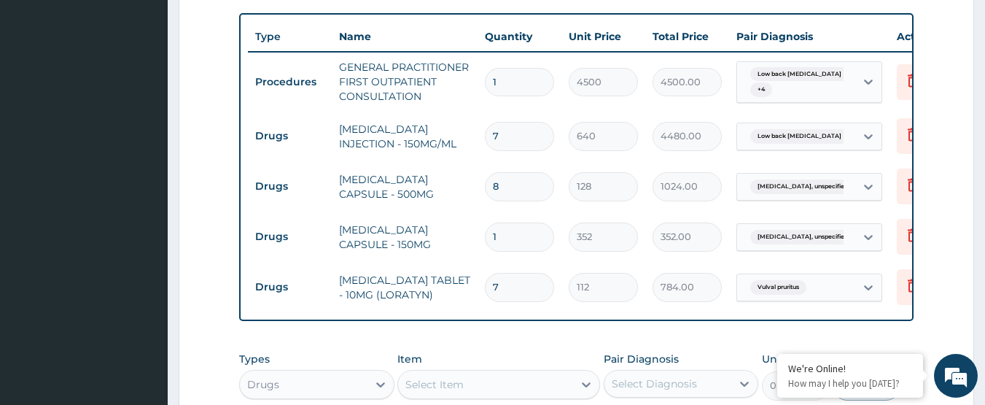
type input "7"
click at [562, 369] on div "Item Select Item" at bounding box center [498, 375] width 203 height 48
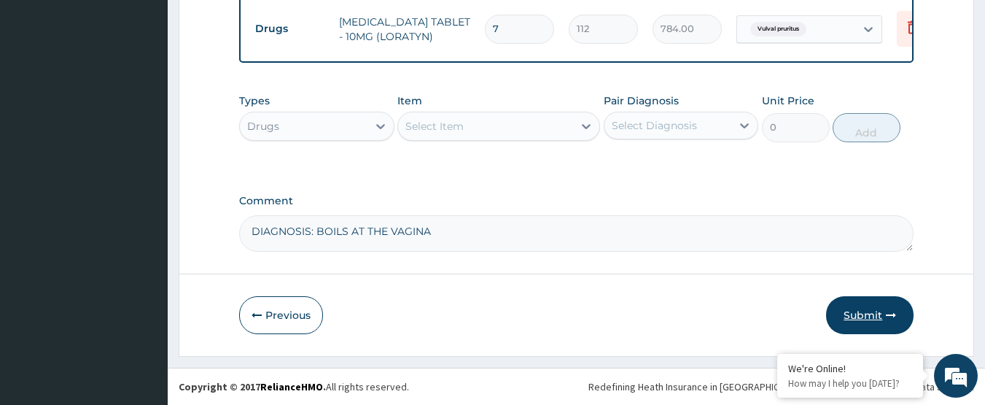
click at [841, 319] on button "Submit" at bounding box center [869, 315] width 87 height 38
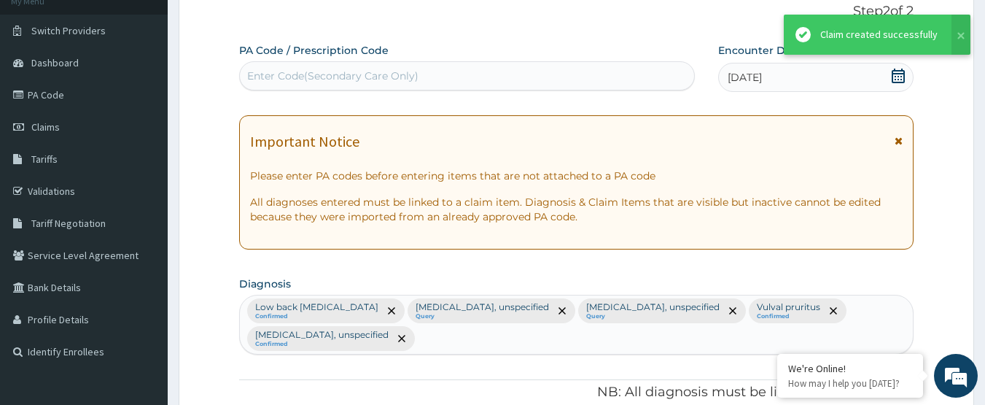
scroll to position [825, 0]
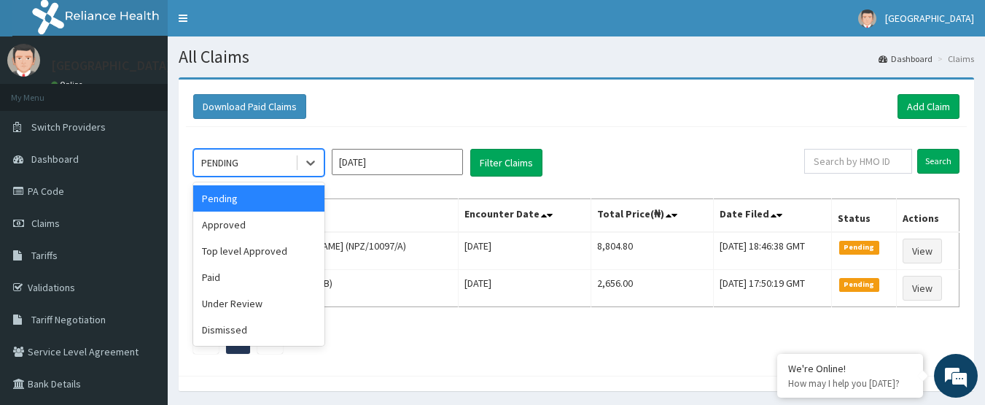
click at [227, 149] on div "PENDING" at bounding box center [258, 163] width 131 height 28
click at [252, 232] on div "Approved" at bounding box center [258, 224] width 131 height 26
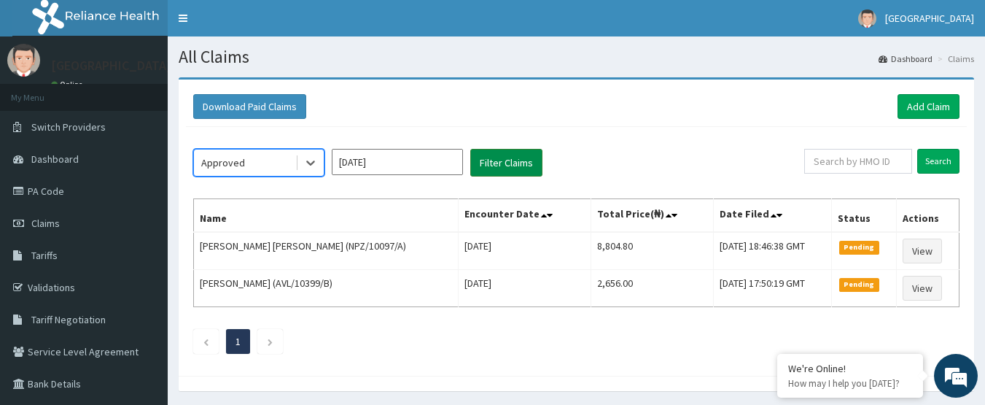
click at [493, 162] on button "Filter Claims" at bounding box center [506, 163] width 72 height 28
